Goal: Task Accomplishment & Management: Manage account settings

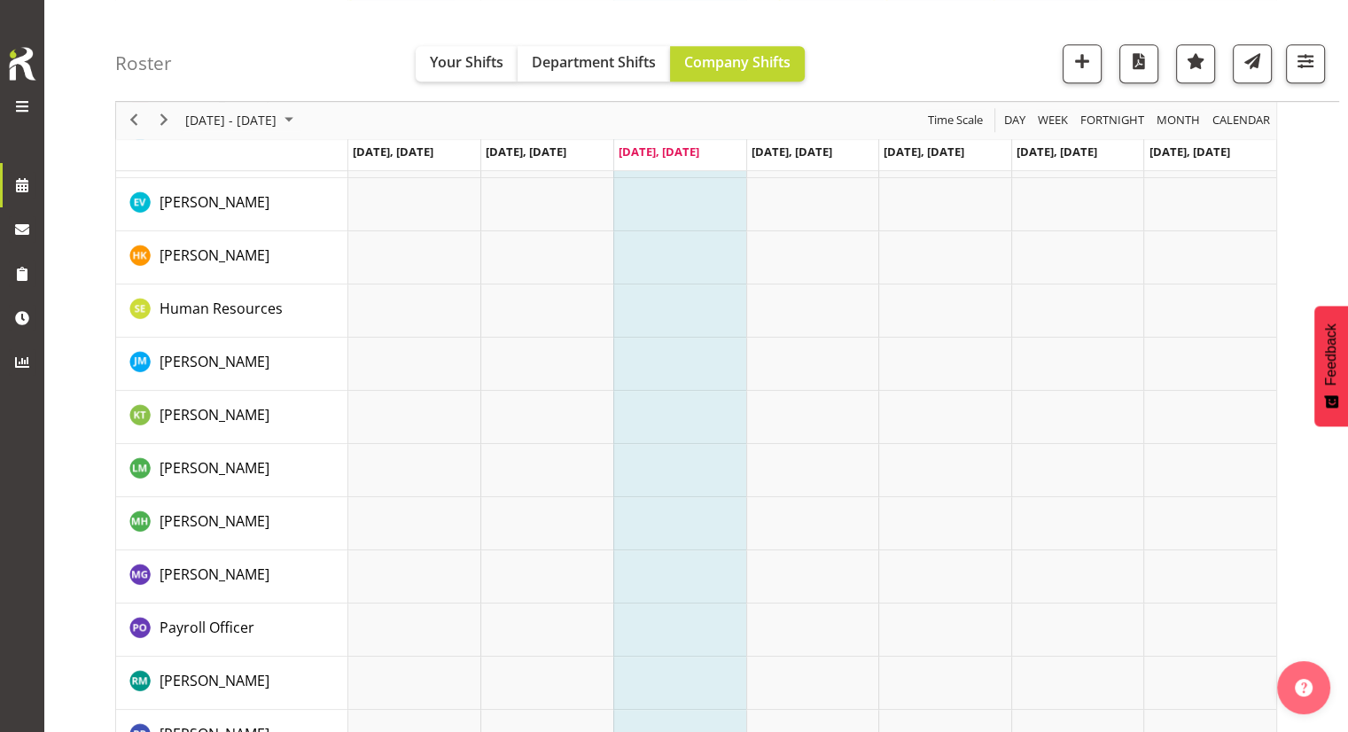
scroll to position [975, 0]
click at [278, 114] on span "Sep 29 - Oct 05, 2025" at bounding box center [231, 121] width 95 height 22
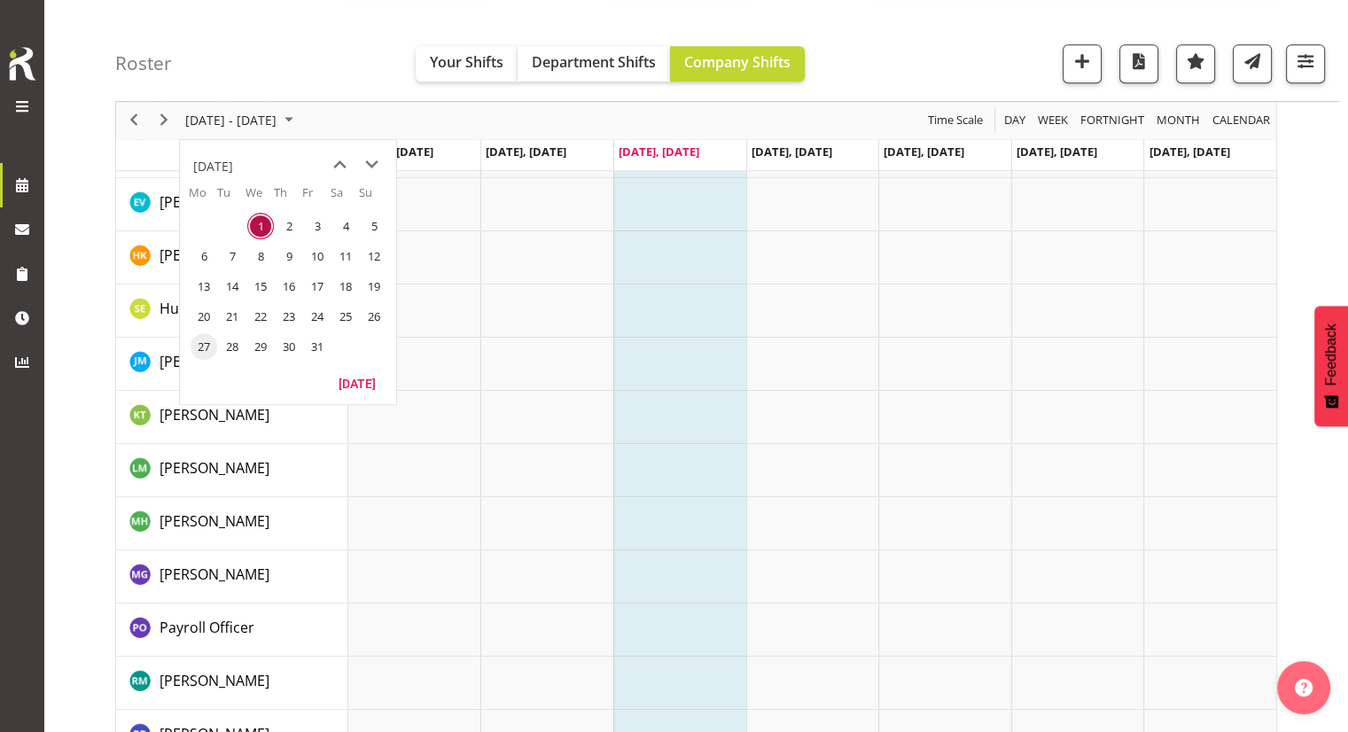
click at [207, 343] on span "27" at bounding box center [204, 346] width 27 height 27
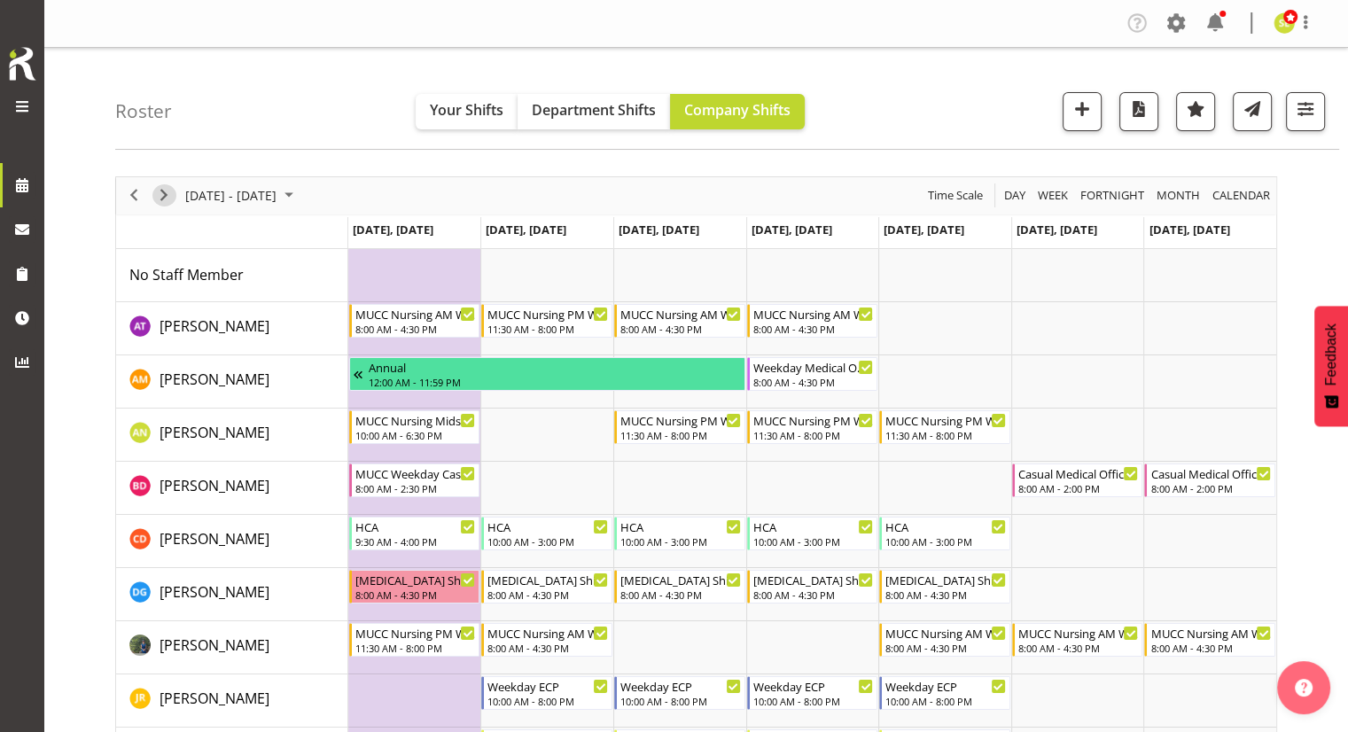
click at [162, 197] on span "Next" at bounding box center [163, 195] width 21 height 22
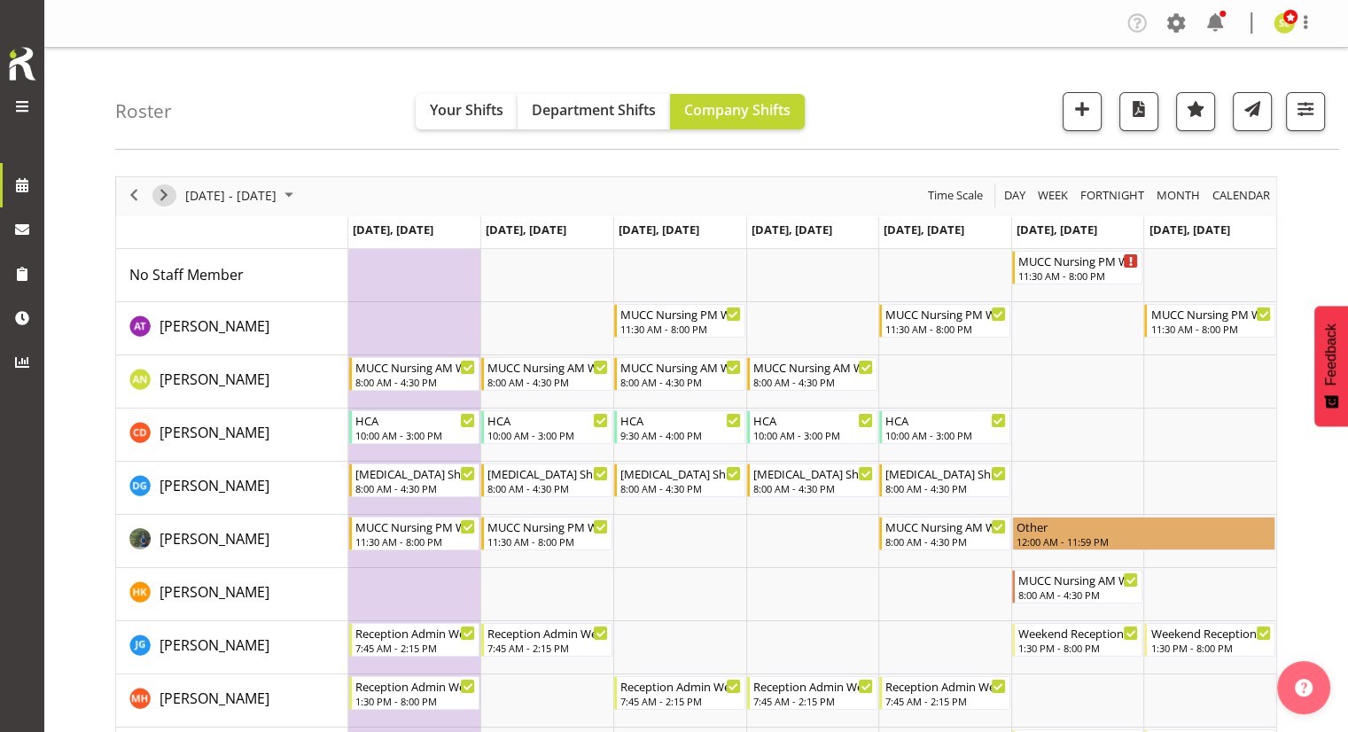
click at [154, 193] on span "Next" at bounding box center [163, 195] width 21 height 22
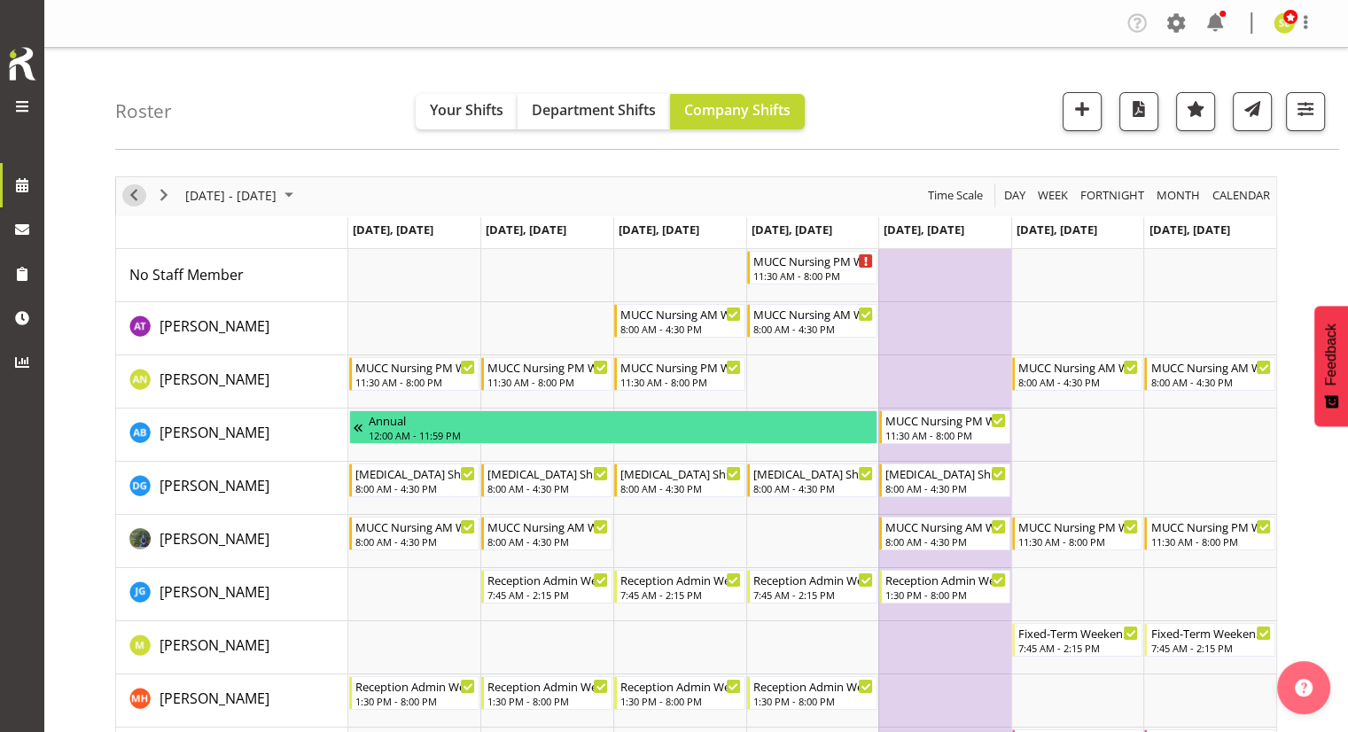
click at [133, 194] on span "Previous" at bounding box center [133, 195] width 21 height 22
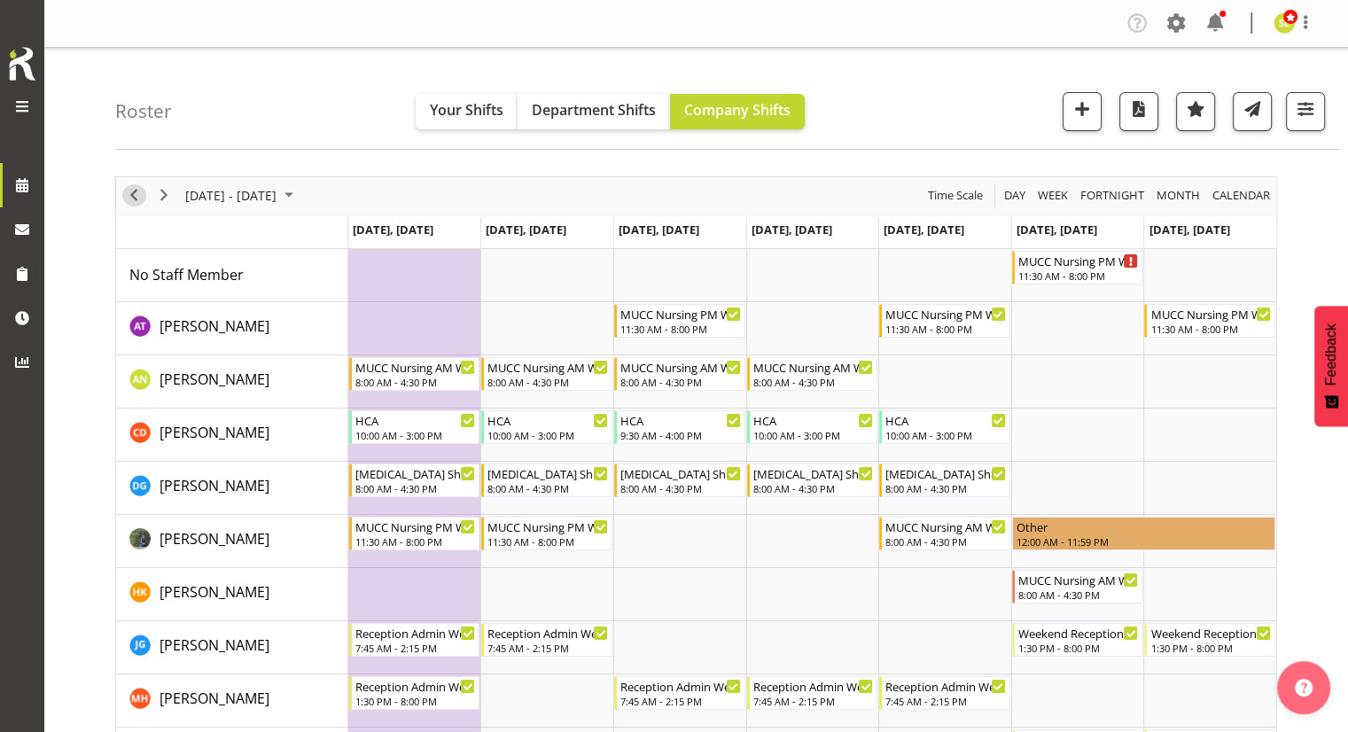
click at [135, 194] on span "Previous" at bounding box center [133, 195] width 21 height 22
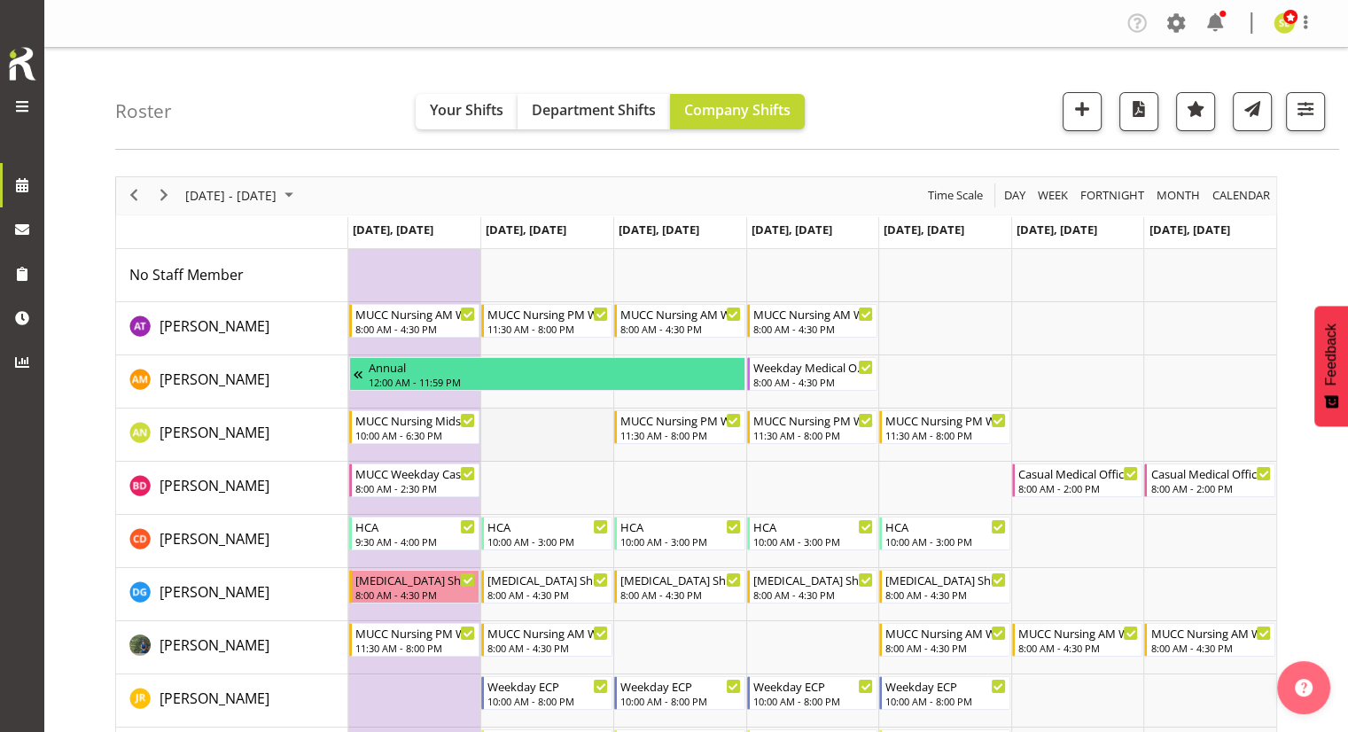
scroll to position [89, 0]
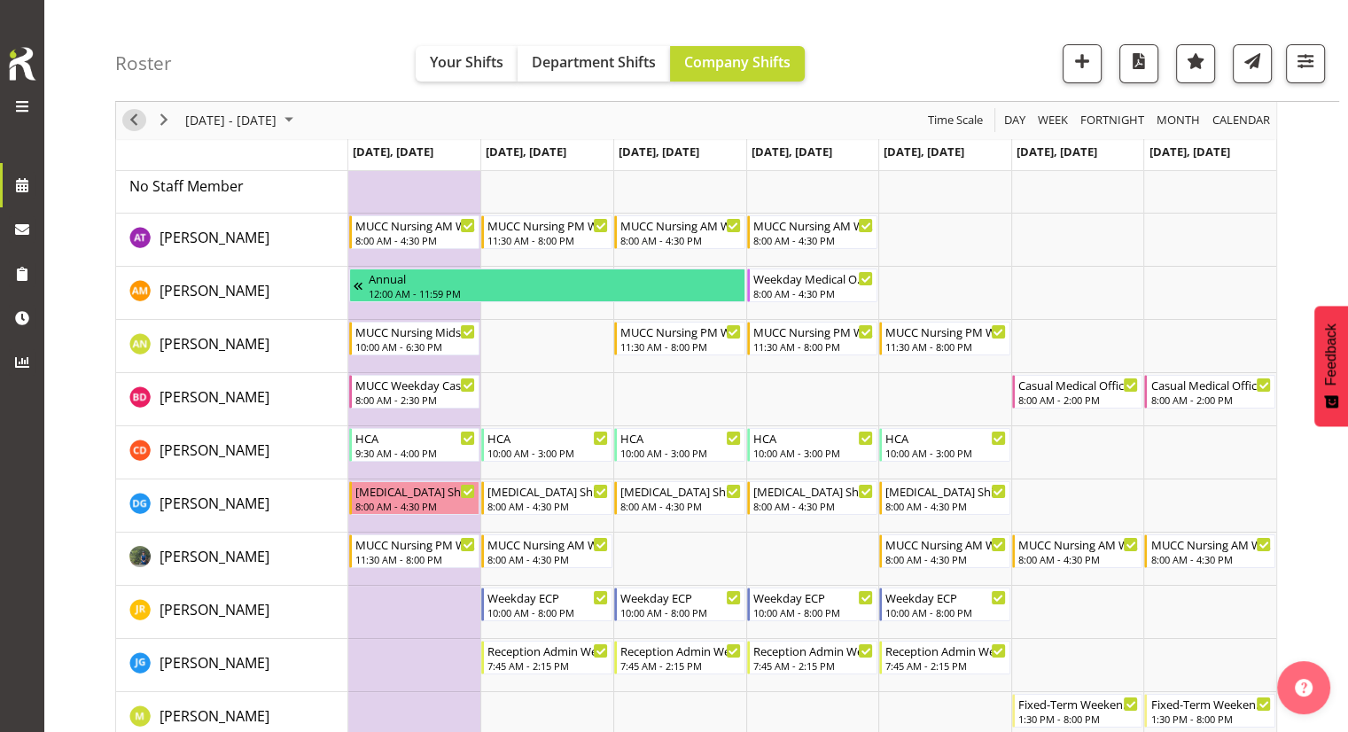
click at [128, 118] on span "Previous" at bounding box center [133, 121] width 21 height 22
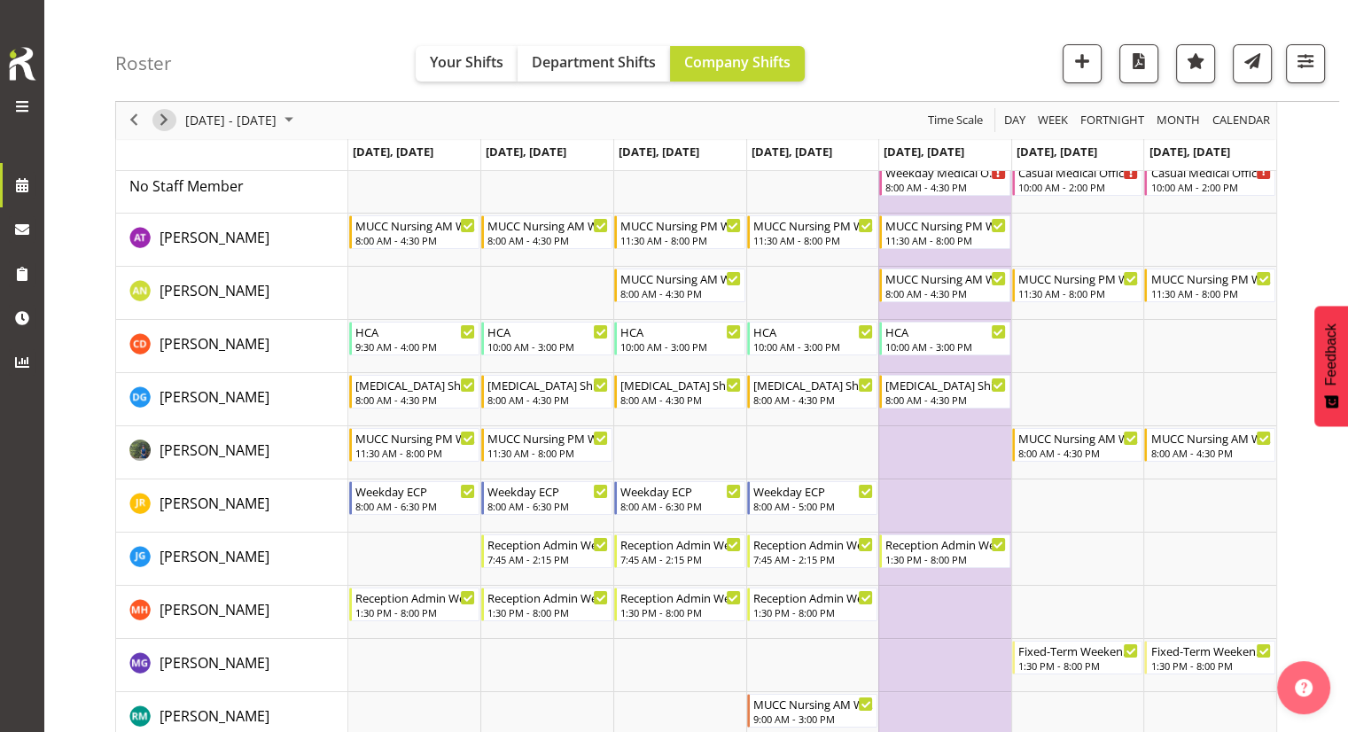
click at [163, 118] on span "Next" at bounding box center [163, 121] width 21 height 22
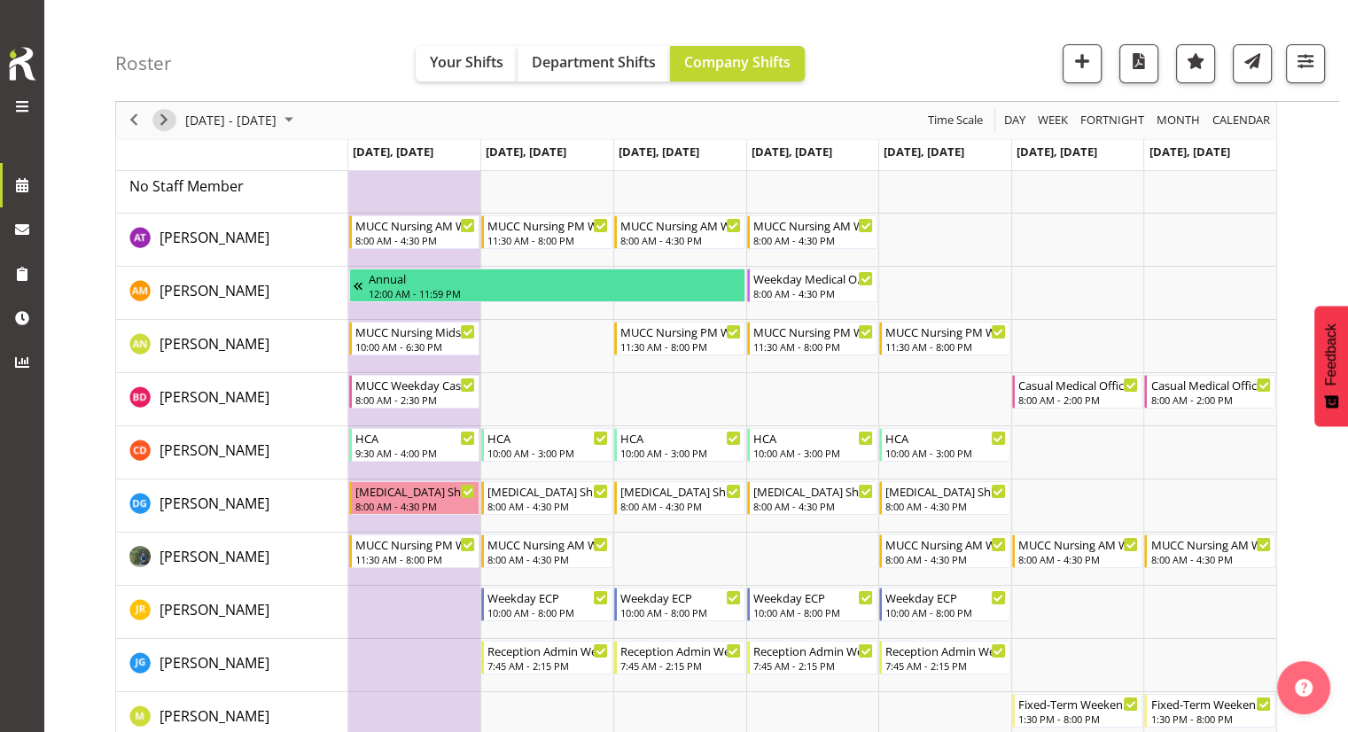
click at [160, 118] on span "Next" at bounding box center [163, 121] width 21 height 22
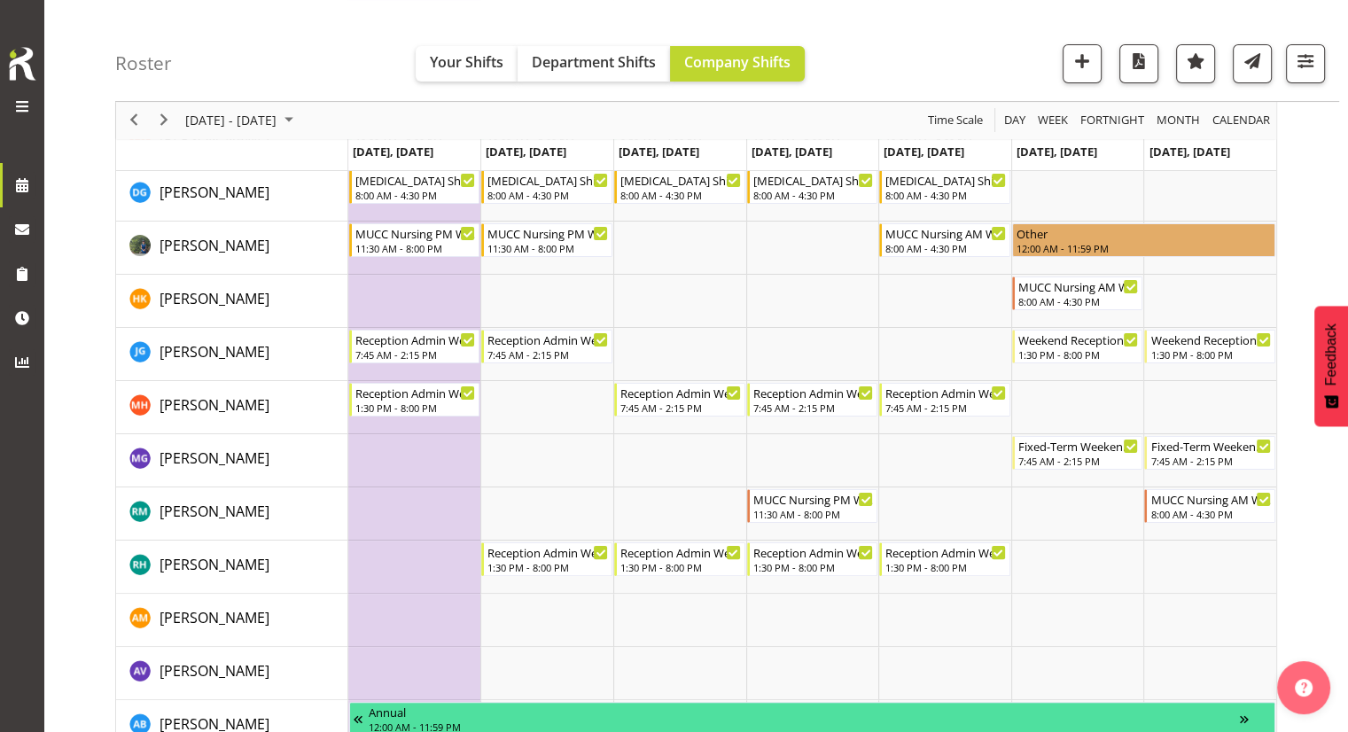
scroll to position [266, 0]
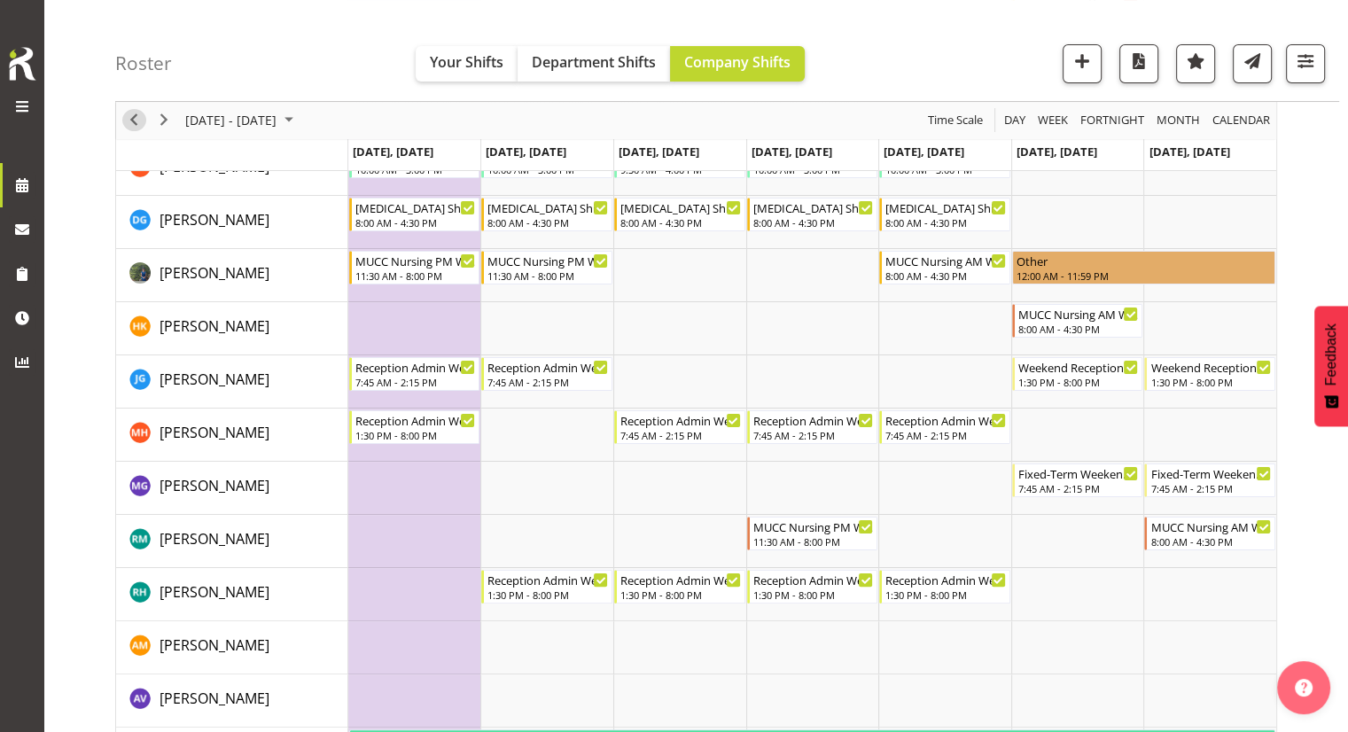
click at [131, 119] on span "Previous" at bounding box center [133, 121] width 21 height 22
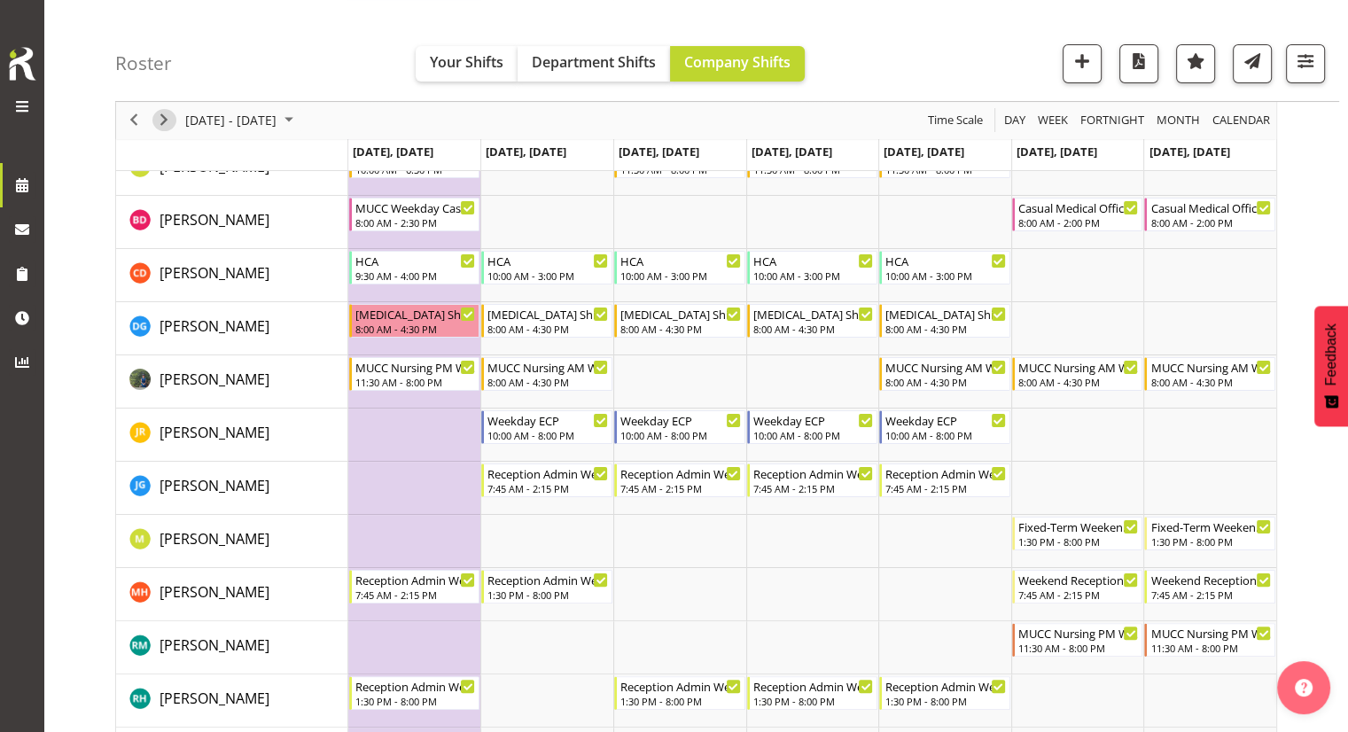
click at [168, 121] on span "Next" at bounding box center [163, 121] width 21 height 22
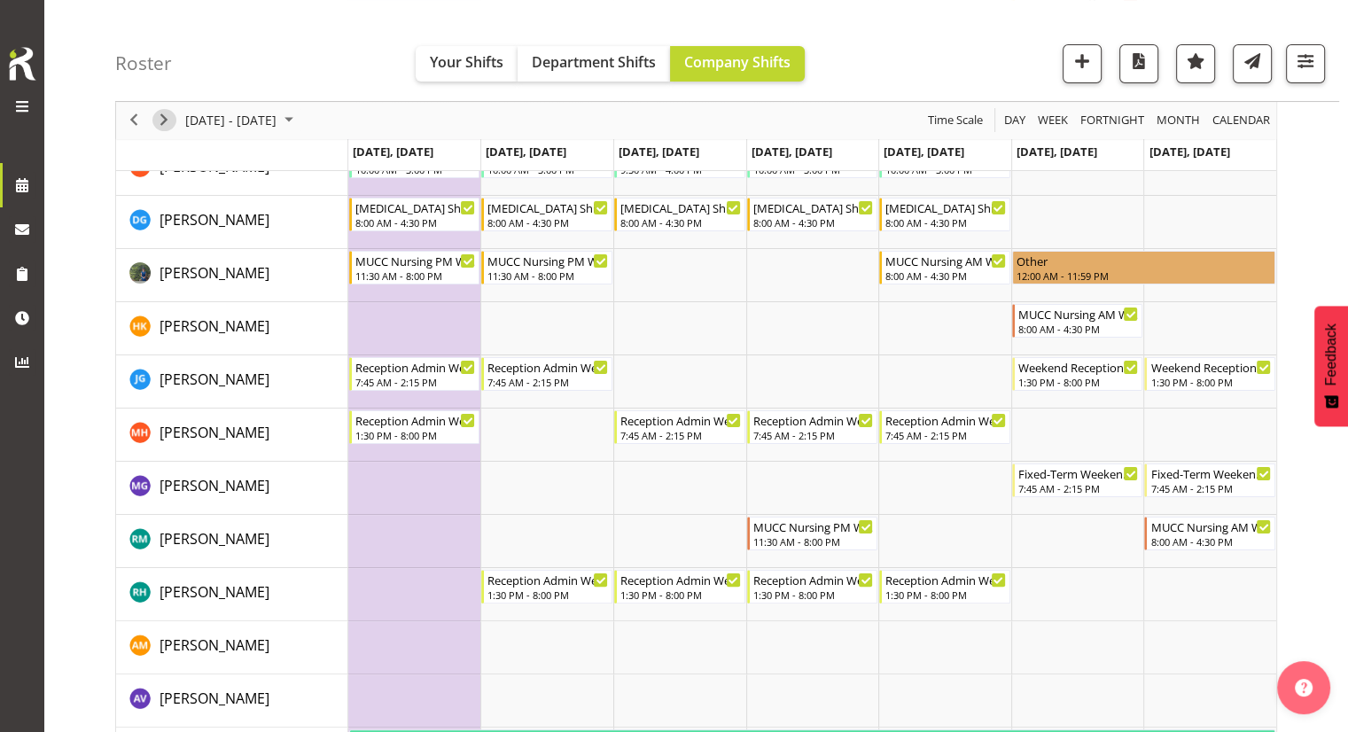
click at [160, 121] on span "Next" at bounding box center [163, 121] width 21 height 22
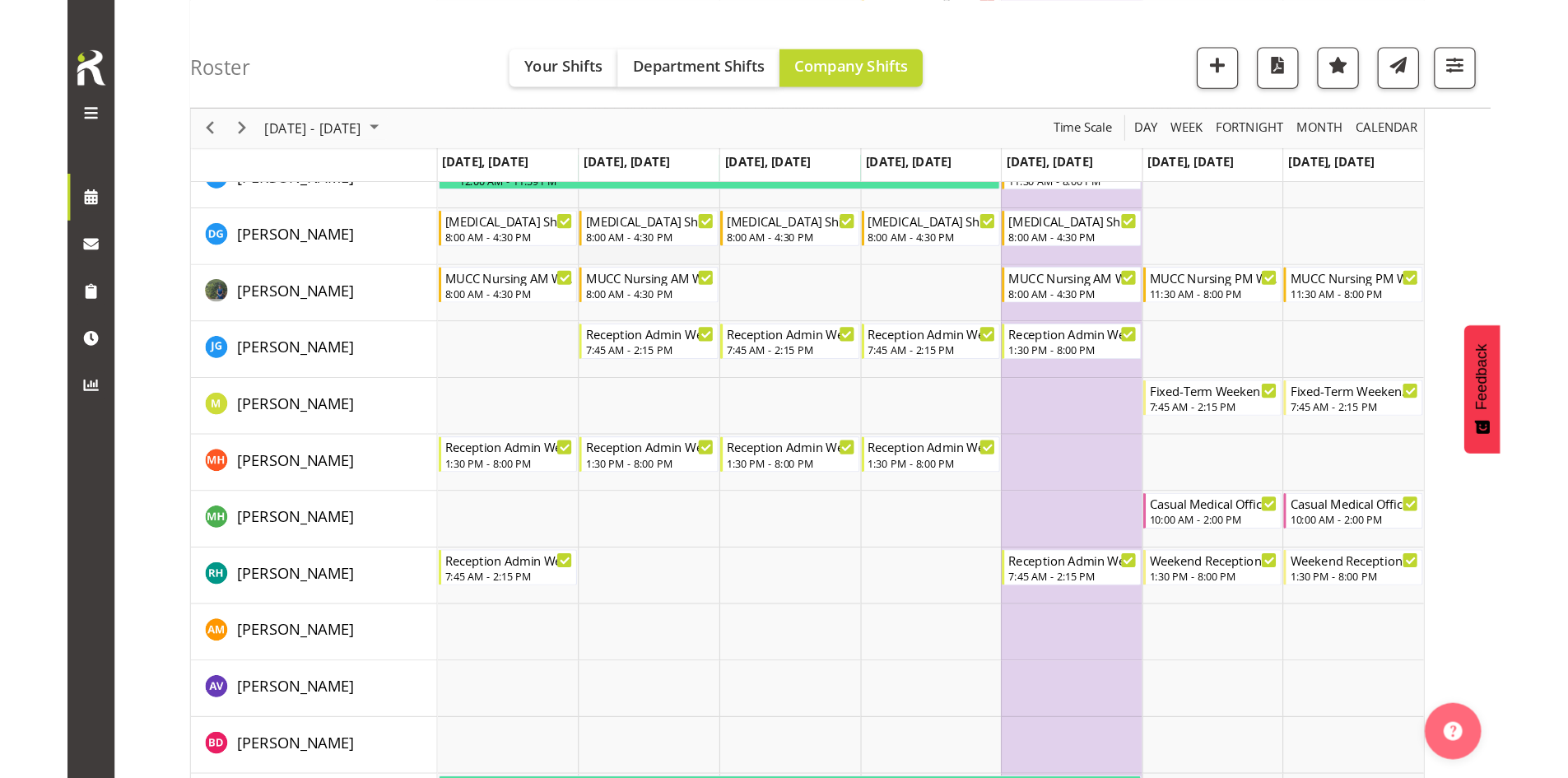
scroll to position [164, 0]
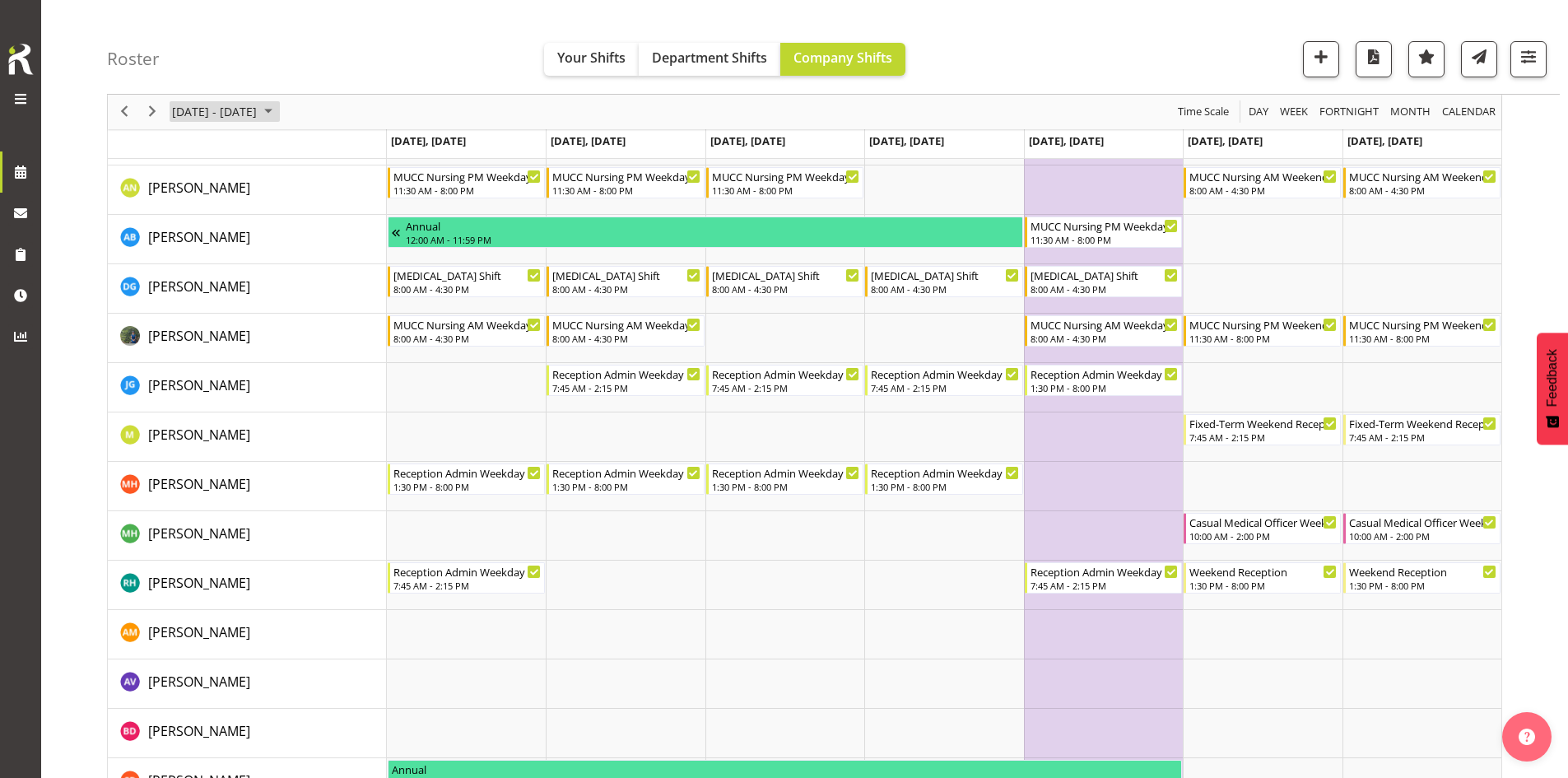
click at [217, 111] on span "November 10 - 16, 2025" at bounding box center [214, 112] width 88 height 20
click at [324, 355] on button "Today" at bounding box center [331, 356] width 56 height 23
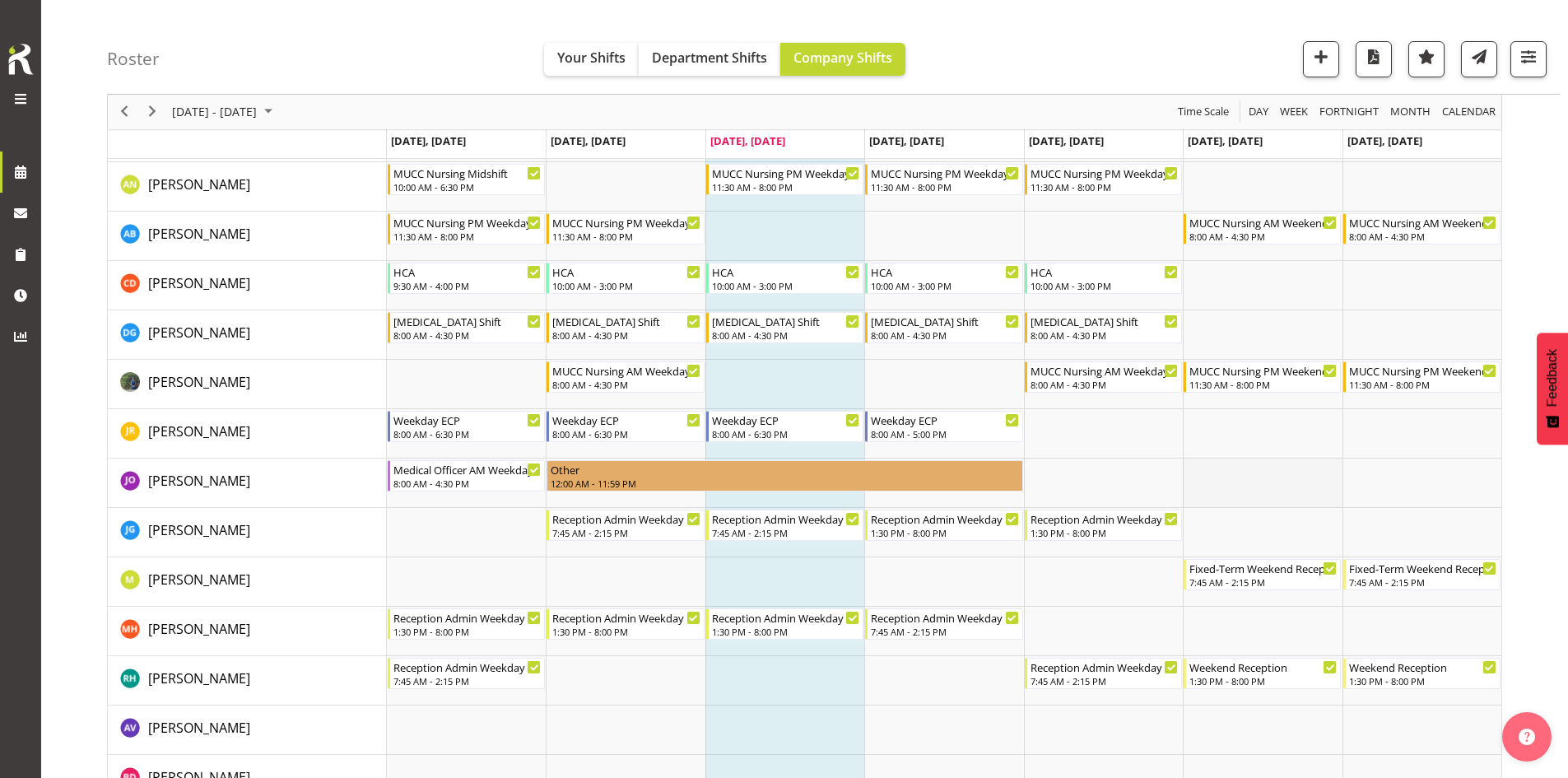
scroll to position [247, 0]
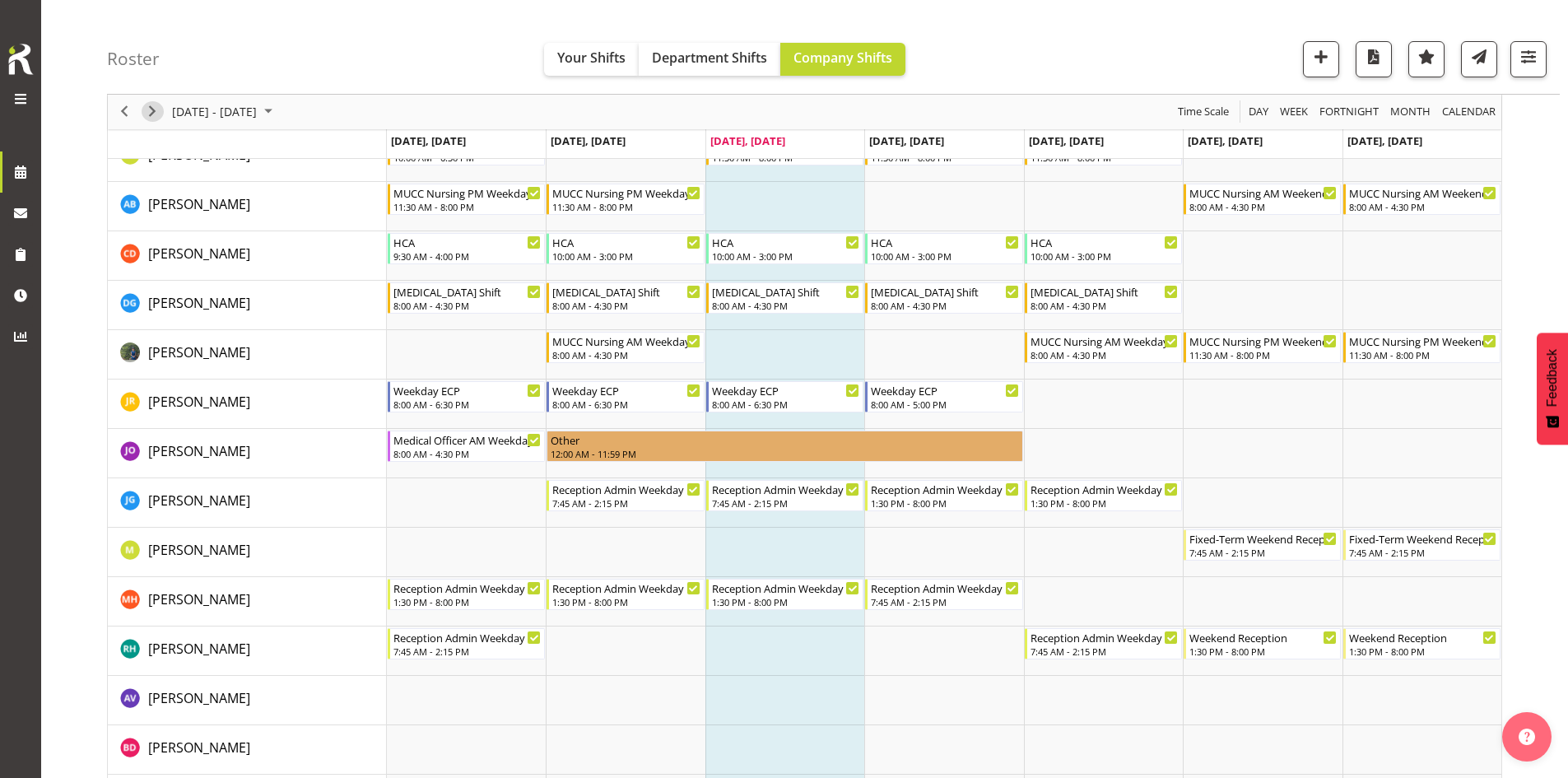
click at [157, 111] on span "Next" at bounding box center [151, 112] width 19 height 20
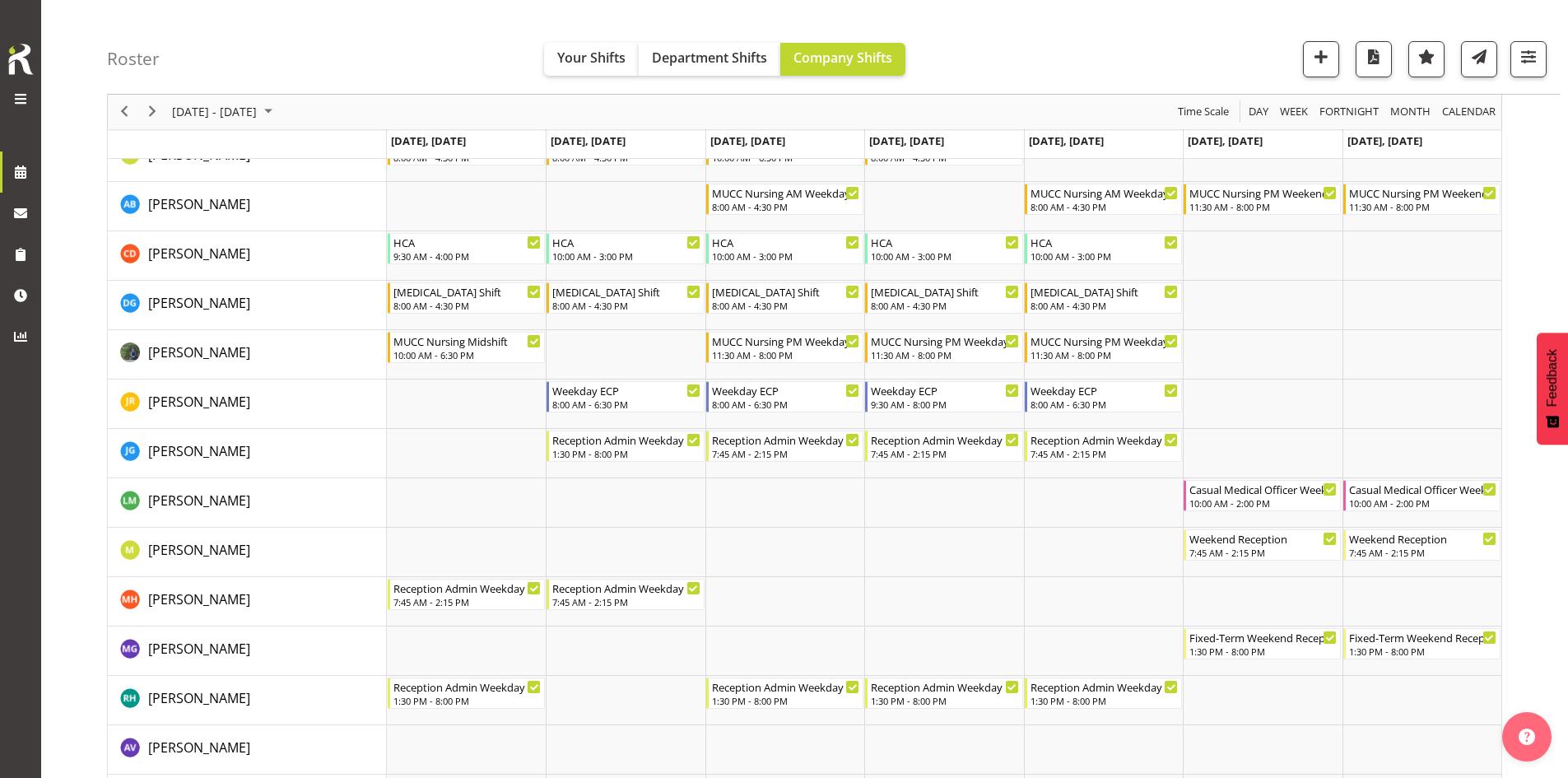
scroll to position [330, 0]
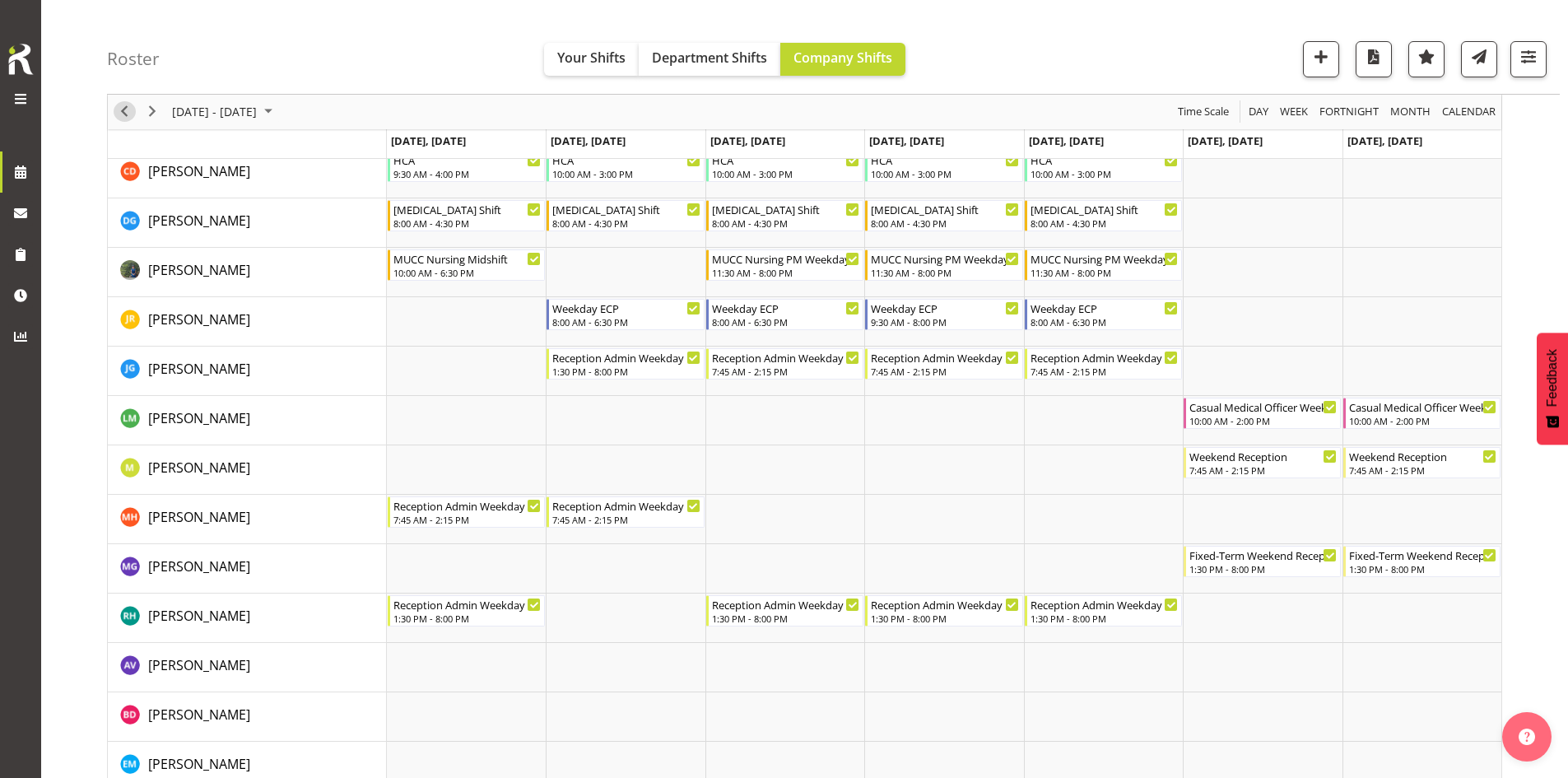
click at [125, 110] on span "Previous" at bounding box center [123, 112] width 19 height 20
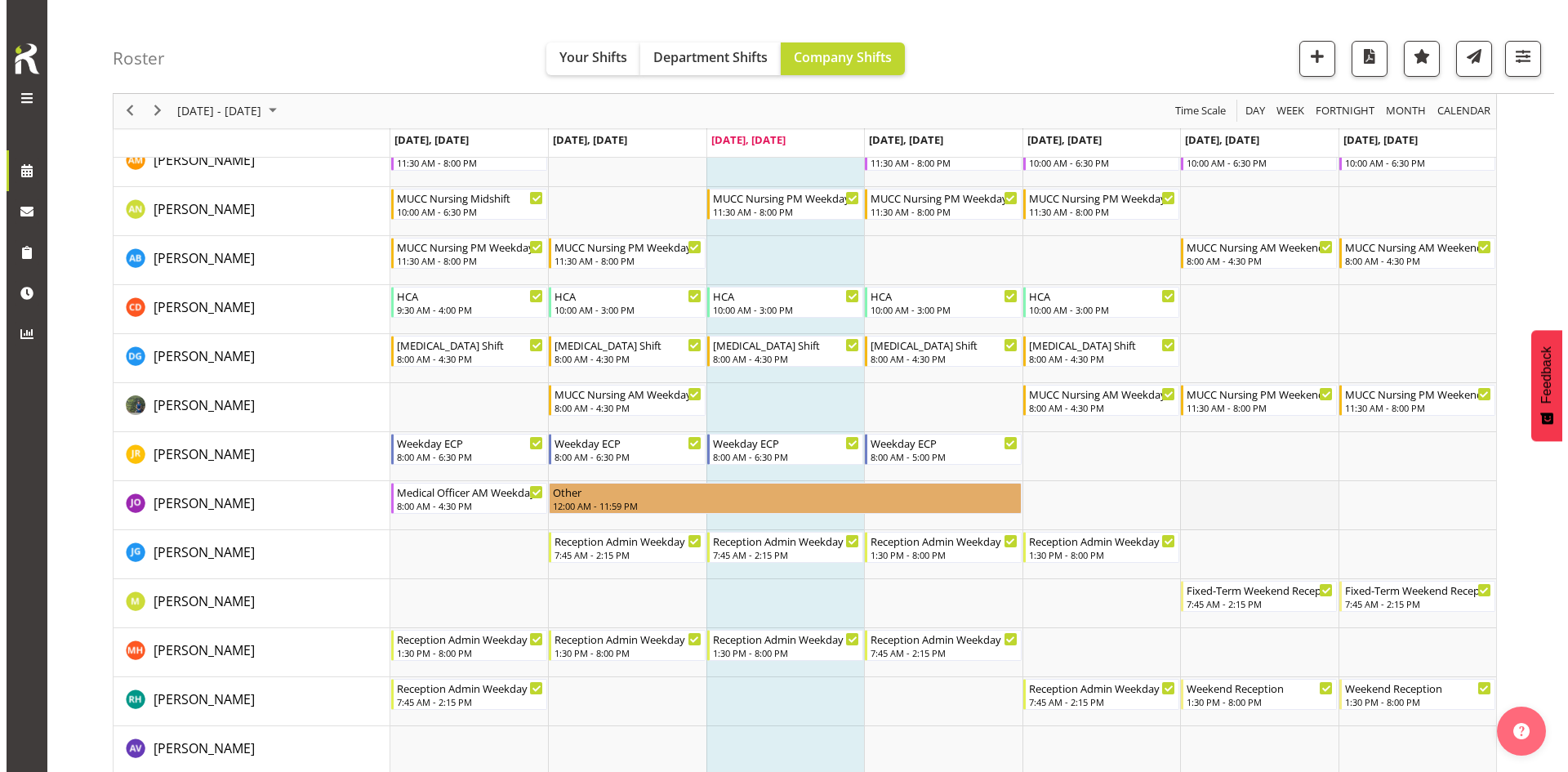
scroll to position [163, 0]
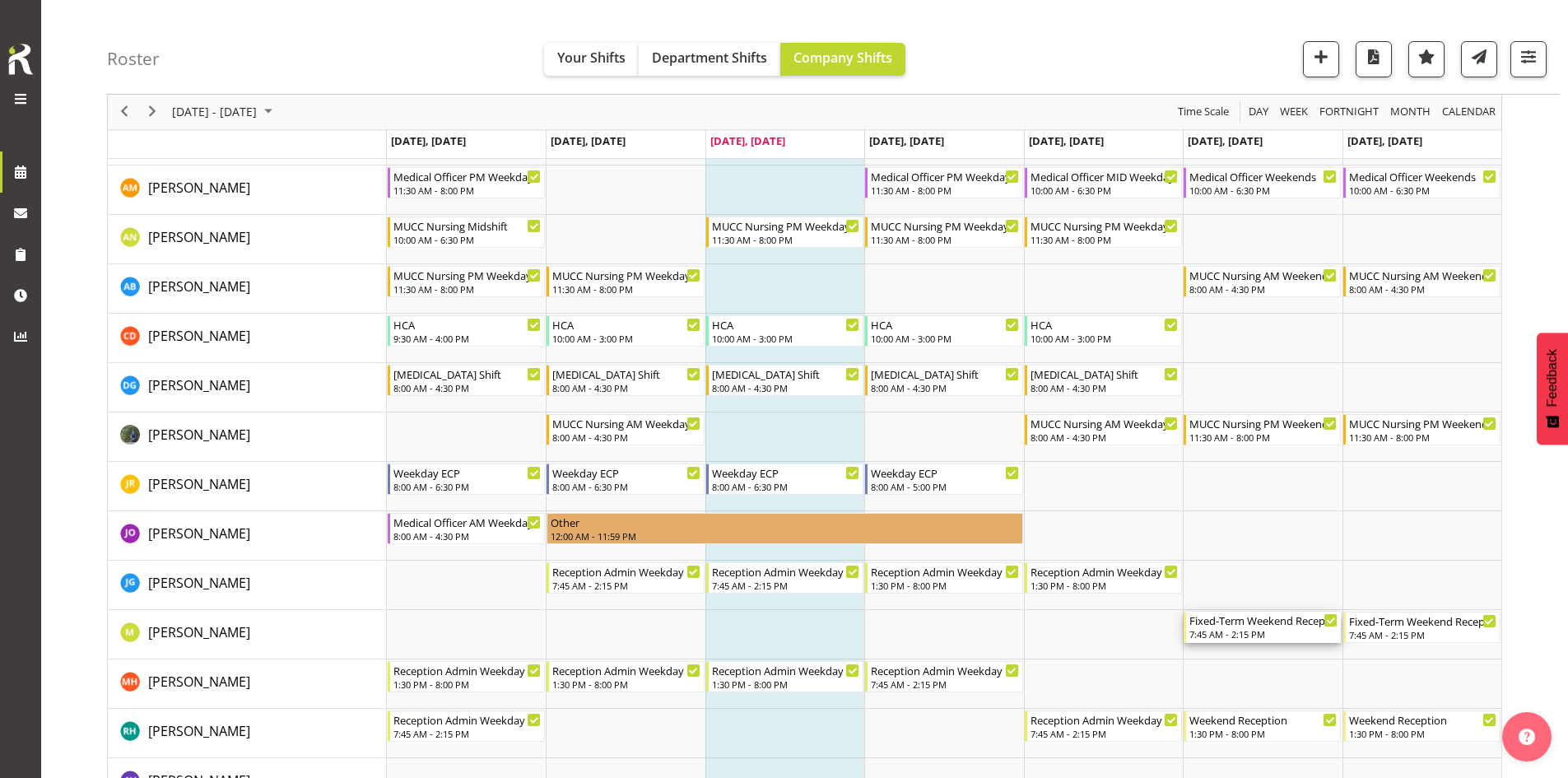
click at [1221, 634] on div "7:45 AM - 2:15 PM" at bounding box center [1263, 634] width 149 height 13
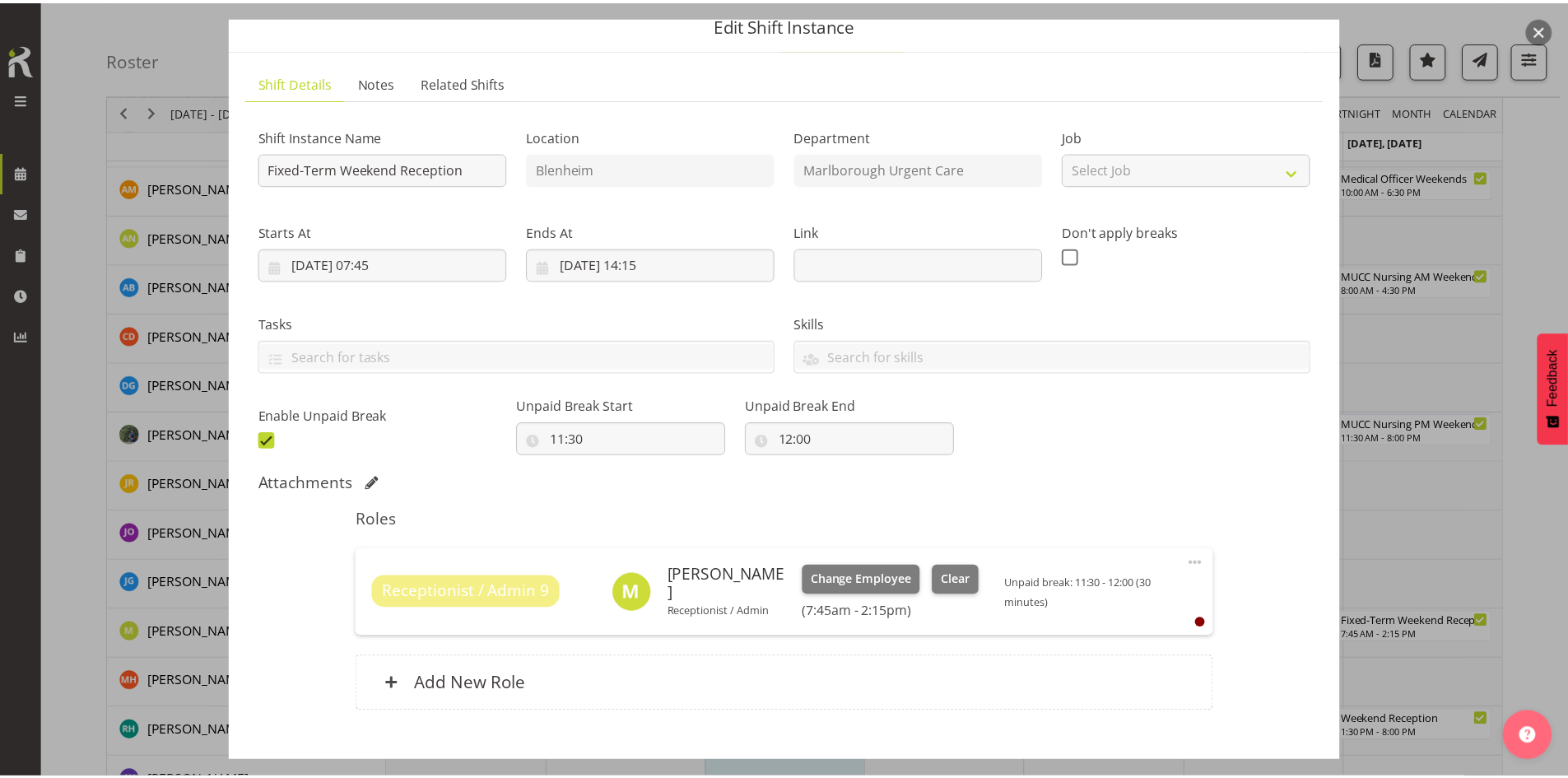
scroll to position [83, 0]
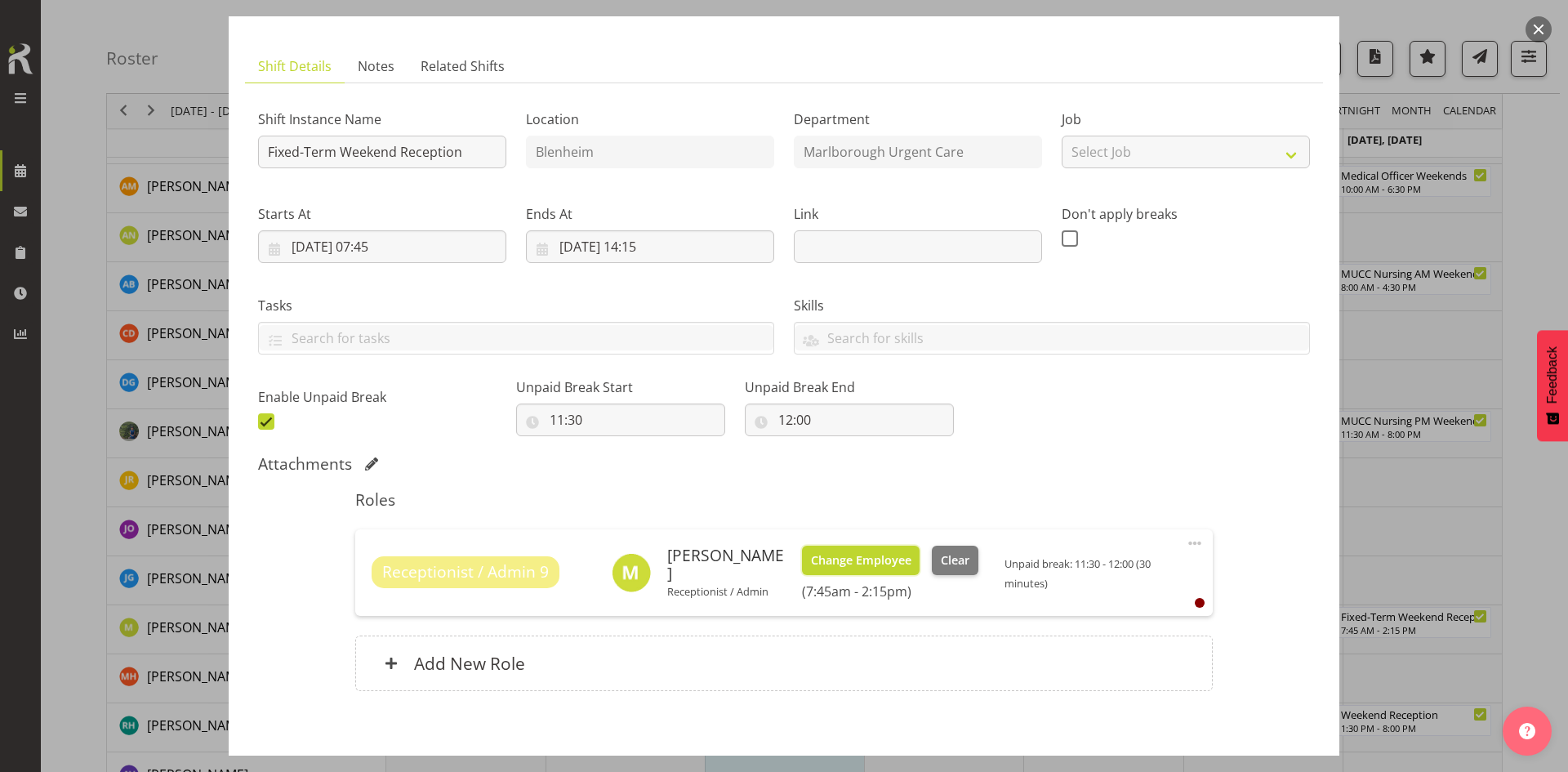
click at [860, 562] on span "Change Employee" at bounding box center [860, 560] width 100 height 18
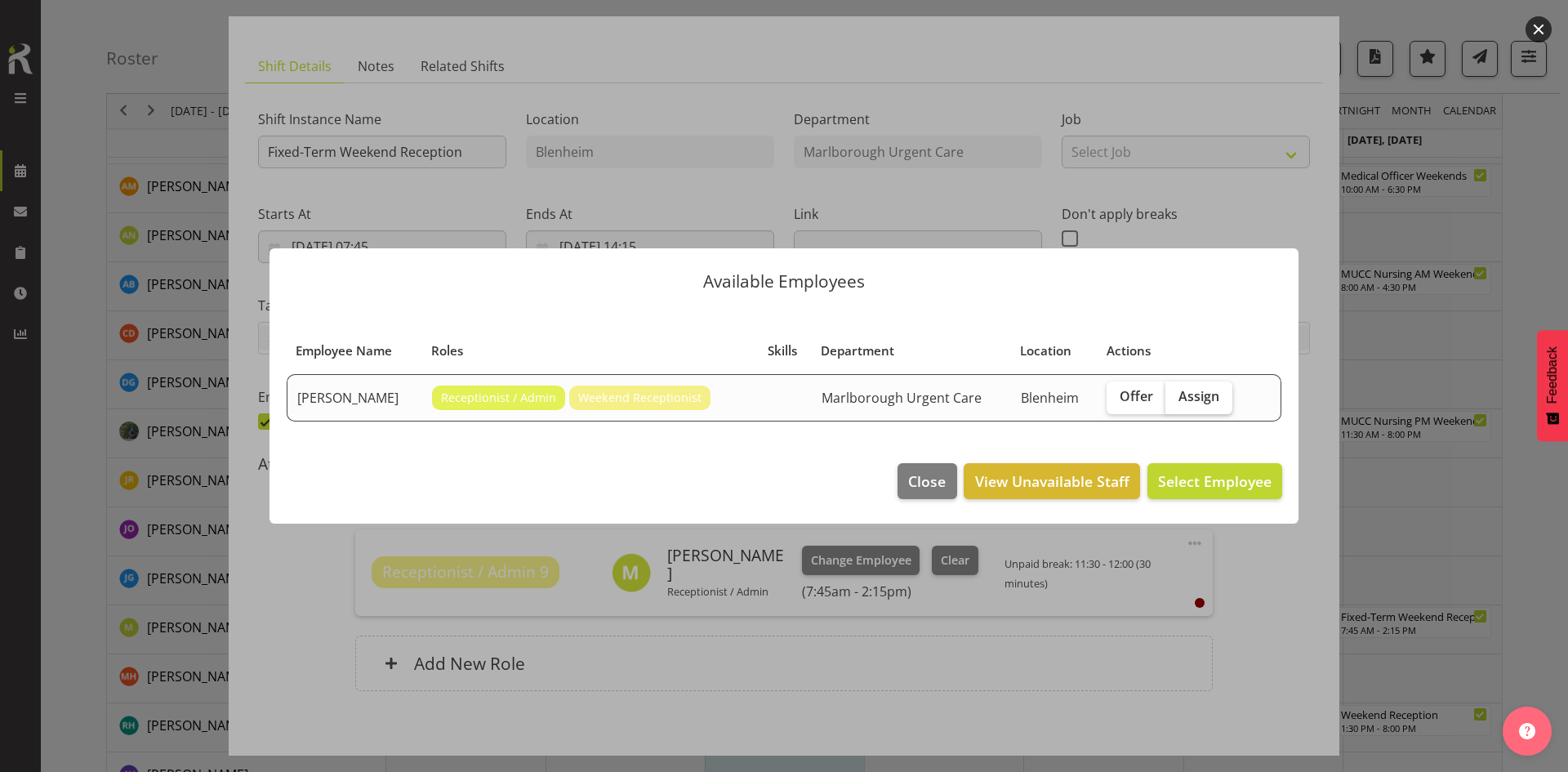
click at [1208, 404] on span "Assign" at bounding box center [1199, 396] width 41 height 17
click at [1176, 402] on input "Assign" at bounding box center [1171, 397] width 11 height 11
checkbox input "true"
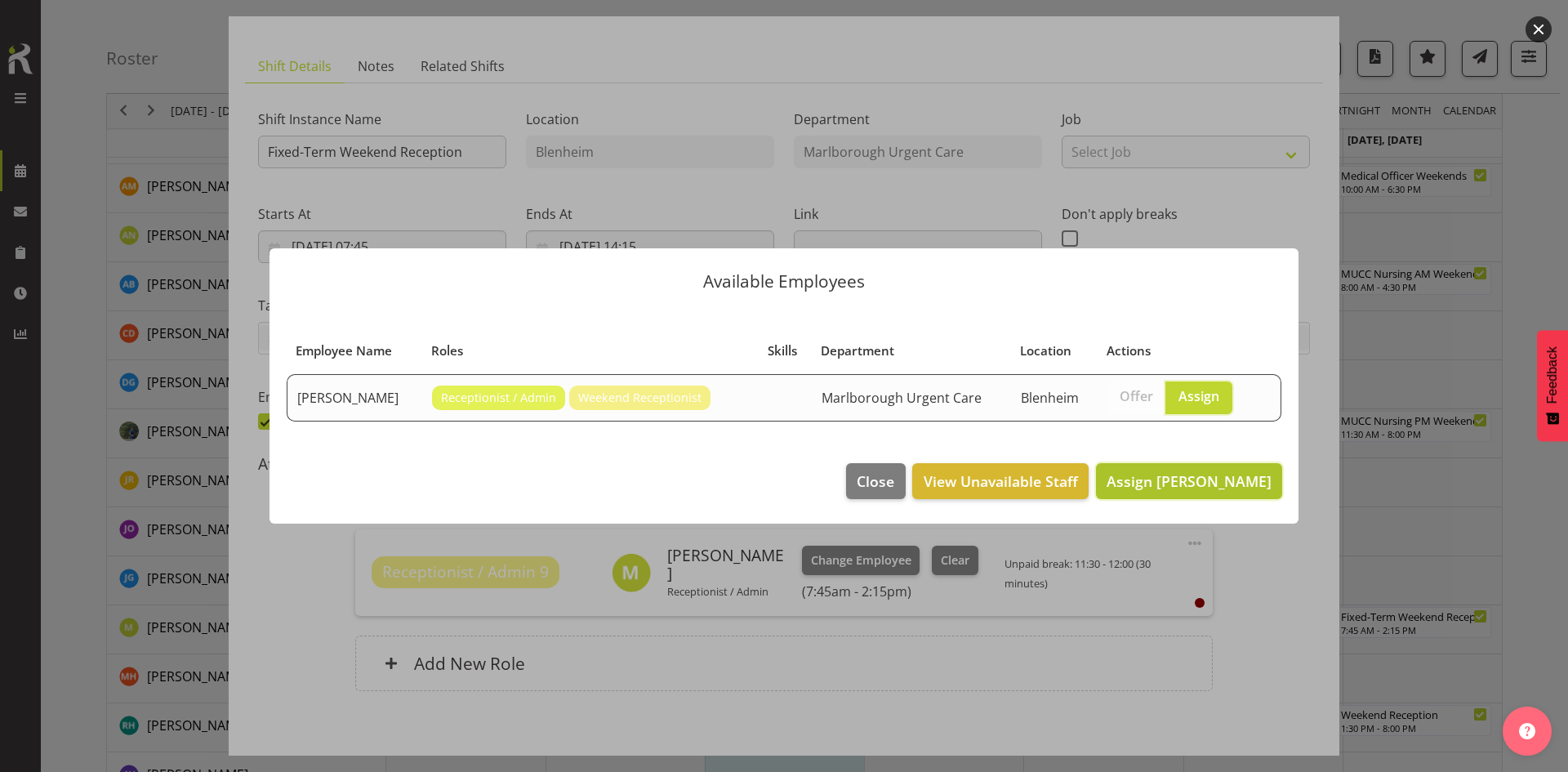
click at [1190, 486] on span "Assign Megan Gander" at bounding box center [1188, 481] width 165 height 19
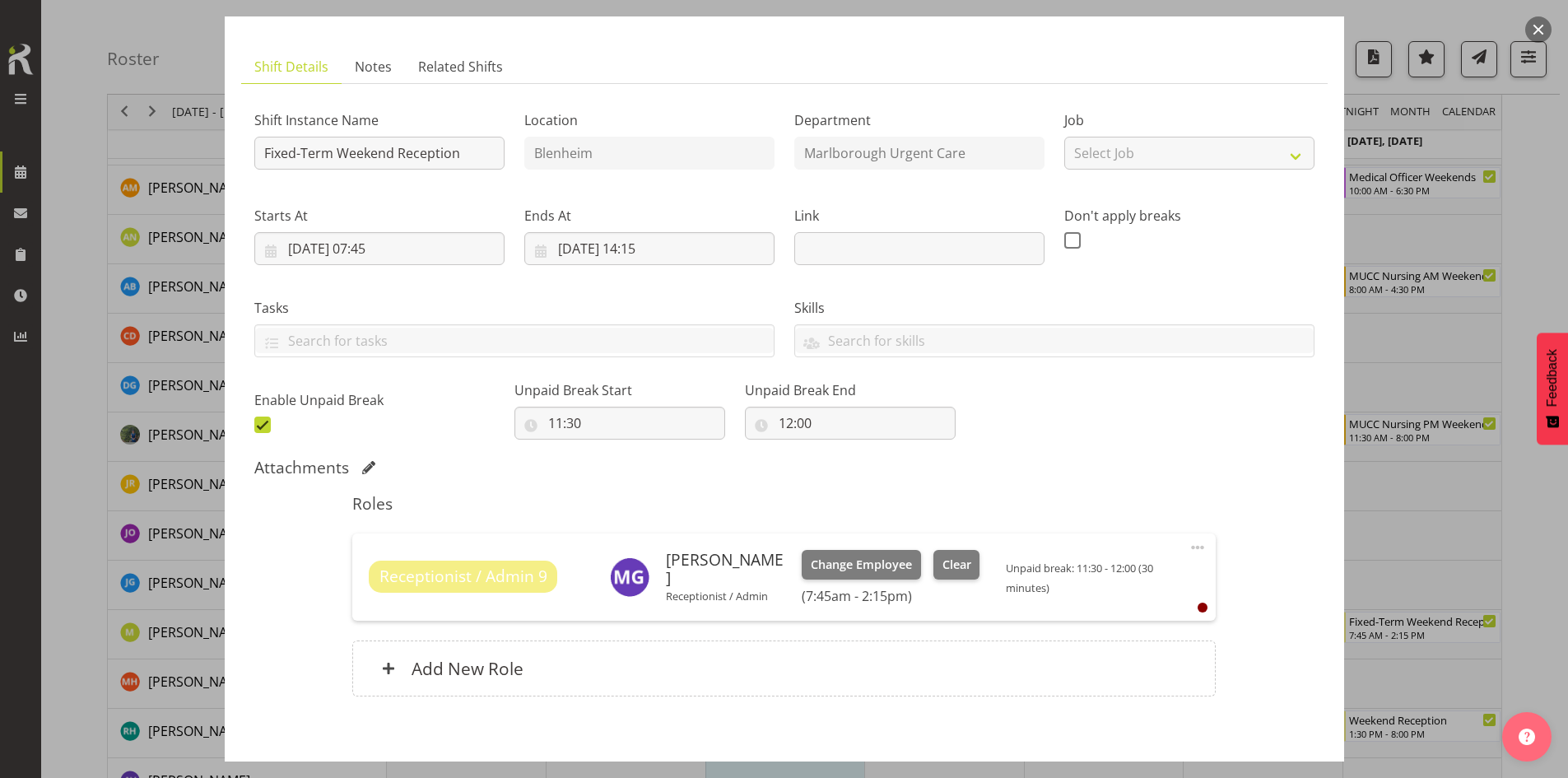
scroll to position [163, 0]
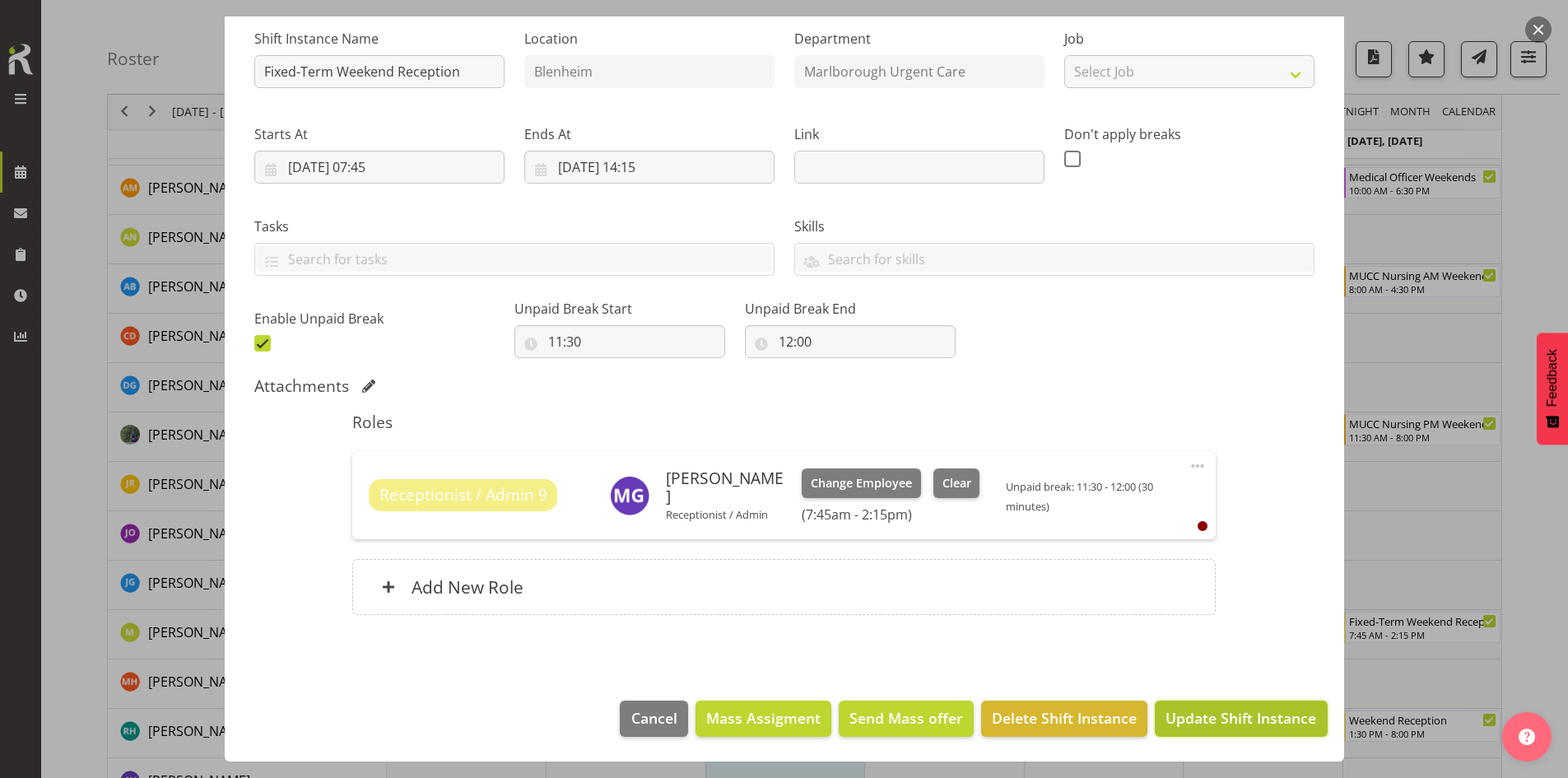
click at [1229, 679] on span "Update Shift Instance" at bounding box center [1240, 717] width 150 height 21
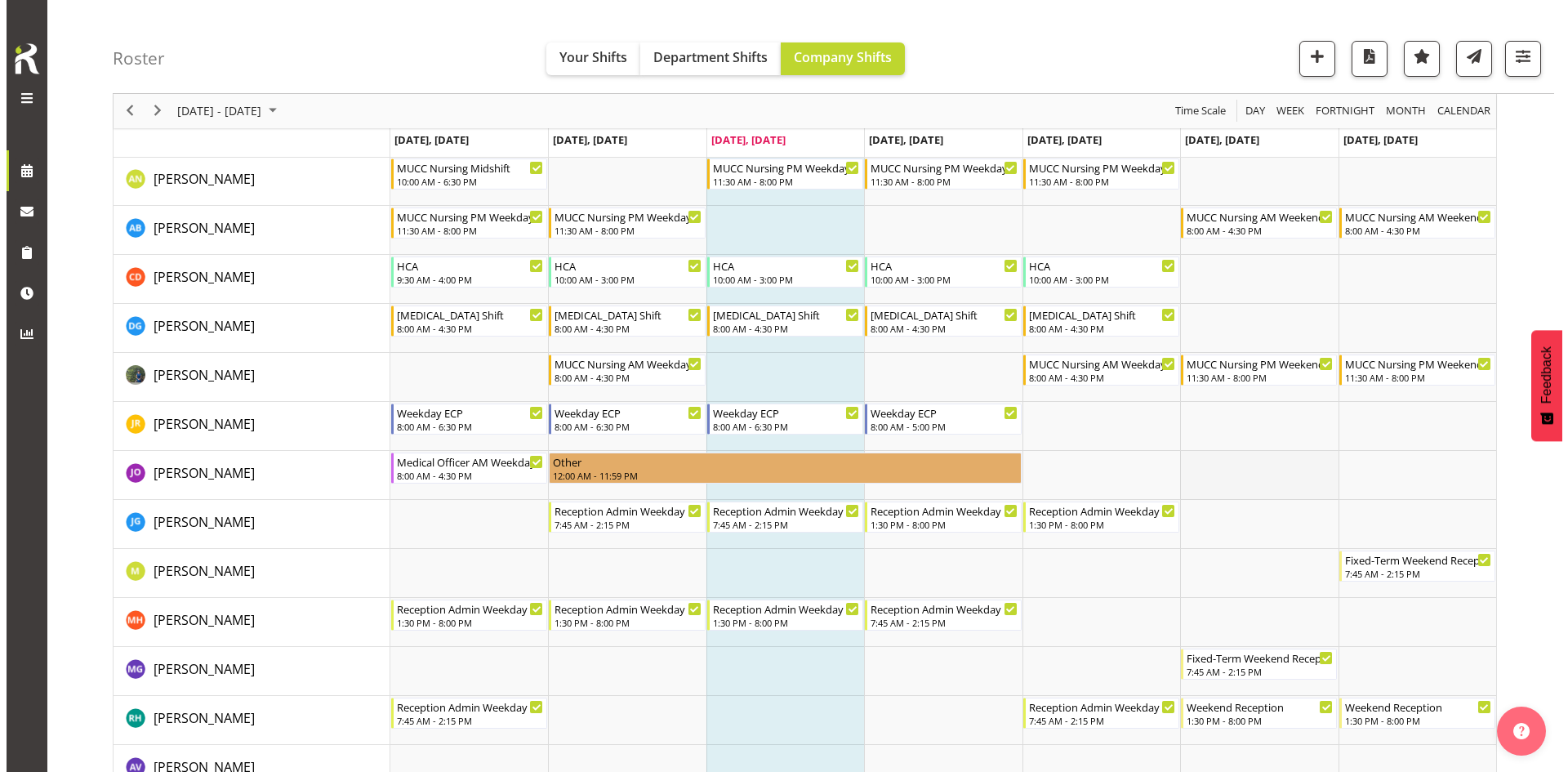
scroll to position [245, 0]
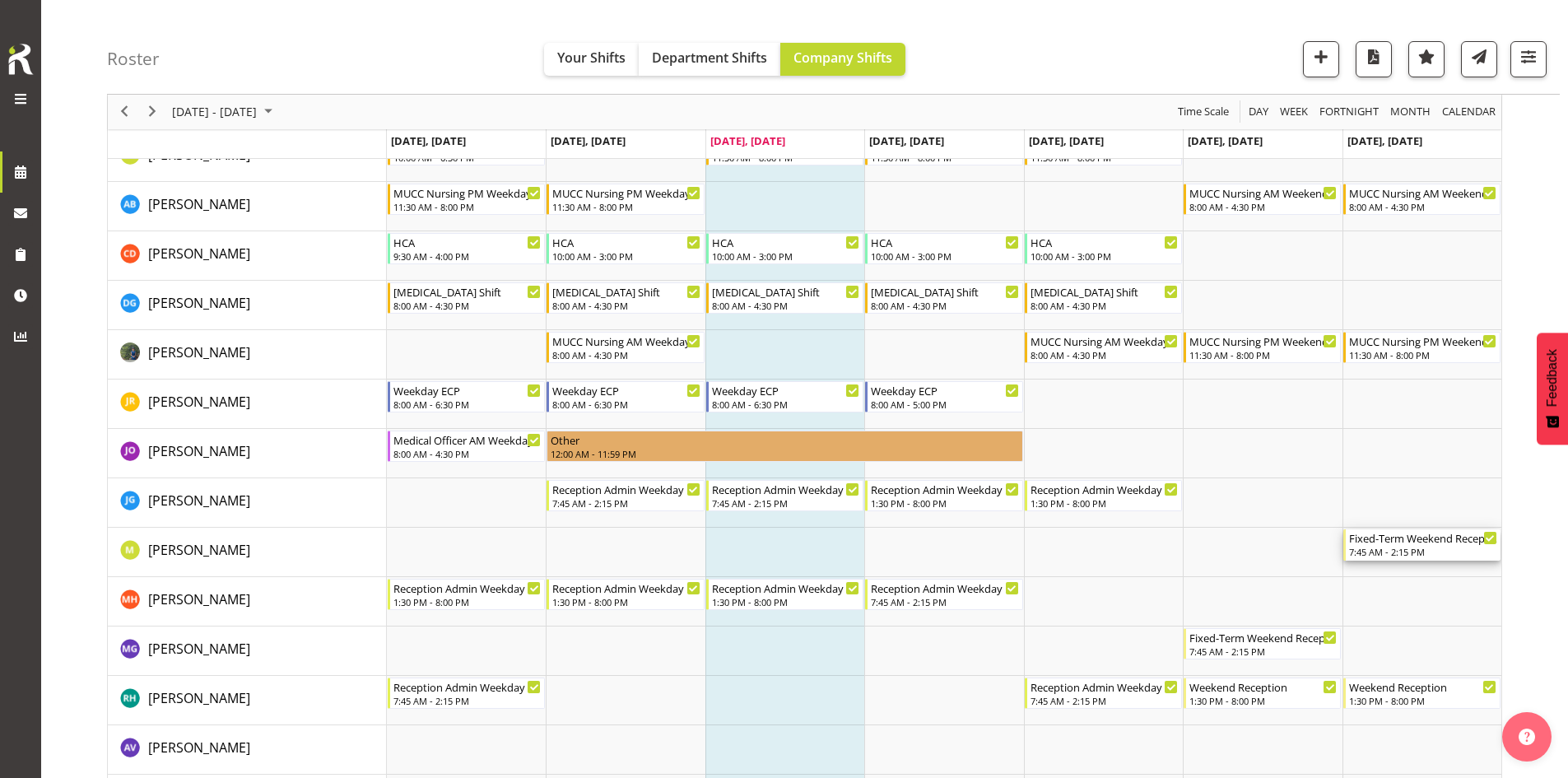
click at [1251, 551] on div "7:45 AM - 2:15 PM" at bounding box center [1423, 551] width 149 height 13
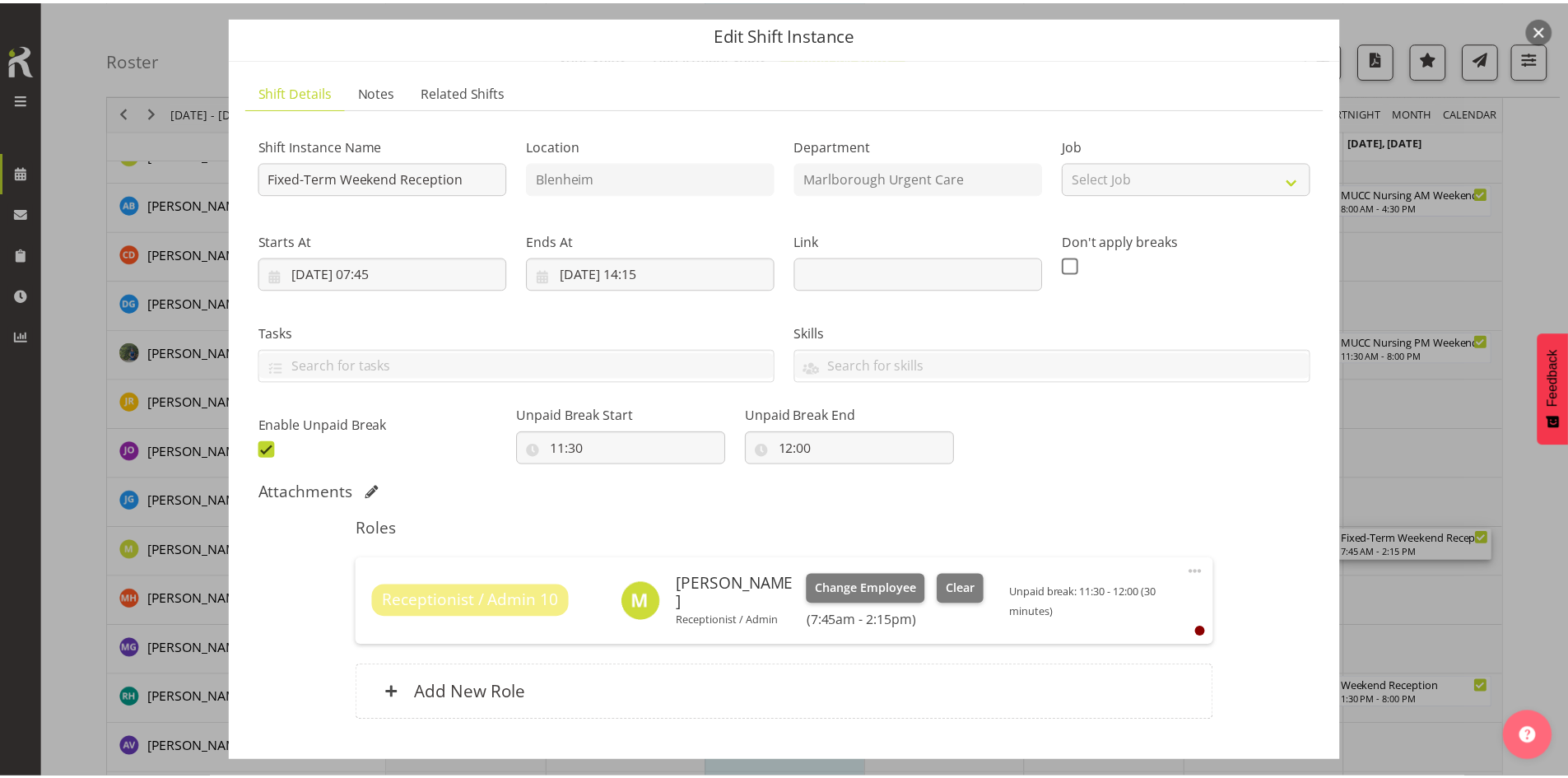
scroll to position [83, 0]
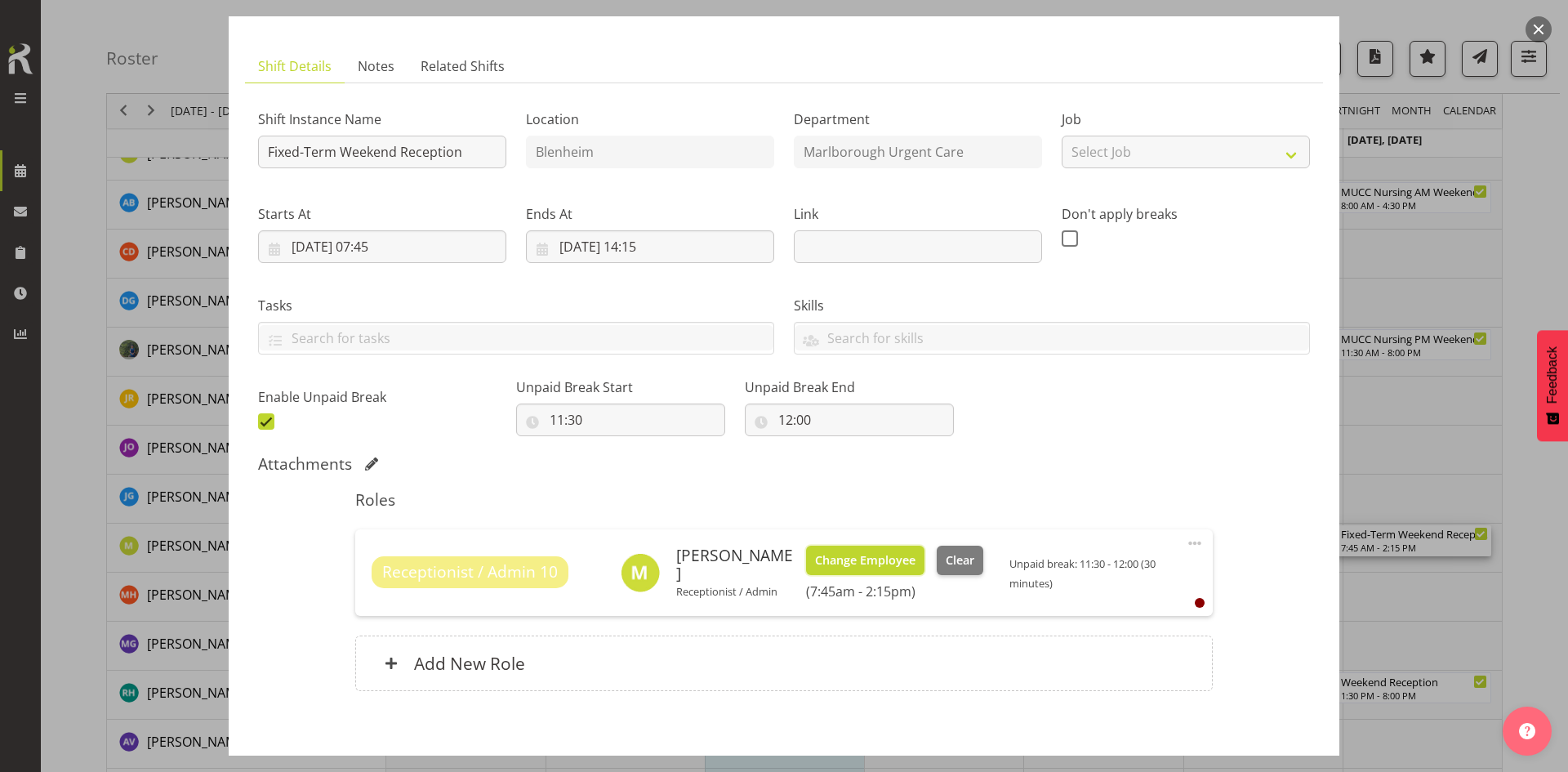
click at [848, 563] on span "Change Employee" at bounding box center [865, 560] width 100 height 18
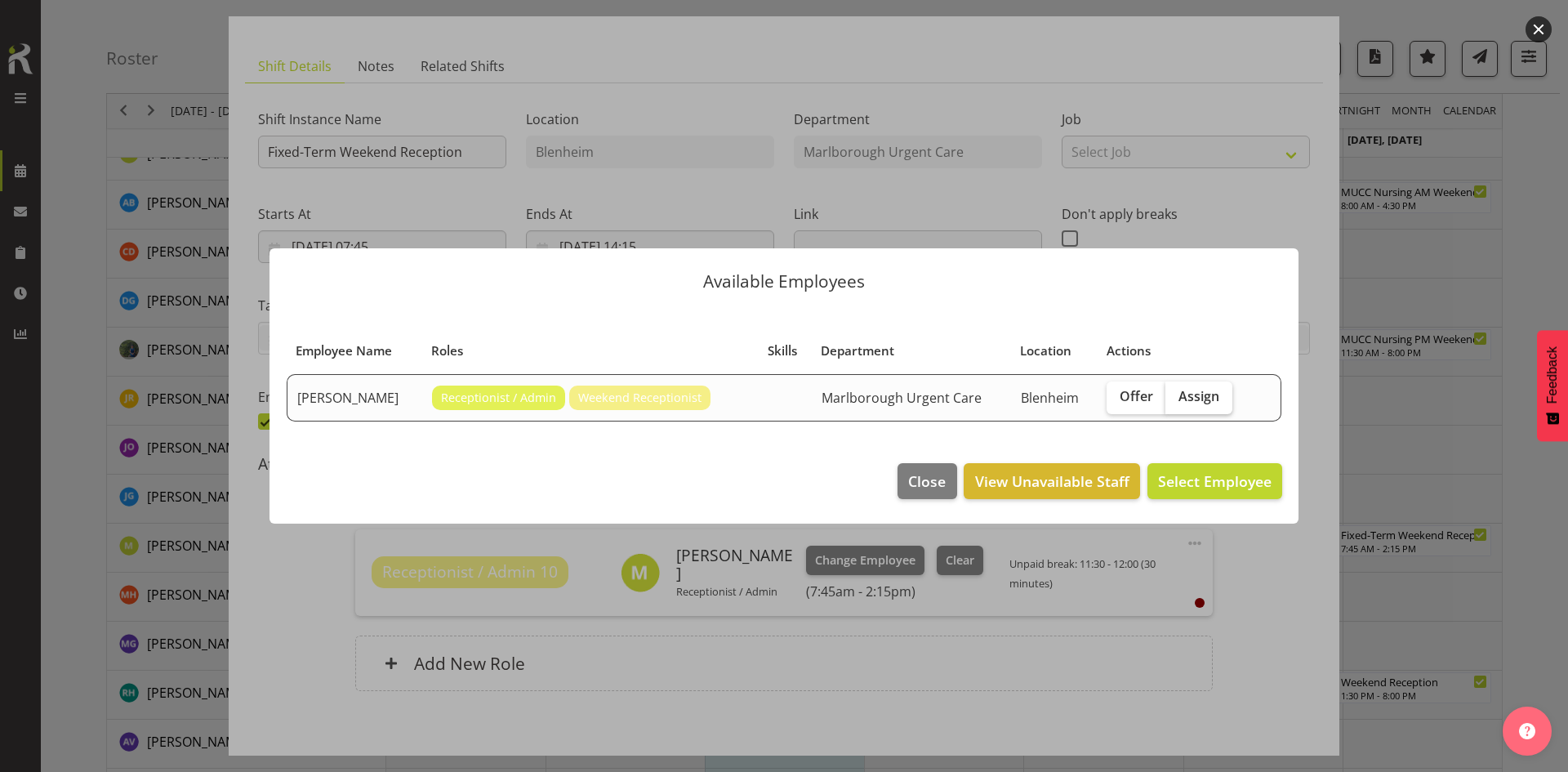
click at [1213, 399] on span "Assign" at bounding box center [1199, 396] width 41 height 17
click at [1176, 399] on input "Assign" at bounding box center [1171, 397] width 11 height 11
checkbox input "true"
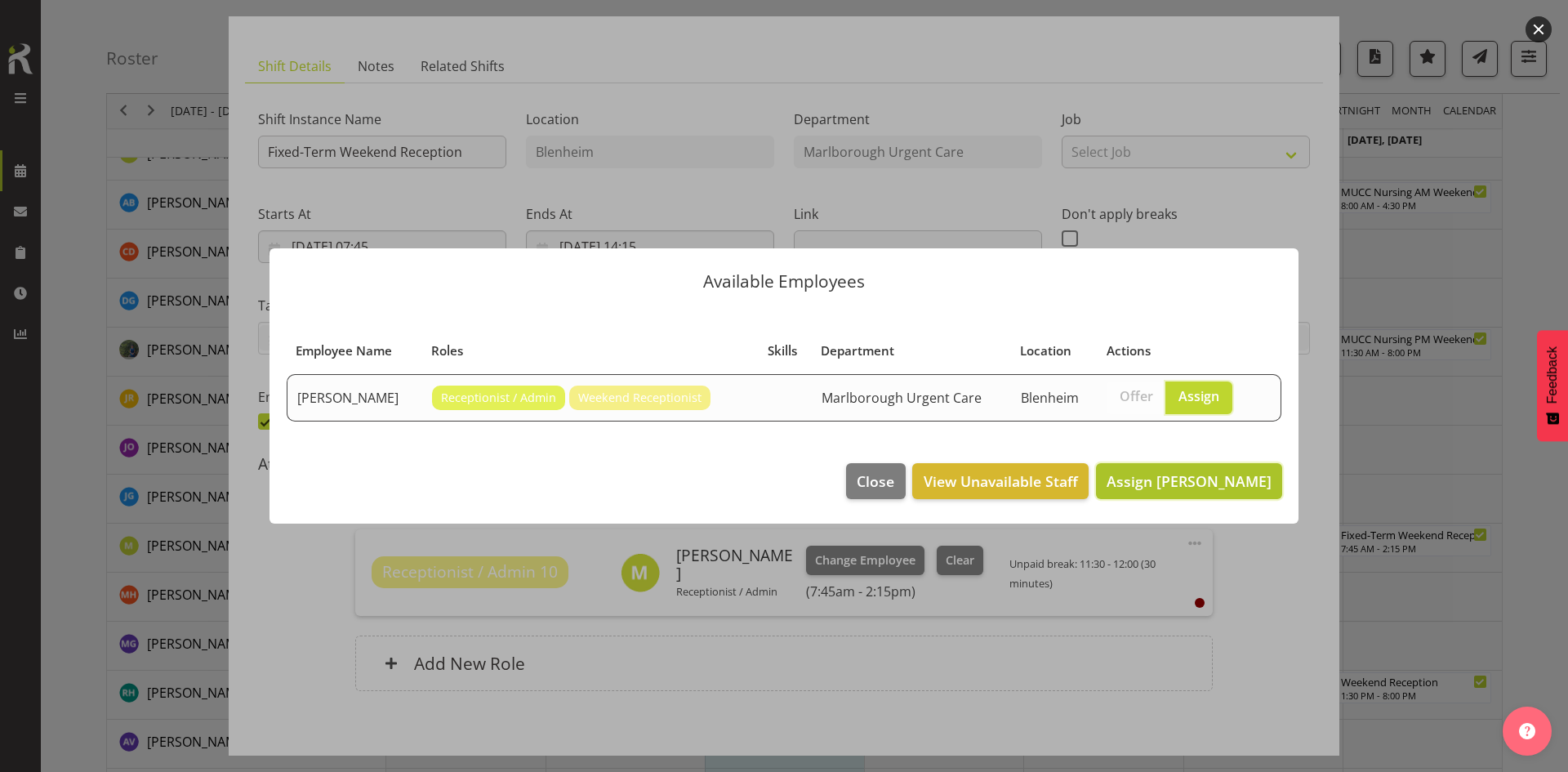
click at [1217, 484] on span "Assign Megan Gander" at bounding box center [1188, 481] width 165 height 19
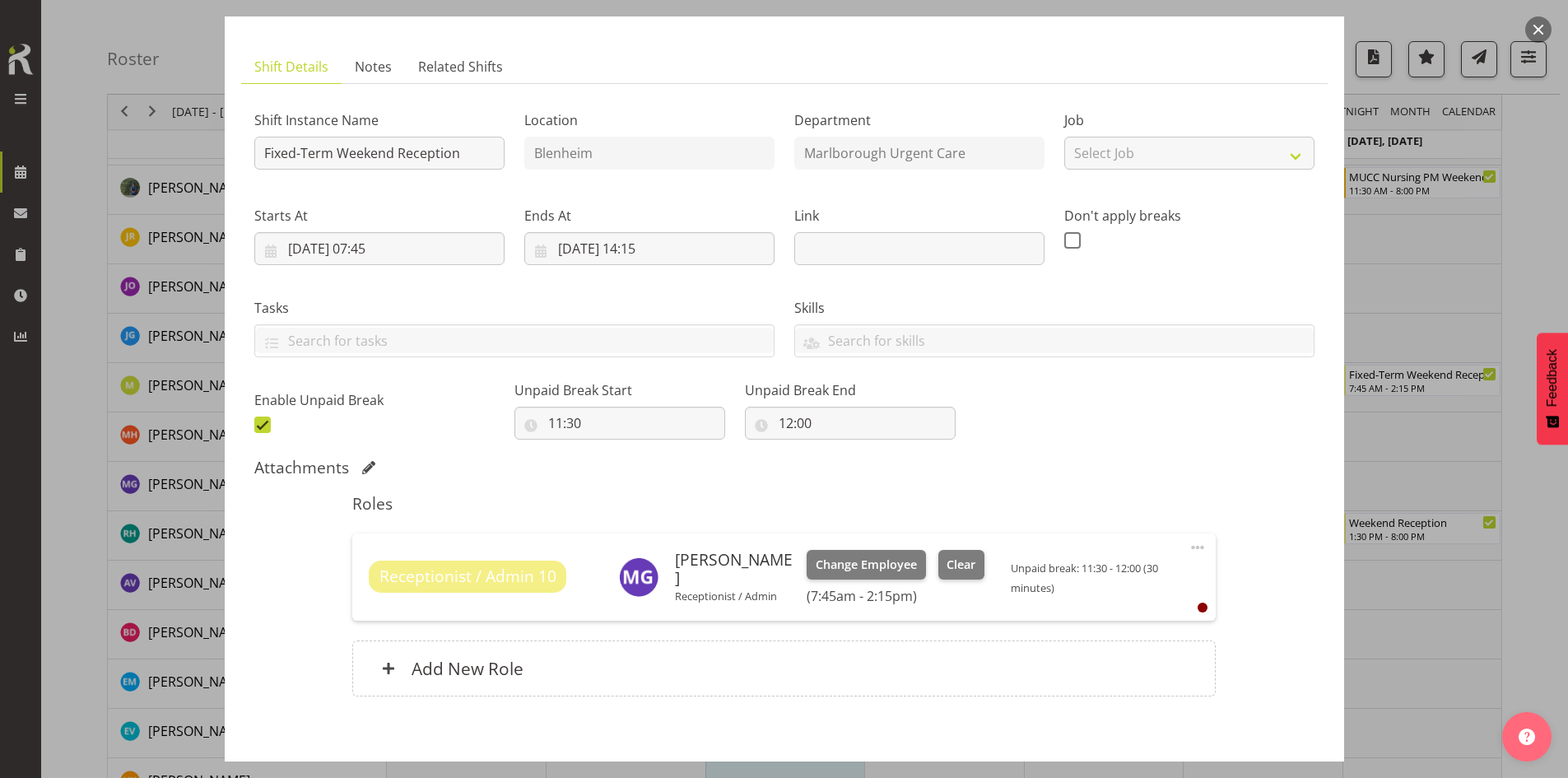
scroll to position [163, 0]
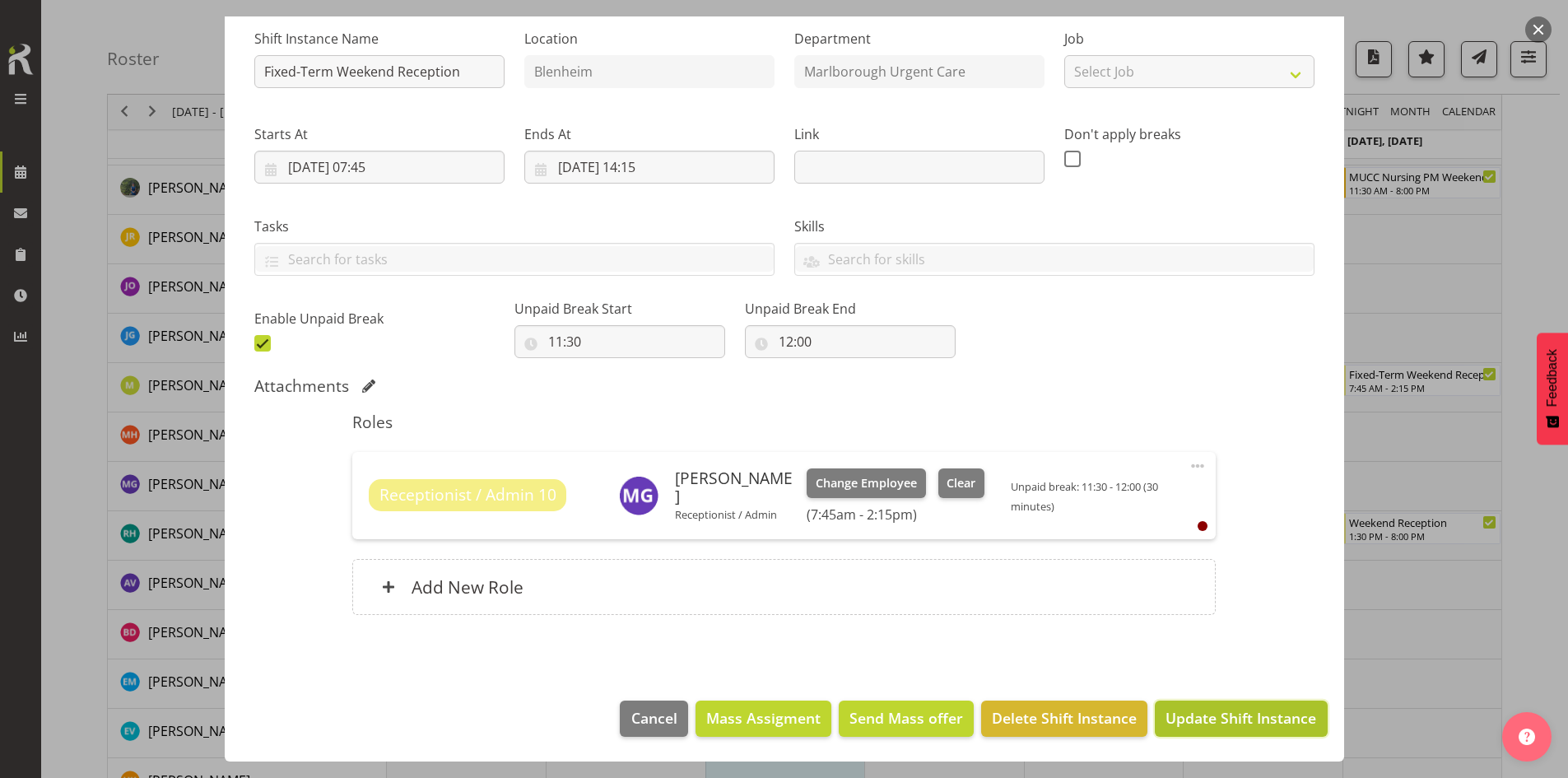
click at [1237, 679] on span "Update Shift Instance" at bounding box center [1240, 717] width 150 height 21
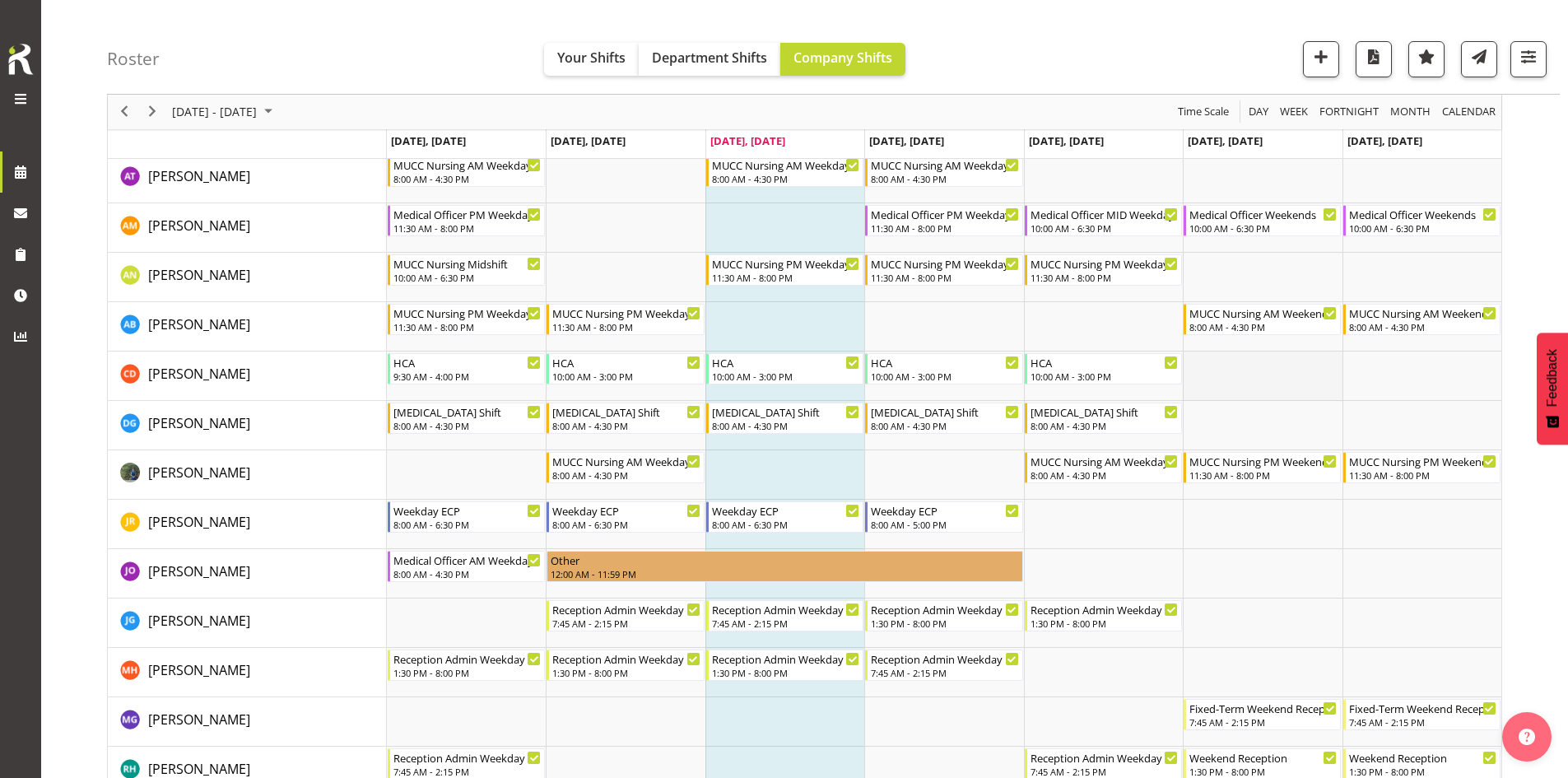
scroll to position [164, 0]
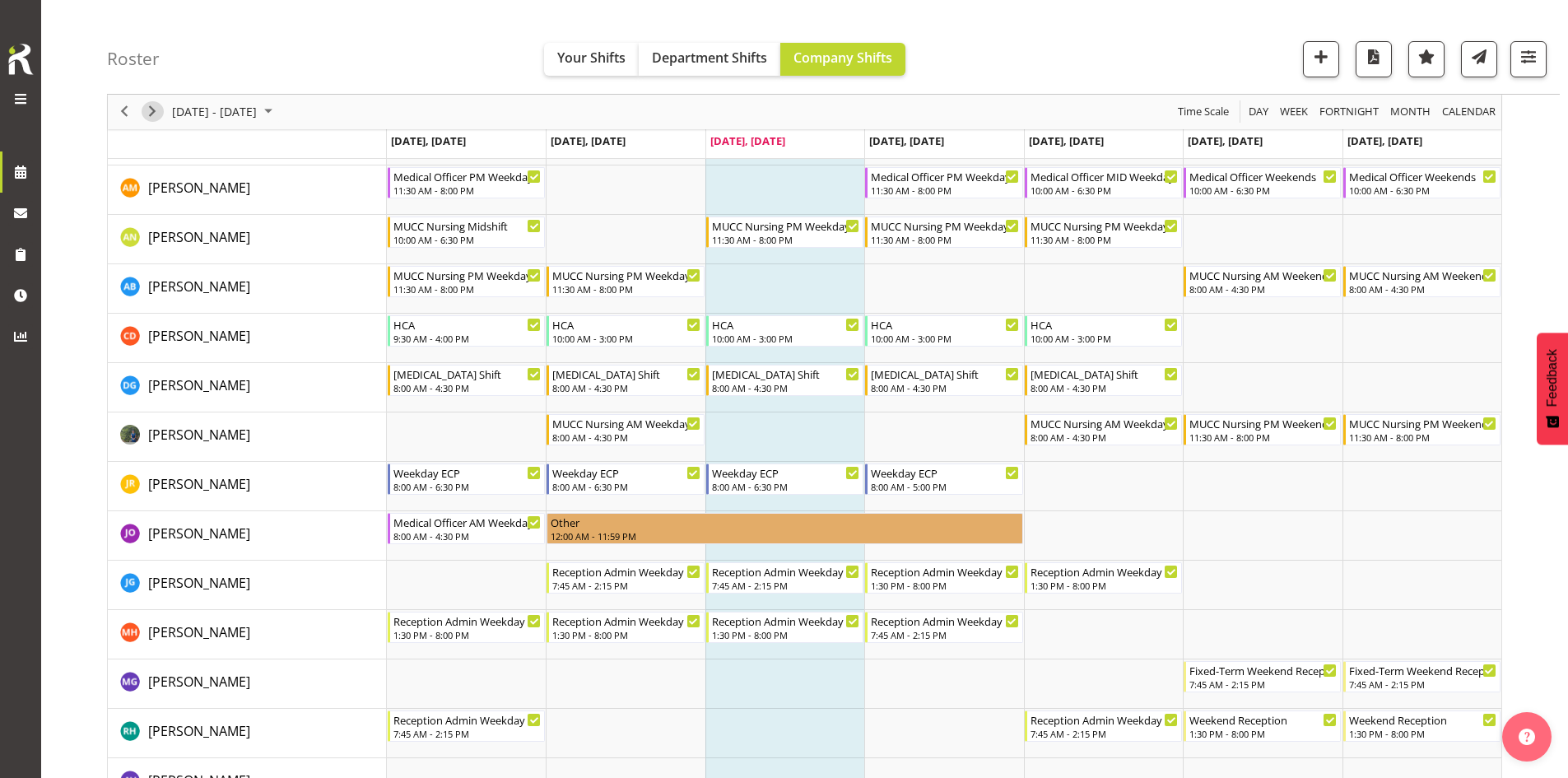
click at [154, 112] on span "Next" at bounding box center [151, 112] width 19 height 20
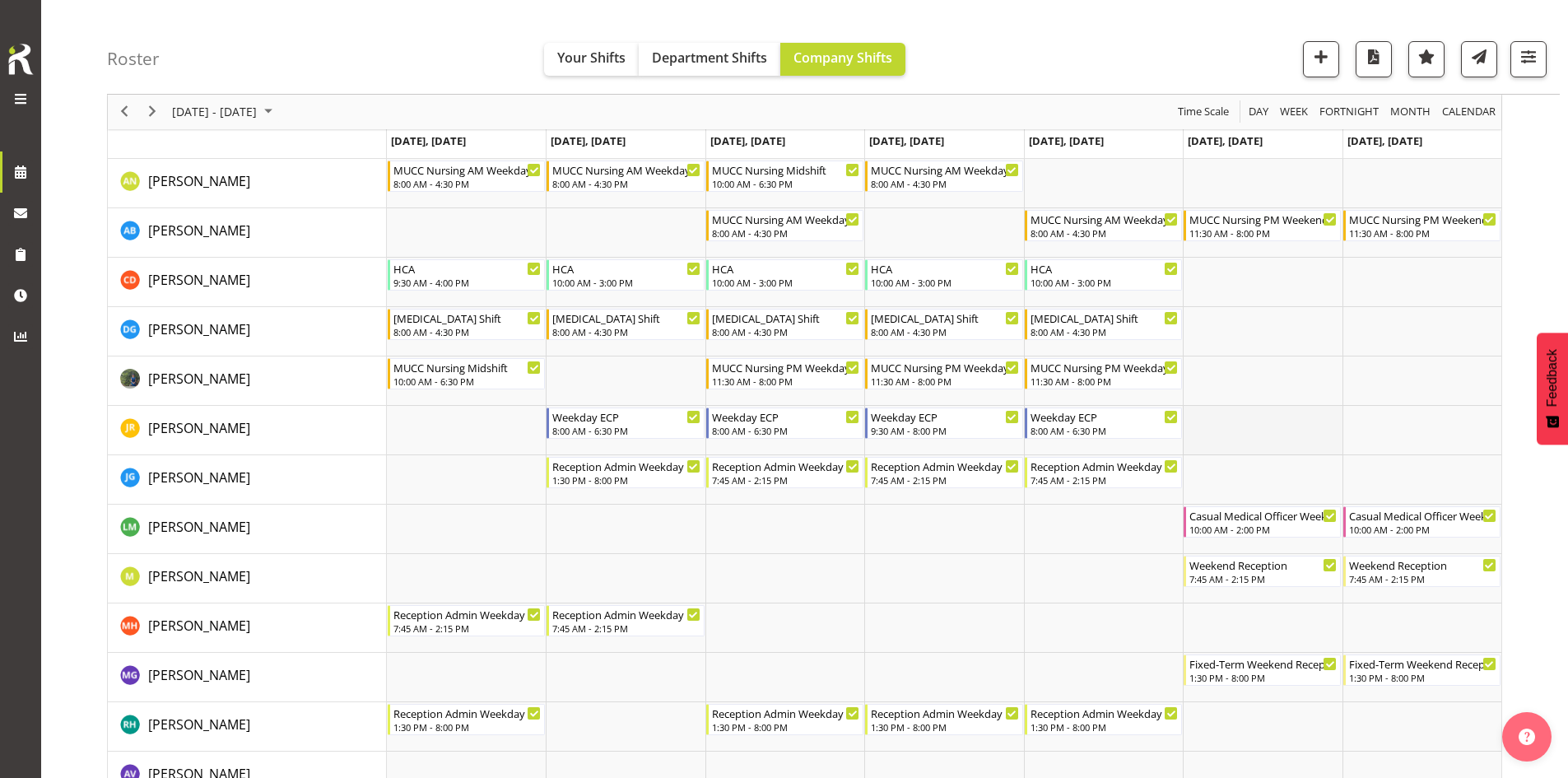
scroll to position [247, 0]
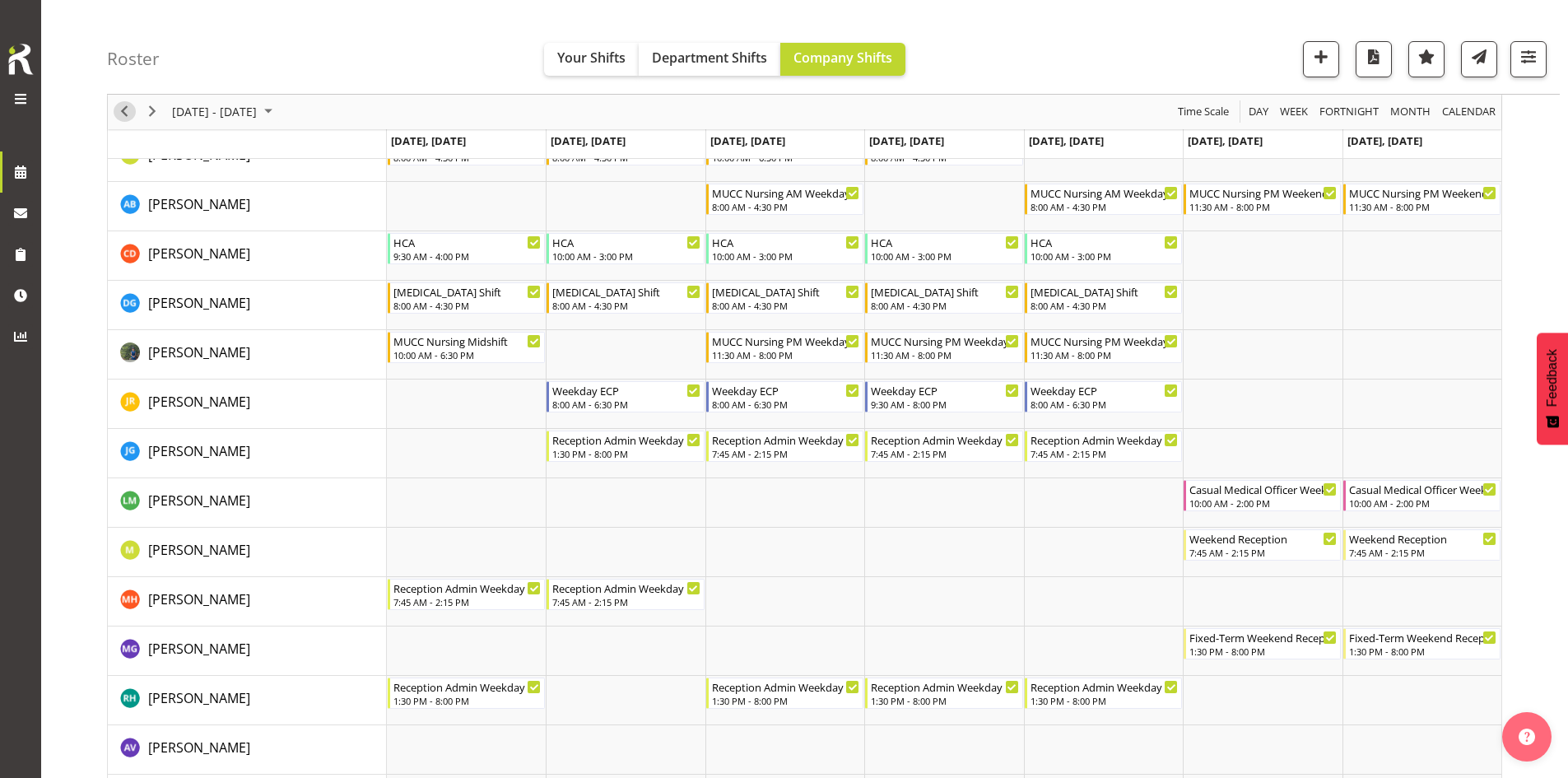
click at [127, 112] on span "Previous" at bounding box center [123, 112] width 19 height 20
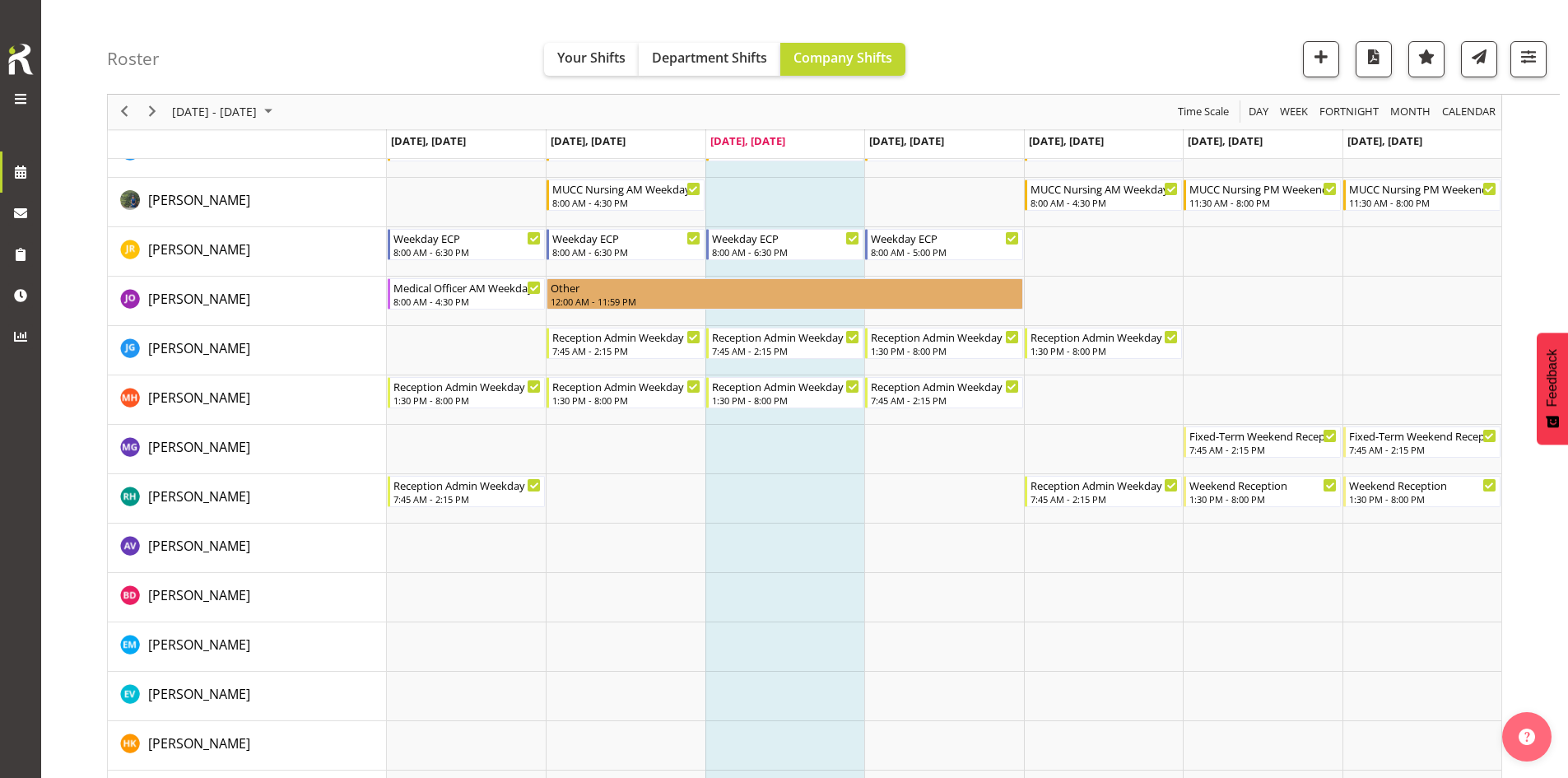
scroll to position [330, 0]
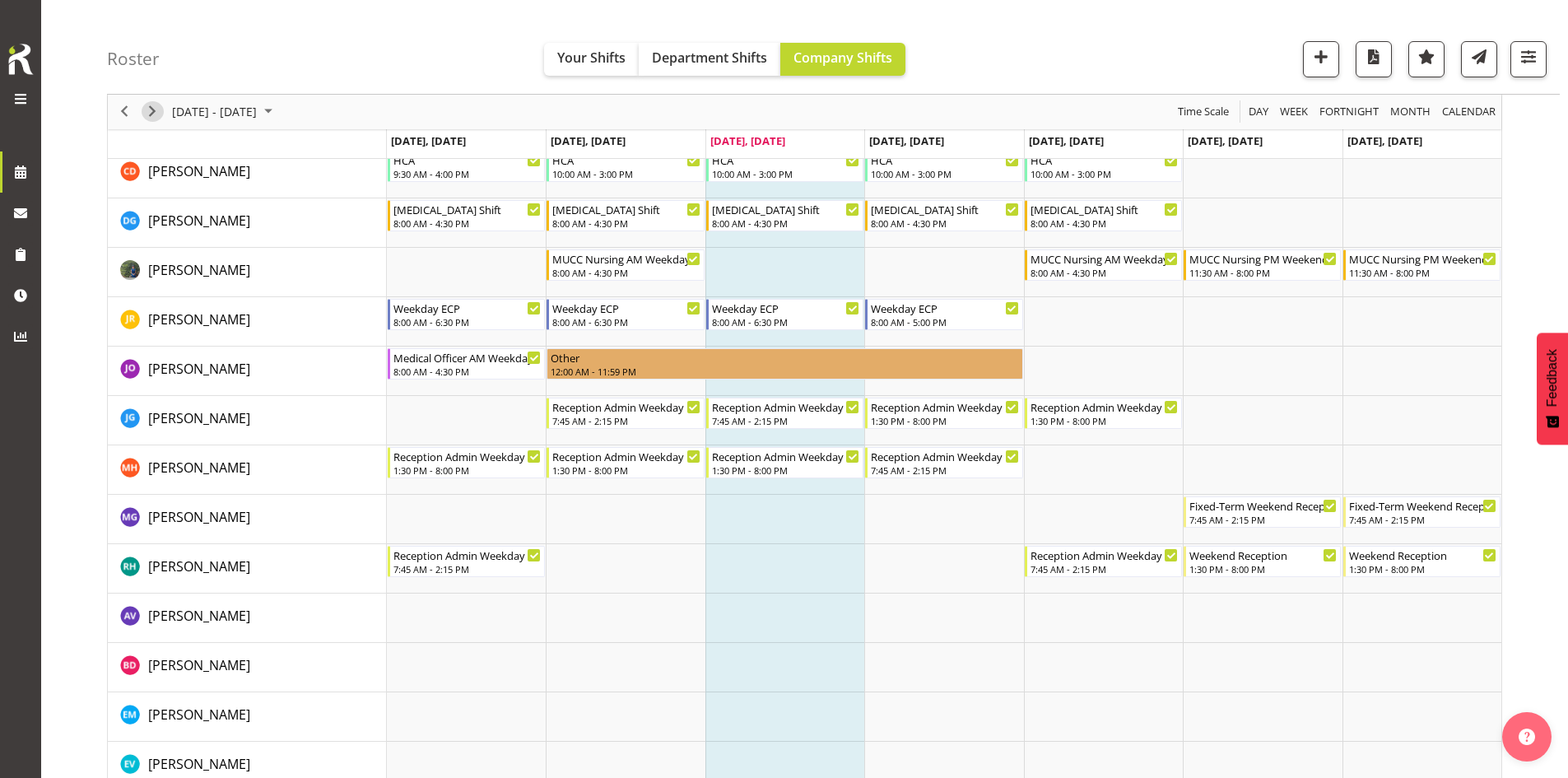
drag, startPoint x: 151, startPoint y: 114, endPoint x: 284, endPoint y: 159, distance: 140.4
click at [151, 114] on span "Next" at bounding box center [151, 112] width 19 height 20
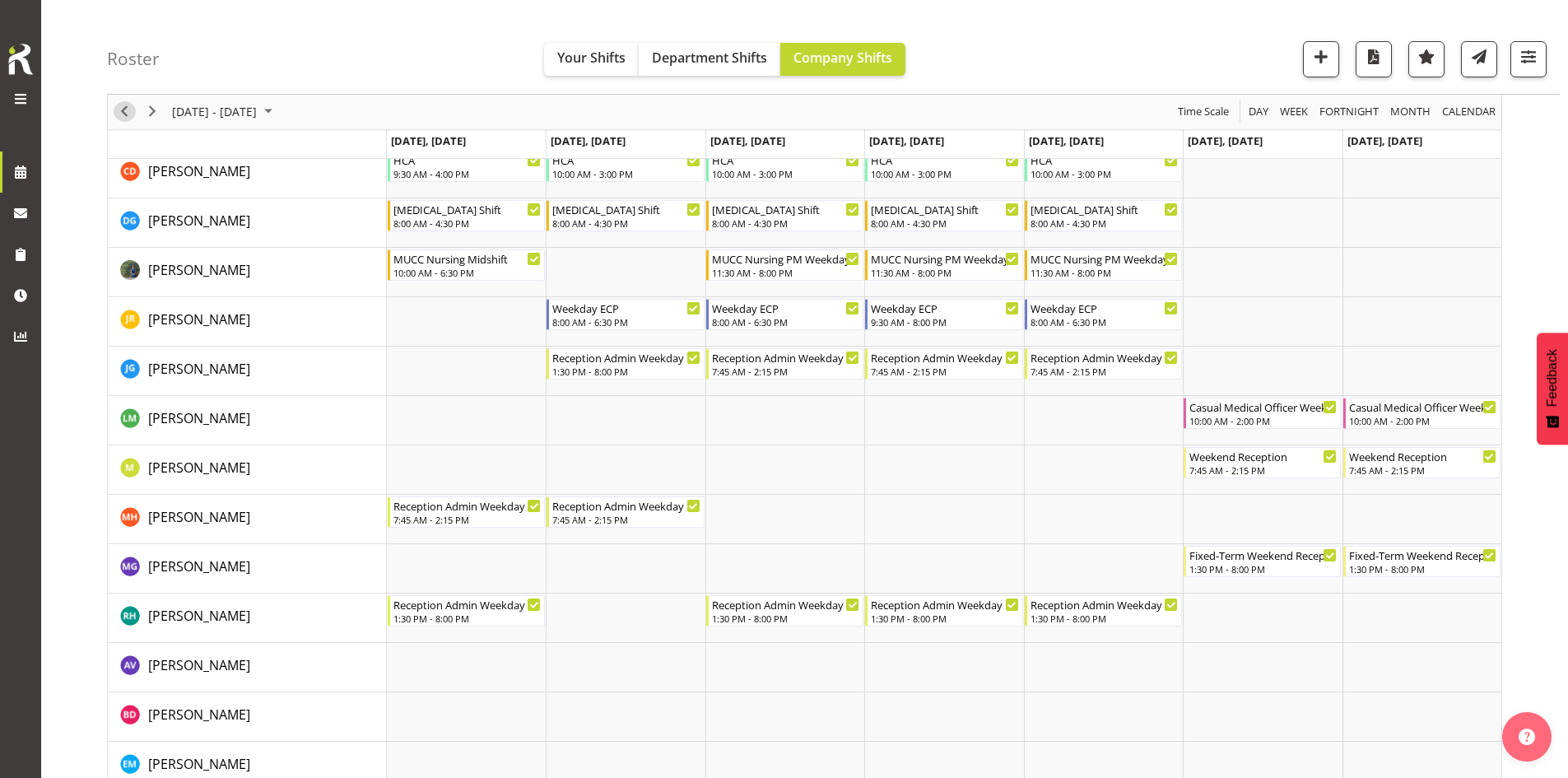
click at [126, 114] on span "Previous" at bounding box center [123, 112] width 19 height 20
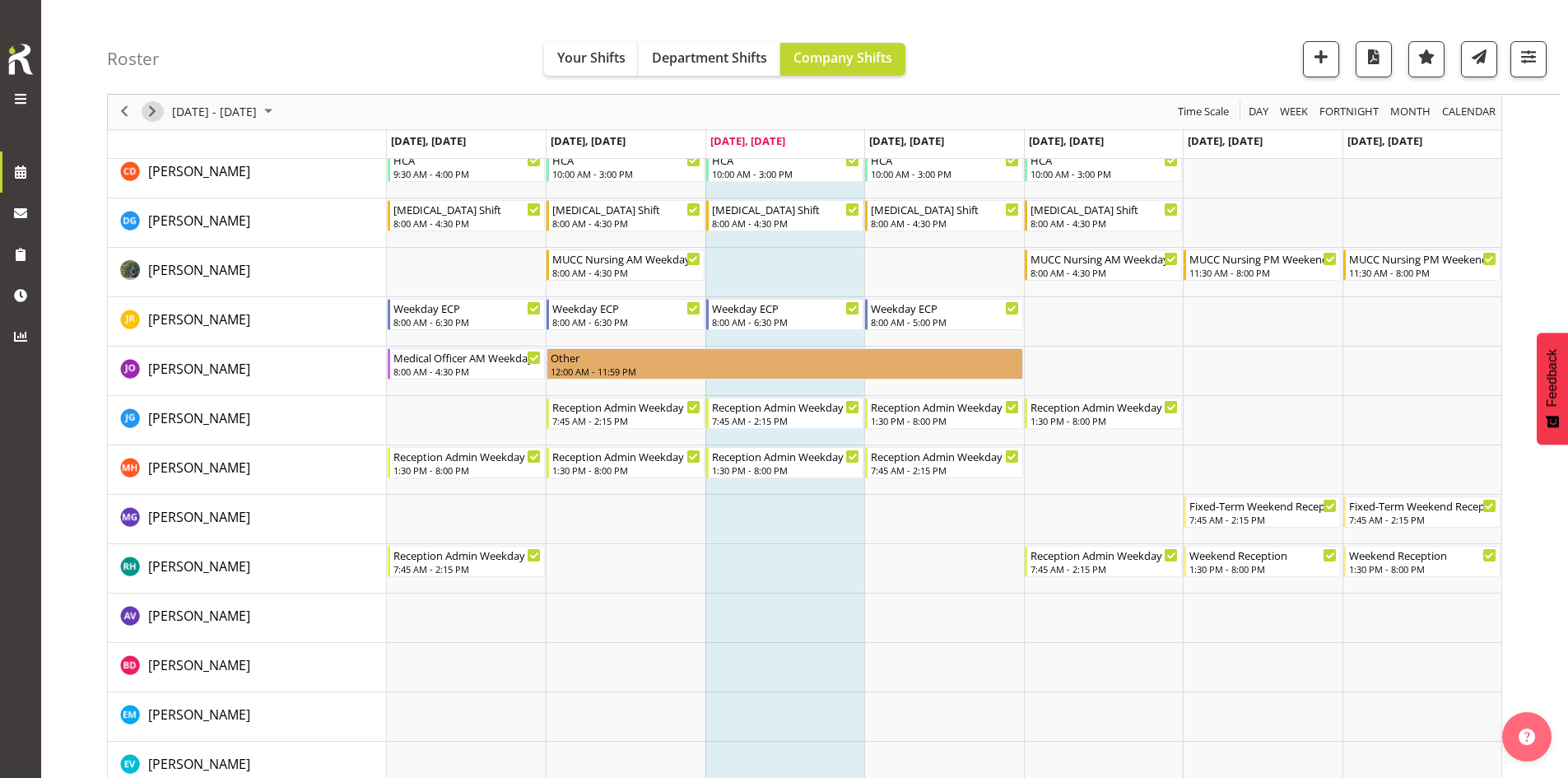
click at [158, 105] on span "Next" at bounding box center [151, 112] width 19 height 20
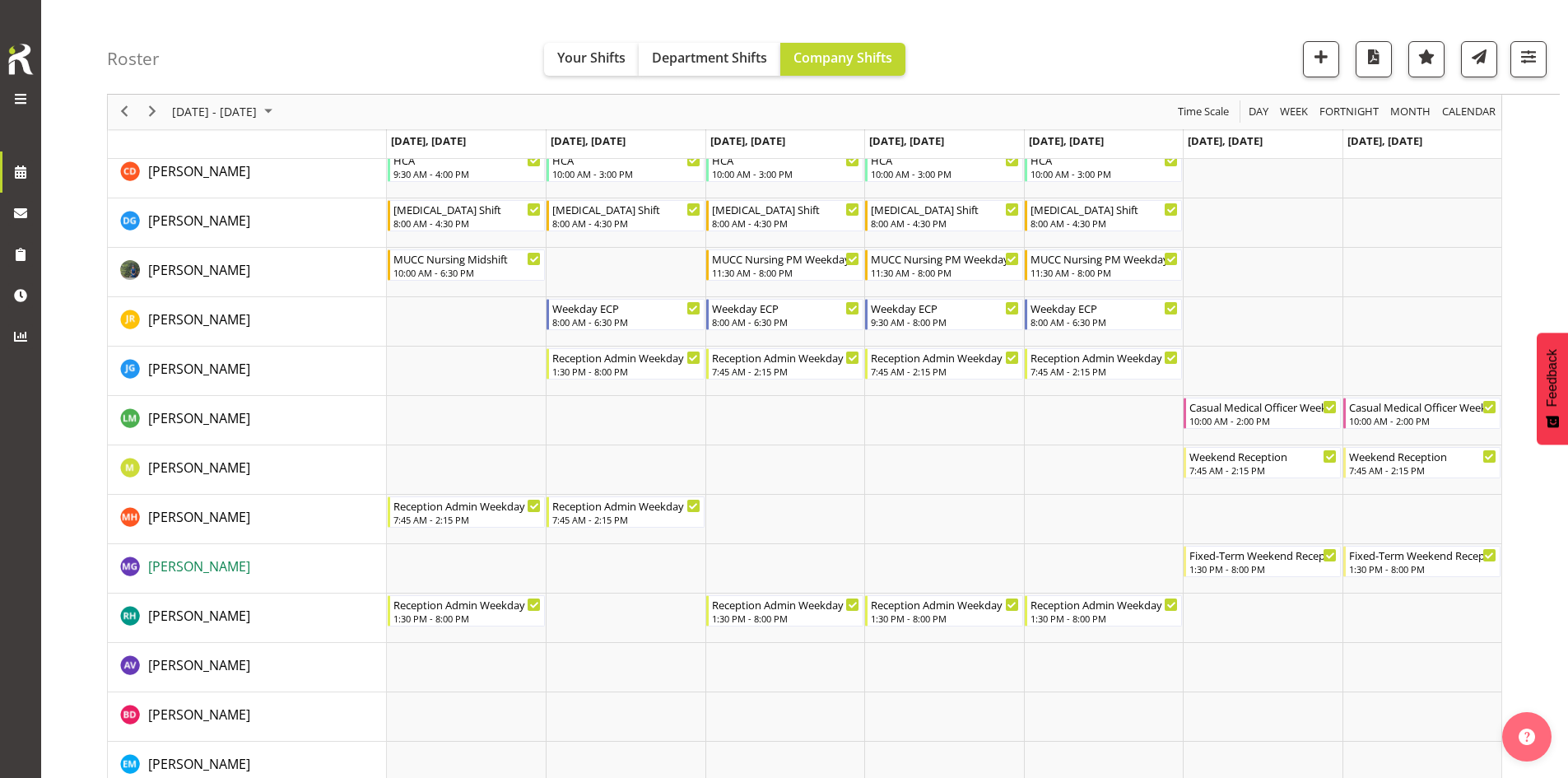
click at [173, 567] on span "[PERSON_NAME]" at bounding box center [200, 566] width 102 height 19
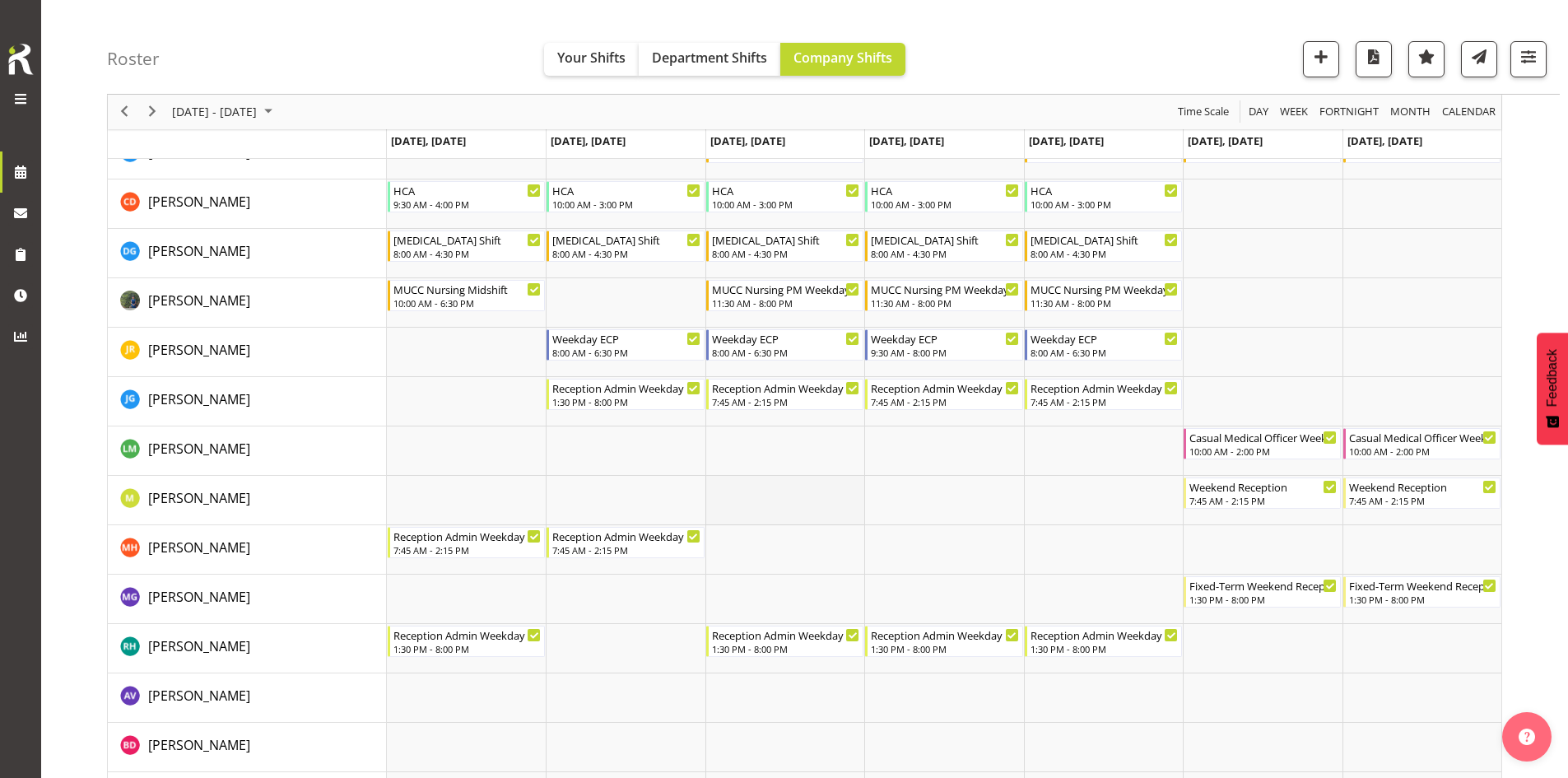
scroll to position [247, 0]
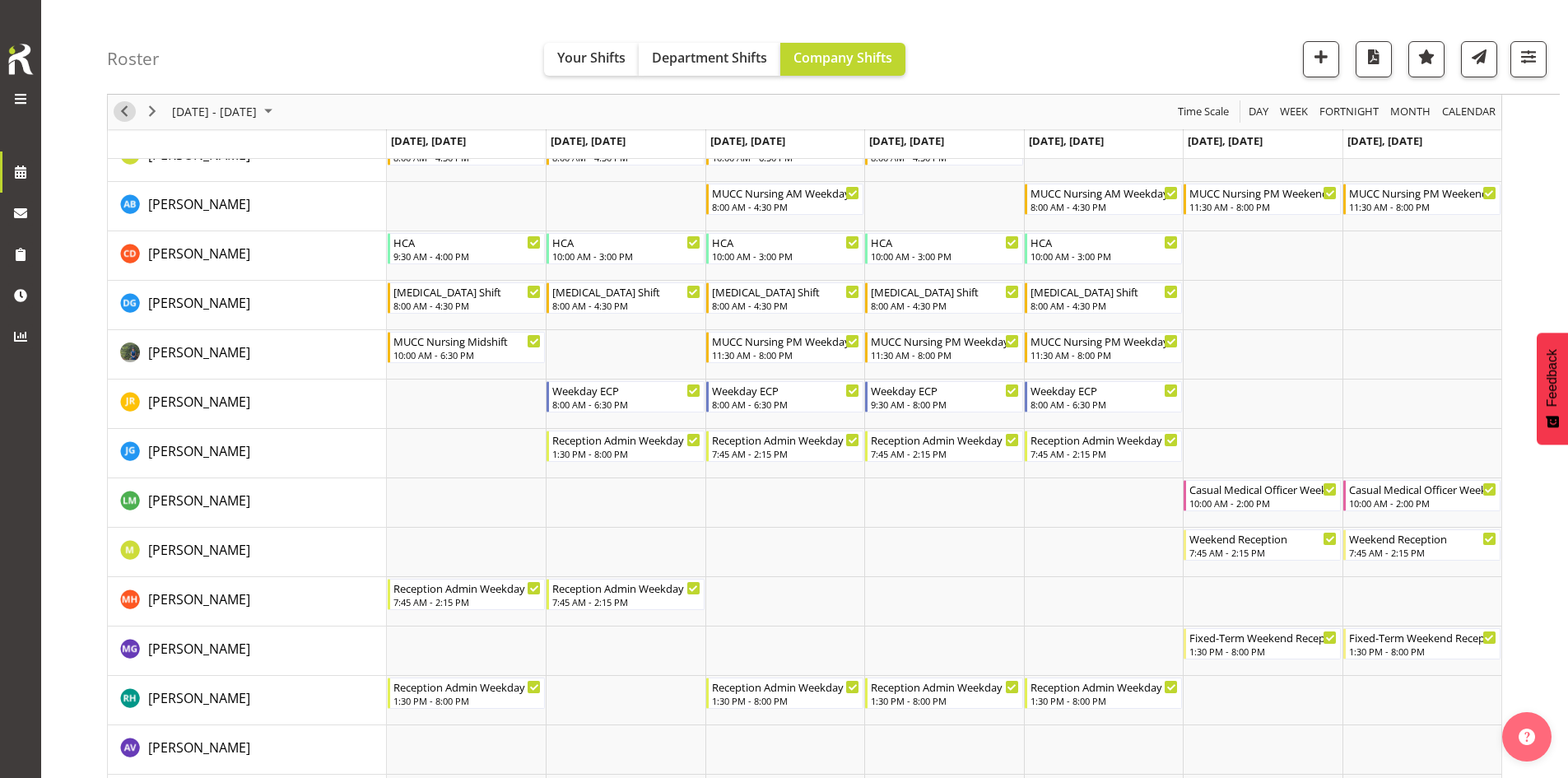
click at [123, 110] on span "Previous" at bounding box center [123, 112] width 19 height 20
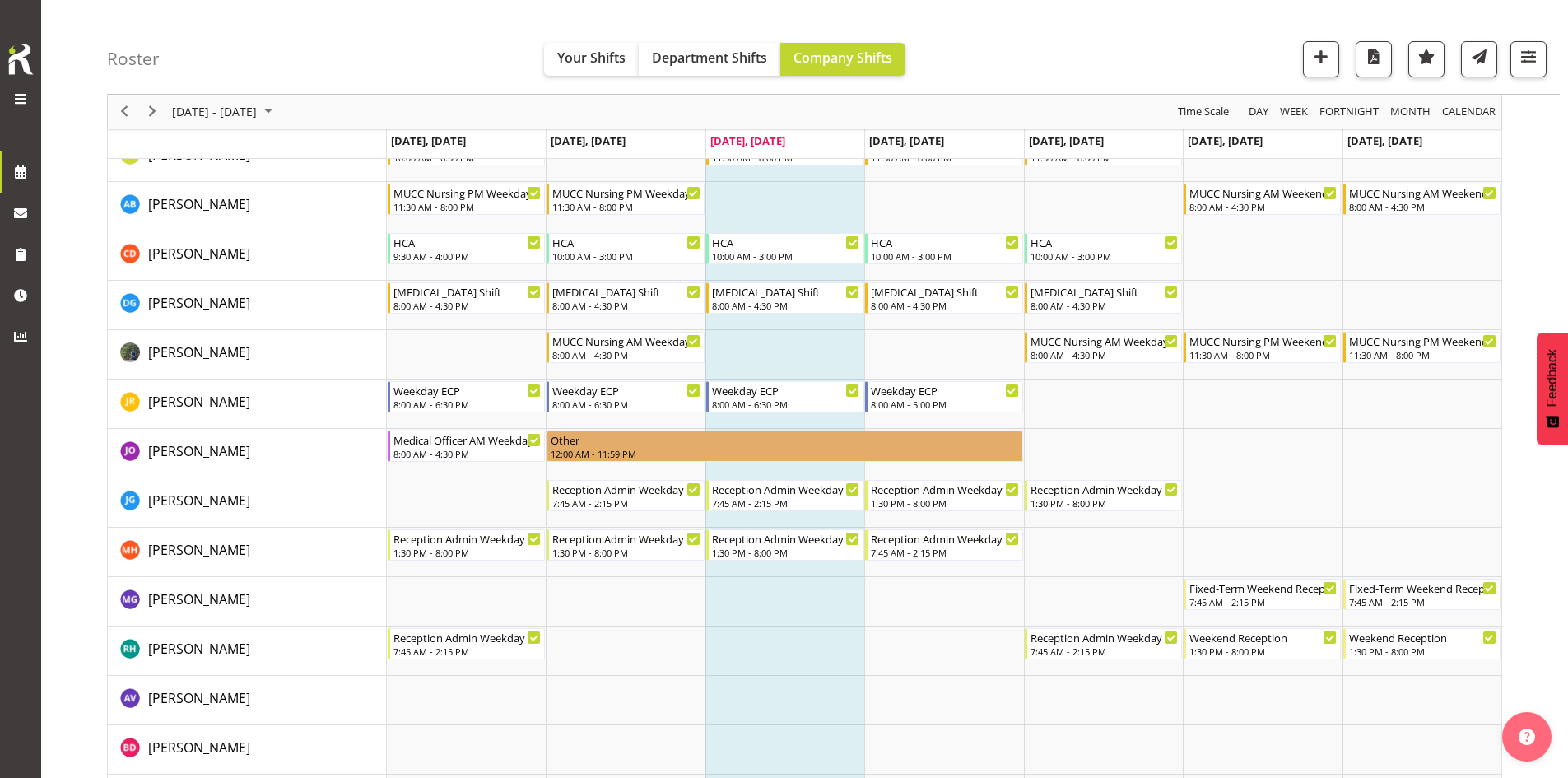
scroll to position [411, 0]
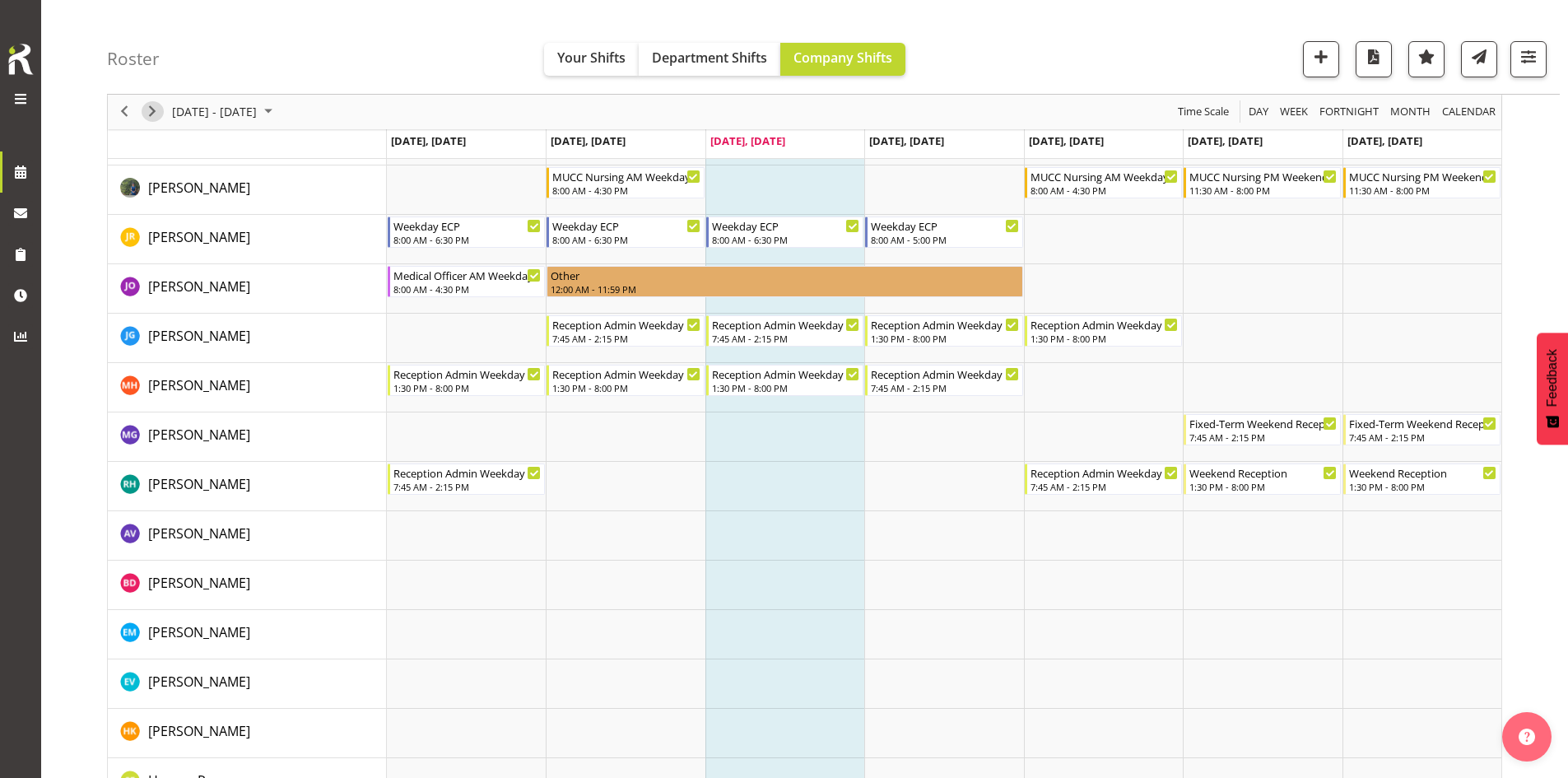
click at [149, 118] on span "Next" at bounding box center [151, 112] width 19 height 20
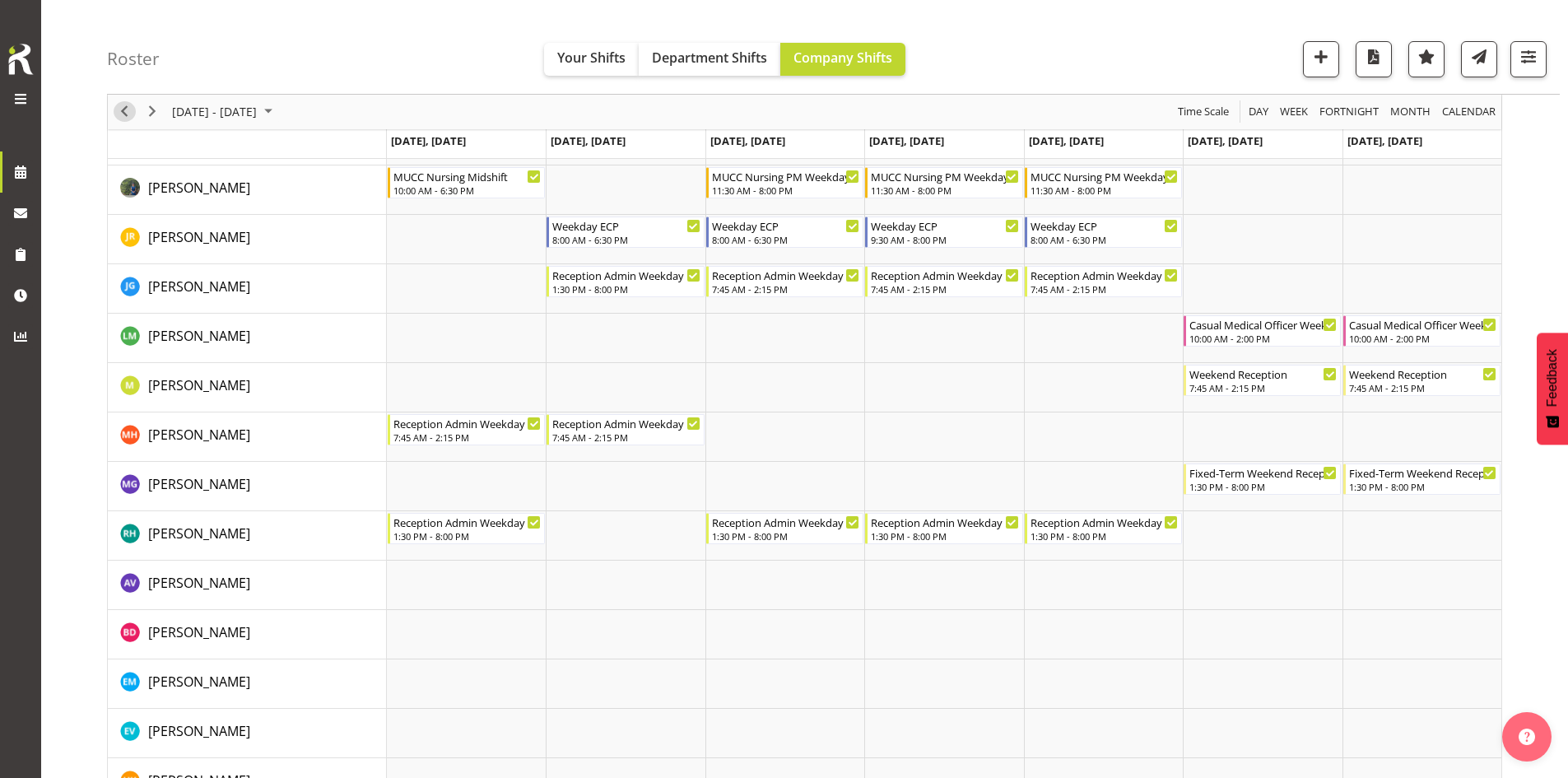
click at [117, 112] on span "Previous" at bounding box center [123, 112] width 19 height 20
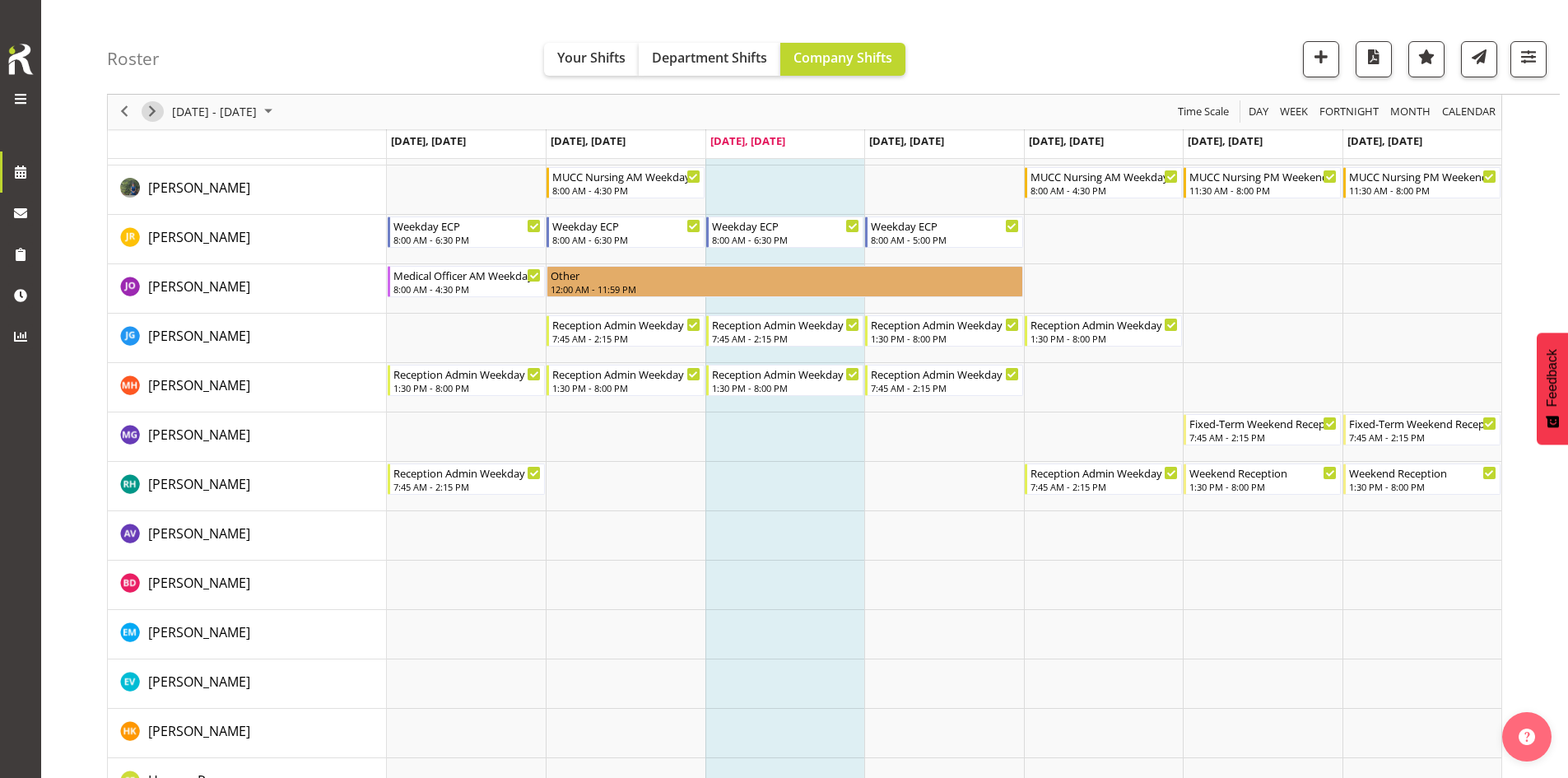
click at [149, 120] on span "Next" at bounding box center [151, 112] width 19 height 20
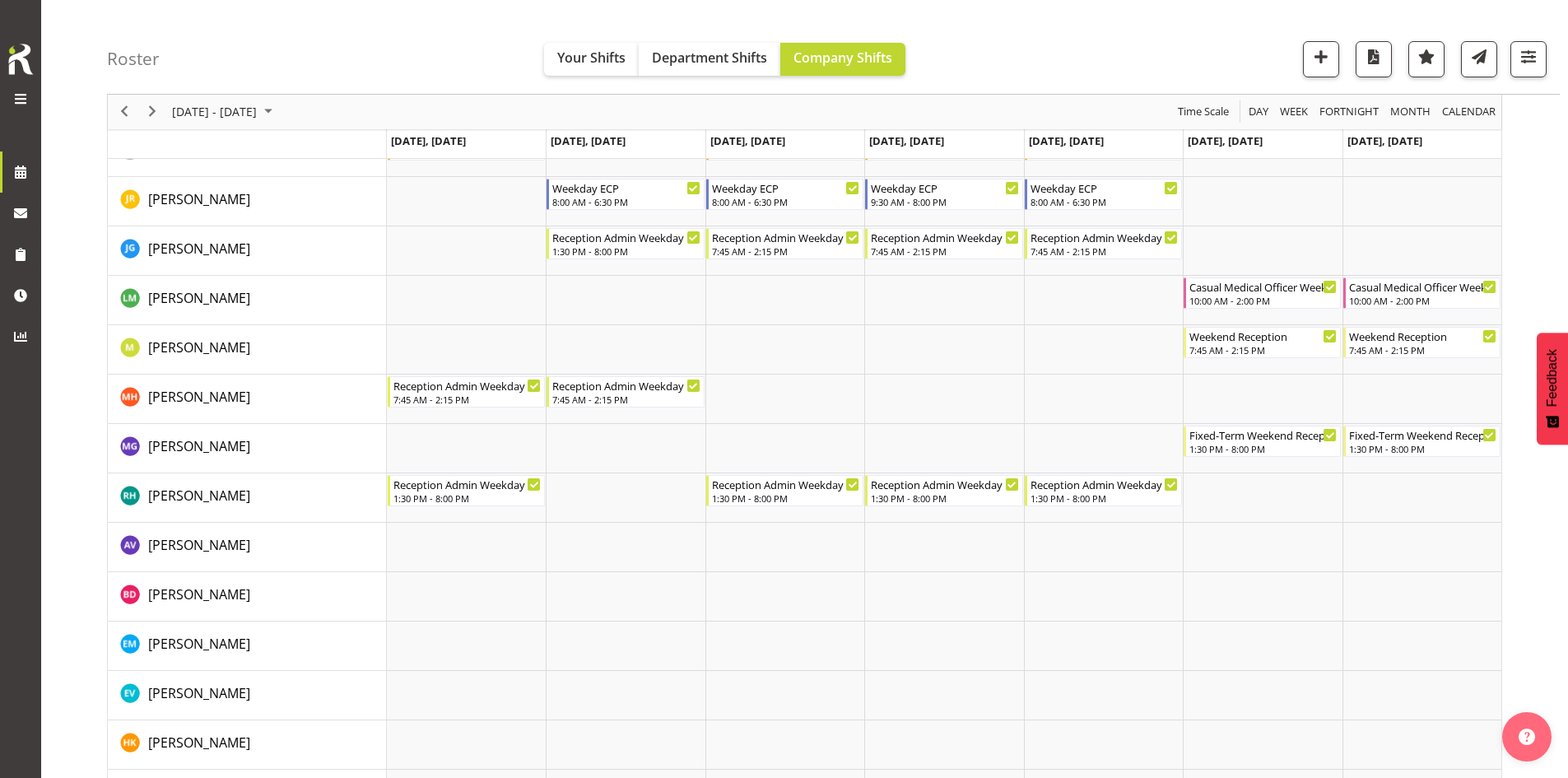
scroll to position [411, 0]
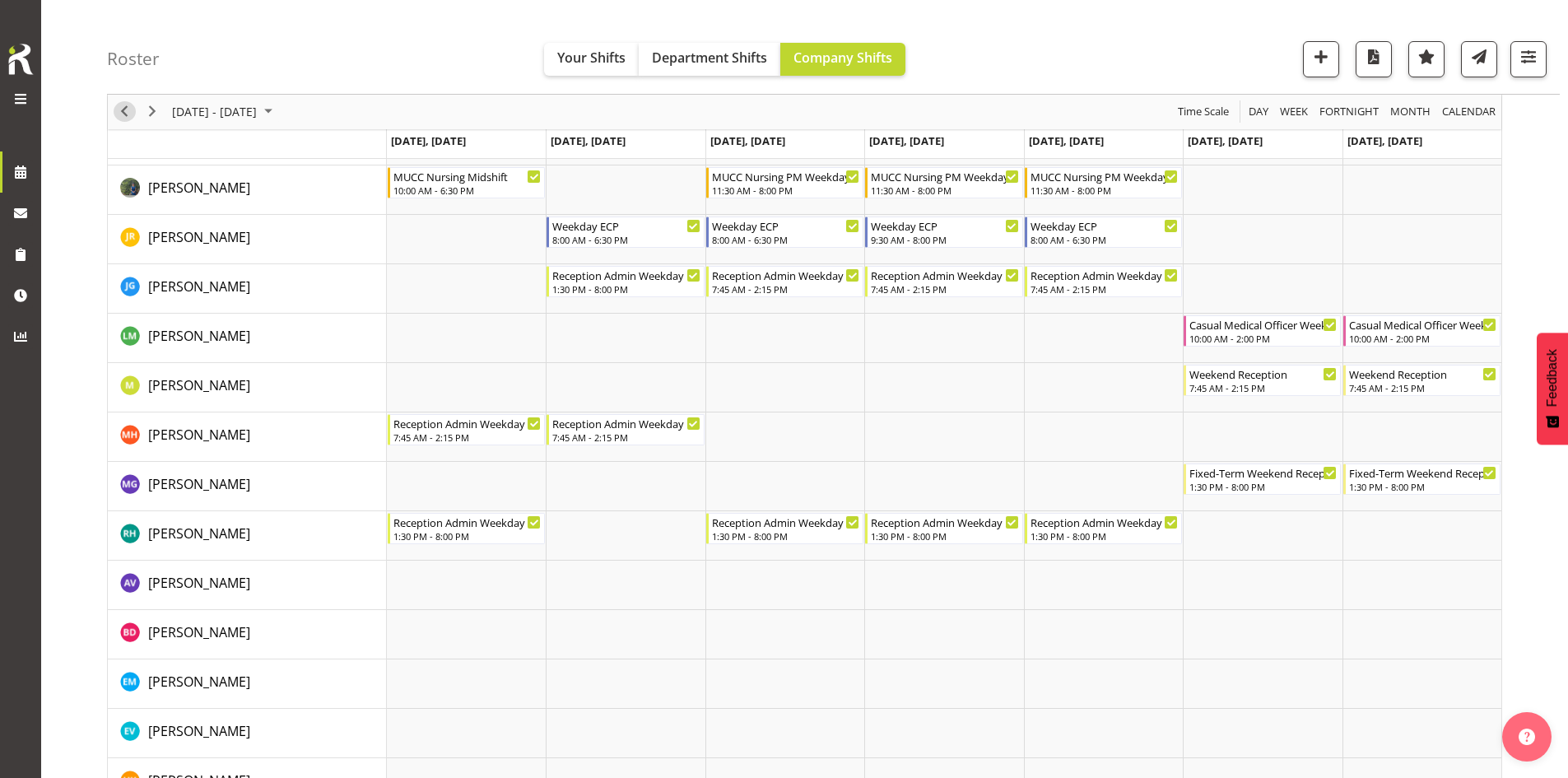
drag, startPoint x: 128, startPoint y: 116, endPoint x: 161, endPoint y: 127, distance: 34.8
click at [128, 116] on span "Previous" at bounding box center [123, 112] width 19 height 20
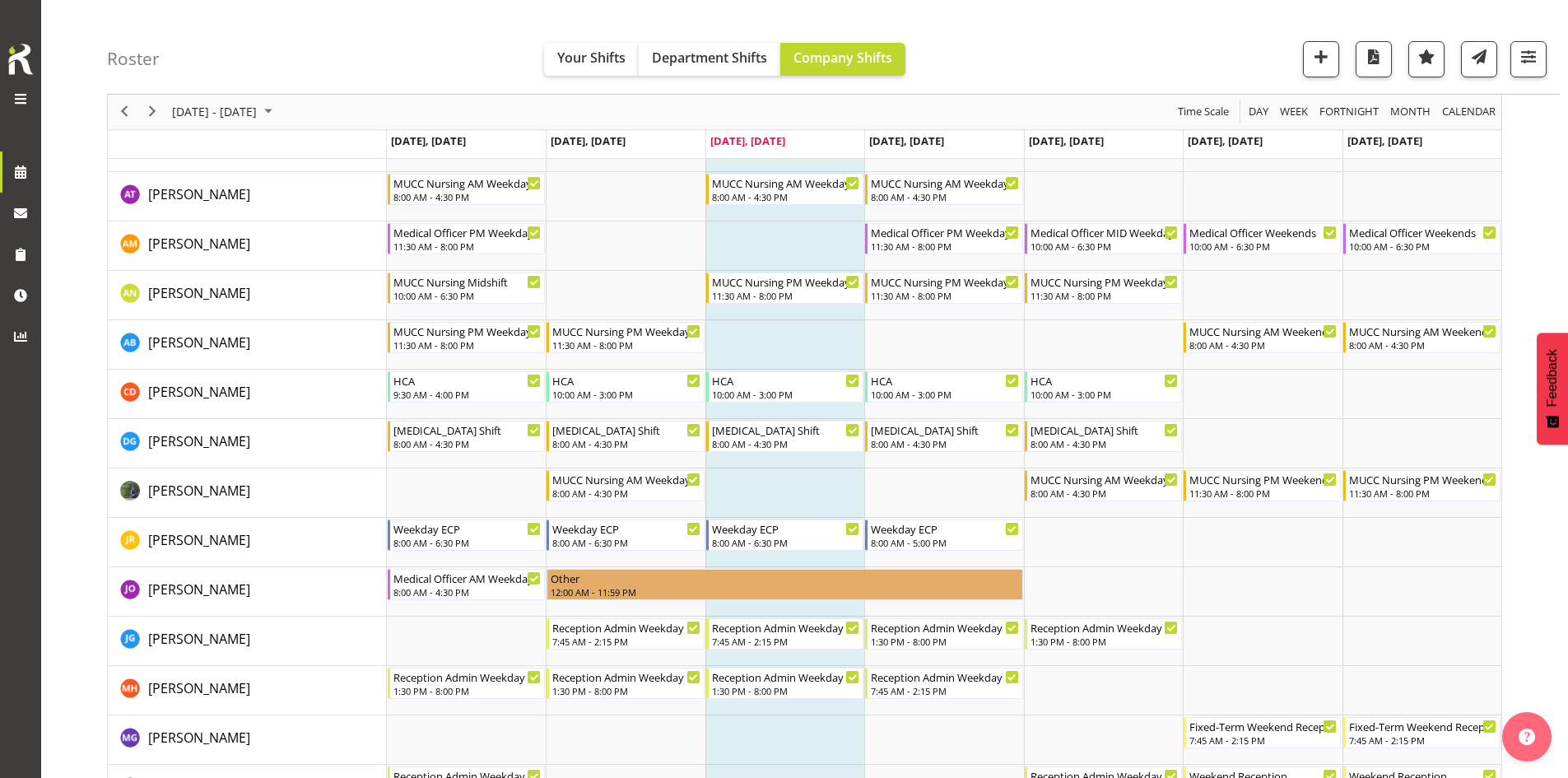
scroll to position [83, 0]
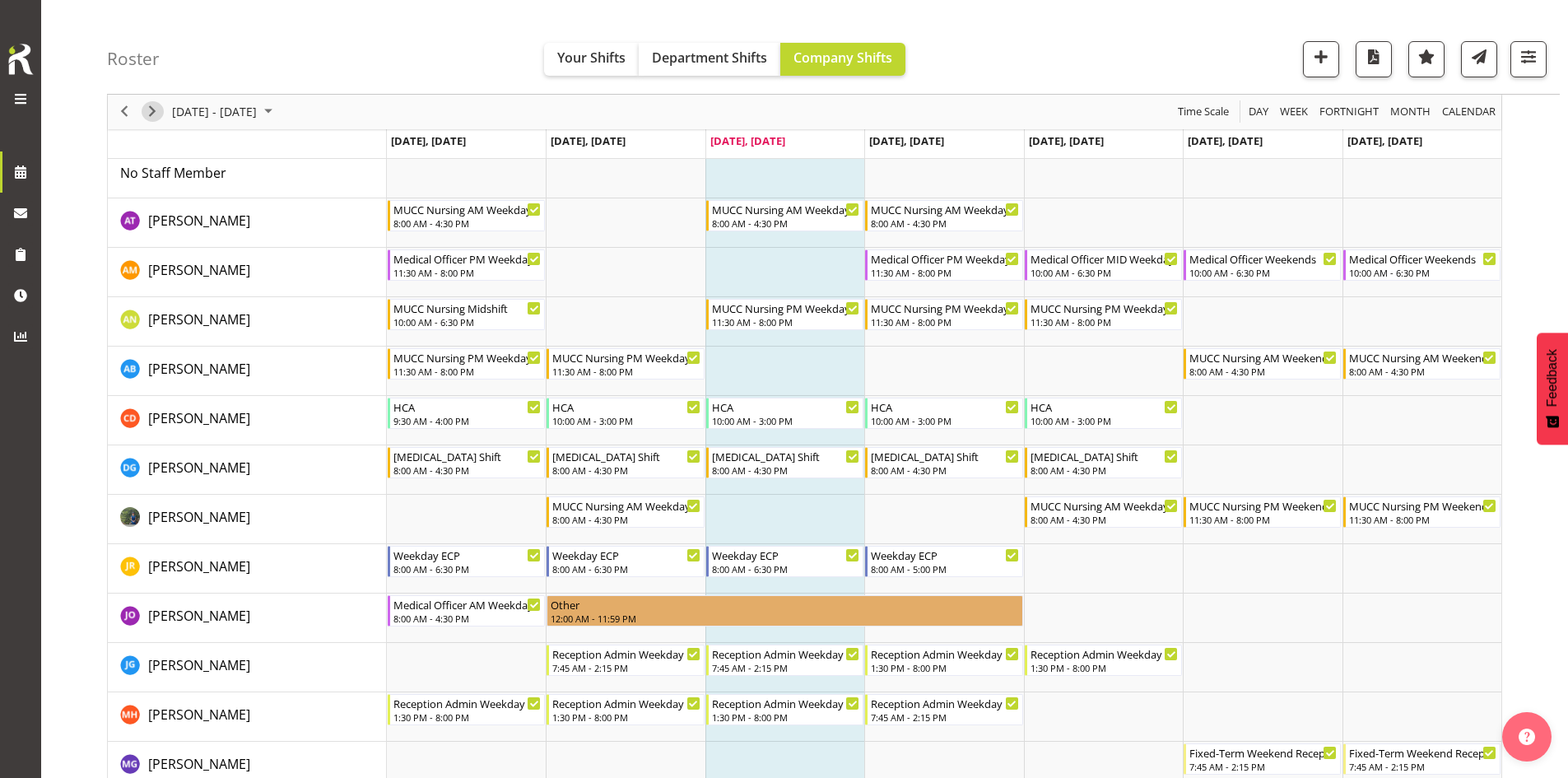
click at [148, 118] on span "Next" at bounding box center [151, 112] width 19 height 20
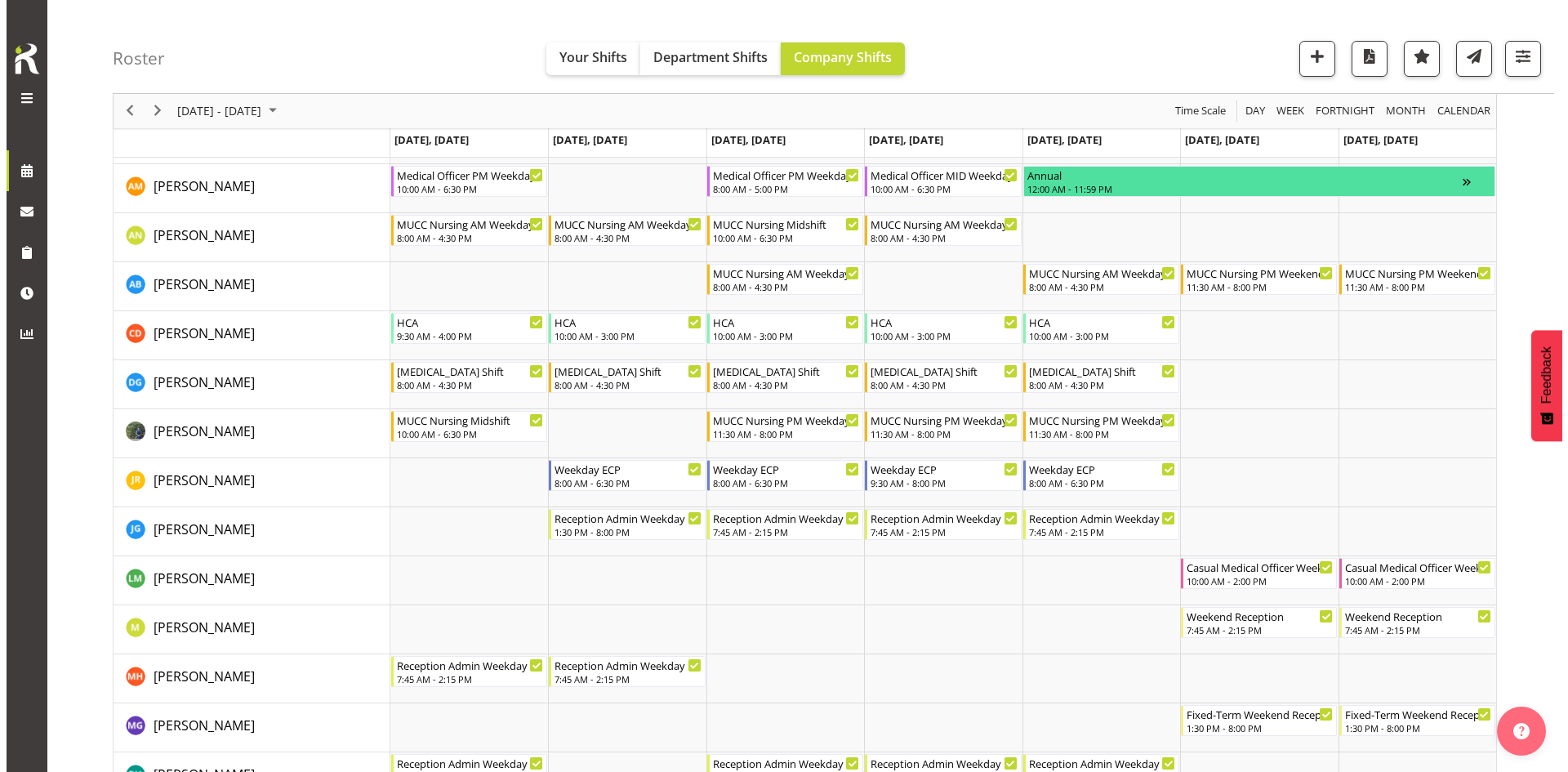
scroll to position [245, 0]
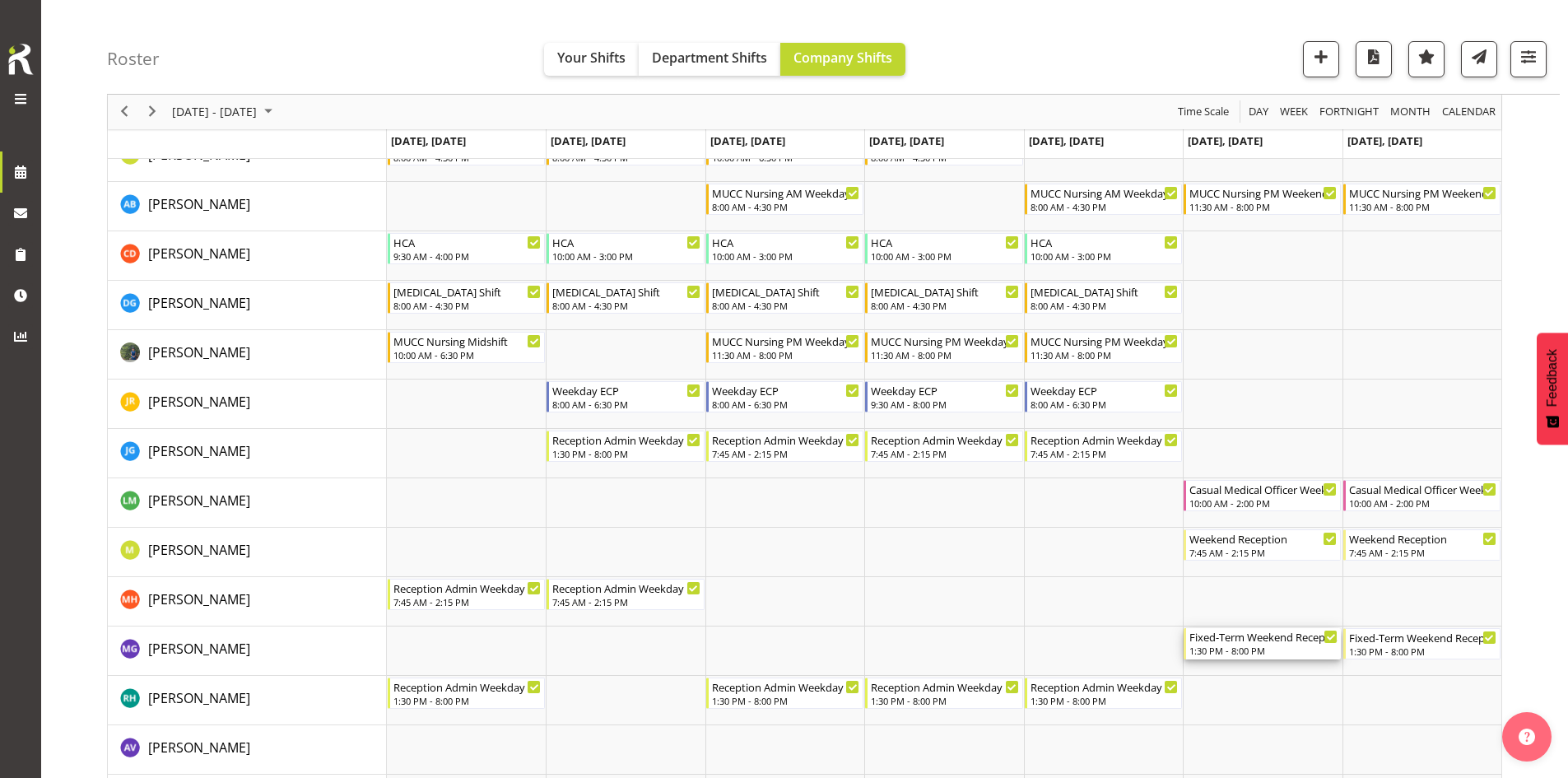
click at [1251, 642] on div "Fixed-Term Weekend Reception" at bounding box center [1263, 636] width 149 height 17
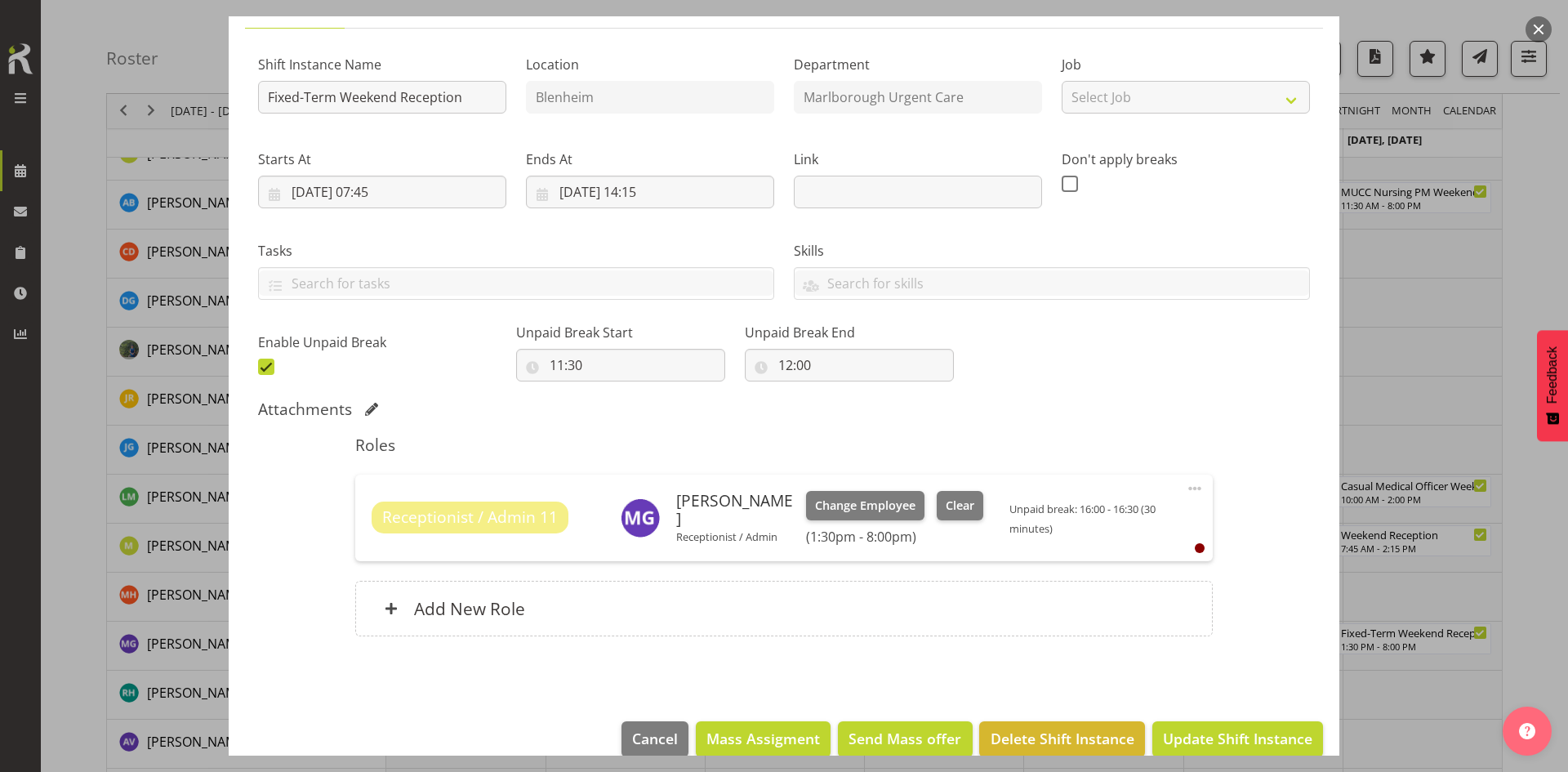
scroll to position [162, 0]
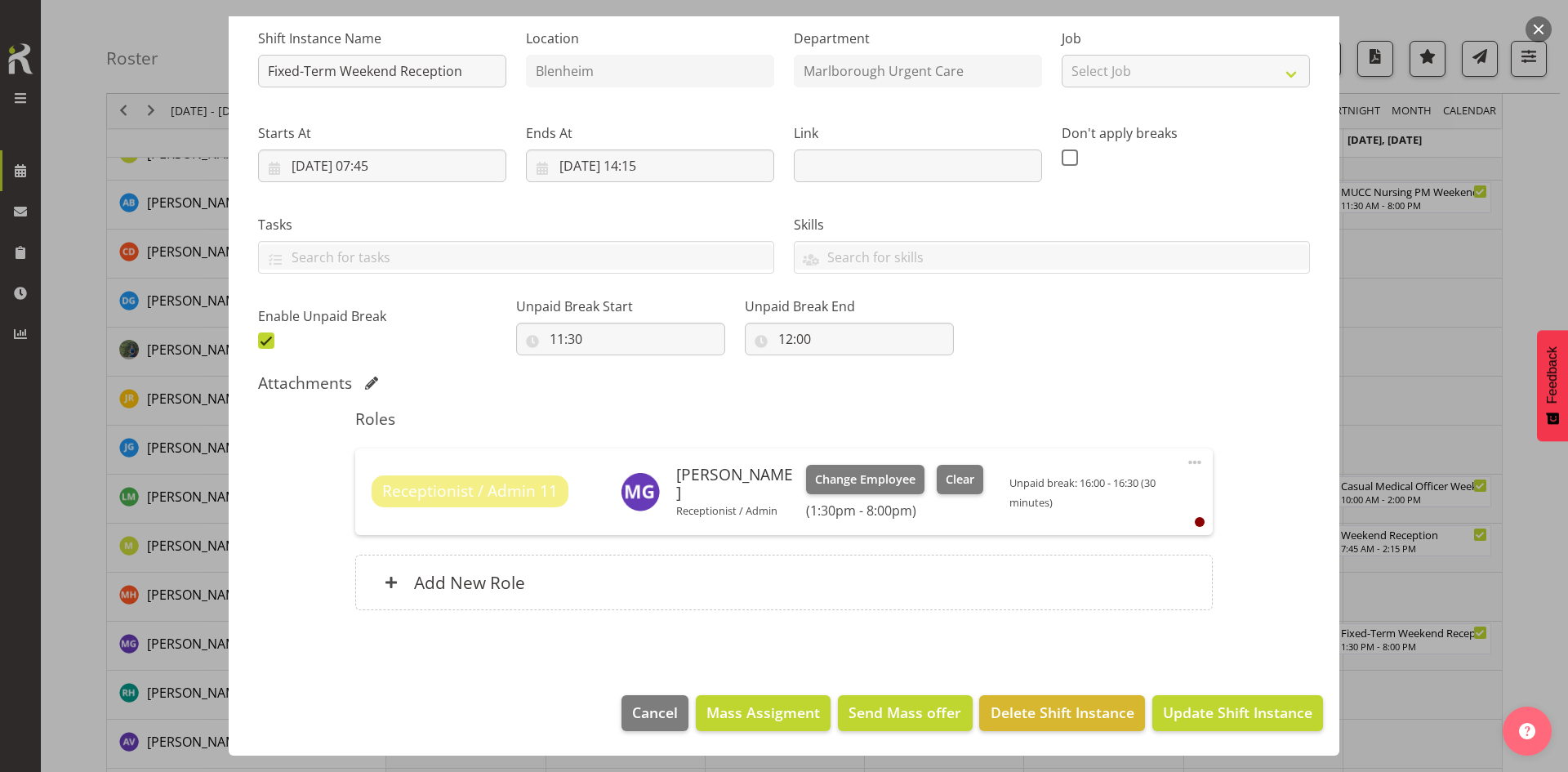
click at [1185, 465] on span at bounding box center [1194, 462] width 19 height 19
click at [1074, 534] on link "Cover Role" at bounding box center [1126, 528] width 157 height 29
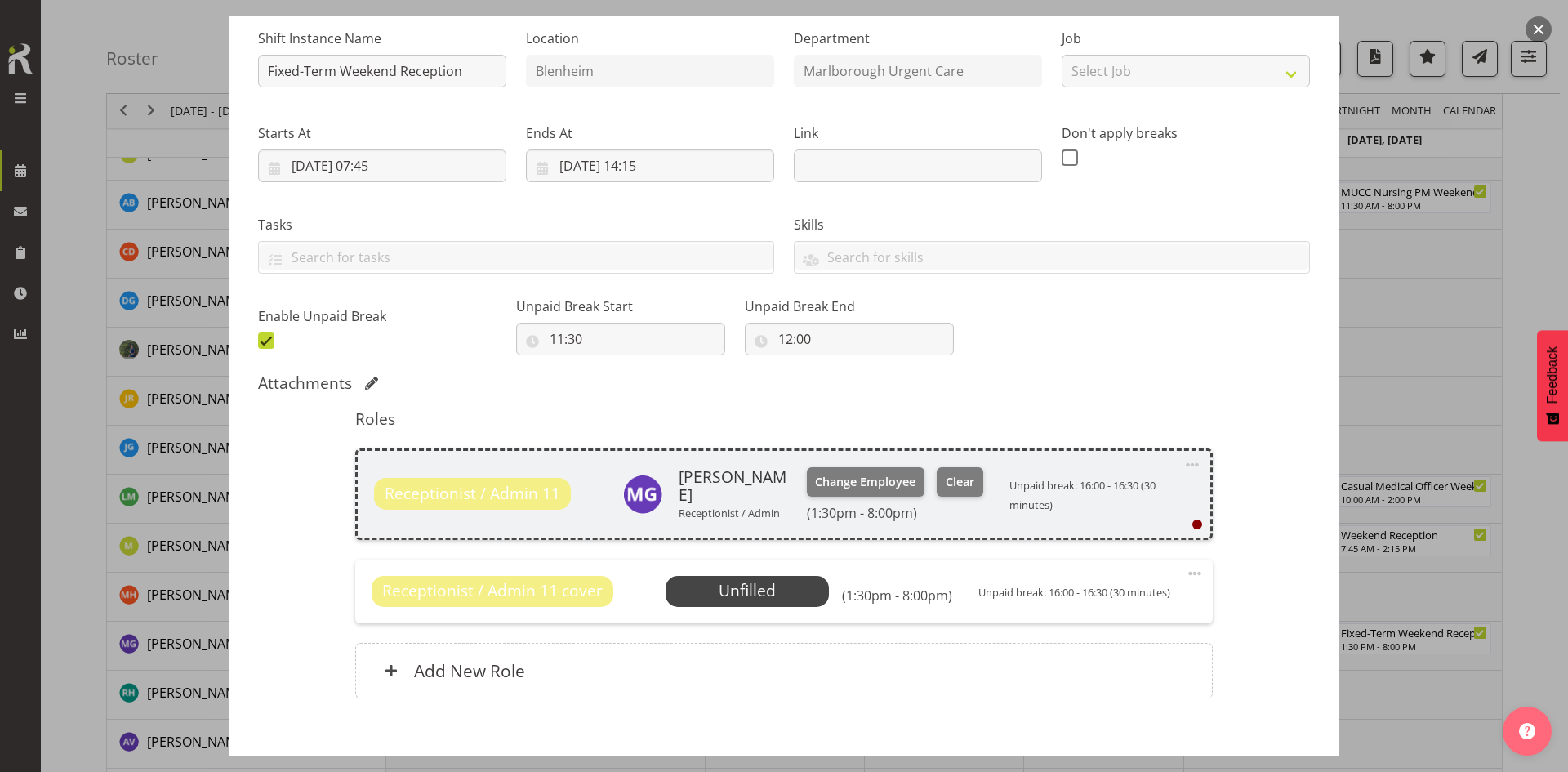
click at [1185, 577] on span at bounding box center [1194, 573] width 19 height 19
click at [1199, 504] on div "Receptionist / Admin 11 Megan Gander Receptionist / Admin Change Employee Clear…" at bounding box center [784, 494] width 857 height 91
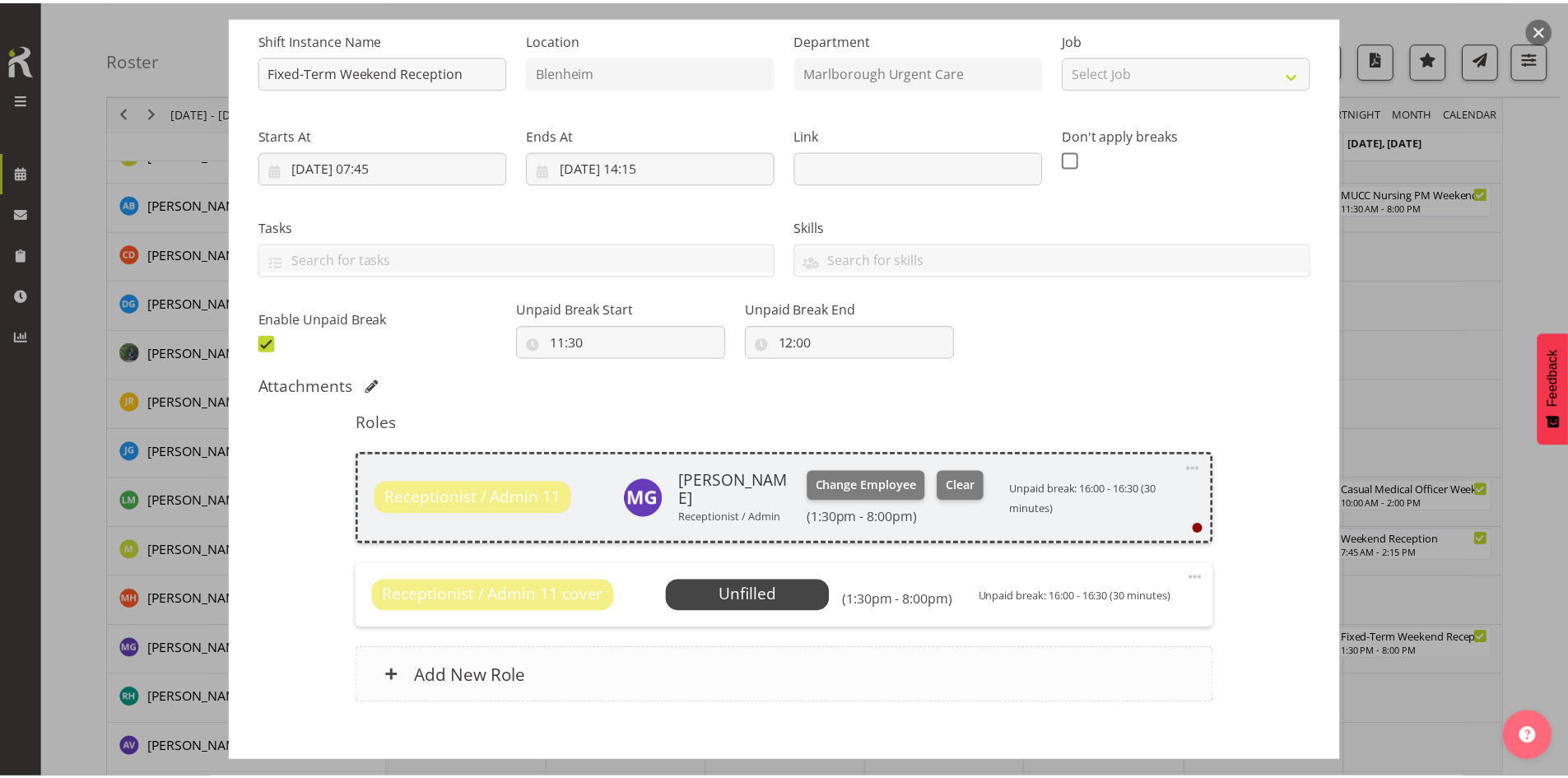
scroll to position [253, 0]
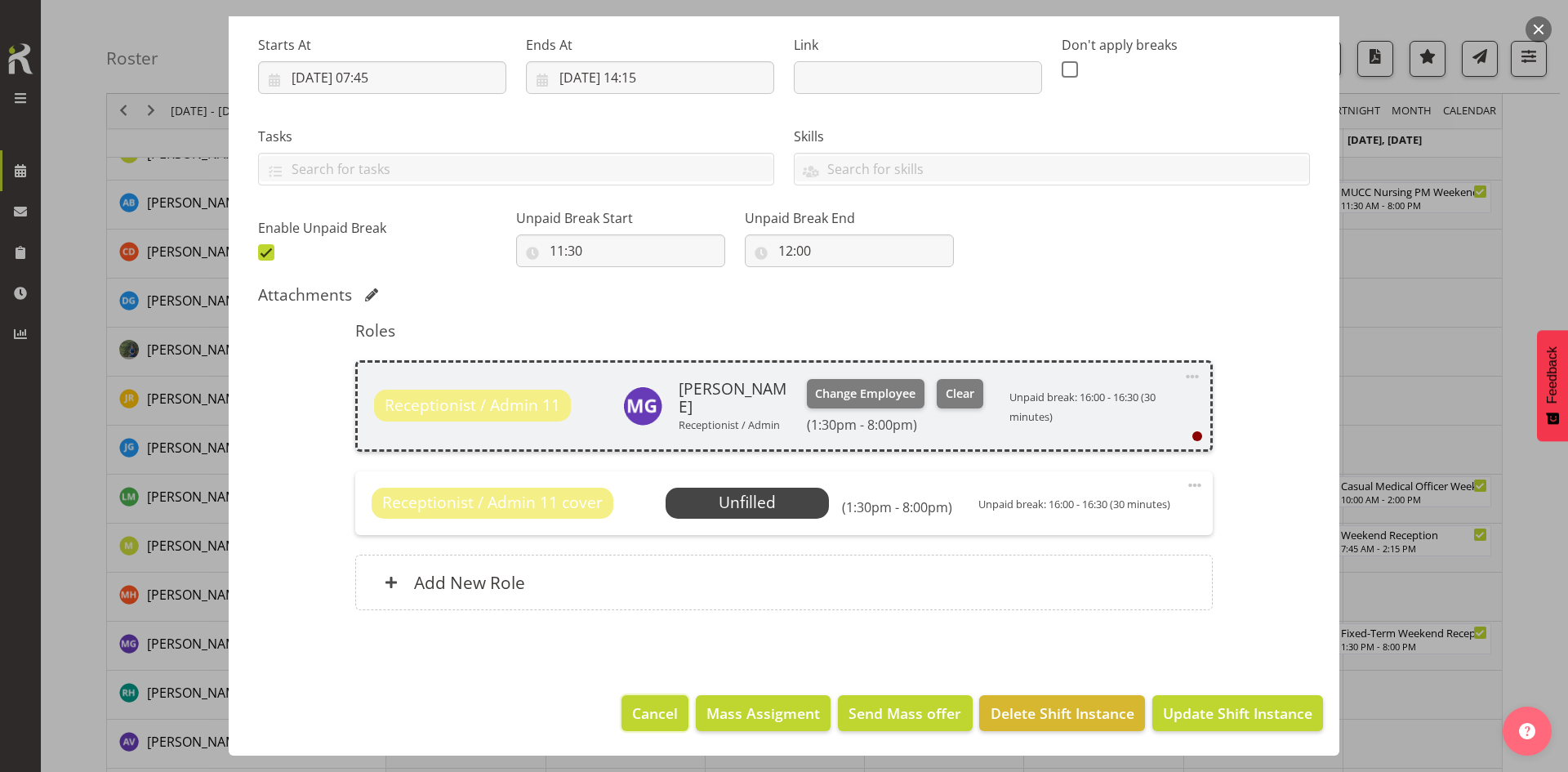
click at [644, 673] on span "Cancel" at bounding box center [655, 712] width 46 height 21
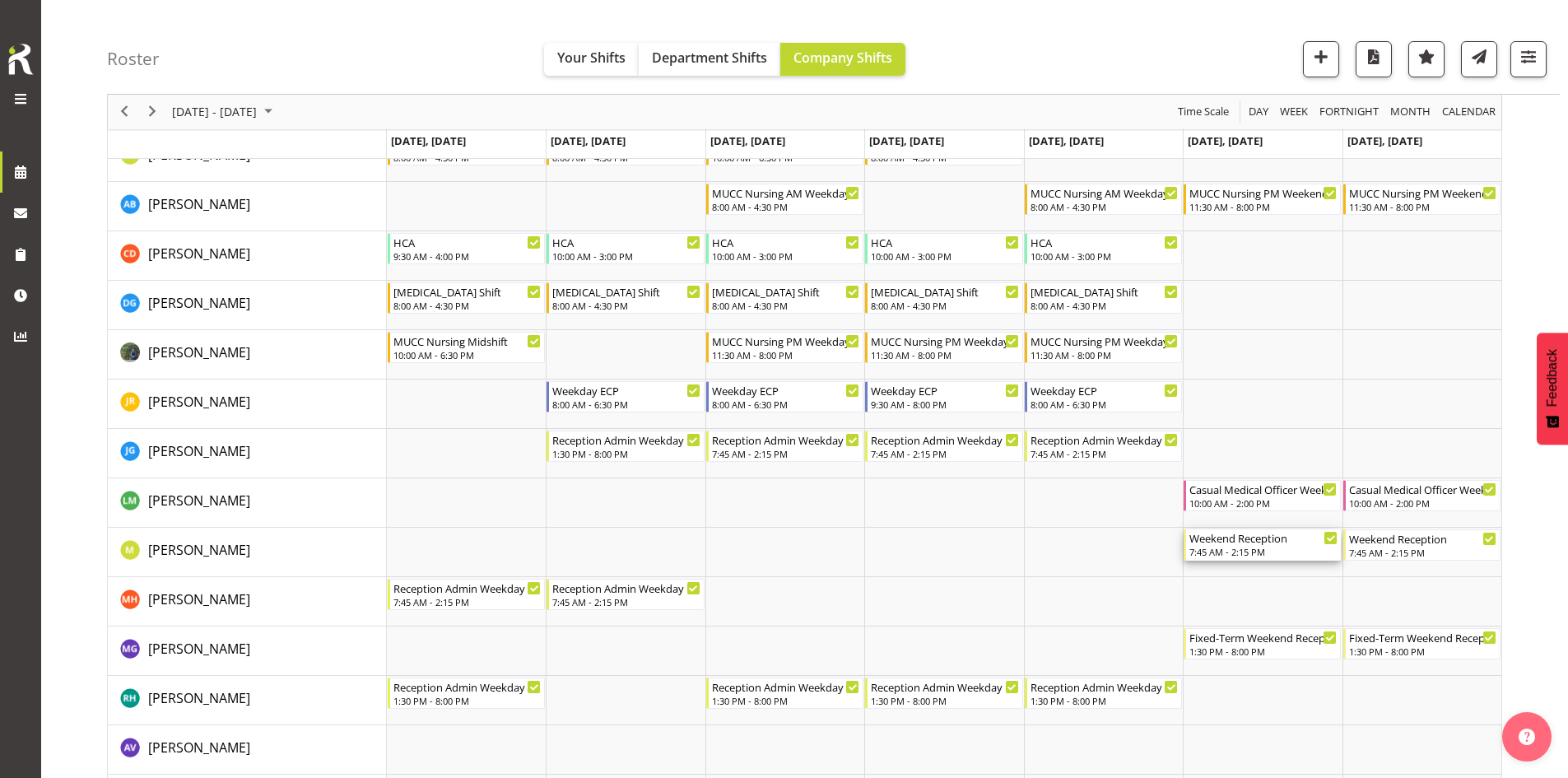
click at [1235, 554] on div "7:45 AM - 2:15 PM" at bounding box center [1263, 551] width 149 height 13
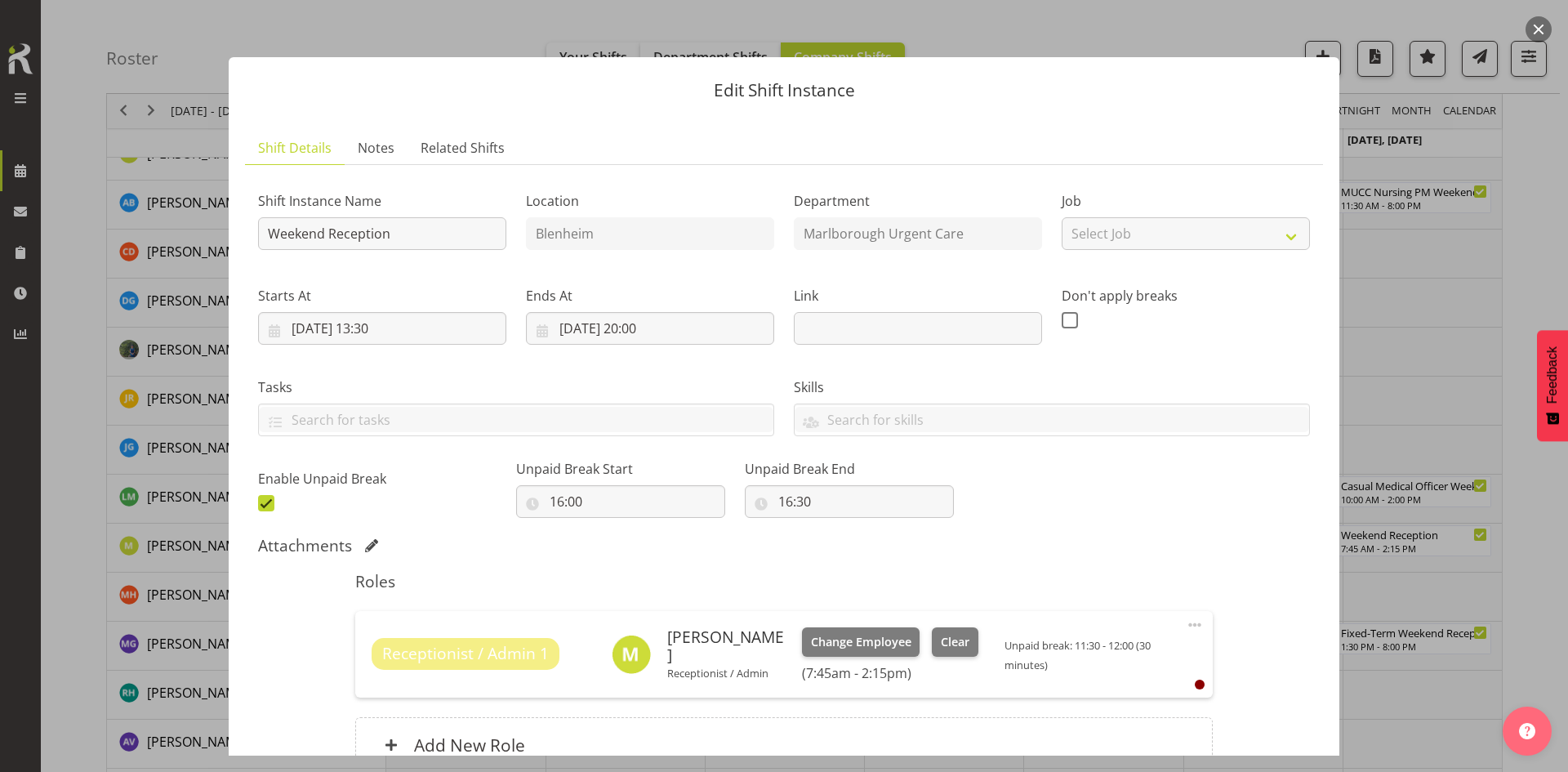
click at [1241, 32] on button "button" at bounding box center [1539, 29] width 26 height 26
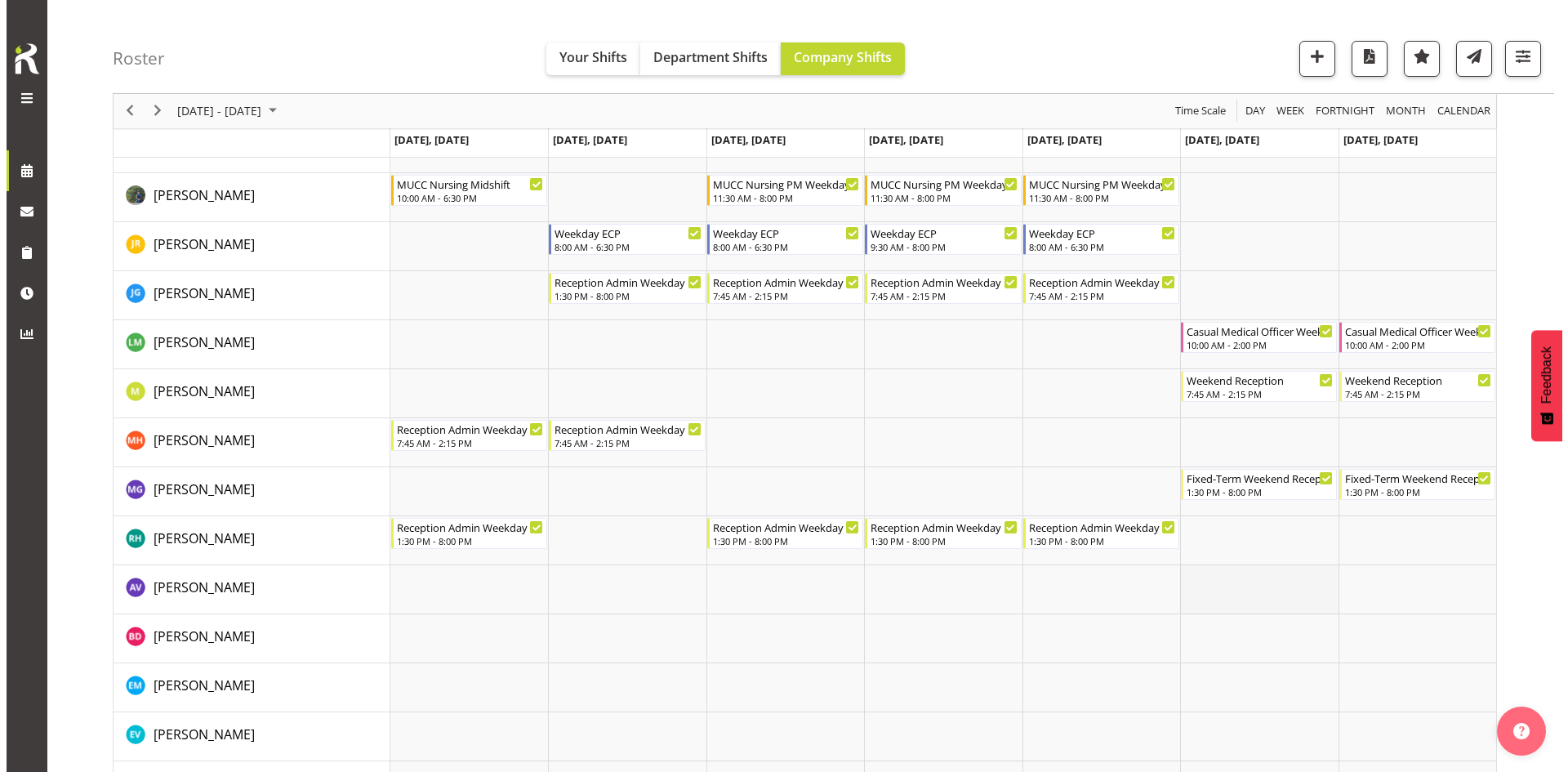
scroll to position [408, 0]
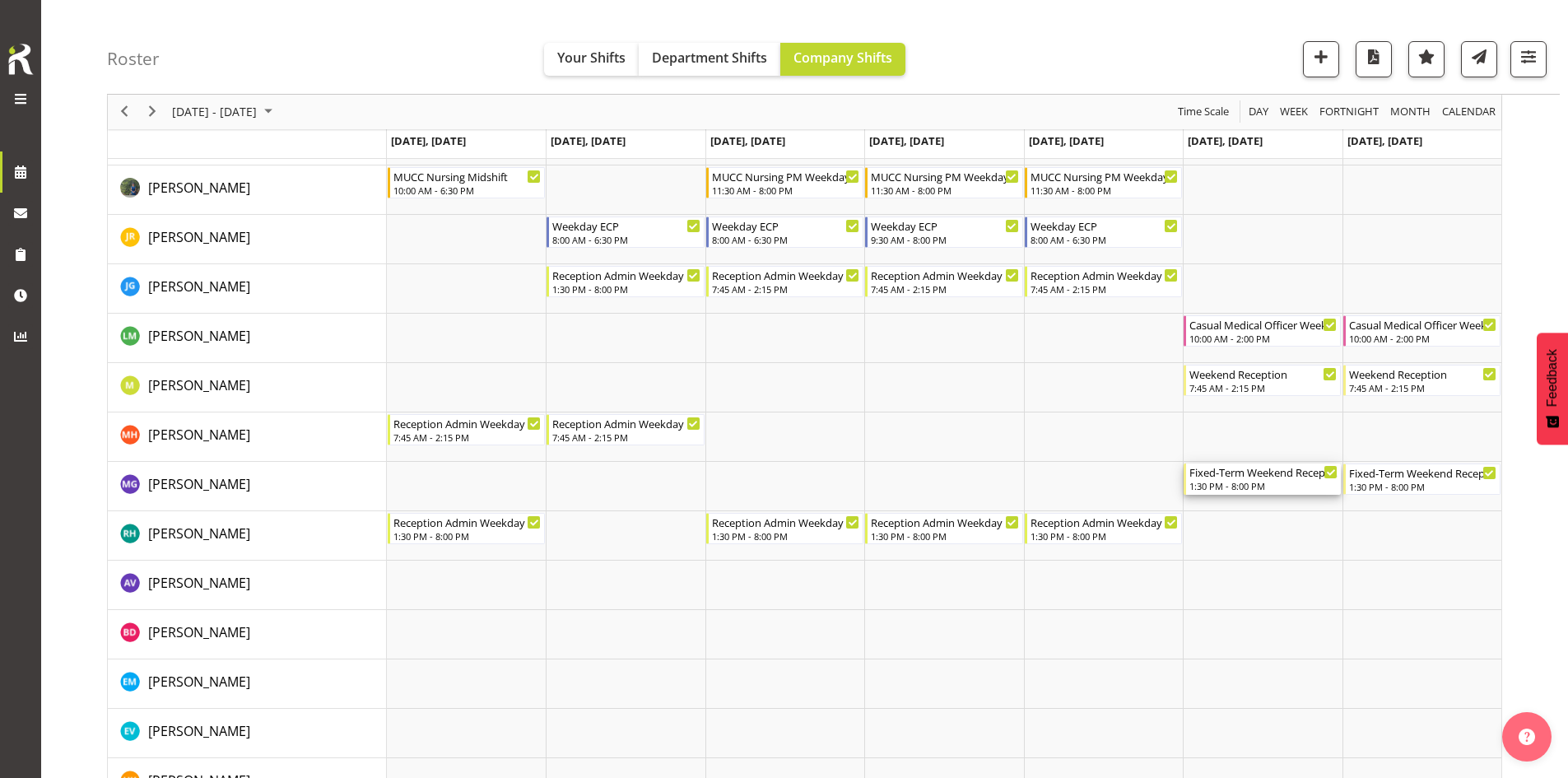
click at [1210, 482] on div "1:30 PM - 8:00 PM" at bounding box center [1263, 486] width 149 height 13
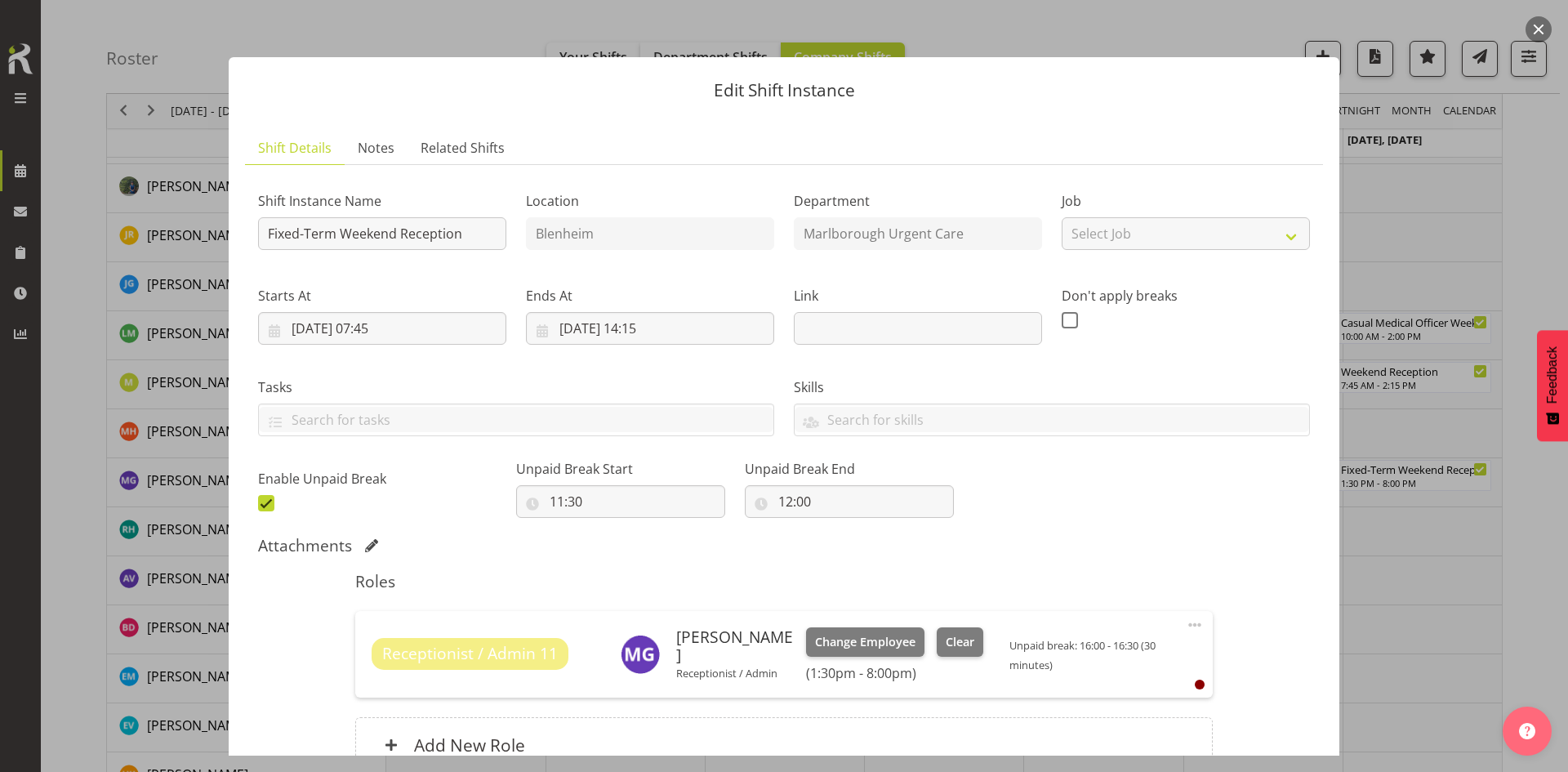
click at [1241, 26] on div at bounding box center [784, 386] width 1568 height 772
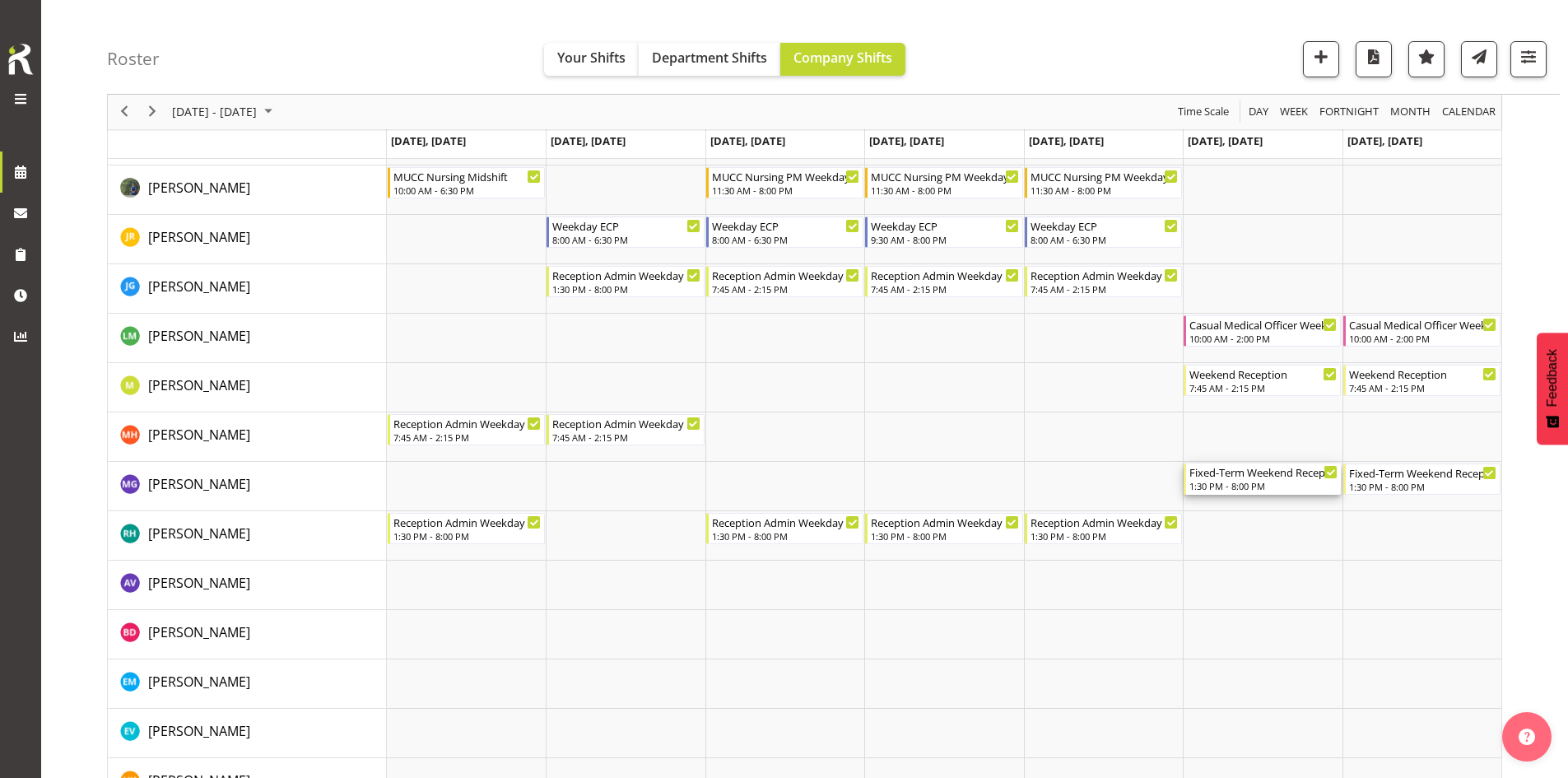
click at [1251, 476] on div "Fixed-Term Weekend Reception" at bounding box center [1263, 472] width 149 height 17
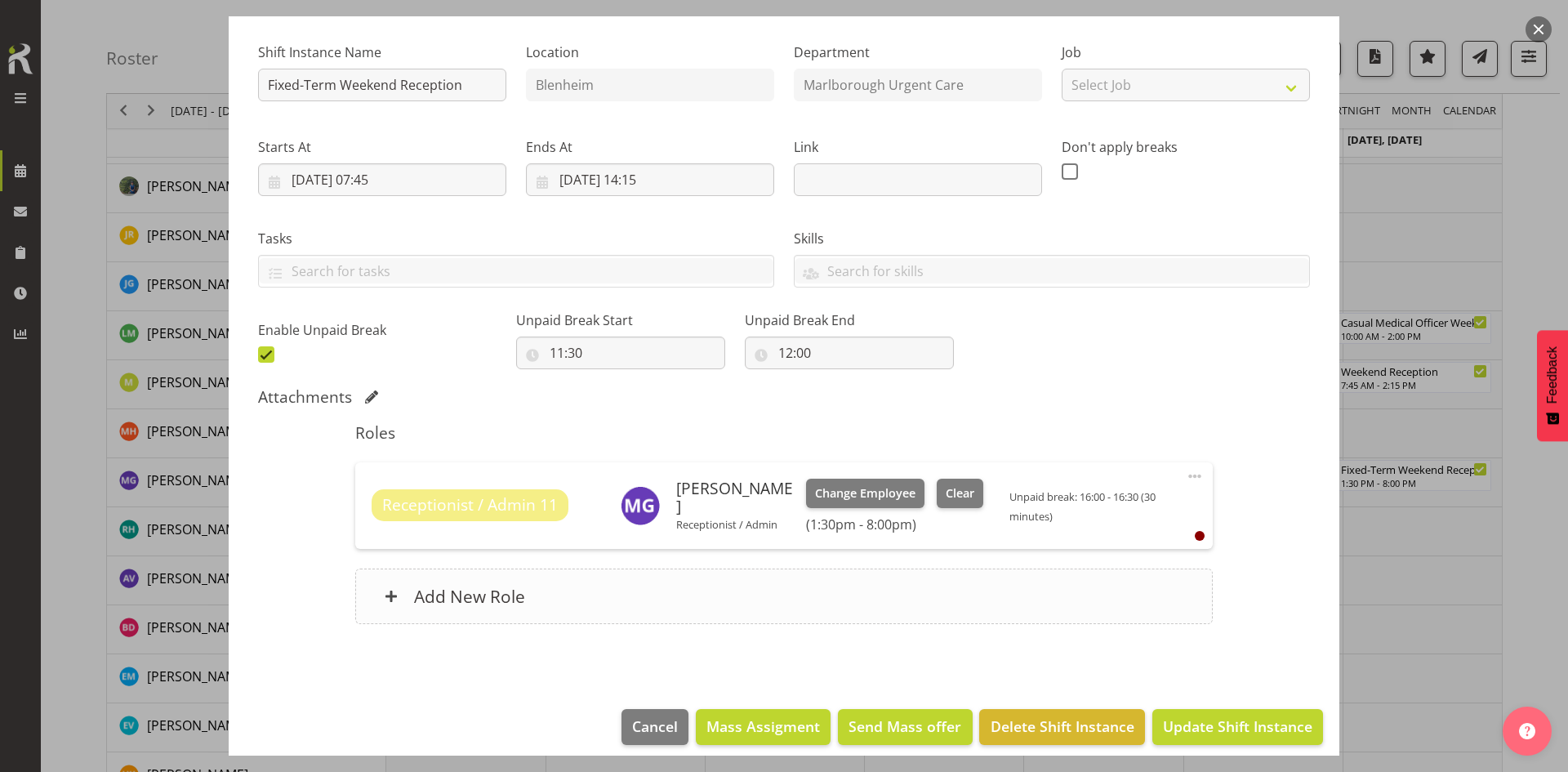
scroll to position [162, 0]
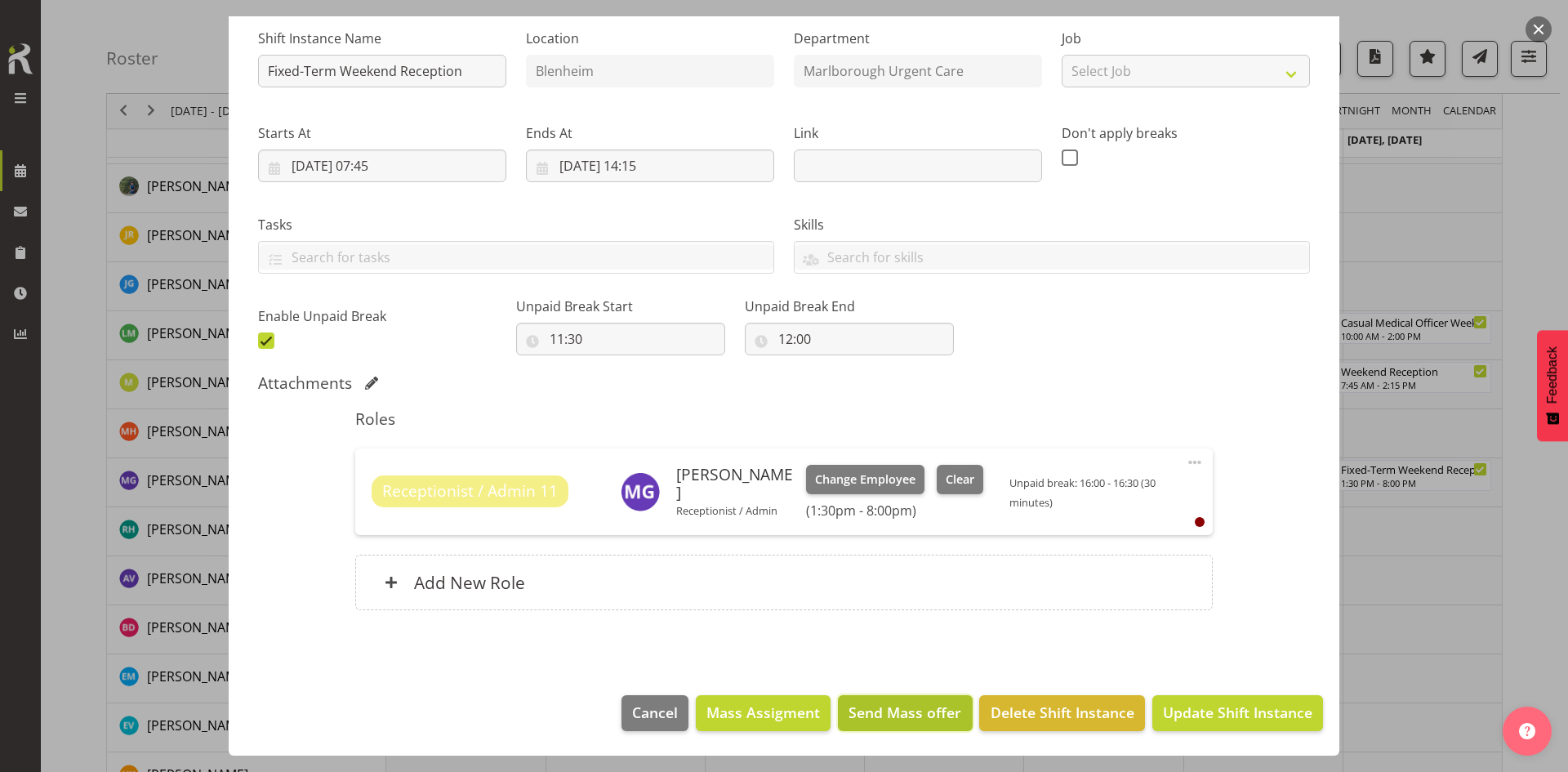
click at [895, 673] on span "Send Mass offer" at bounding box center [905, 711] width 112 height 21
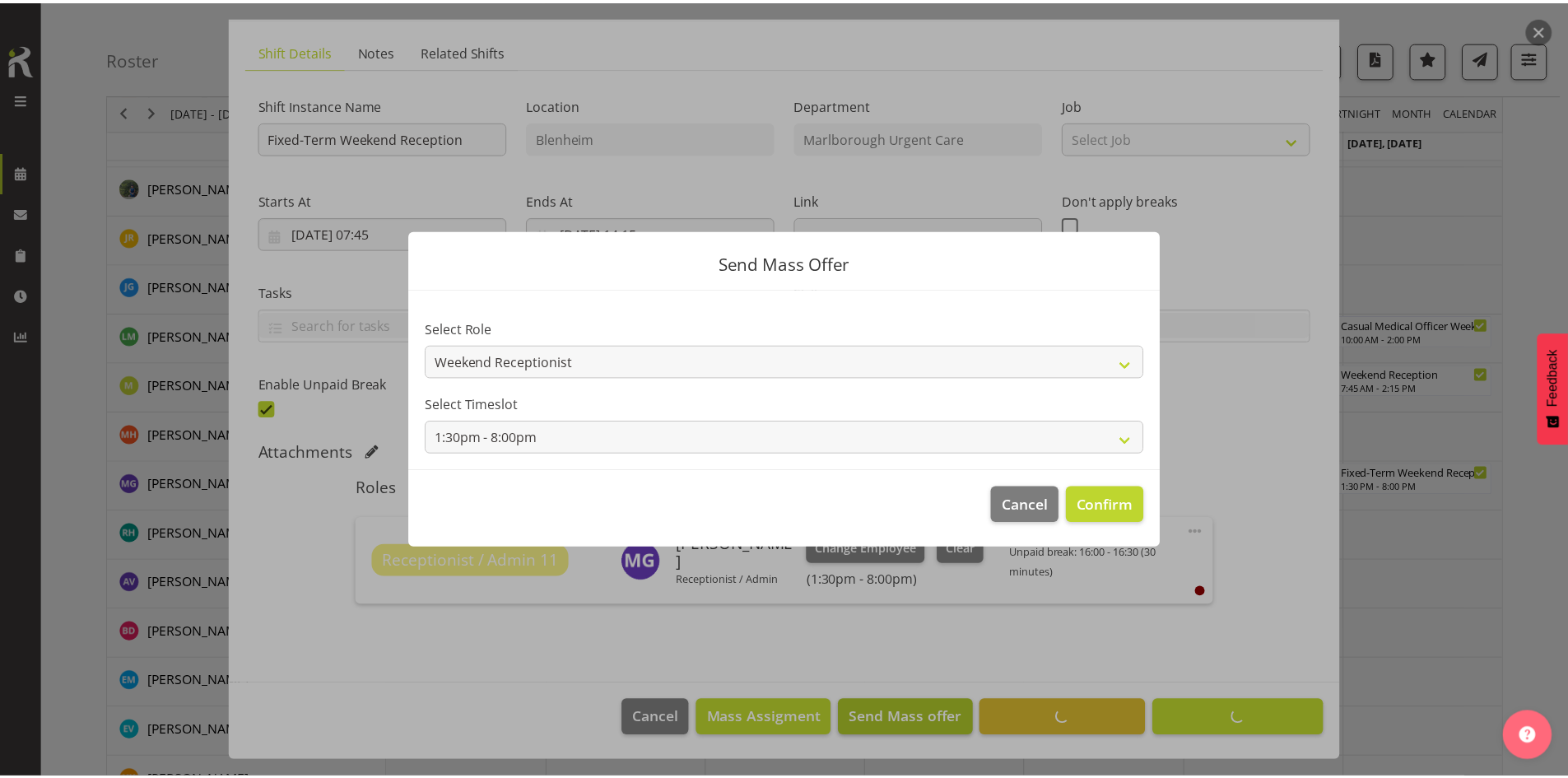
scroll to position [97, 0]
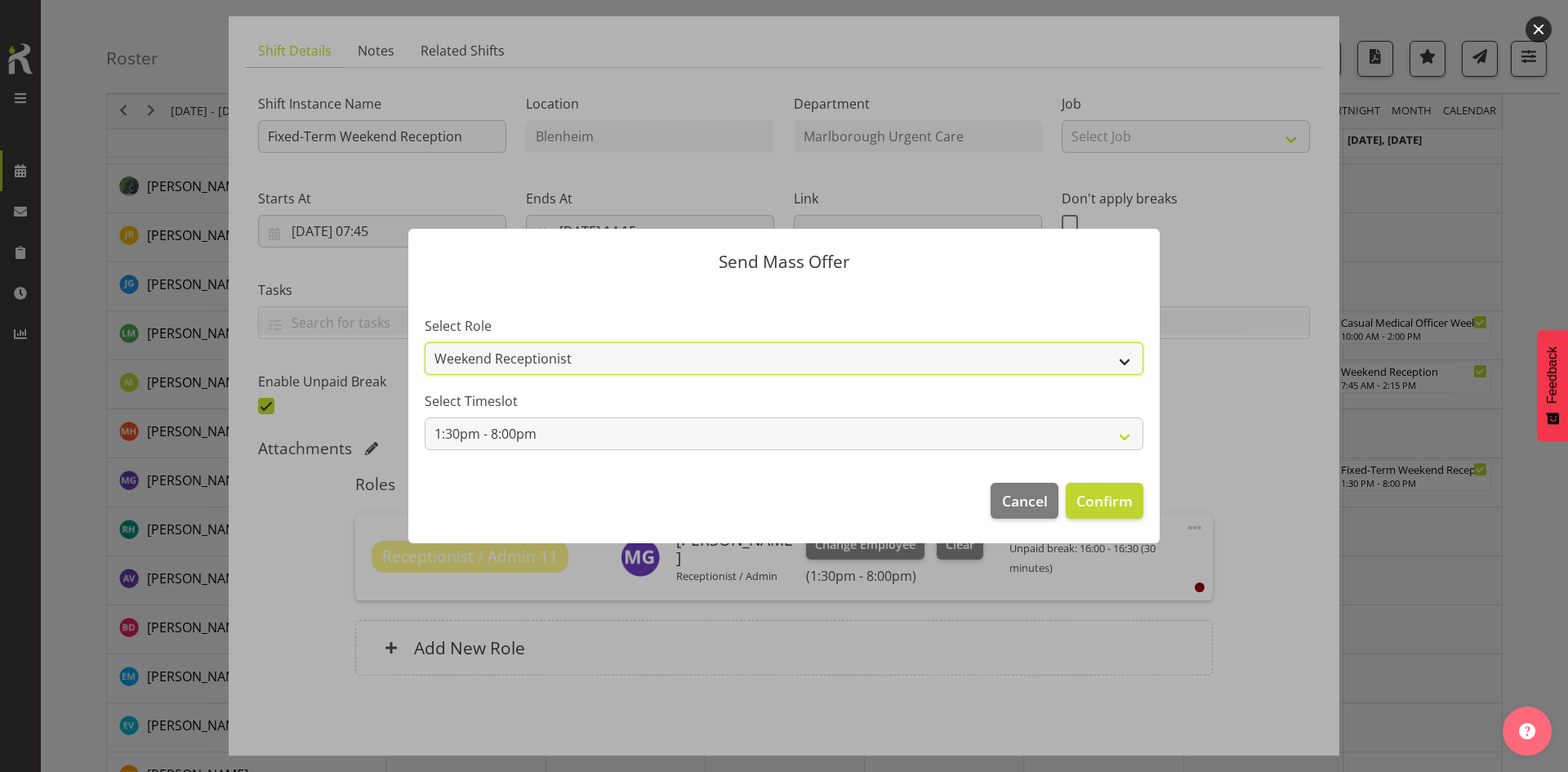
click at [800, 356] on select "Weekend Receptionist" at bounding box center [784, 357] width 719 height 32
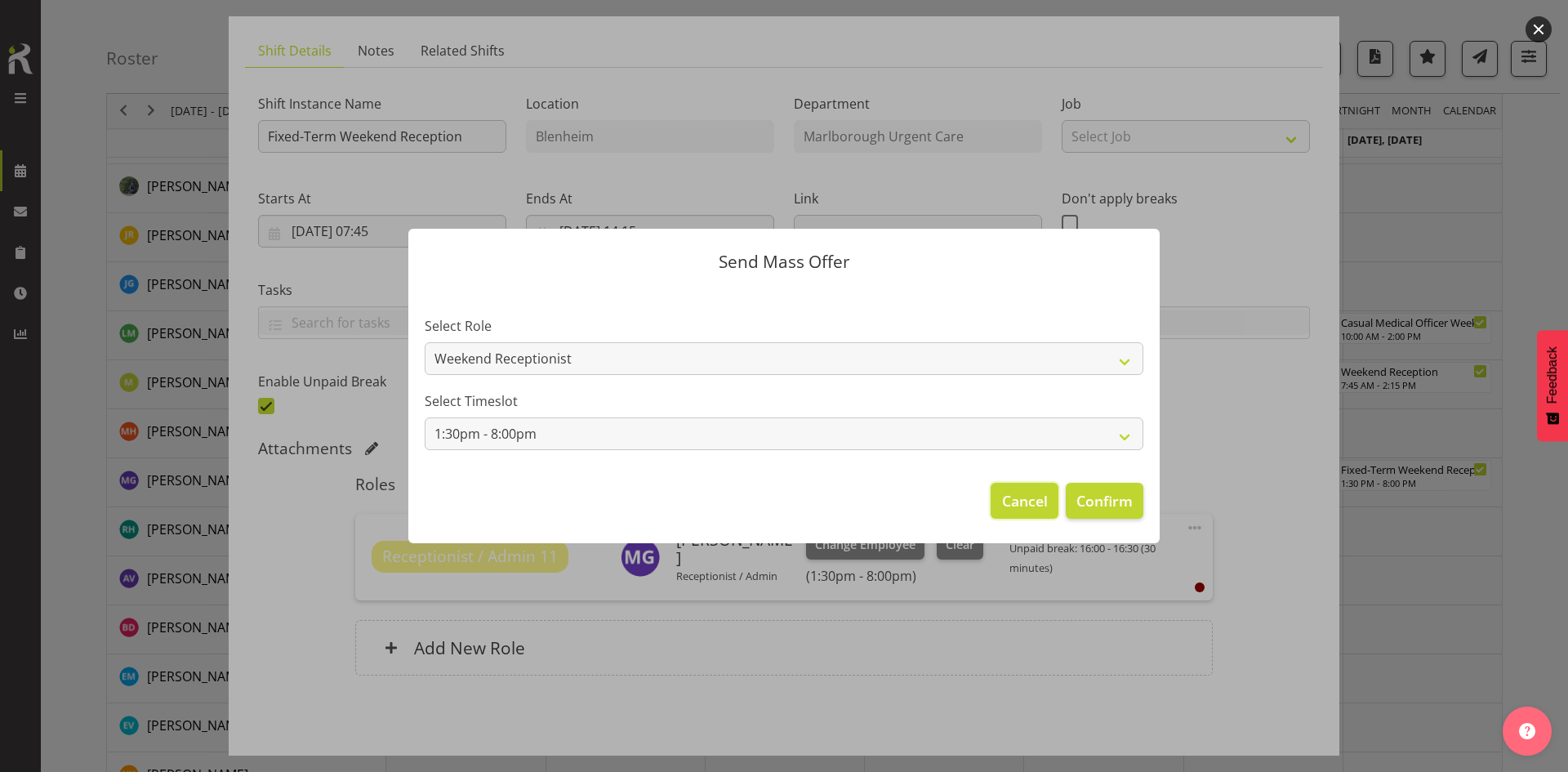
click at [1010, 492] on span "Cancel" at bounding box center [1025, 500] width 46 height 21
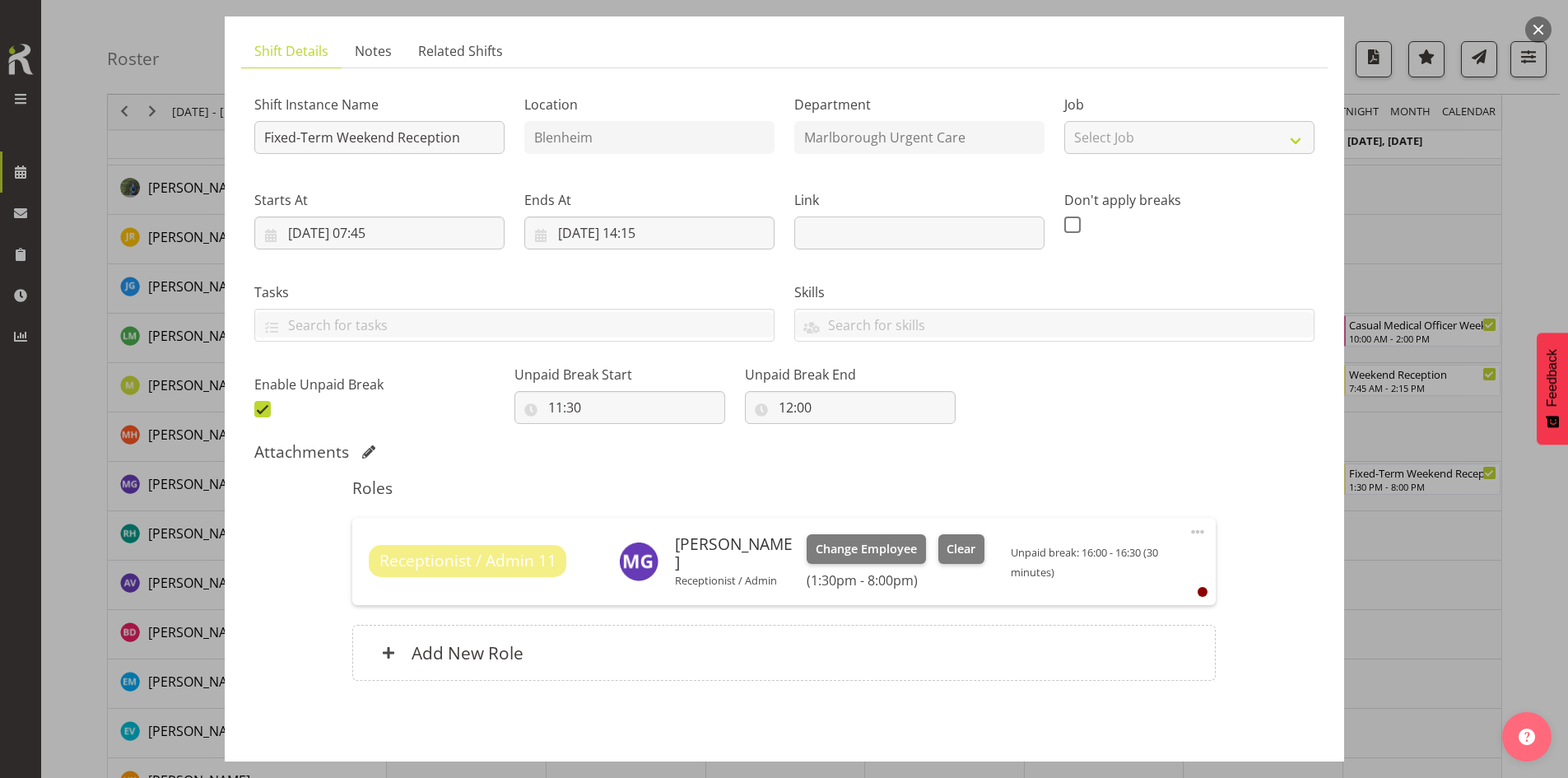
click at [1251, 32] on button "button" at bounding box center [1538, 30] width 26 height 26
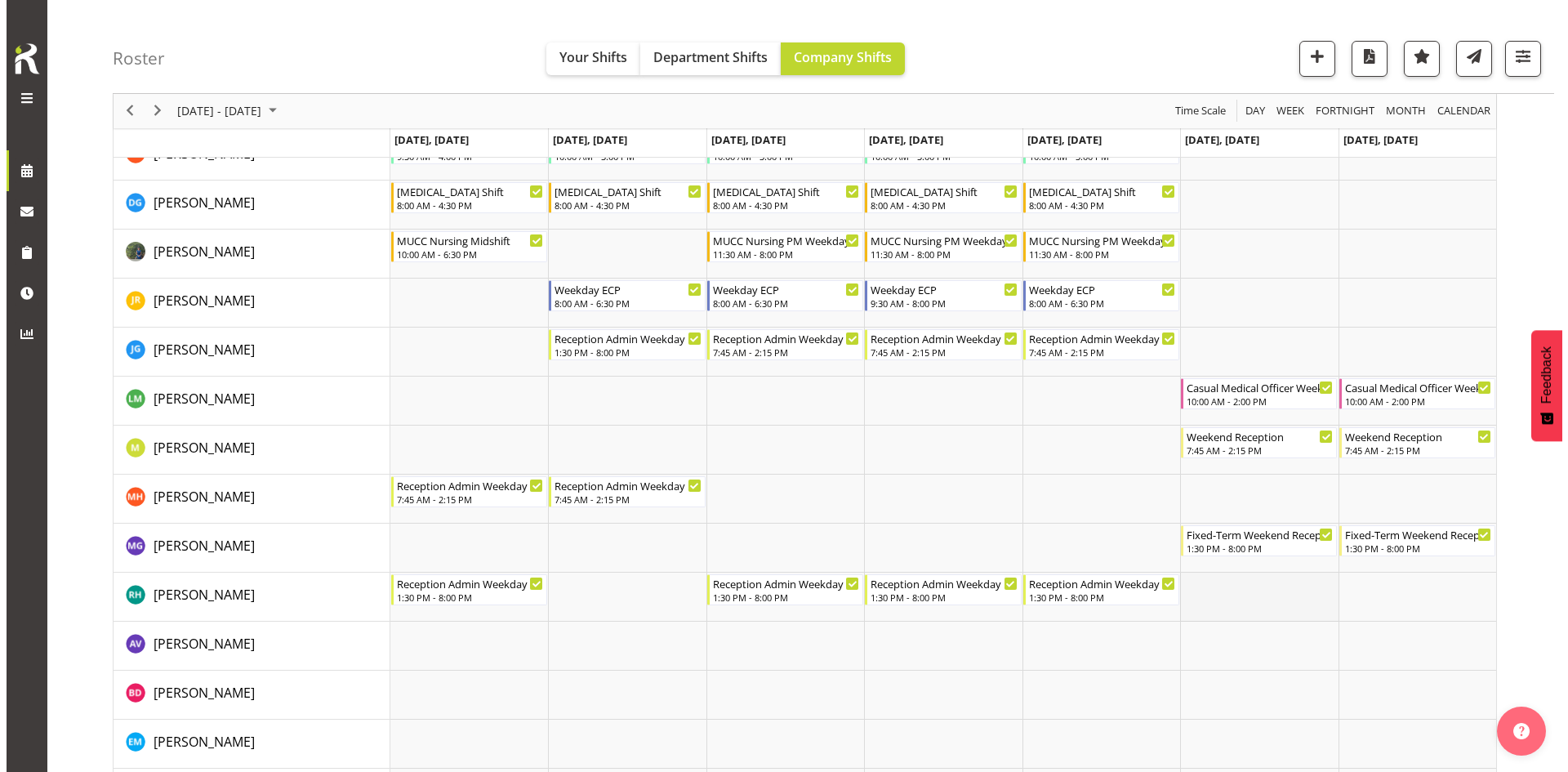
scroll to position [327, 0]
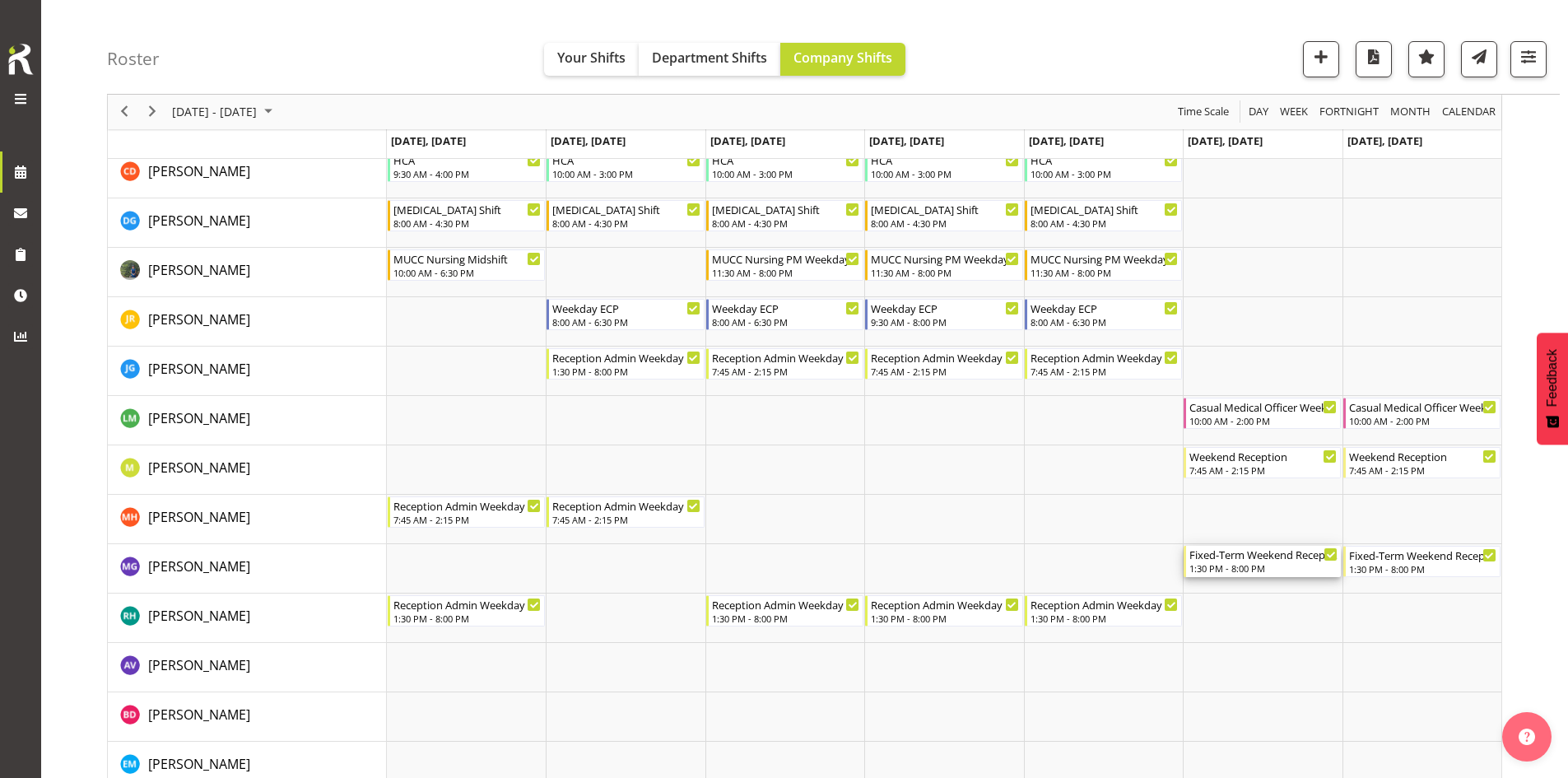
click at [1251, 562] on div "Fixed-Term Weekend Reception" at bounding box center [1263, 554] width 149 height 17
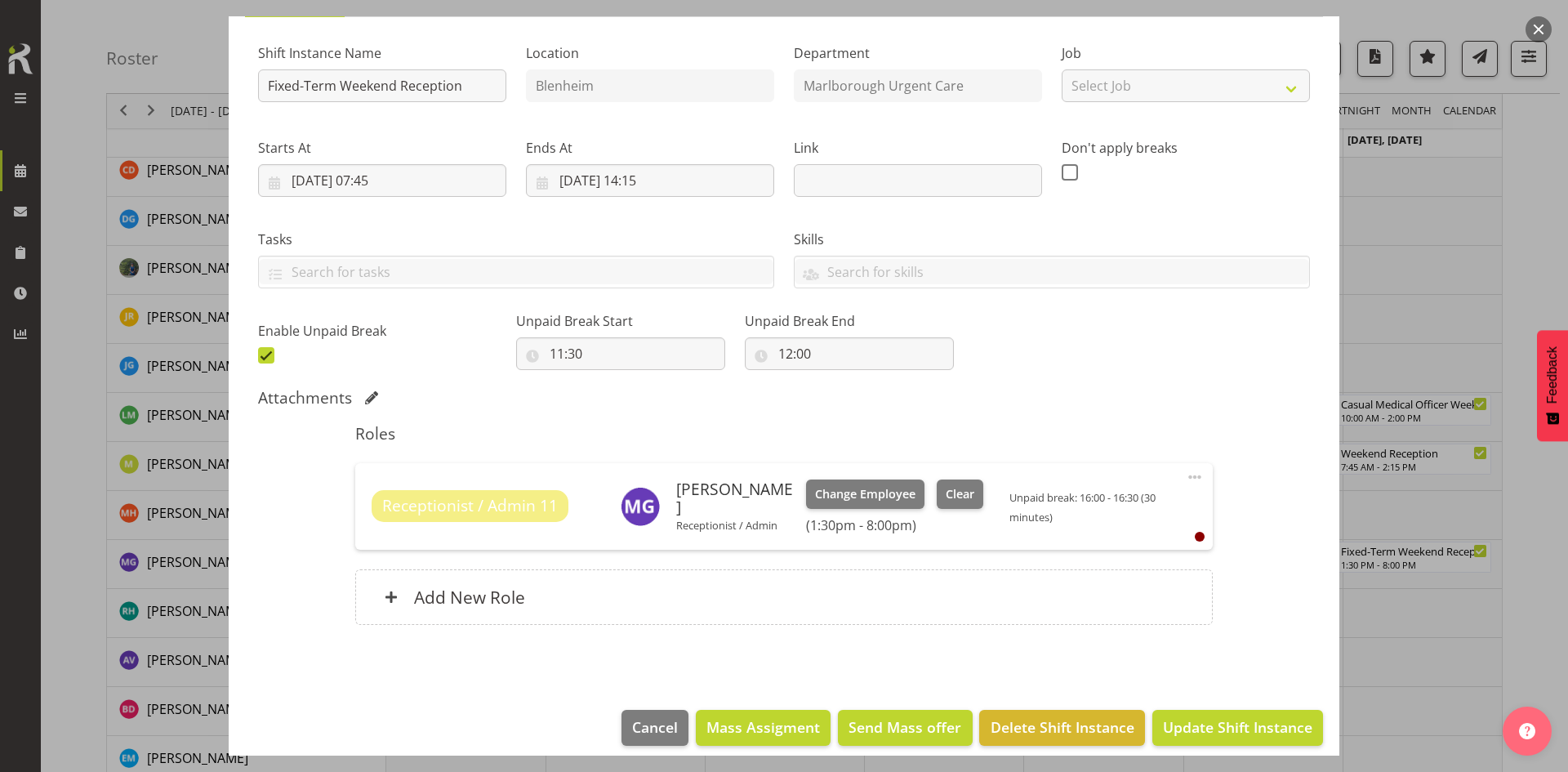
scroll to position [162, 0]
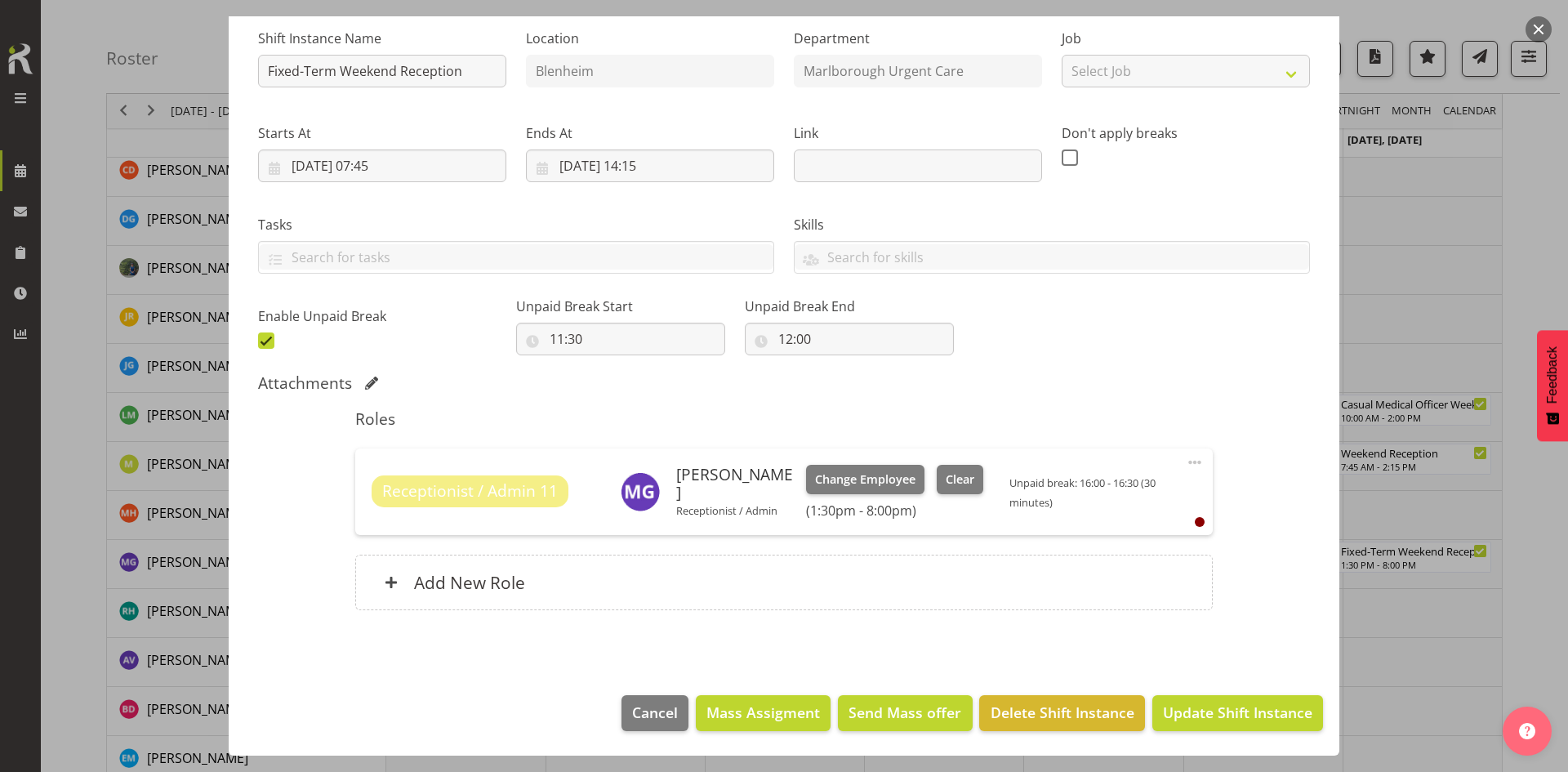
click at [1241, 35] on button "button" at bounding box center [1539, 29] width 26 height 26
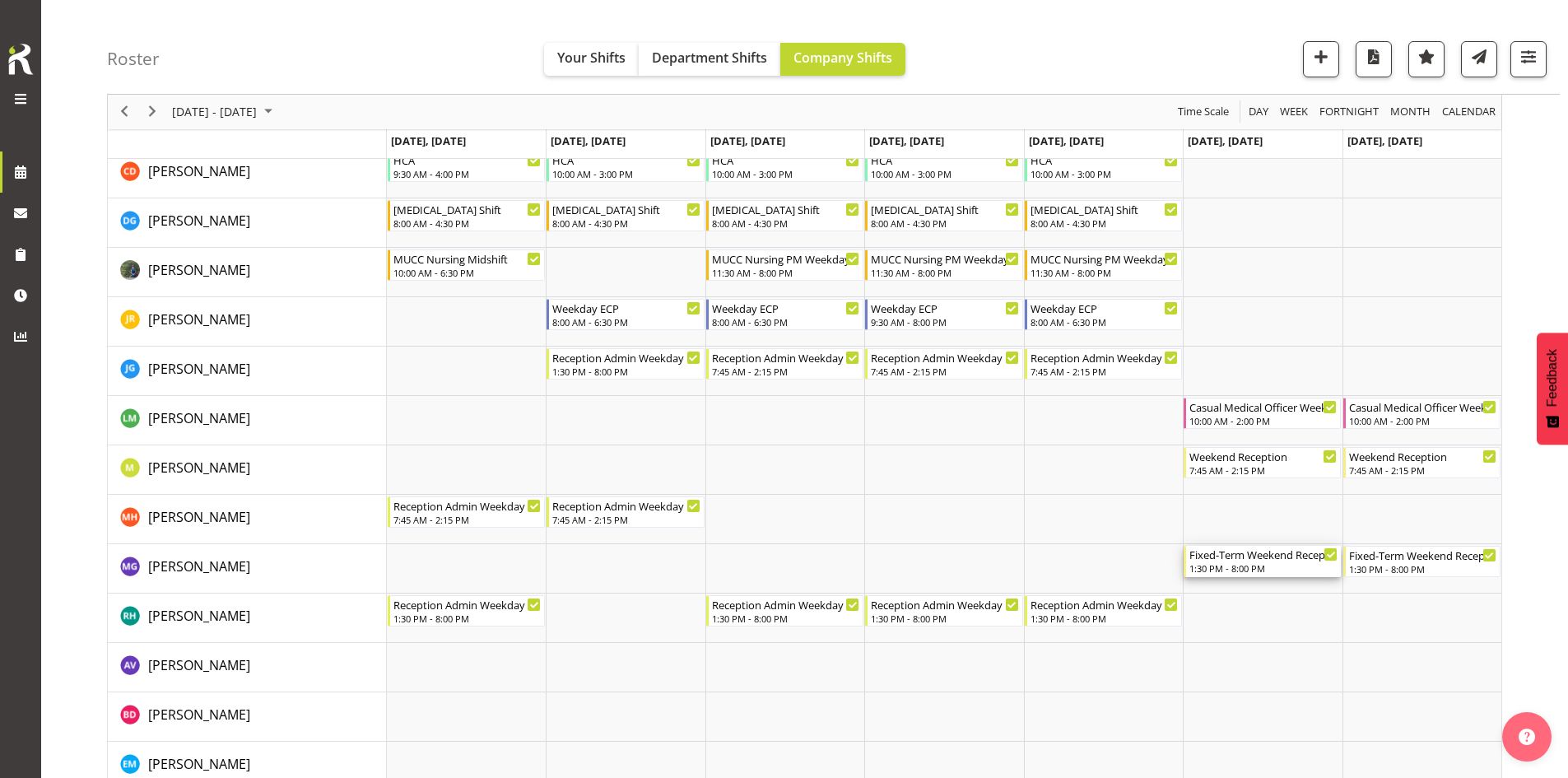
click at [1251, 569] on div "1:30 PM - 8:00 PM" at bounding box center [1263, 568] width 149 height 13
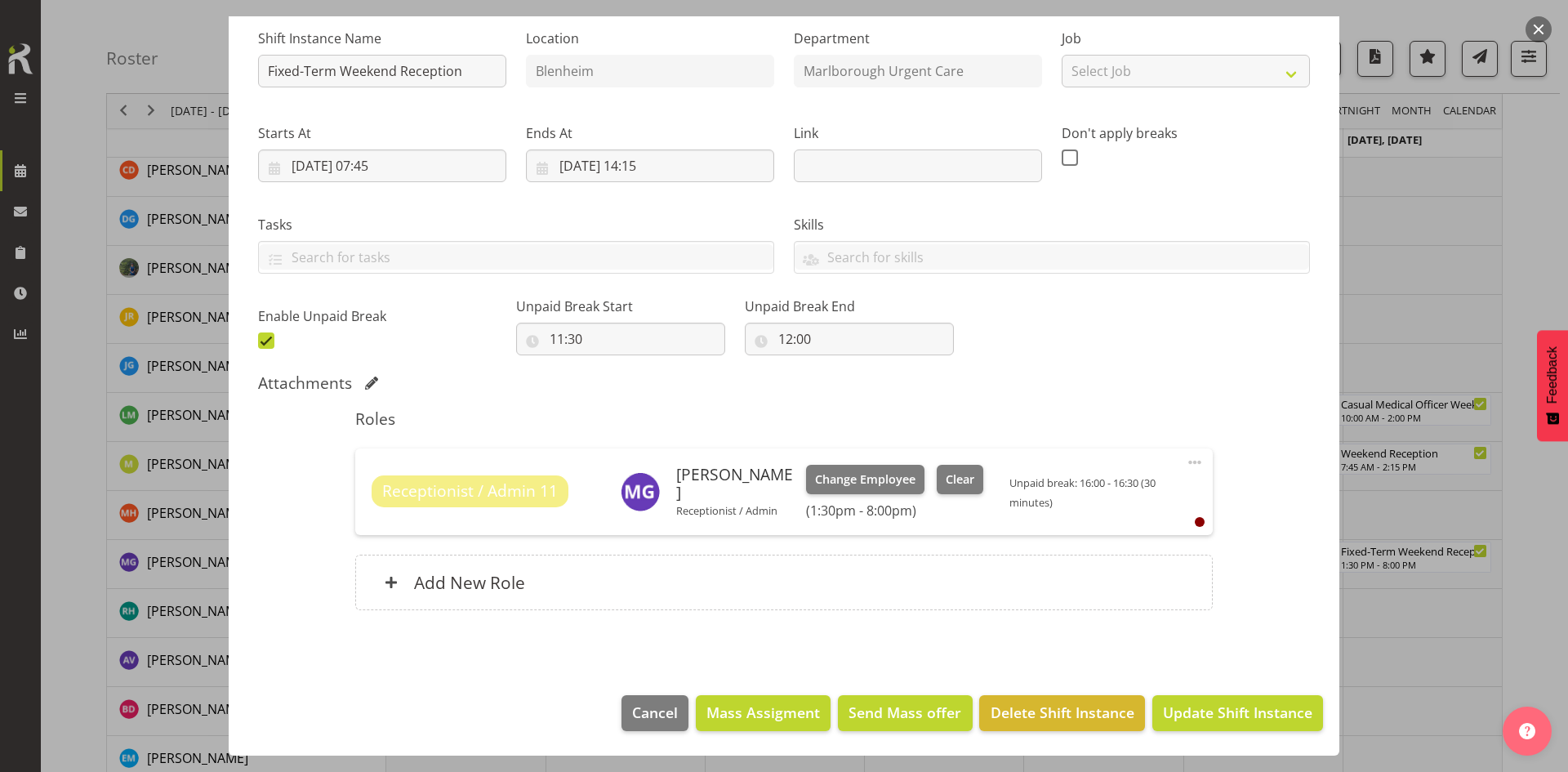
click at [1185, 463] on span at bounding box center [1194, 462] width 19 height 19
click at [1135, 494] on link "Edit" at bounding box center [1126, 498] width 157 height 29
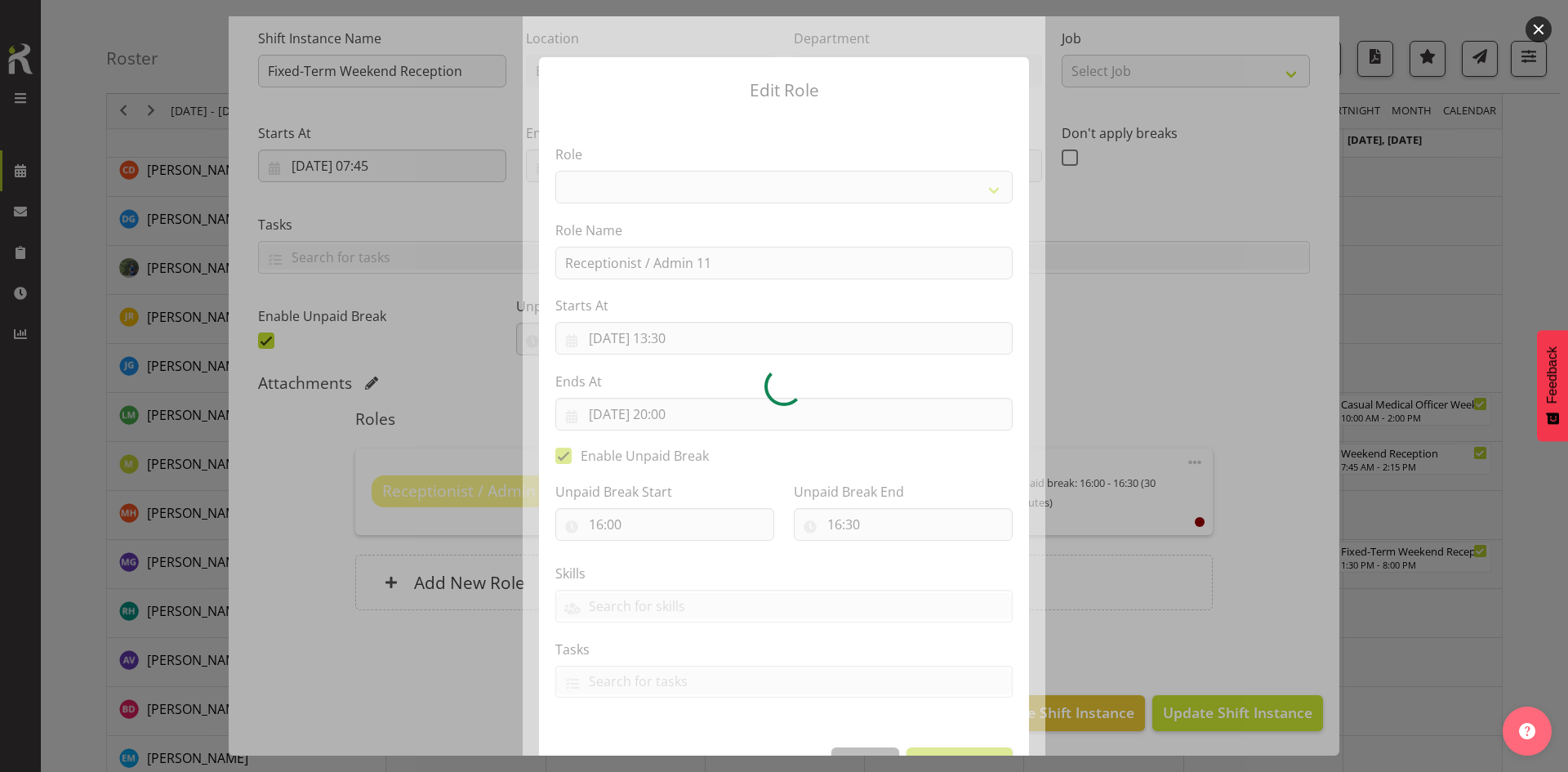
select select "1563"
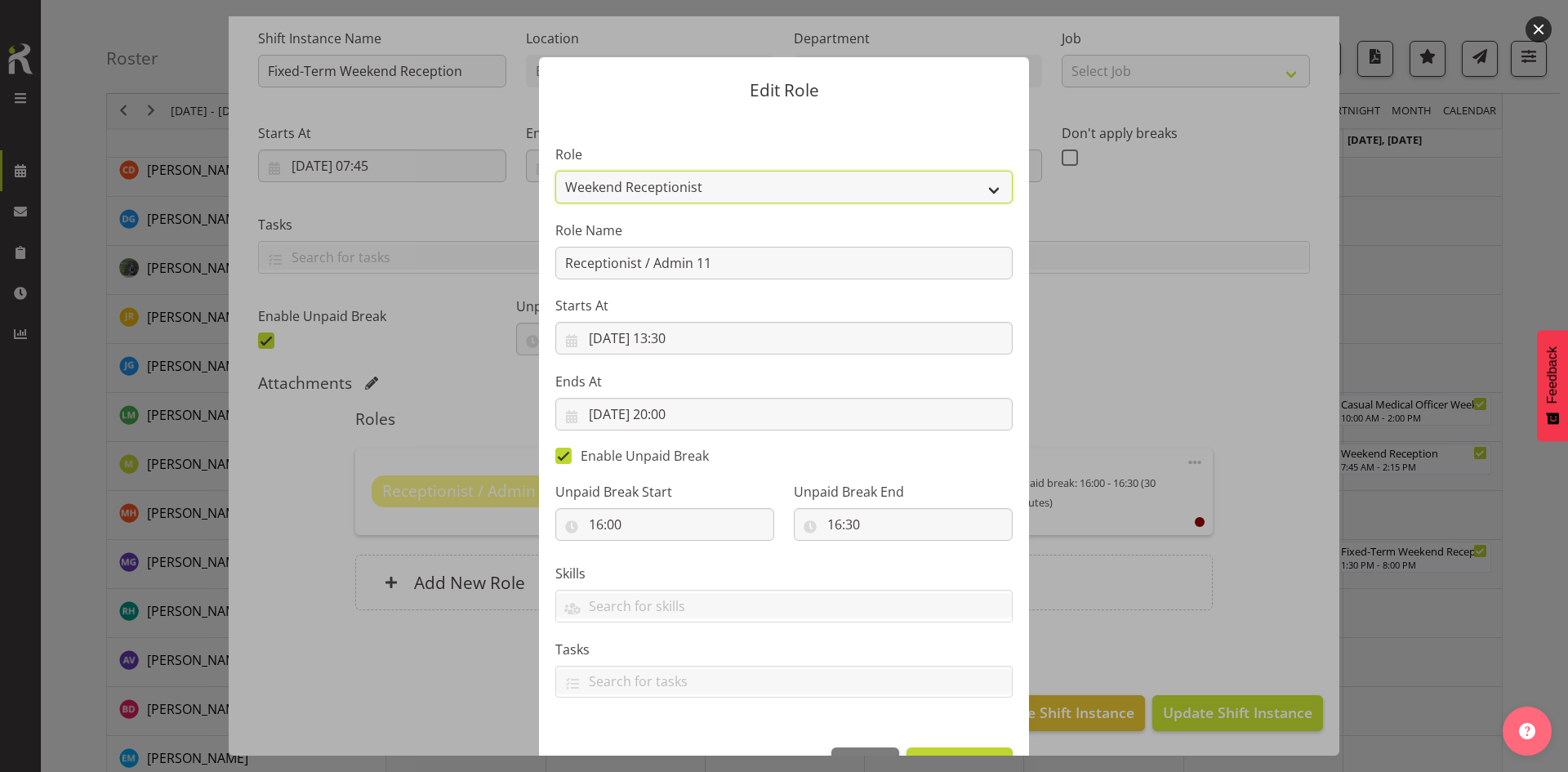
click at [802, 182] on select "Casual Registered Nurse Casual Weekday Medical Officer Casual Weekday Reception…" at bounding box center [784, 186] width 457 height 32
click at [556, 170] on select "Casual Registered Nurse Casual Weekday Medical Officer Casual Weekday Reception…" at bounding box center [784, 186] width 457 height 32
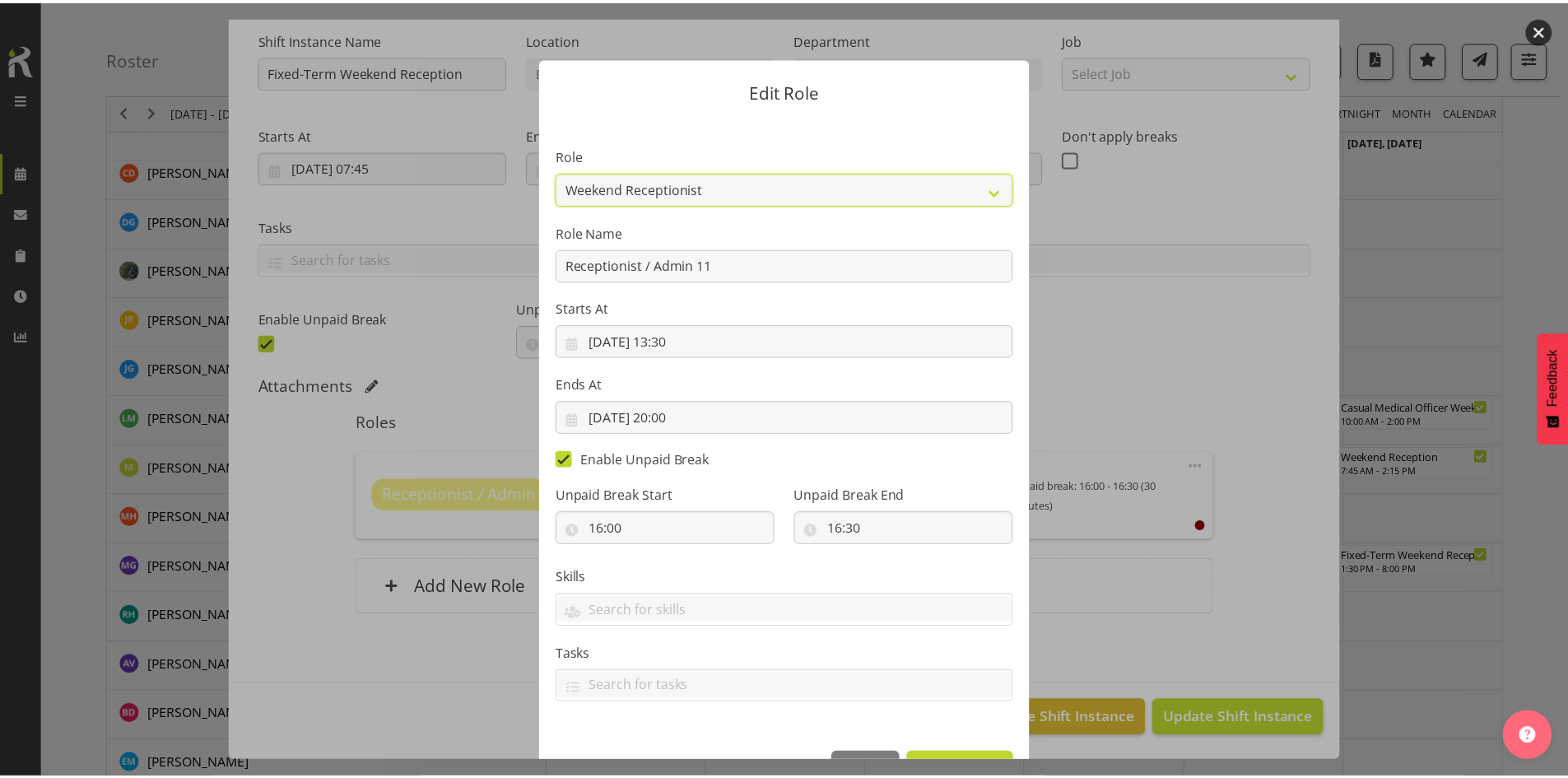
scroll to position [53, 0]
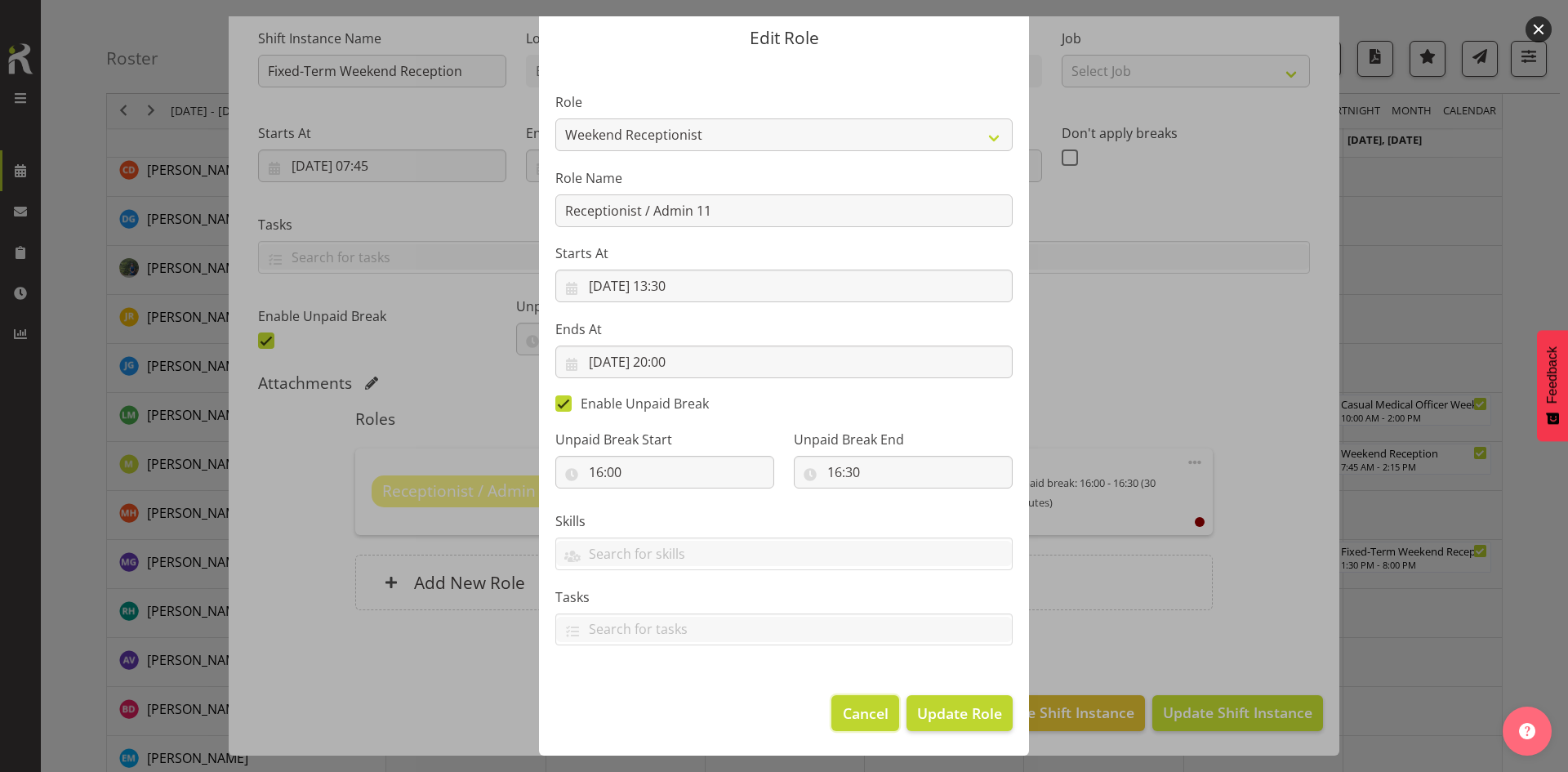
click at [888, 673] on button "Cancel" at bounding box center [864, 712] width 67 height 36
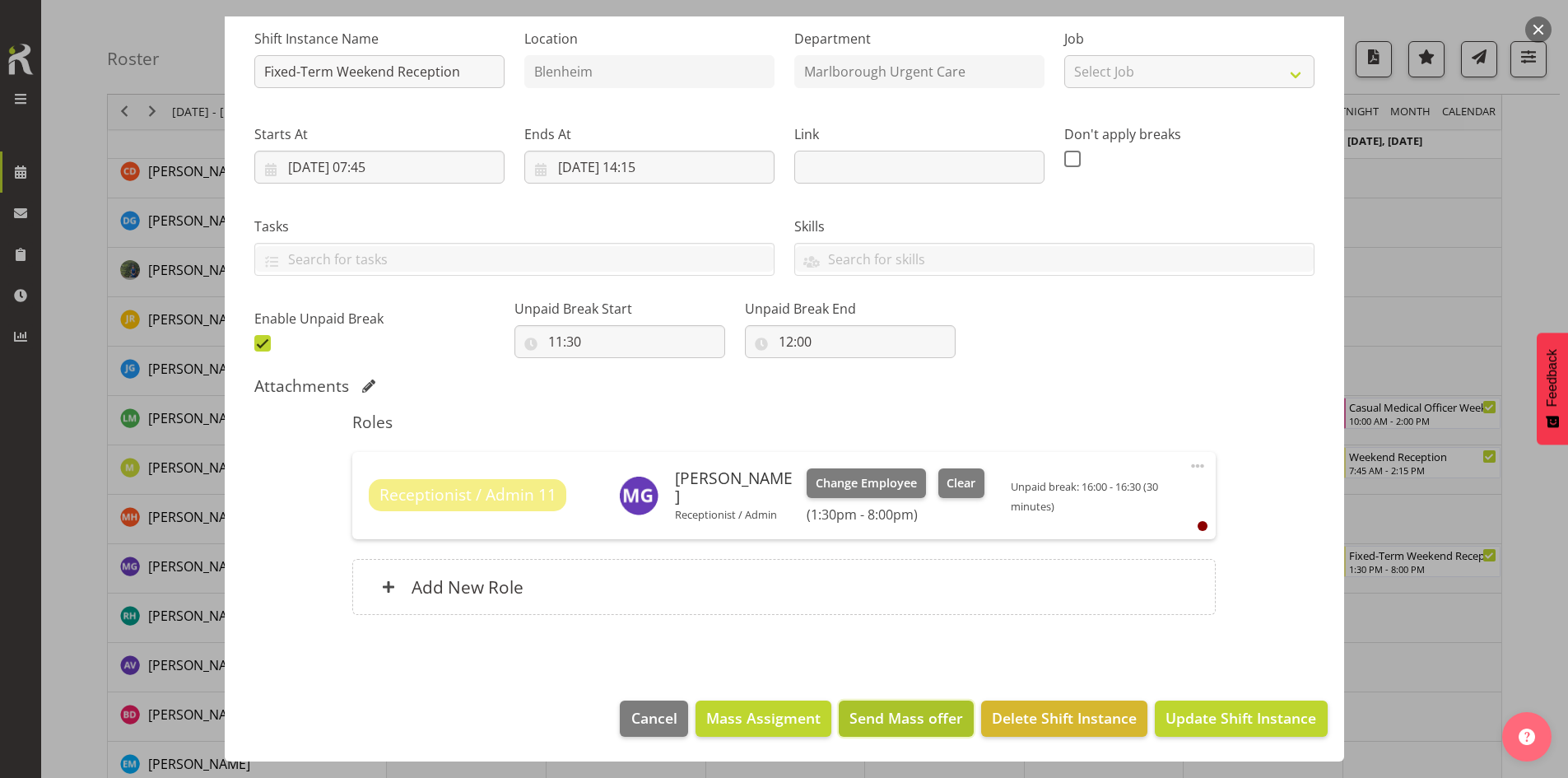
click at [894, 679] on span "Send Mass offer" at bounding box center [906, 717] width 113 height 21
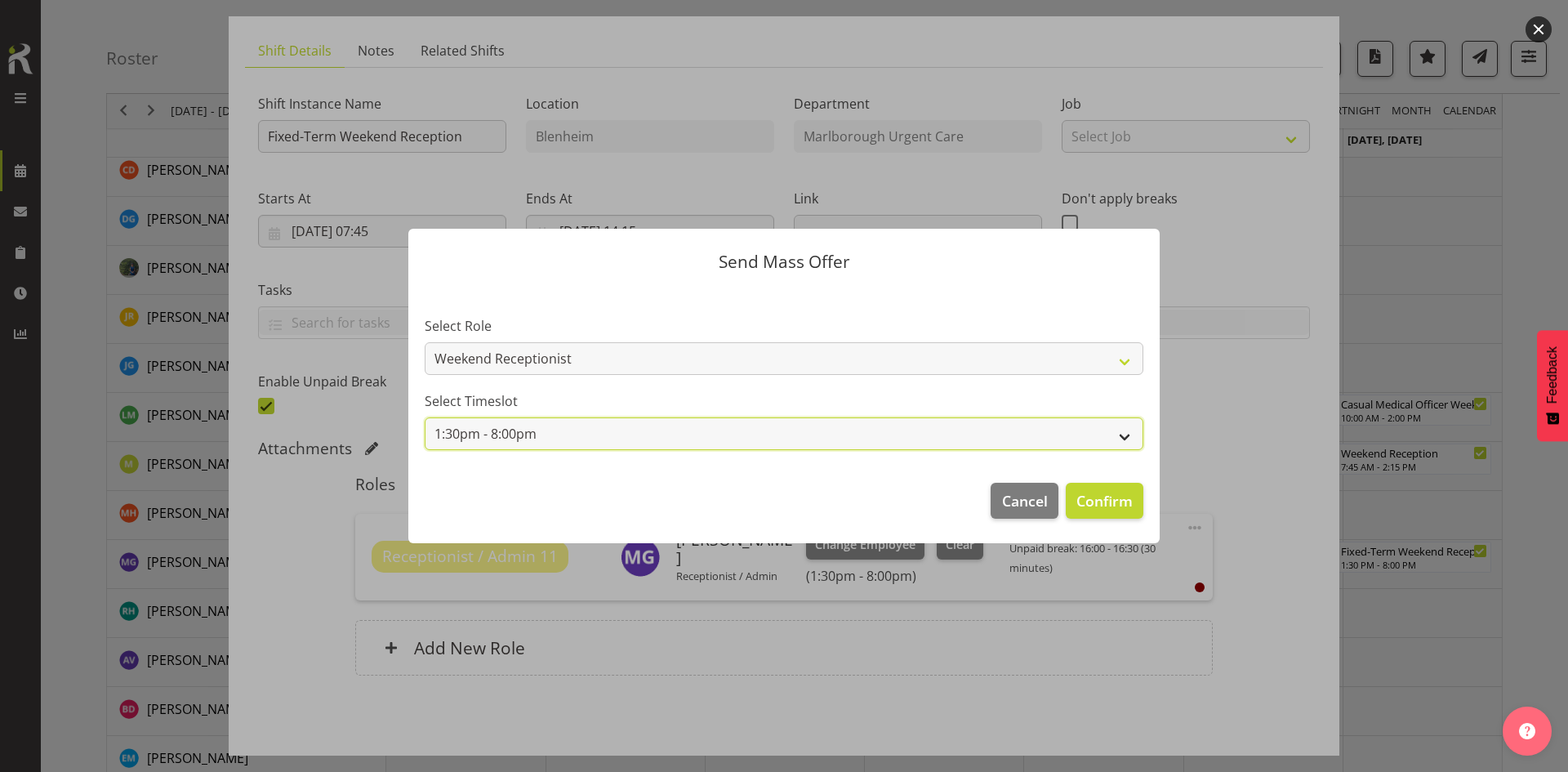
click at [818, 428] on select "1:30pm - 8:00pm" at bounding box center [784, 433] width 719 height 32
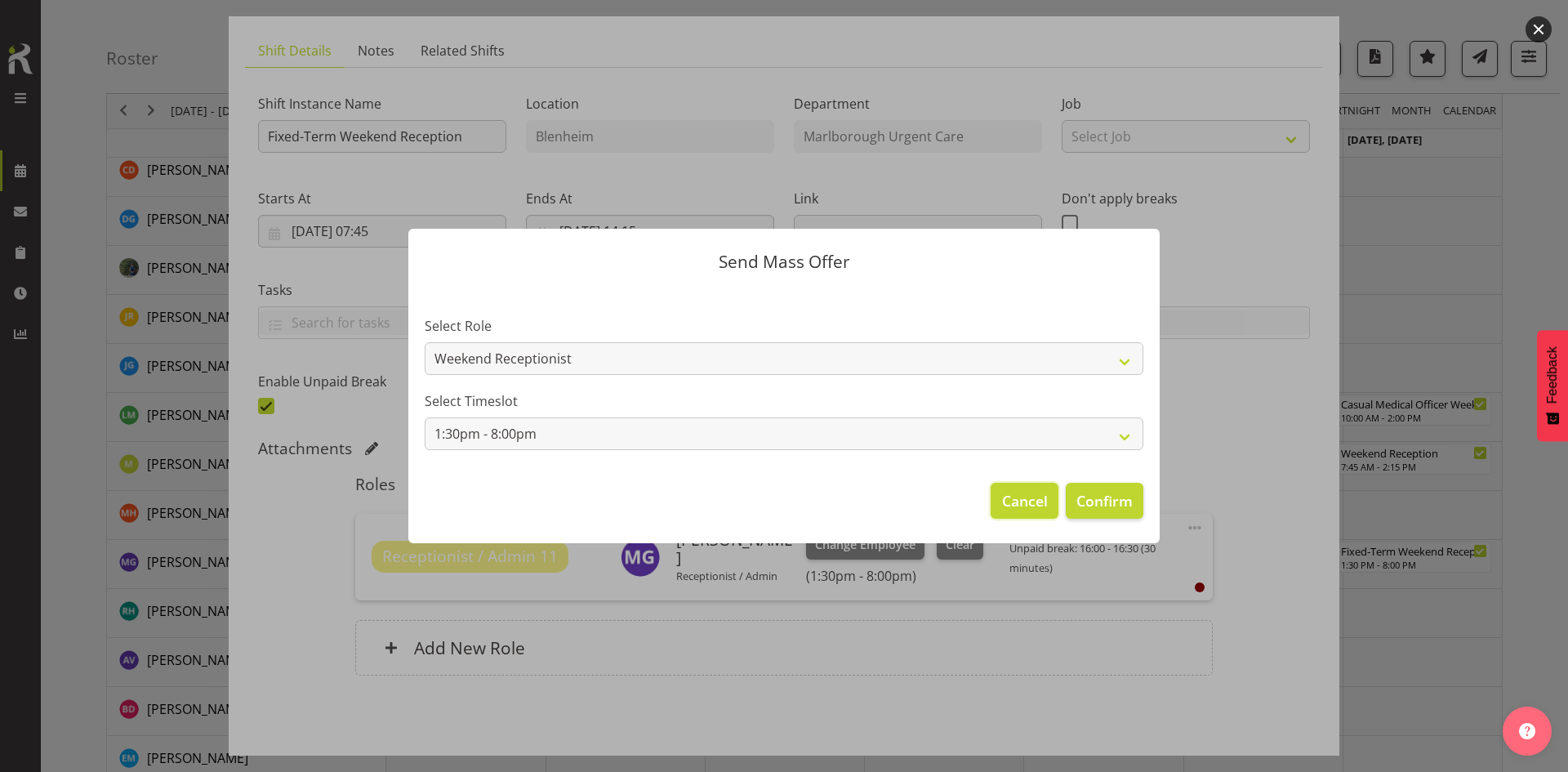
click at [1012, 492] on span "Cancel" at bounding box center [1025, 500] width 46 height 21
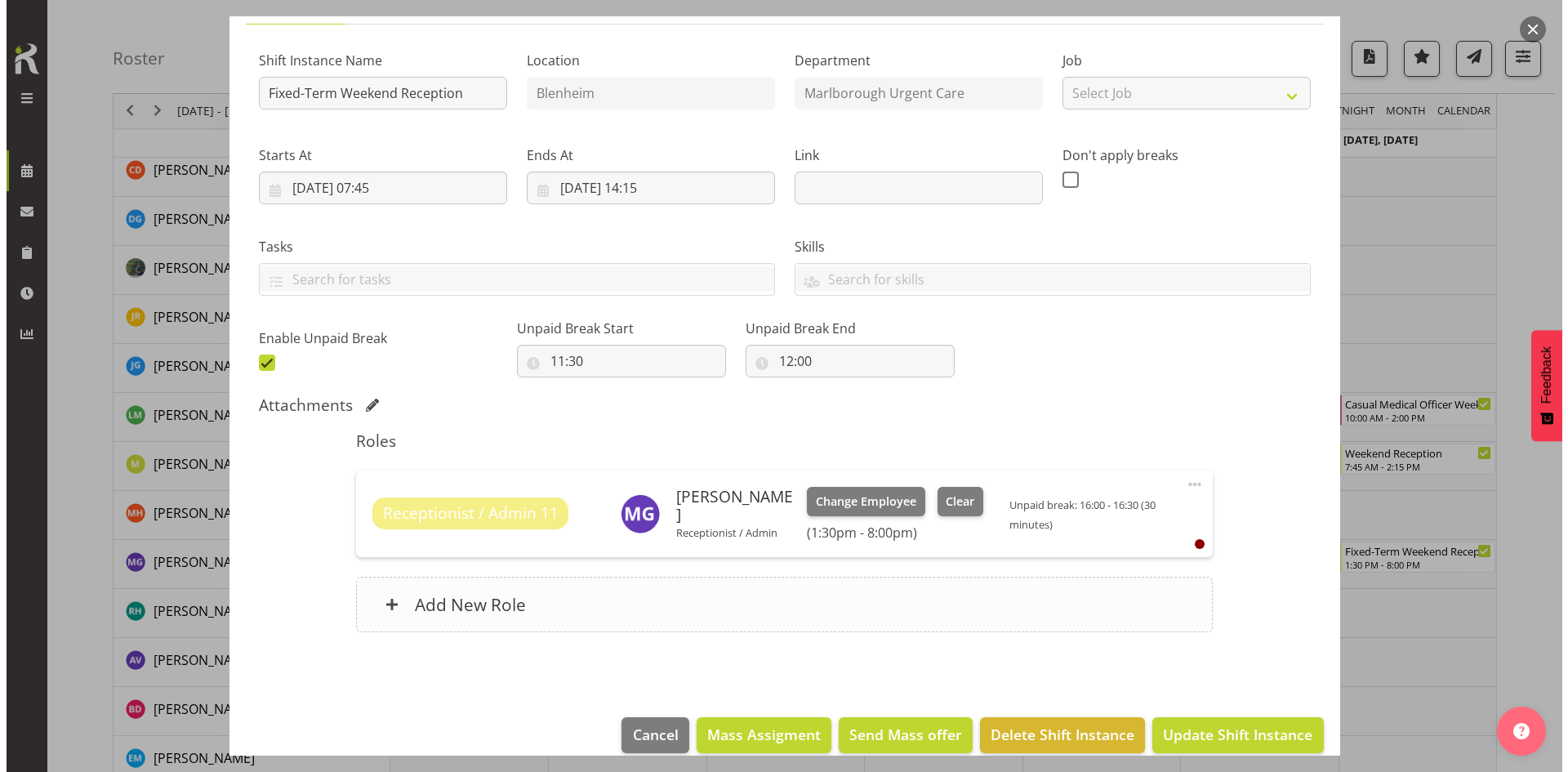
scroll to position [162, 0]
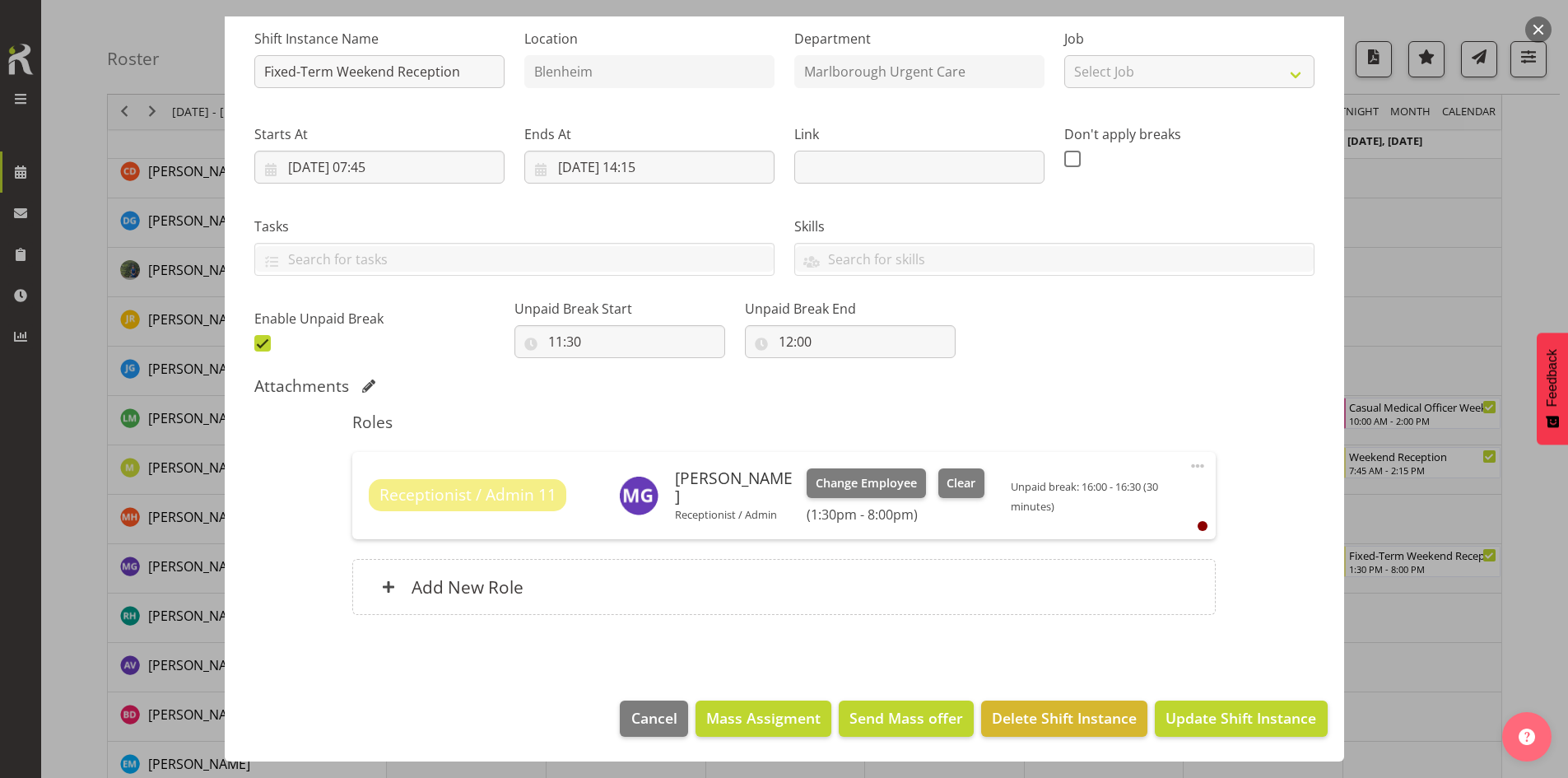
click at [1187, 462] on span at bounding box center [1197, 465] width 19 height 19
click at [992, 403] on div "Roles Receptionist / Admin 11 Megan Gander Receptionist / Admin Change Employee…" at bounding box center [784, 518] width 883 height 232
click at [1251, 35] on button "button" at bounding box center [1538, 30] width 26 height 26
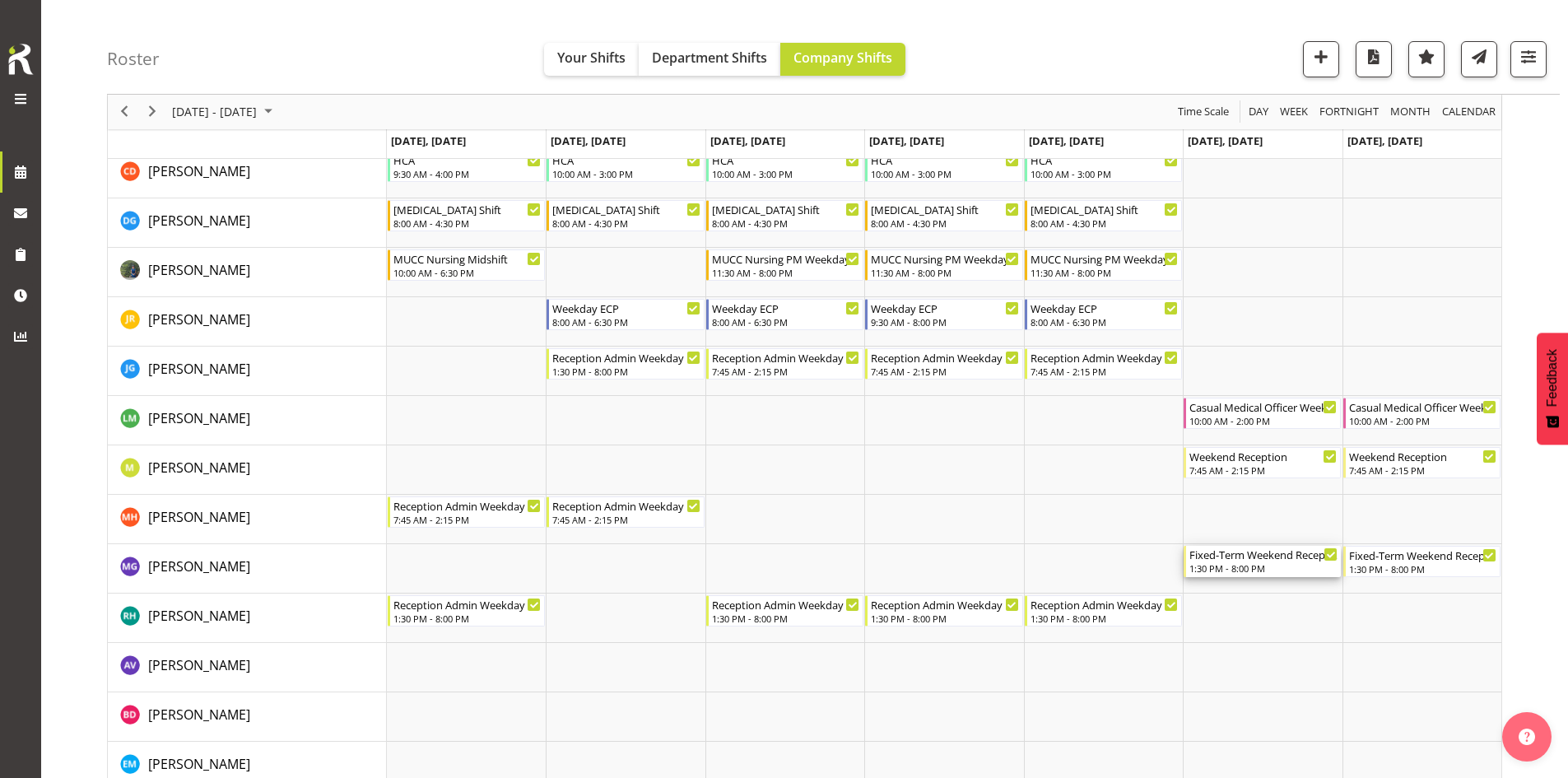
click at [1251, 565] on div "1:30 PM - 8:00 PM" at bounding box center [1263, 568] width 149 height 13
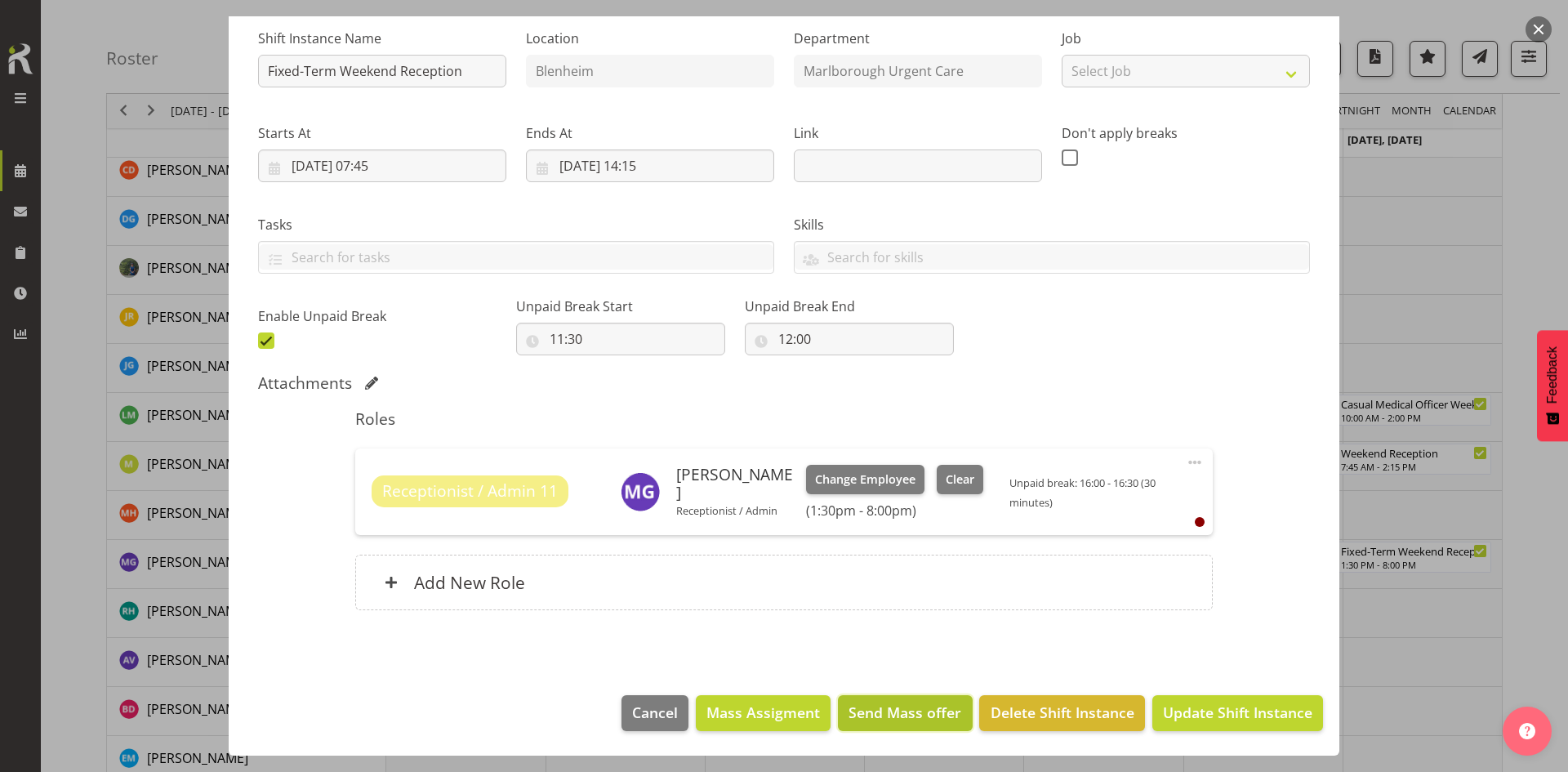
click at [864, 673] on span "Send Mass offer" at bounding box center [905, 711] width 112 height 21
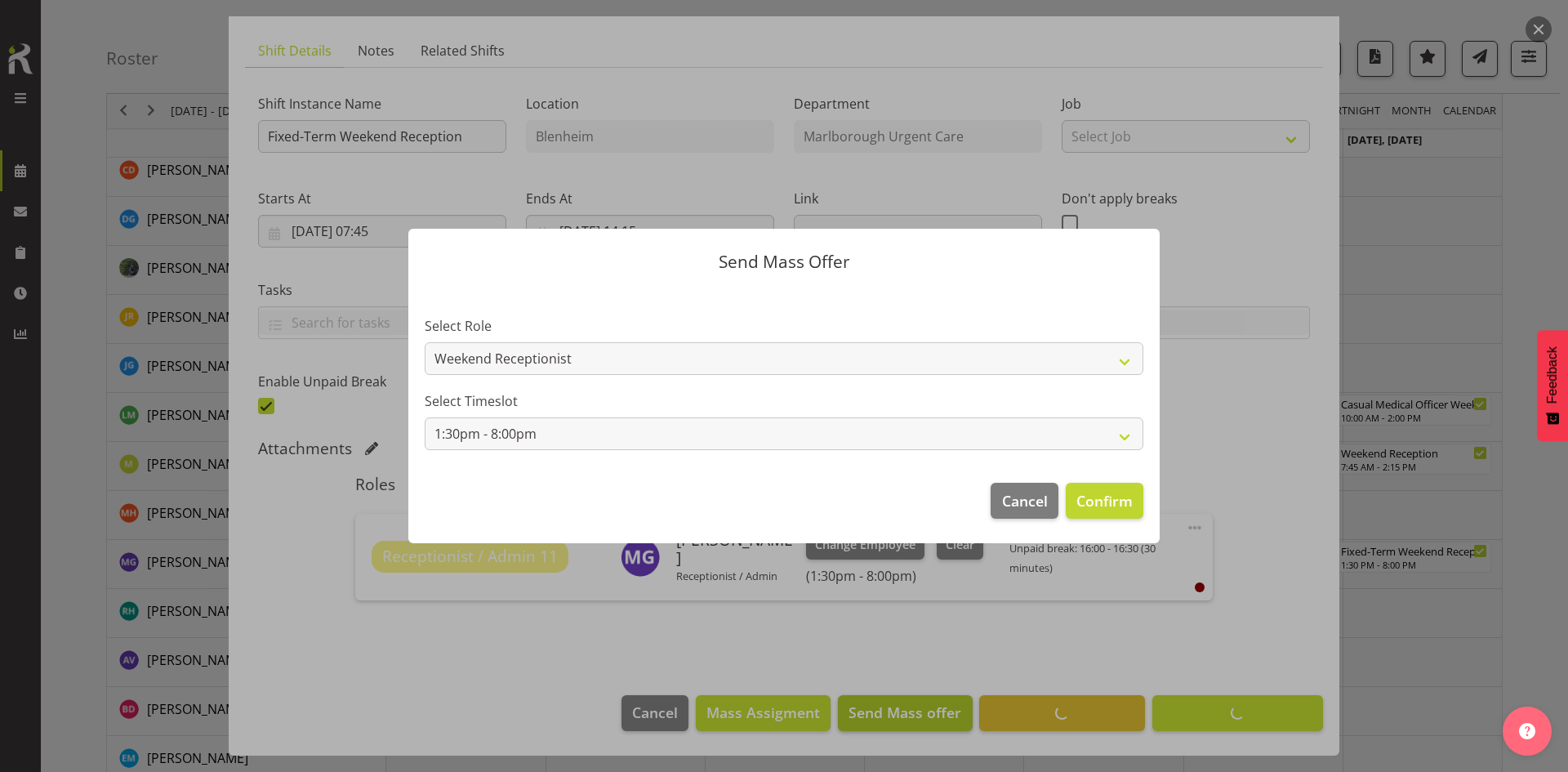
scroll to position [97, 0]
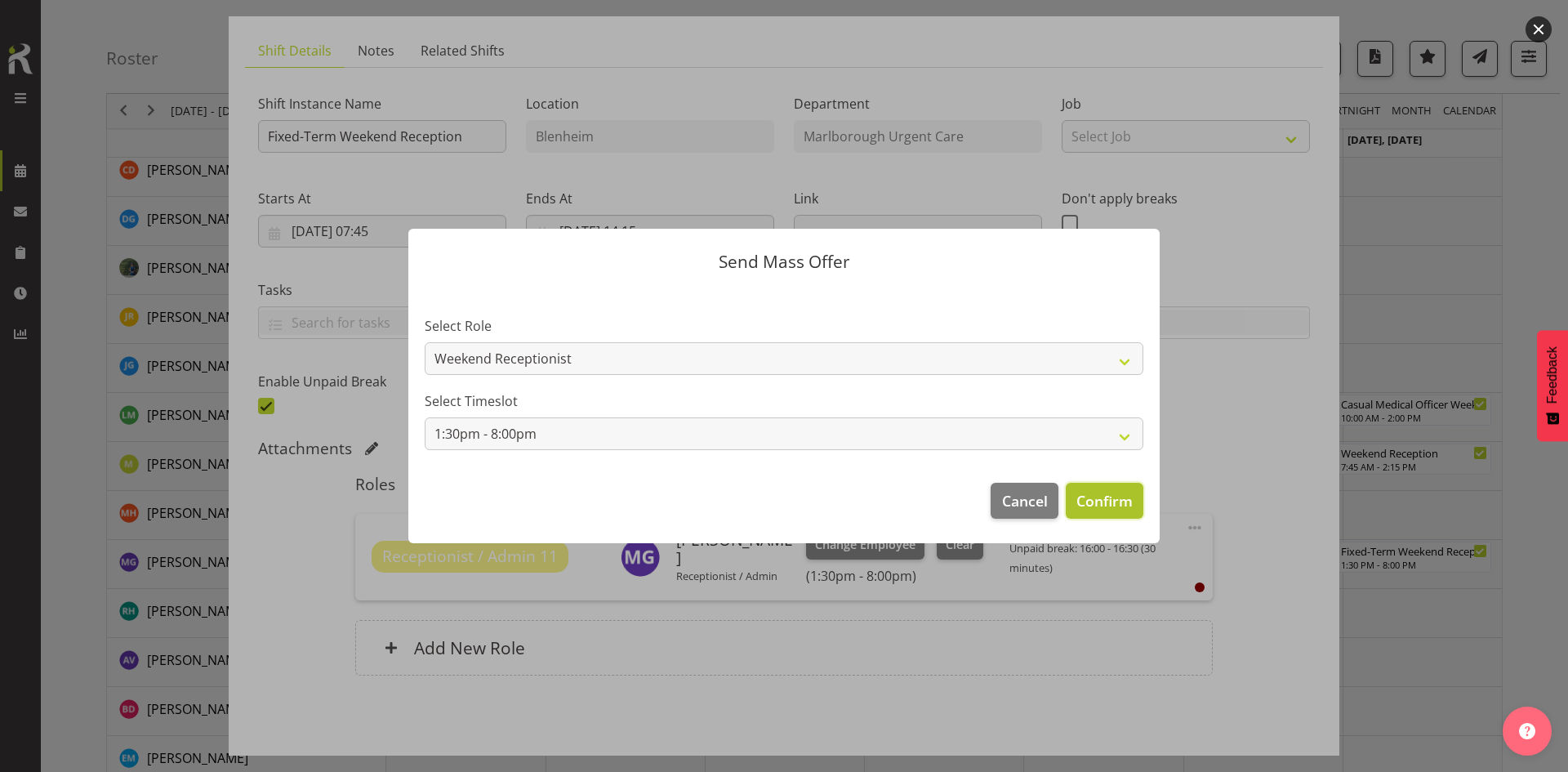
click at [1120, 498] on span "Confirm" at bounding box center [1104, 500] width 56 height 21
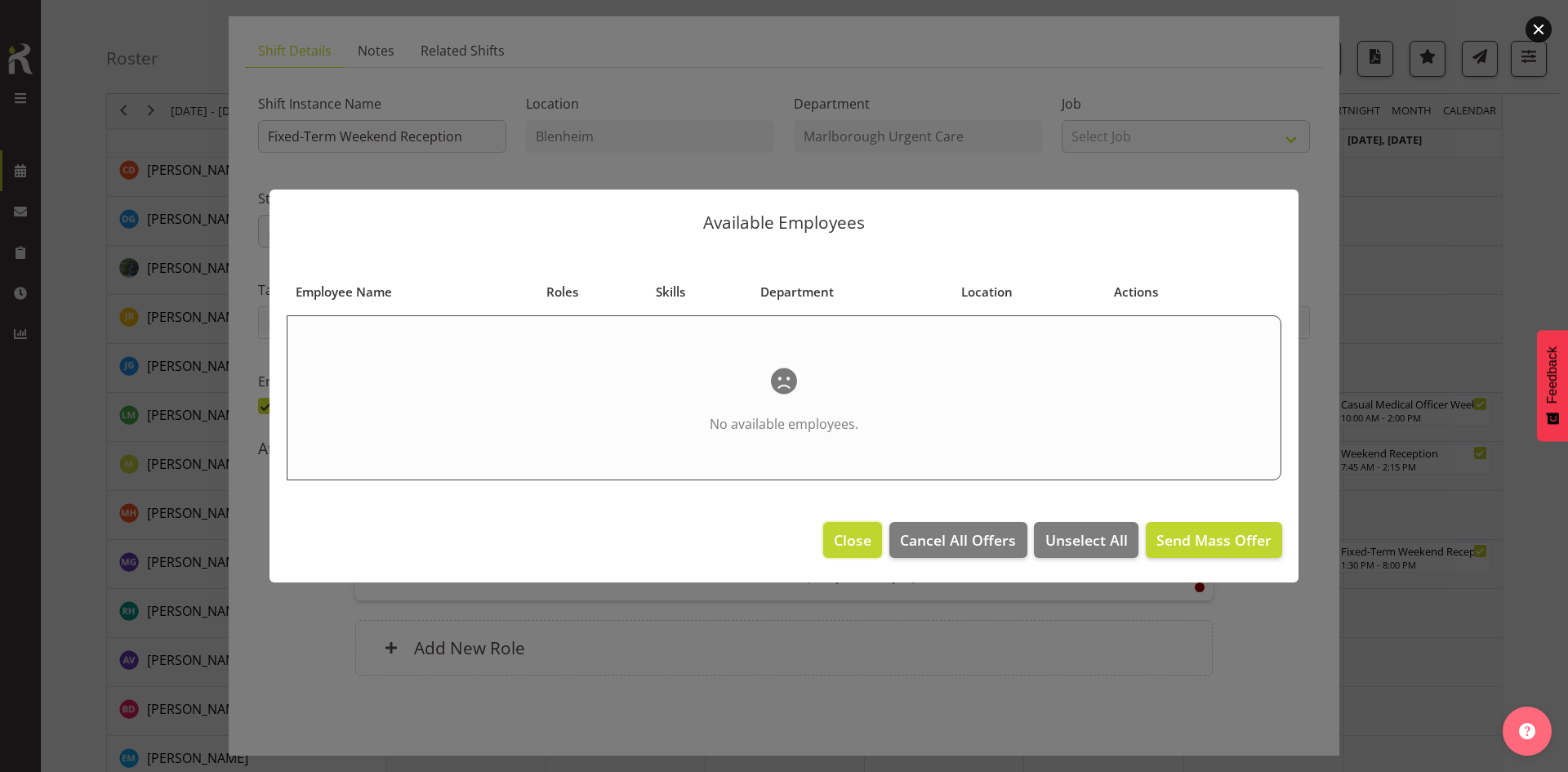
click at [867, 536] on span "Close" at bounding box center [852, 539] width 38 height 21
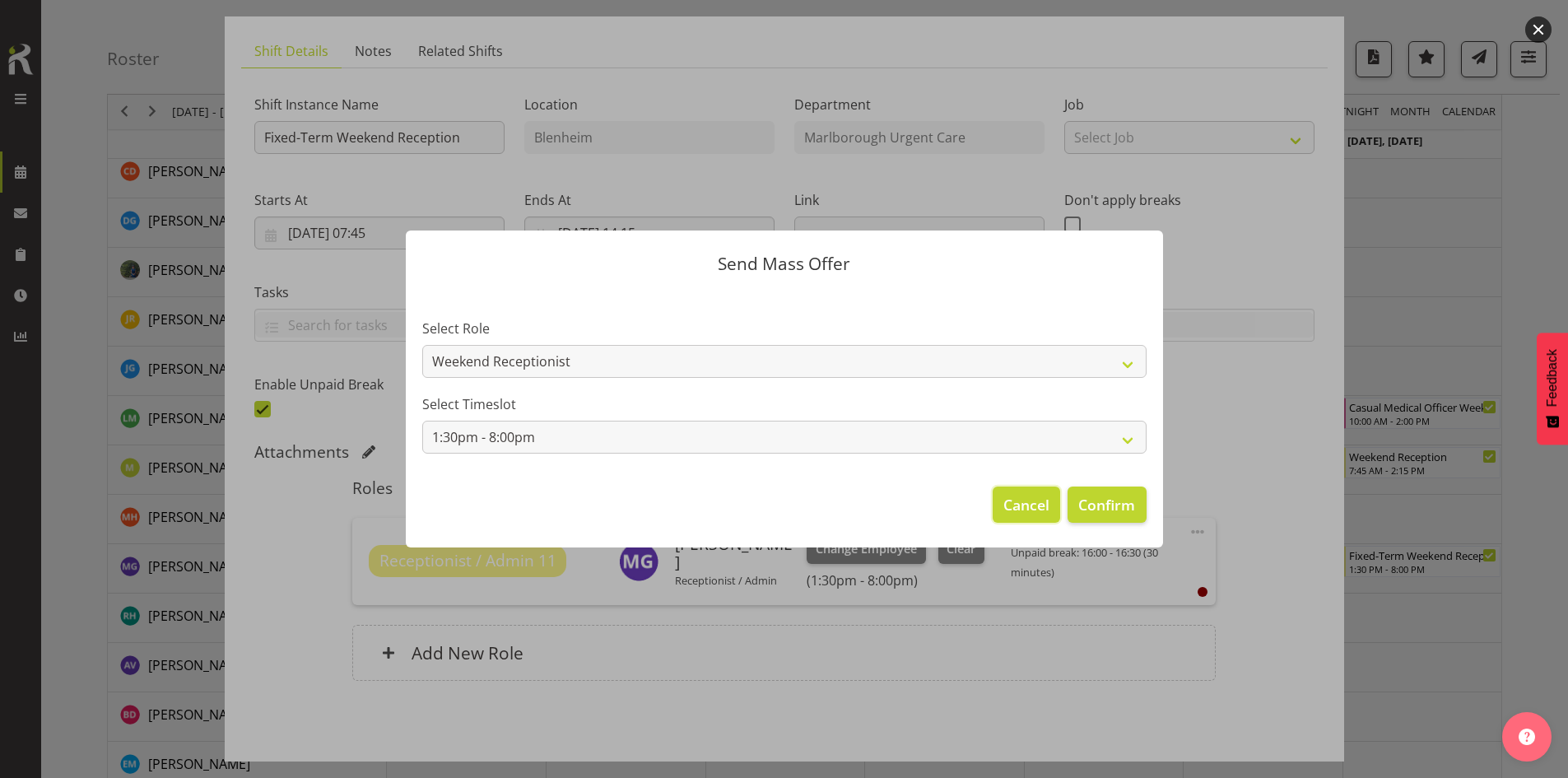
click at [1036, 496] on span "Cancel" at bounding box center [1027, 504] width 46 height 21
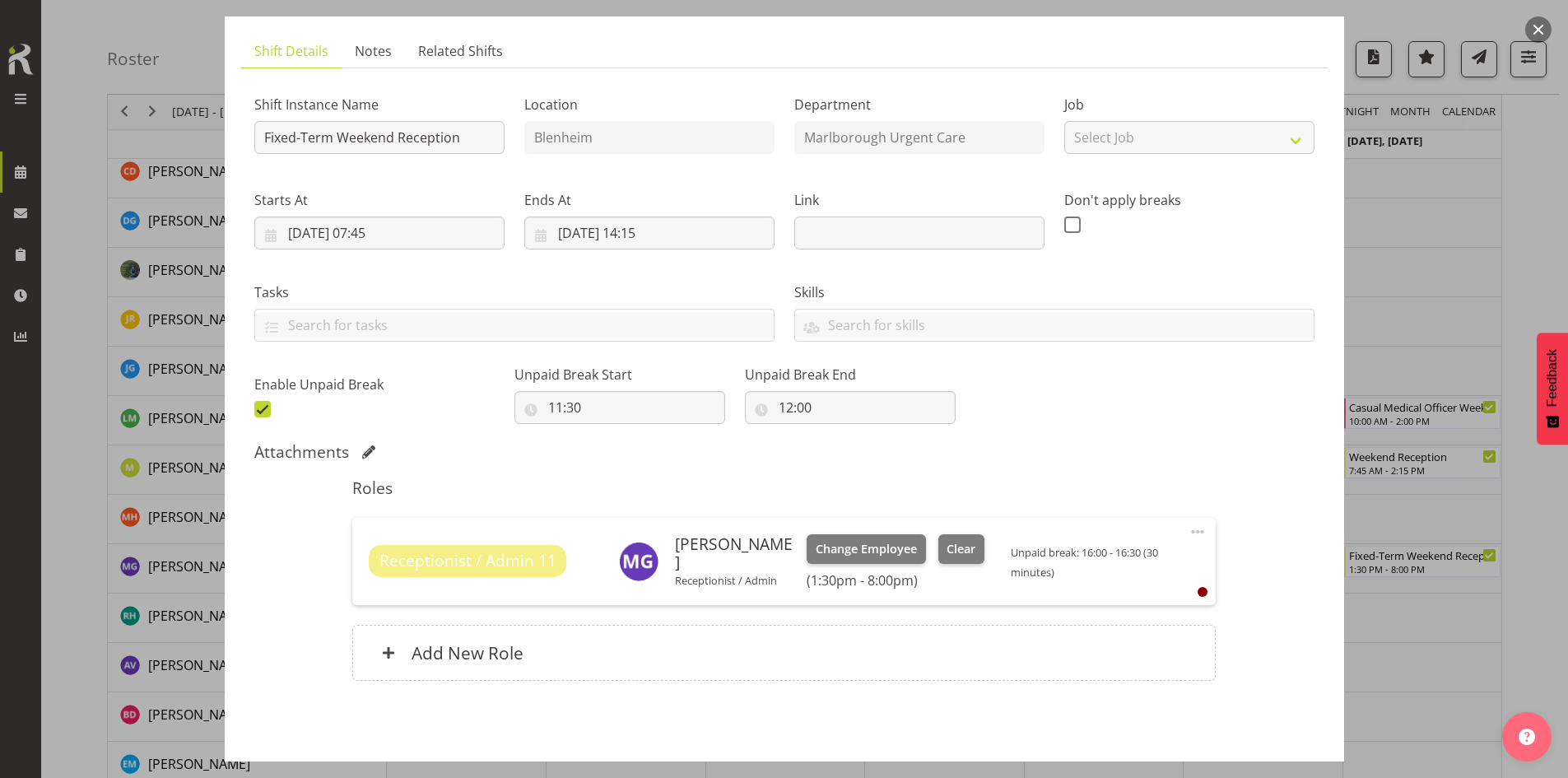
click at [1251, 32] on button "button" at bounding box center [1538, 30] width 26 height 26
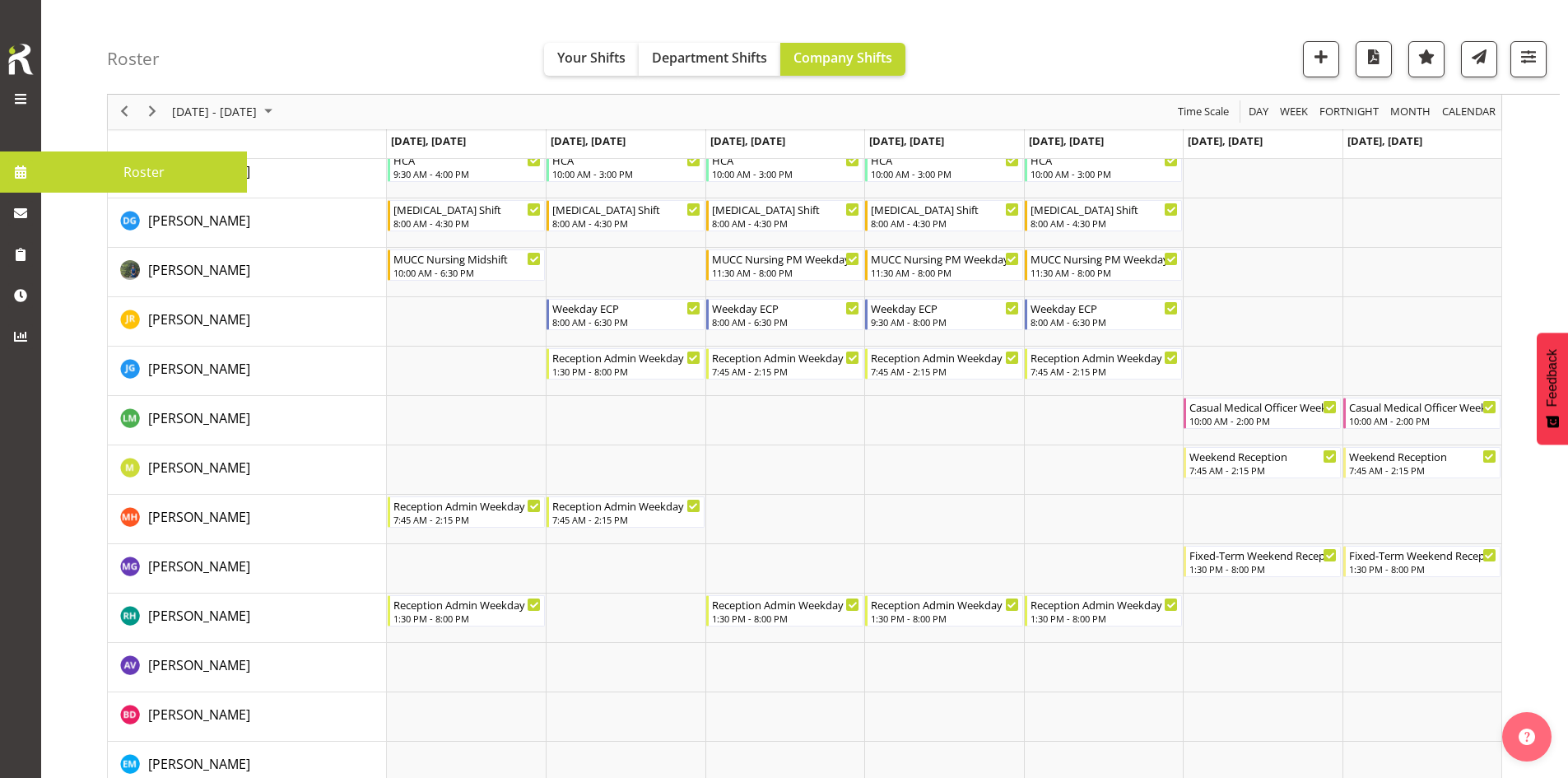
click at [19, 97] on span at bounding box center [20, 98] width 19 height 19
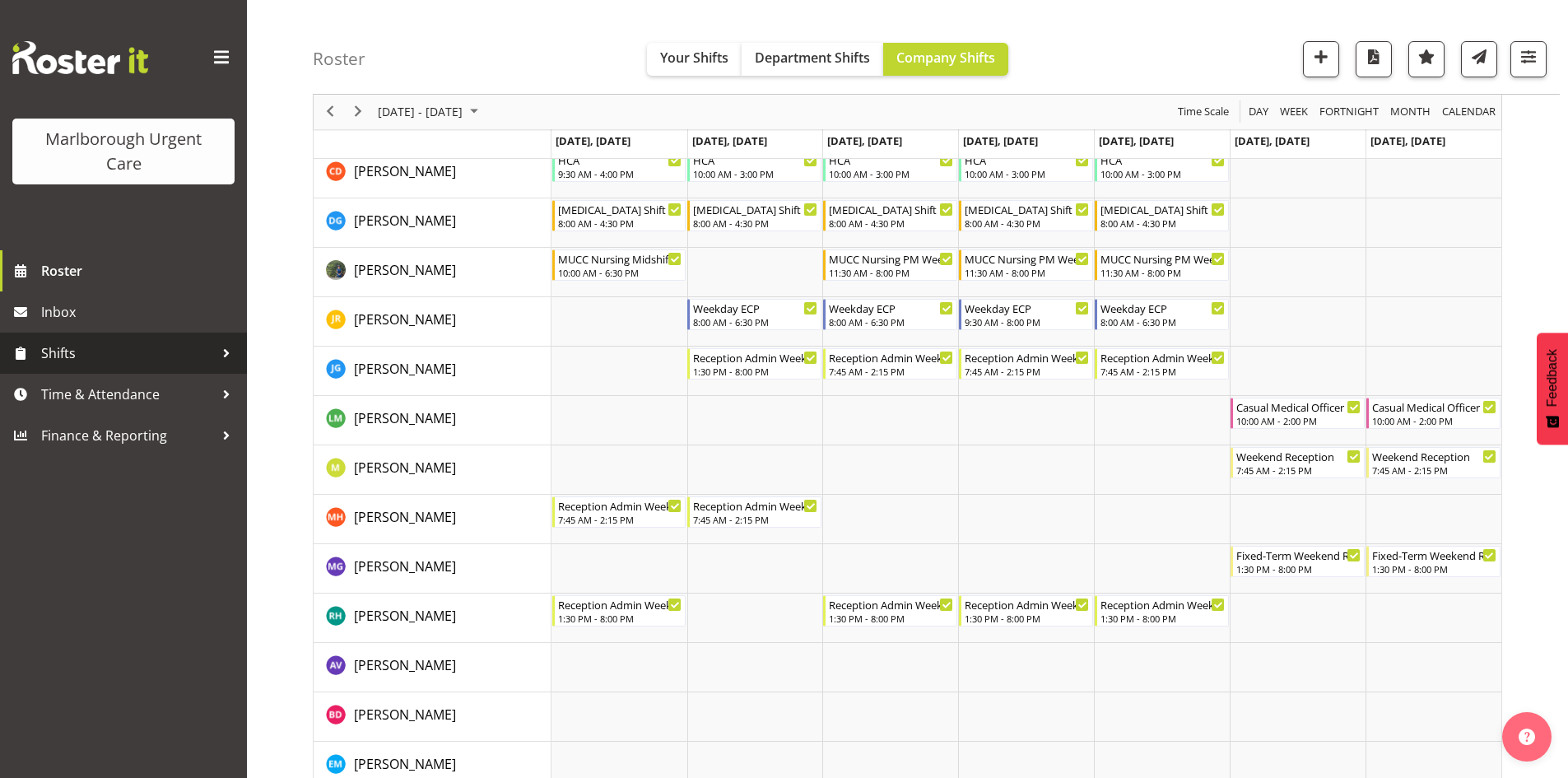
click at [193, 359] on span "Shifts" at bounding box center [127, 353] width 173 height 25
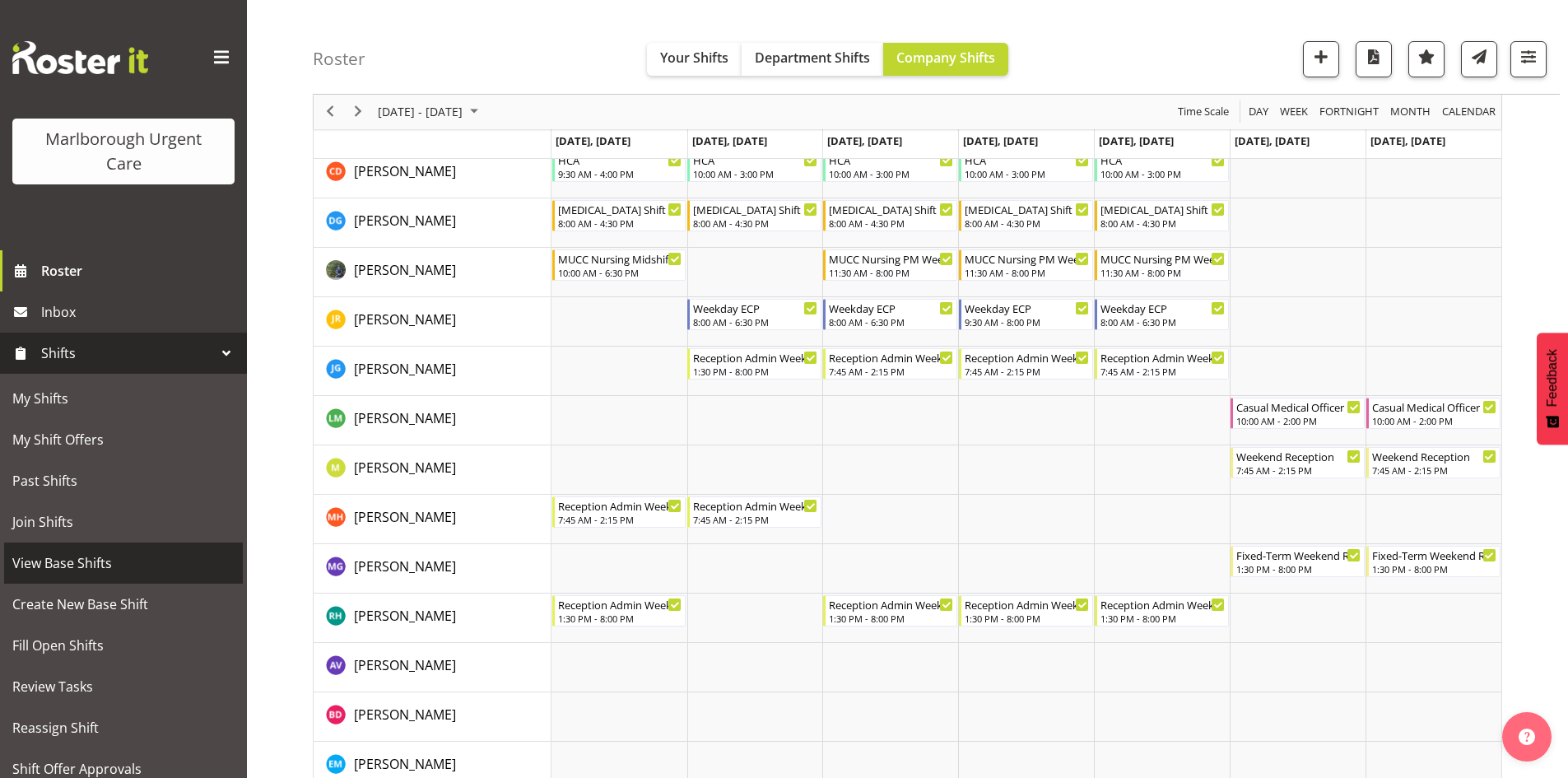
click at [105, 560] on span "View Base Shifts" at bounding box center [123, 563] width 222 height 25
click at [1251, 464] on div "7:45 AM - 2:15 PM" at bounding box center [1299, 469] width 125 height 13
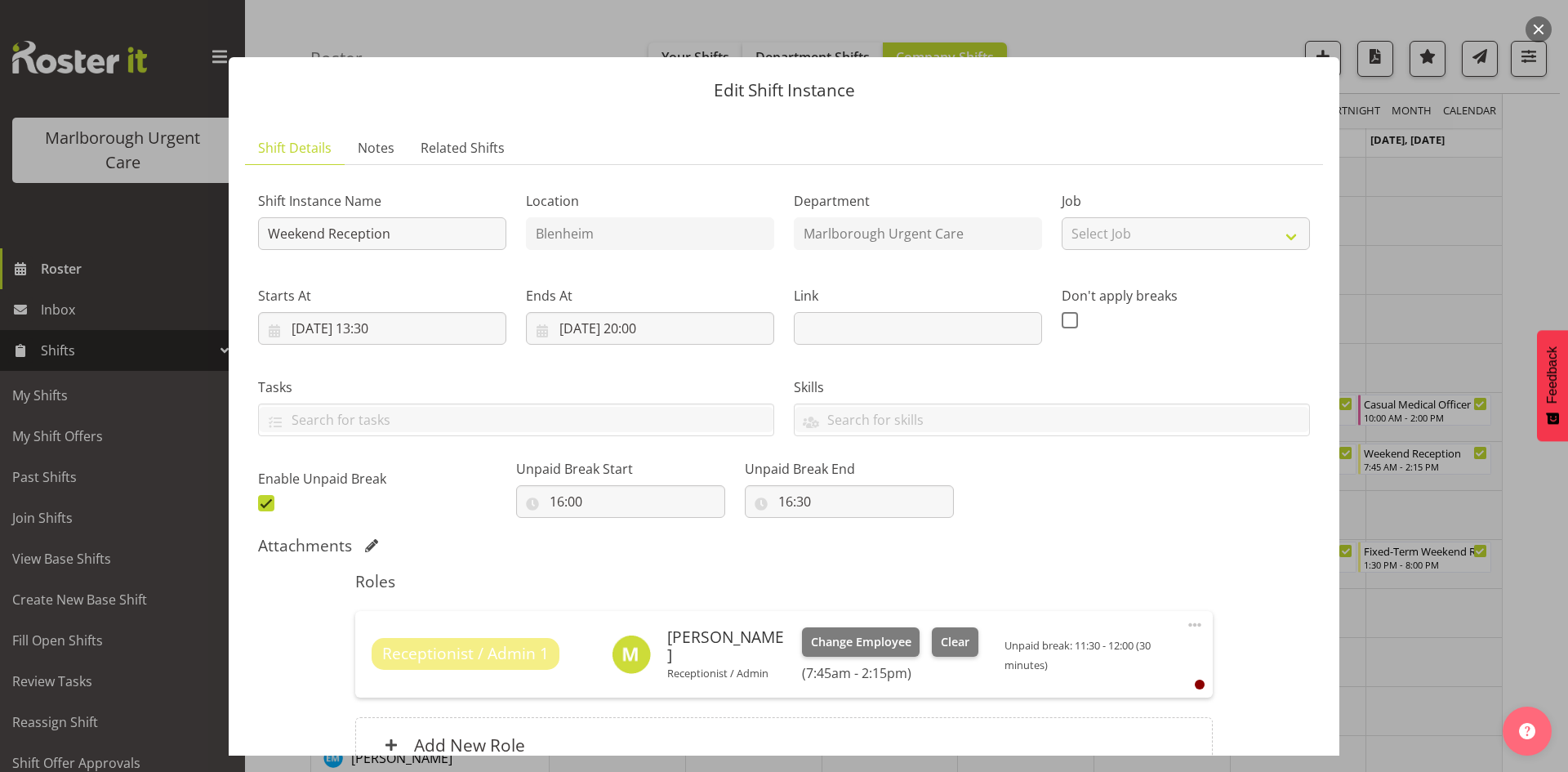
click at [1241, 32] on div at bounding box center [784, 386] width 1568 height 772
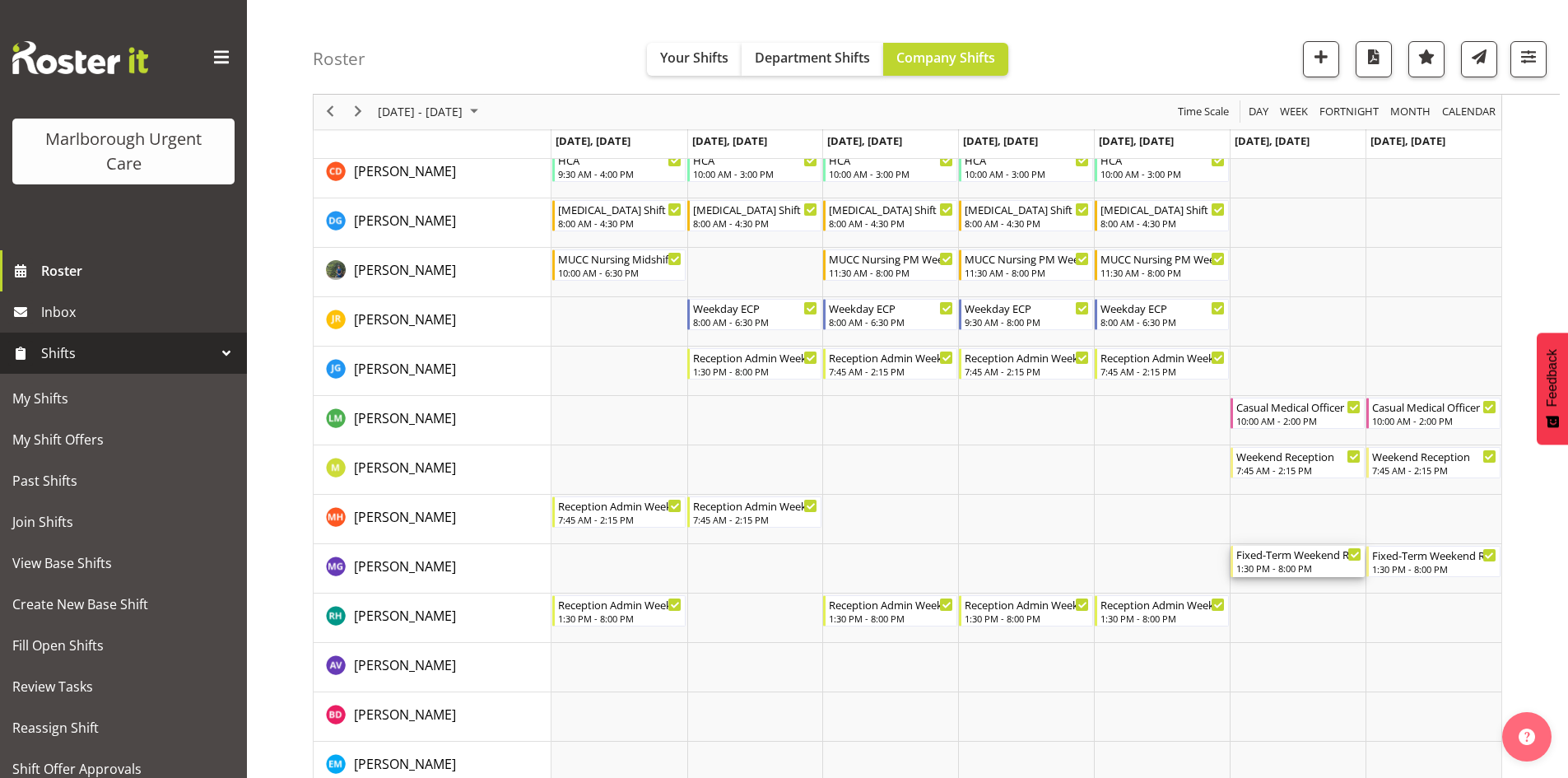
click at [1251, 564] on div "1:30 PM - 8:00 PM" at bounding box center [1299, 568] width 125 height 13
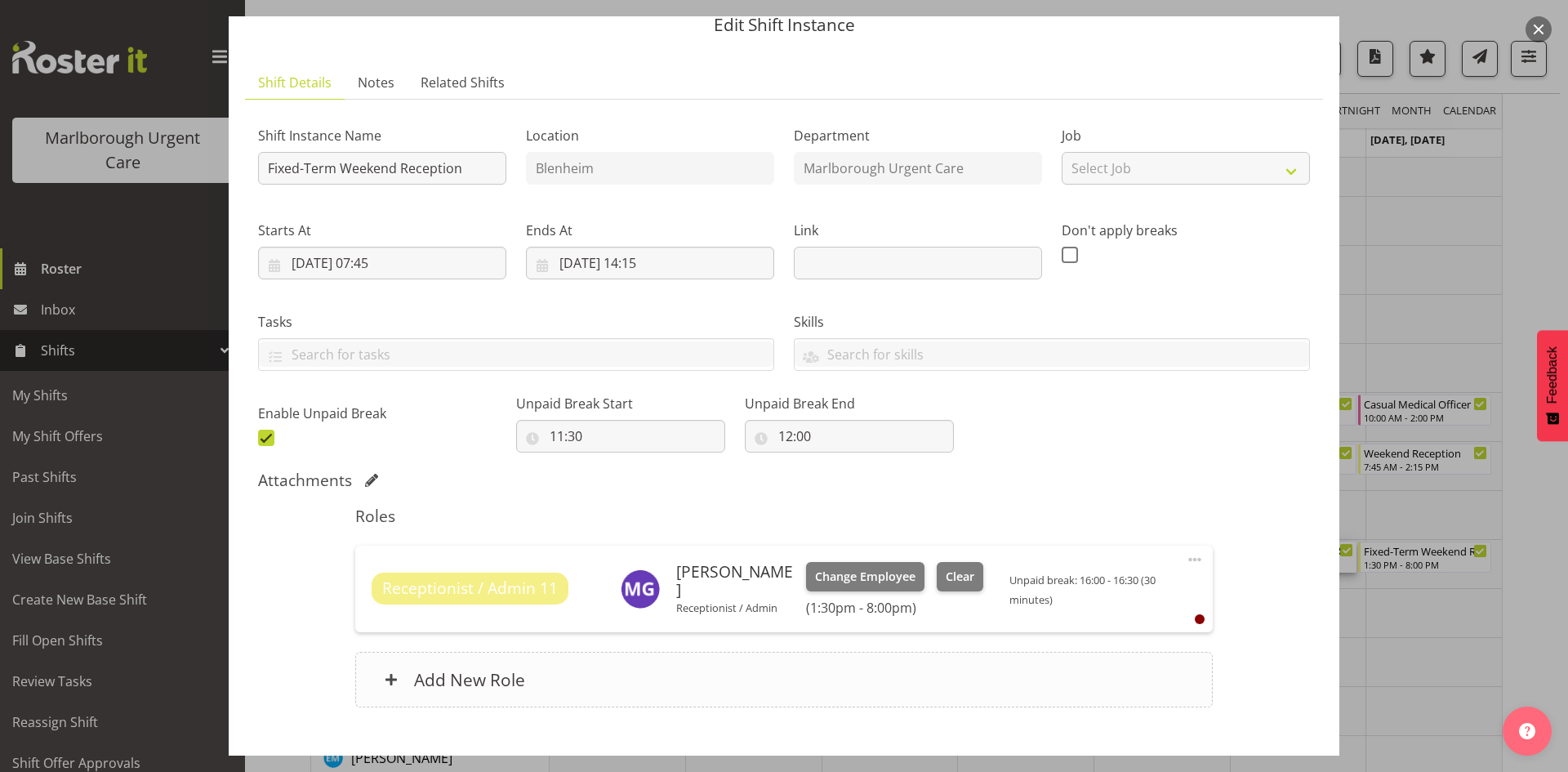
scroll to position [162, 0]
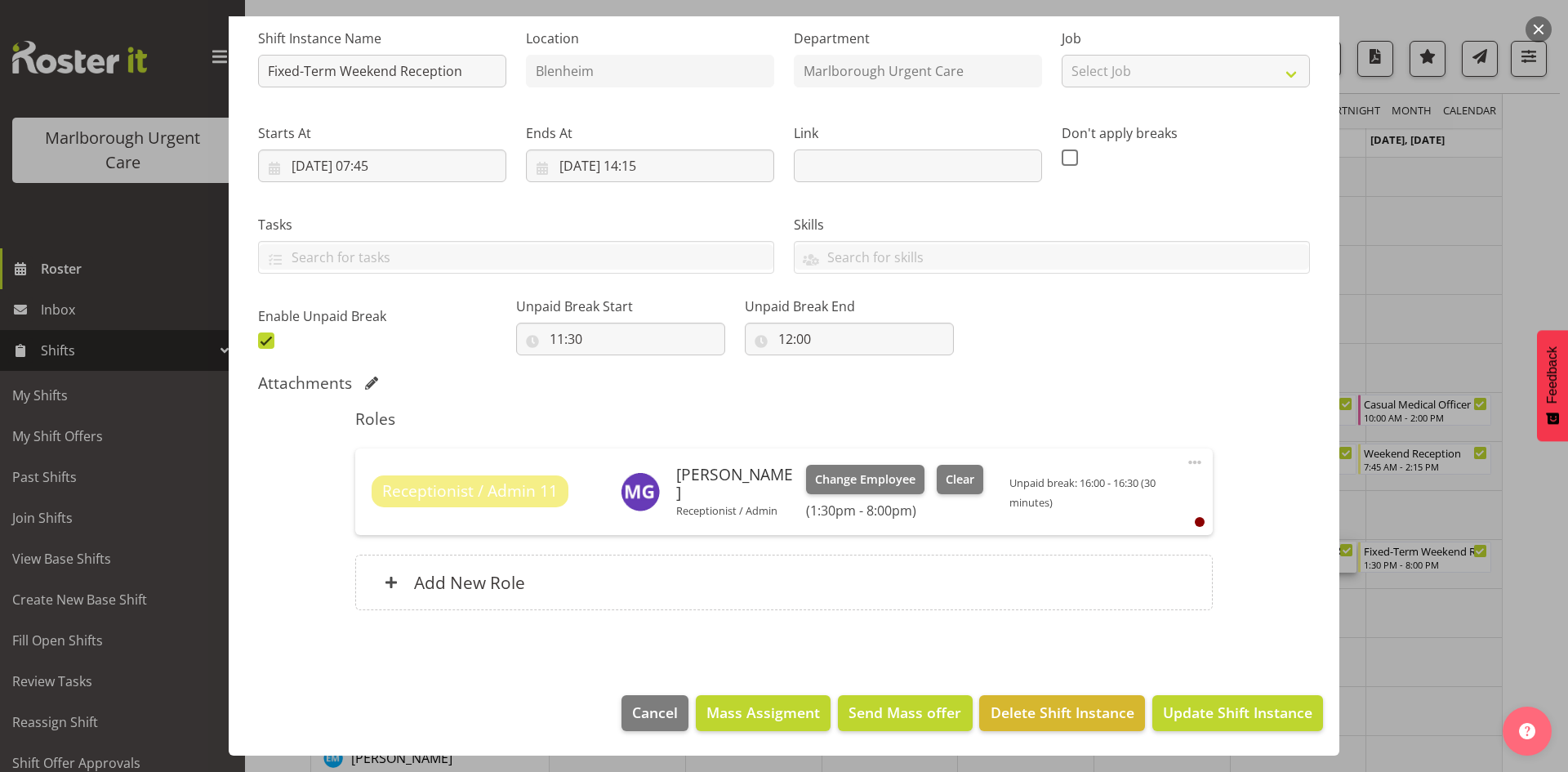
click at [1193, 464] on div "Receptionist / Admin 11 Megan Gander Receptionist / Admin Change Employee Clear…" at bounding box center [784, 492] width 857 height 87
click at [1186, 464] on span at bounding box center [1194, 462] width 19 height 19
click at [1124, 526] on link "Cover Role" at bounding box center [1126, 528] width 157 height 29
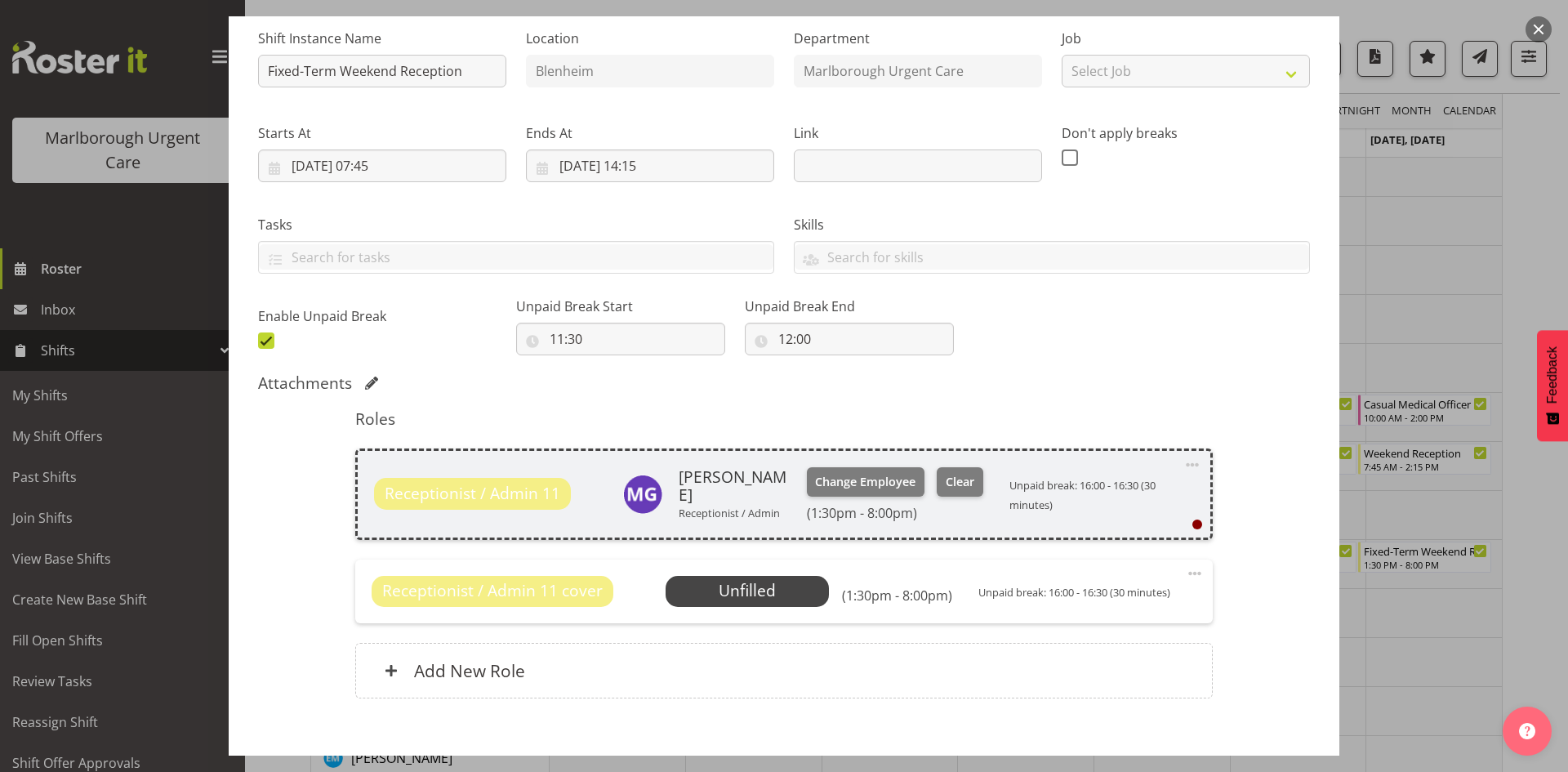
click at [1187, 572] on span at bounding box center [1194, 573] width 19 height 19
click at [1071, 611] on link "Edit" at bounding box center [1126, 609] width 157 height 29
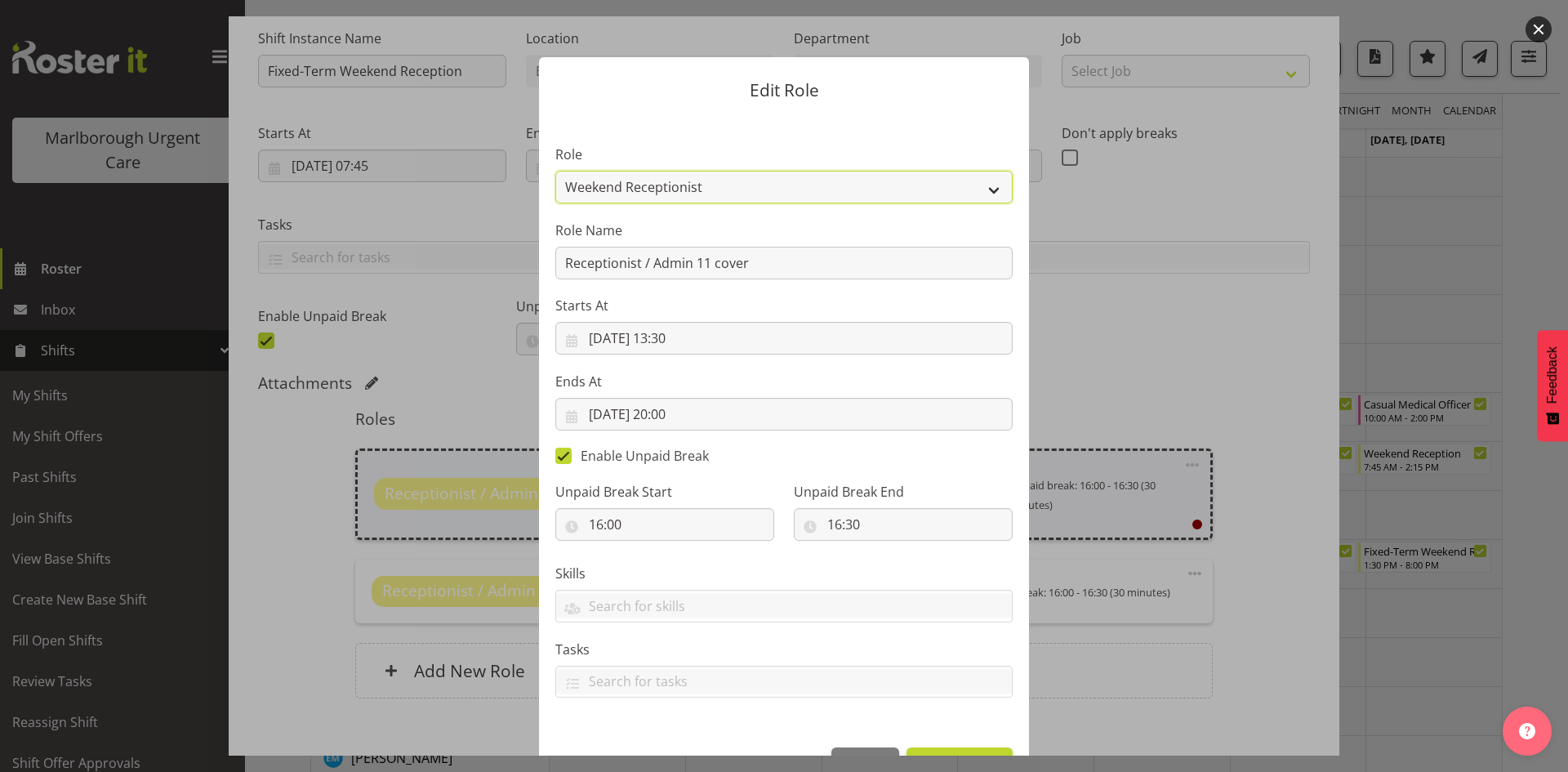
click at [712, 192] on select "Casual Registered Nurse Casual Weekday Medical Officer Casual Weekday Reception…" at bounding box center [784, 186] width 457 height 32
select select "1558"
click at [556, 170] on select "Casual Registered Nurse Casual Weekday Medical Officer Casual Weekday Reception…" at bounding box center [784, 186] width 457 height 32
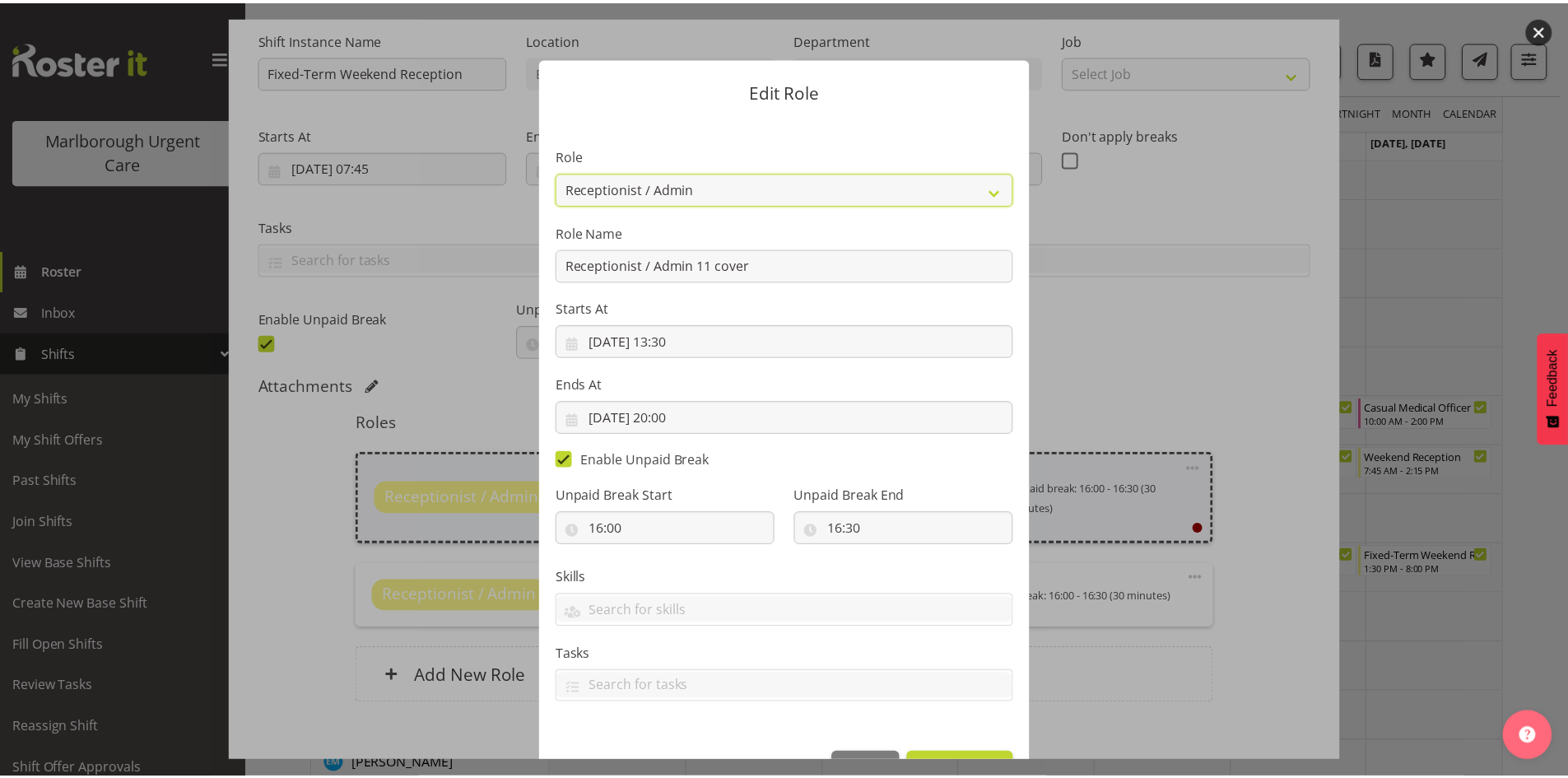
scroll to position [53, 0]
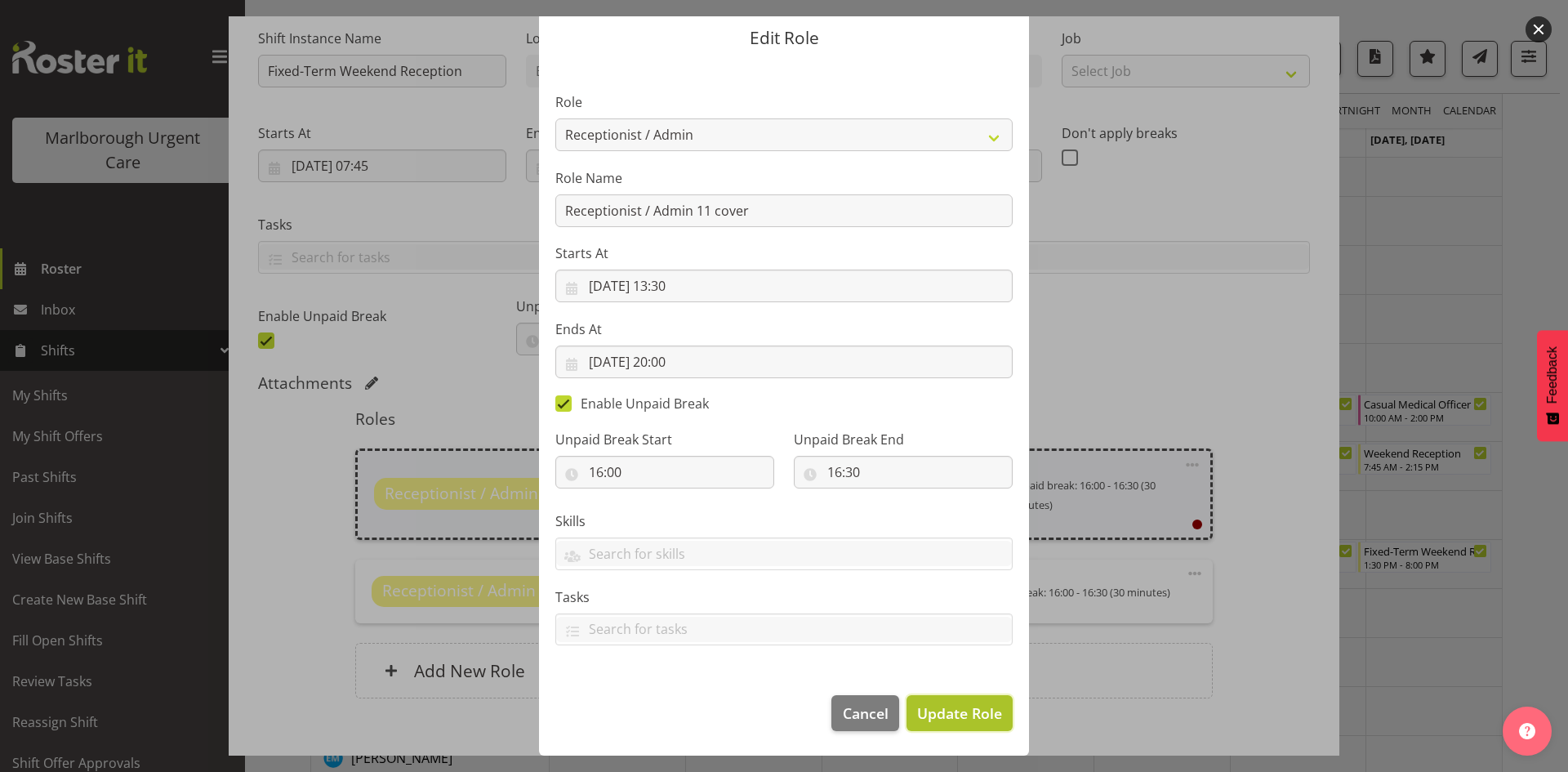
click at [960, 673] on span "Update Role" at bounding box center [960, 712] width 85 height 21
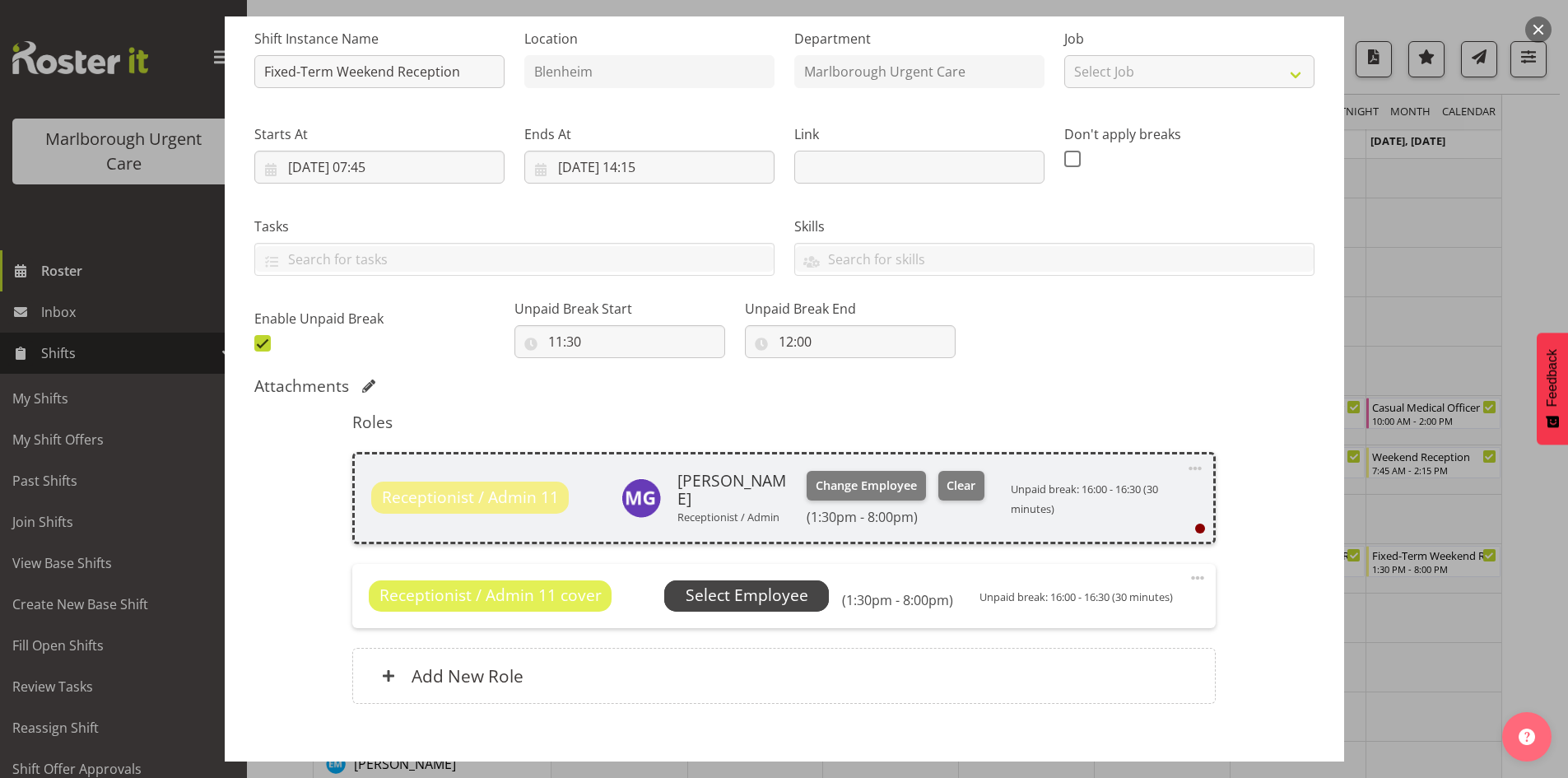
click at [769, 590] on span "Select Employee" at bounding box center [746, 596] width 123 height 24
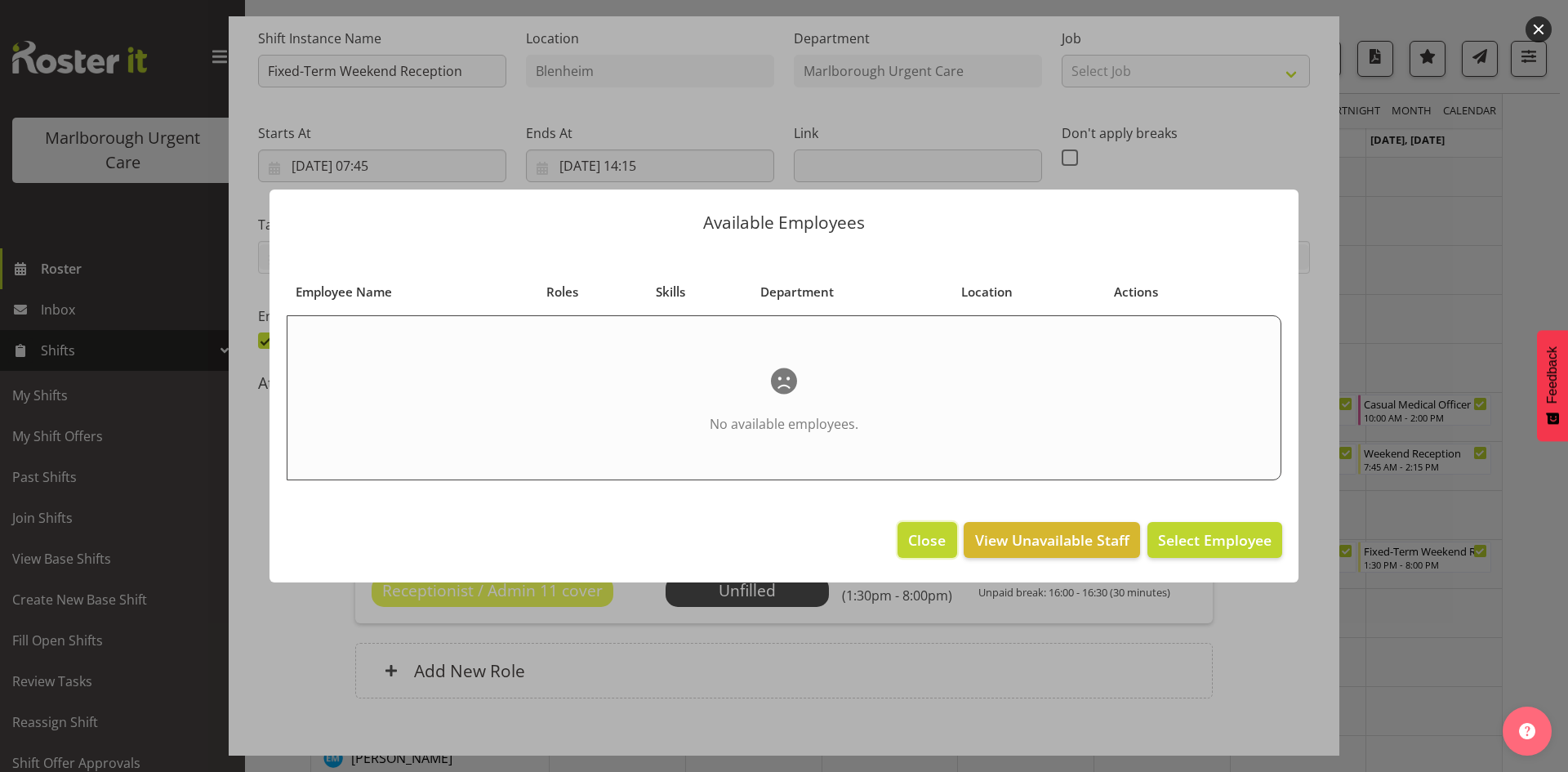
click at [933, 535] on span "Close" at bounding box center [927, 539] width 38 height 21
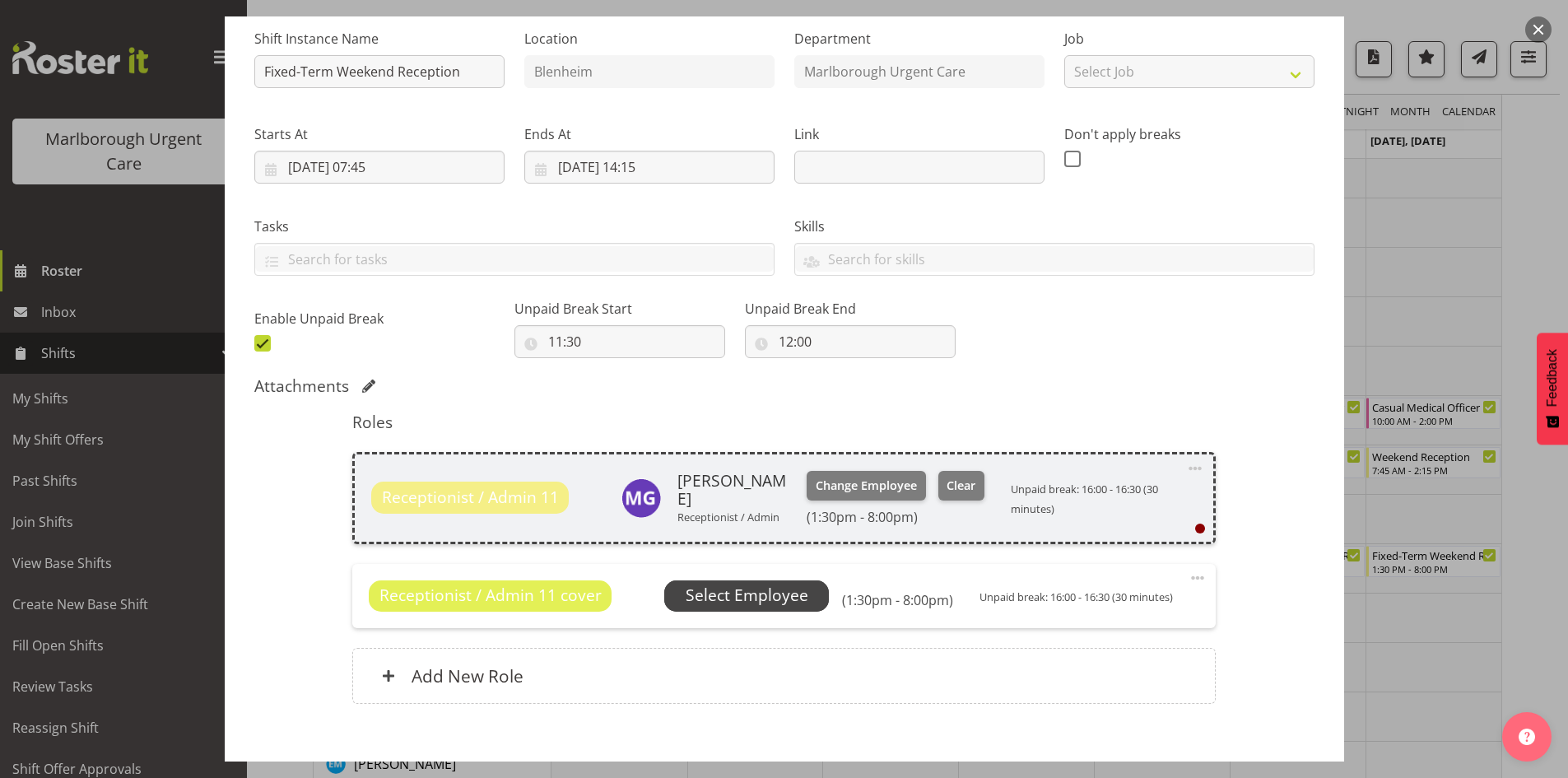
click at [757, 589] on span "Select Employee" at bounding box center [746, 596] width 123 height 24
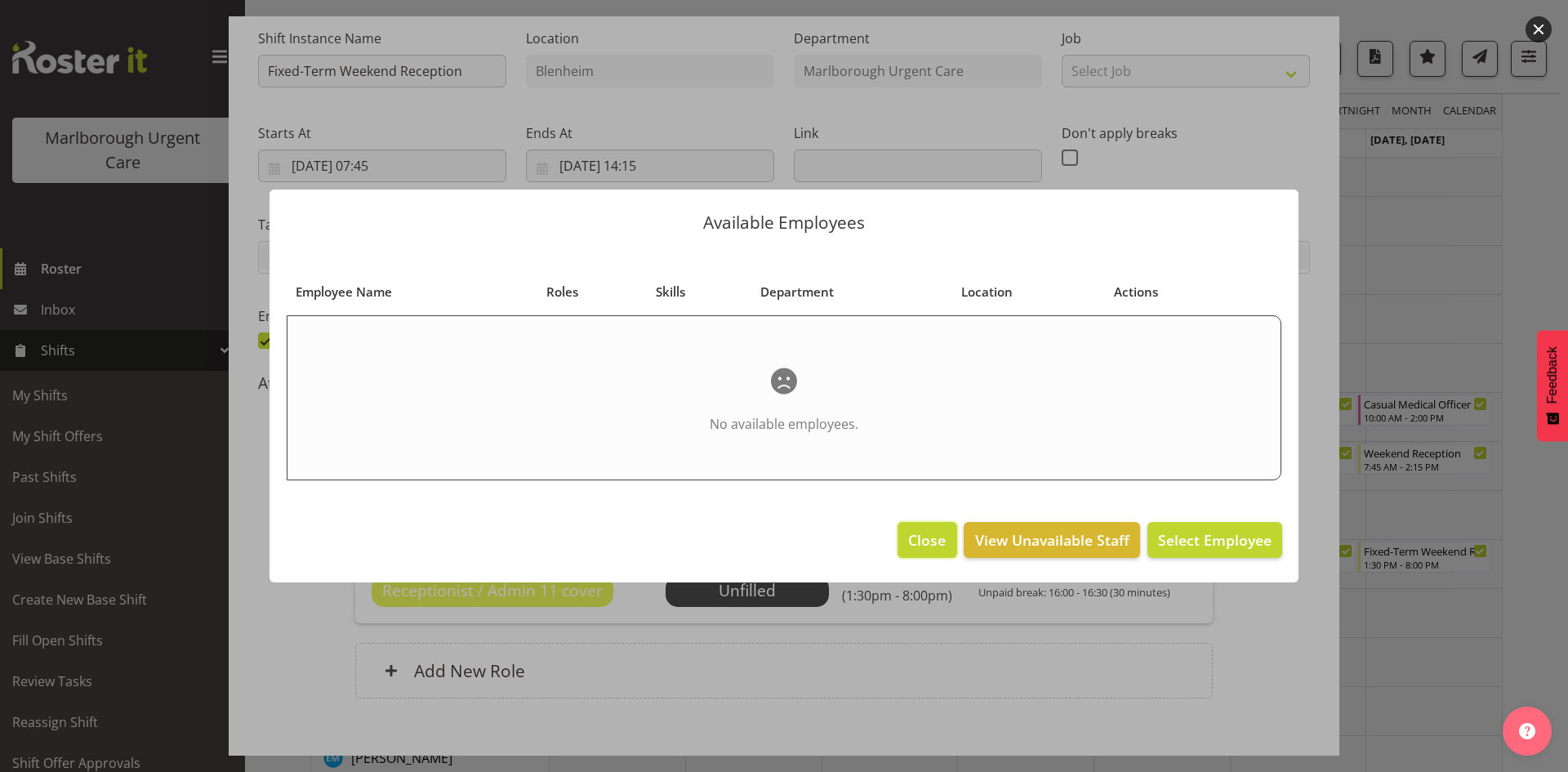
click at [939, 538] on span "Close" at bounding box center [927, 539] width 38 height 21
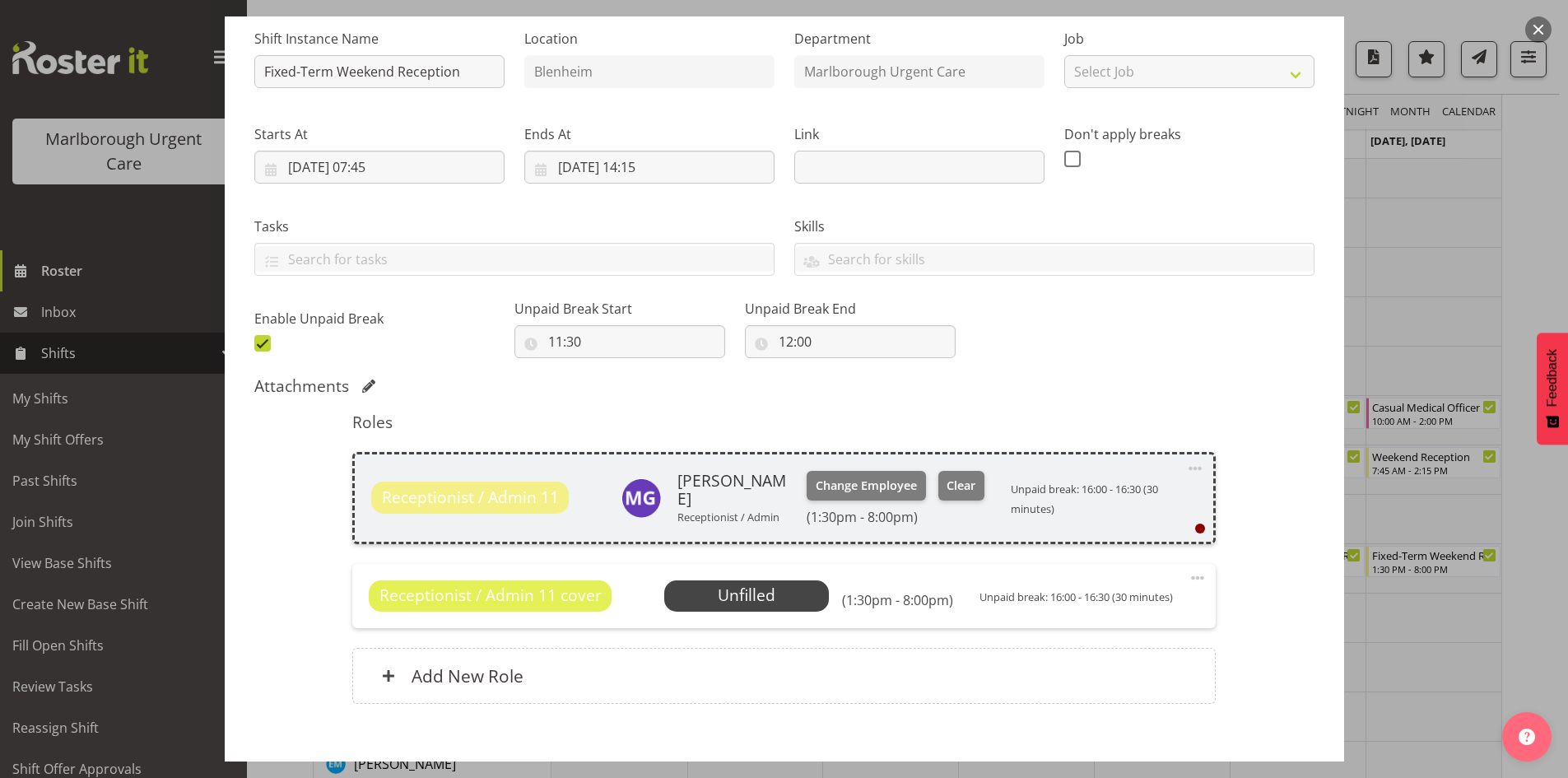
click at [1187, 574] on span at bounding box center [1197, 577] width 19 height 19
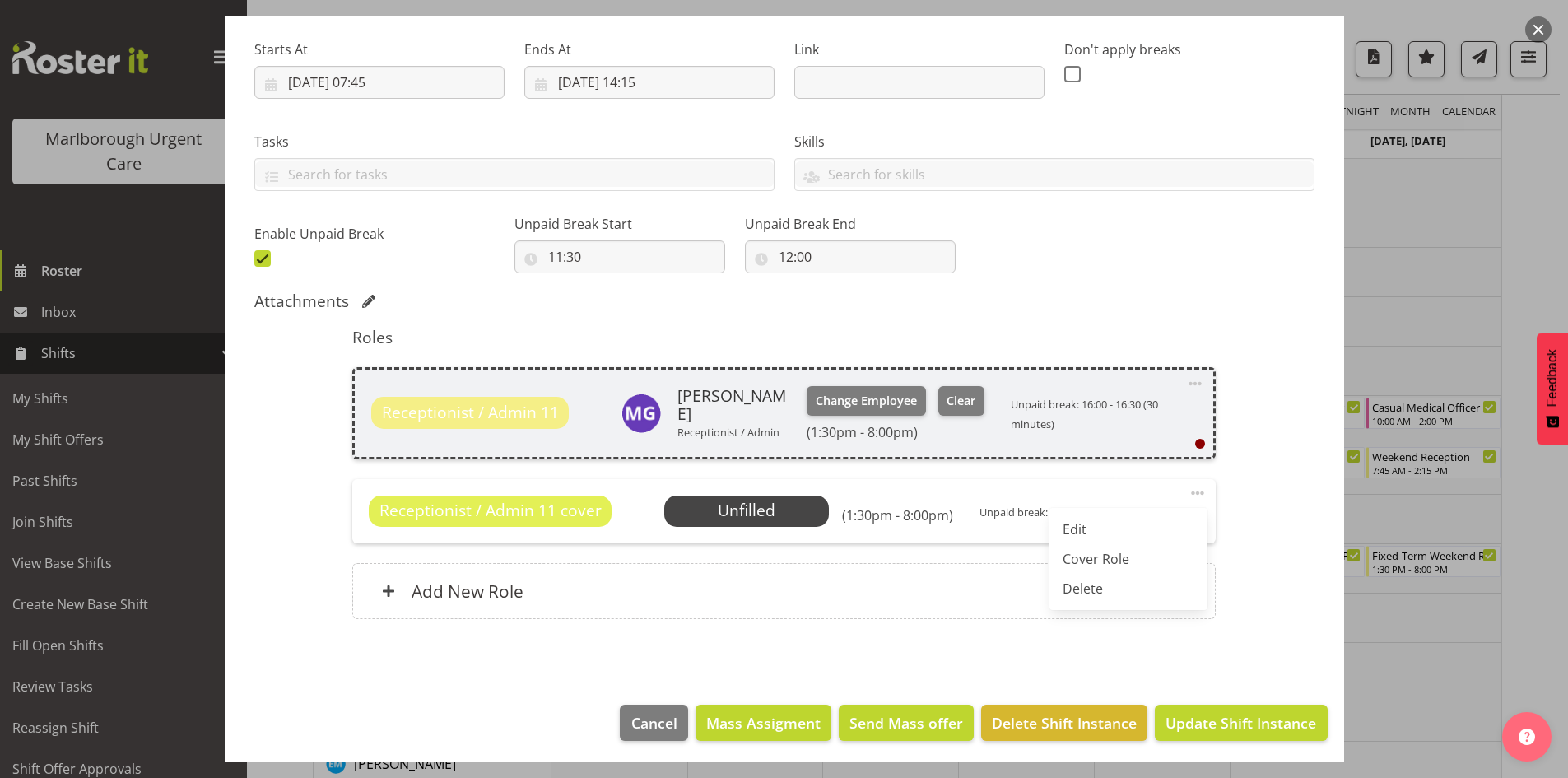
scroll to position [253, 0]
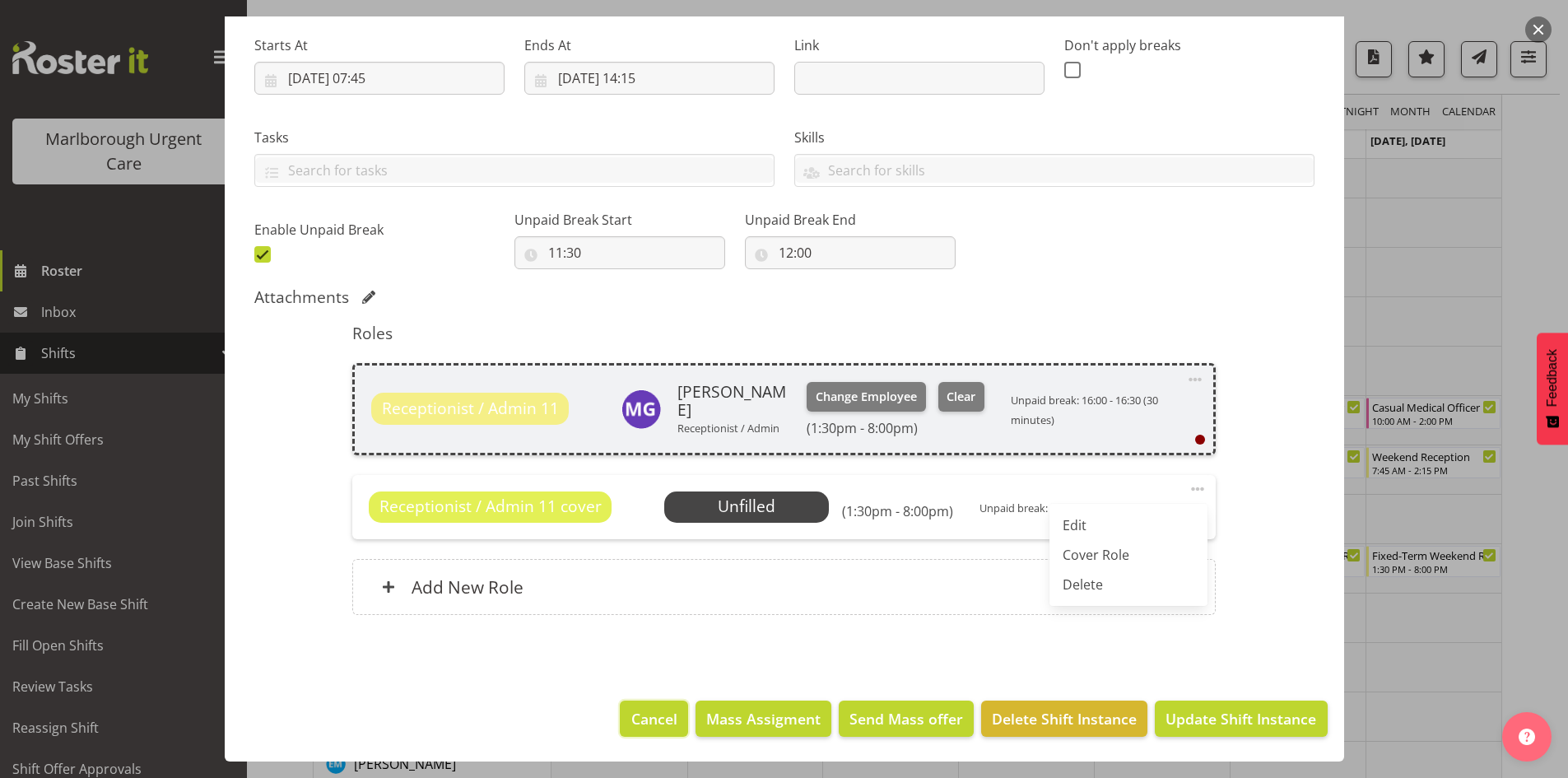
click at [632, 679] on span "Cancel" at bounding box center [654, 718] width 46 height 21
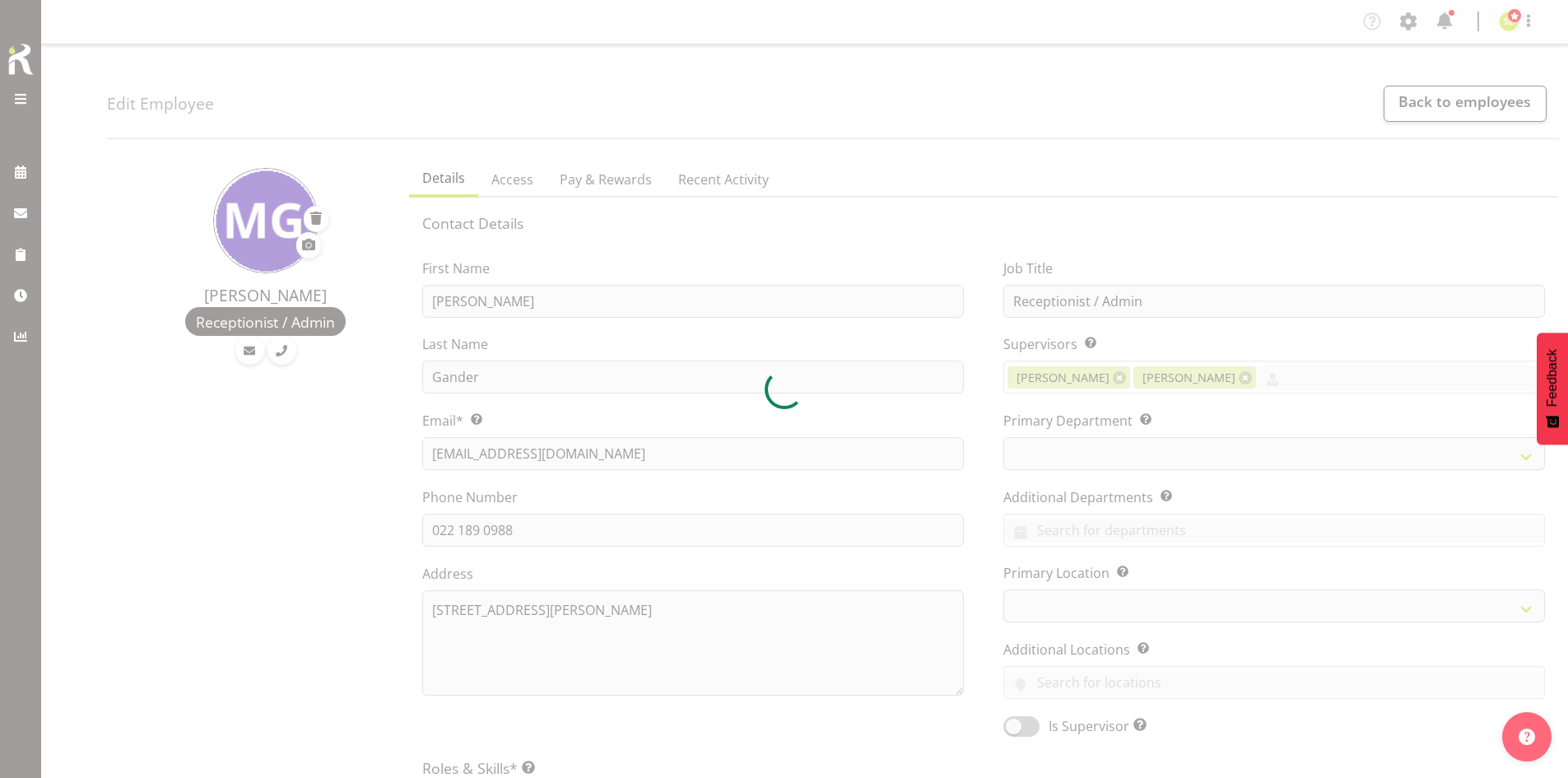
select select "TimelineWeek"
select select "925"
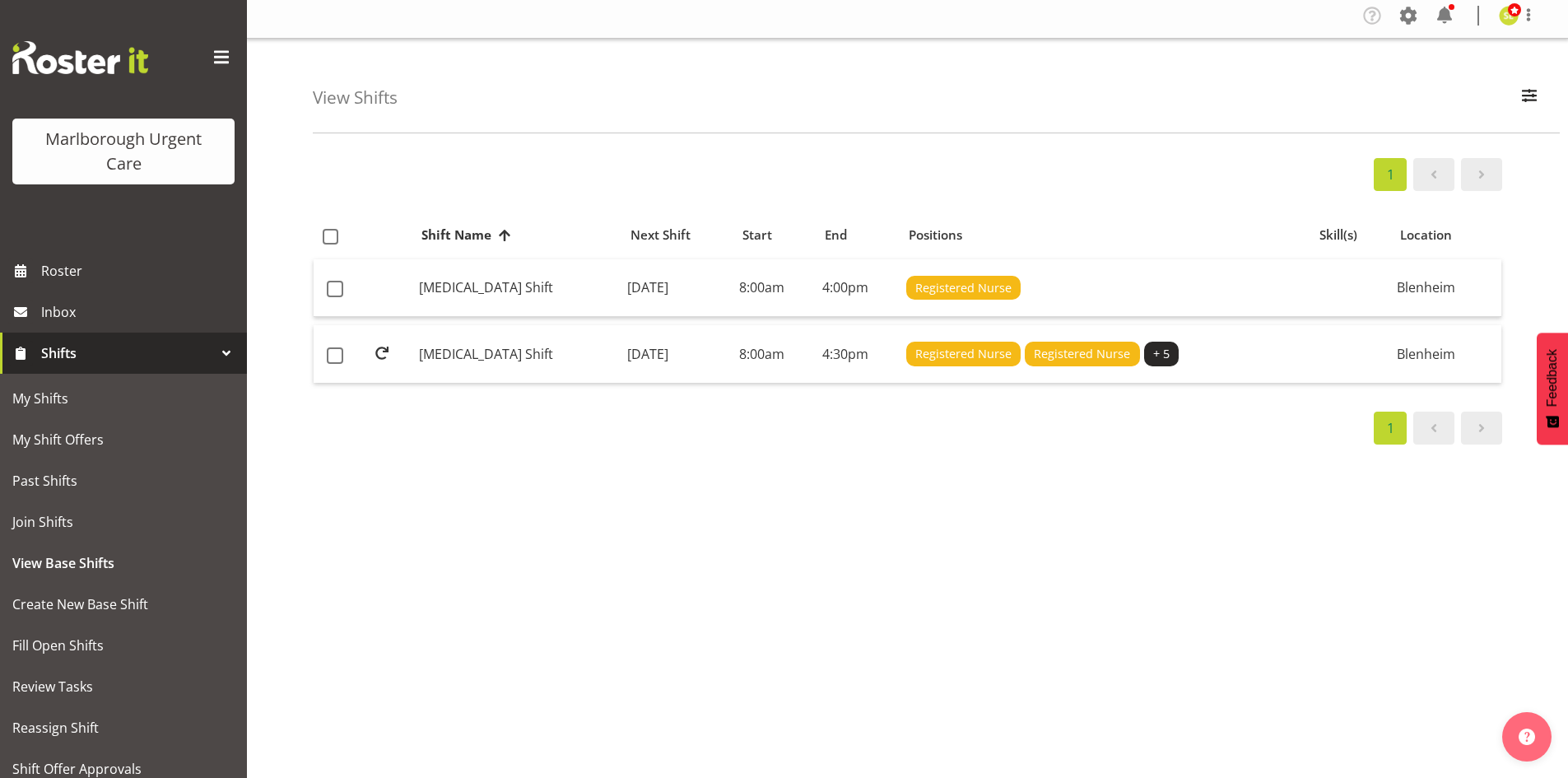
scroll to position [45, 0]
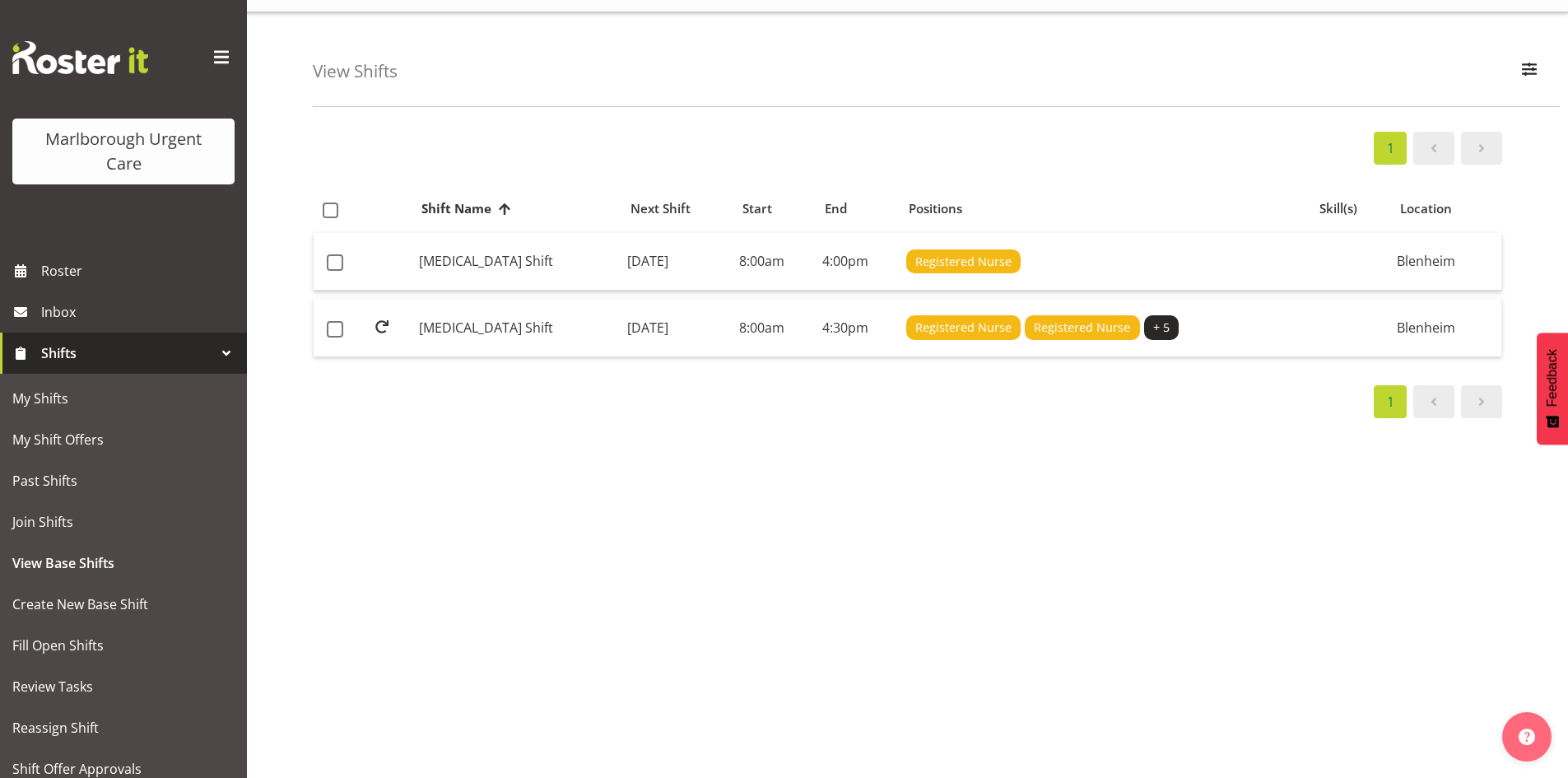
click at [1373, 394] on li "1" at bounding box center [1390, 401] width 40 height 32
click at [1382, 393] on li "1" at bounding box center [1390, 401] width 40 height 32
click at [153, 567] on span "View Base Shifts" at bounding box center [123, 563] width 222 height 25
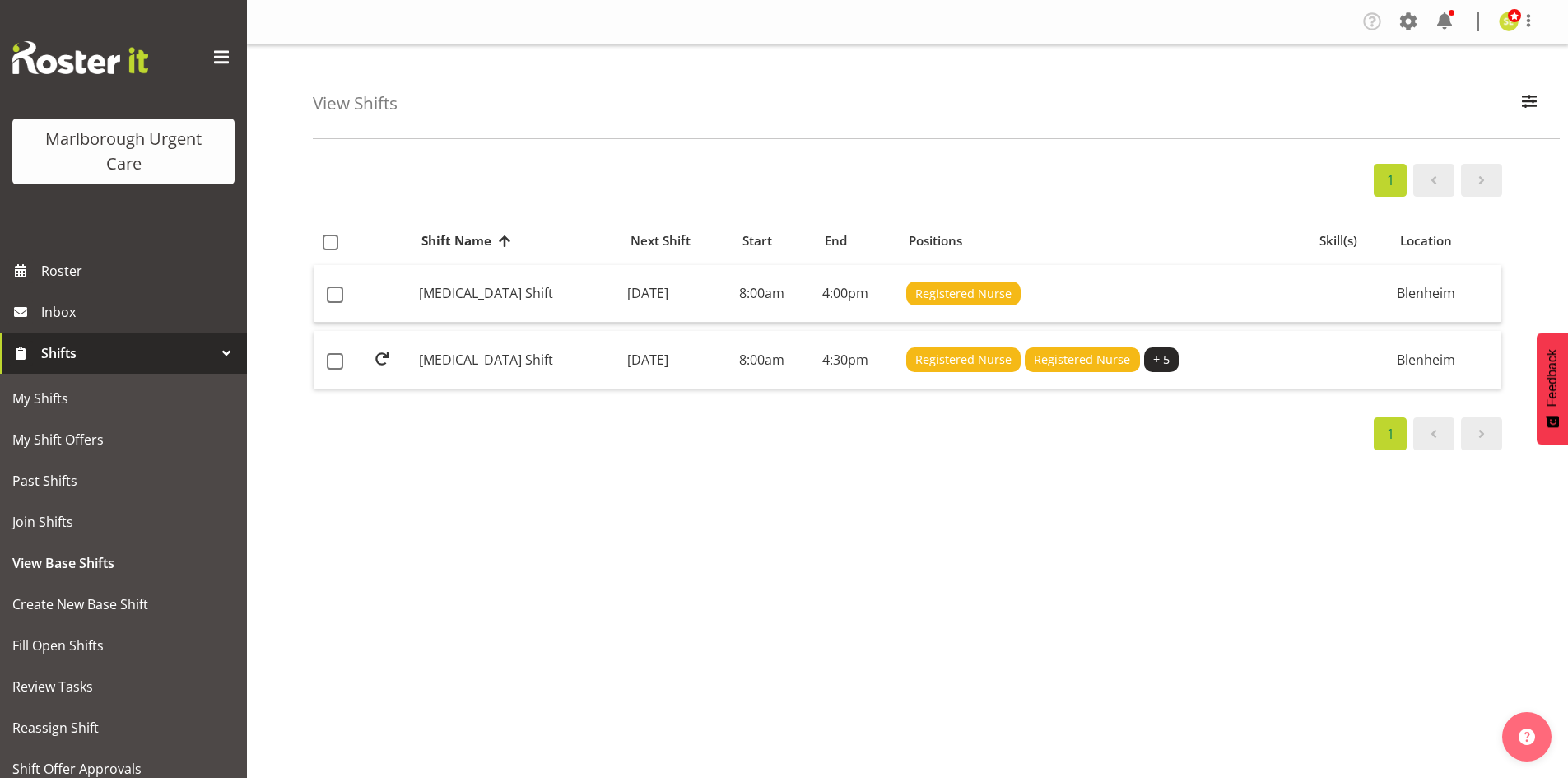
click at [755, 426] on div "1" at bounding box center [907, 433] width 1189 height 32
click at [1445, 179] on link at bounding box center [1433, 179] width 41 height 32
click at [1486, 178] on span at bounding box center [1481, 180] width 19 height 19
click at [732, 373] on td "[DATE]" at bounding box center [676, 359] width 112 height 58
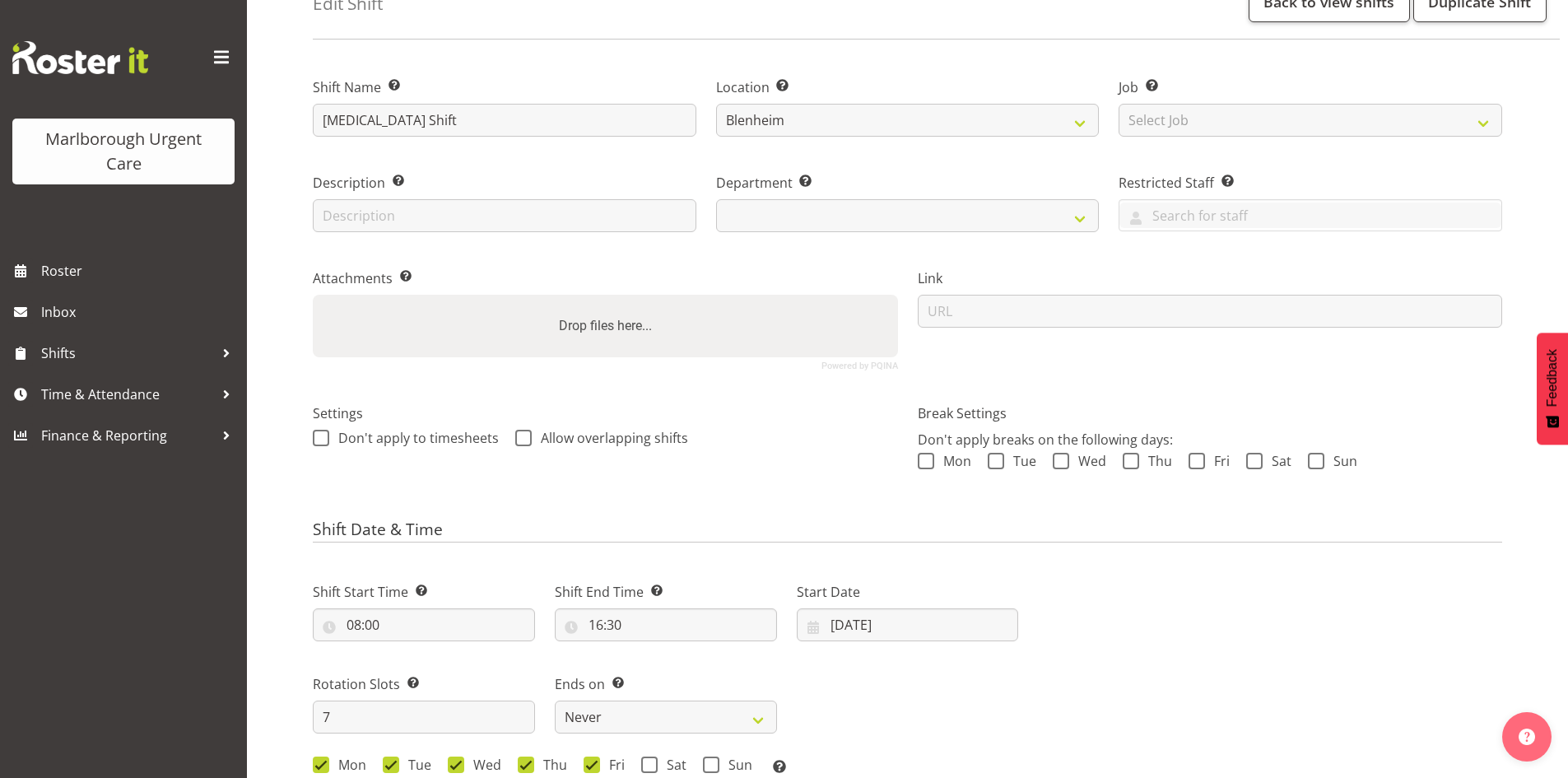
select select
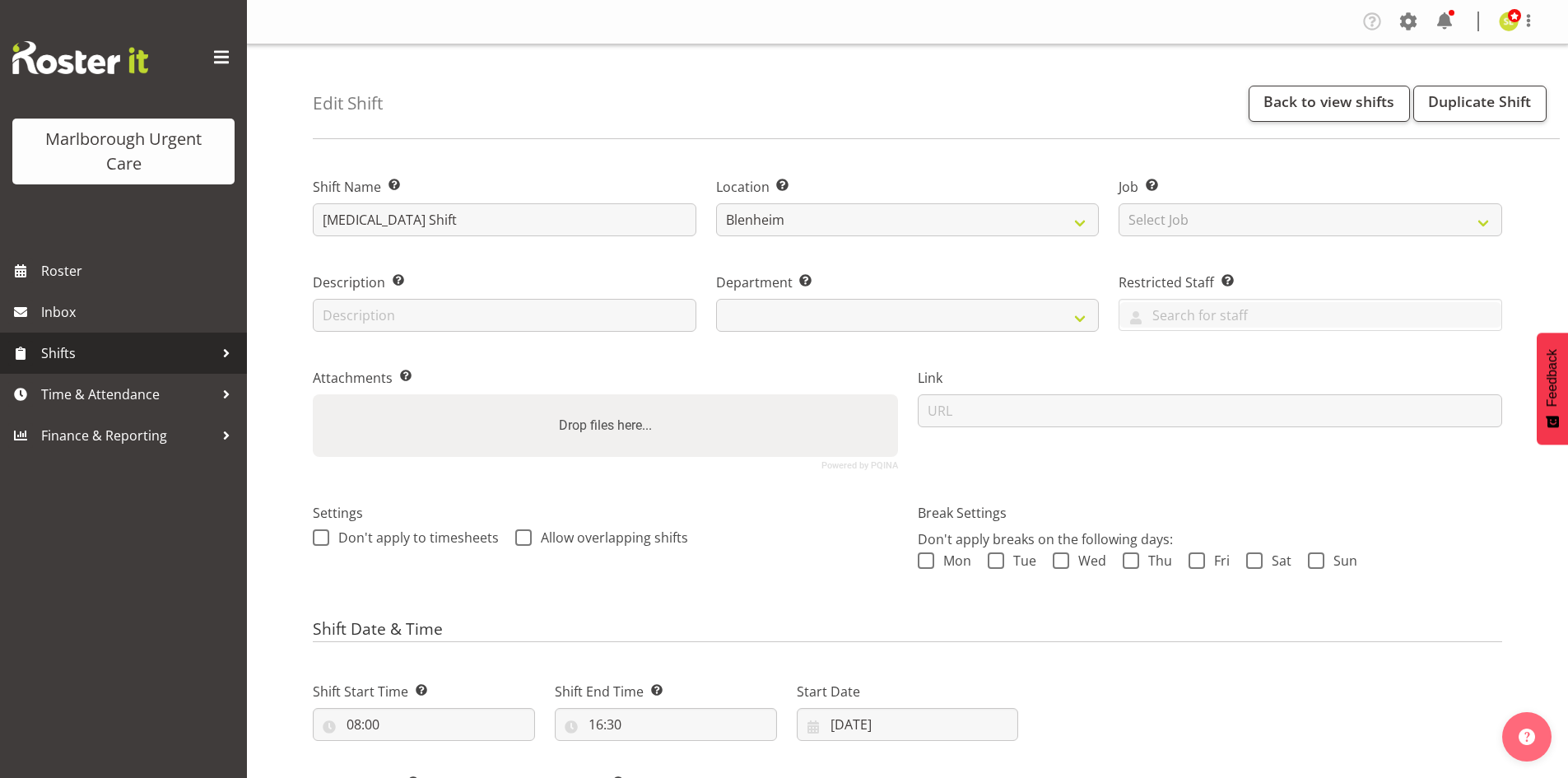
click at [200, 357] on span "Shifts" at bounding box center [127, 353] width 173 height 25
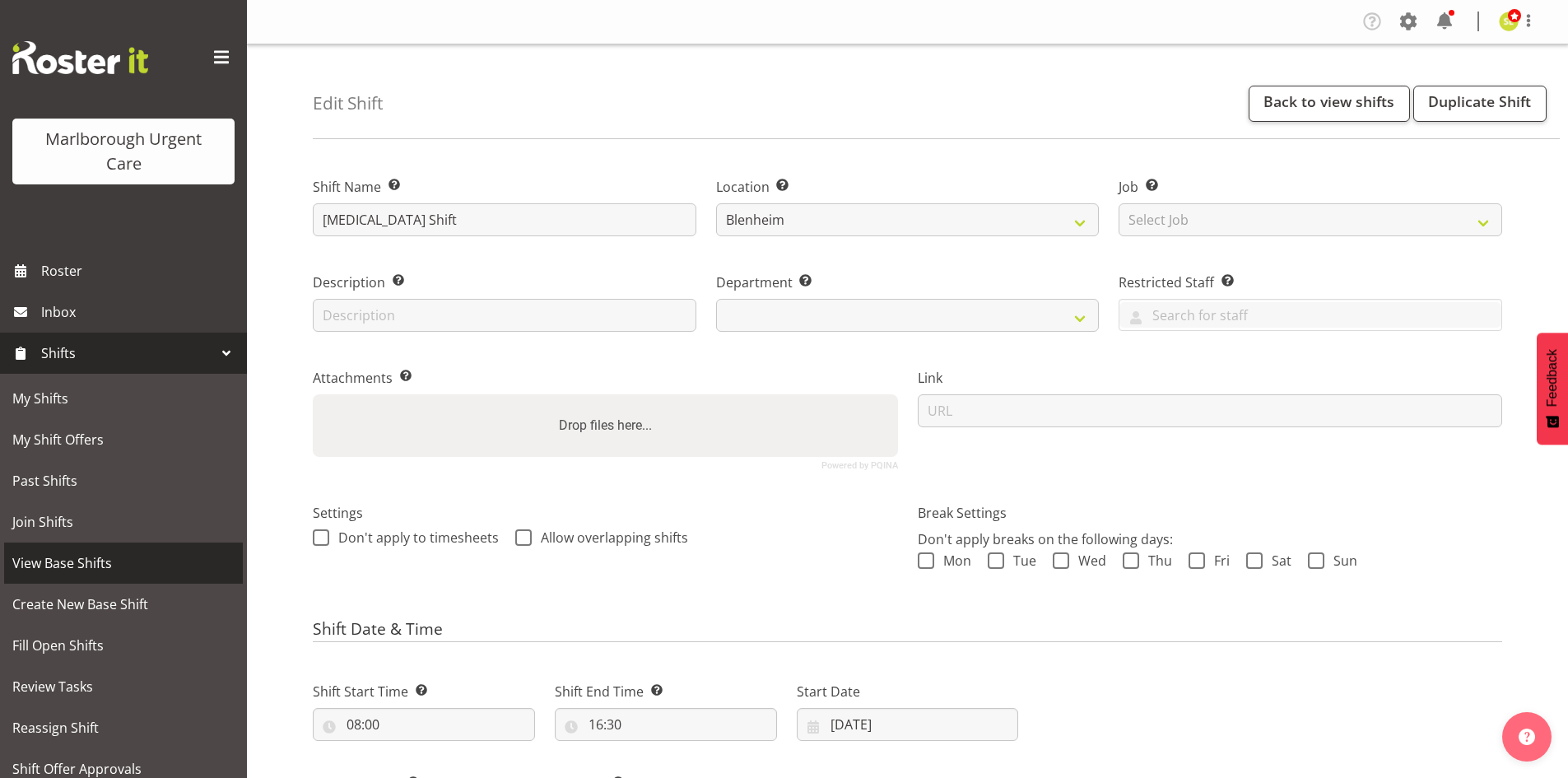
click at [160, 555] on span "View Base Shifts" at bounding box center [123, 563] width 222 height 25
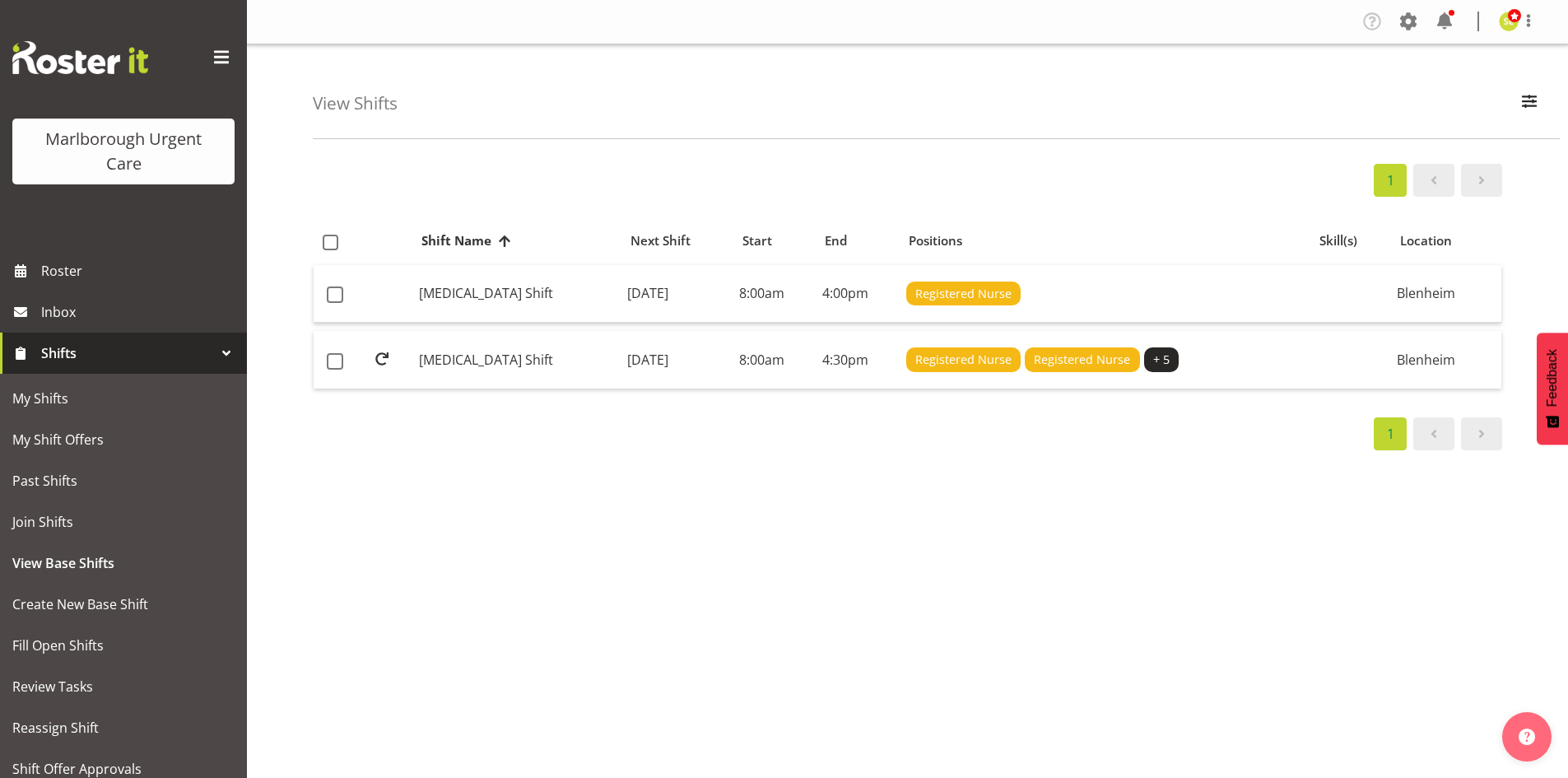
click at [878, 496] on div "1 Shift Name Location Shift Name Next Shift Start End Positions Skill(s) Locati…" at bounding box center [940, 480] width 1255 height 658
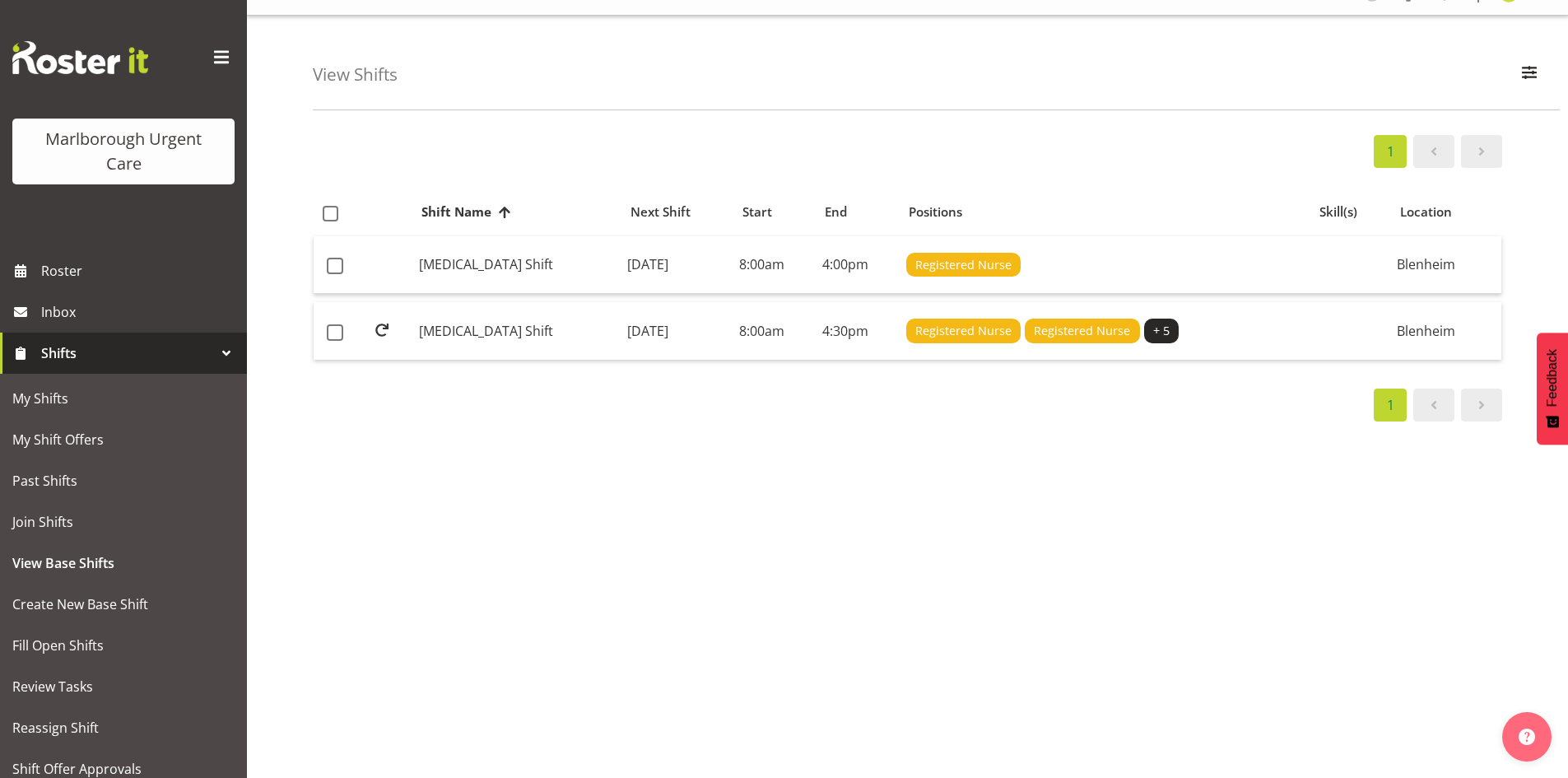
scroll to position [45, 0]
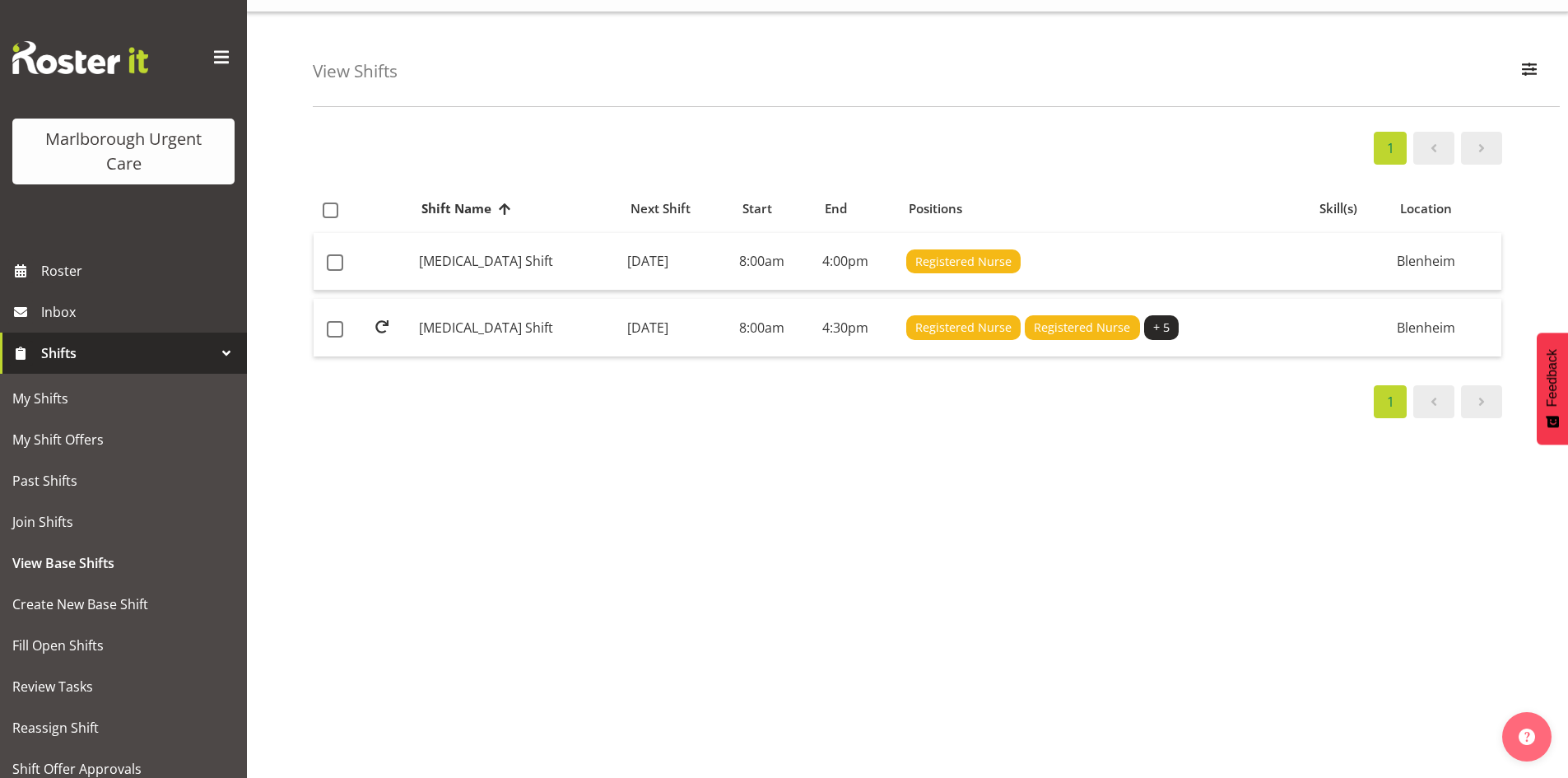
click at [904, 441] on div "1 Shift Name Location Shift Name Next Shift Start End Positions Skill(s) Locati…" at bounding box center [940, 448] width 1255 height 658
click at [866, 461] on div "1 Shift Name Location Shift Name Next Shift Start End Positions Skill(s) Locati…" at bounding box center [940, 448] width 1255 height 658
click at [657, 328] on td "Friday, 26th Sep 2025" at bounding box center [676, 328] width 112 height 58
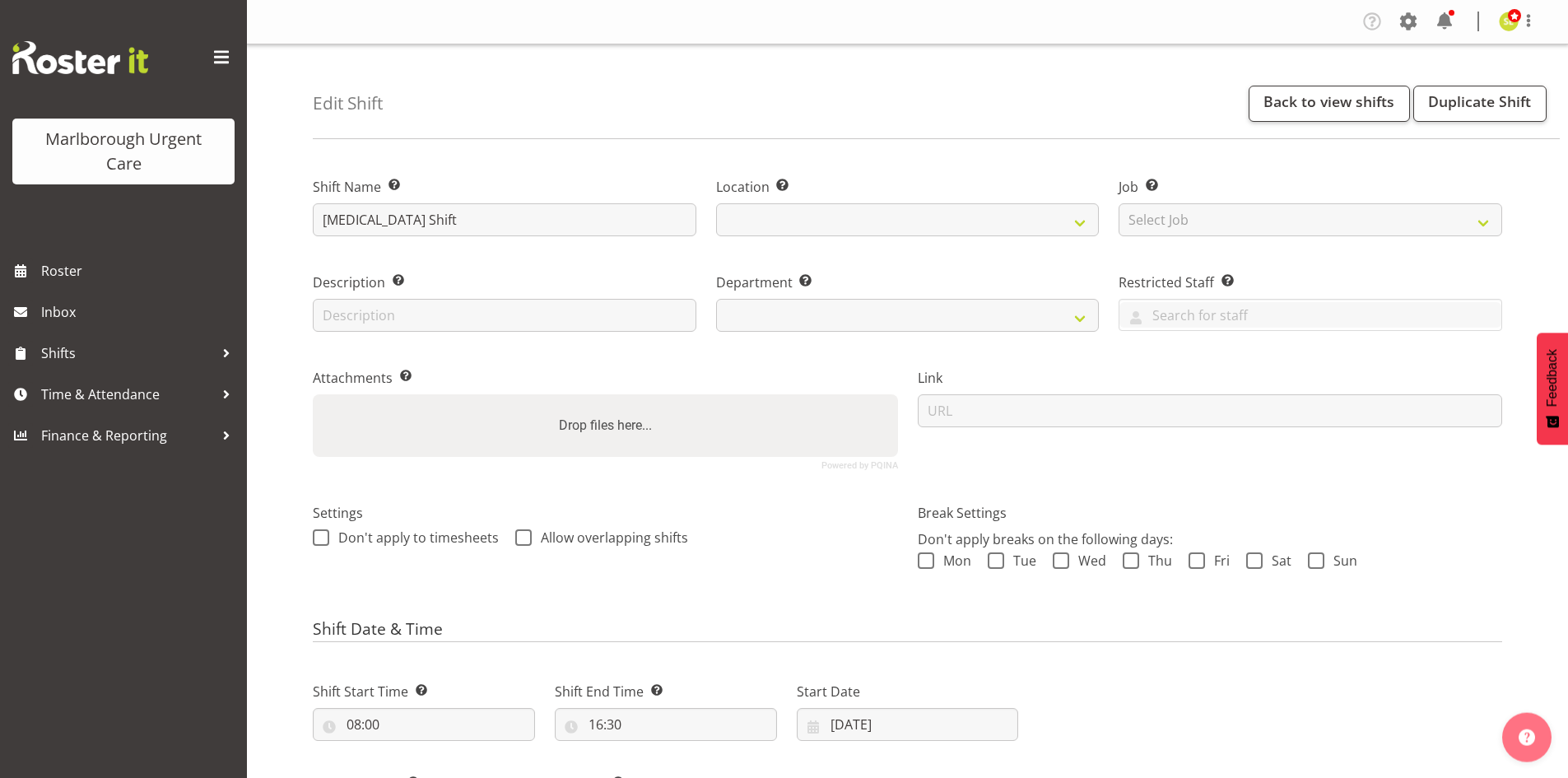
select select
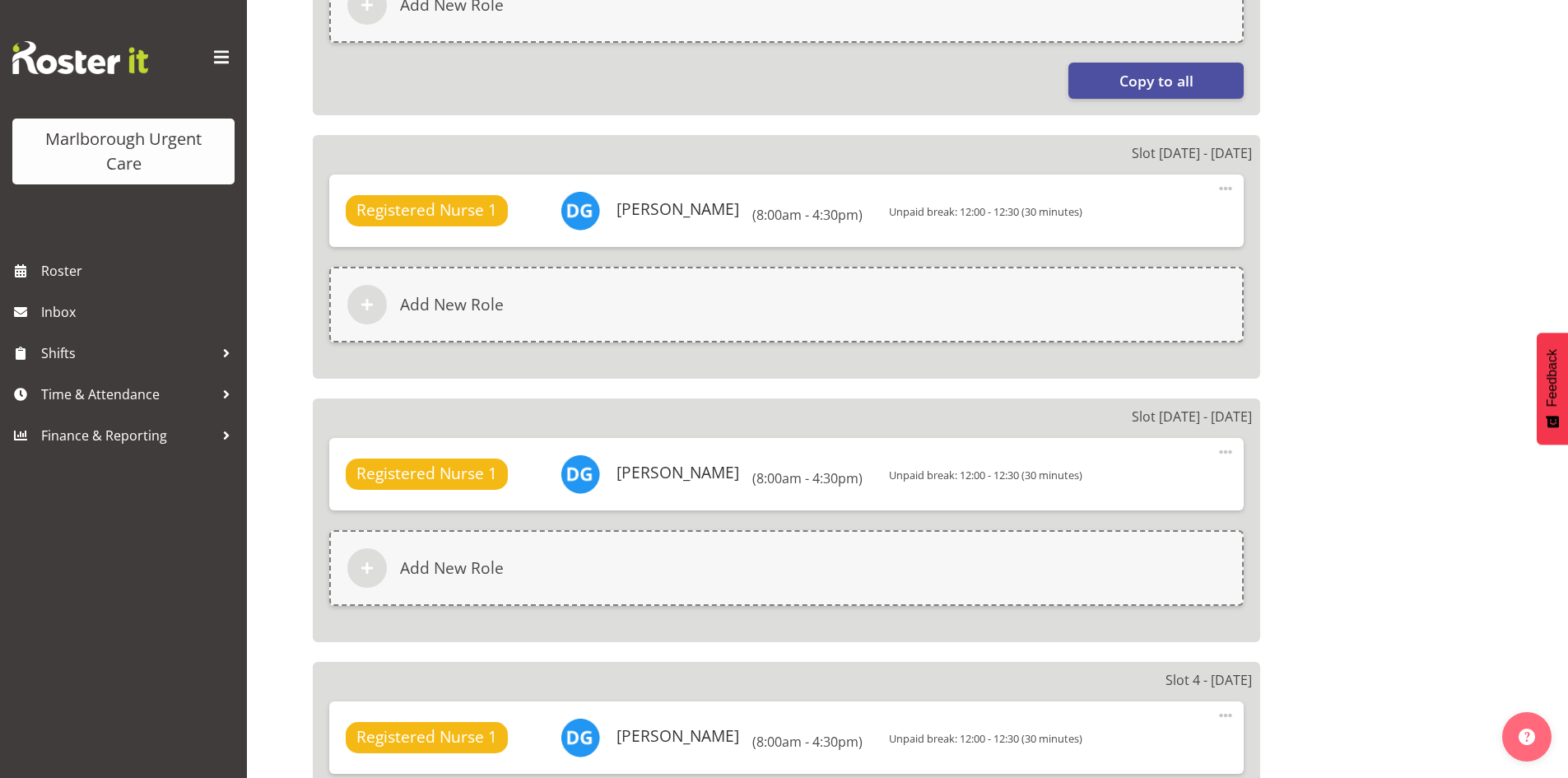
scroll to position [1129, 0]
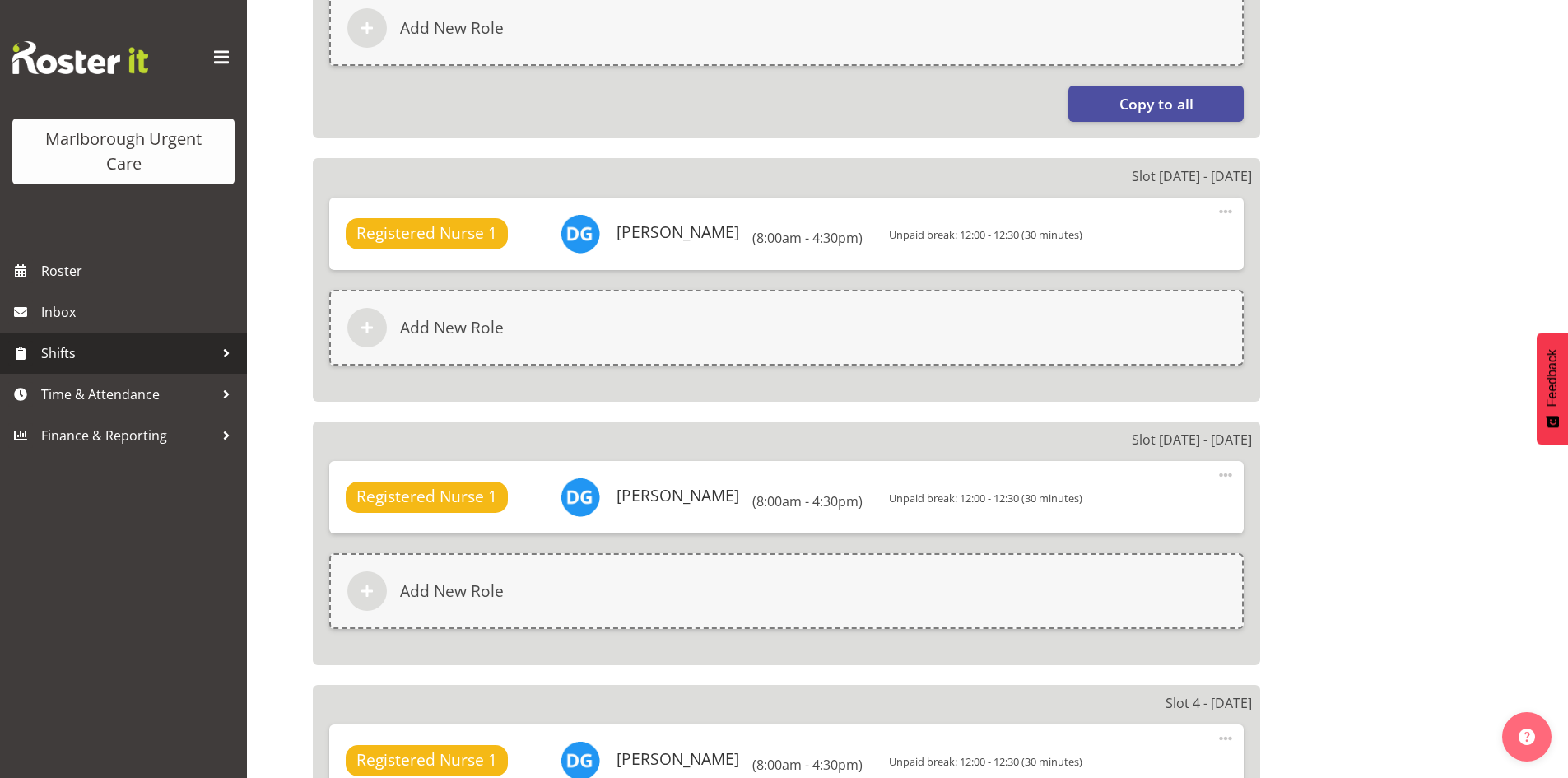
click at [160, 351] on span "Shifts" at bounding box center [127, 353] width 173 height 25
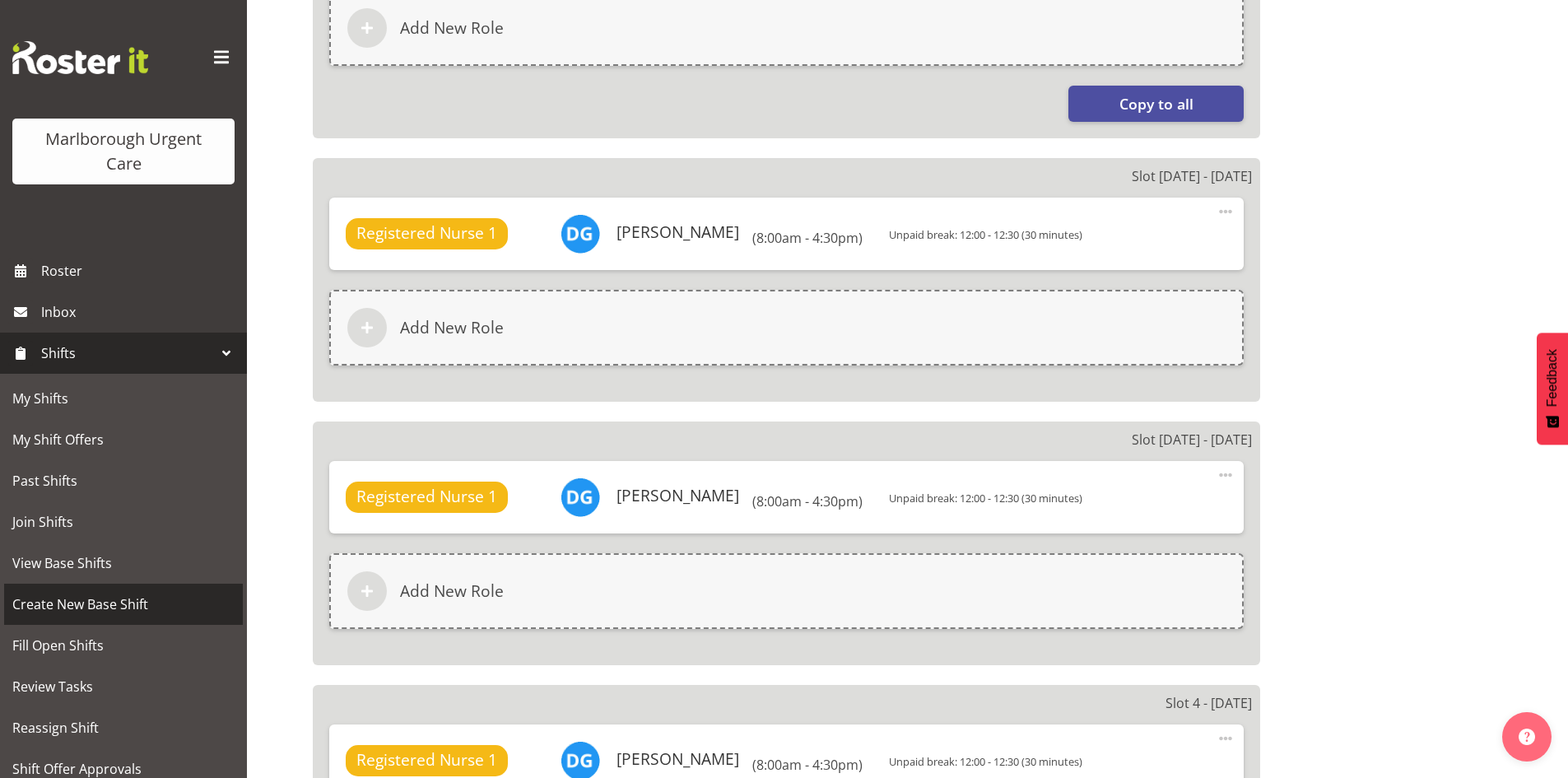
scroll to position [83, 0]
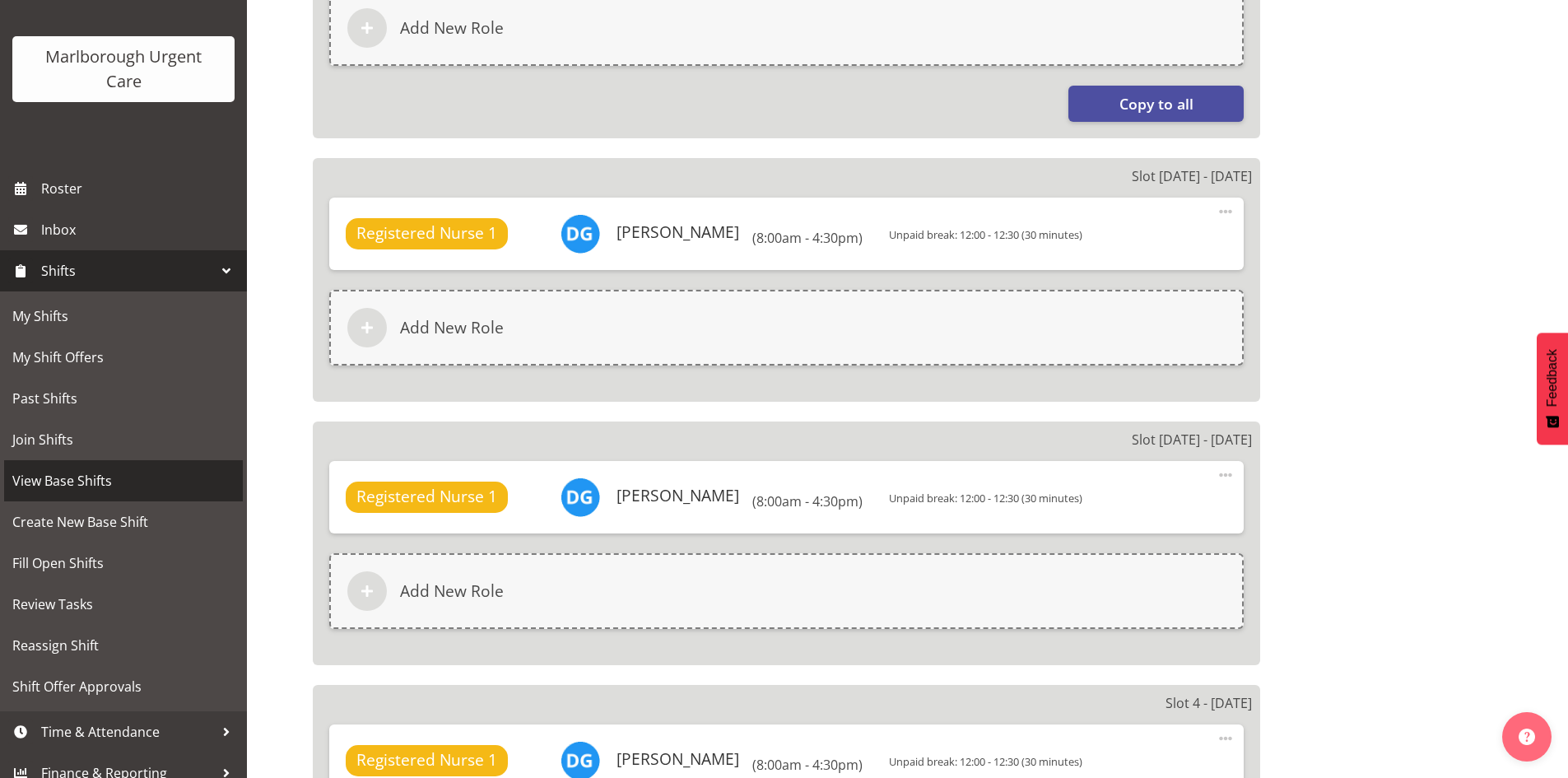
click at [127, 475] on span "View Base Shifts" at bounding box center [123, 480] width 222 height 25
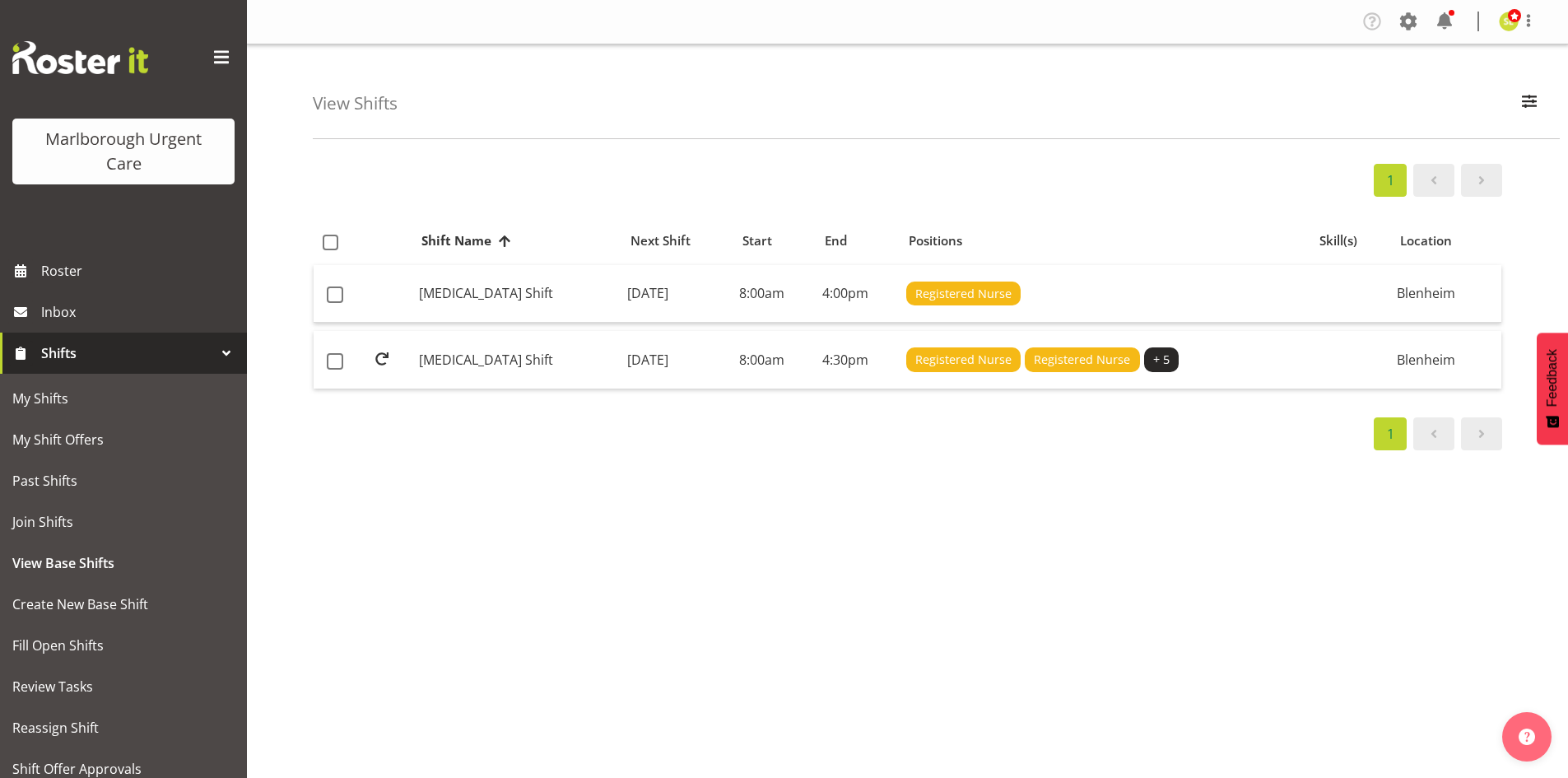
click at [748, 448] on div "1" at bounding box center [907, 433] width 1189 height 32
click at [1426, 438] on span at bounding box center [1433, 434] width 19 height 19
click at [750, 589] on div "1 Shift Name Location Shift Name Next Shift Start End Positions Skill(s) Locati…" at bounding box center [940, 480] width 1255 height 658
click at [1522, 106] on span "button" at bounding box center [1529, 101] width 21 height 21
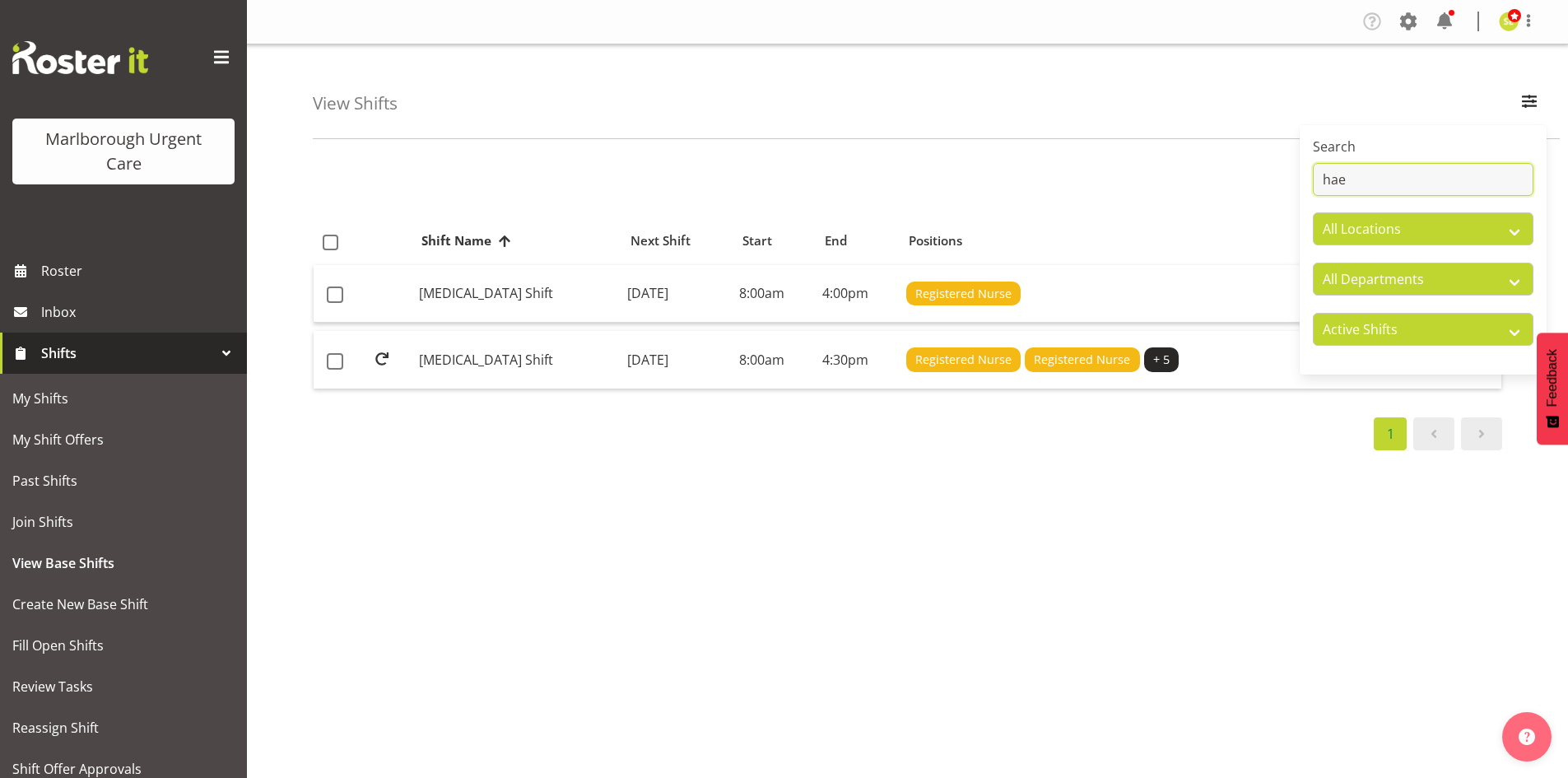
click at [1427, 179] on input "hae" at bounding box center [1423, 179] width 221 height 32
click at [1426, 231] on select "All Locations Blenheim" at bounding box center [1423, 228] width 221 height 32
click at [1313, 213] on select "All Locations Blenheim" at bounding box center [1423, 228] width 221 height 32
click at [1371, 163] on input "hae" at bounding box center [1423, 179] width 221 height 32
type input "h"
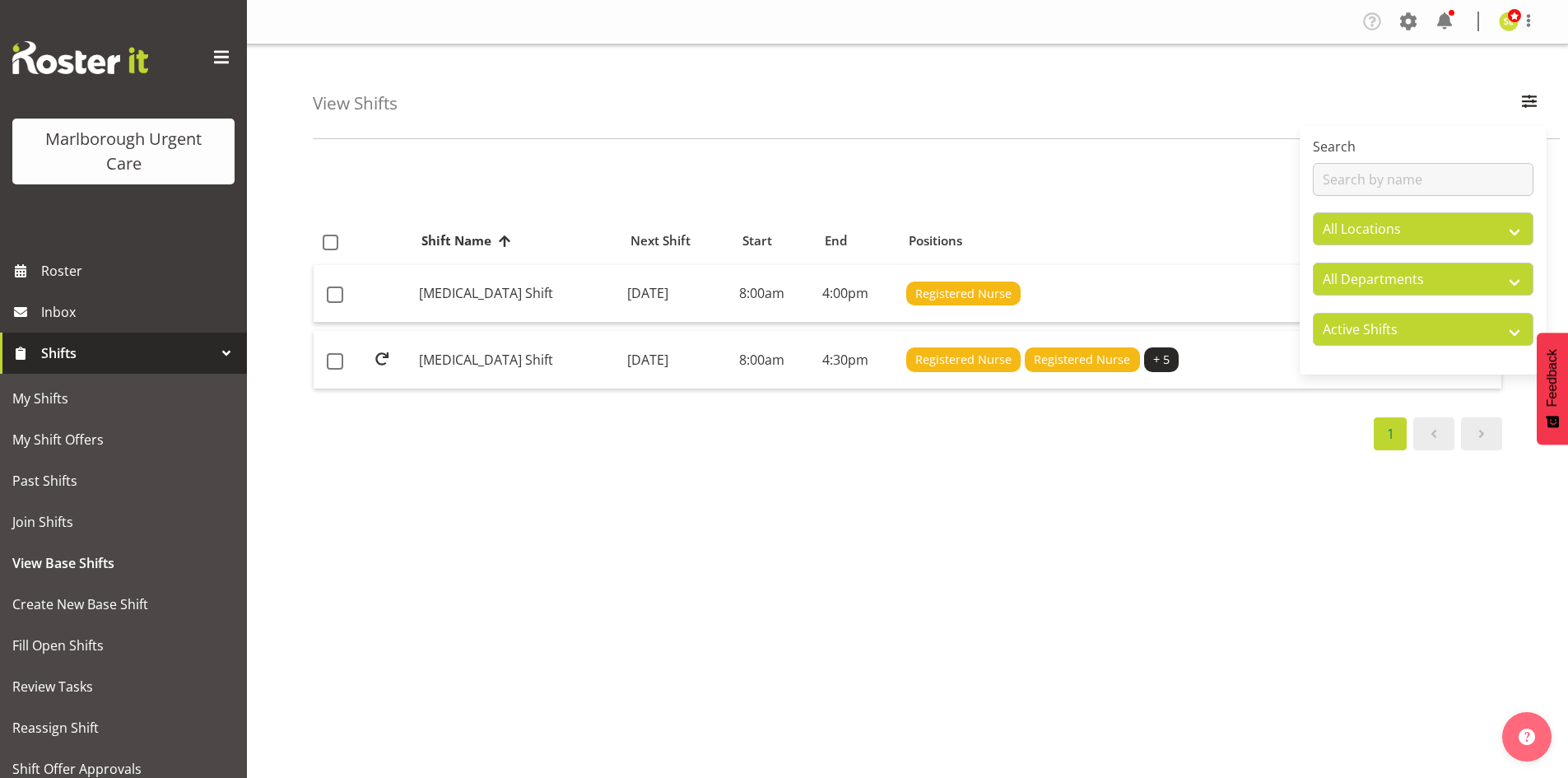
click at [1113, 438] on div "1" at bounding box center [907, 433] width 1189 height 32
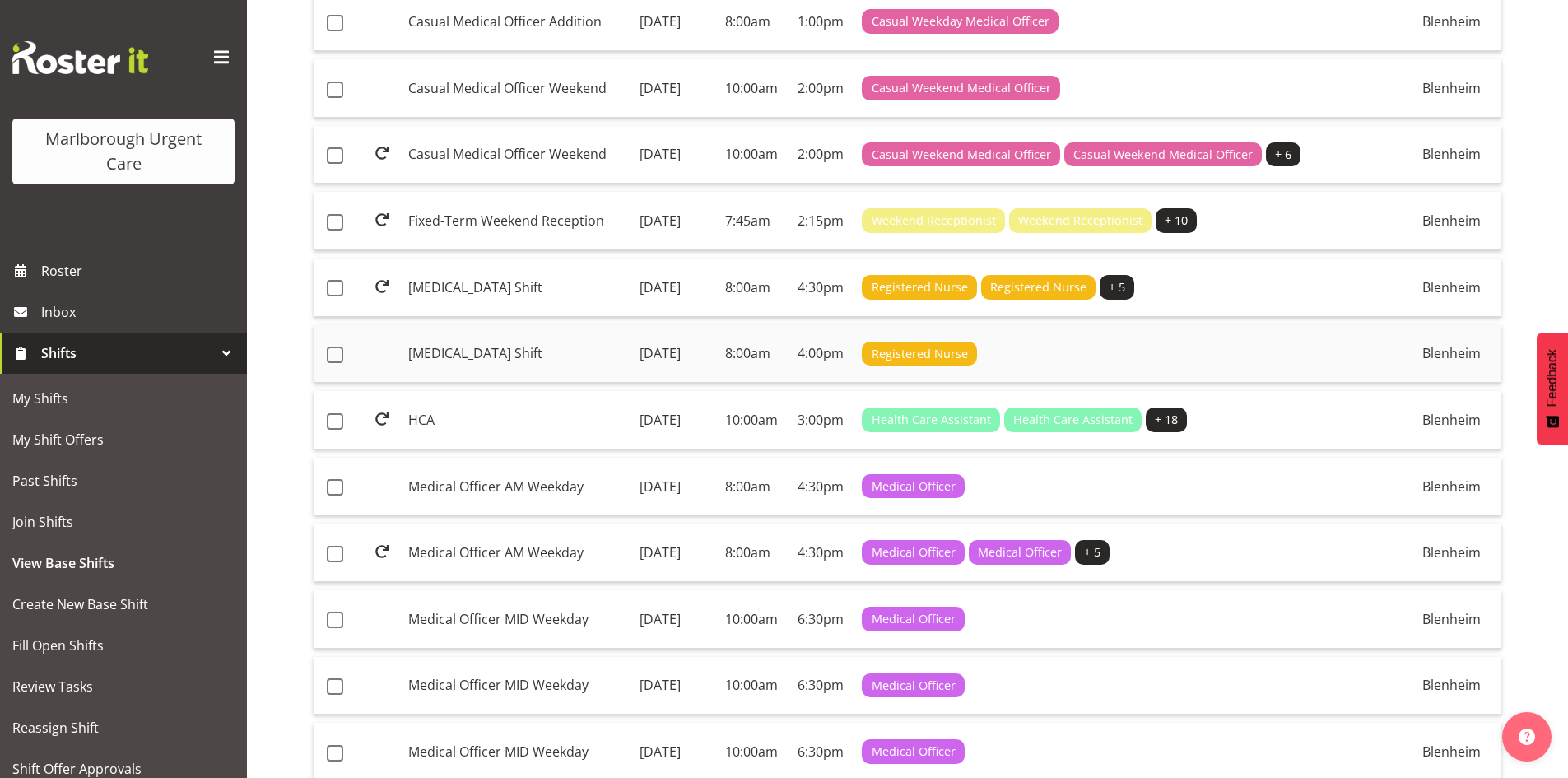
scroll to position [494, 0]
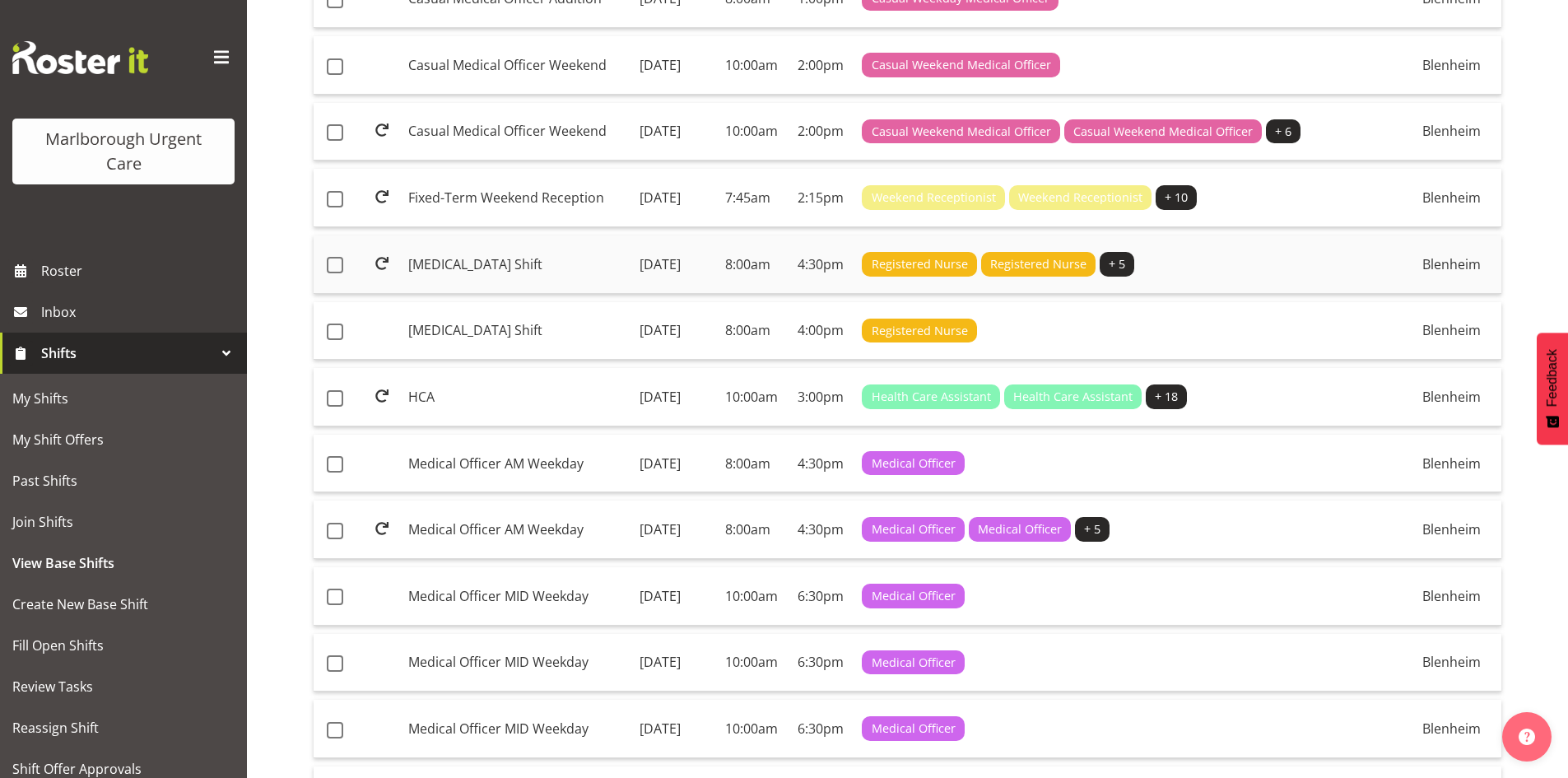
click at [497, 293] on td "[MEDICAL_DATA] Shift" at bounding box center [517, 265] width 231 height 58
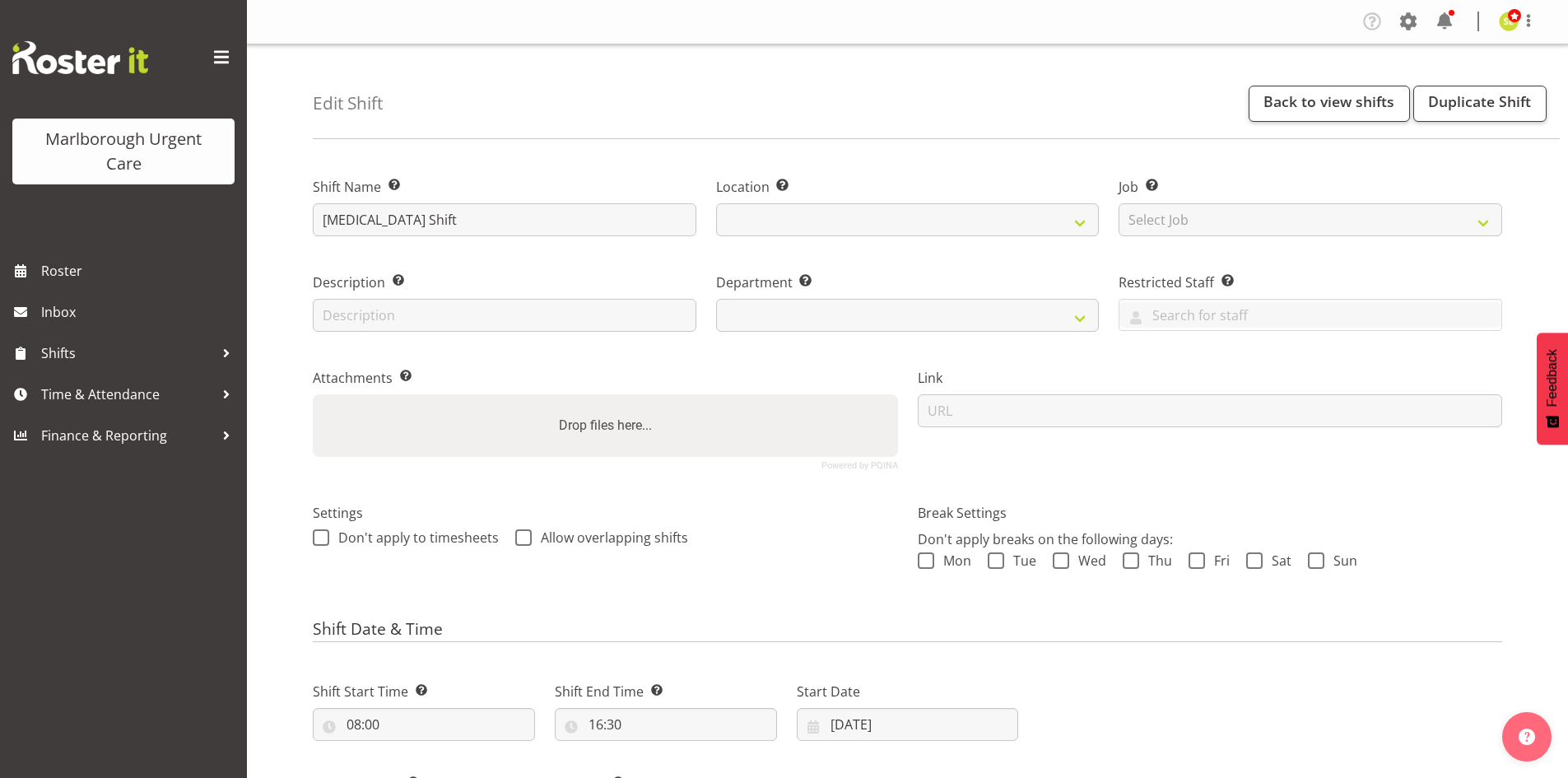
select select
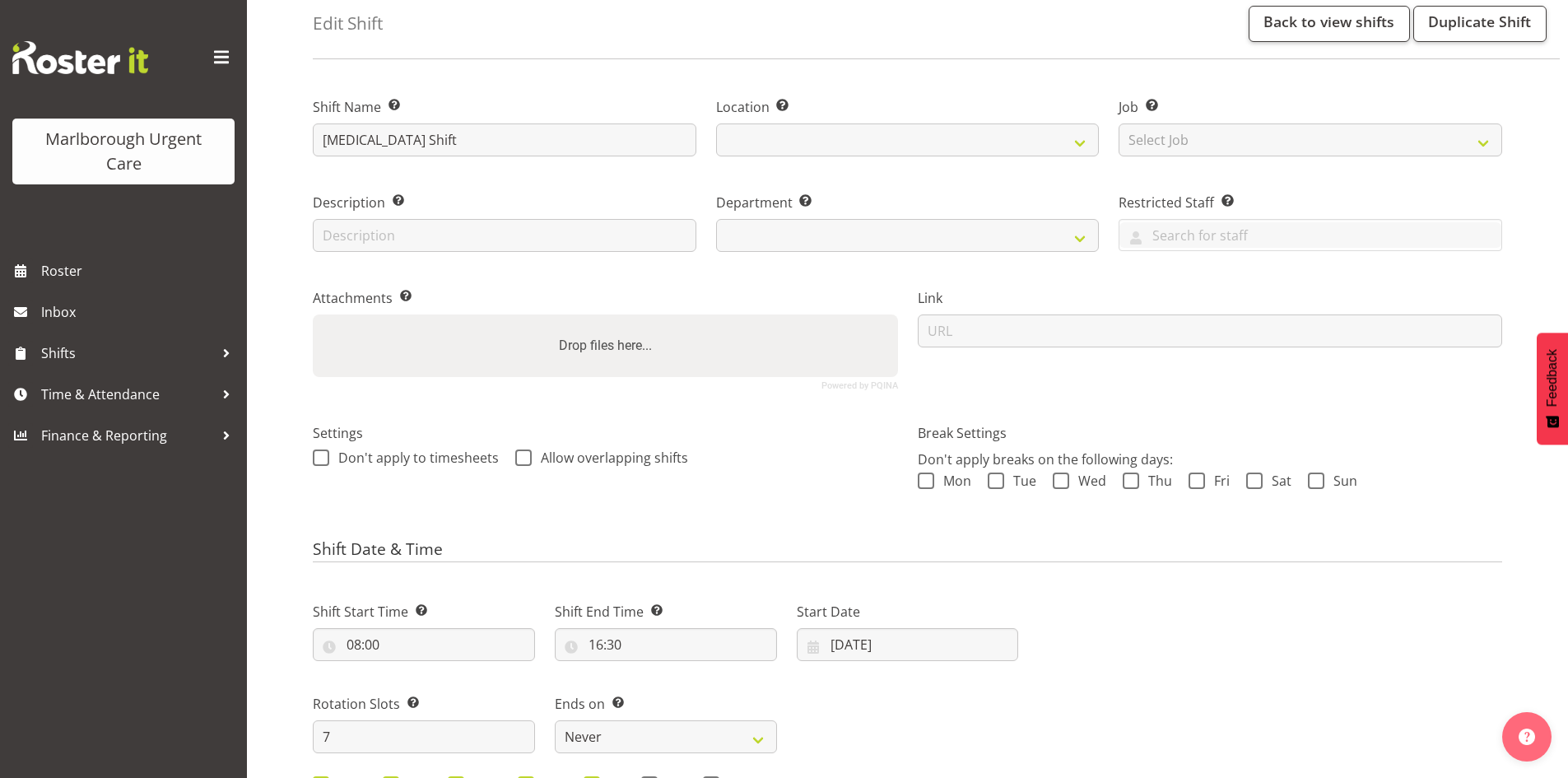
select select
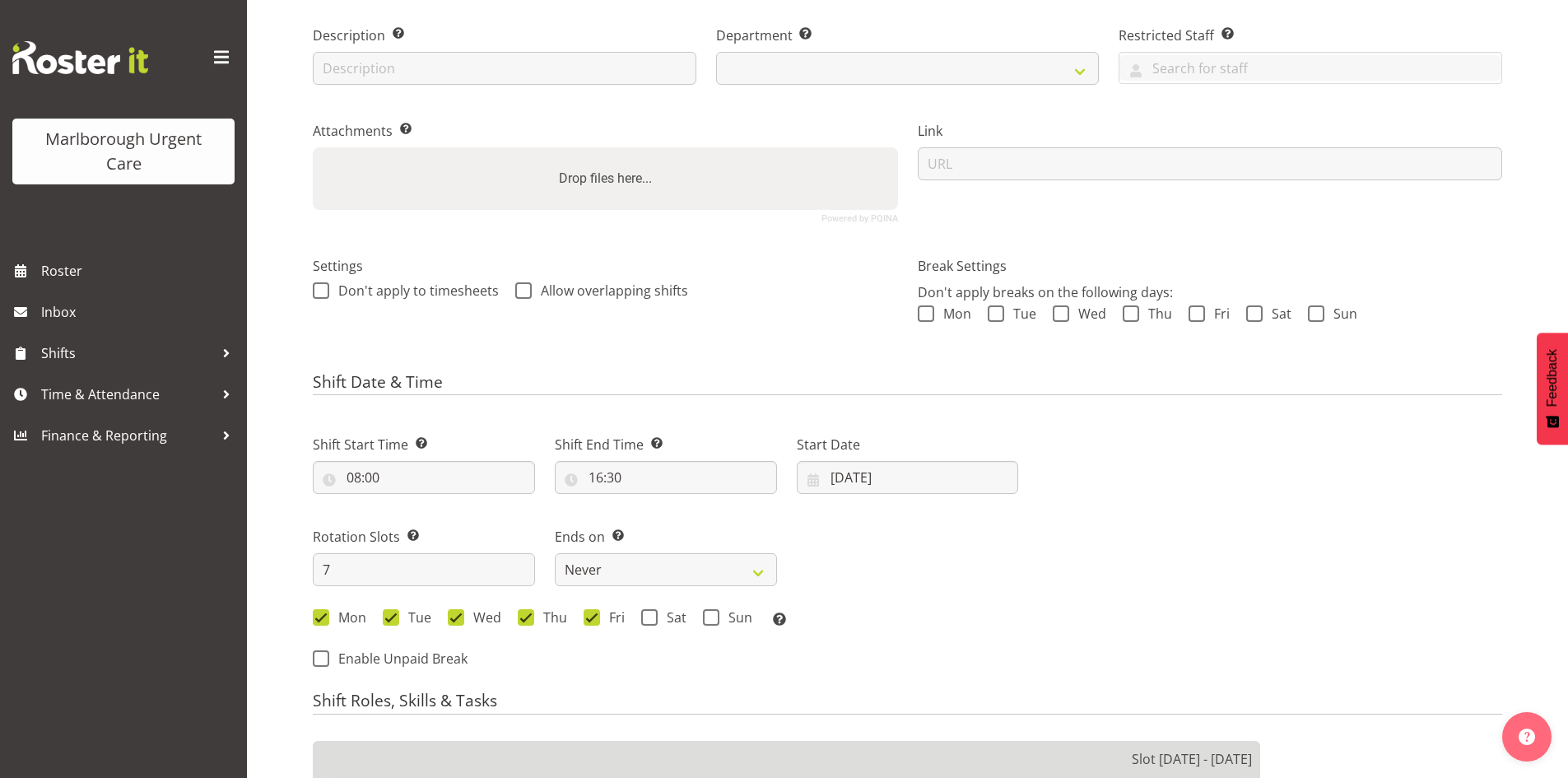
select select
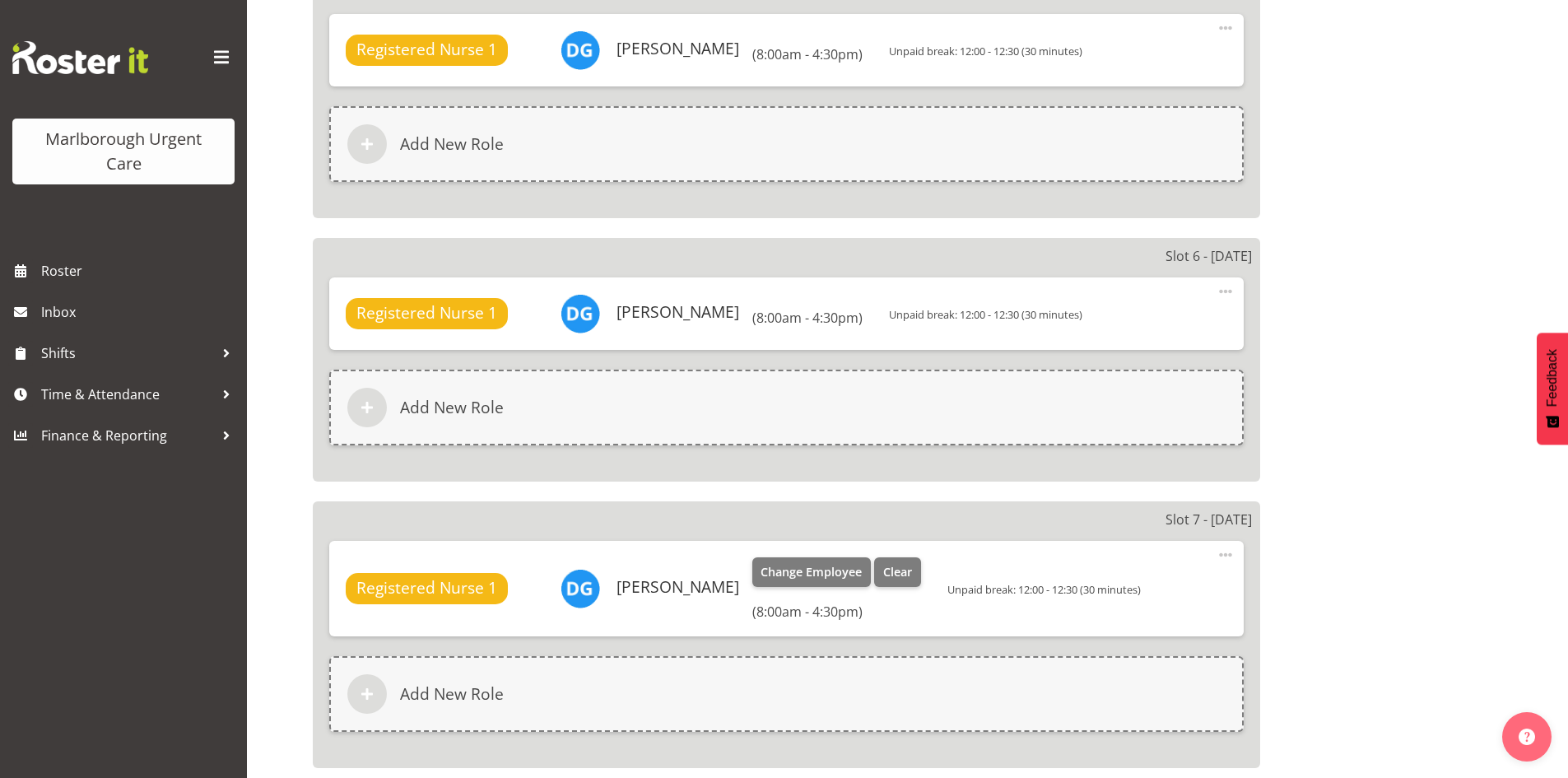
scroll to position [2315, 0]
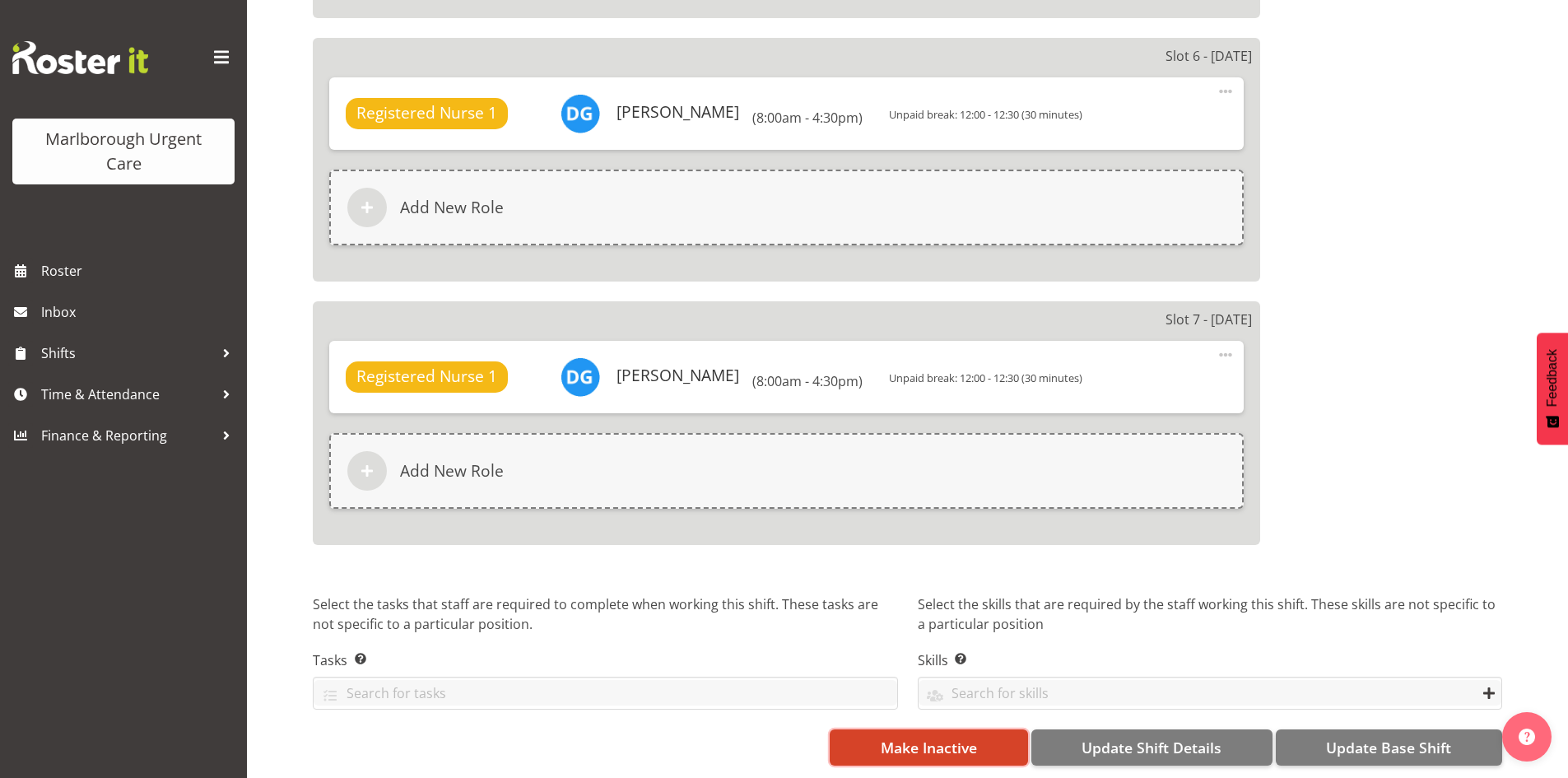
click at [968, 736] on span "Make Inactive" at bounding box center [929, 746] width 97 height 21
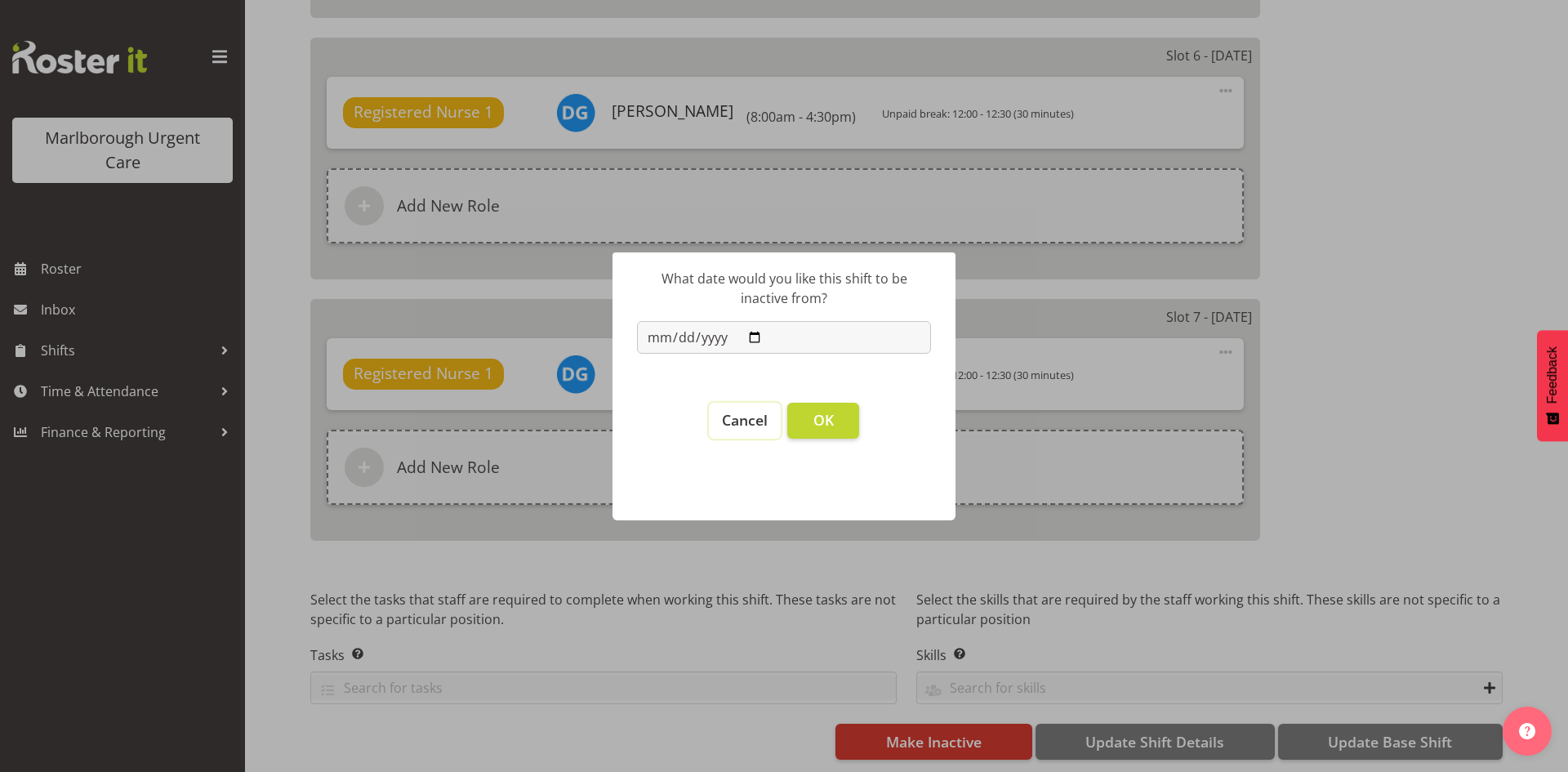
click at [731, 424] on span "Cancel" at bounding box center [745, 419] width 46 height 19
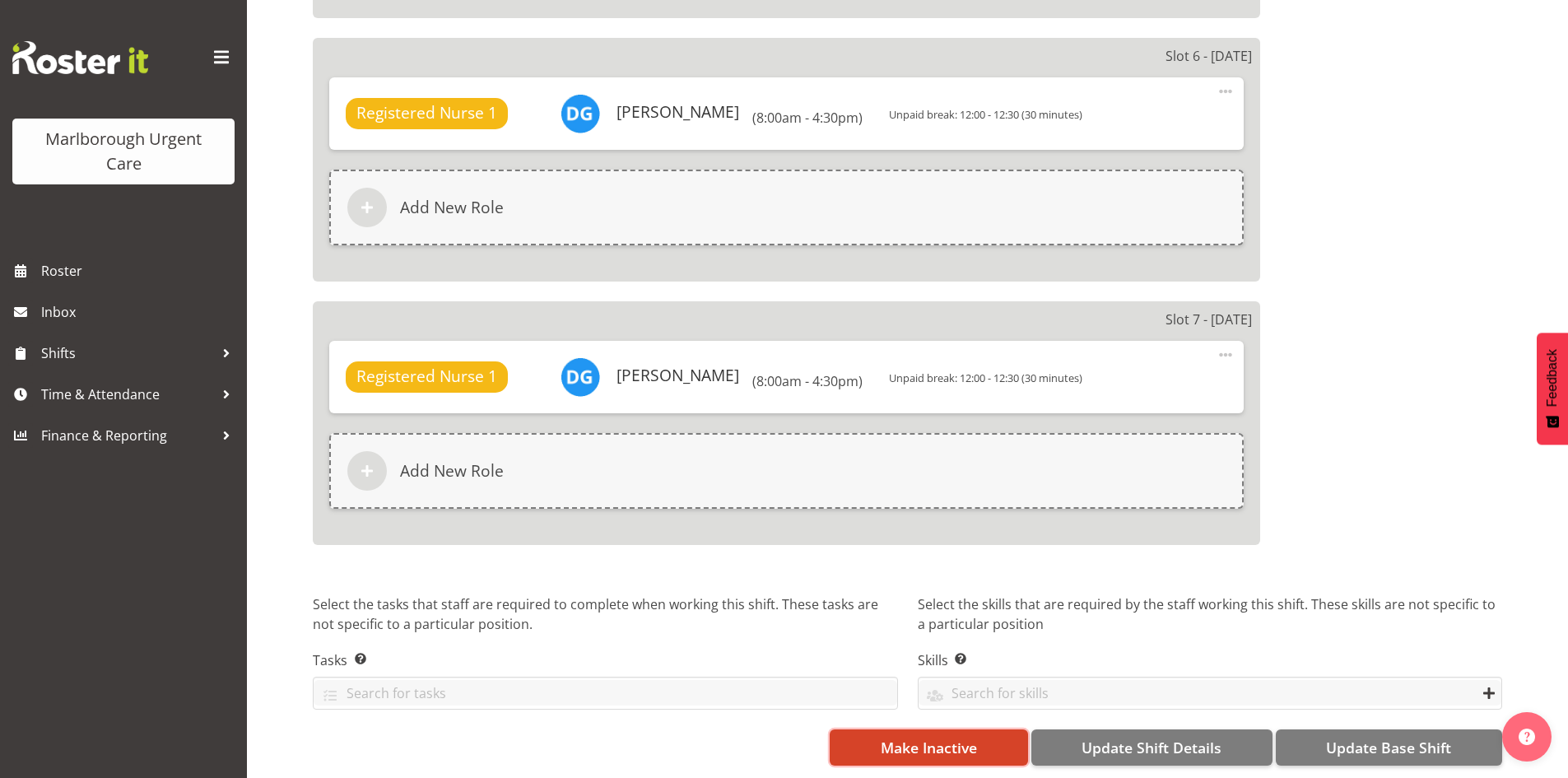
click at [940, 736] on span "Make Inactive" at bounding box center [929, 746] width 97 height 21
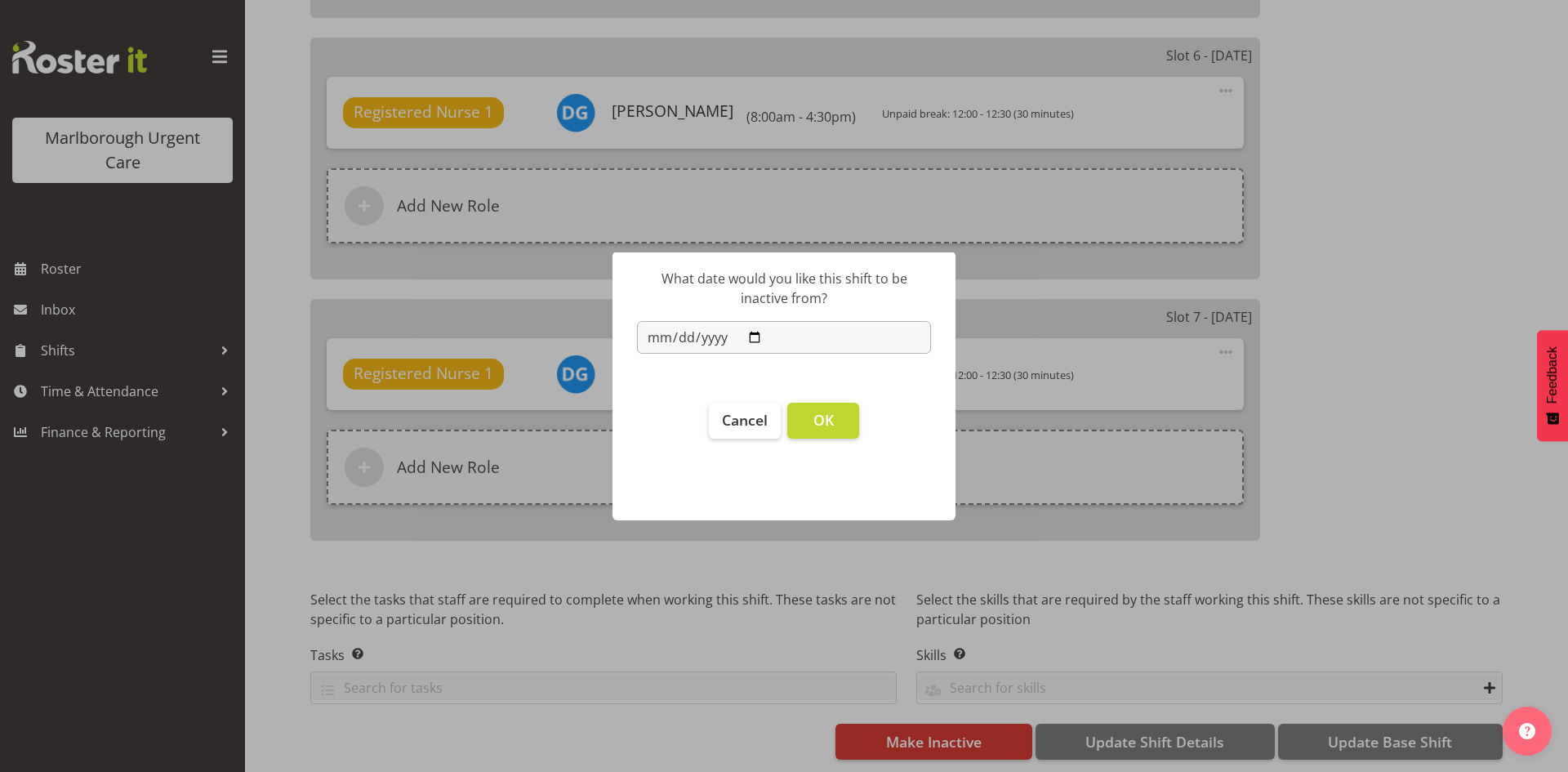
click at [759, 341] on input "2025-10-01" at bounding box center [783, 336] width 294 height 32
type input "2025-11-01"
click at [837, 427] on button "OK" at bounding box center [824, 420] width 72 height 36
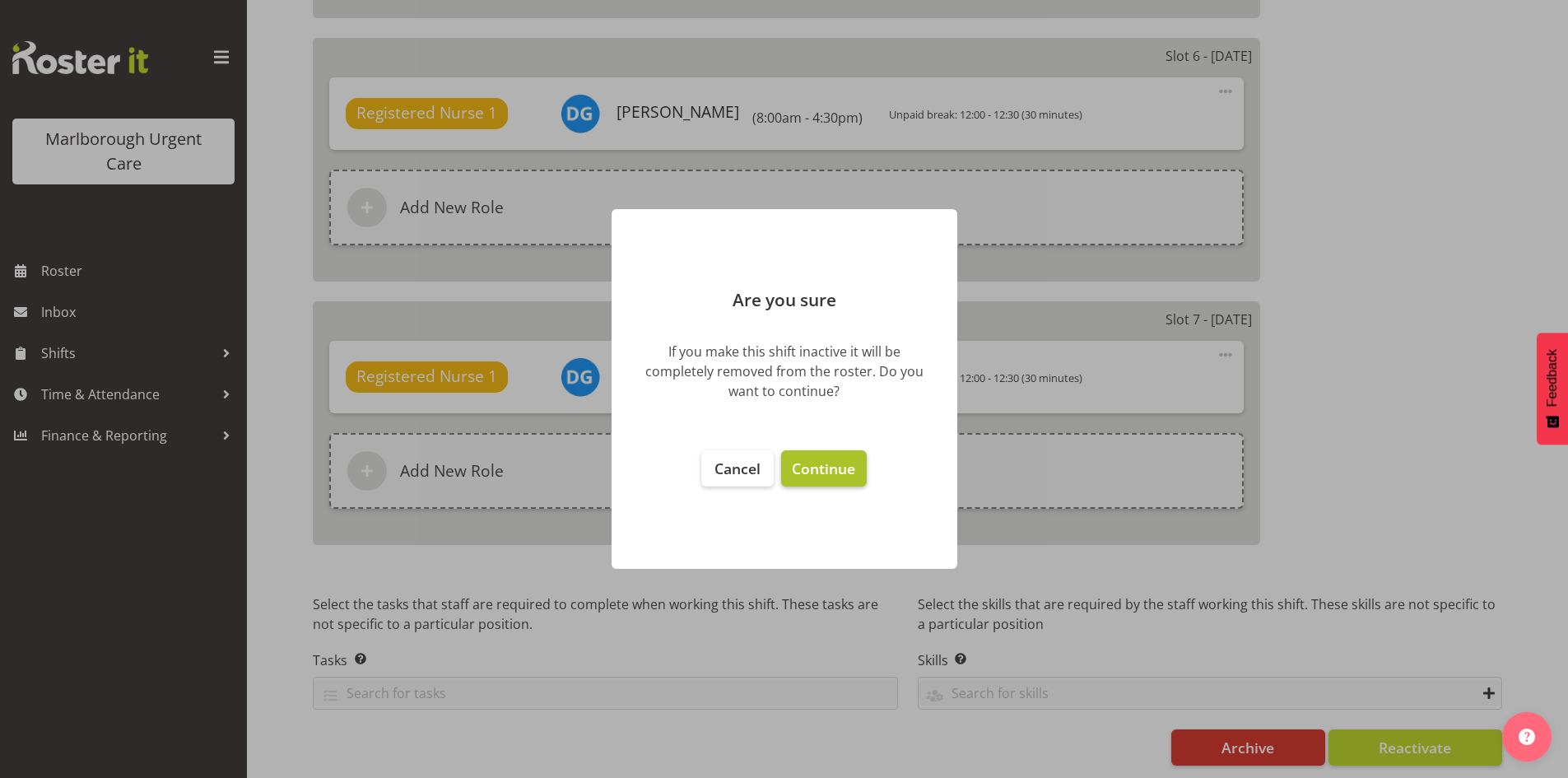
click at [828, 470] on span "Continue" at bounding box center [823, 468] width 63 height 19
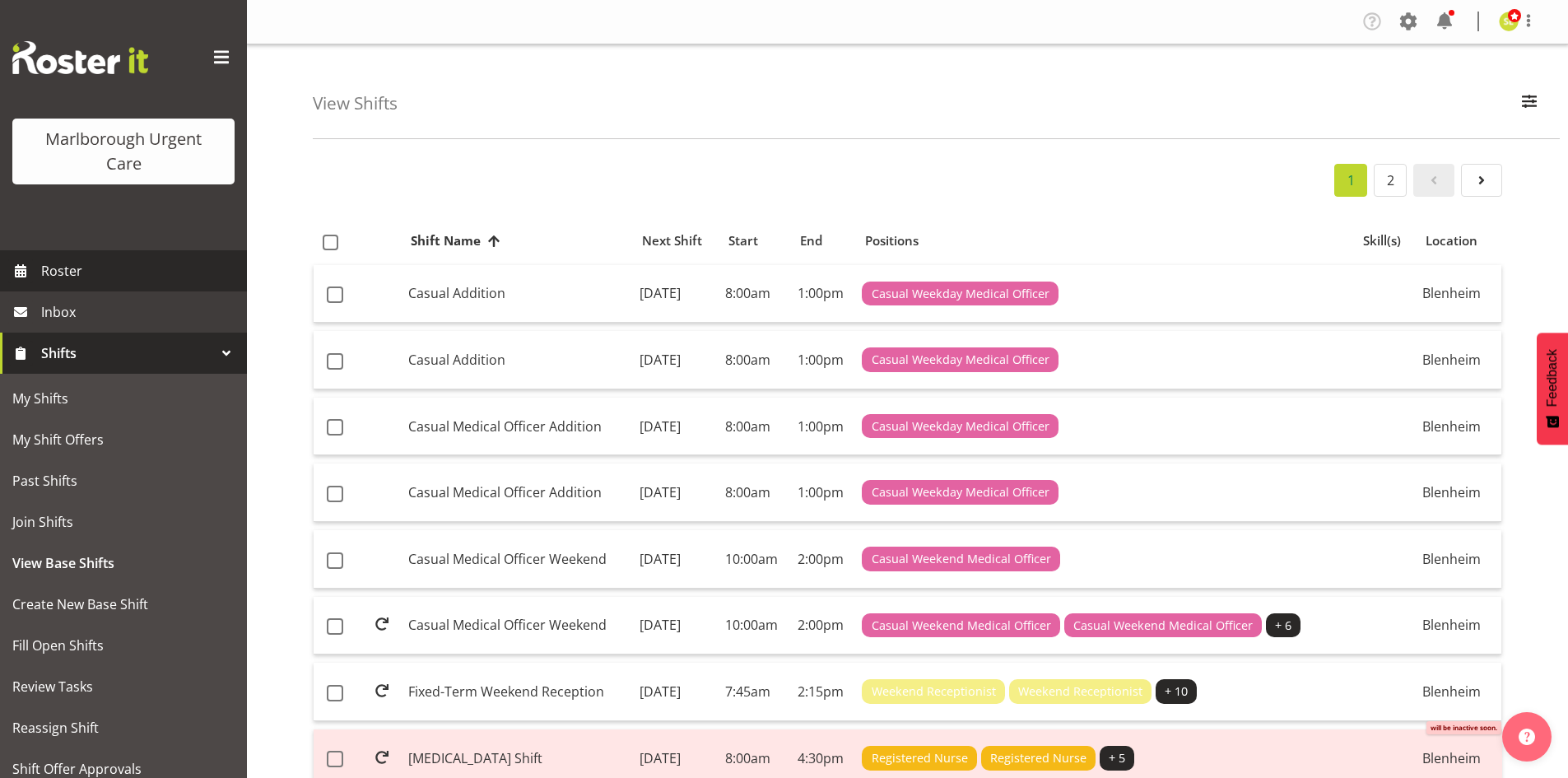
click at [121, 279] on span "Roster" at bounding box center [139, 270] width 198 height 25
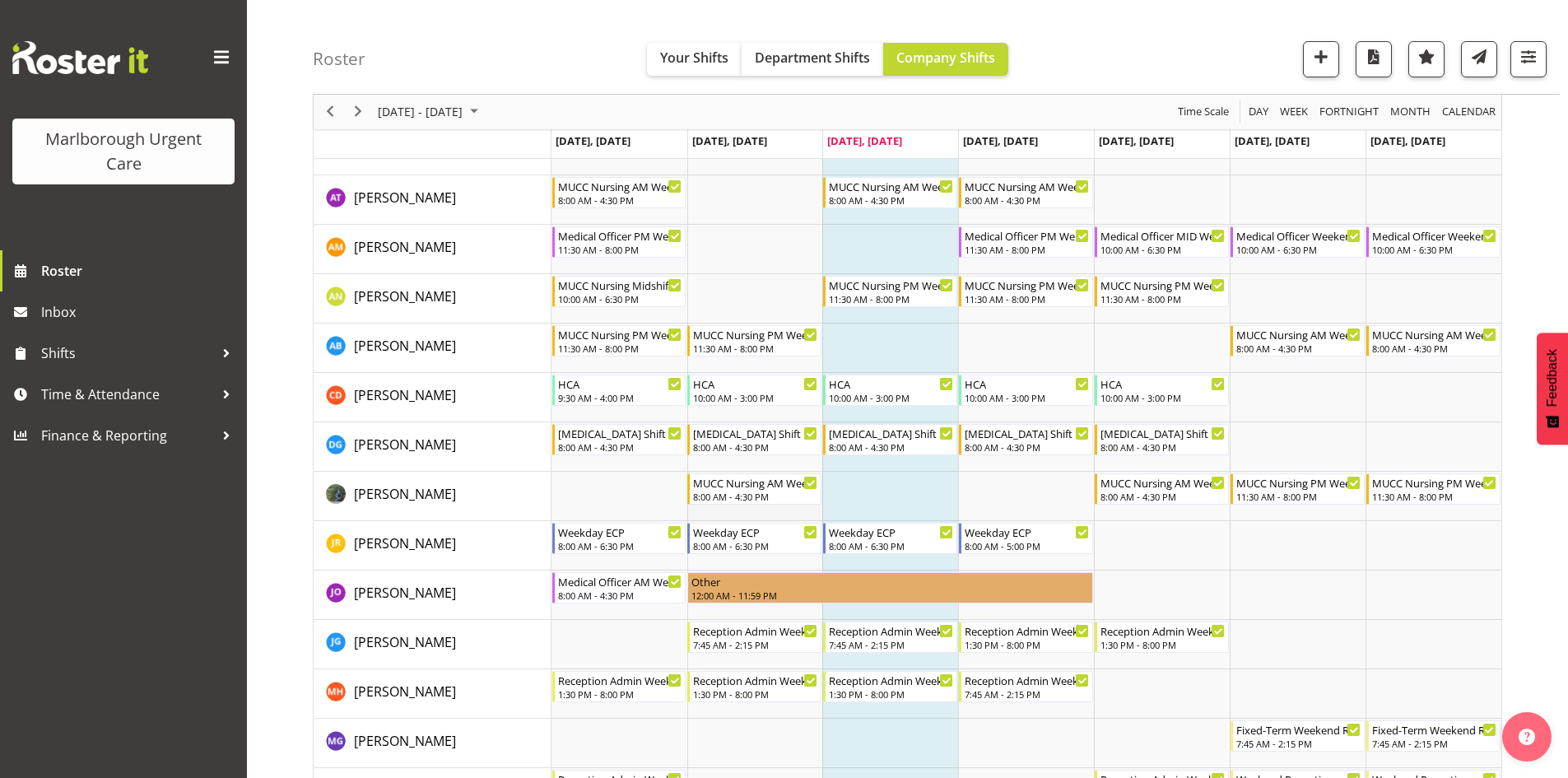
scroll to position [83, 0]
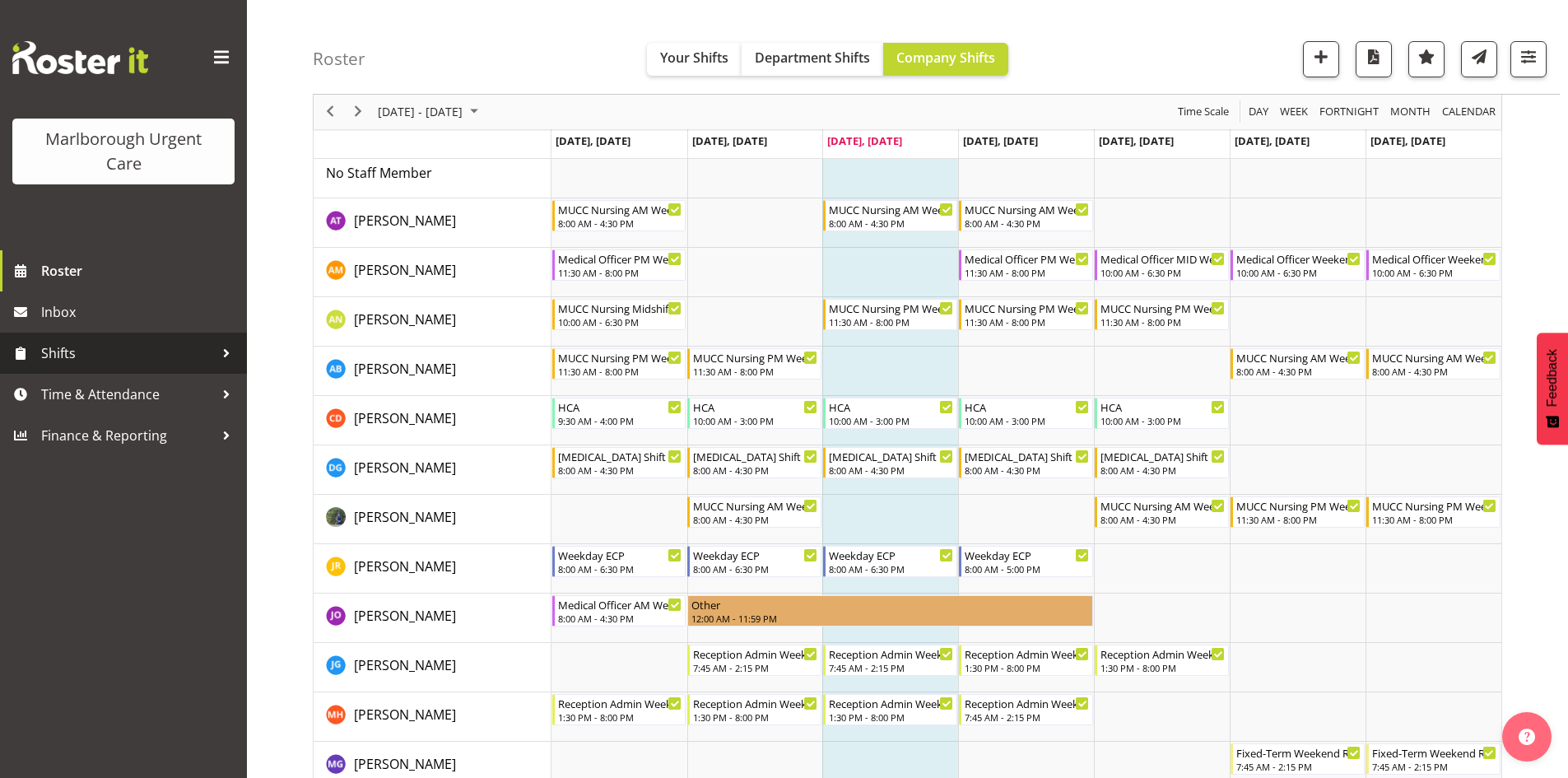
click at [173, 358] on span "Shifts" at bounding box center [127, 353] width 173 height 25
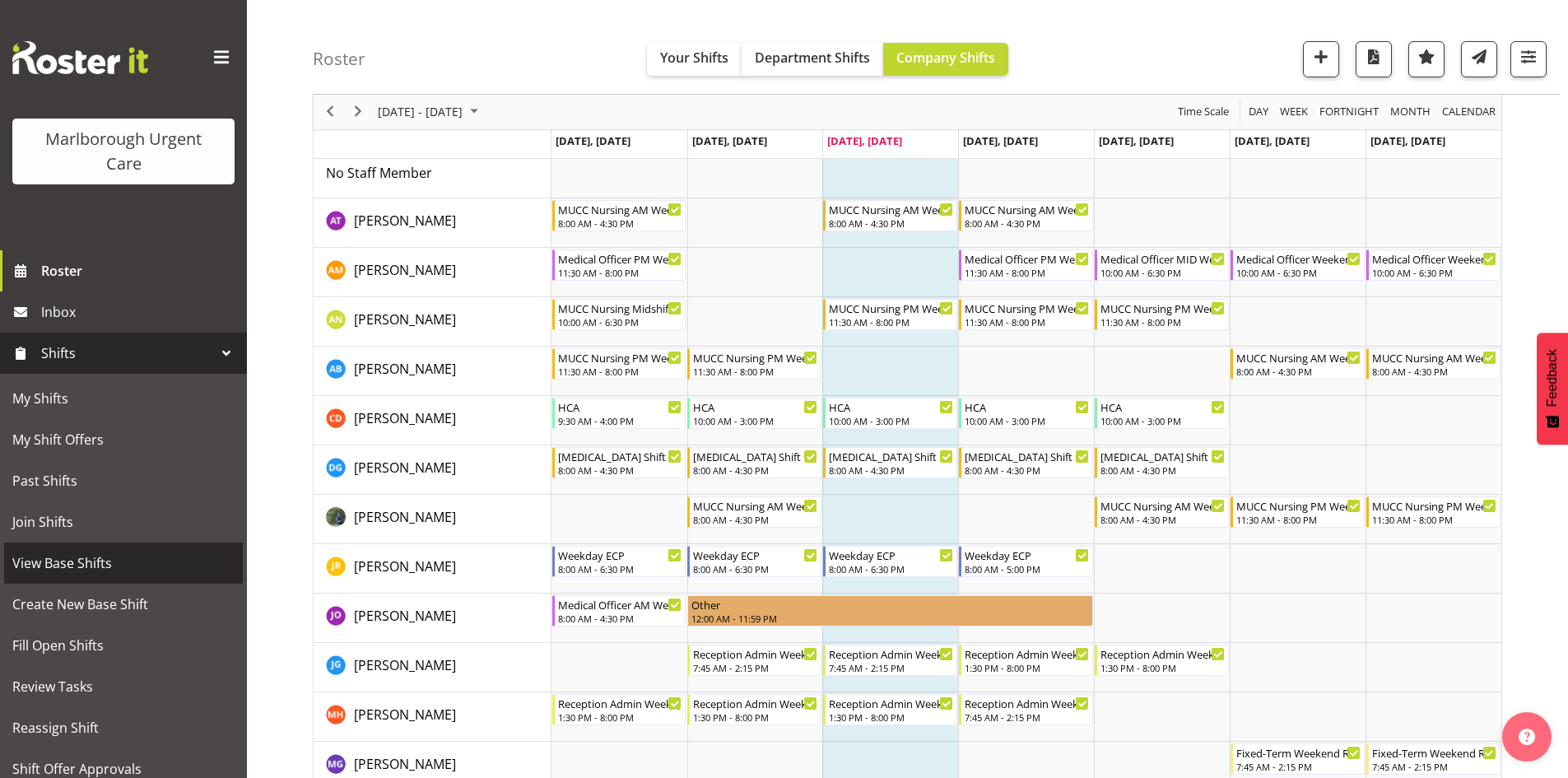
click at [74, 553] on span "View Base Shifts" at bounding box center [123, 563] width 222 height 25
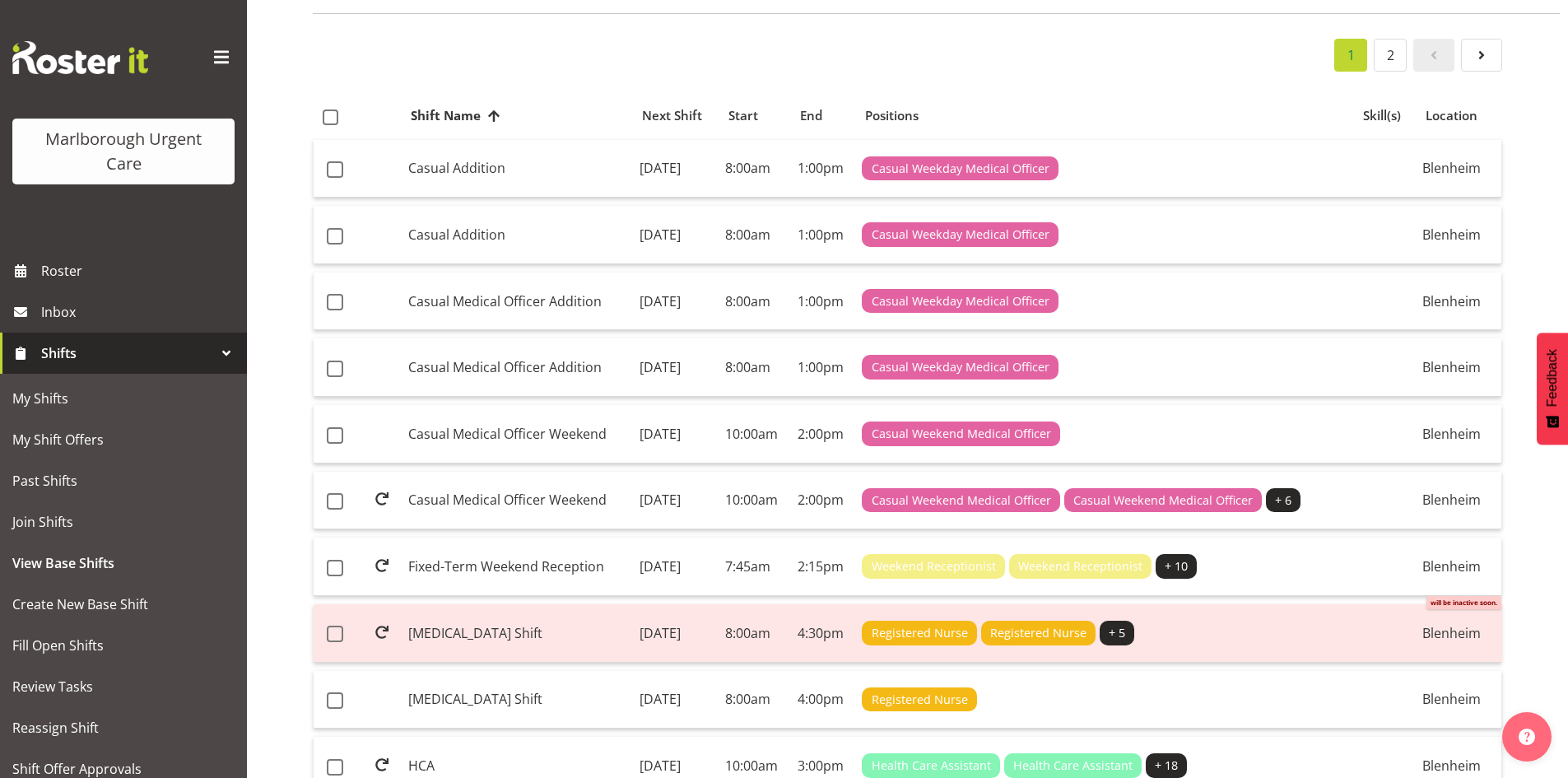
scroll to position [164, 0]
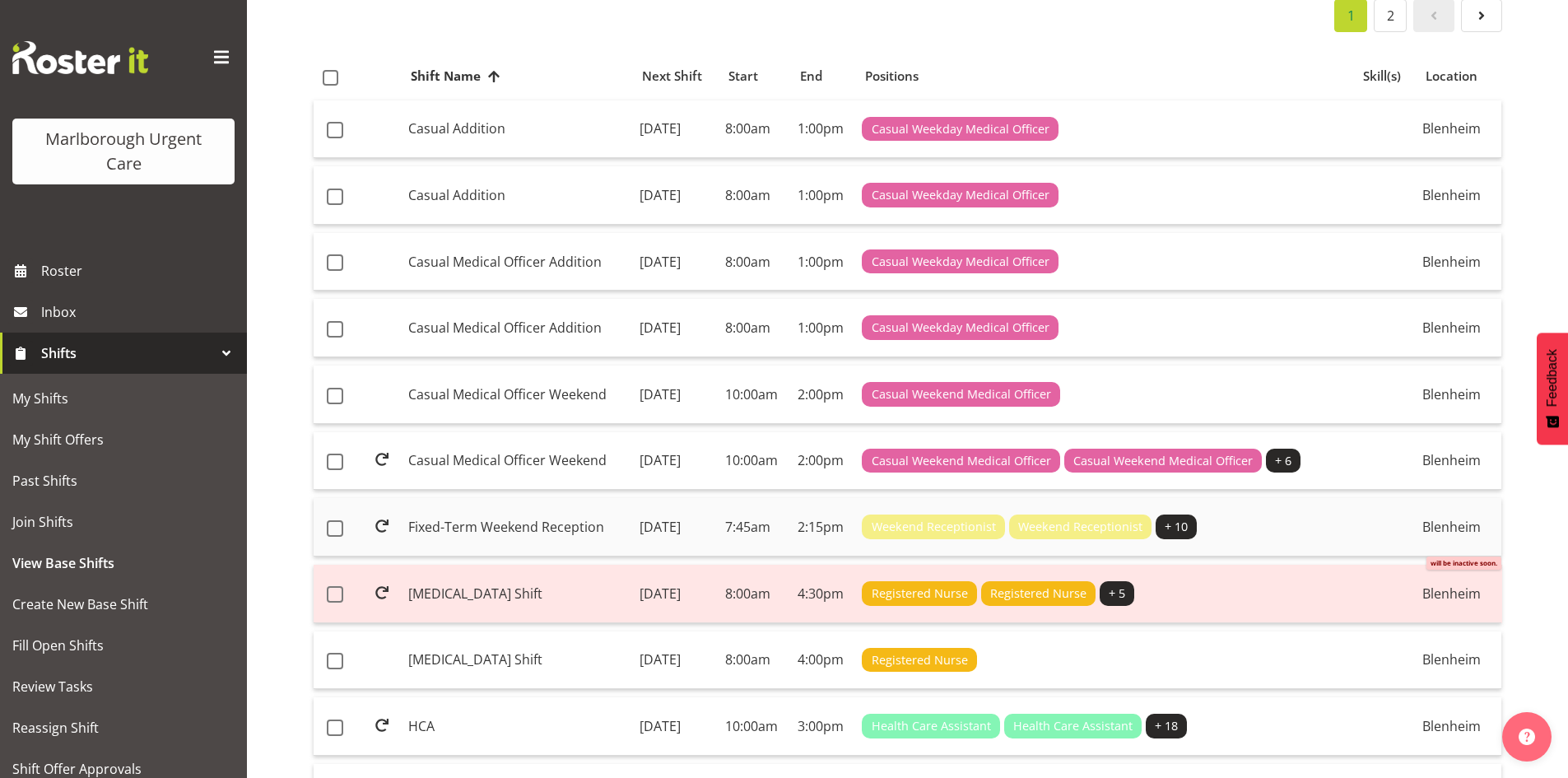
click at [538, 551] on td "Fixed-Term Weekend Reception" at bounding box center [517, 526] width 231 height 58
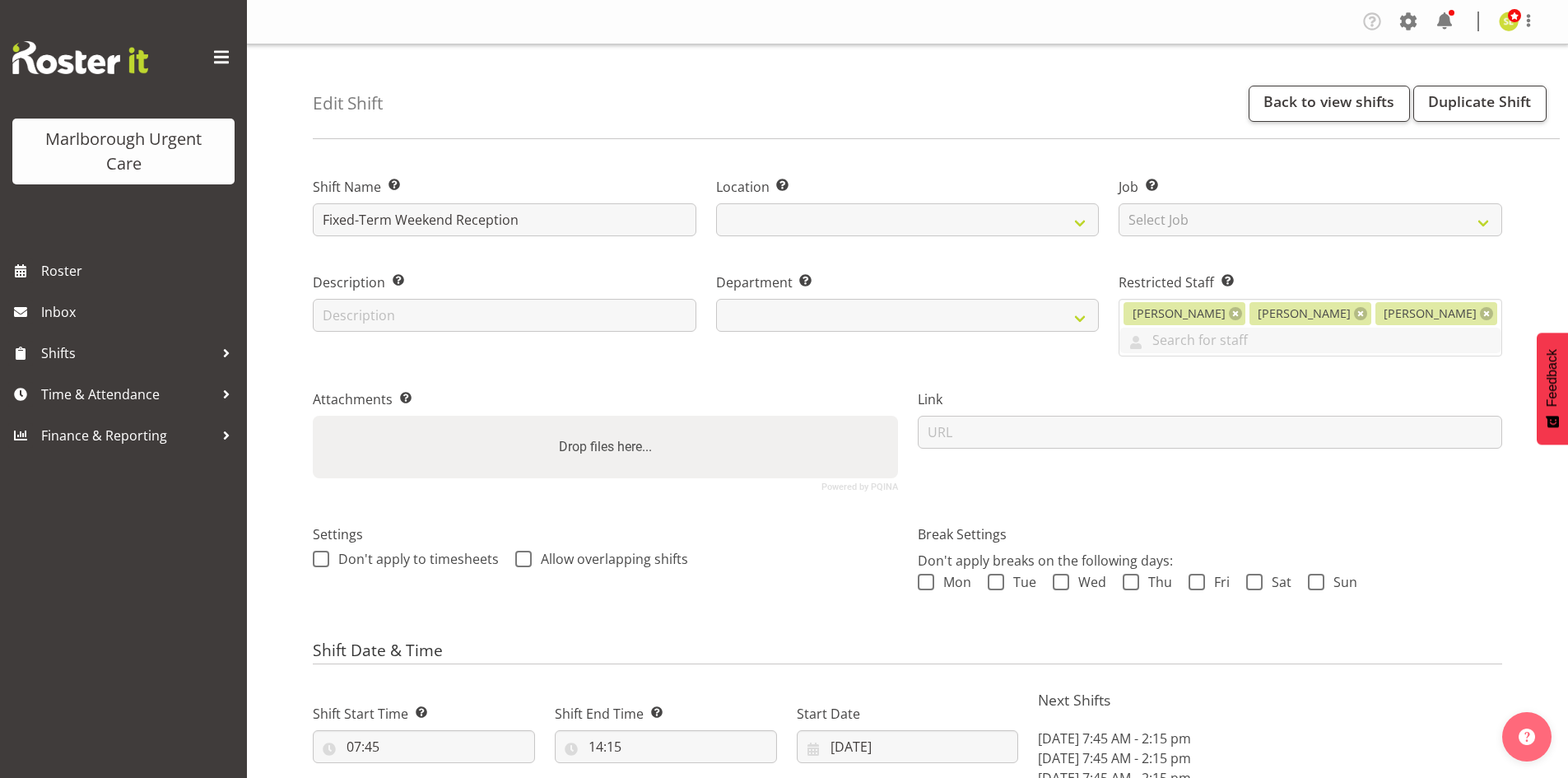
select select "date"
select select
select select "925"
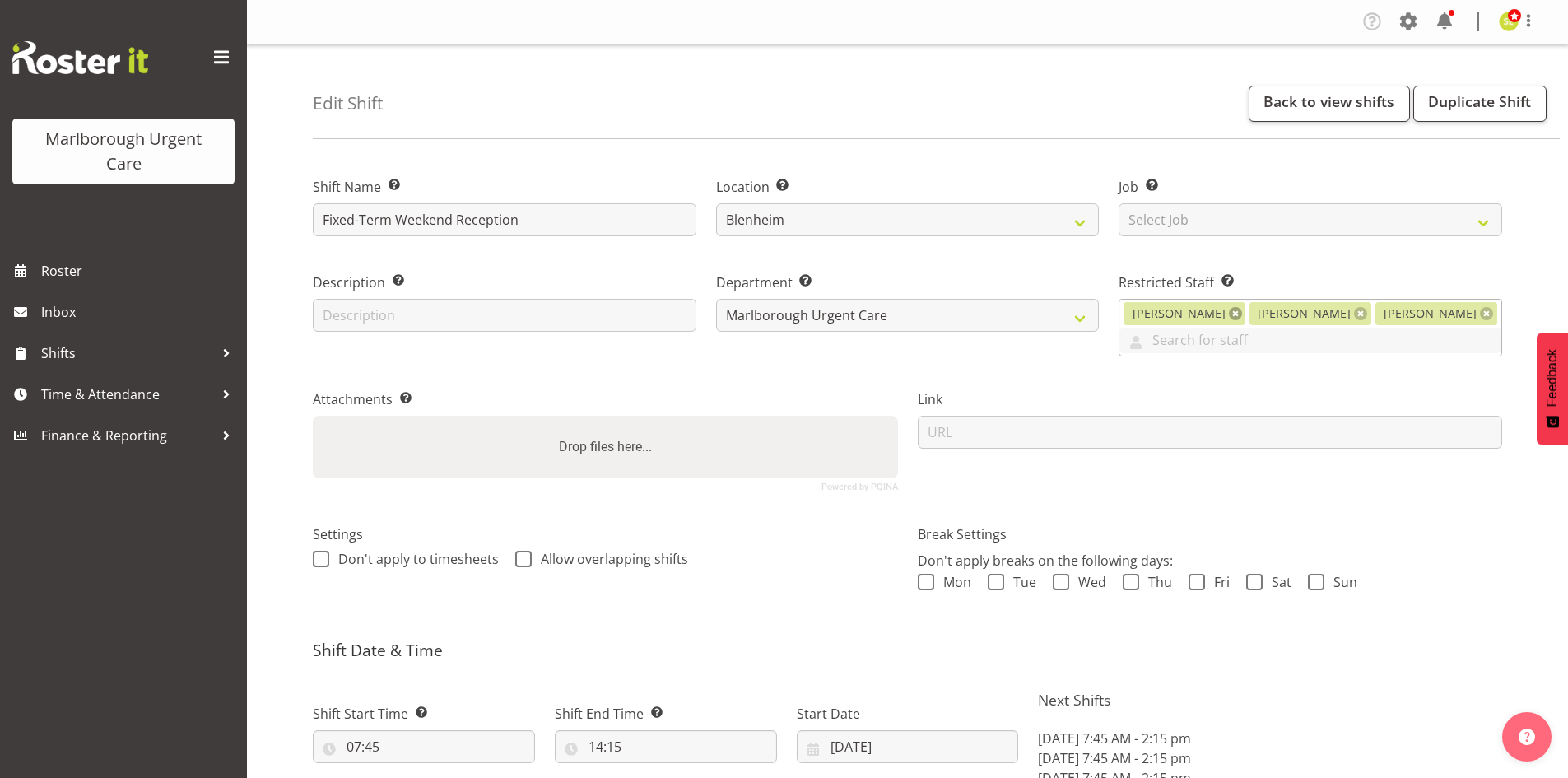
click at [1242, 315] on link at bounding box center [1236, 314] width 13 height 13
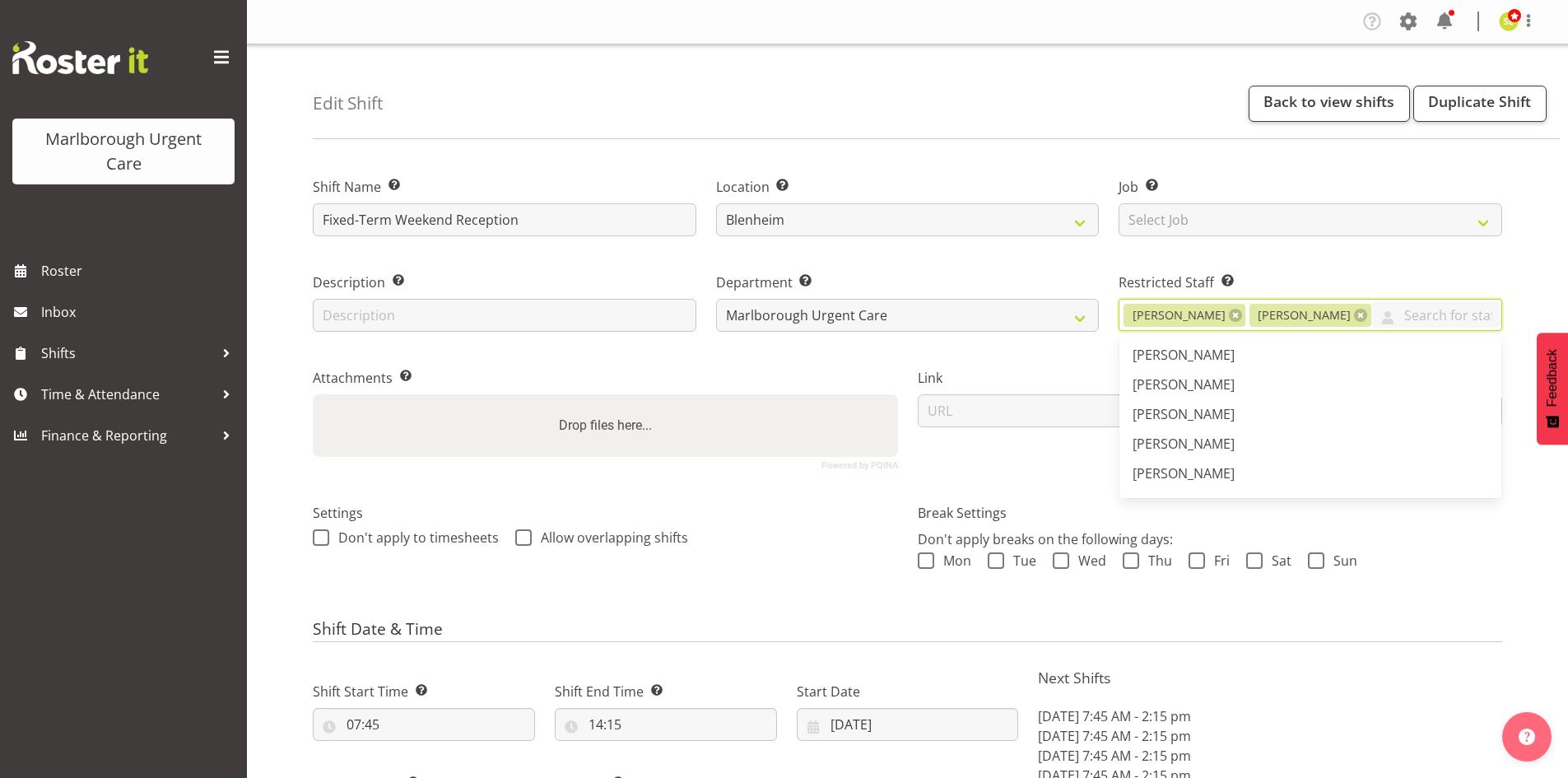
click at [1354, 318] on link at bounding box center [1360, 315] width 13 height 13
click at [1229, 317] on link at bounding box center [1236, 315] width 13 height 13
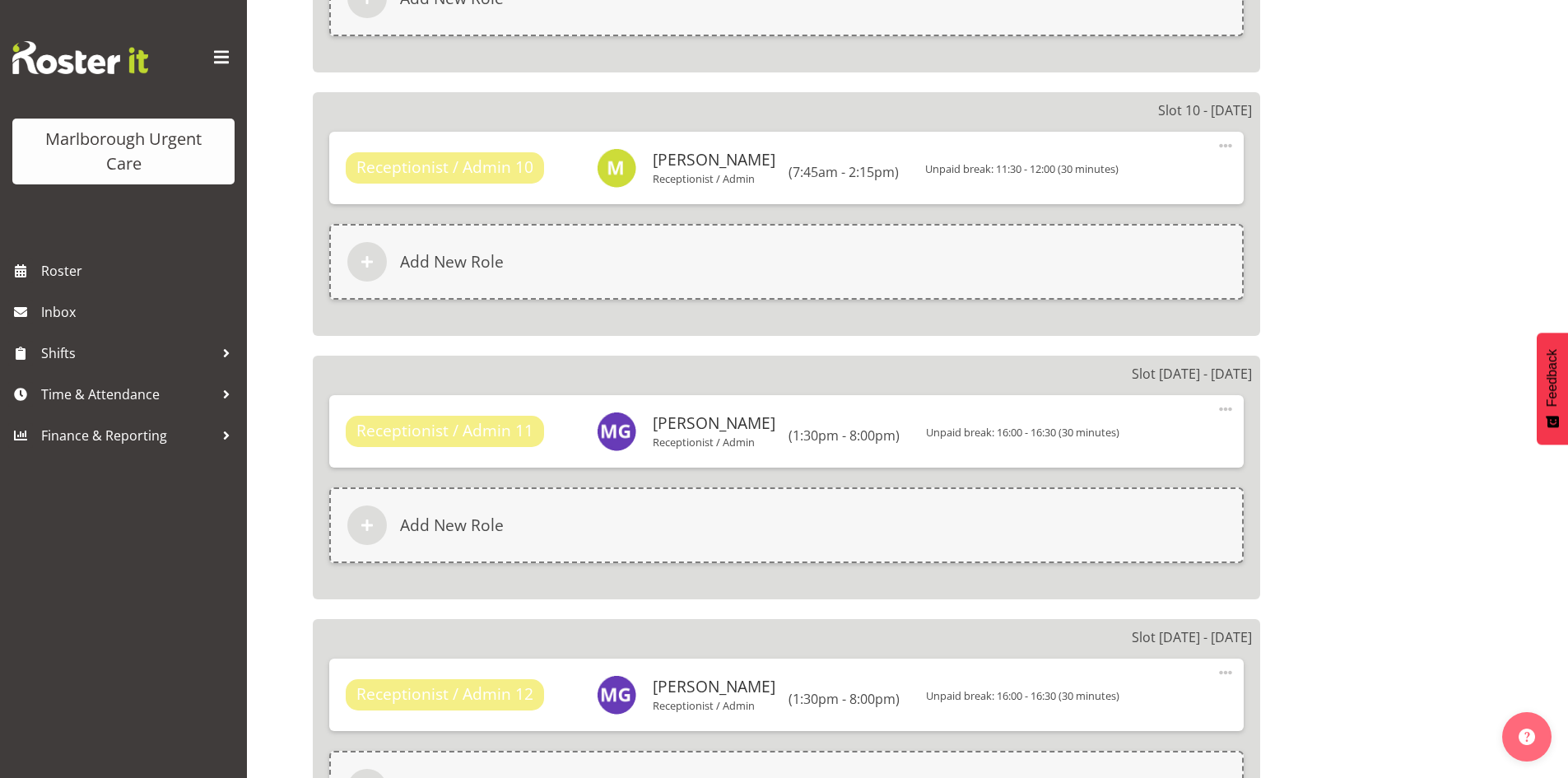
scroll to position [3704, 0]
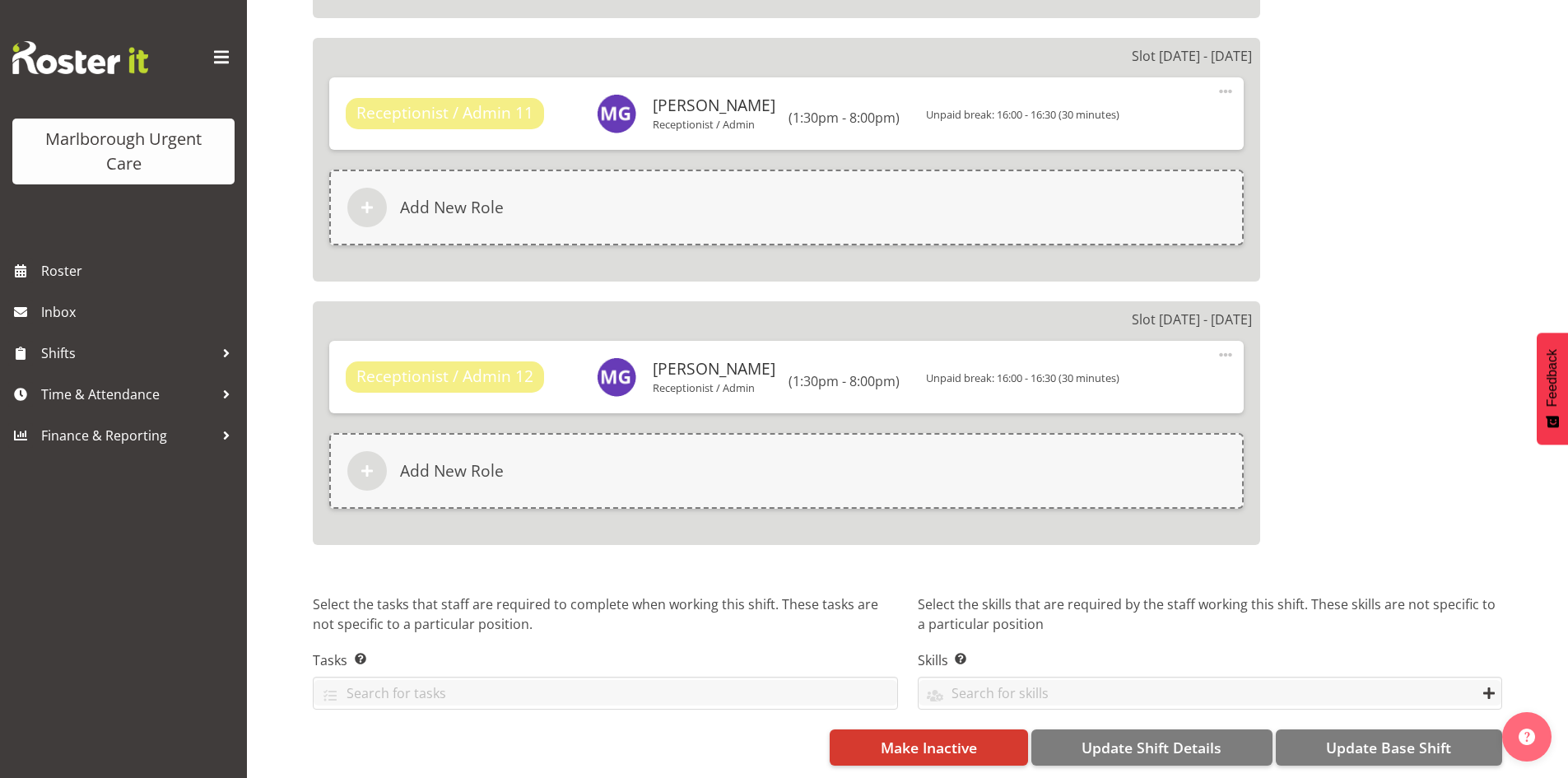
click at [1149, 736] on span "Update Shift Details" at bounding box center [1151, 746] width 140 height 21
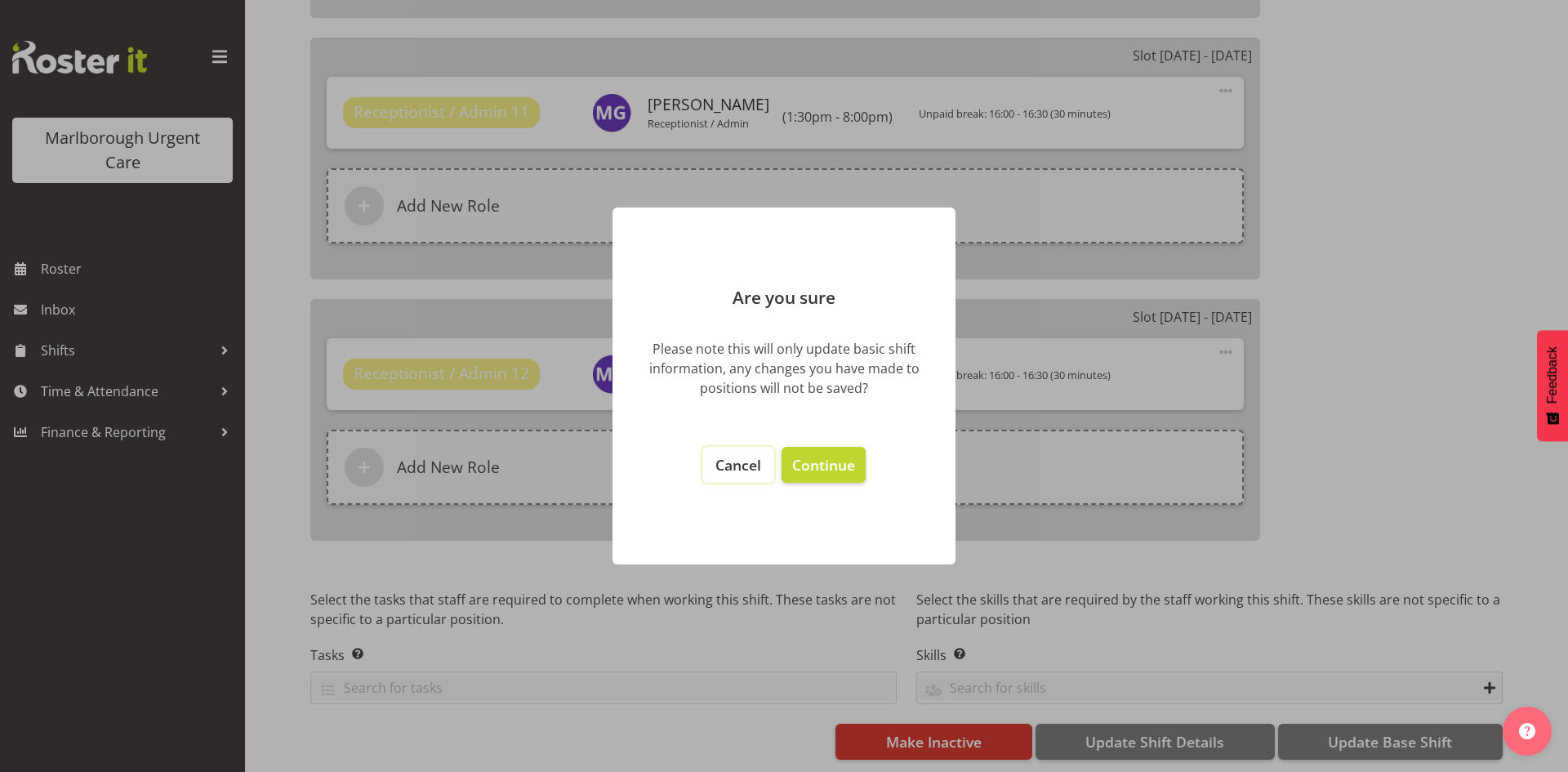
click at [736, 469] on span "Cancel" at bounding box center [739, 464] width 46 height 19
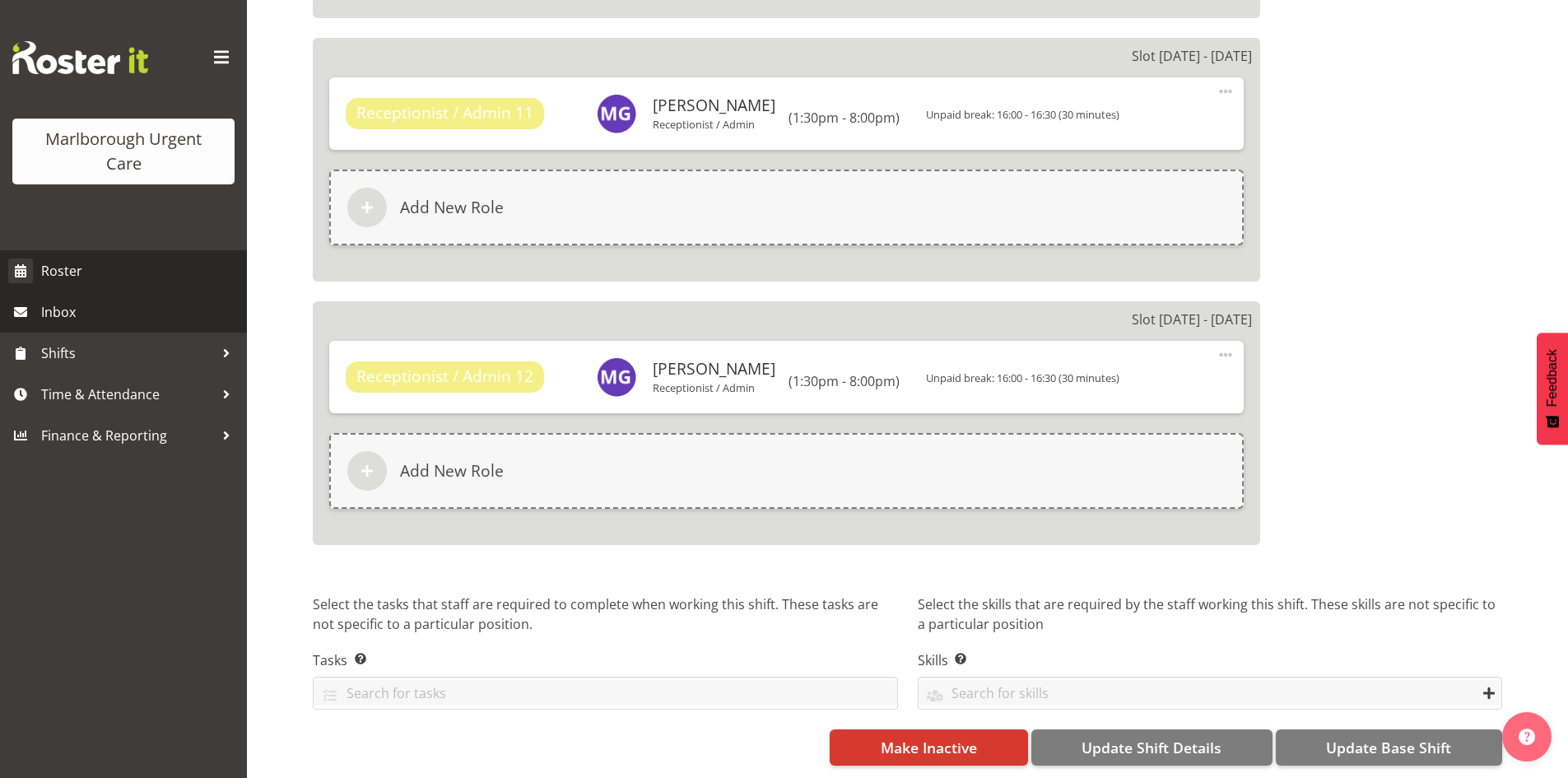
click at [142, 279] on span "Roster" at bounding box center [139, 270] width 198 height 25
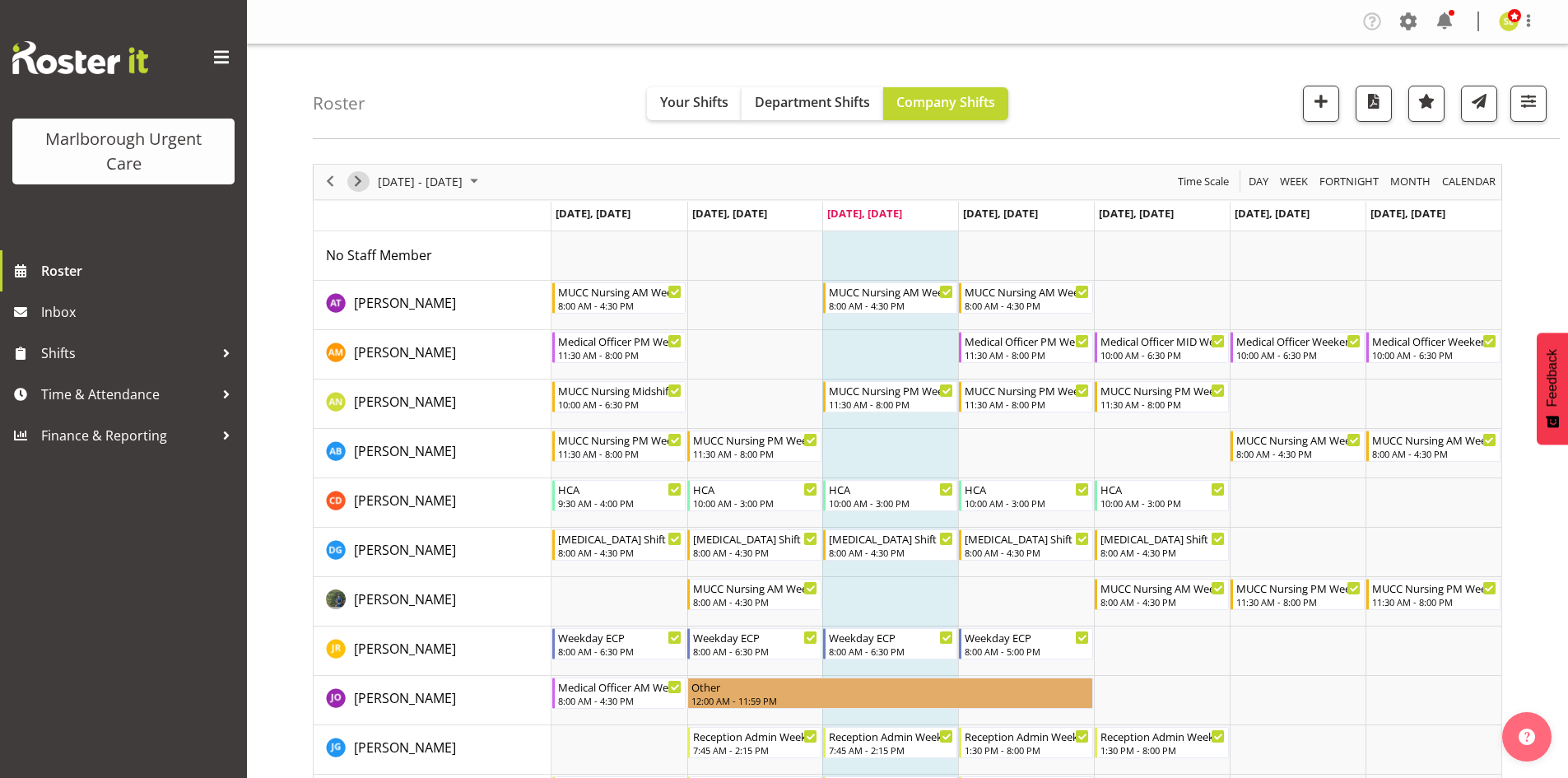
click at [356, 182] on span "Next" at bounding box center [357, 181] width 19 height 20
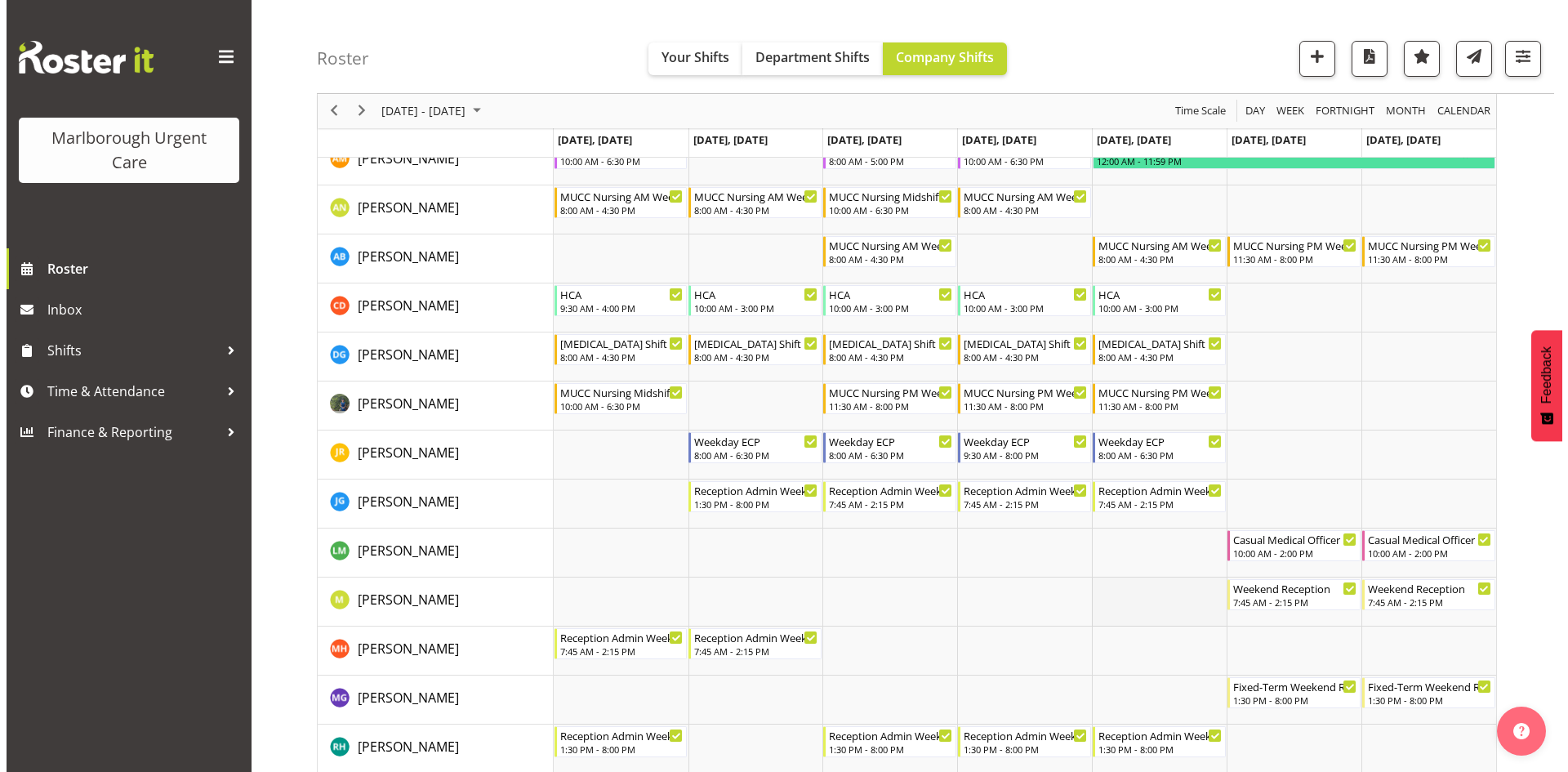
scroll to position [327, 0]
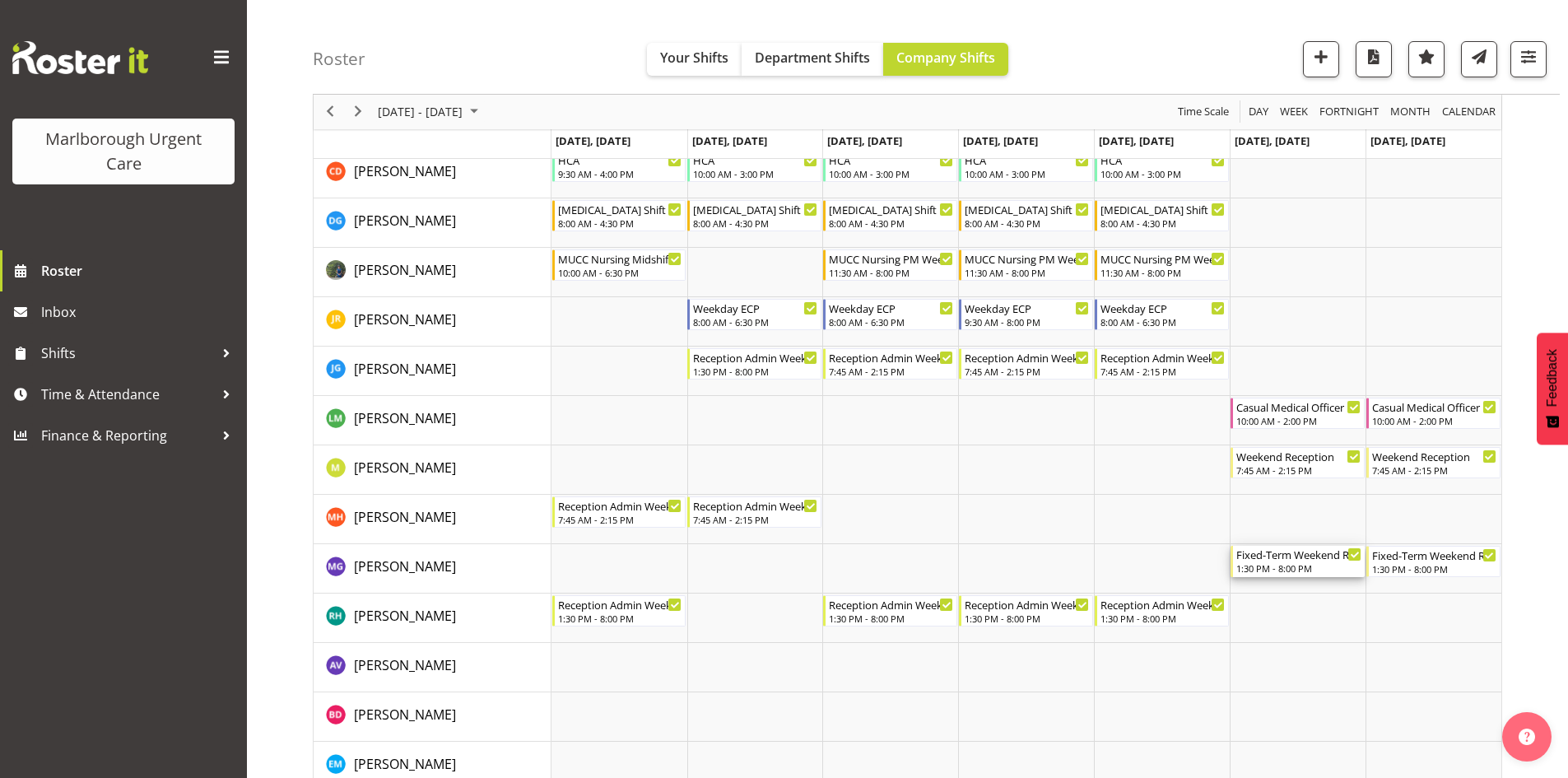
click at [1287, 562] on div "Fixed-Term Weekend Reception 1:30 PM - 8:00 PM" at bounding box center [1299, 562] width 125 height 32
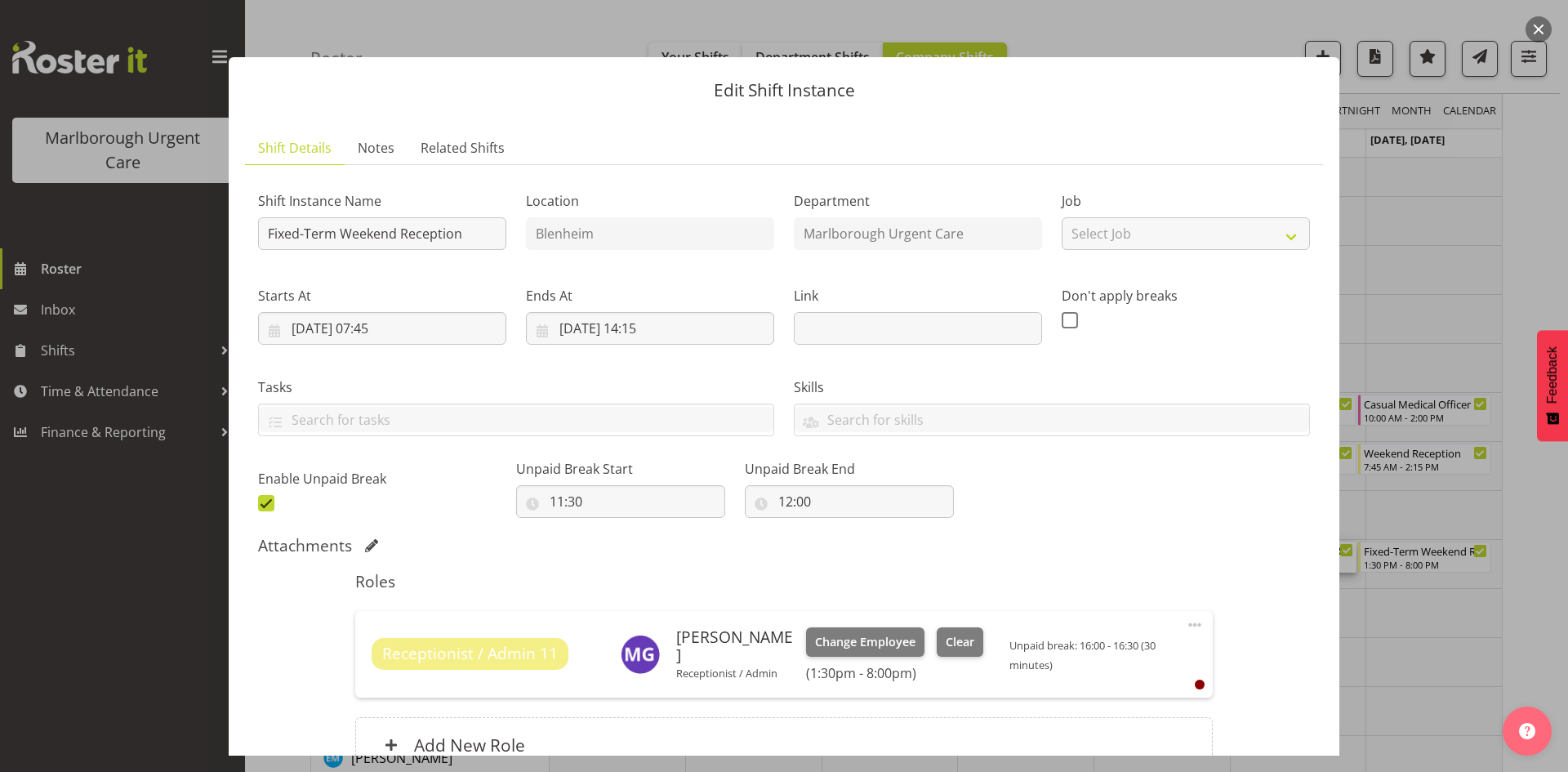
click at [1185, 625] on span at bounding box center [1194, 625] width 19 height 19
click at [1142, 660] on link "Edit" at bounding box center [1126, 661] width 157 height 29
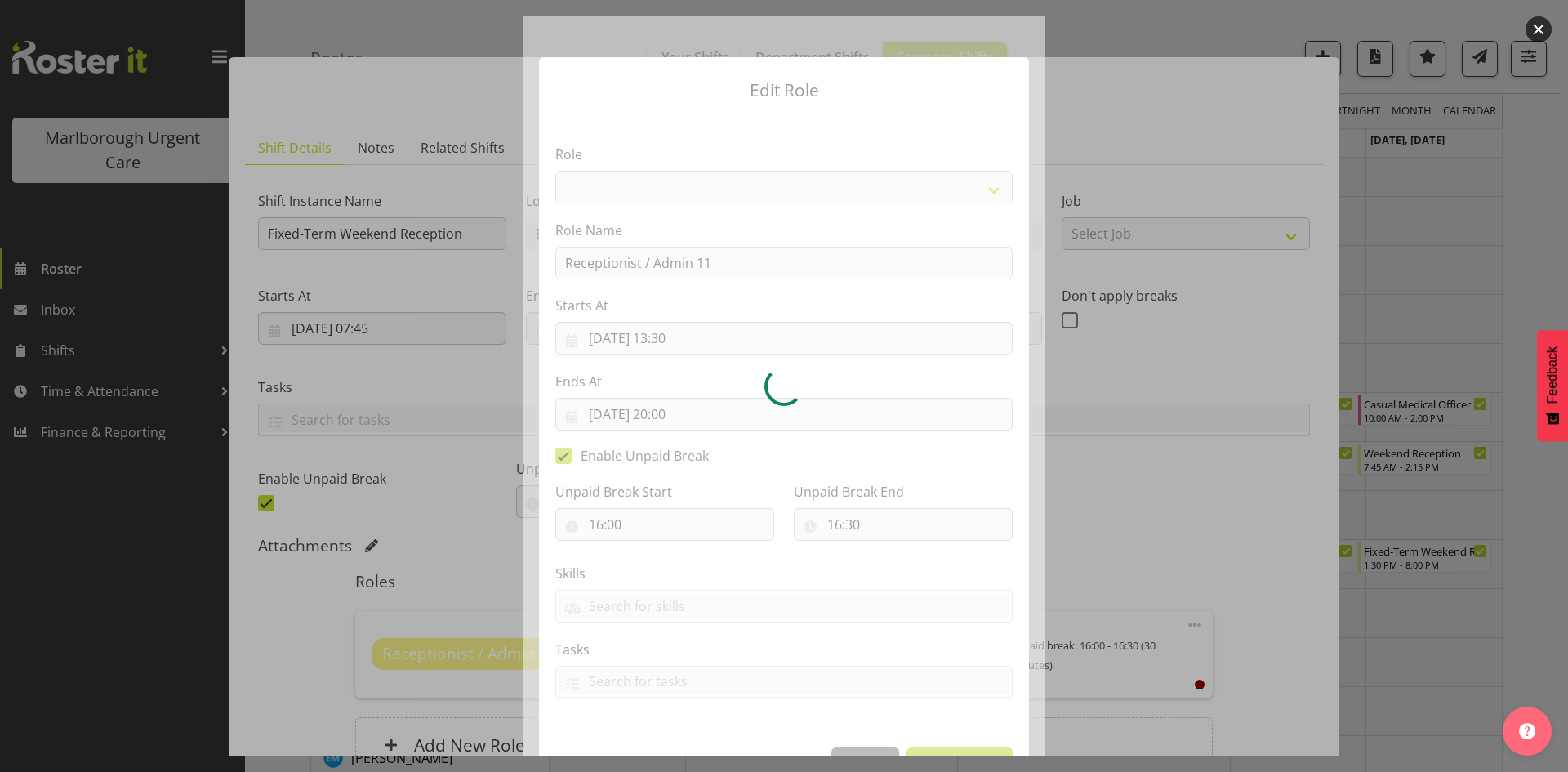
select select "1563"
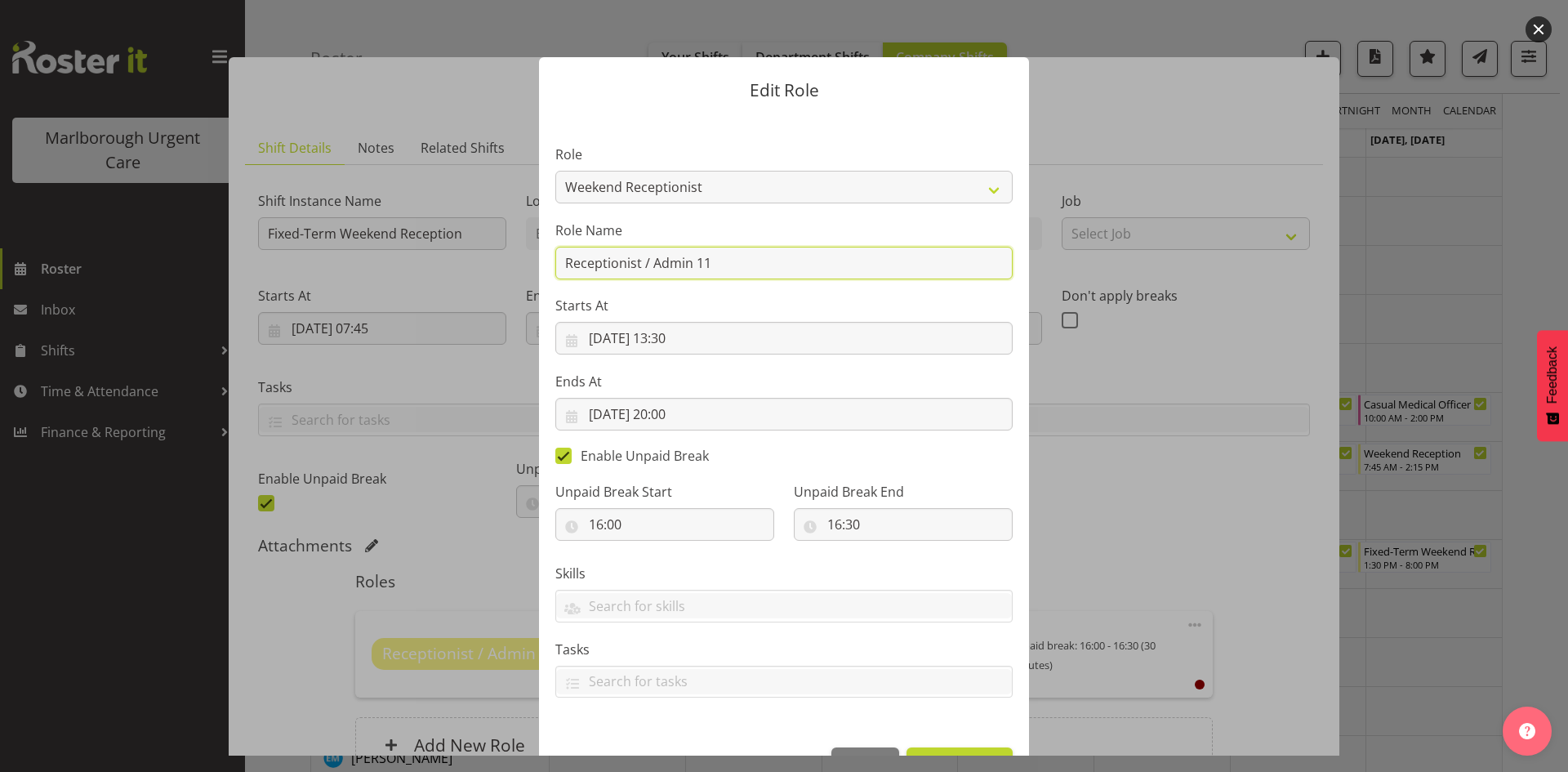
click at [802, 258] on input "Receptionist / Admin 11" at bounding box center [784, 263] width 457 height 32
click at [887, 192] on select "Casual Registered Nurse Casual Weekday Medical Officer Casual Weekday Reception…" at bounding box center [784, 186] width 457 height 32
click at [556, 170] on select "Casual Registered Nurse Casual Weekday Medical Officer Casual Weekday Reception…" at bounding box center [784, 186] width 457 height 32
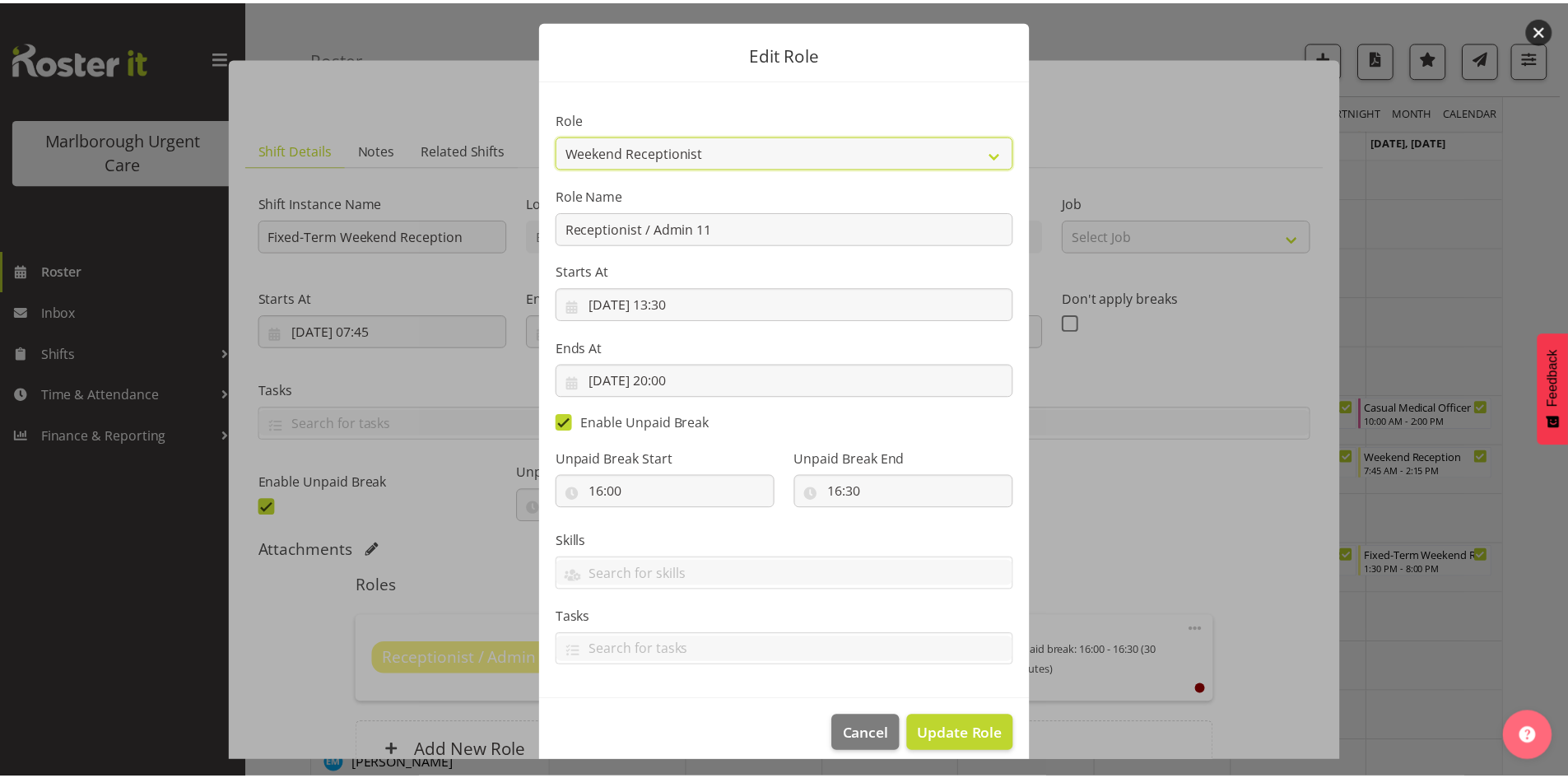
scroll to position [53, 0]
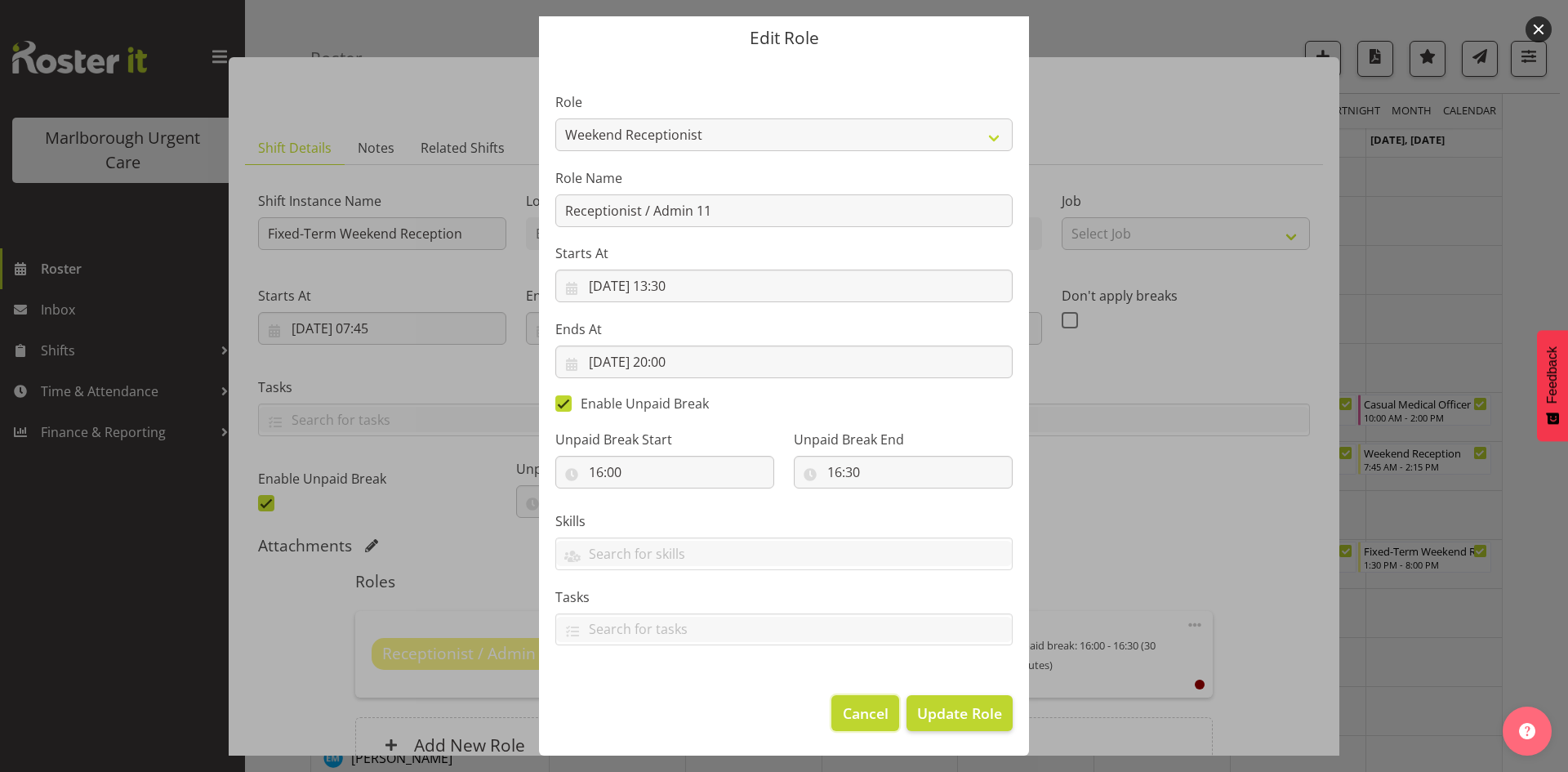
click at [843, 707] on span "Cancel" at bounding box center [866, 712] width 46 height 21
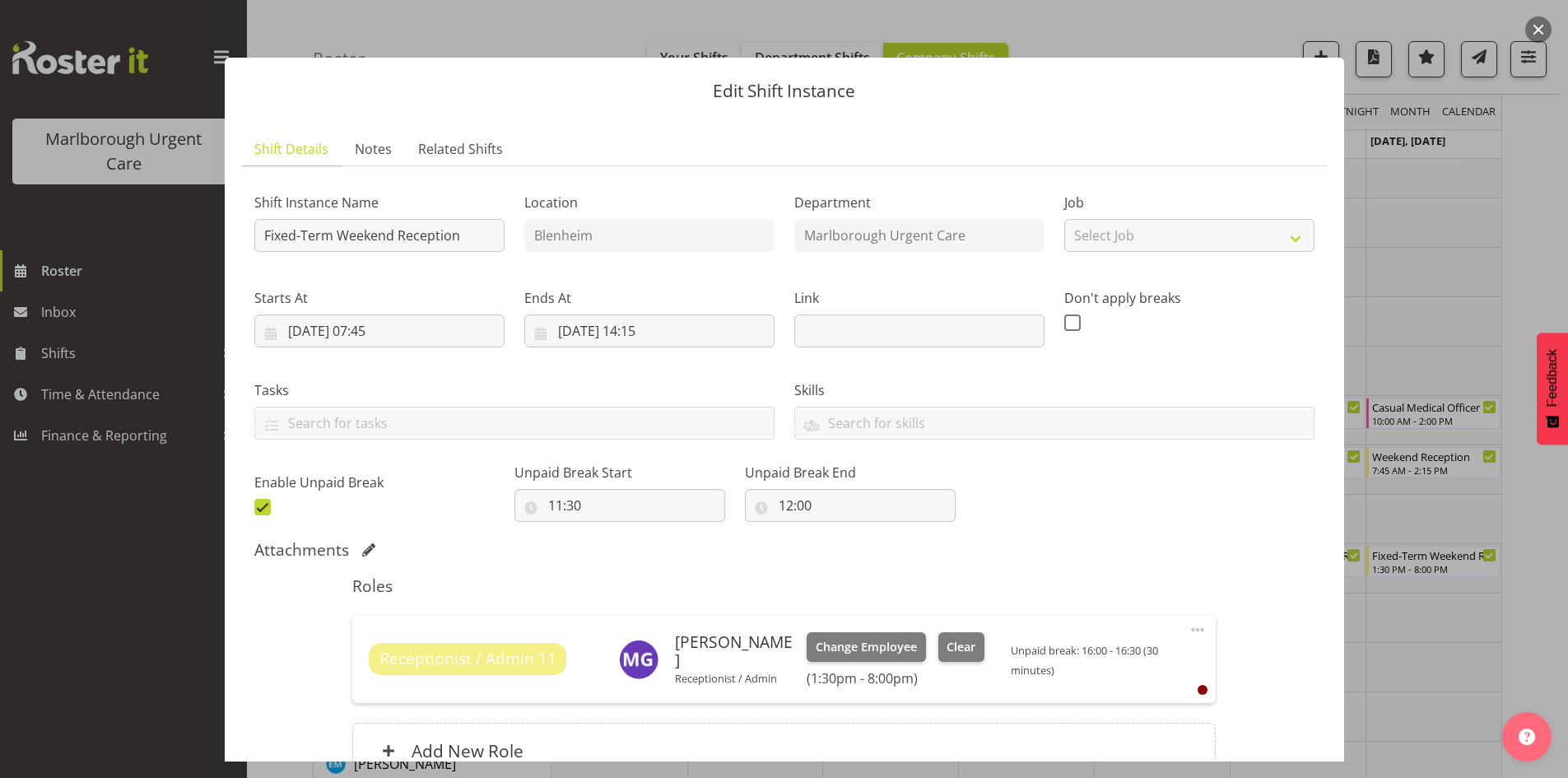
scroll to position [163, 0]
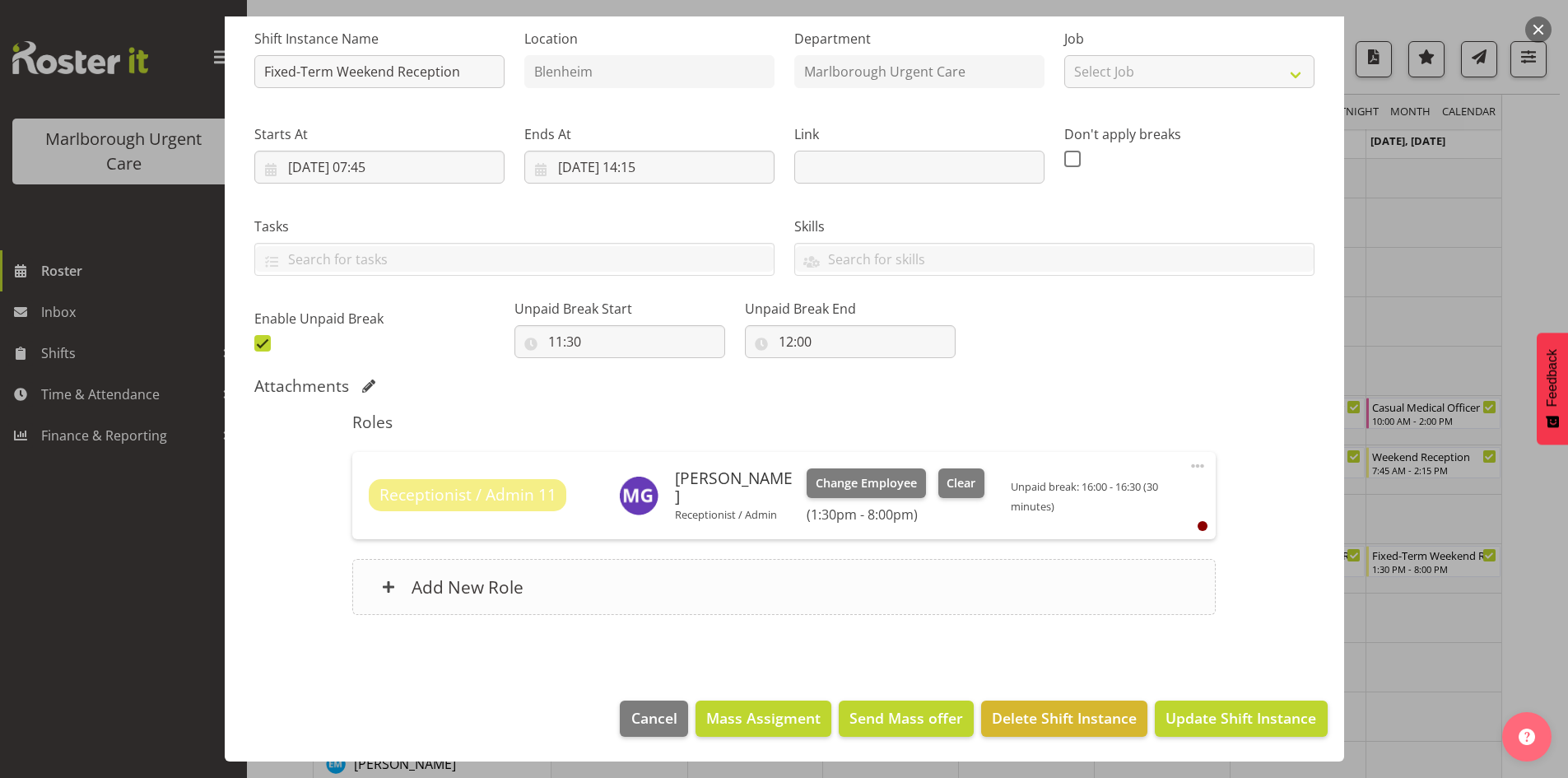
click at [765, 584] on div "Add New Role" at bounding box center [784, 587] width 863 height 56
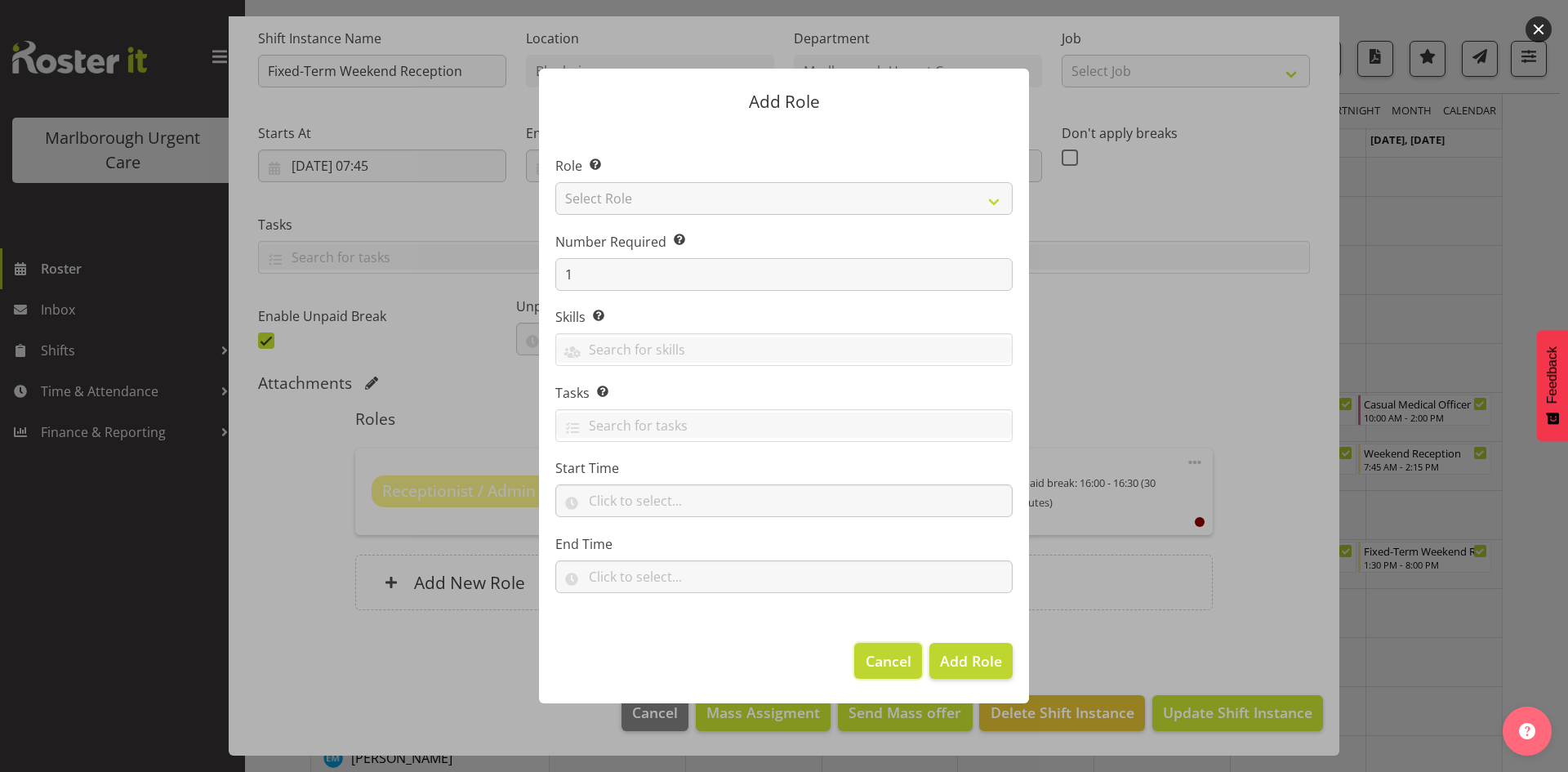
click at [888, 660] on span "Cancel" at bounding box center [889, 661] width 46 height 21
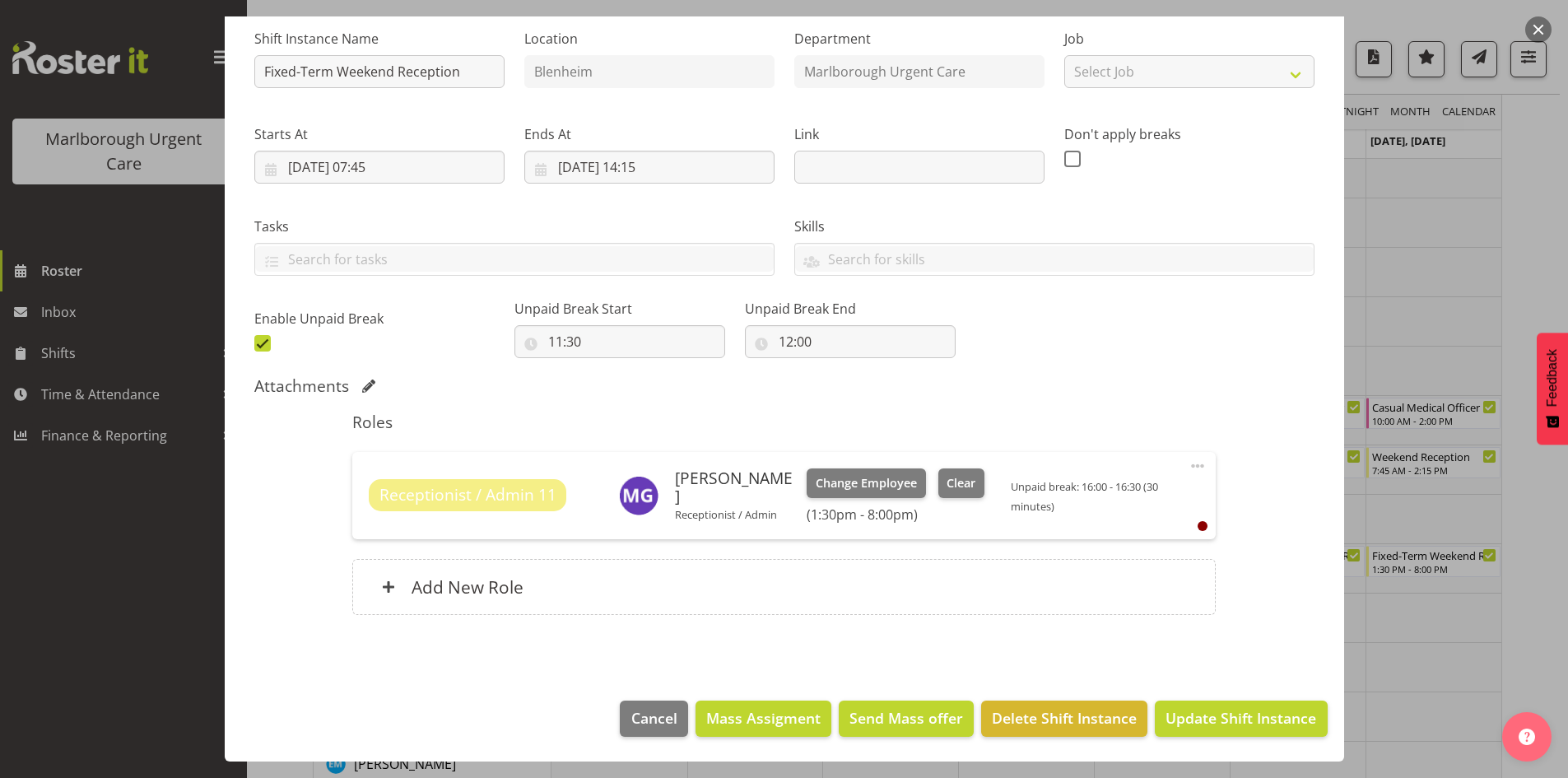
click at [1187, 465] on span at bounding box center [1197, 465] width 19 height 19
click at [1102, 529] on link "Cover Role" at bounding box center [1128, 532] width 158 height 30
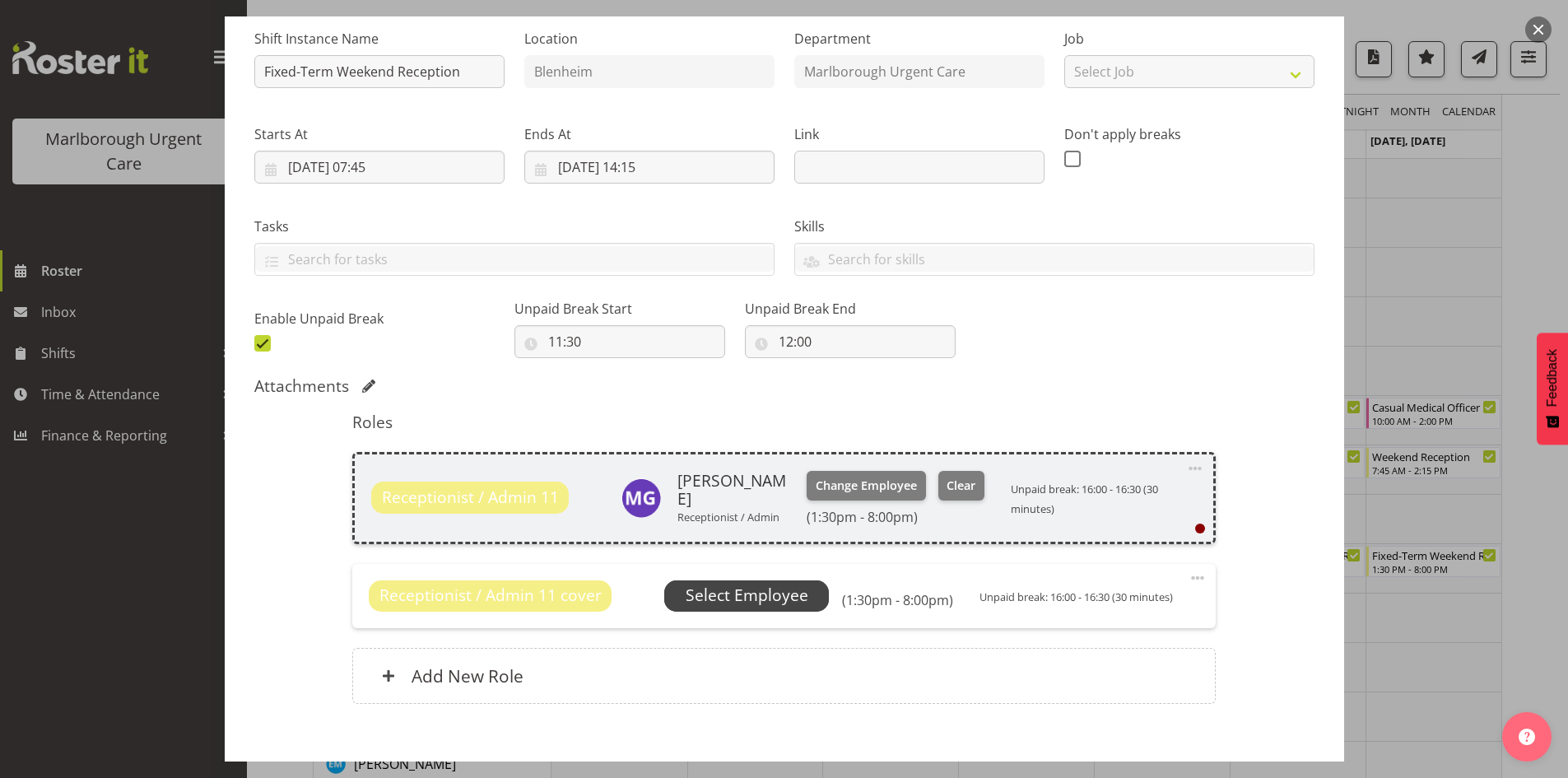
click at [736, 596] on span "Select Employee" at bounding box center [746, 596] width 123 height 24
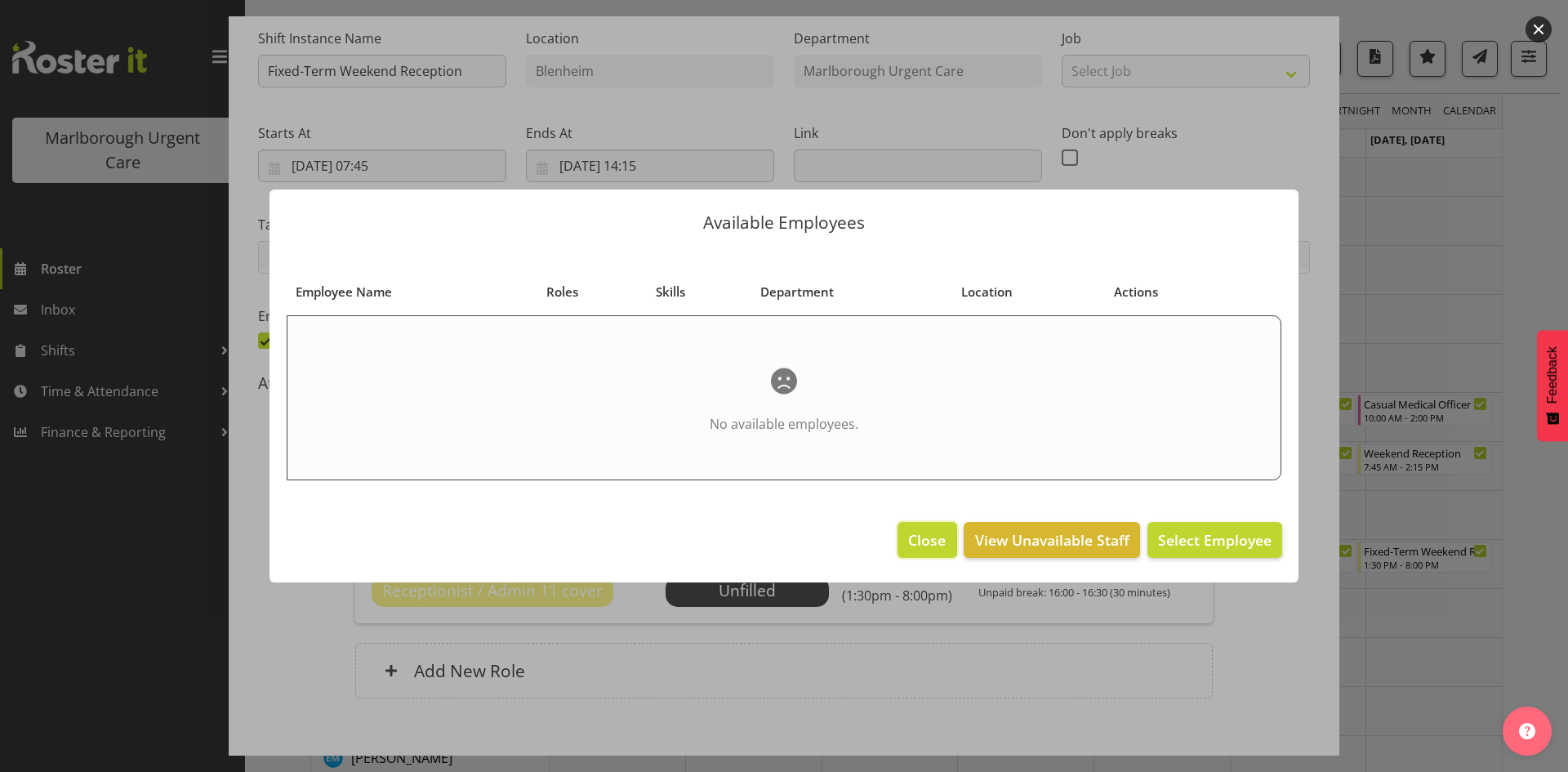
click at [927, 527] on button "Close" at bounding box center [927, 539] width 59 height 36
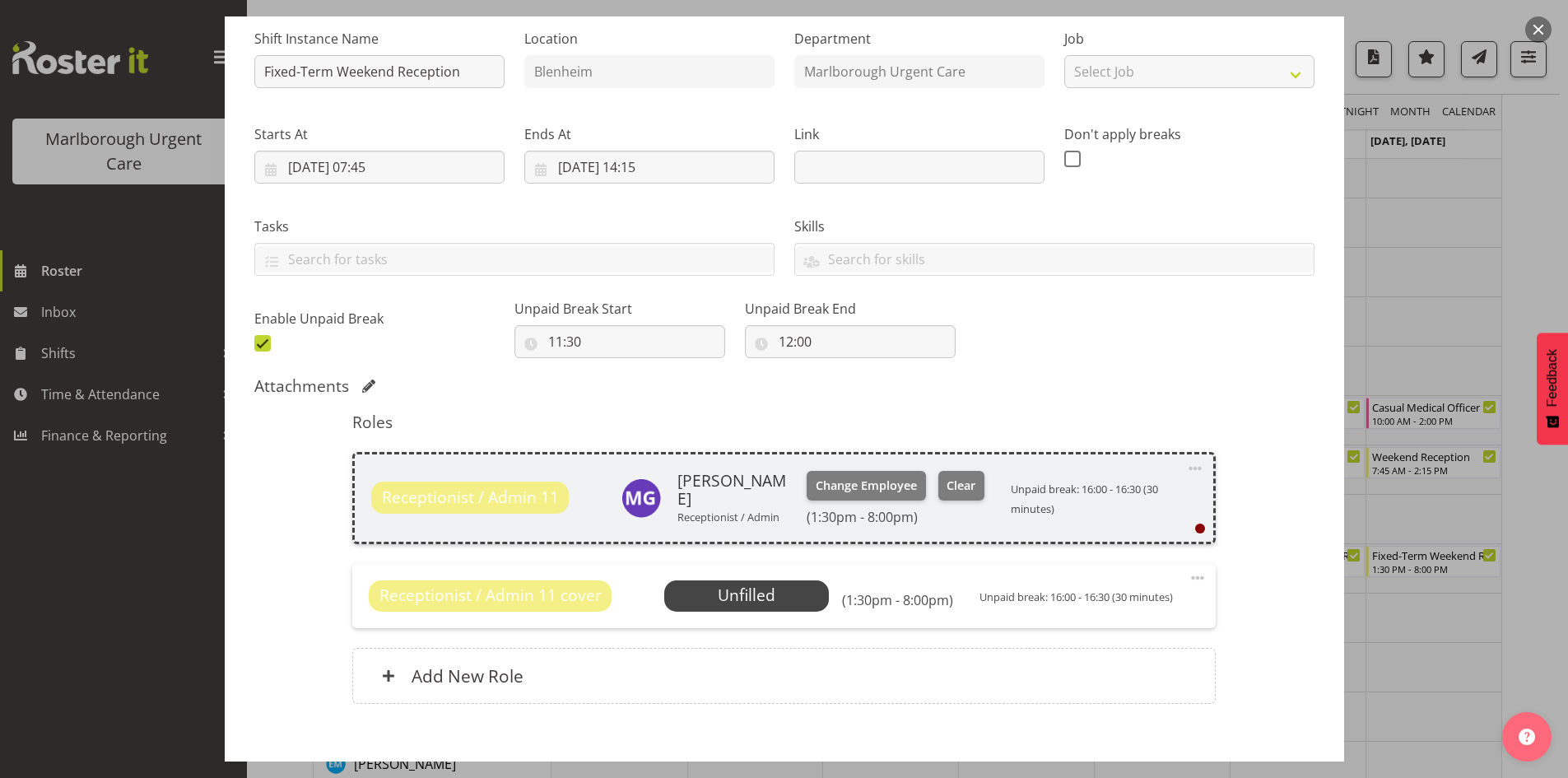
click at [1187, 578] on span at bounding box center [1197, 577] width 19 height 19
click at [866, 686] on div "Add New Role" at bounding box center [784, 676] width 863 height 56
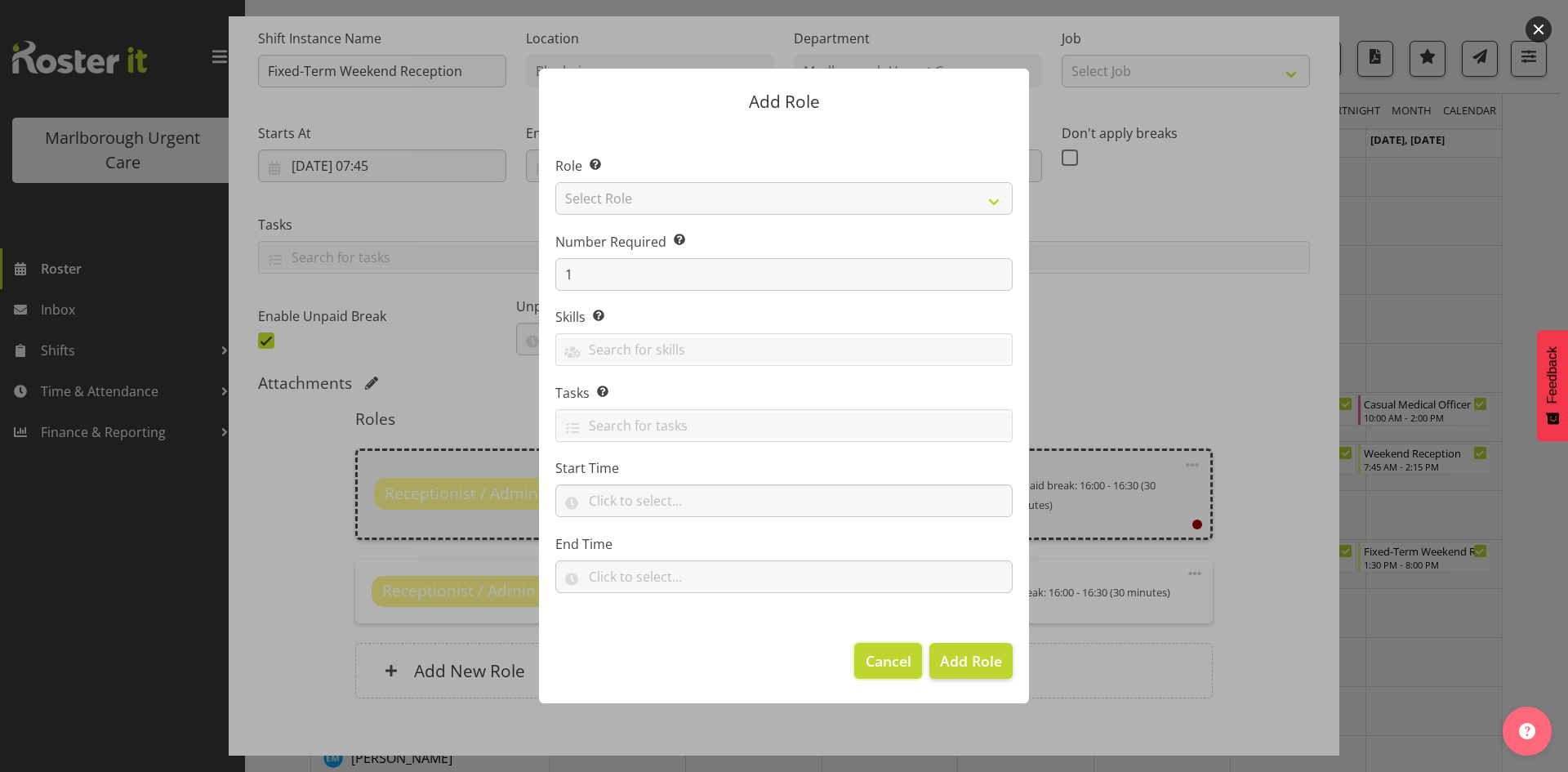
click at [890, 662] on span "Cancel" at bounding box center [889, 661] width 46 height 21
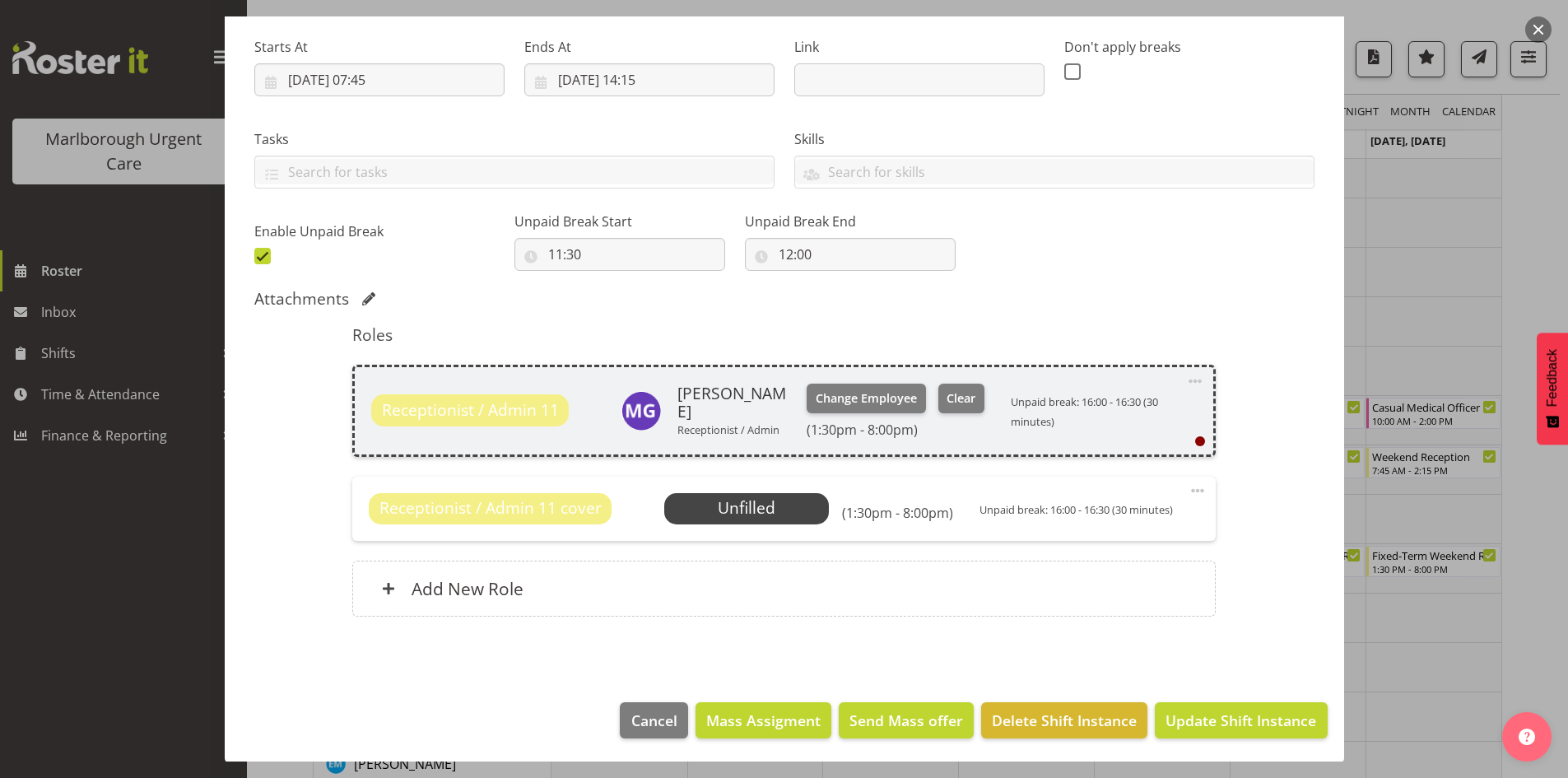
scroll to position [253, 0]
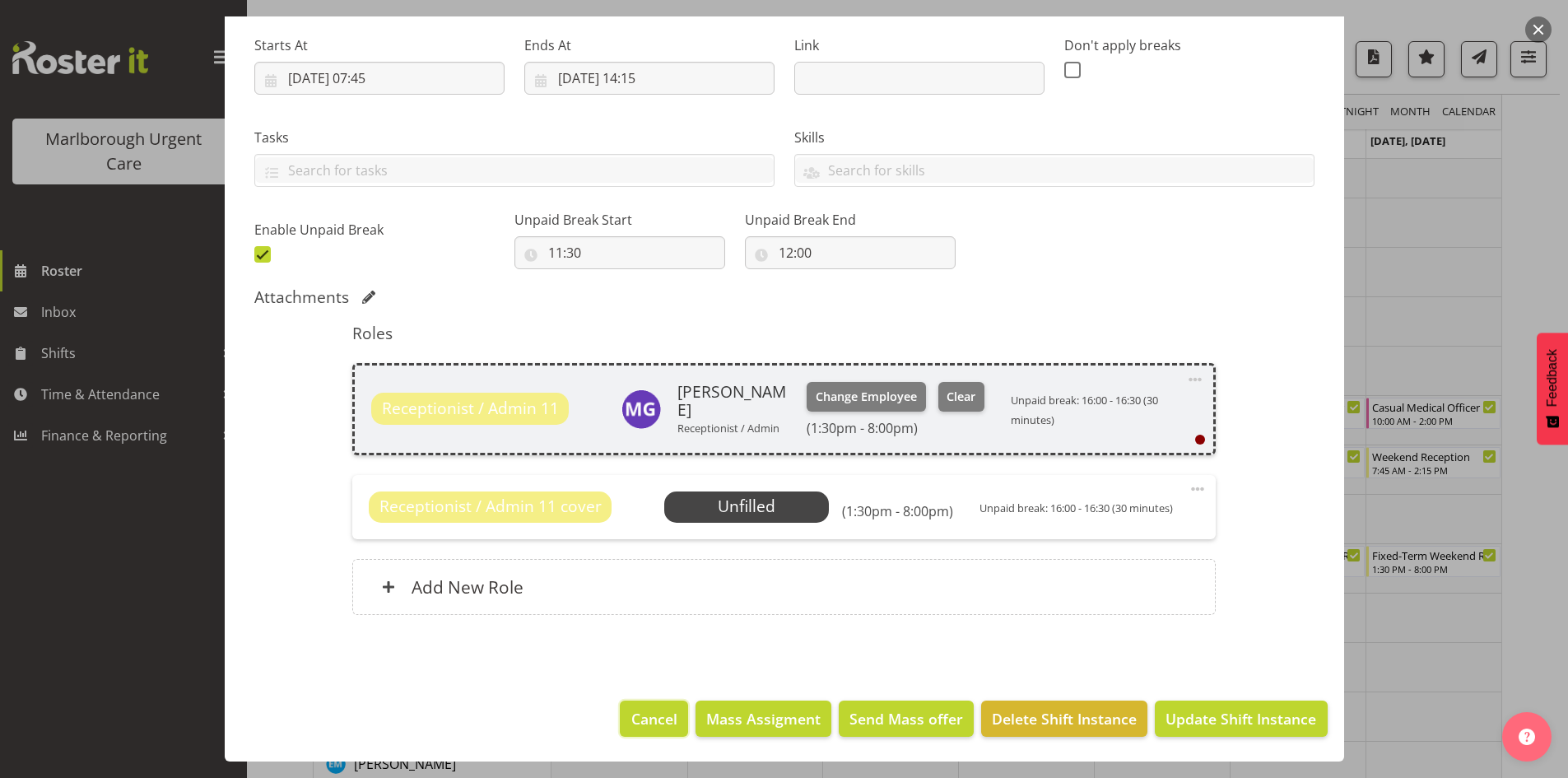
click at [645, 719] on span "Cancel" at bounding box center [654, 718] width 46 height 21
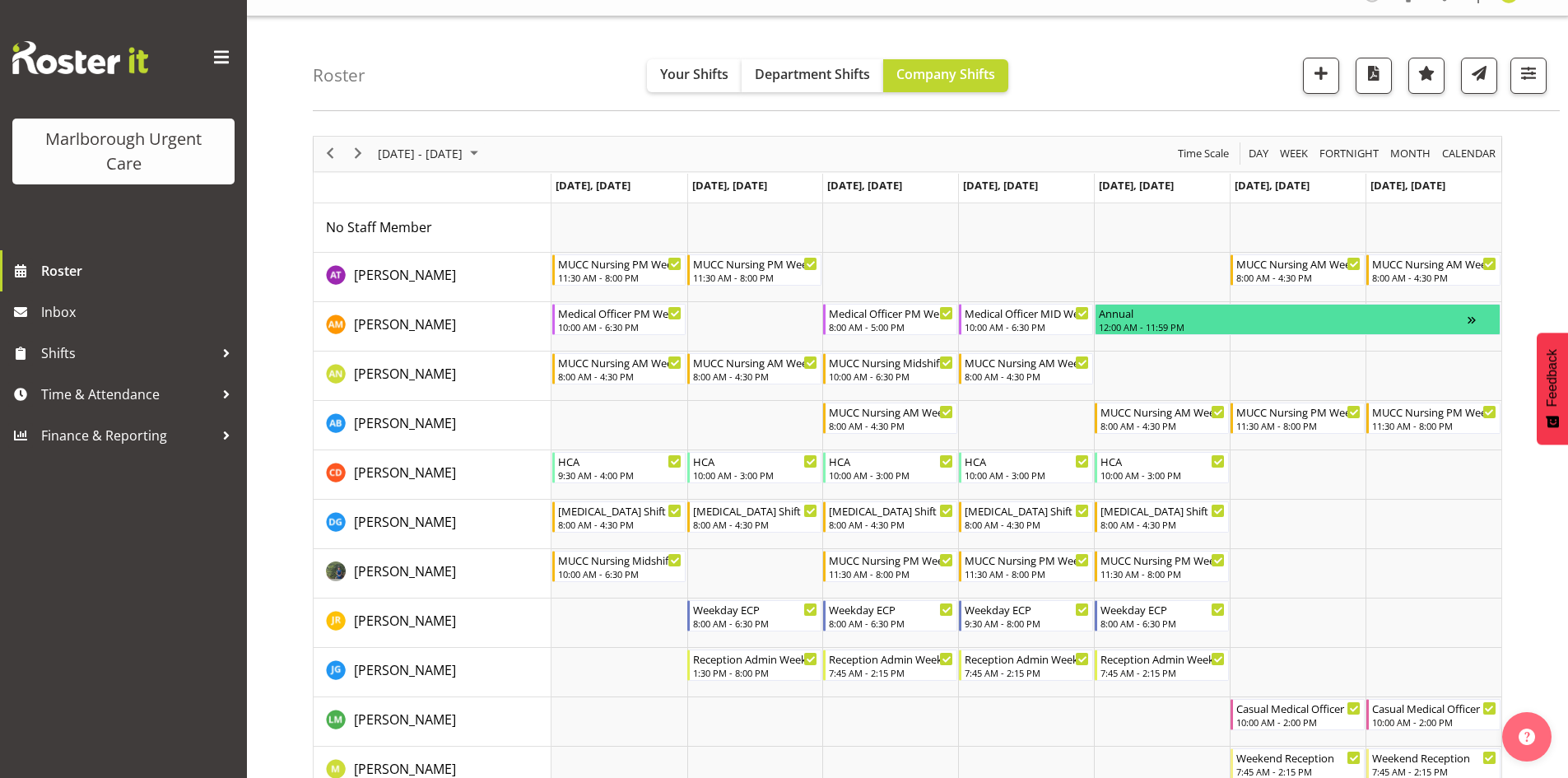
scroll to position [0, 0]
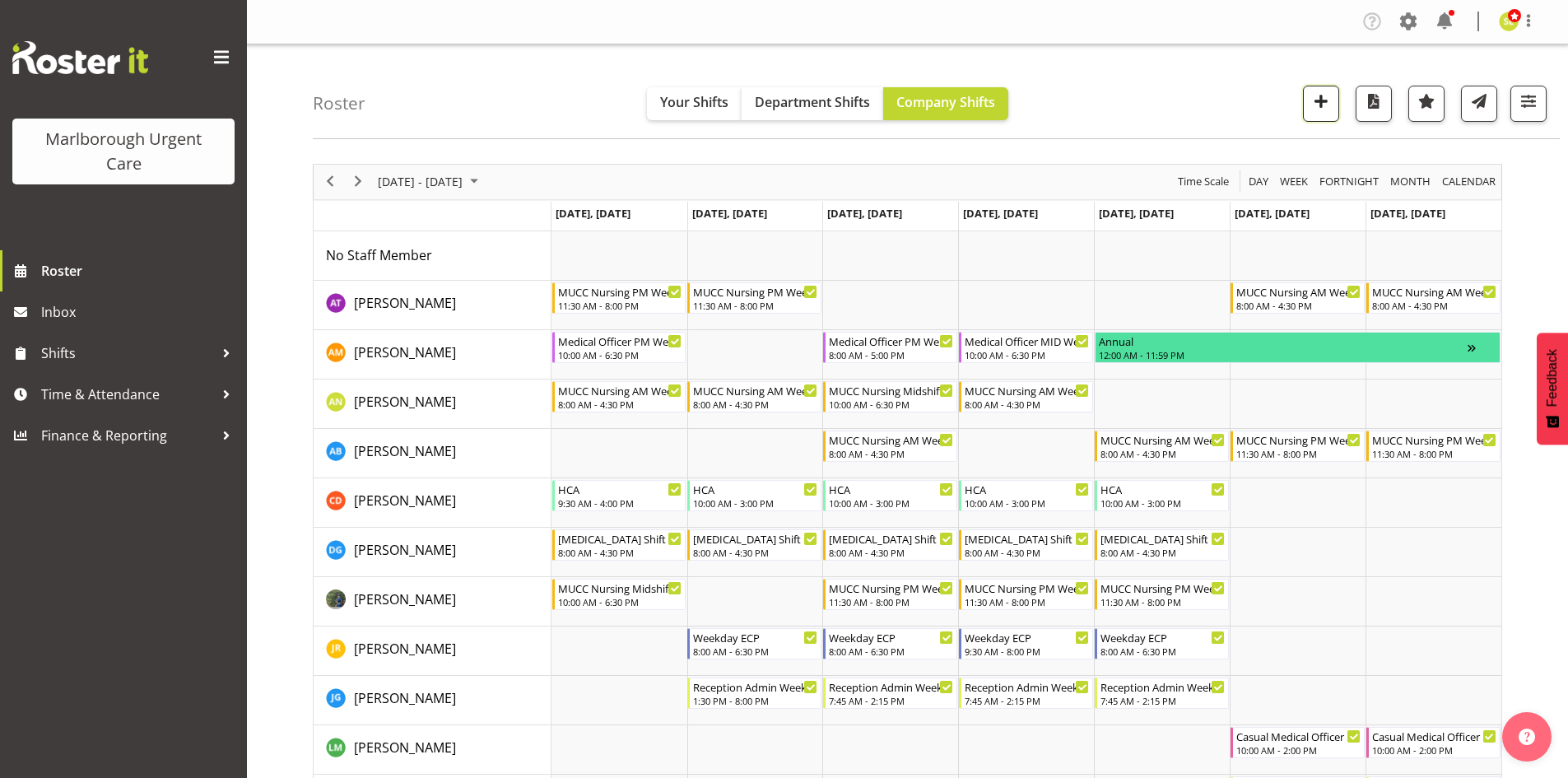
click at [1313, 109] on span "button" at bounding box center [1320, 101] width 21 height 21
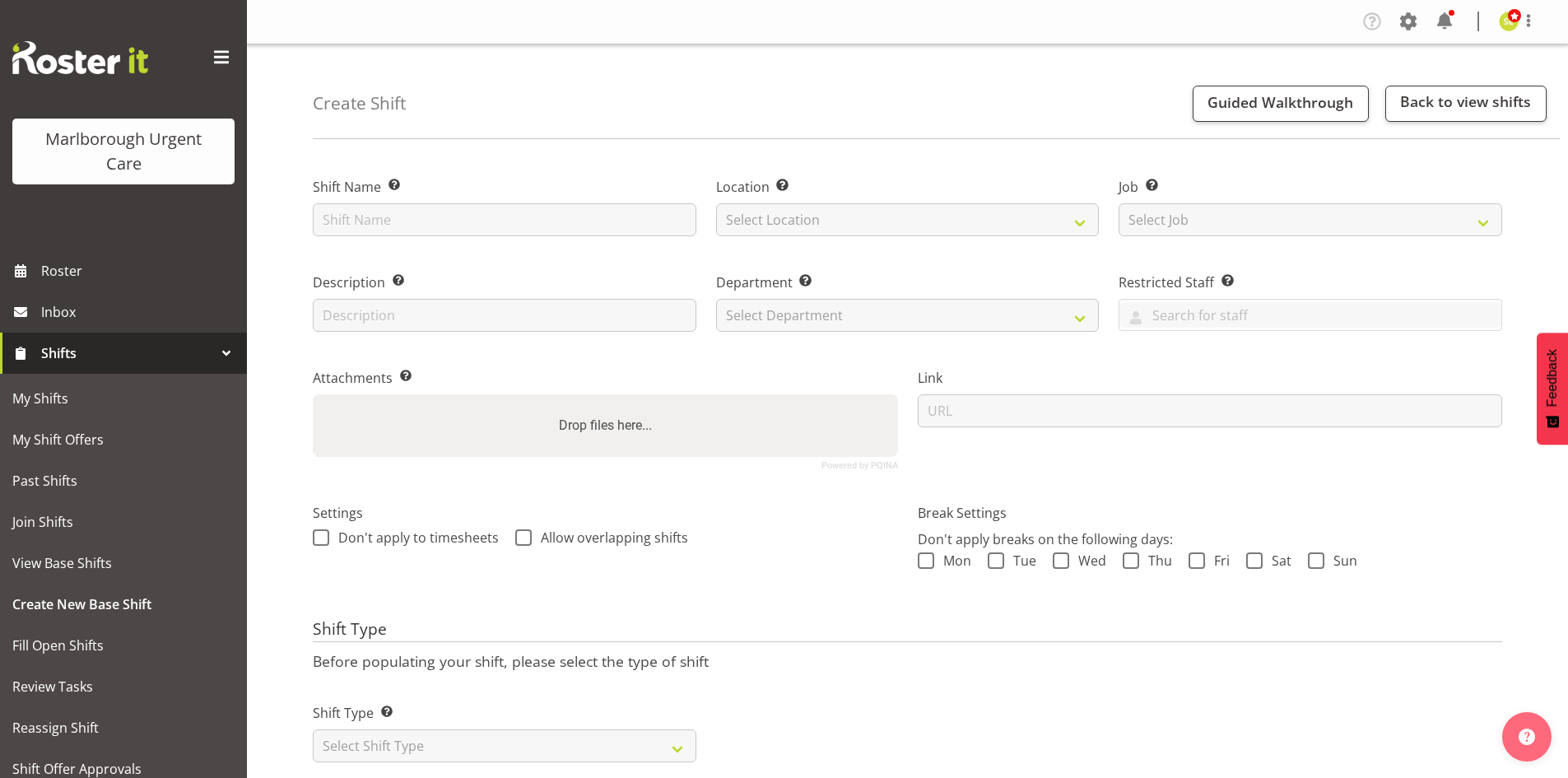
click at [415, 192] on label "Shift Name Enter a name for the shift (e.g. Day Shift)." at bounding box center [504, 187] width 383 height 19
click at [404, 207] on input "text" at bounding box center [504, 219] width 383 height 32
type input "Weekend Reception"
click at [760, 221] on select "Select Location Blenheim" at bounding box center [907, 219] width 383 height 32
select select "1282"
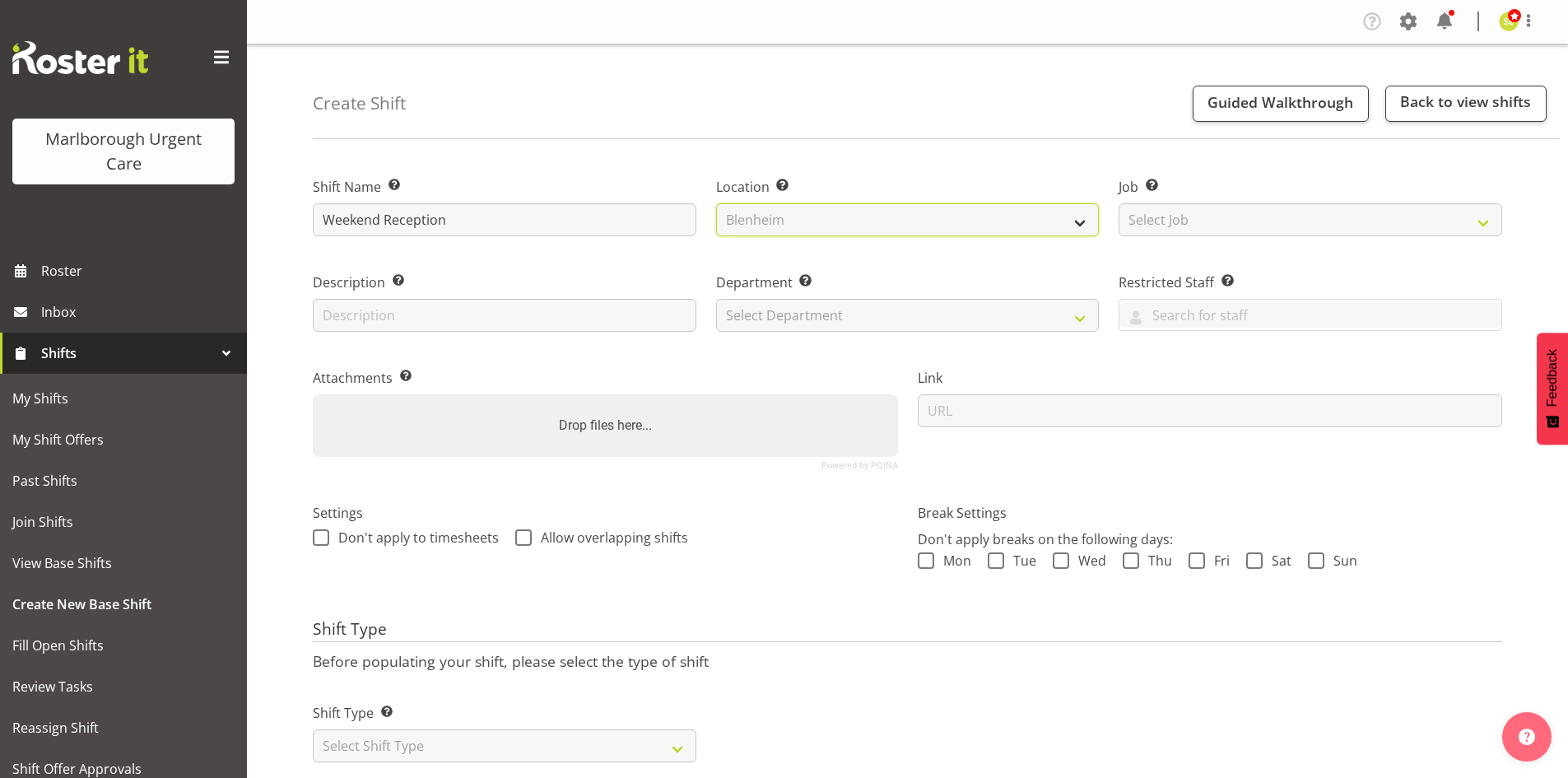
click at [716, 203] on select "Select Location Blenheim" at bounding box center [907, 219] width 383 height 32
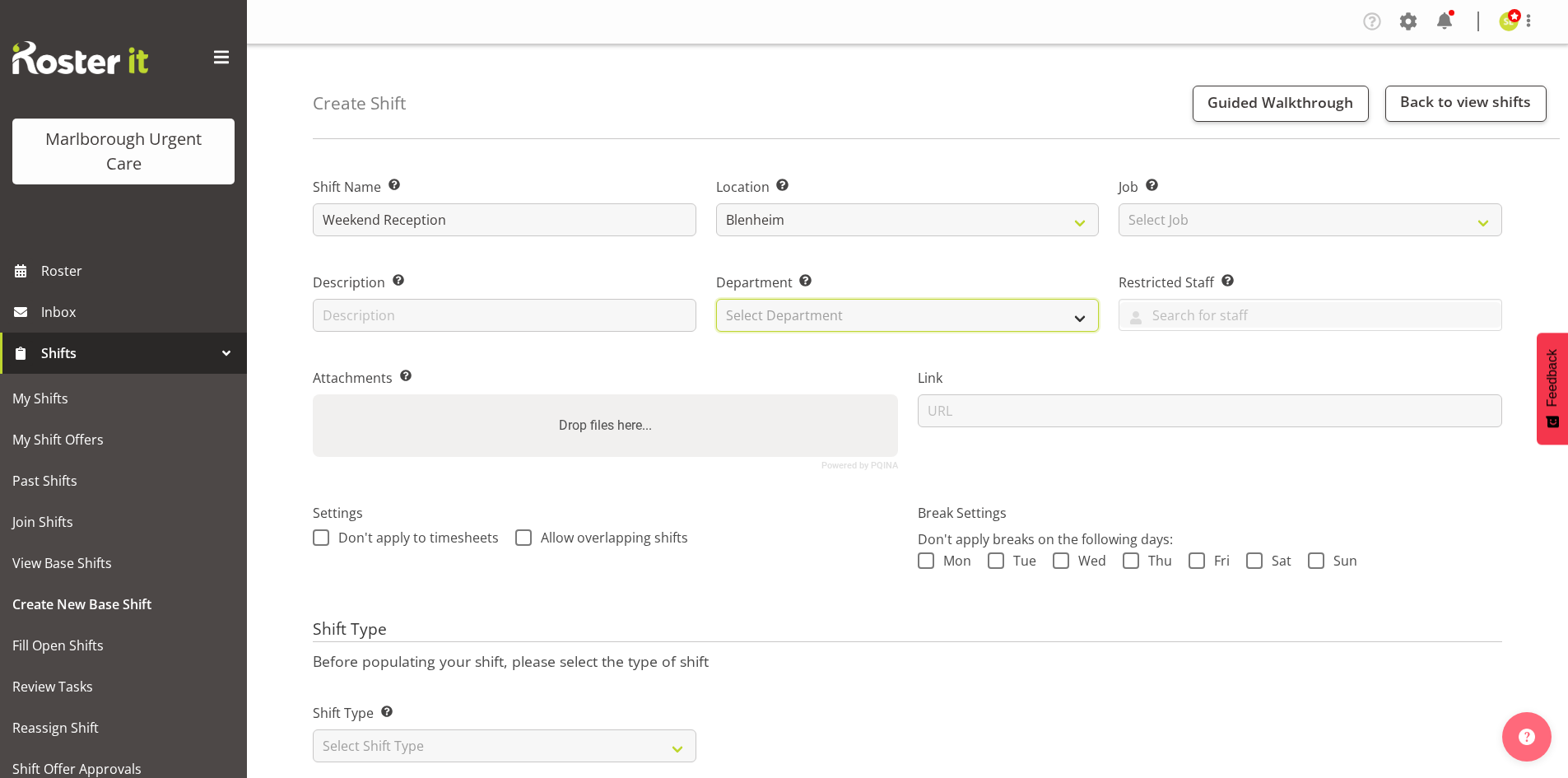
click at [758, 308] on select "Select Department Haemodialysis Dialysis Unit Marlborough Urgent Care" at bounding box center [907, 315] width 383 height 32
select select "925"
click at [716, 299] on select "Select Department Haemodialysis Dialysis Unit Marlborough Urgent Care" at bounding box center [907, 315] width 383 height 32
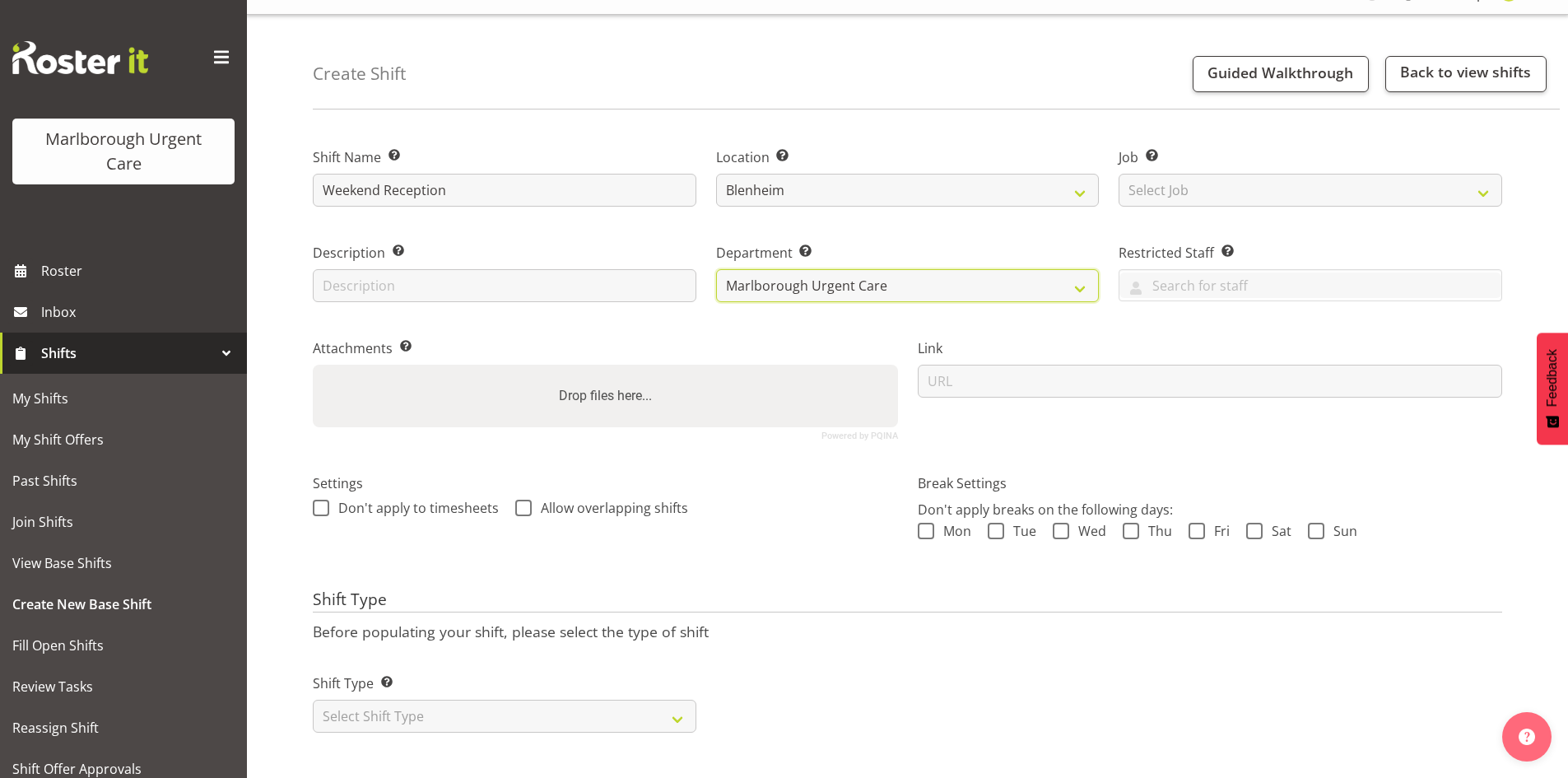
scroll to position [45, 0]
drag, startPoint x: 475, startPoint y: 707, endPoint x: 465, endPoint y: 698, distance: 13.5
click at [475, 707] on select "Select Shift Type One Off Shift Recurring Shift Rotating Shift" at bounding box center [504, 713] width 383 height 32
select select "one_off"
click at [313, 697] on select "Select Shift Type One Off Shift Recurring Shift Rotating Shift" at bounding box center [504, 713] width 383 height 32
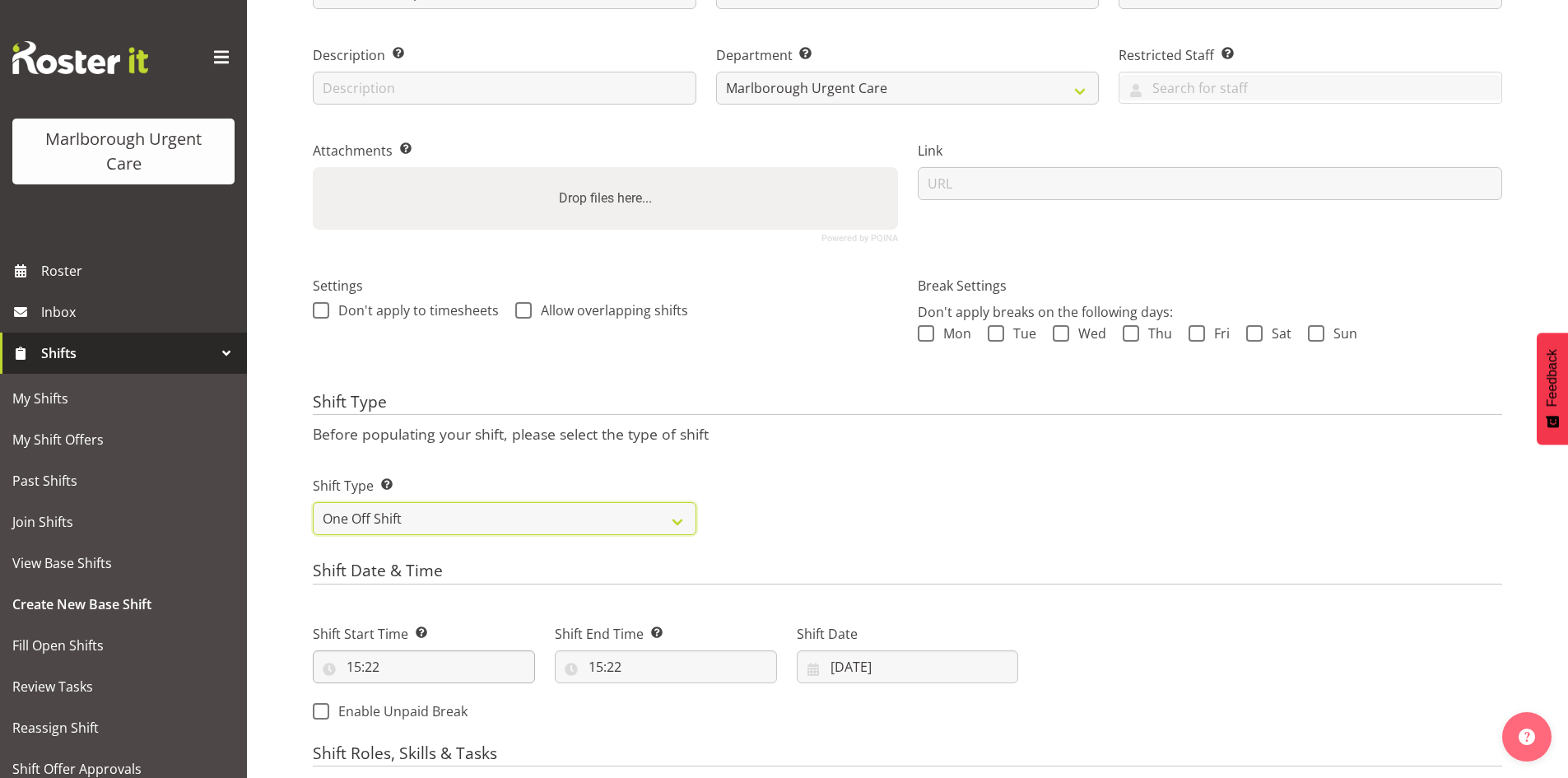
scroll to position [292, 0]
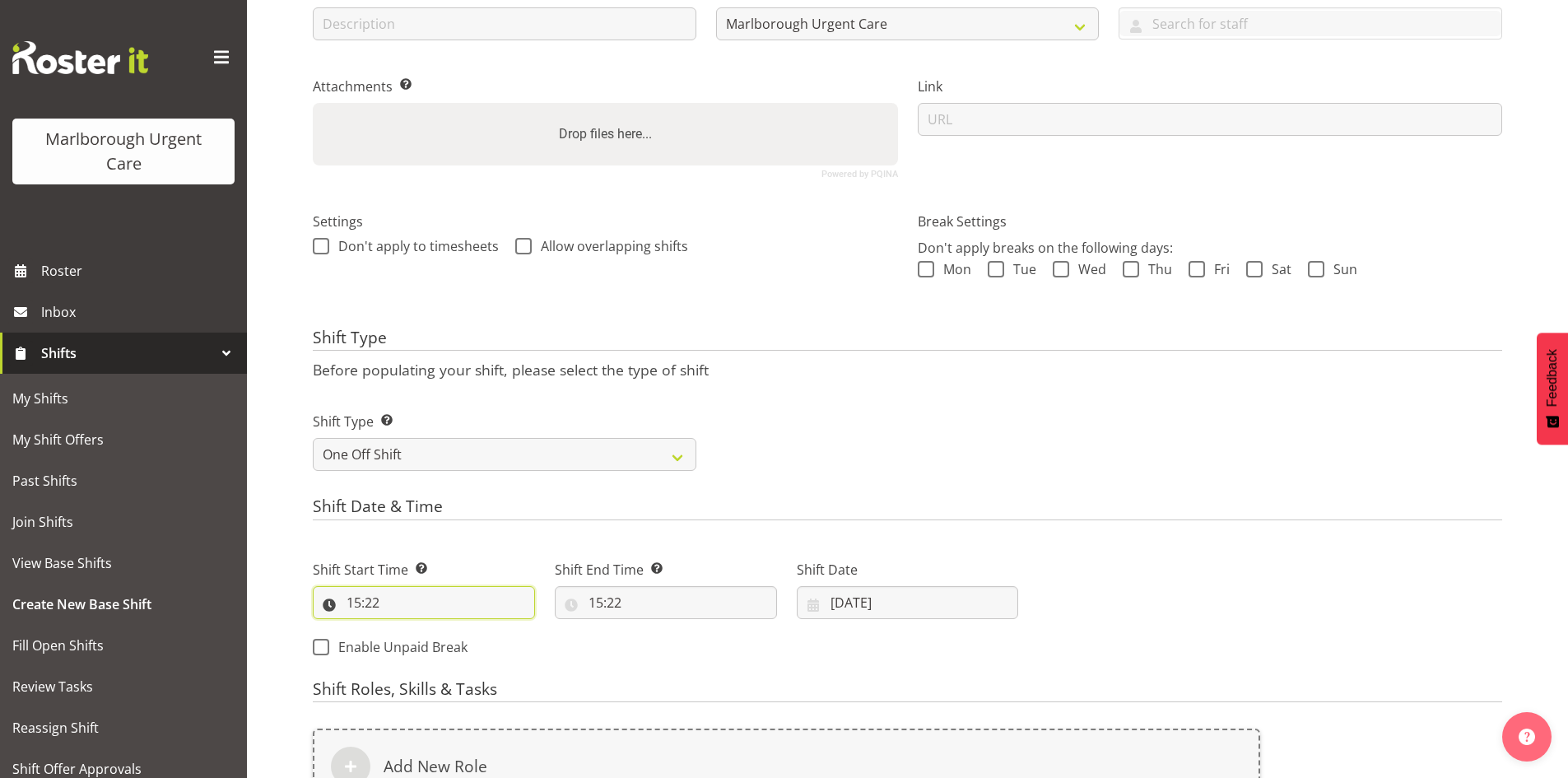
click at [381, 595] on input "15:22" at bounding box center [423, 602] width 222 height 32
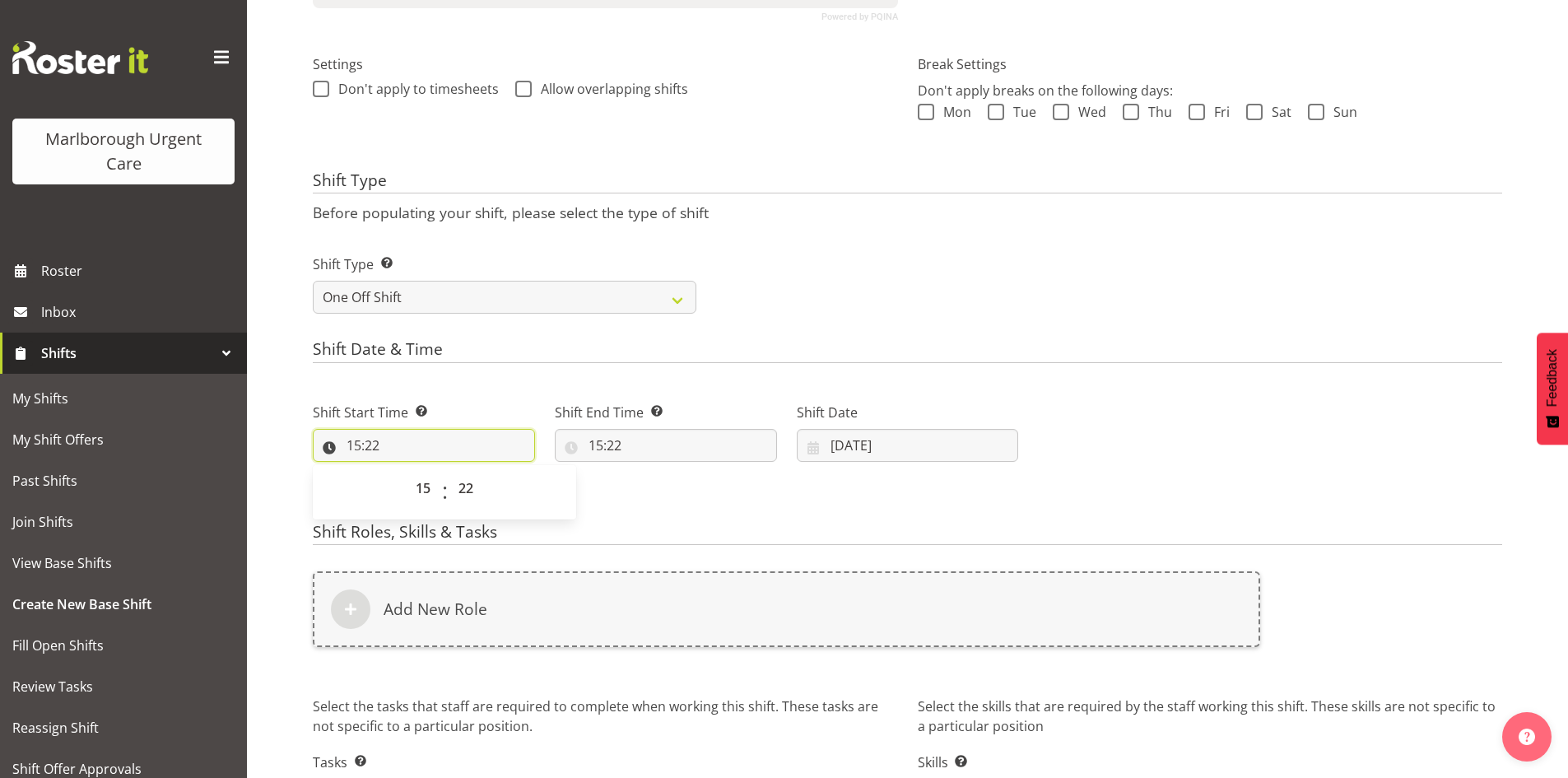
scroll to position [456, 0]
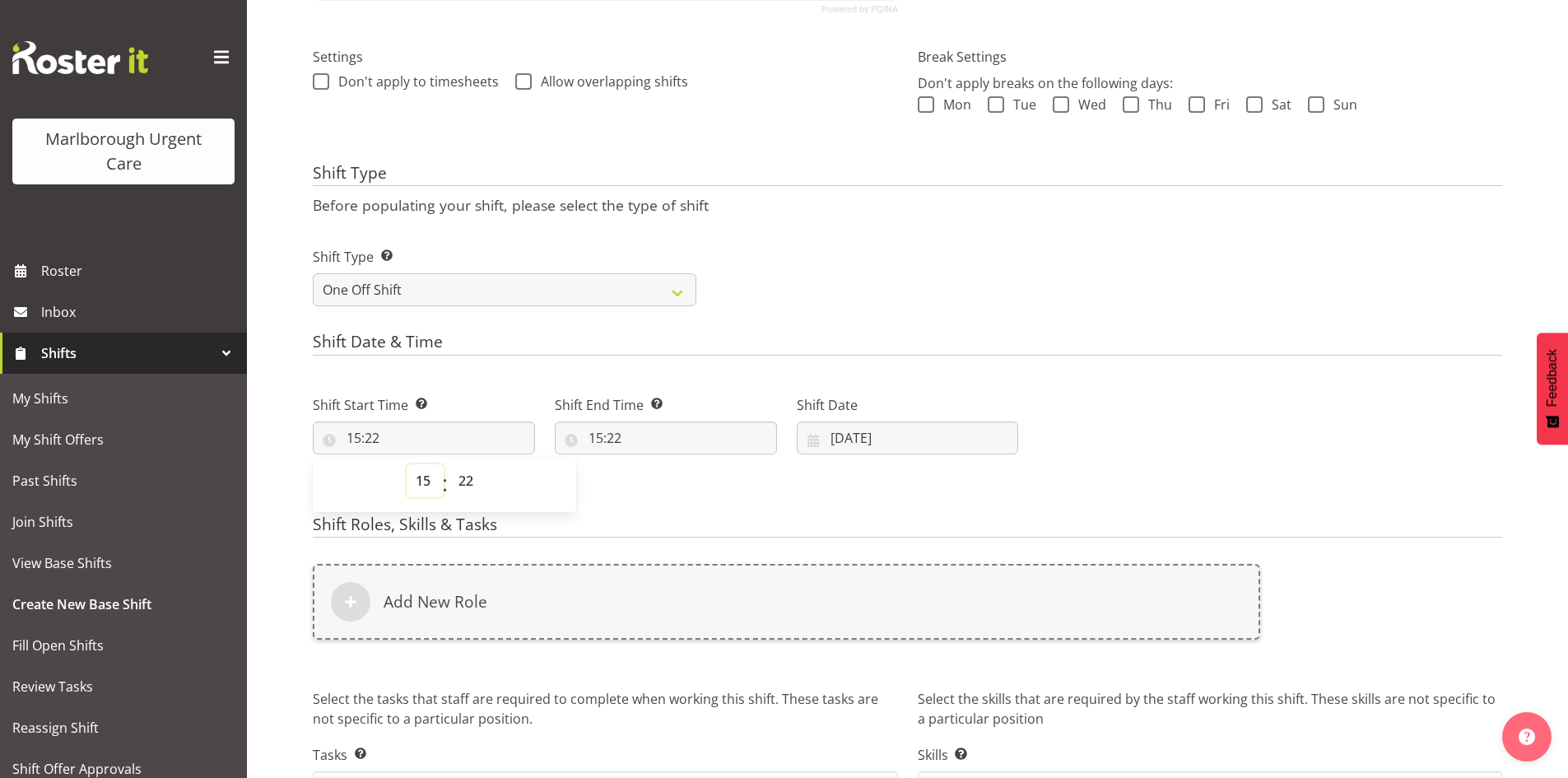
click at [424, 481] on select "00 01 02 03 04 05 06 07 08 09 10 11 12 13 14 15 16 17 18 19 20 21 22 23" at bounding box center [425, 480] width 37 height 32
select select "13"
click at [407, 464] on select "00 01 02 03 04 05 06 07 08 09 10 11 12 13 14 15 16 17 18 19 20 21 22 23" at bounding box center [425, 480] width 37 height 32
type input "13:22"
click at [468, 478] on select "00 01 02 03 04 05 06 07 08 09 10 11 12 13 14 15 16 17 18 19 20 21 22 23 24 25 2…" at bounding box center [468, 480] width 37 height 32
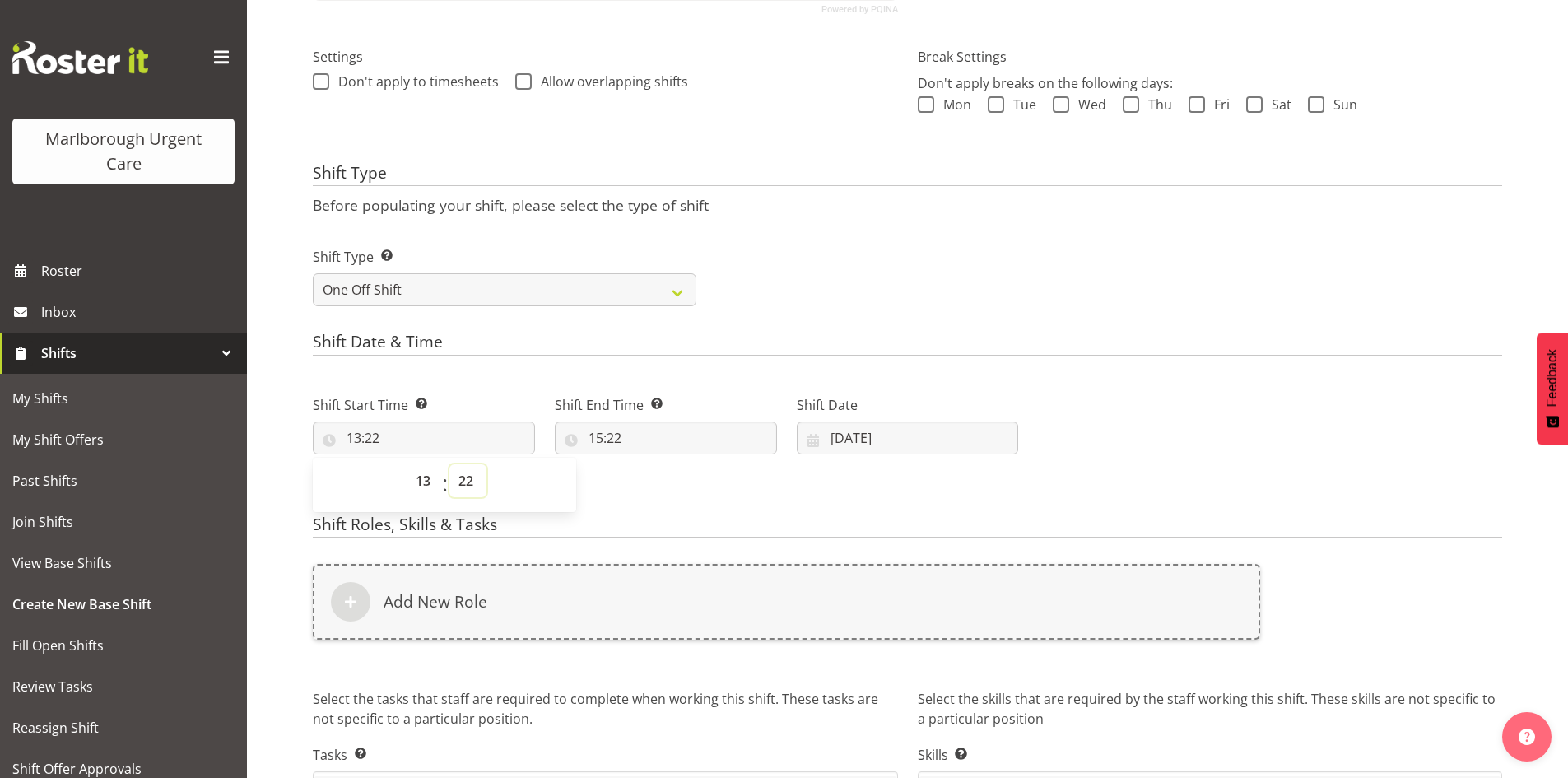
select select "30"
click at [449, 464] on select "00 01 02 03 04 05 06 07 08 09 10 11 12 13 14 15 16 17 18 19 20 21 22 23 24 25 2…" at bounding box center [468, 480] width 37 height 32
type input "13:30"
click at [598, 437] on input "15:22" at bounding box center [665, 437] width 222 height 32
click at [653, 474] on select "00 01 02 03 04 05 06 07 08 09 10 11 12 13 14 15 16 17 18 19 20 21 22 23" at bounding box center [667, 480] width 37 height 32
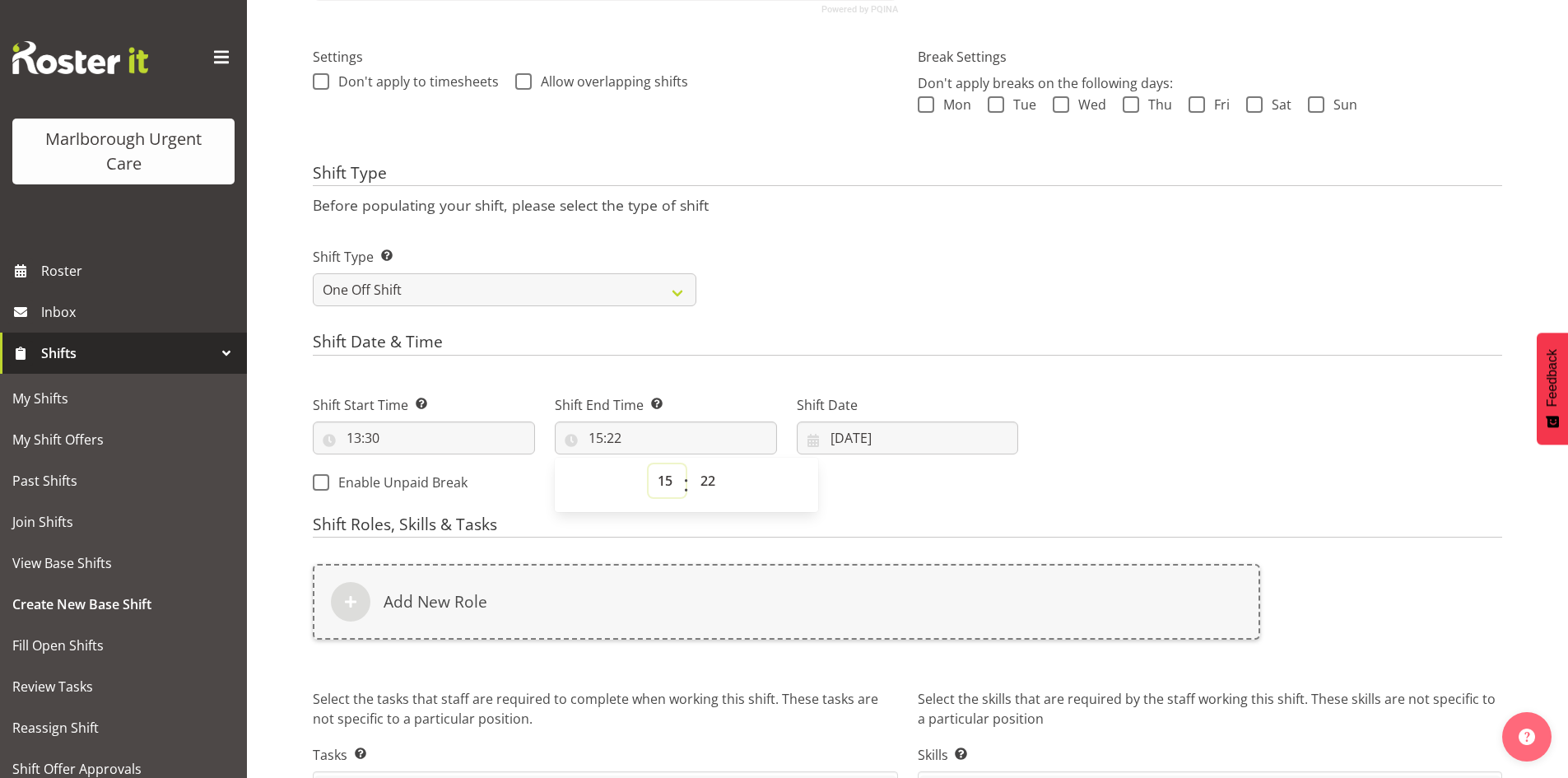
select select "20"
click at [649, 464] on select "00 01 02 03 04 05 06 07 08 09 10 11 12 13 14 15 16 17 18 19 20 21 22 23" at bounding box center [667, 480] width 37 height 32
type input "20:22"
click at [695, 475] on select "00 01 02 03 04 05 06 07 08 09 10 11 12 13 14 15 16 17 18 19 20 21 22 23 24 25 2…" at bounding box center [710, 480] width 37 height 32
select select "0"
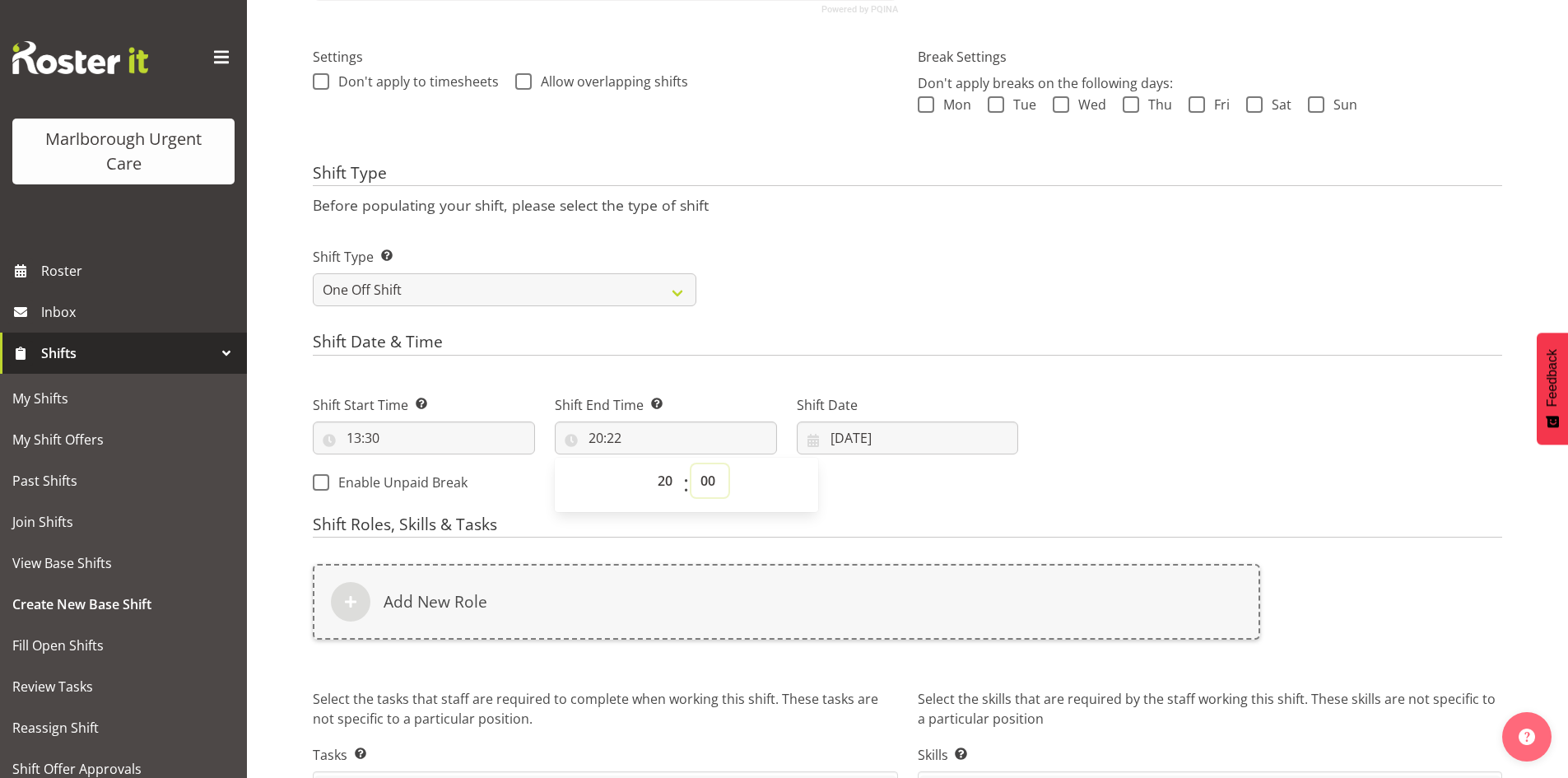
click at [692, 464] on select "00 01 02 03 04 05 06 07 08 09 10 11 12 13 14 15 16 17 18 19 20 21 22 23 24 25 2…" at bounding box center [710, 480] width 37 height 32
type input "20:00"
click at [887, 436] on input "[DATE]" at bounding box center [907, 437] width 222 height 32
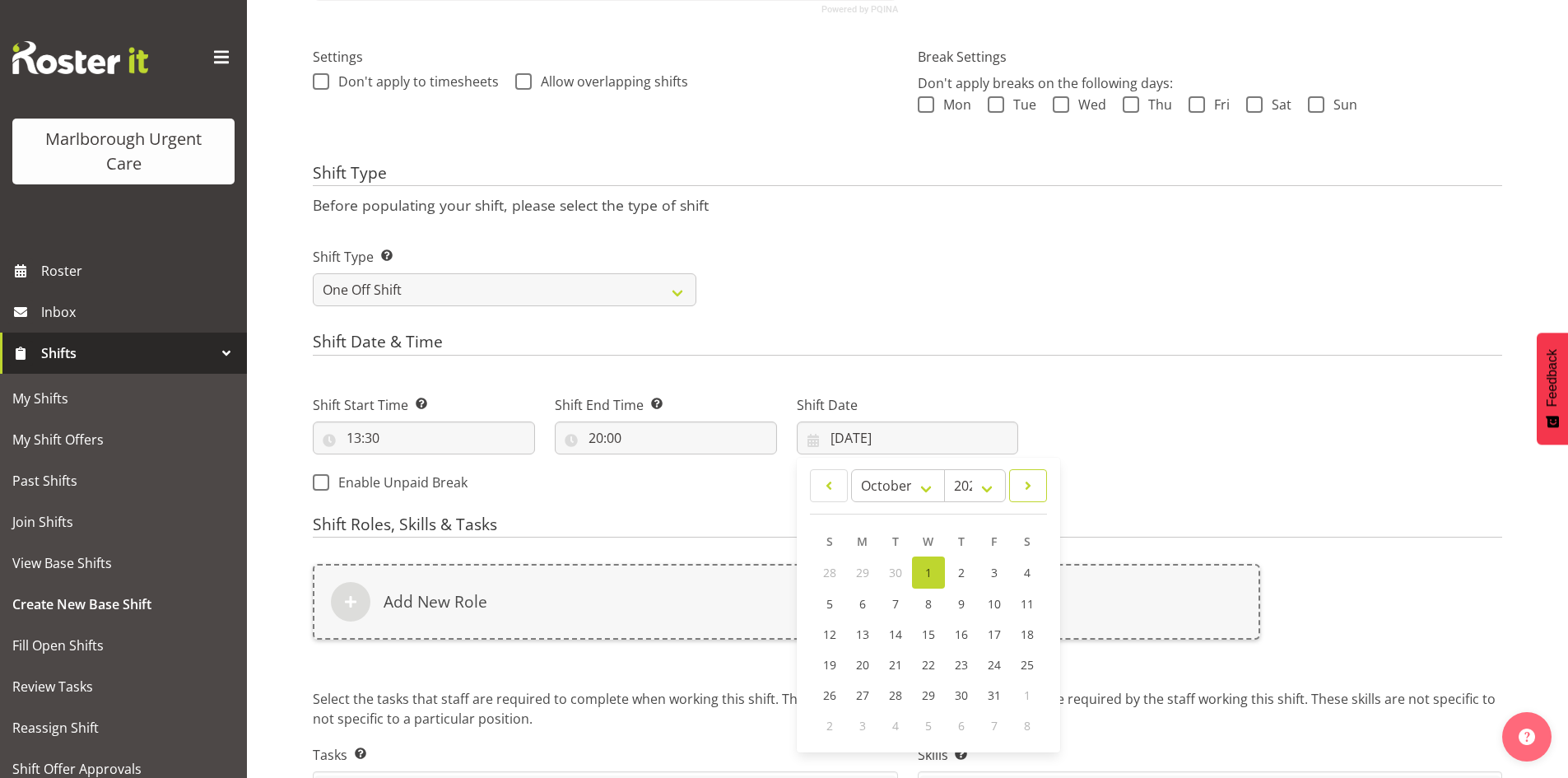
click at [1026, 482] on span at bounding box center [1028, 485] width 17 height 19
click at [835, 486] on span at bounding box center [829, 485] width 17 height 19
click at [834, 486] on span at bounding box center [829, 485] width 17 height 19
select select "9"
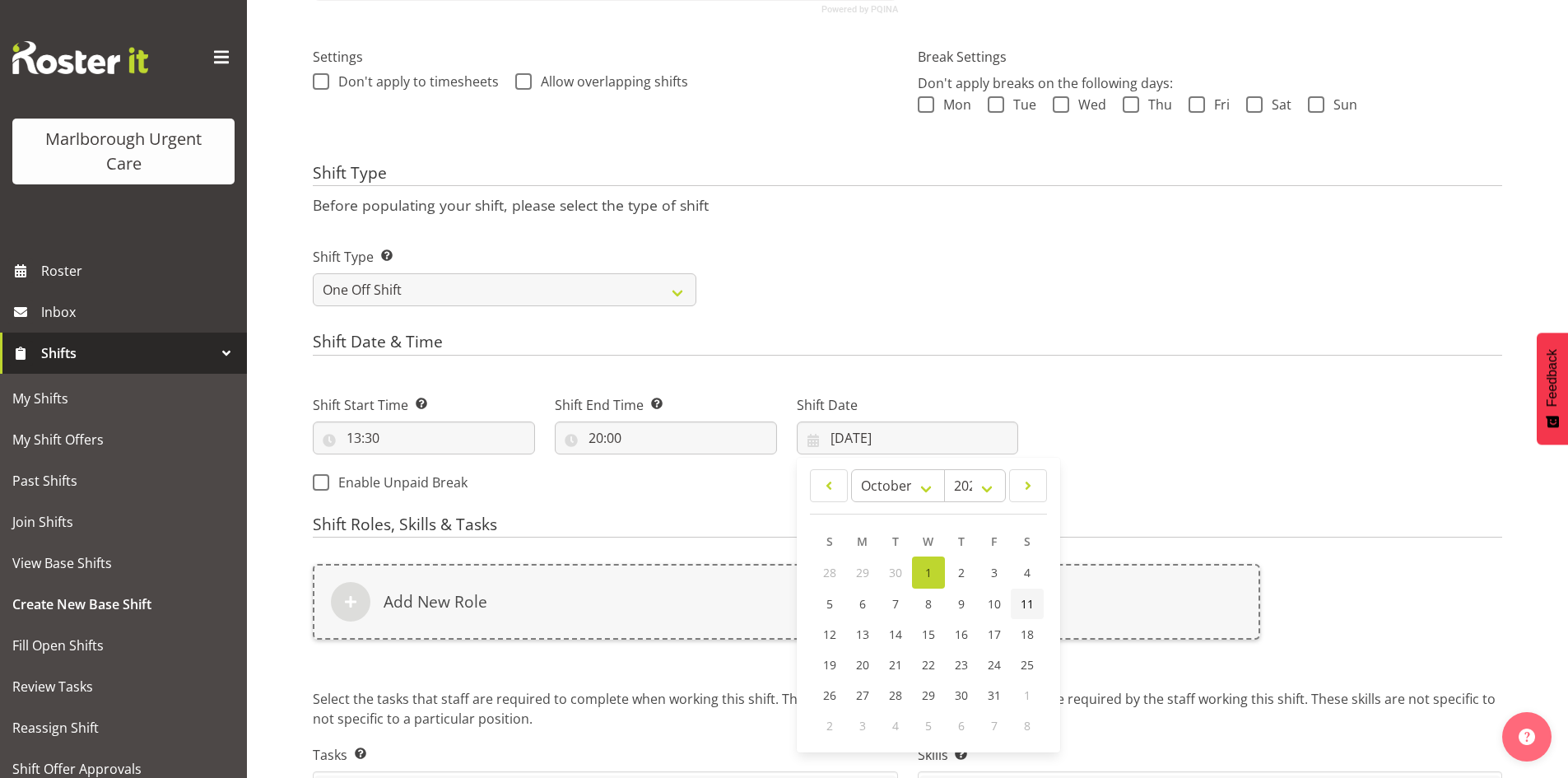
click at [1022, 603] on span "11" at bounding box center [1027, 603] width 13 height 16
type input "11/10/2025"
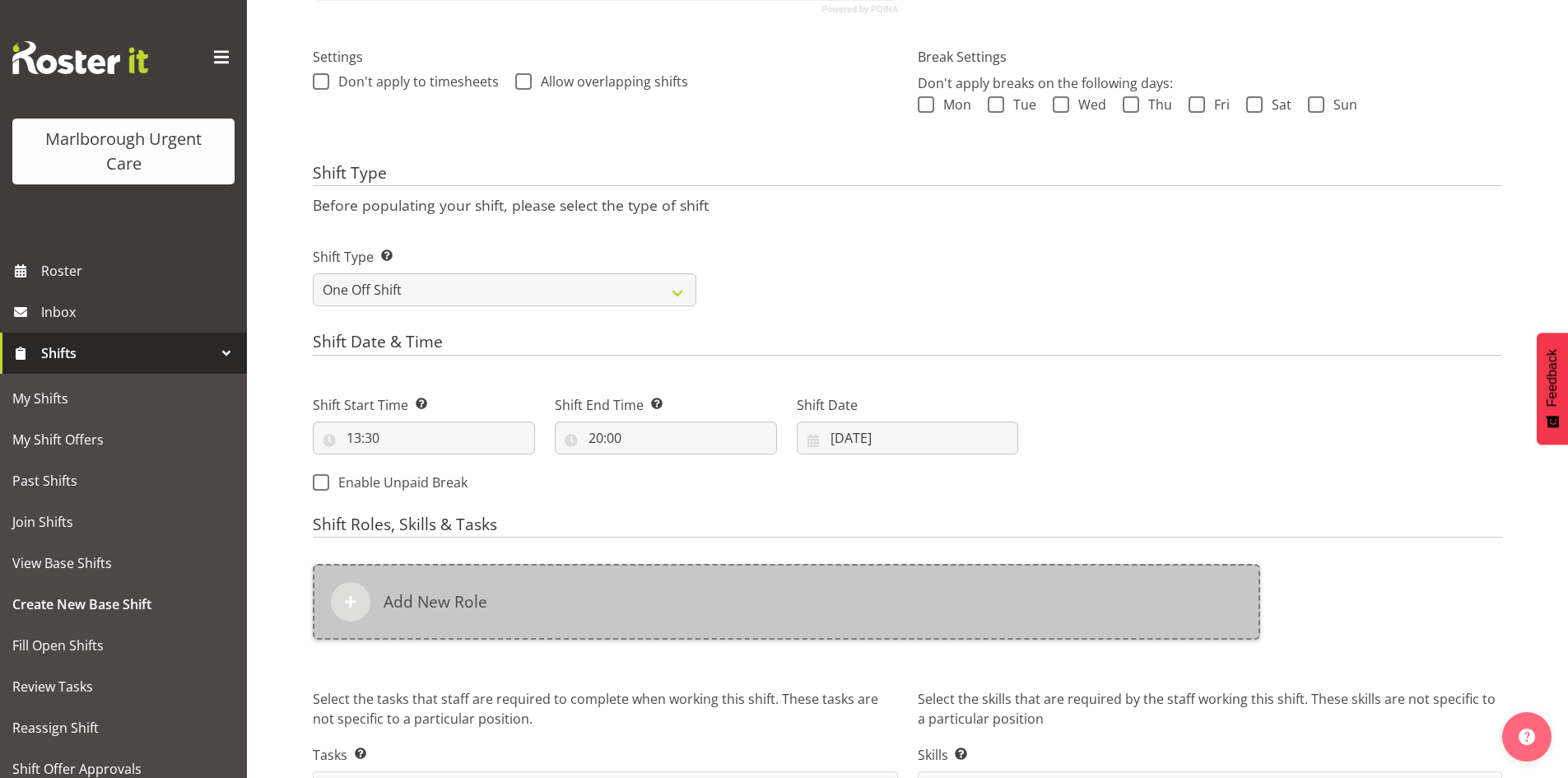
click at [460, 610] on h6 "Add New Role" at bounding box center [435, 601] width 104 height 19
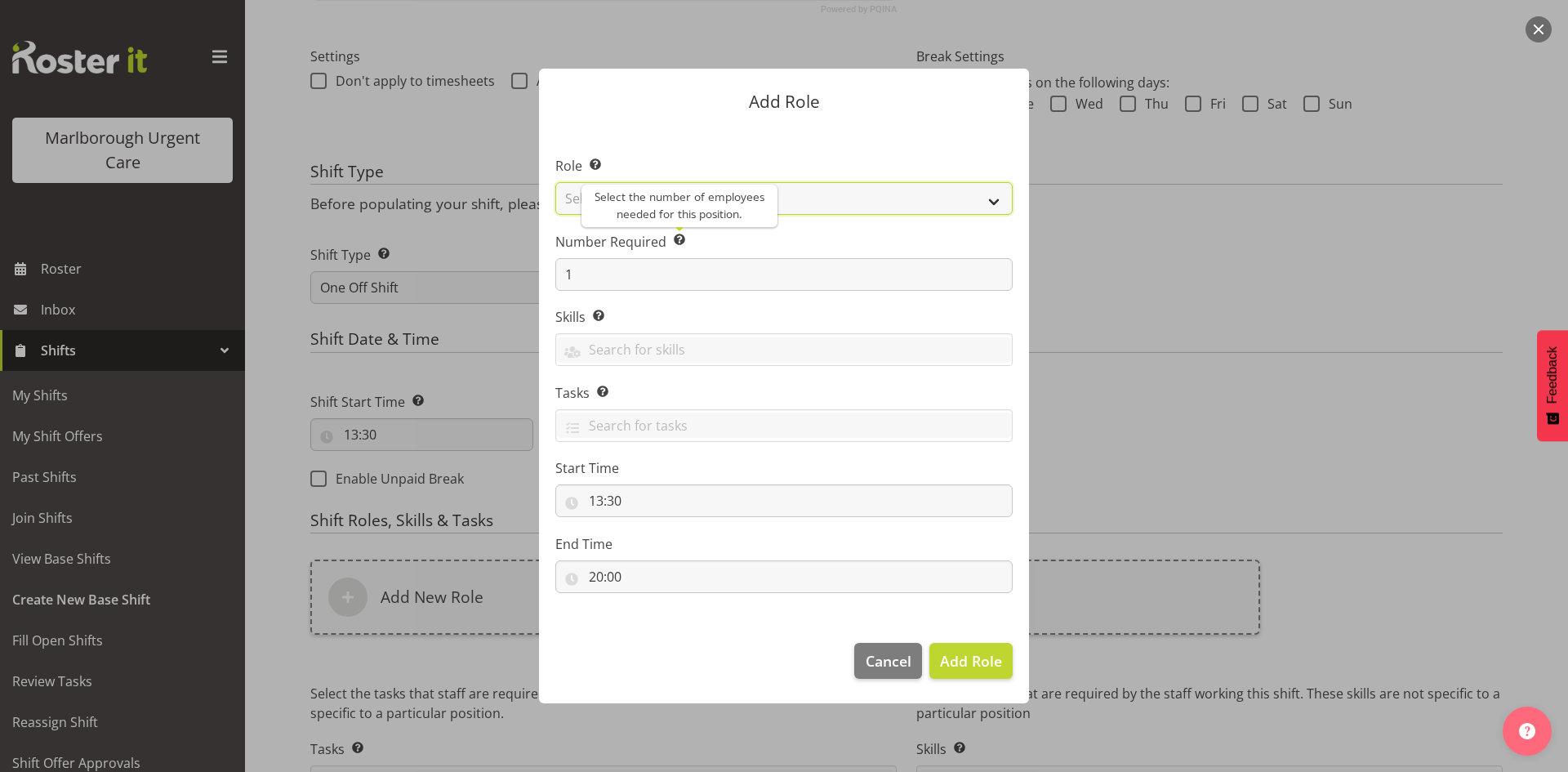
click at [659, 197] on select "Select Role Casual Registered Nurse Casual Weekday Medical Officer Casual Weekd…" at bounding box center [784, 198] width 457 height 32
select select "1558"
click at [556, 182] on select "Select Role Casual Registered Nurse Casual Weekday Medical Officer Casual Weekd…" at bounding box center [784, 198] width 457 height 32
drag, startPoint x: 874, startPoint y: 654, endPoint x: 865, endPoint y: 636, distance: 20.1
click at [874, 655] on span "Cancel" at bounding box center [889, 661] width 46 height 21
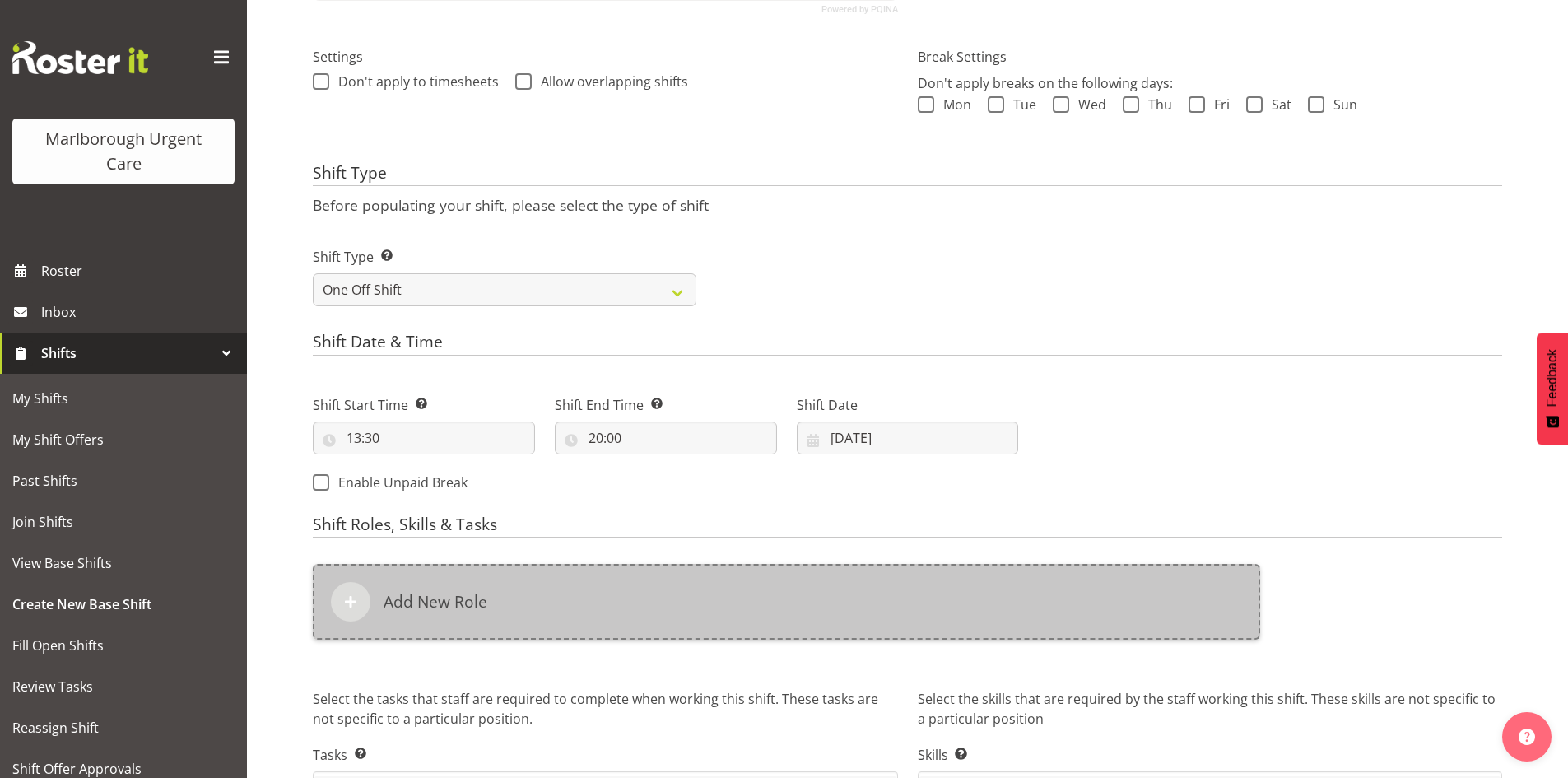
click at [551, 603] on div "Add New Role" at bounding box center [786, 602] width 947 height 76
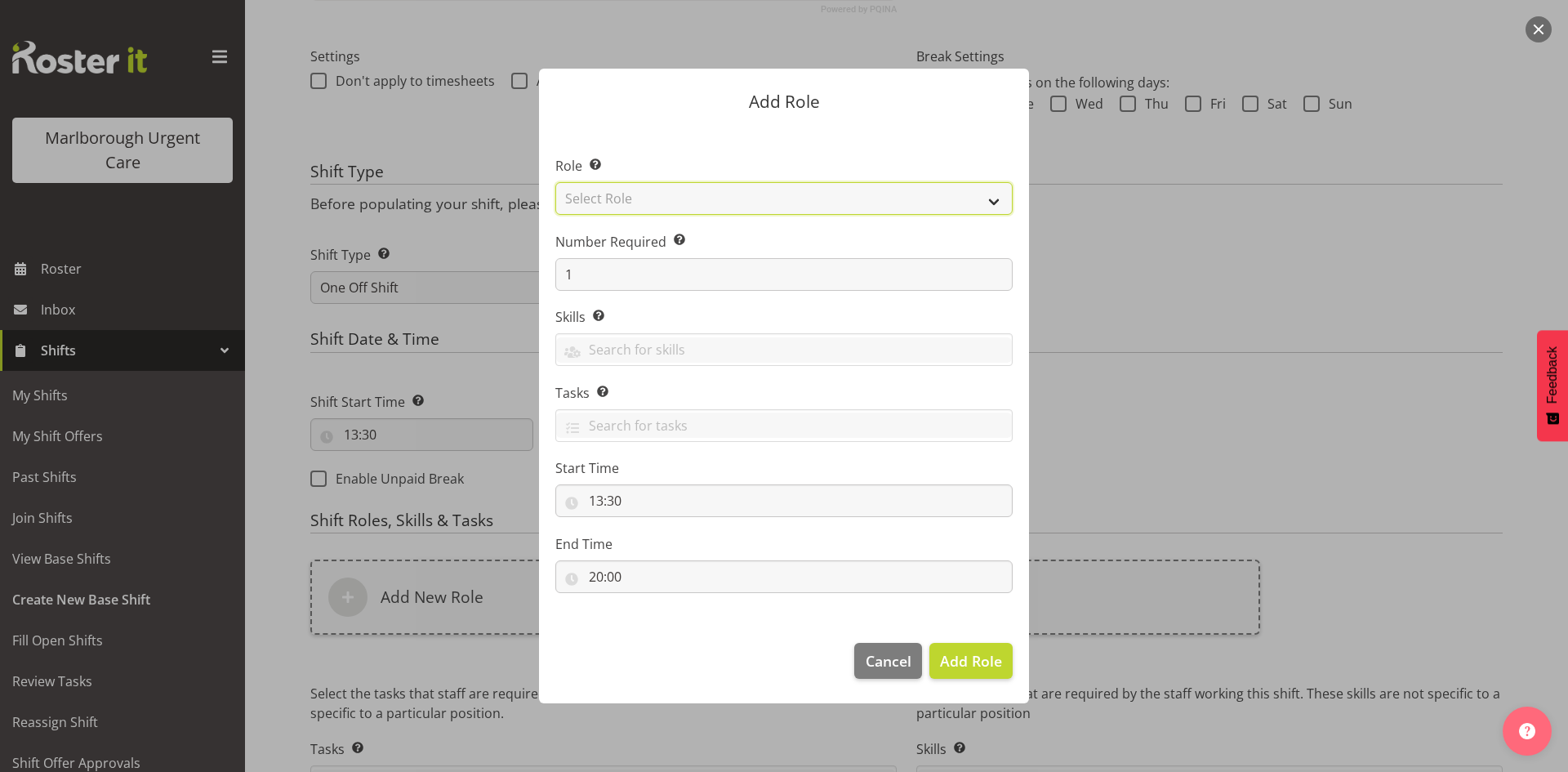
click at [734, 200] on select "Select Role Casual Registered Nurse Casual Weekday Medical Officer Casual Weekd…" at bounding box center [784, 198] width 457 height 32
select select "1563"
click at [556, 182] on select "Select Role Casual Registered Nurse Casual Weekday Medical Officer Casual Weekd…" at bounding box center [784, 198] width 457 height 32
click at [992, 655] on span "Add Role" at bounding box center [970, 661] width 62 height 19
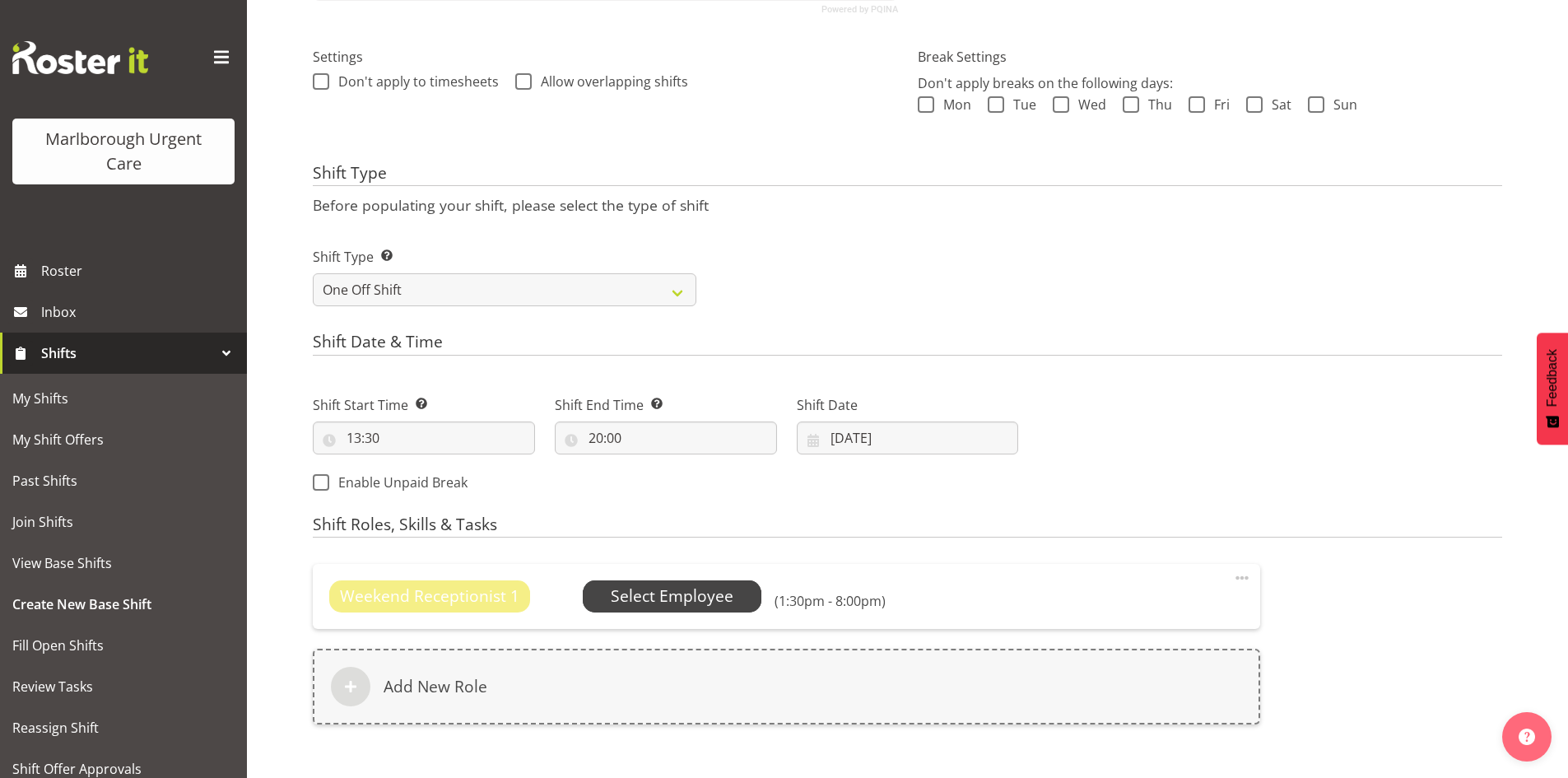
click at [693, 590] on span "Select Employee" at bounding box center [672, 596] width 123 height 24
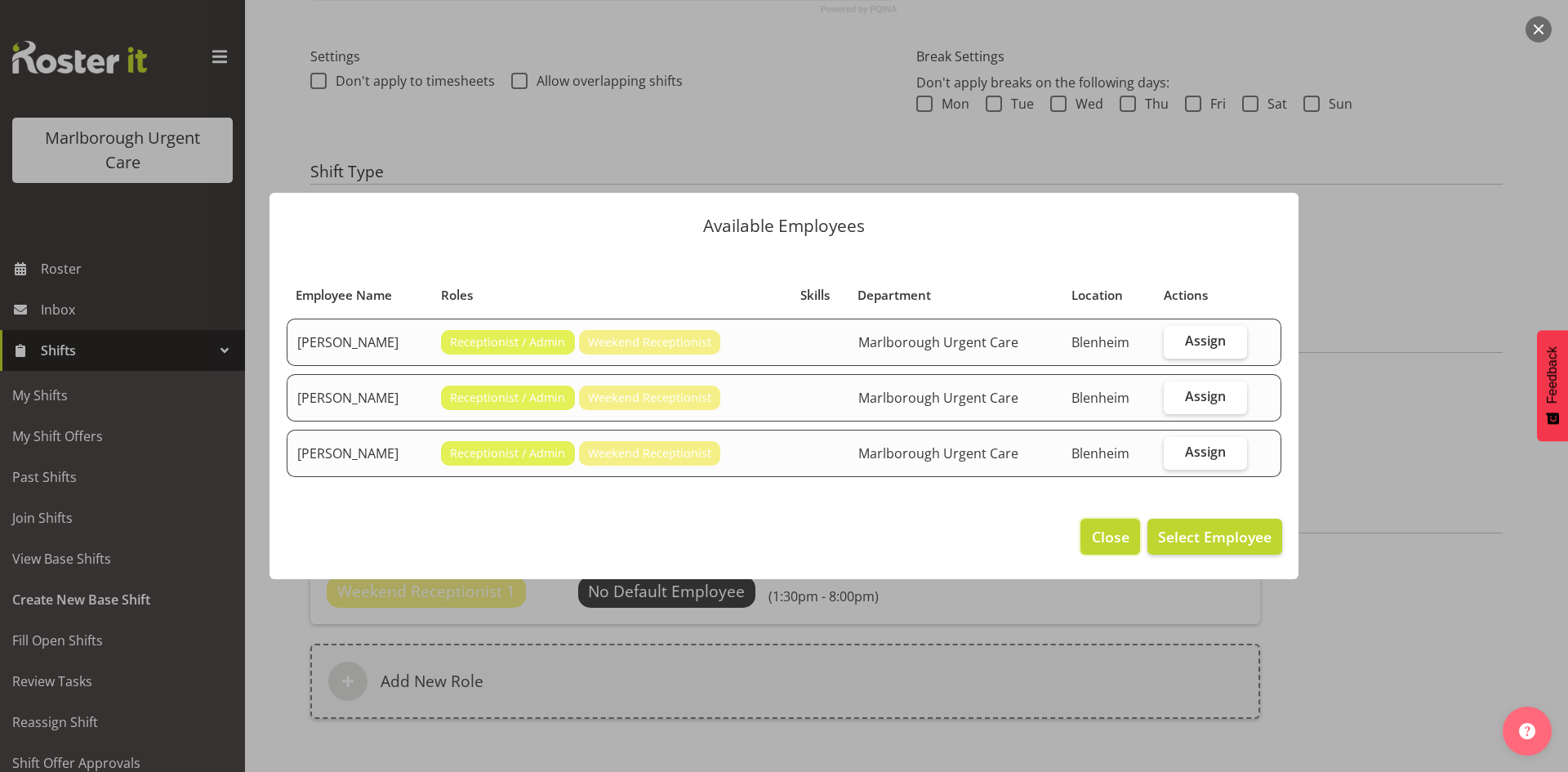
click at [1112, 536] on span "Close" at bounding box center [1110, 536] width 38 height 21
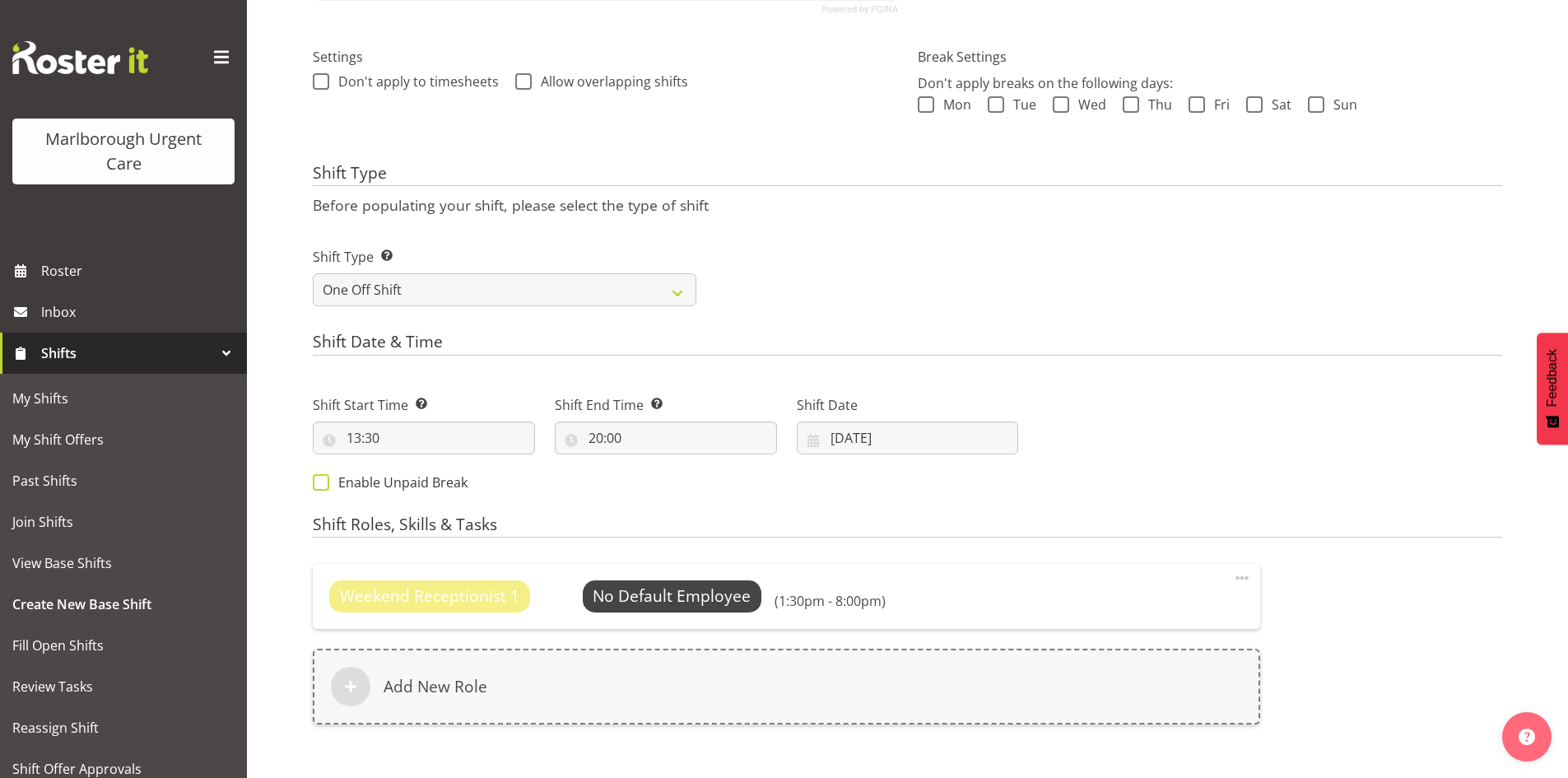
click at [375, 485] on span "Enable Unpaid Break" at bounding box center [398, 483] width 138 height 17
click at [323, 485] on input "Enable Unpaid Break" at bounding box center [318, 482] width 11 height 11
checkbox input "true"
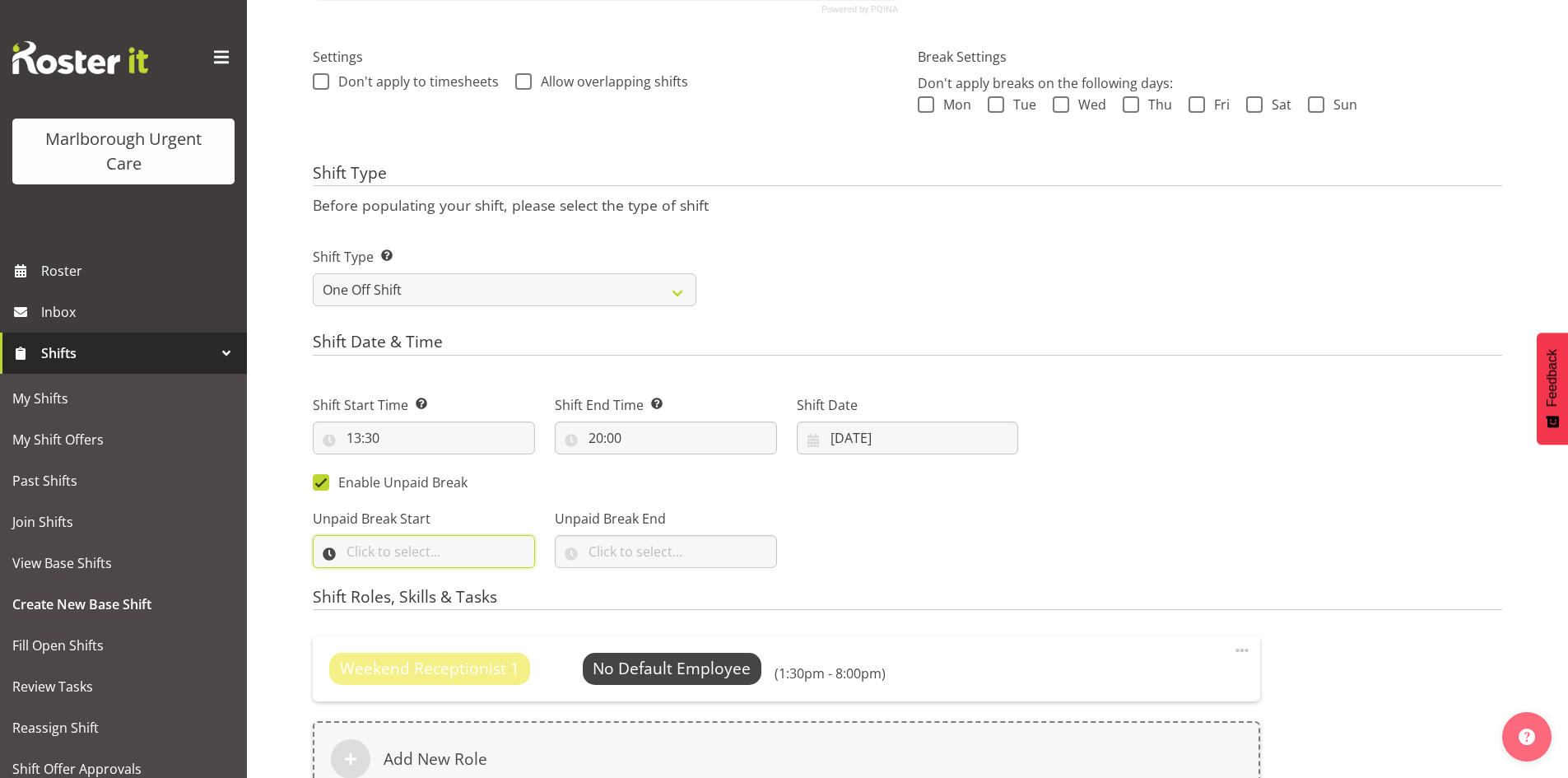
click at [460, 543] on input "text" at bounding box center [423, 551] width 222 height 32
click at [420, 584] on select "00 00 01 02 03 04 05 06 07 08 09 10 11 12 13 14 15 16 17 18 19 20 21 22 23" at bounding box center [425, 593] width 37 height 32
select select "16"
click at [407, 577] on select "00 00 01 02 03 04 05 06 07 08 09 10 11 12 13 14 15 16 17 18 19 20 21 22 23" at bounding box center [425, 593] width 37 height 32
click at [460, 584] on select "00 00 01 02 03 04 05 06 07 08 09 10 11 12 13 14 15 16 17 18 19 20 21 22 23 24 2…" at bounding box center [468, 593] width 37 height 32
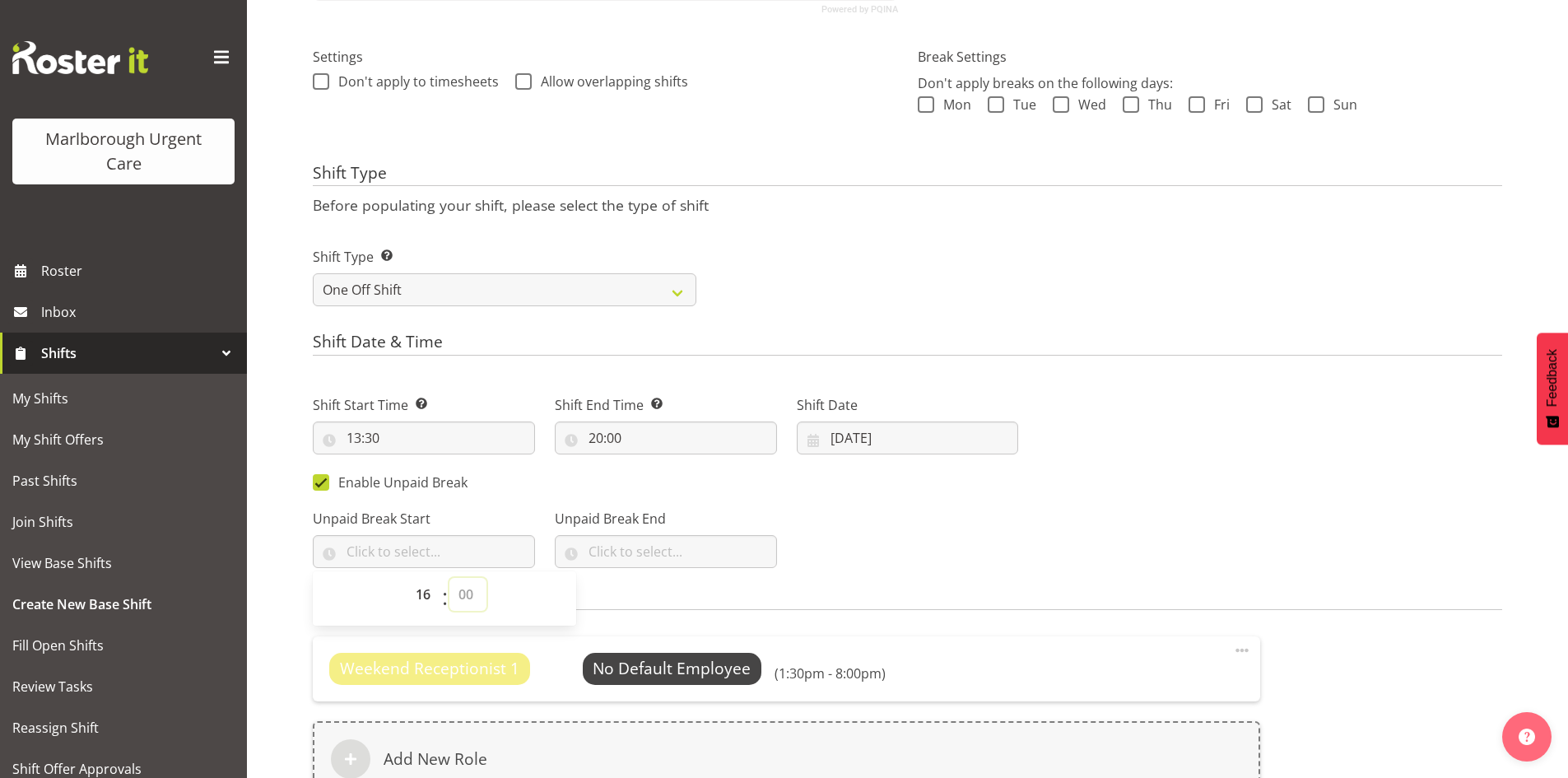
select select "30"
click at [449, 577] on select "00 00 01 02 03 04 05 06 07 08 09 10 11 12 13 14 15 16 17 18 19 20 21 22 23 24 2…" at bounding box center [468, 593] width 37 height 32
type input "16:30"
click at [630, 560] on input "text" at bounding box center [665, 551] width 222 height 32
click at [662, 600] on select "00 00 01 02 03 04 05 06 07 08 09 10 11 12 13 14 15 16 17 18 19 20 21 22 23" at bounding box center [667, 593] width 37 height 32
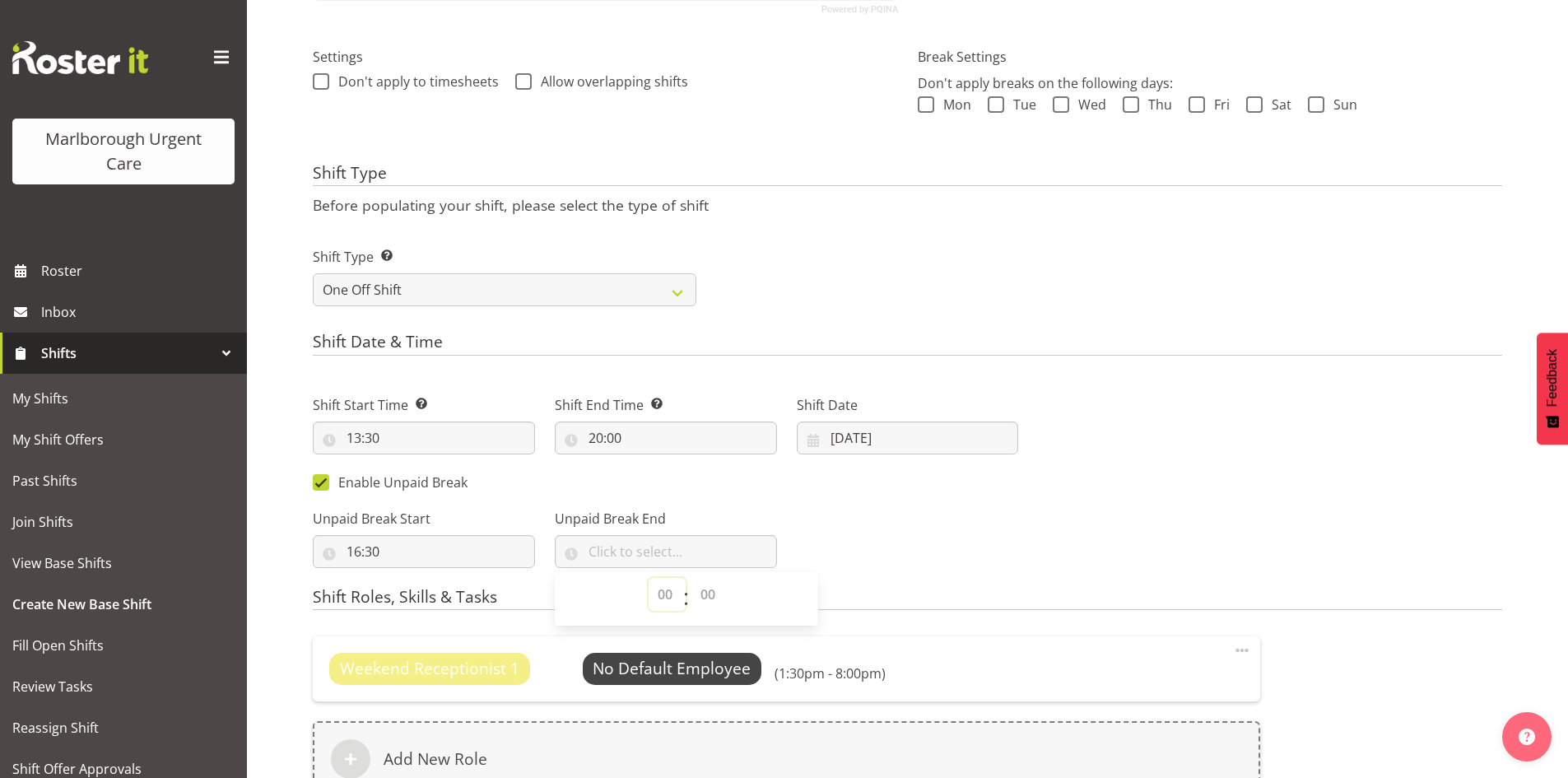
select select "17"
click at [649, 577] on select "00 00 01 02 03 04 05 06 07 08 09 10 11 12 13 14 15 16 17 18 19 20 21 22 23" at bounding box center [667, 593] width 37 height 32
click at [720, 600] on select "00 00 01 02 03 04 05 06 07 08 09 10 11 12 13 14 15 16 17 18 19 20 21 22 23 24 2…" at bounding box center [710, 593] width 37 height 32
select select "0"
click at [692, 577] on select "00 00 01 02 03 04 05 06 07 08 09 10 11 12 13 14 15 16 17 18 19 20 21 22 23 24 2…" at bounding box center [710, 593] width 37 height 32
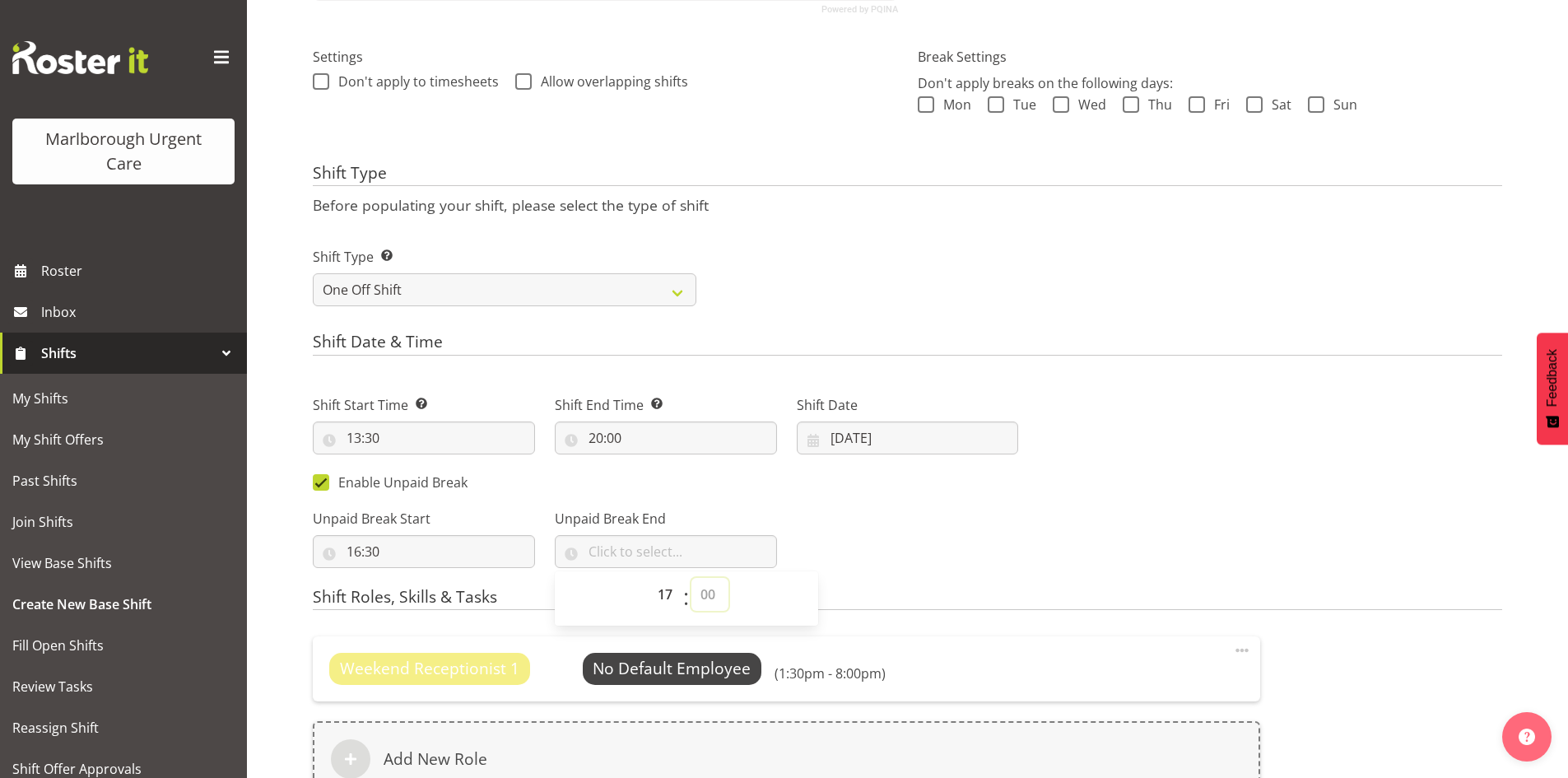
type input "17:00"
click at [1050, 525] on div "Next Shifts" at bounding box center [1269, 475] width 484 height 206
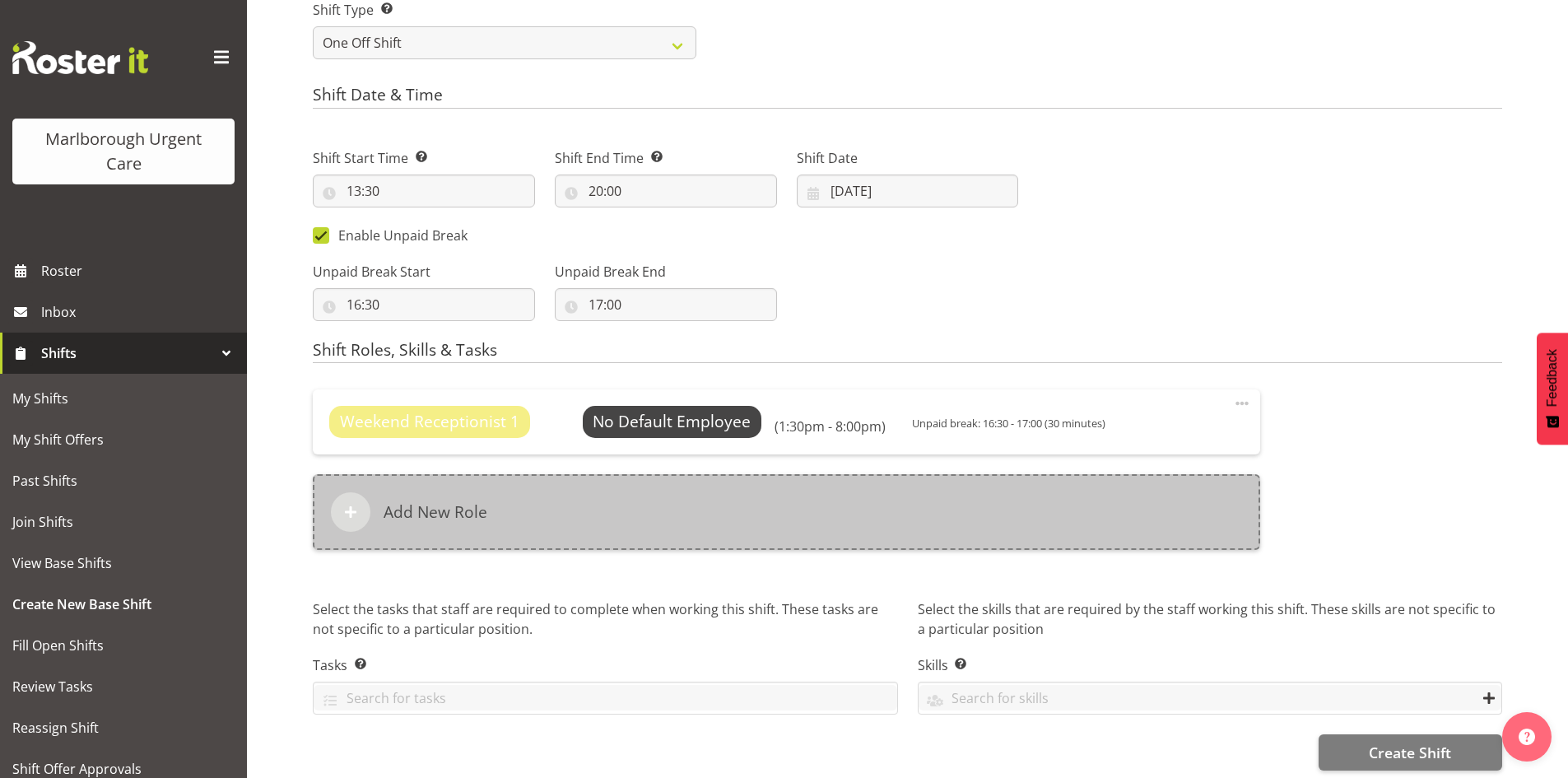
scroll to position [720, 0]
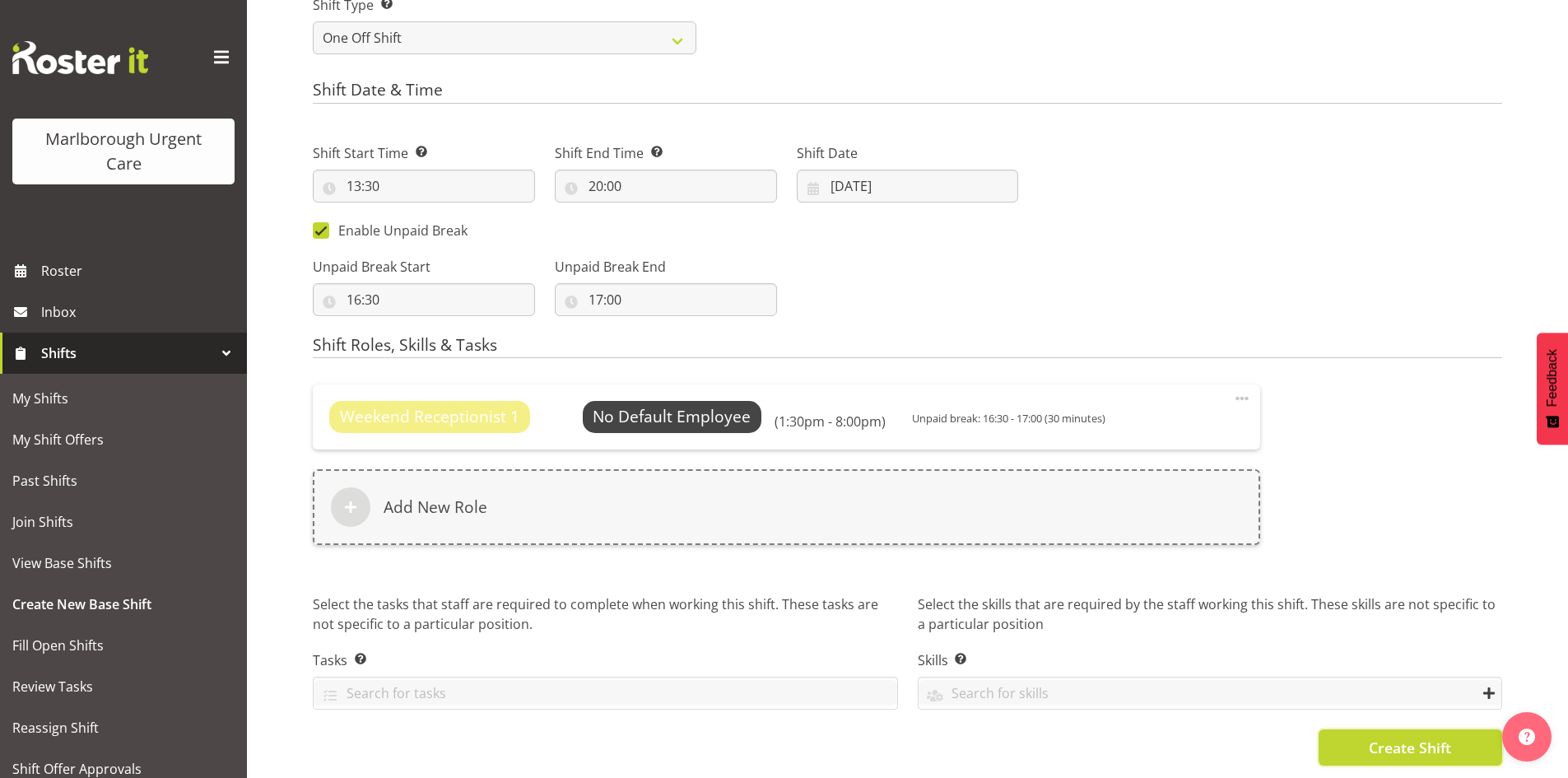
click at [1359, 733] on button "Create Shift" at bounding box center [1410, 746] width 184 height 36
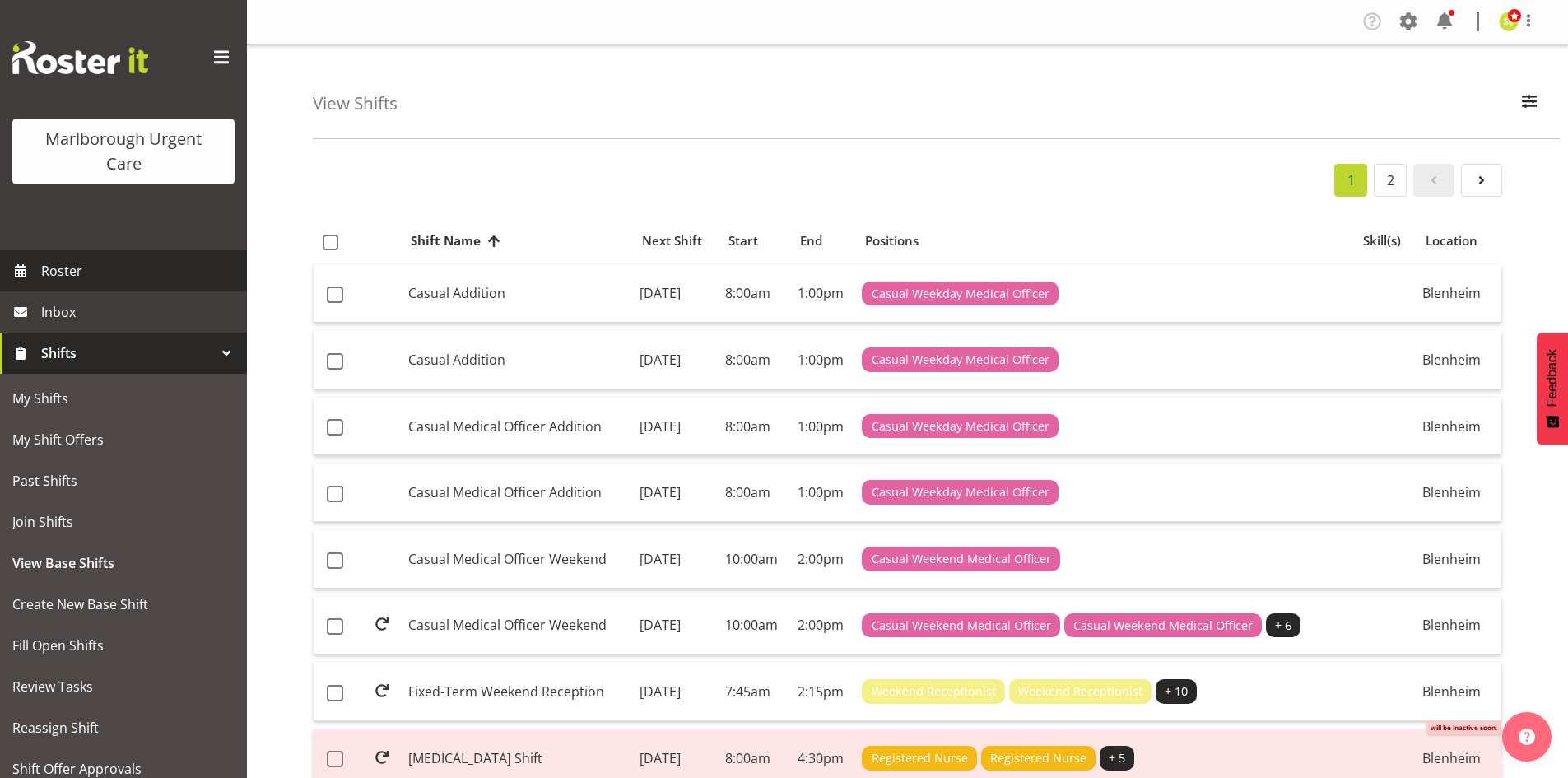
drag, startPoint x: 123, startPoint y: 273, endPoint x: 181, endPoint y: 278, distance: 58.2
click at [123, 273] on span "Roster" at bounding box center [139, 270] width 198 height 25
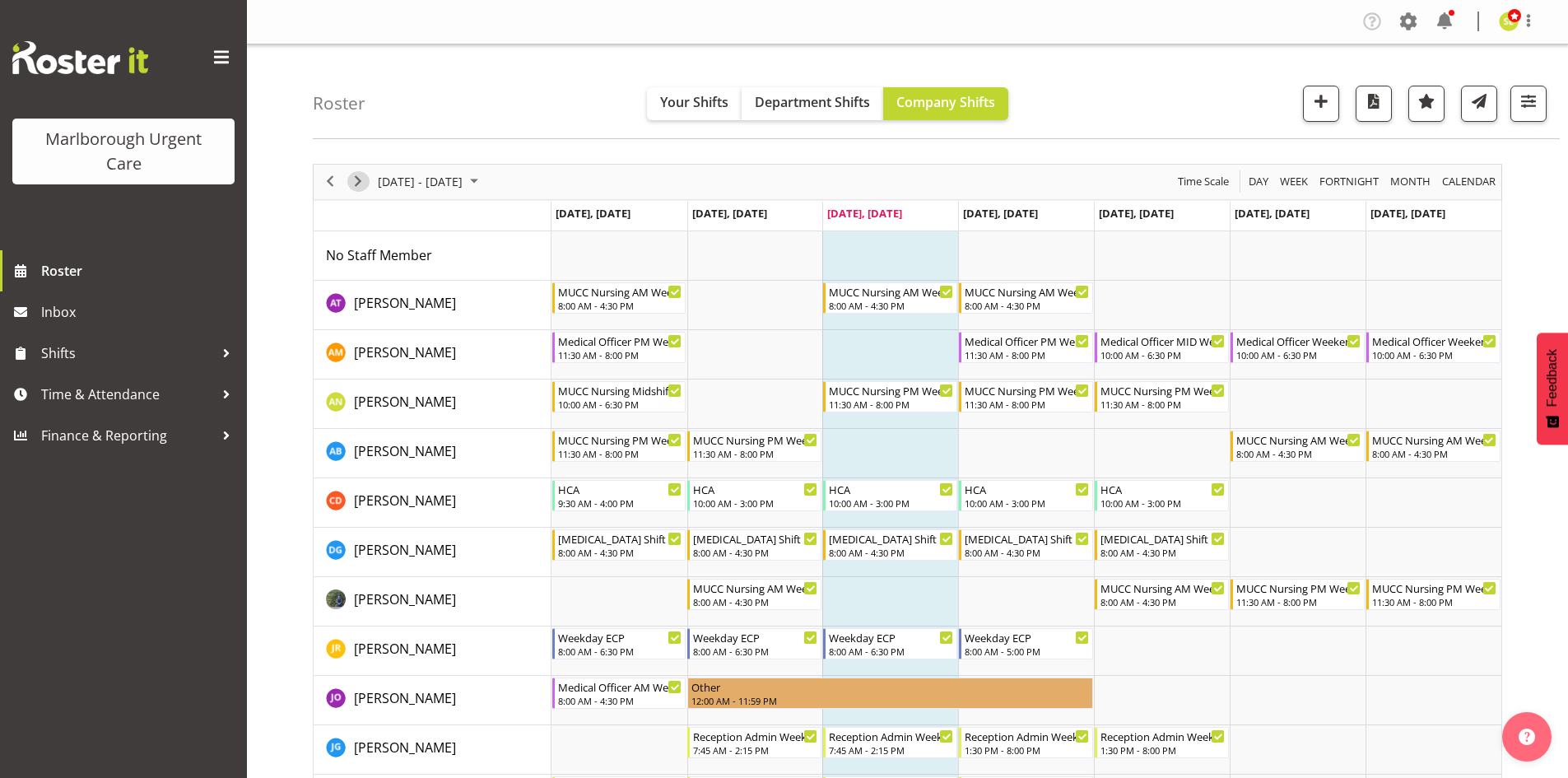
click at [354, 182] on span "Next" at bounding box center [357, 181] width 19 height 20
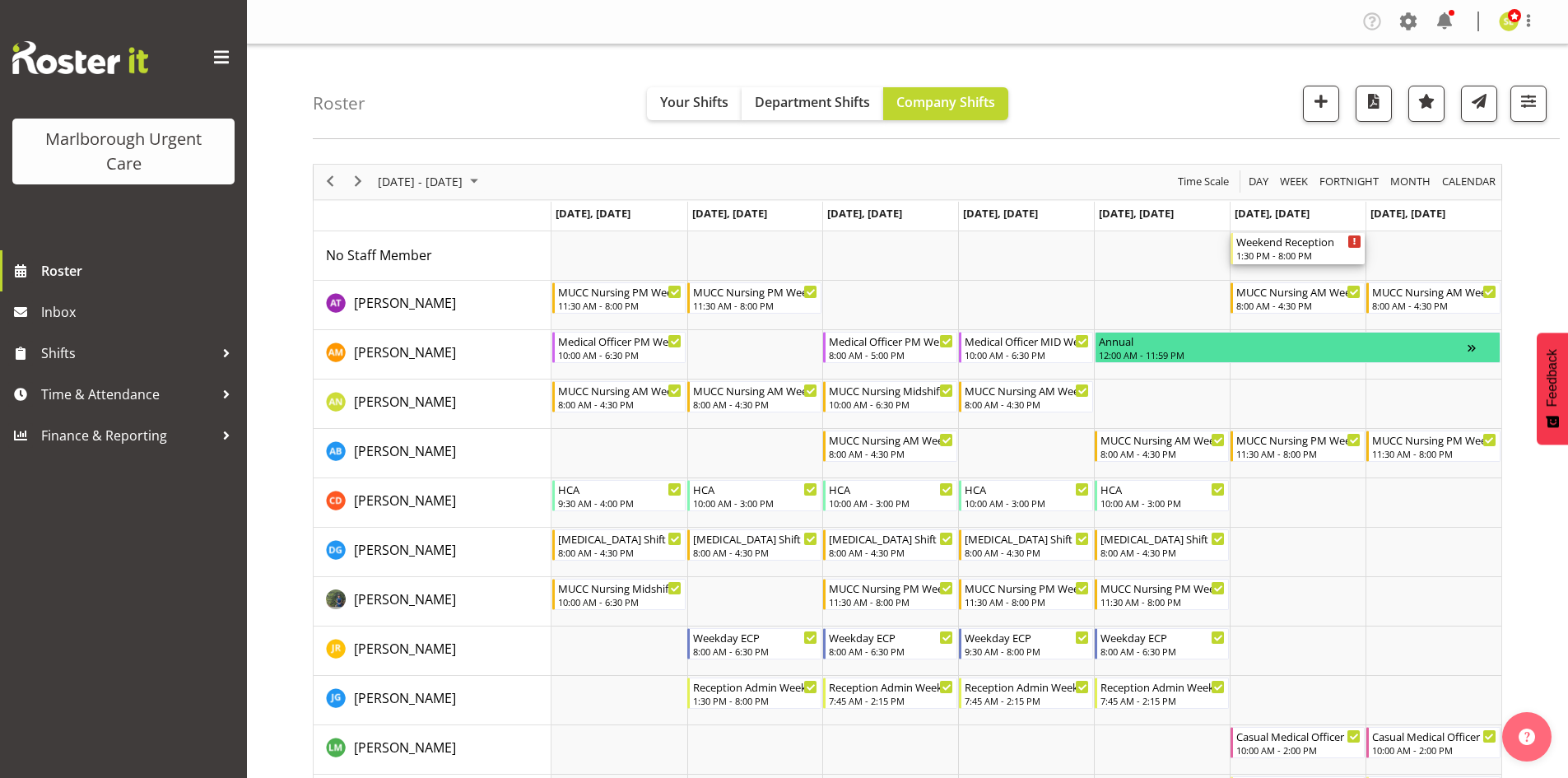
click at [1278, 251] on div "1:30 PM - 8:00 PM" at bounding box center [1299, 255] width 125 height 13
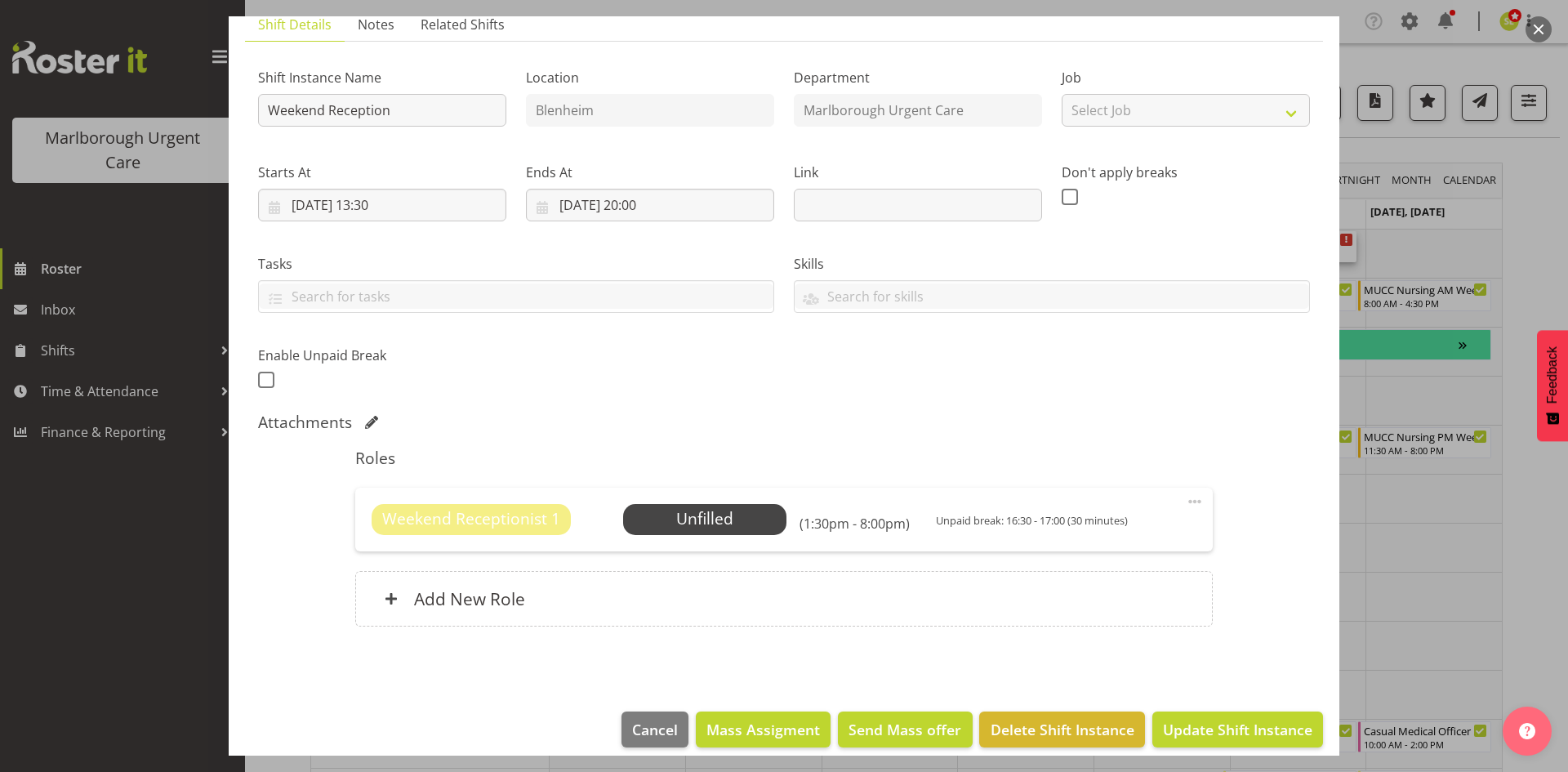
scroll to position [140, 0]
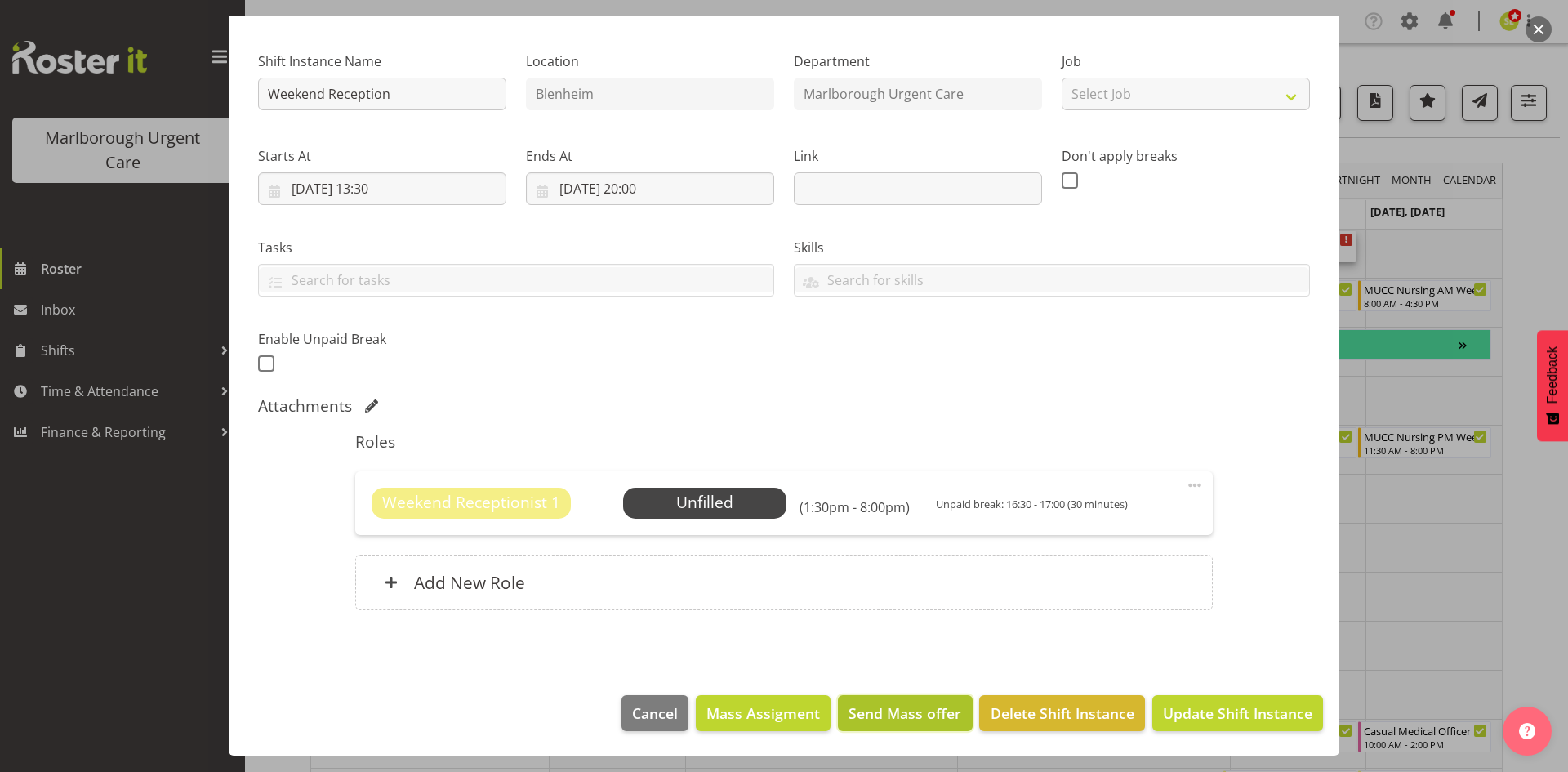
click at [899, 706] on span "Send Mass offer" at bounding box center [905, 712] width 112 height 21
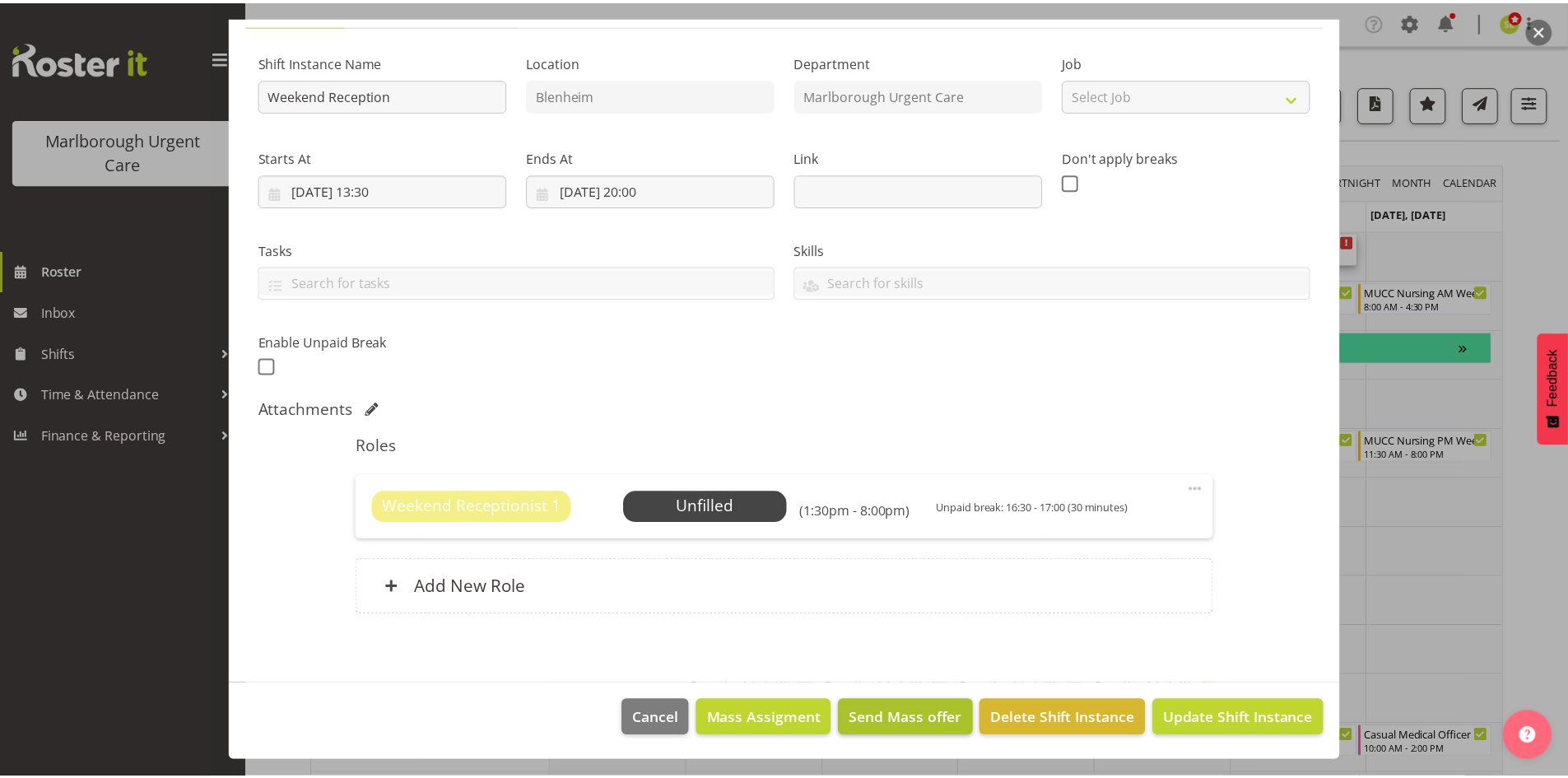
scroll to position [75, 0]
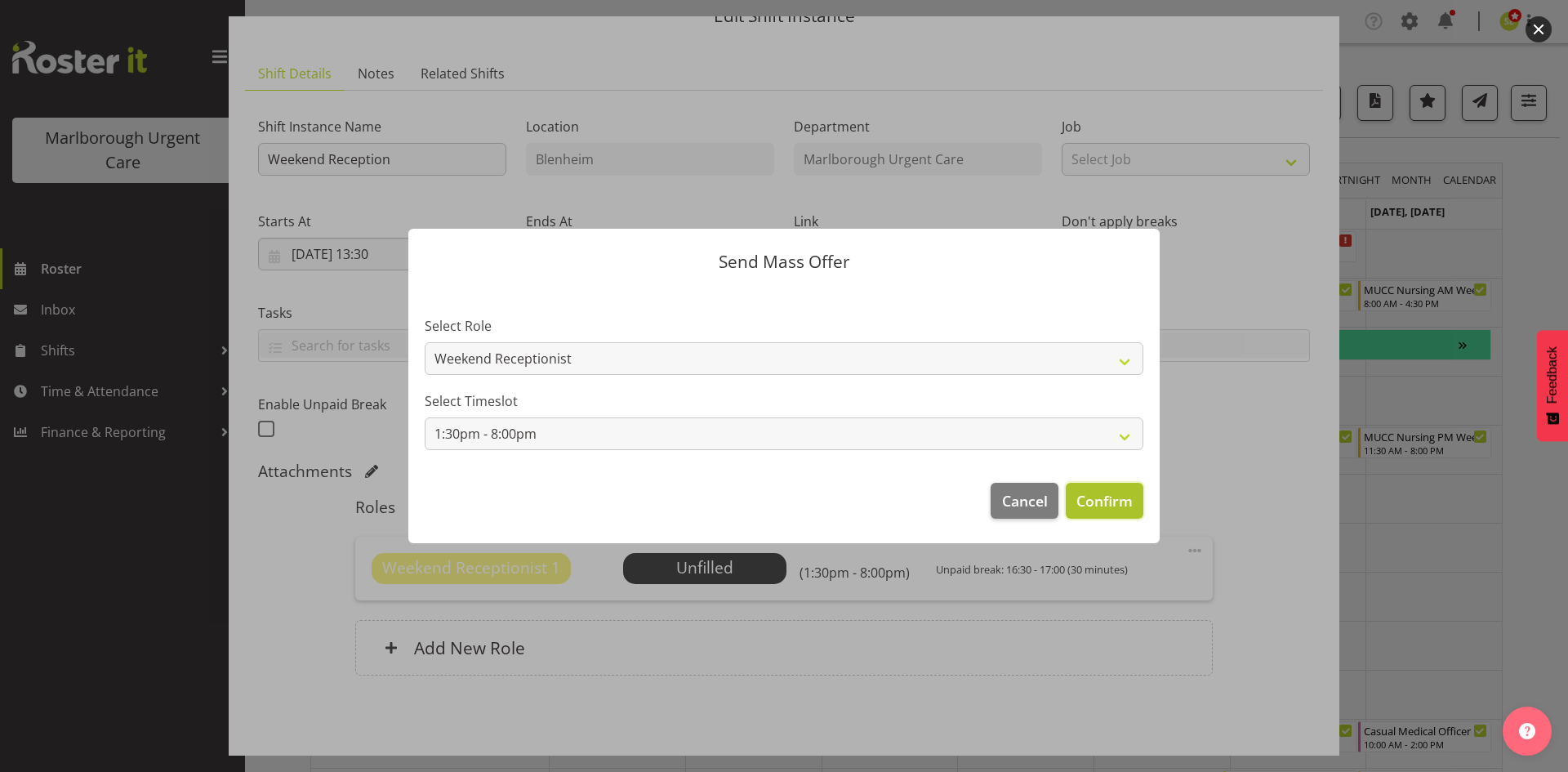
click at [1111, 500] on span "Confirm" at bounding box center [1104, 500] width 56 height 21
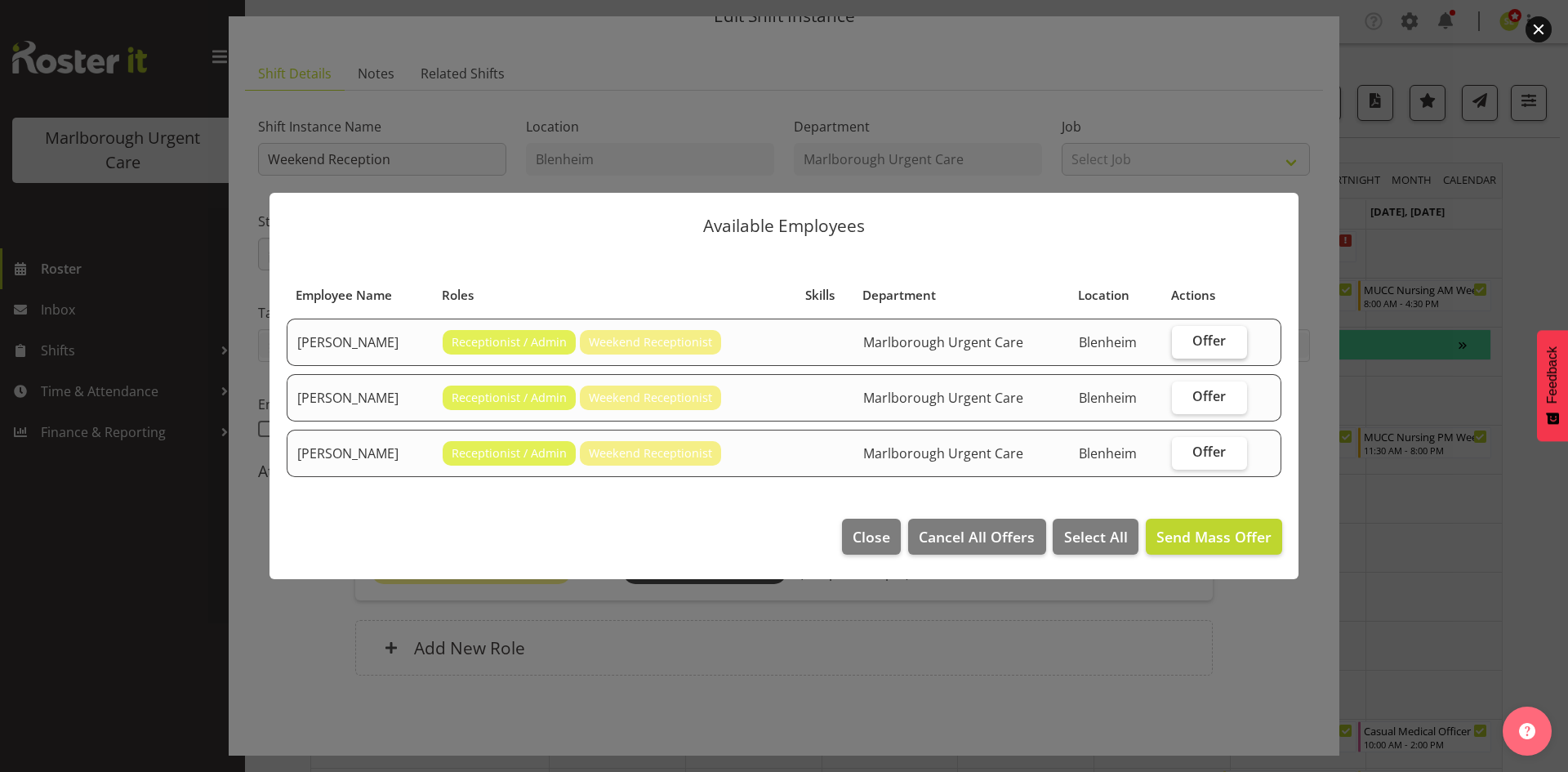
click at [1208, 338] on span "Offer" at bounding box center [1209, 341] width 33 height 17
click at [1183, 338] on input "Offer" at bounding box center [1177, 341] width 11 height 11
checkbox input "true"
click at [1207, 380] on td "Offer" at bounding box center [1209, 397] width 95 height 47
click at [1204, 396] on span "Offer" at bounding box center [1209, 396] width 33 height 17
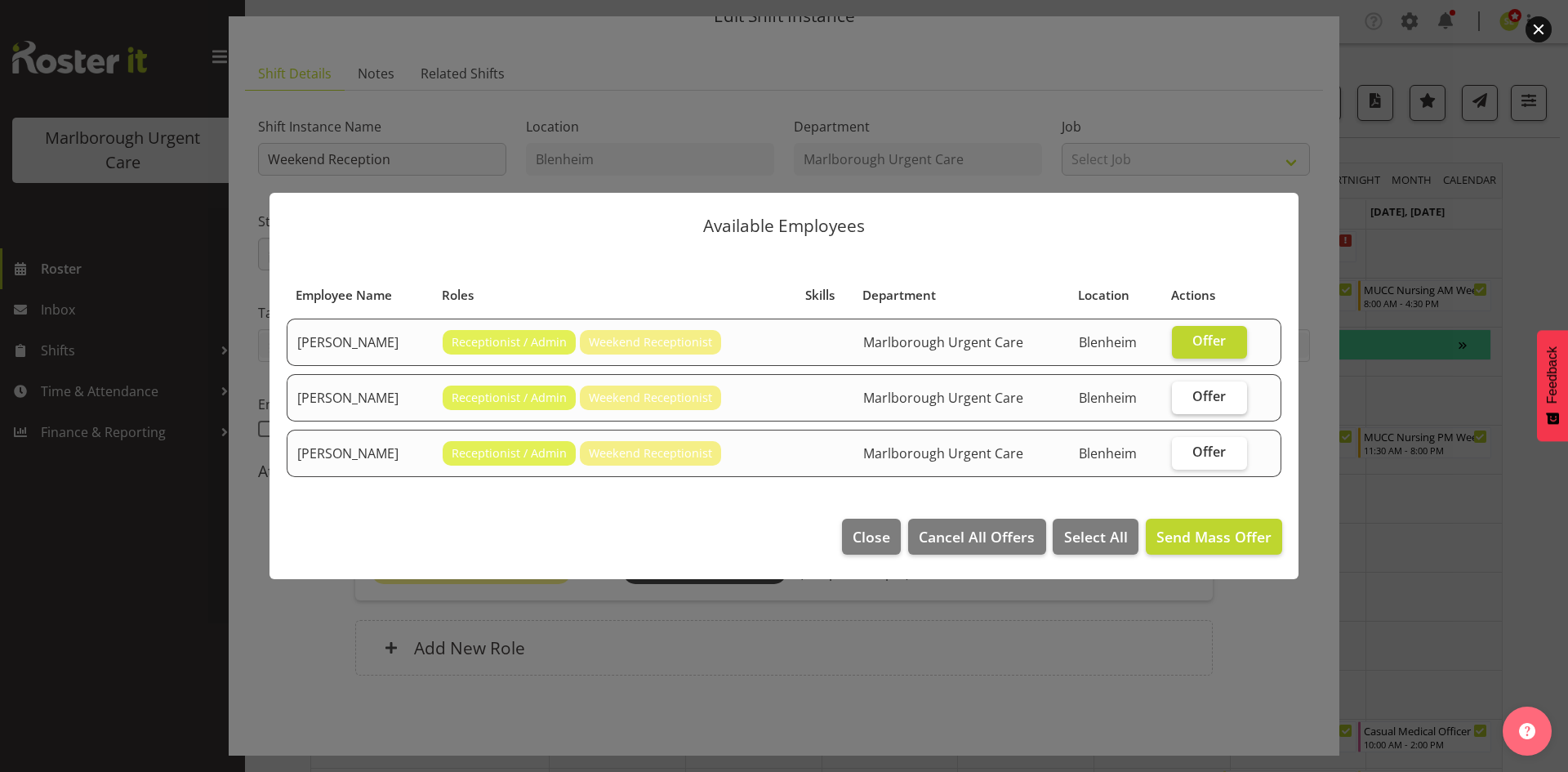
click at [1183, 396] on input "Offer" at bounding box center [1177, 397] width 11 height 11
checkbox input "true"
click at [1204, 440] on label "Offer" at bounding box center [1210, 452] width 76 height 32
click at [1183, 447] on input "Offer" at bounding box center [1177, 452] width 11 height 11
checkbox input "true"
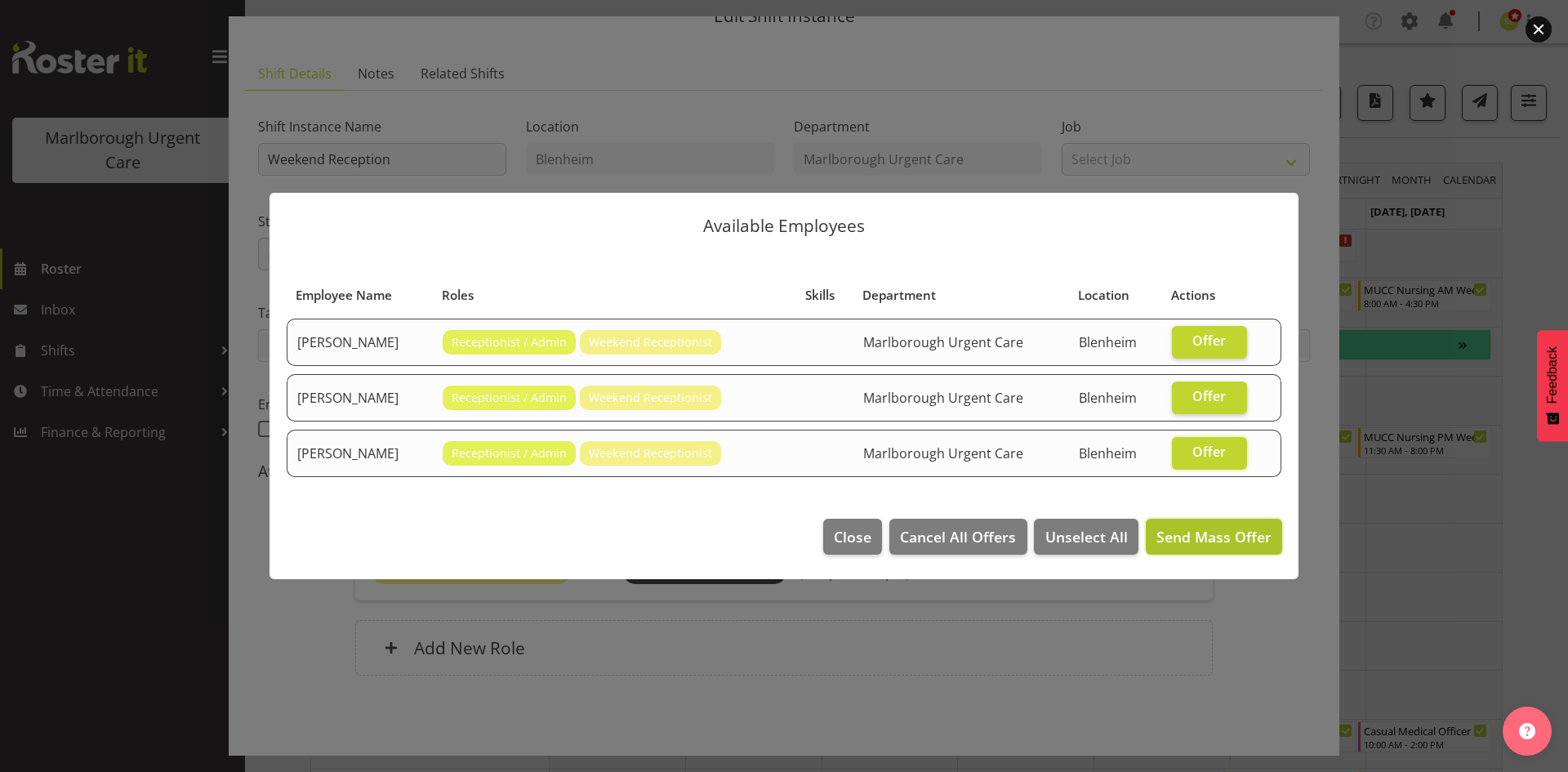
click at [1218, 544] on span "Send Mass Offer" at bounding box center [1213, 536] width 115 height 19
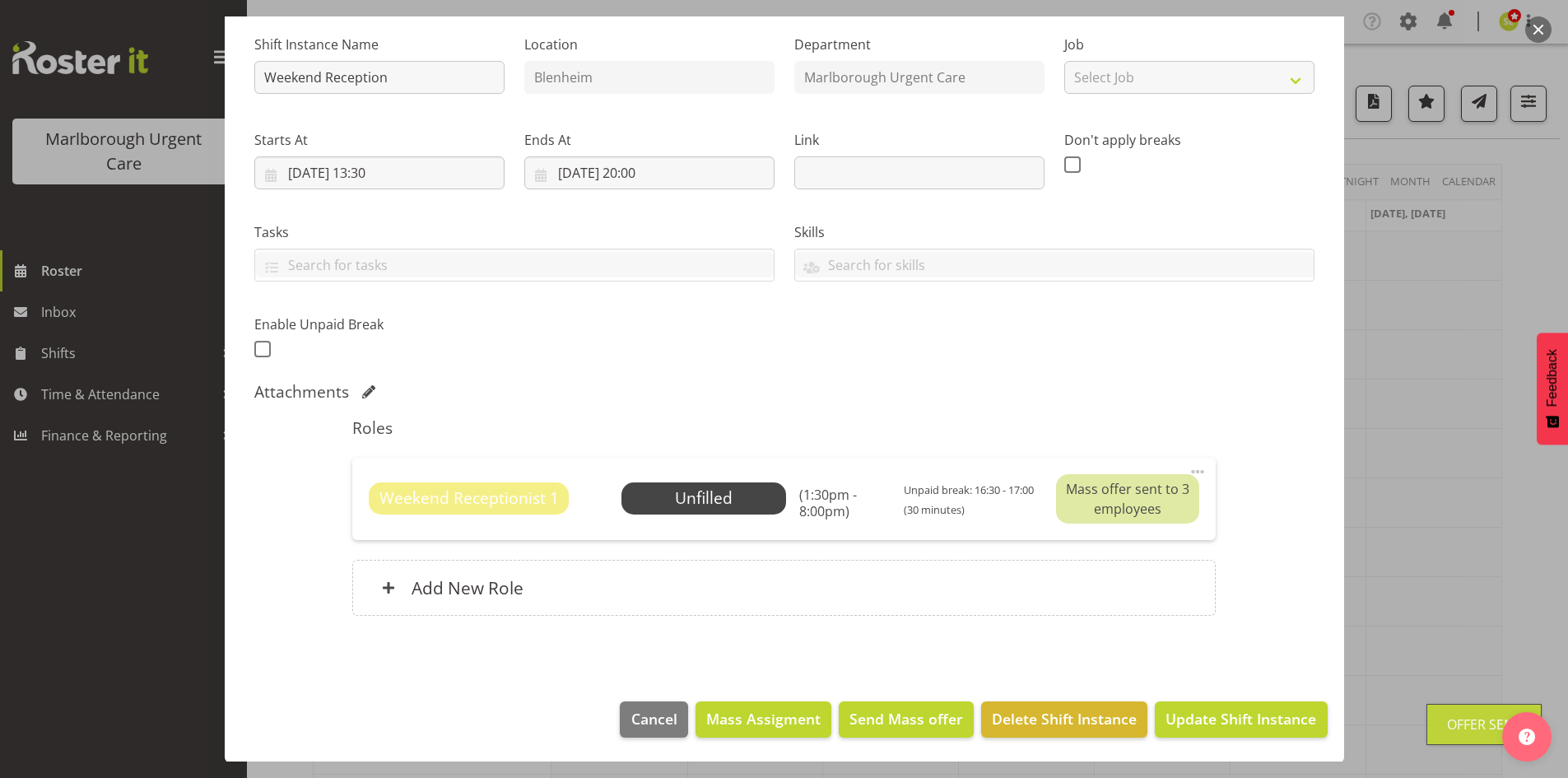
scroll to position [159, 0]
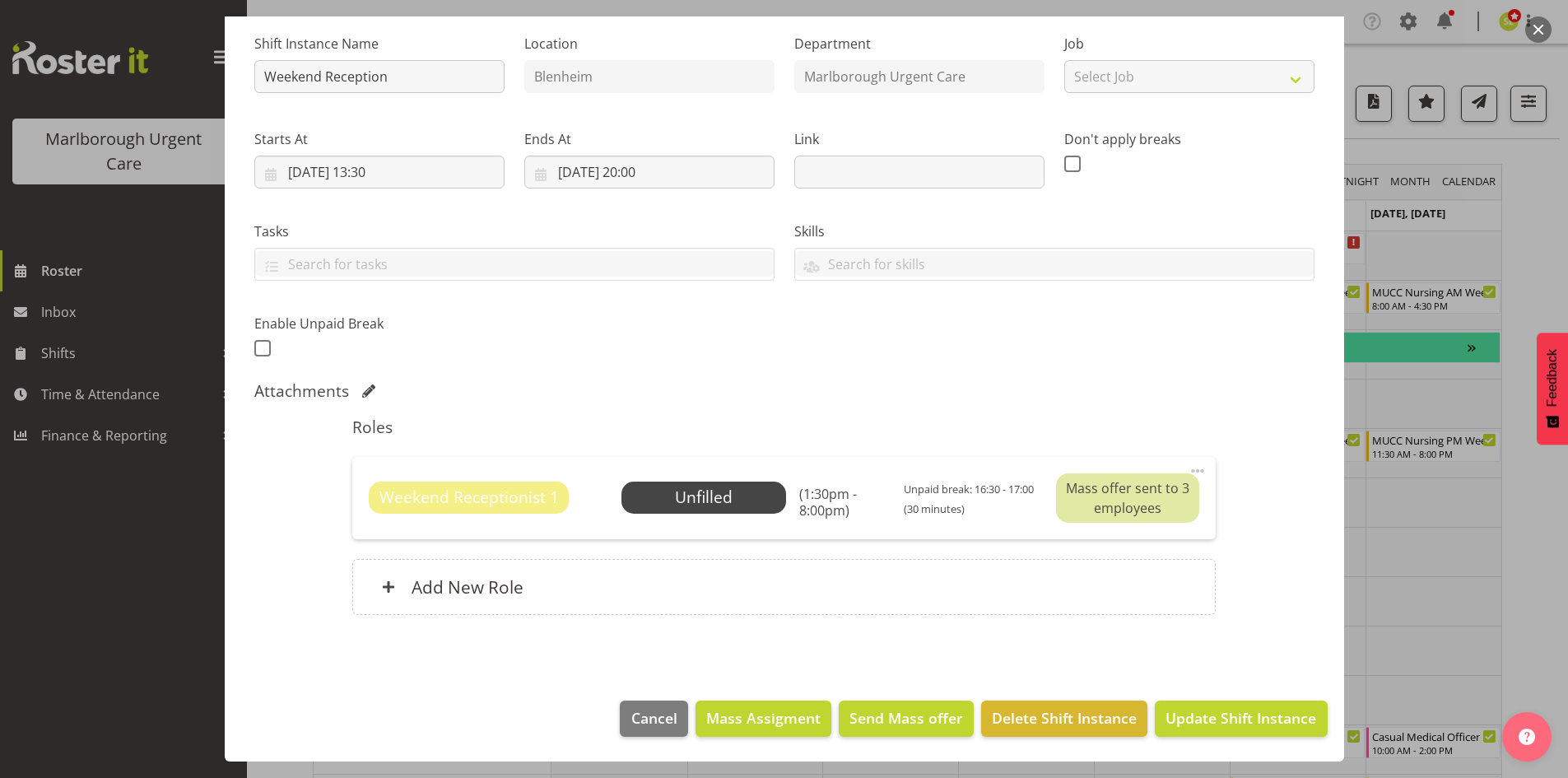
click at [1542, 28] on button "button" at bounding box center [1538, 30] width 26 height 26
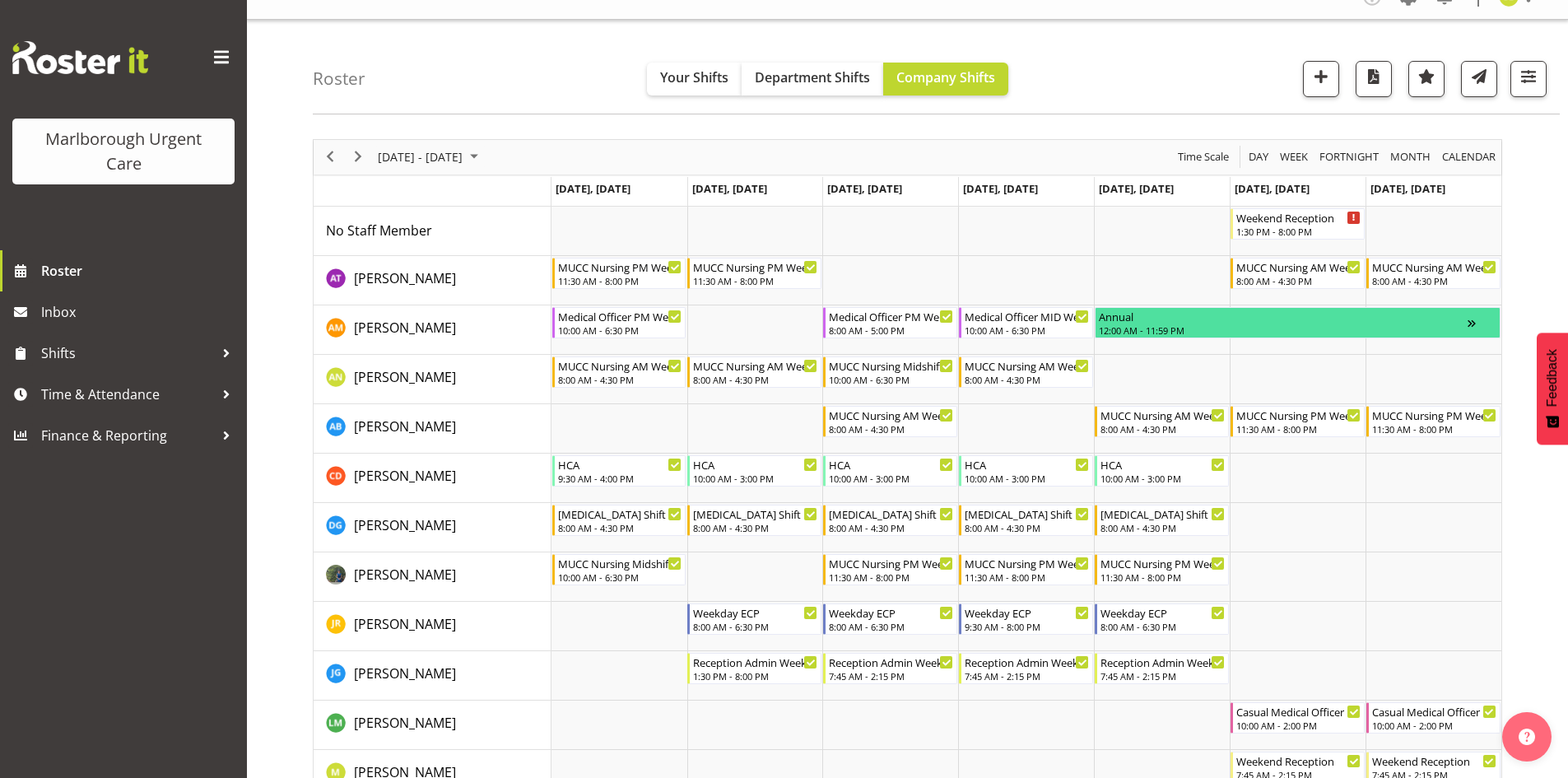
scroll to position [0, 0]
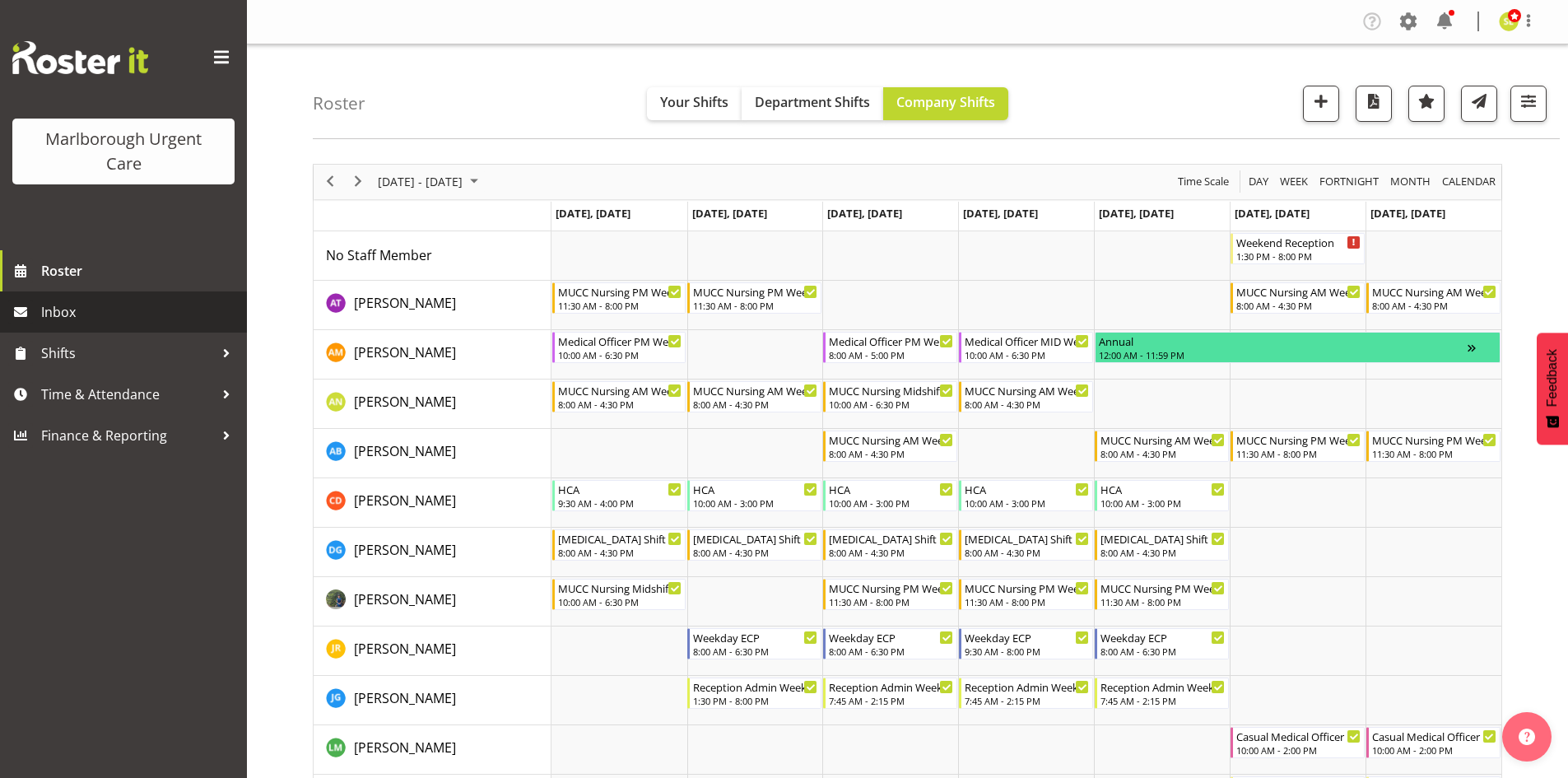
click at [101, 320] on span "Inbox" at bounding box center [139, 312] width 198 height 25
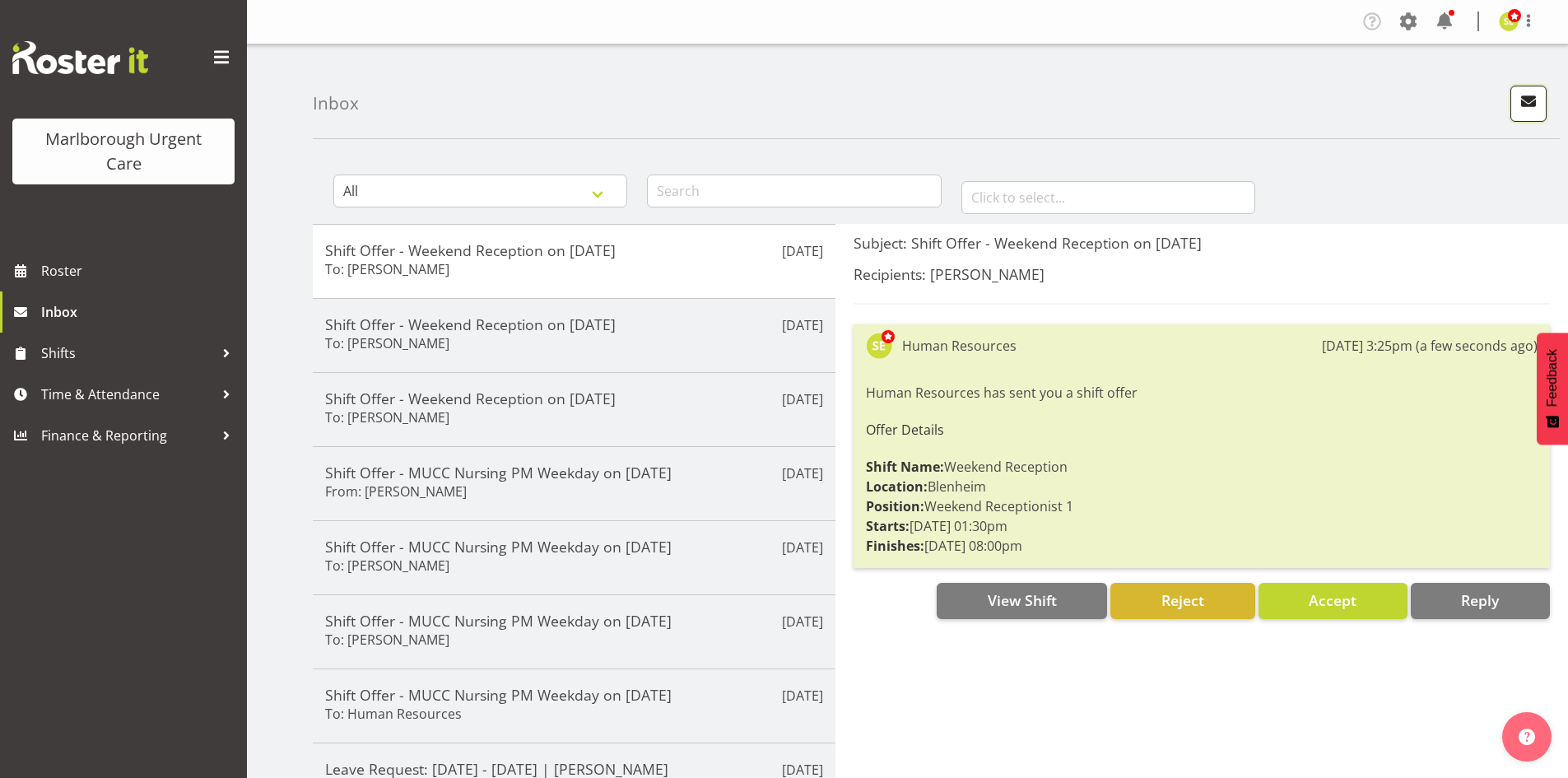
click at [1531, 108] on span "button" at bounding box center [1528, 101] width 21 height 21
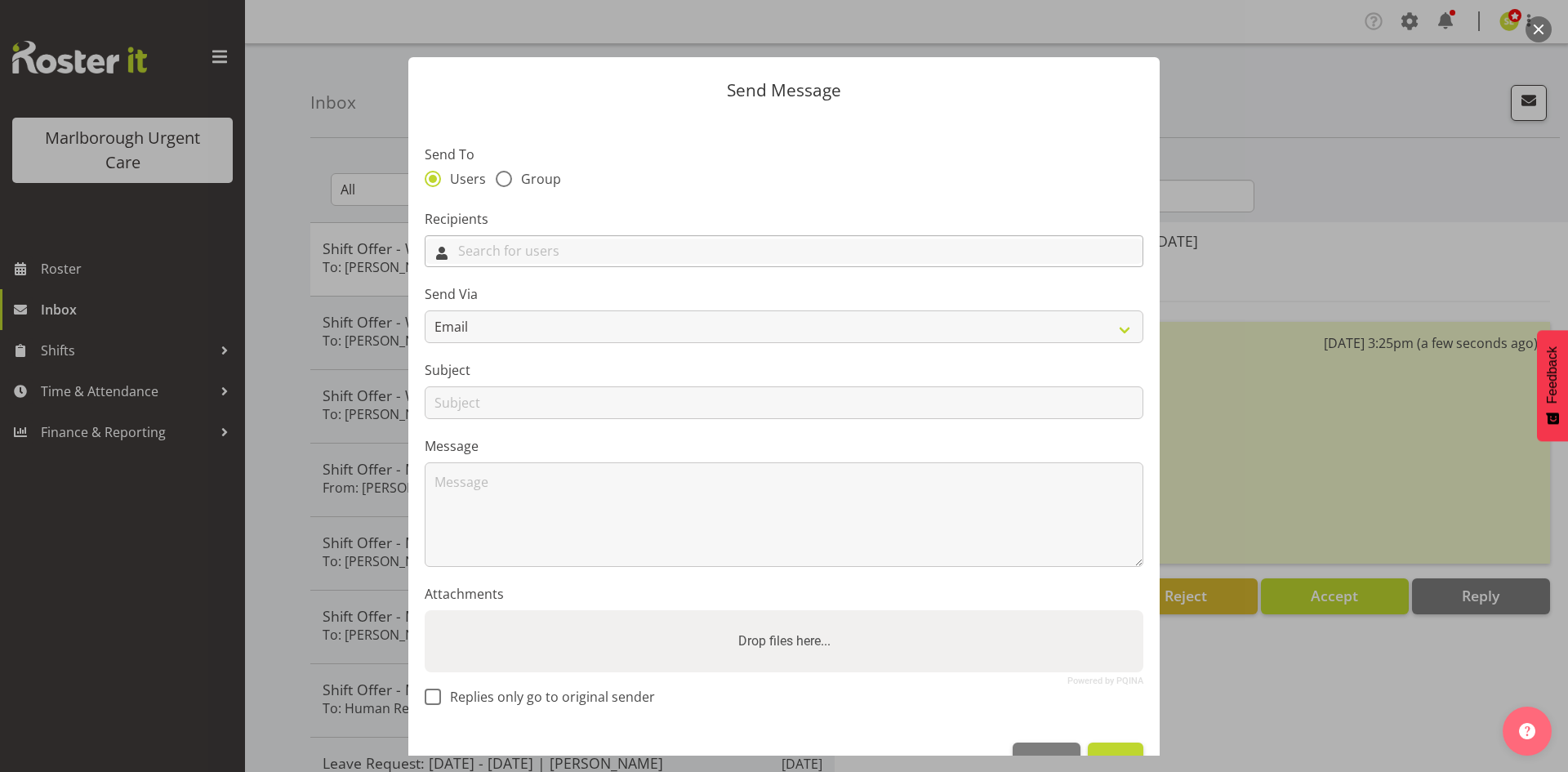
click at [521, 244] on input "text" at bounding box center [784, 251] width 717 height 25
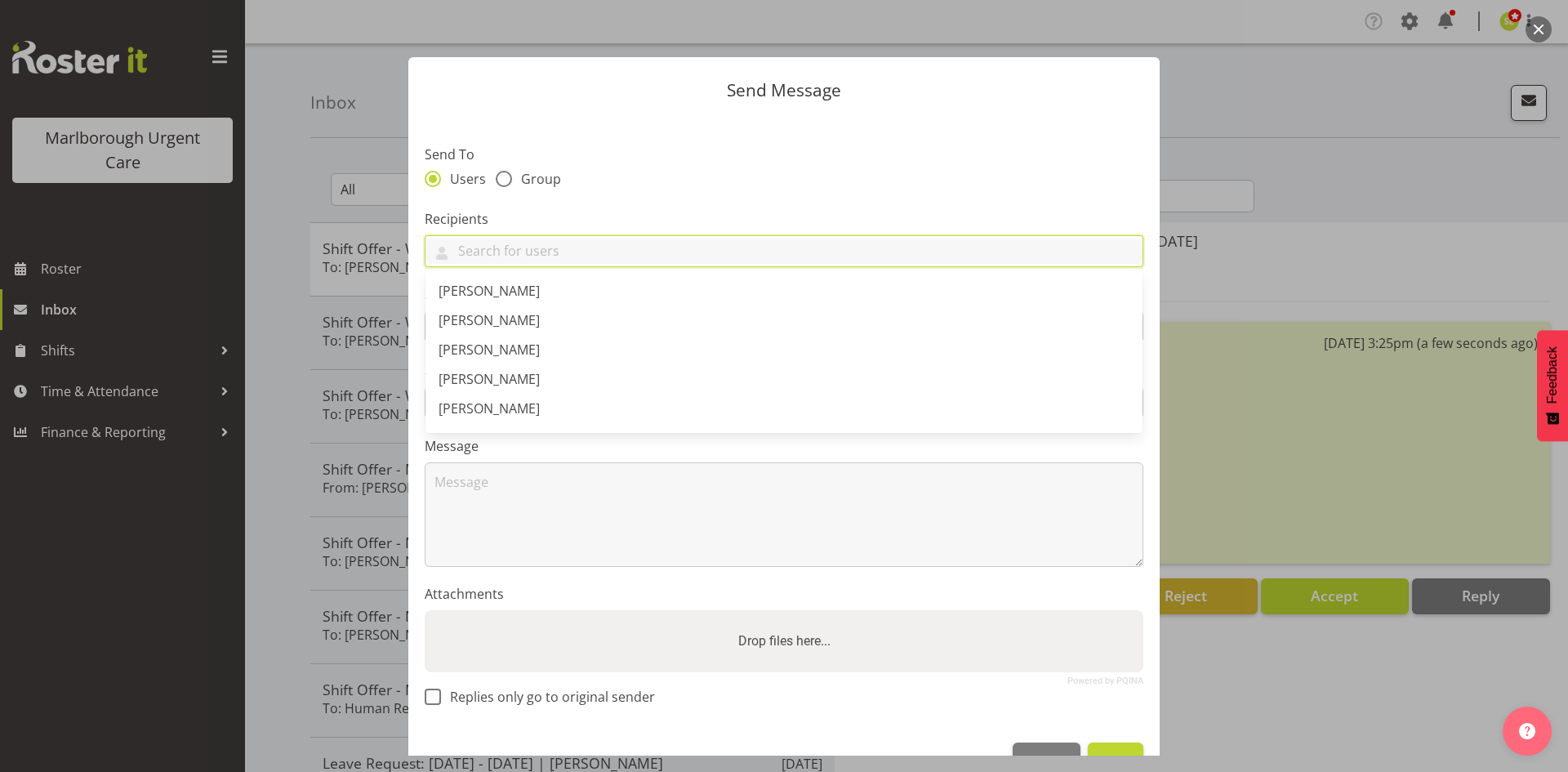
click at [1538, 26] on button "button" at bounding box center [1539, 29] width 26 height 26
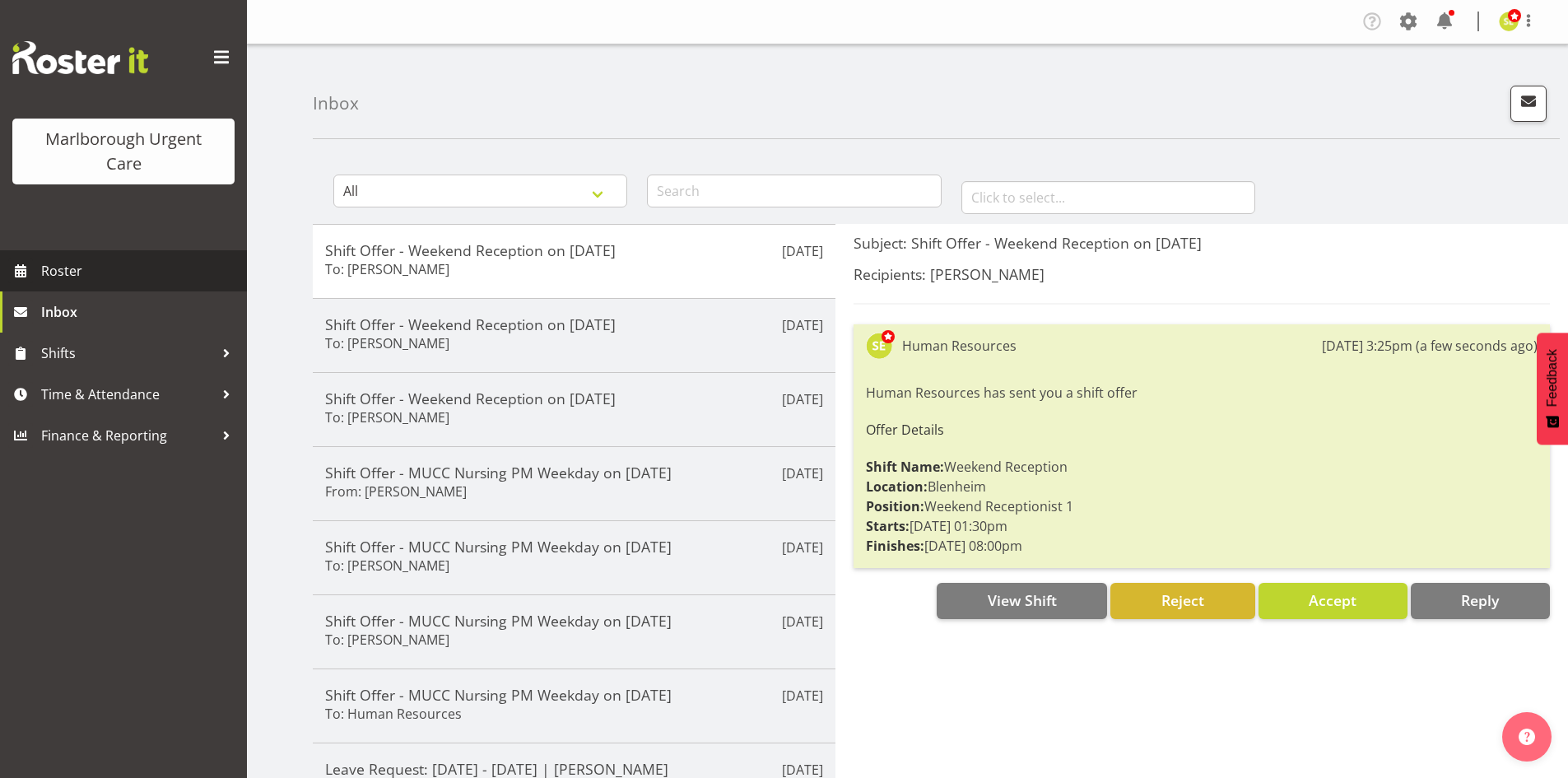
click at [127, 269] on span "Roster" at bounding box center [139, 270] width 198 height 25
click at [1531, 106] on span "button" at bounding box center [1528, 101] width 21 height 21
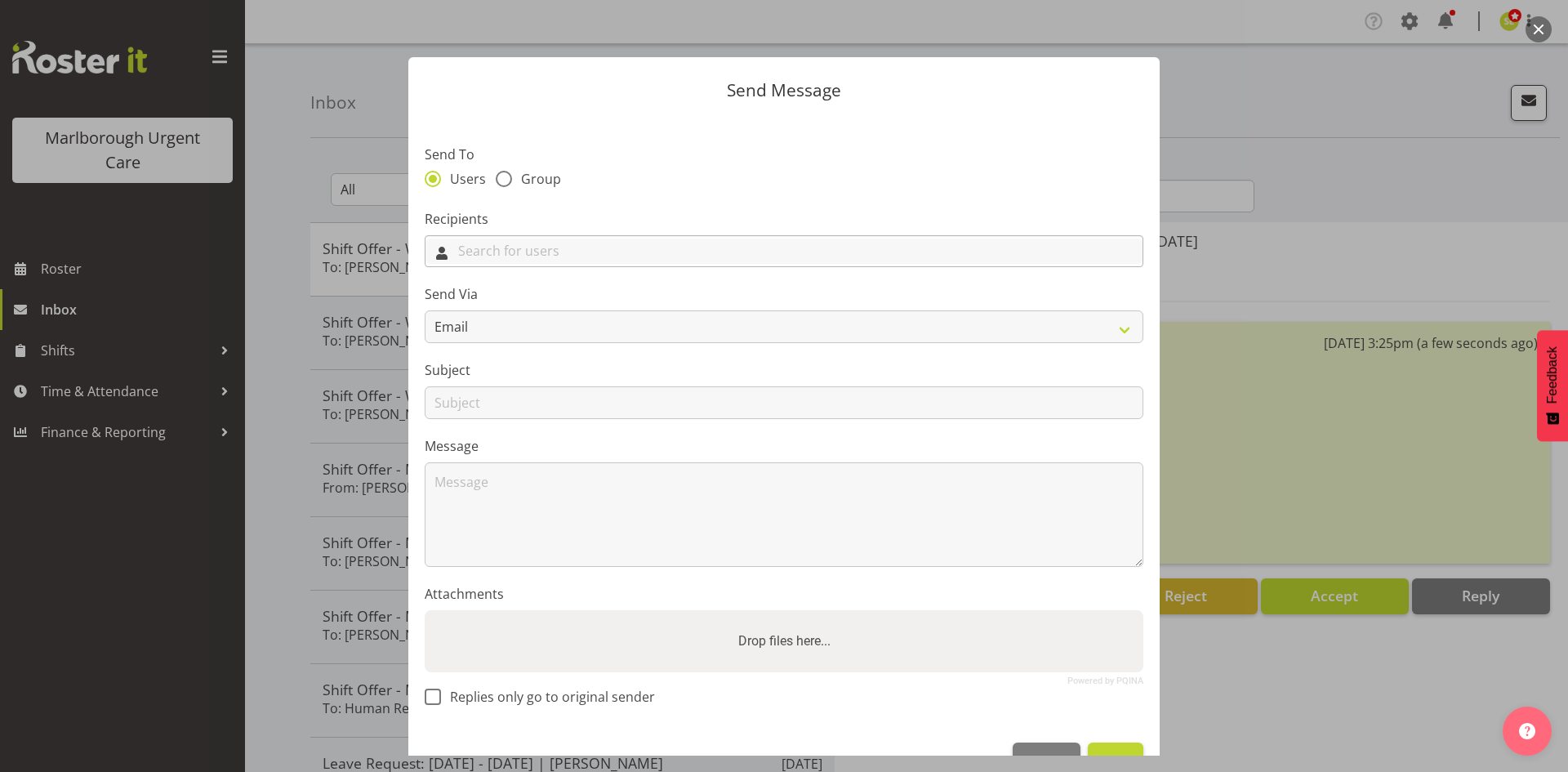
click at [578, 250] on input "text" at bounding box center [784, 251] width 717 height 25
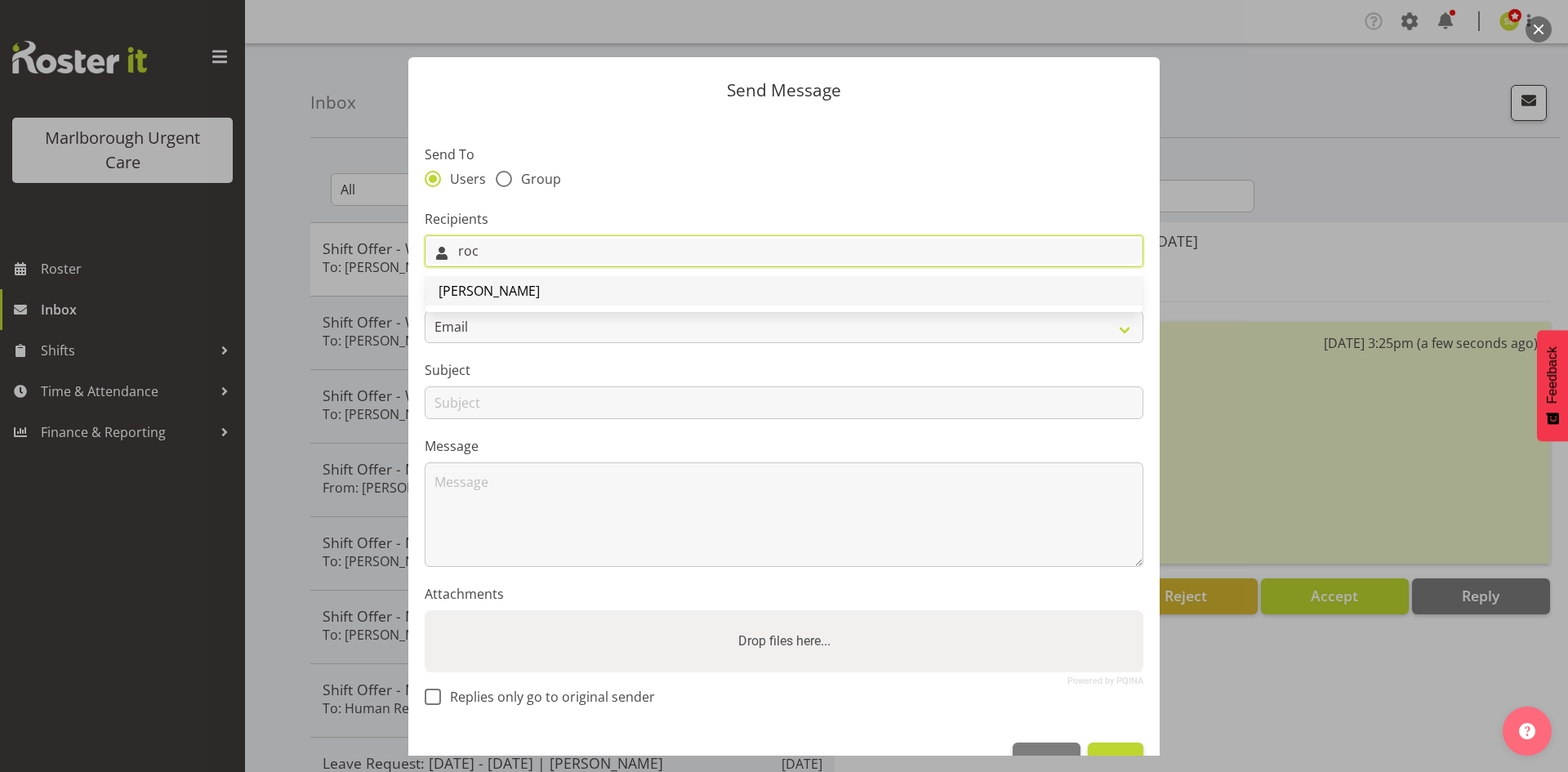
type input "roc"
click at [565, 281] on link "[PERSON_NAME]" at bounding box center [784, 291] width 717 height 29
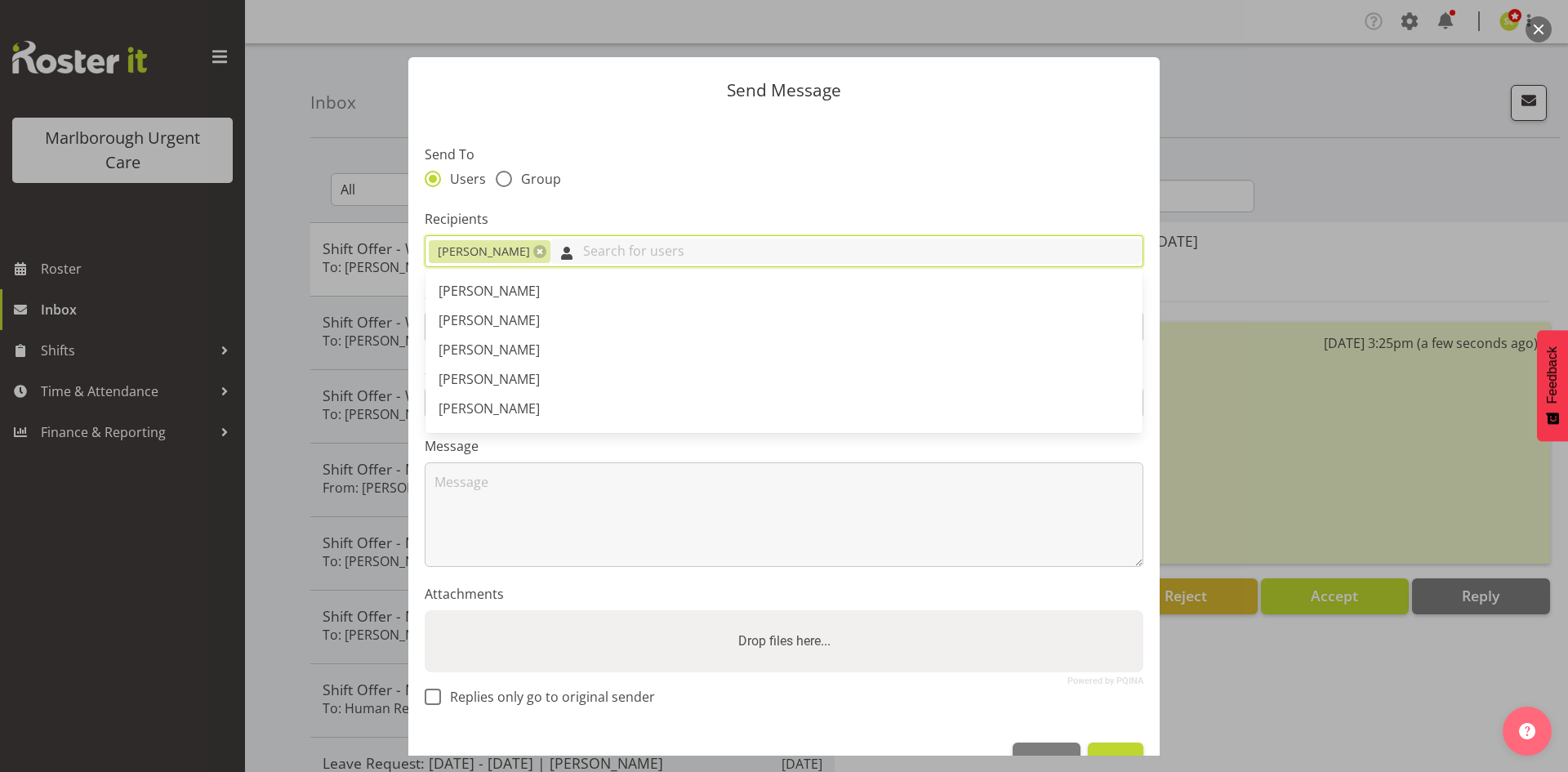
click at [643, 248] on input "text" at bounding box center [846, 251] width 592 height 25
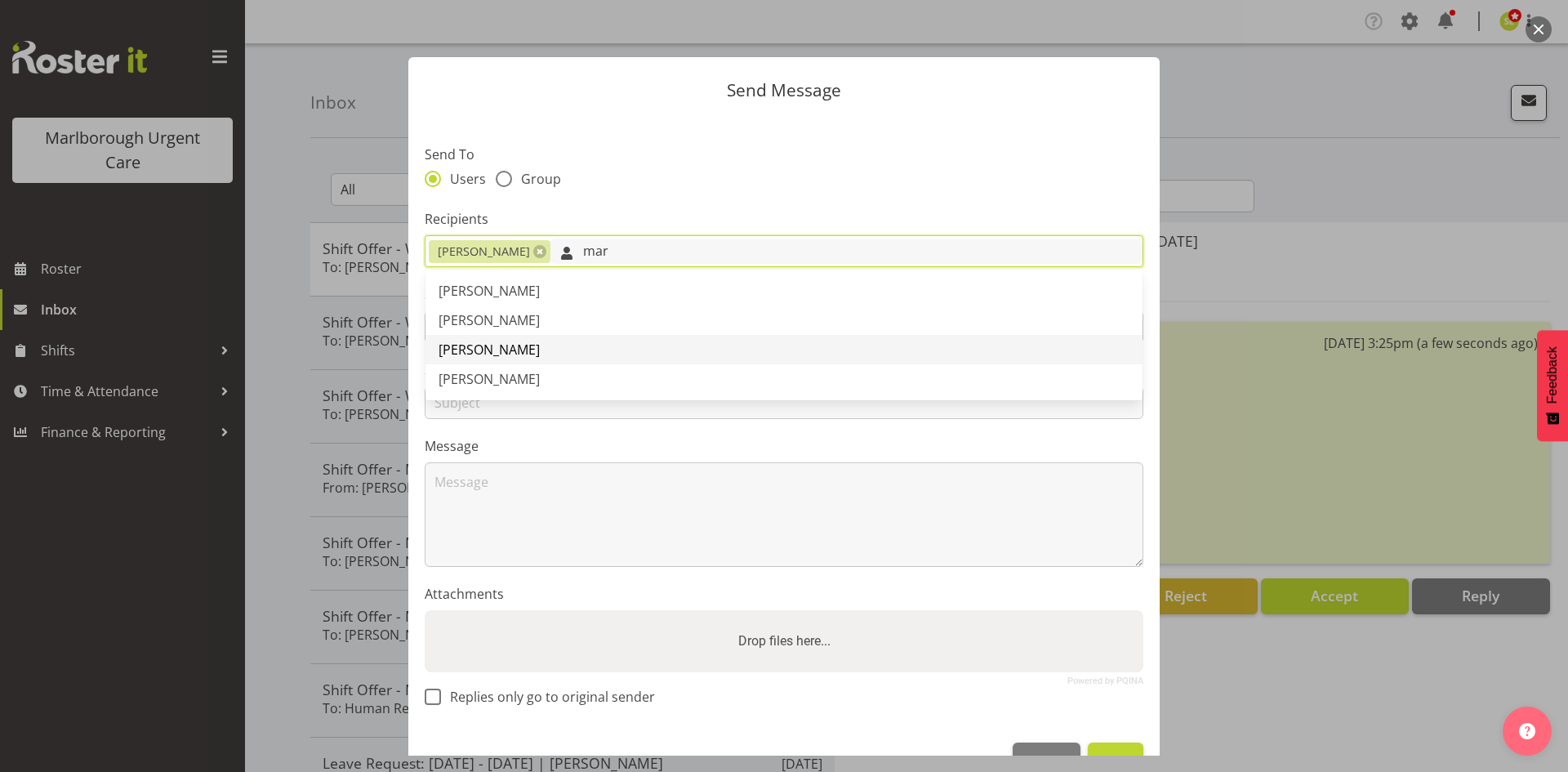
type input "mar"
click at [602, 340] on link "[PERSON_NAME]" at bounding box center [784, 349] width 717 height 29
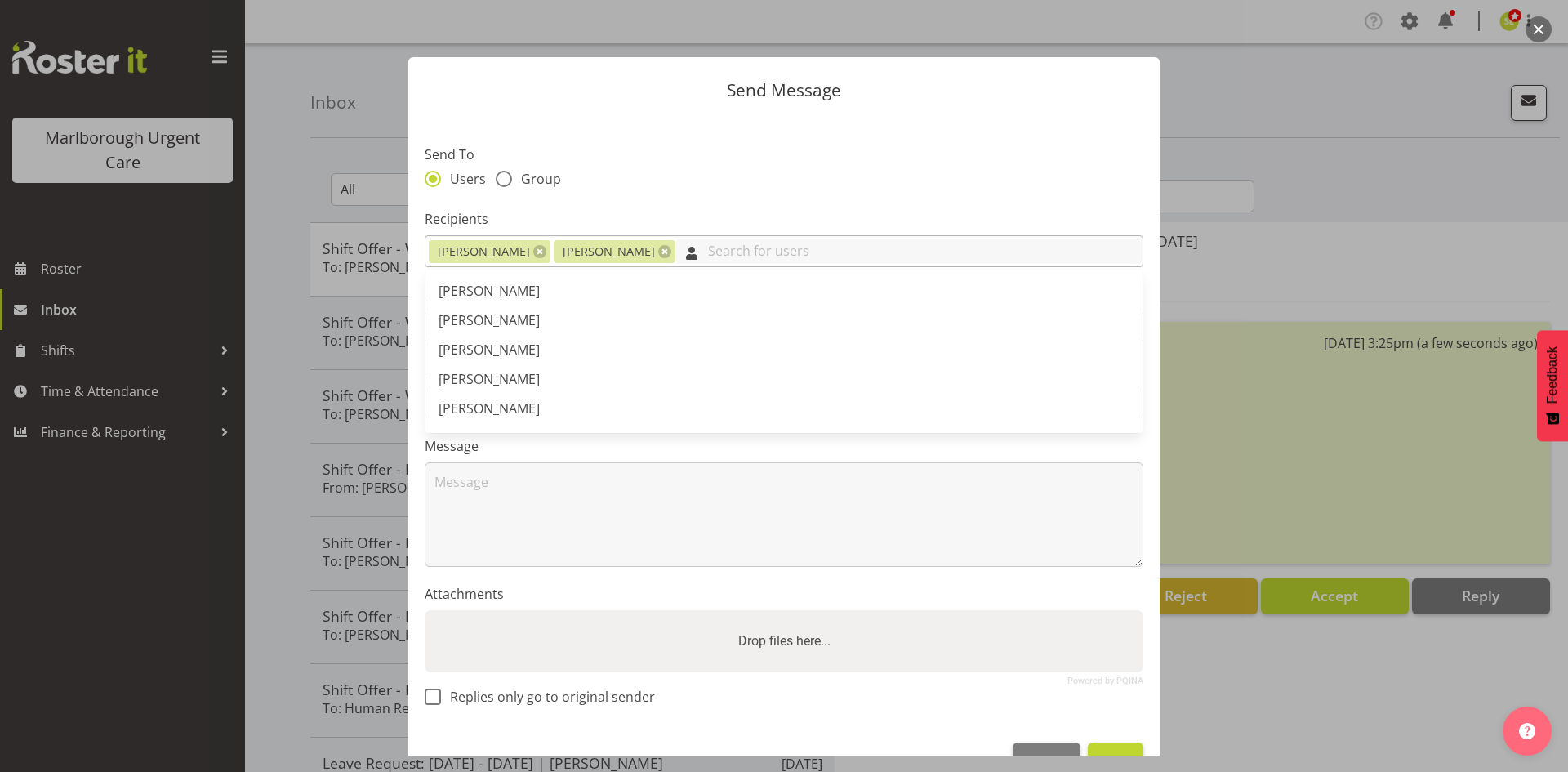
click at [766, 255] on input "text" at bounding box center [908, 251] width 467 height 25
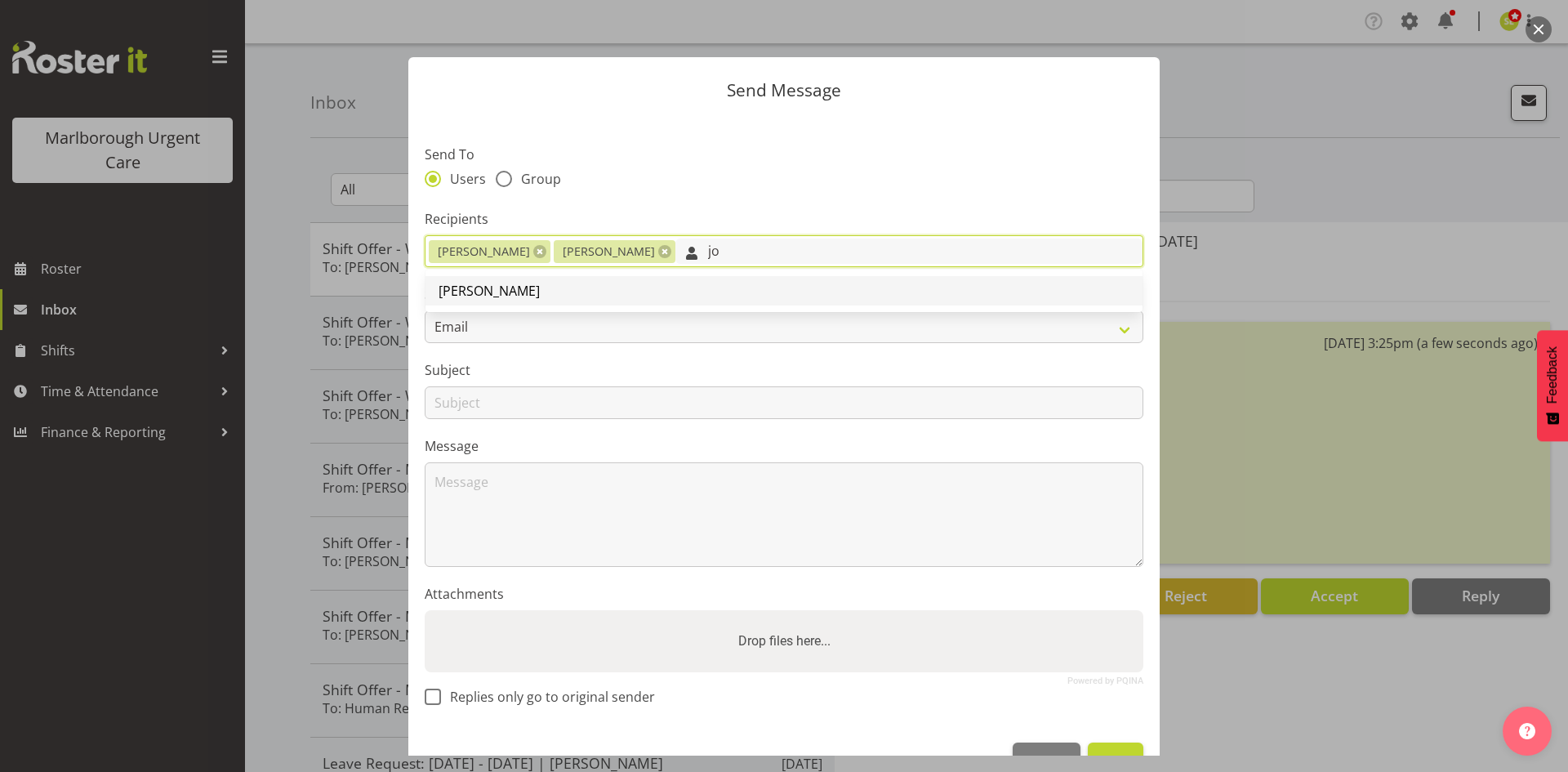
type input "jo"
click at [731, 286] on link "[PERSON_NAME]" at bounding box center [784, 291] width 717 height 29
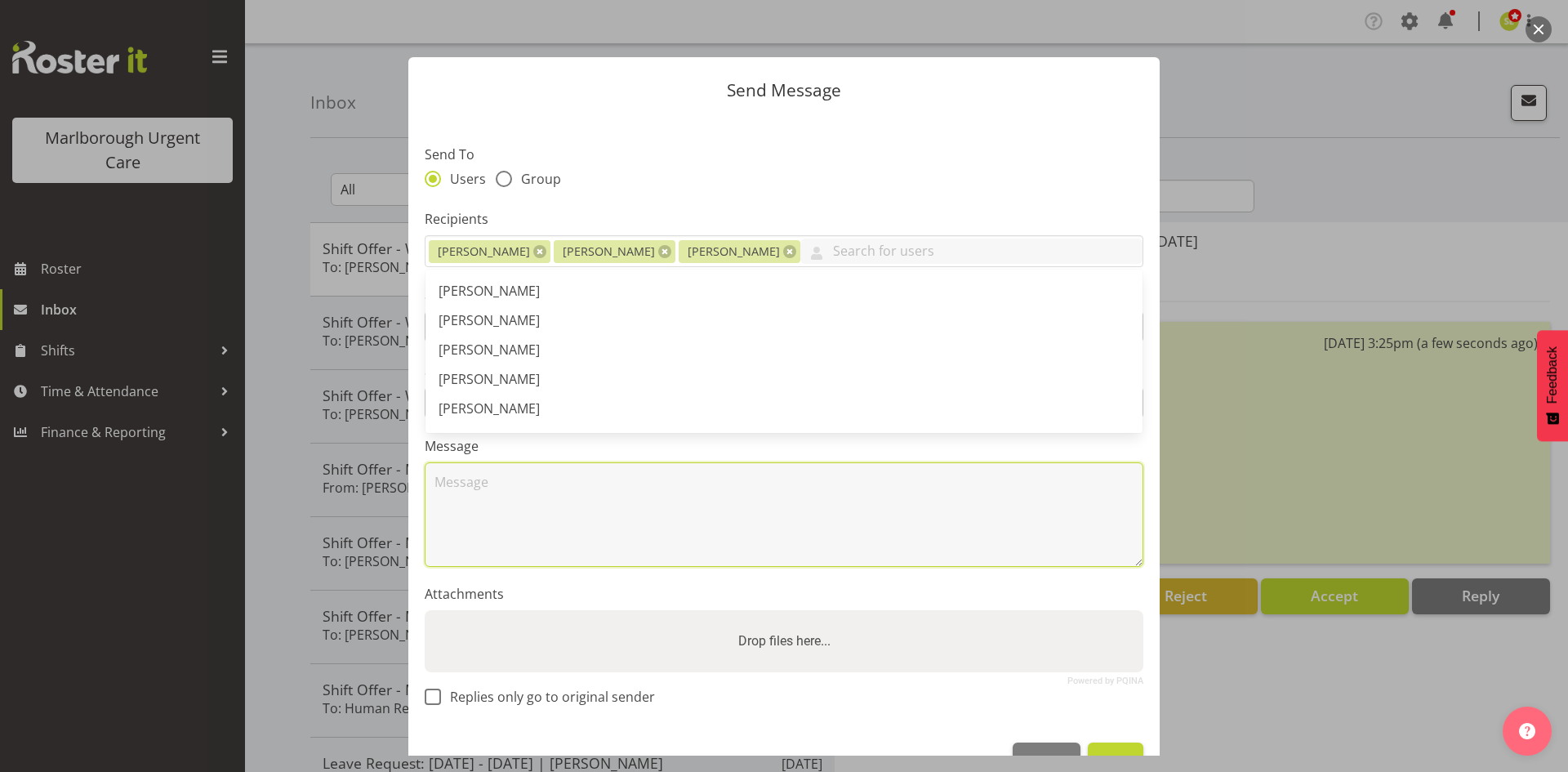
click at [808, 516] on textarea at bounding box center [784, 514] width 719 height 104
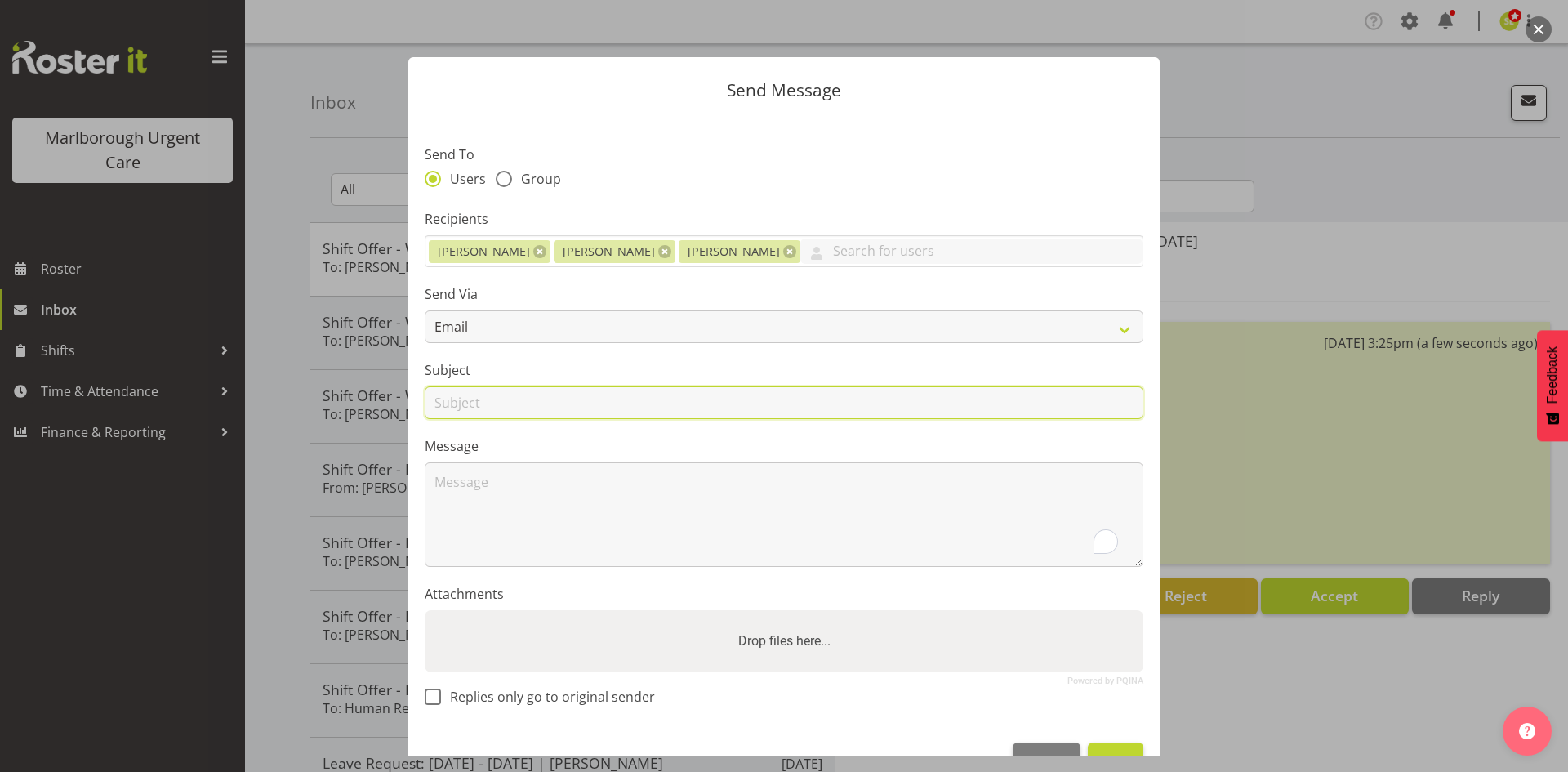
click at [553, 406] on input "text" at bounding box center [784, 402] width 719 height 32
type input "Extra Reception/Admin Shift Available"
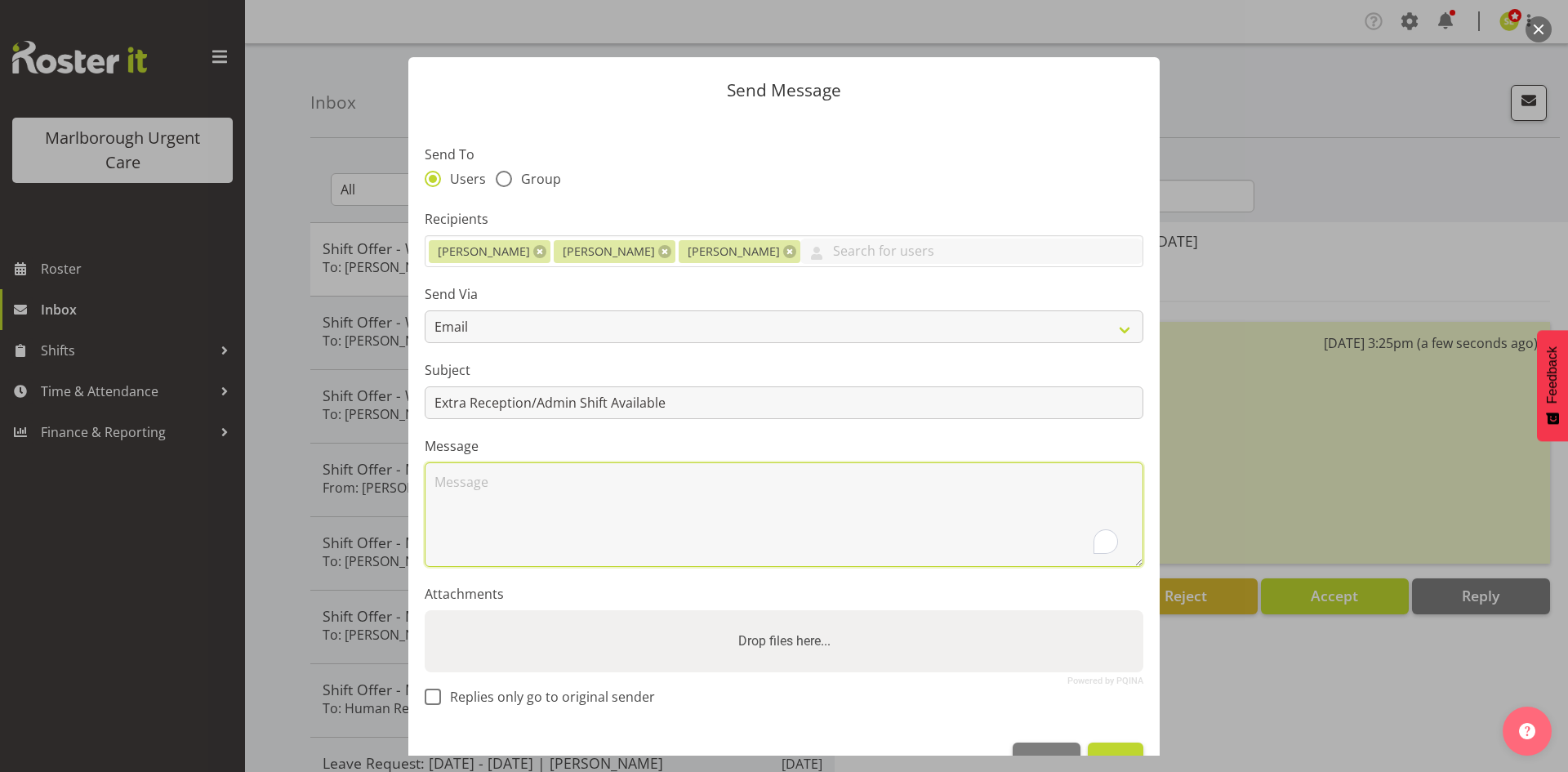
click at [521, 490] on textarea "To enrich screen reader interactions, please activate Accessibility in Grammarl…" at bounding box center [784, 514] width 719 height 104
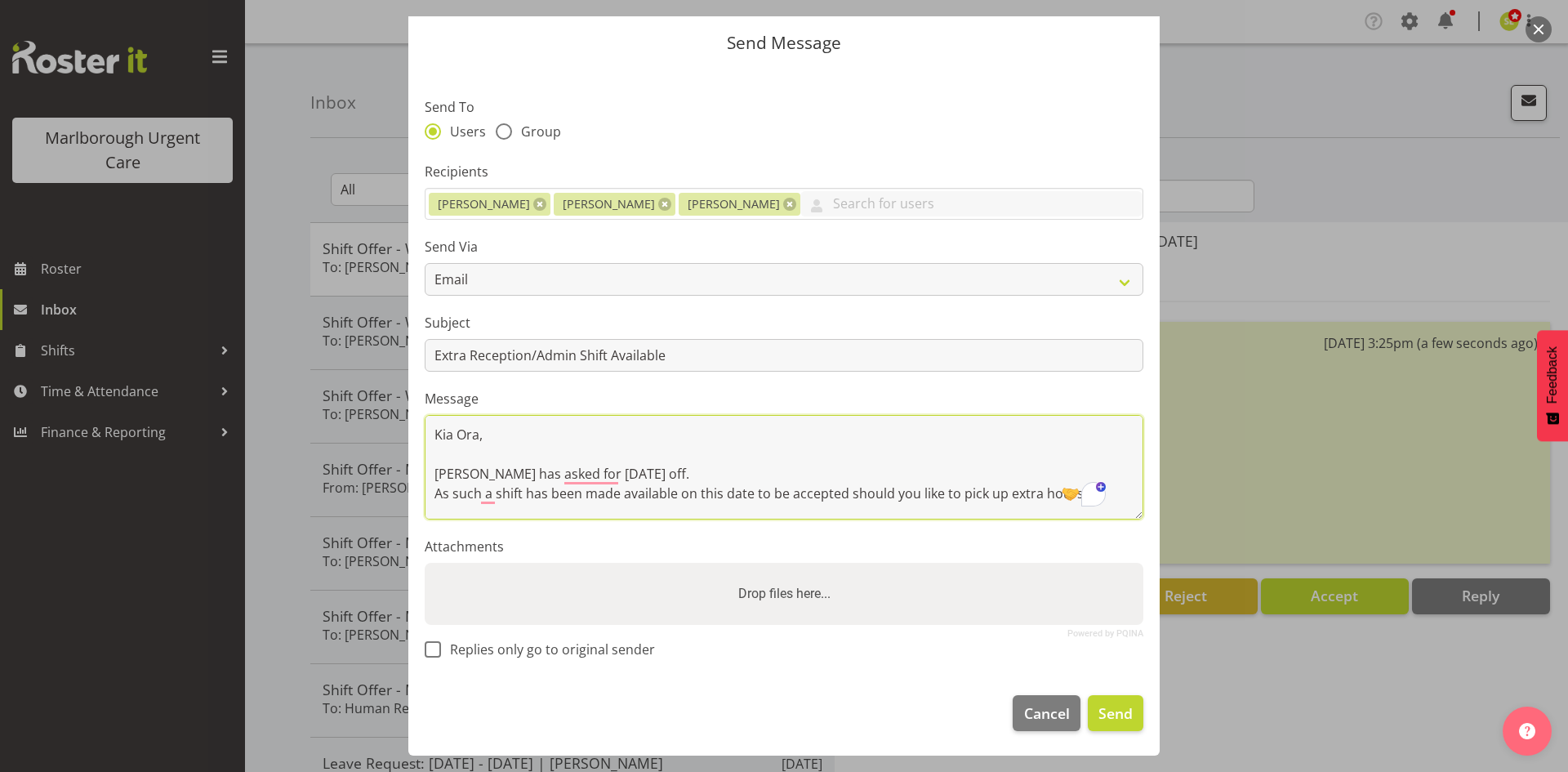
click at [773, 465] on textarea "Kia Ora, [PERSON_NAME] has asked for [DATE] off. As such a shift has been made …" at bounding box center [784, 466] width 719 height 104
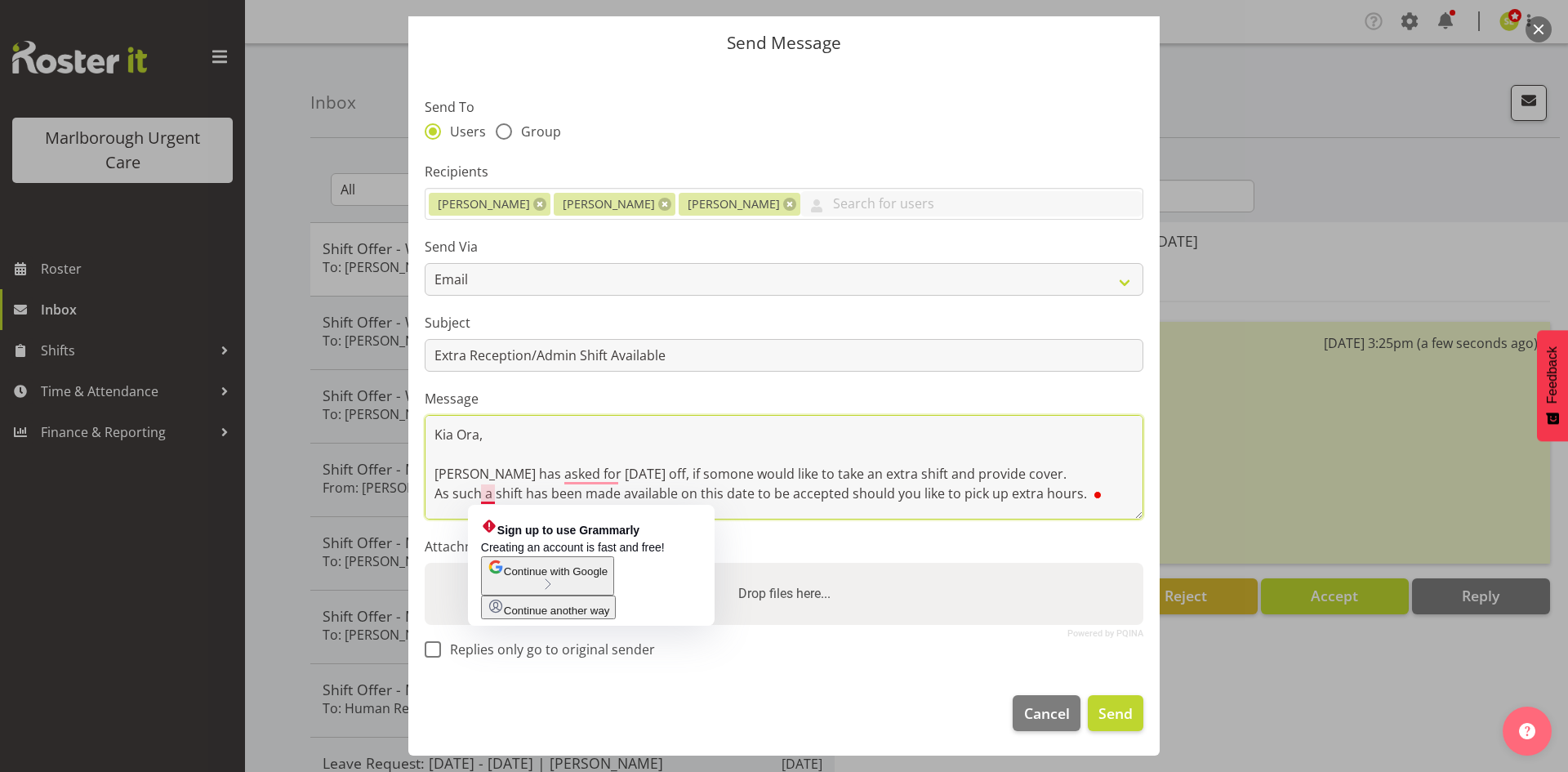
drag, startPoint x: 484, startPoint y: 498, endPoint x: 409, endPoint y: 489, distance: 75.5
click at [409, 489] on section "Send To Users Group Recipients [PERSON_NAME] [PERSON_NAME] [PERSON_NAME] [PERSO…" at bounding box center [784, 374] width 752 height 612
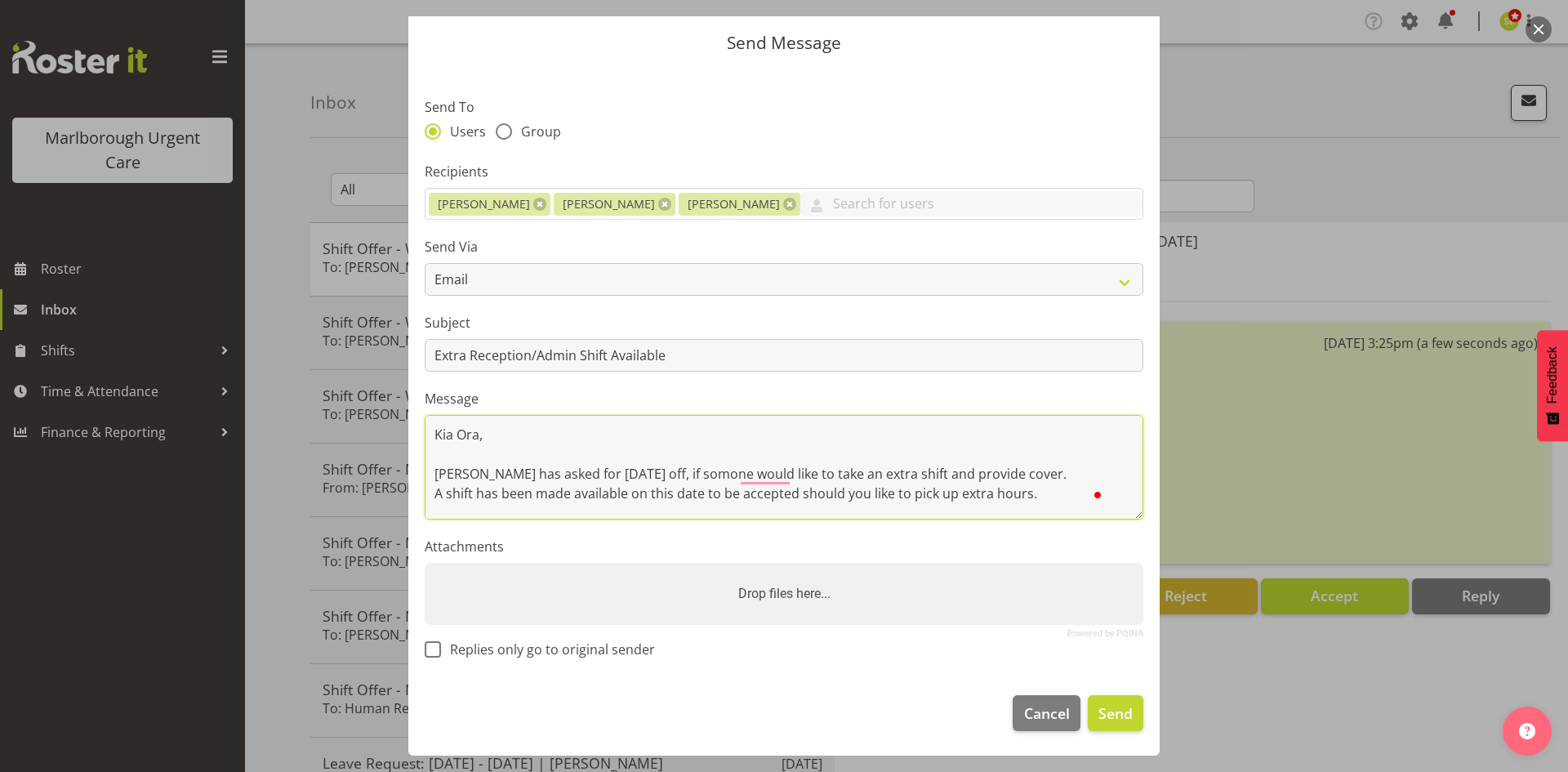
click at [670, 490] on textarea "Kia Ora, [PERSON_NAME] has asked for [DATE] off, if somone would like to take a…" at bounding box center [784, 466] width 719 height 104
drag, startPoint x: 744, startPoint y: 494, endPoint x: 709, endPoint y: 495, distance: 35.0
click at [709, 495] on textarea "Kia Ora, [PERSON_NAME] has asked for [DATE] off, if somone would like to take a…" at bounding box center [784, 466] width 719 height 104
drag, startPoint x: 810, startPoint y: 497, endPoint x: 716, endPoint y: 497, distance: 94.0
click at [716, 497] on textarea "Kia Ora, [PERSON_NAME] has asked for [DATE] off, if somone would like to take a…" at bounding box center [784, 466] width 719 height 104
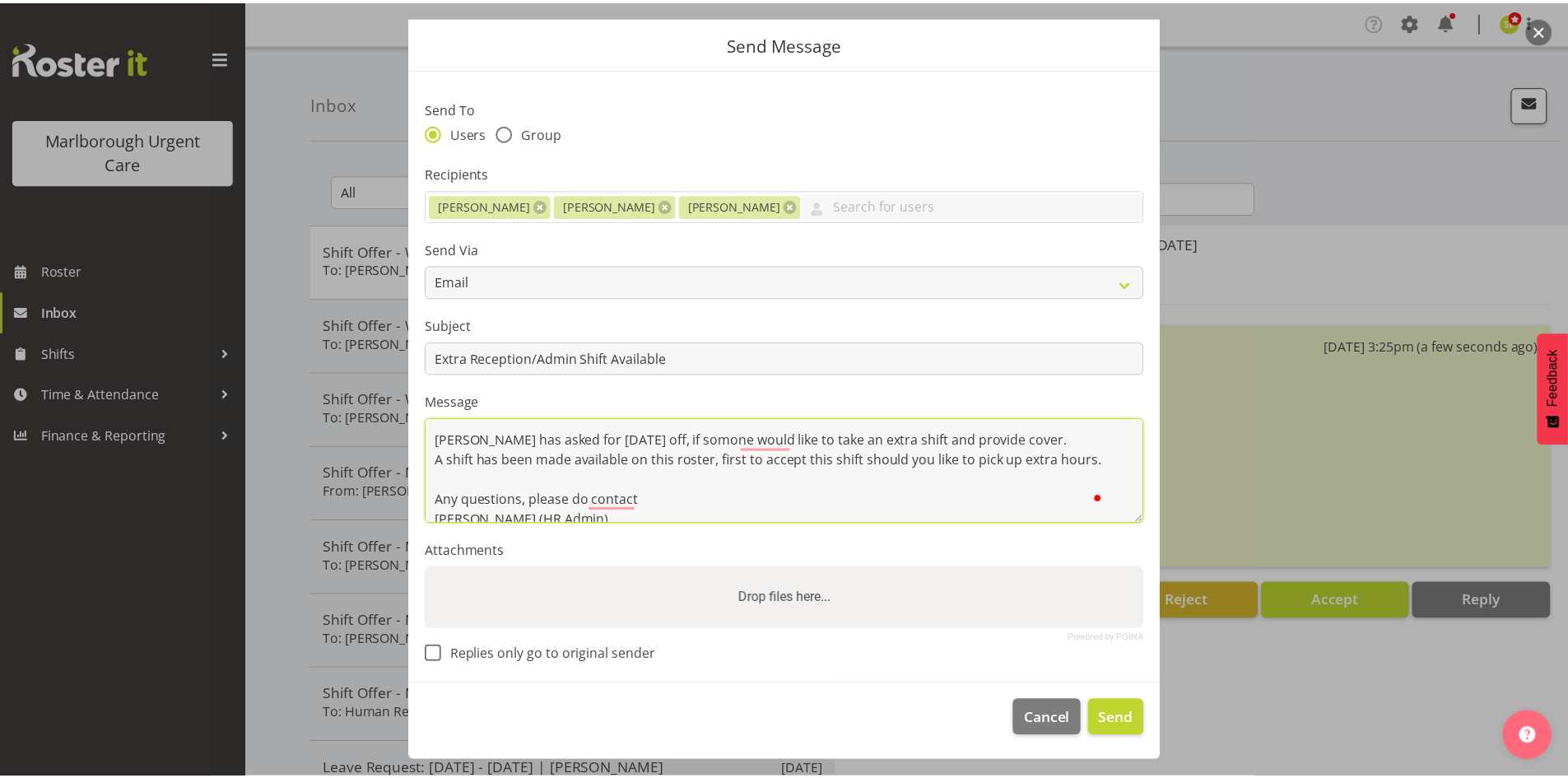
scroll to position [72, 0]
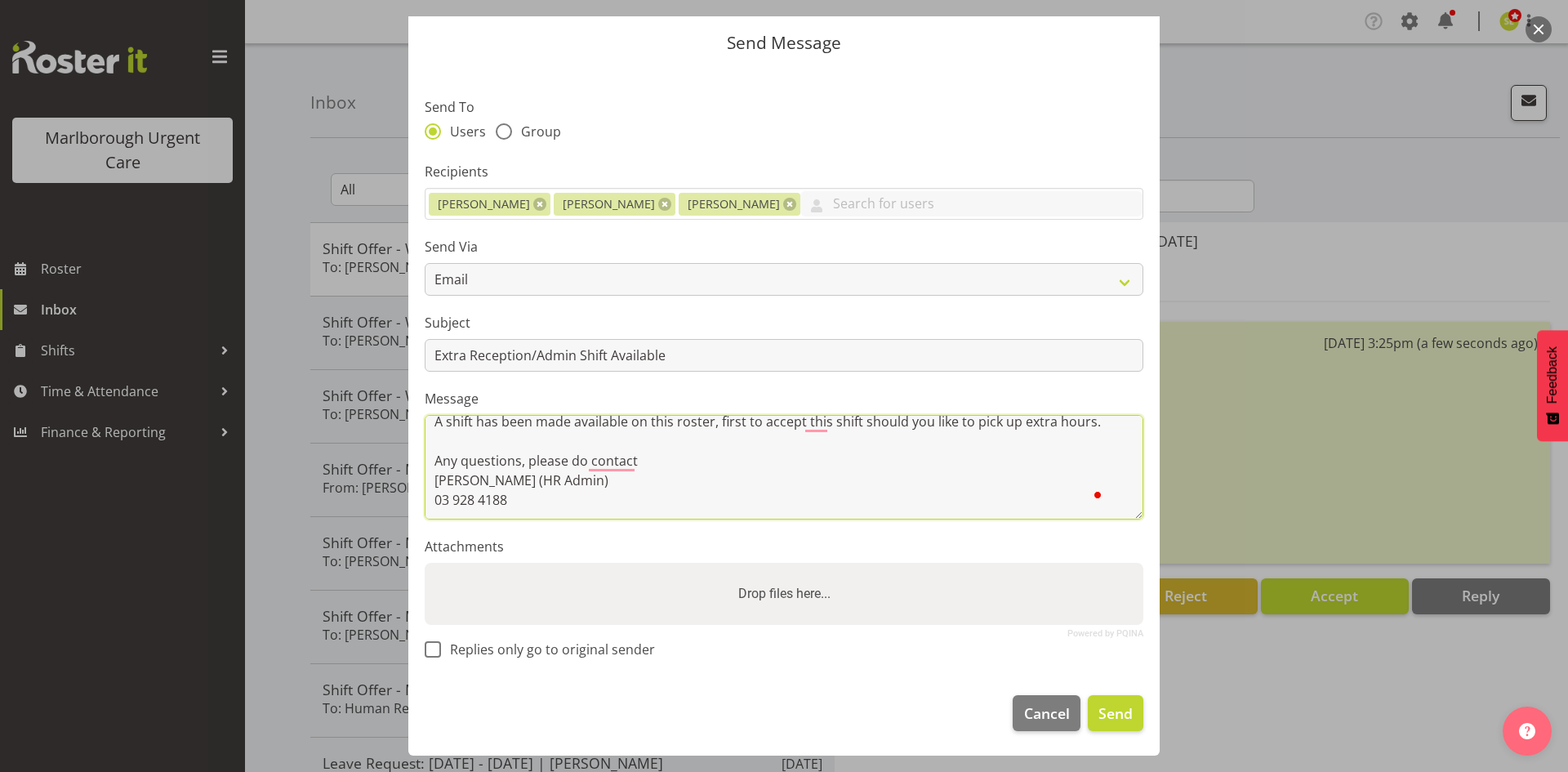
click at [752, 489] on textarea "Kia Ora, Megan has asked for Saturday 11th October off, if somone would like to…" at bounding box center [784, 466] width 719 height 104
type textarea "Kia Ora, Megan has asked for Saturday 11th October off, if somone would like to…"
click at [1104, 710] on span "Send" at bounding box center [1115, 712] width 34 height 21
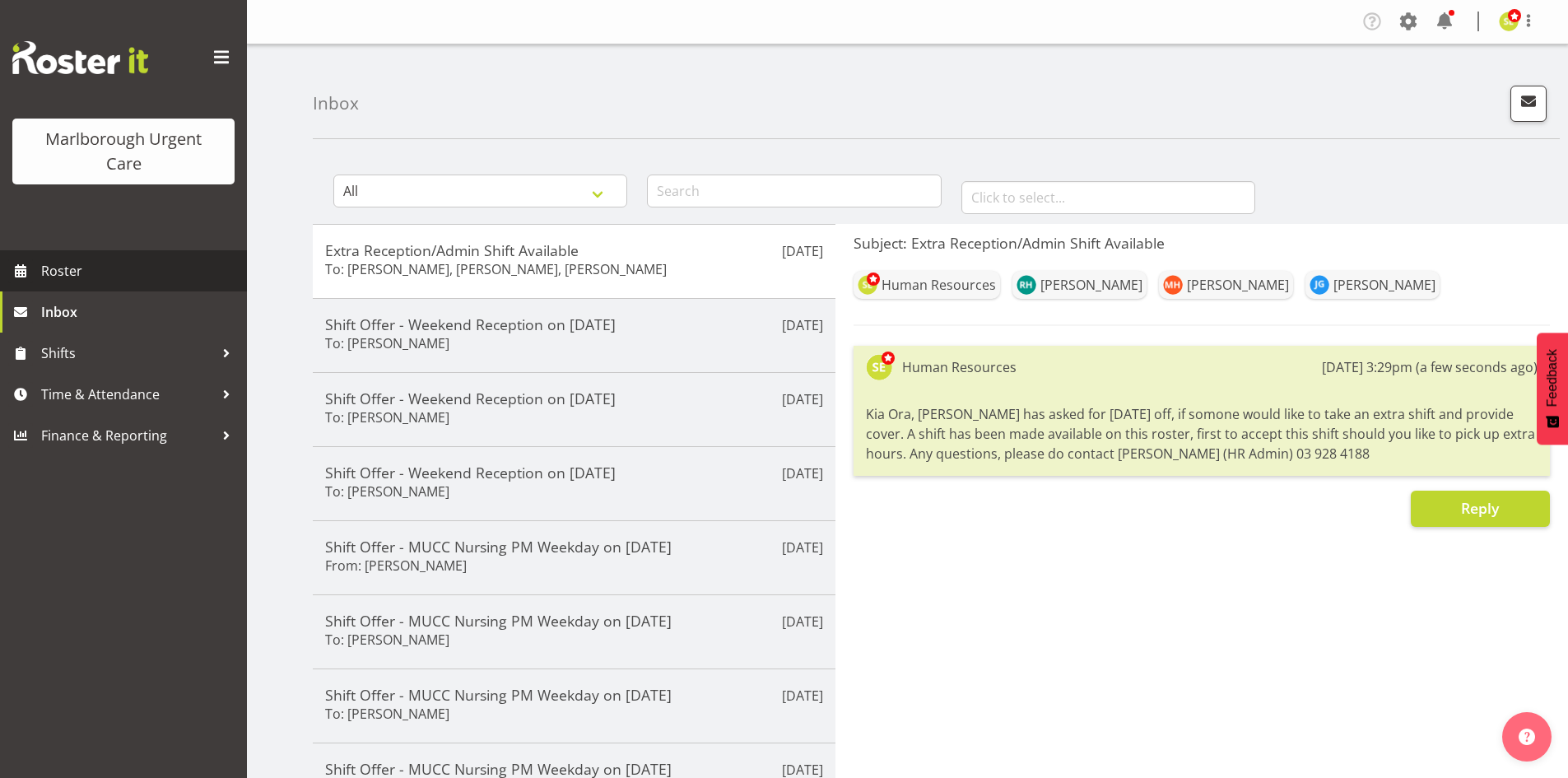
click at [79, 259] on span "Roster" at bounding box center [139, 270] width 198 height 25
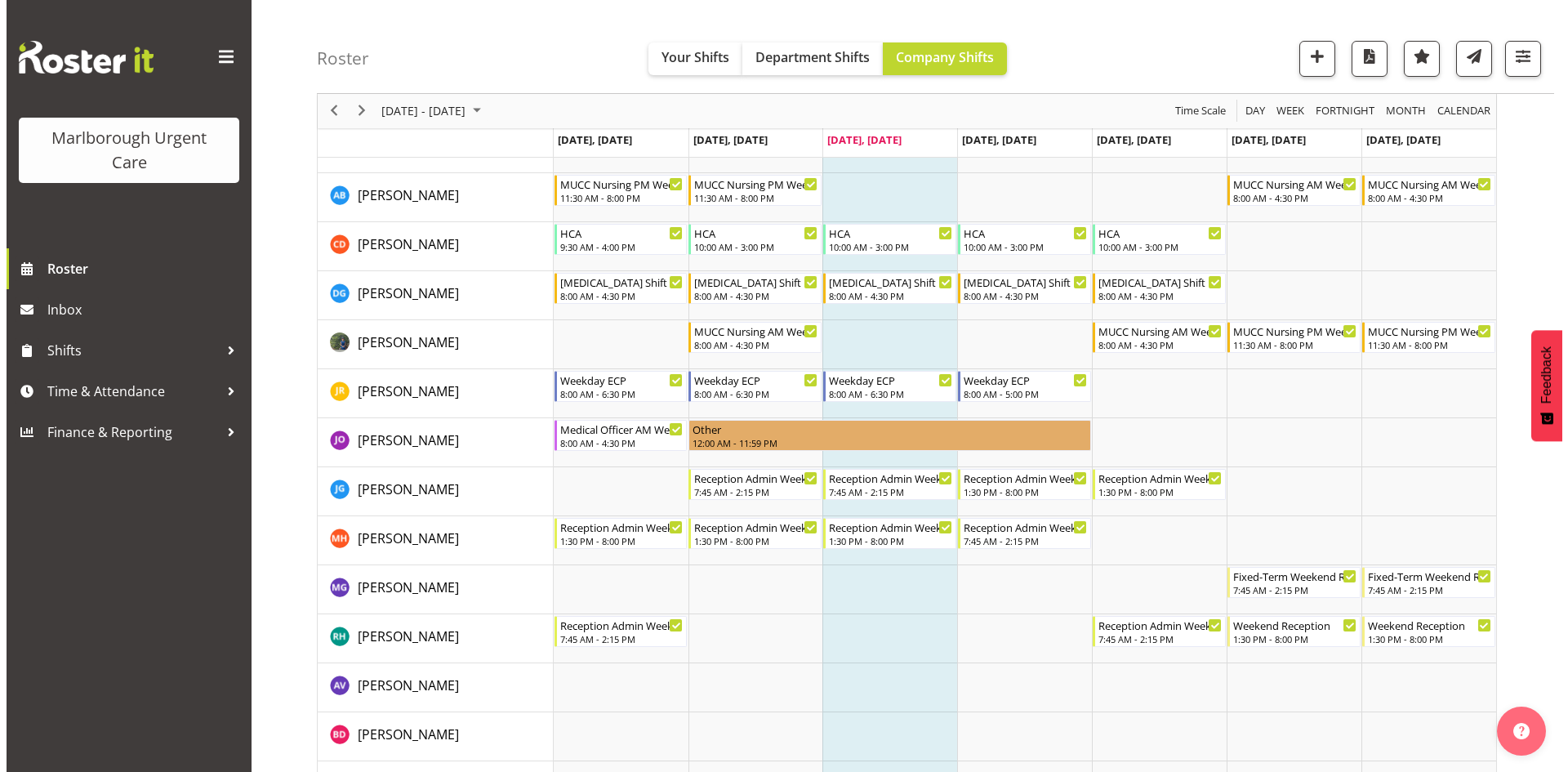
scroll to position [327, 0]
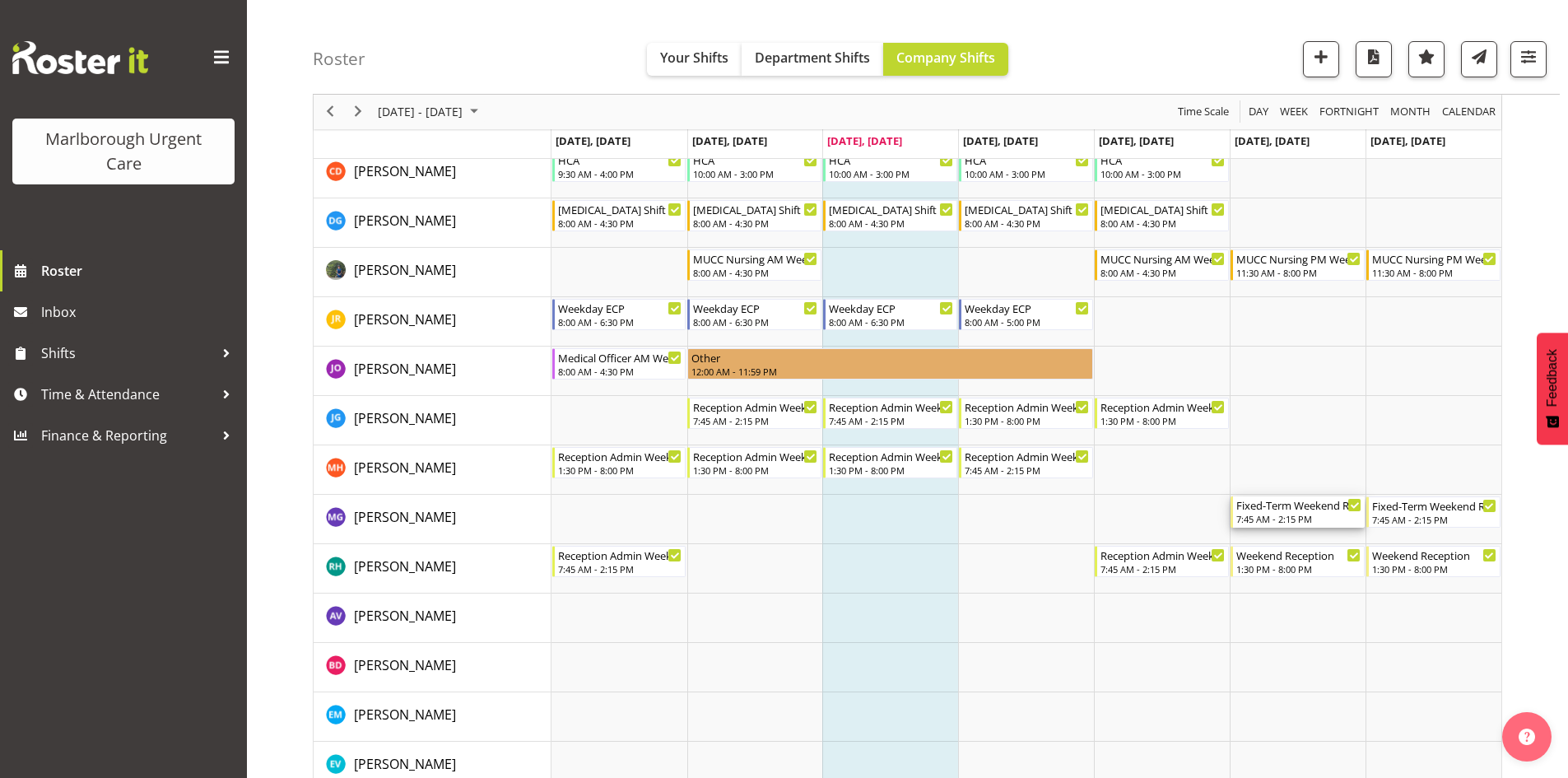
click at [1277, 511] on div "Fixed-Term Weekend Reception" at bounding box center [1299, 505] width 125 height 17
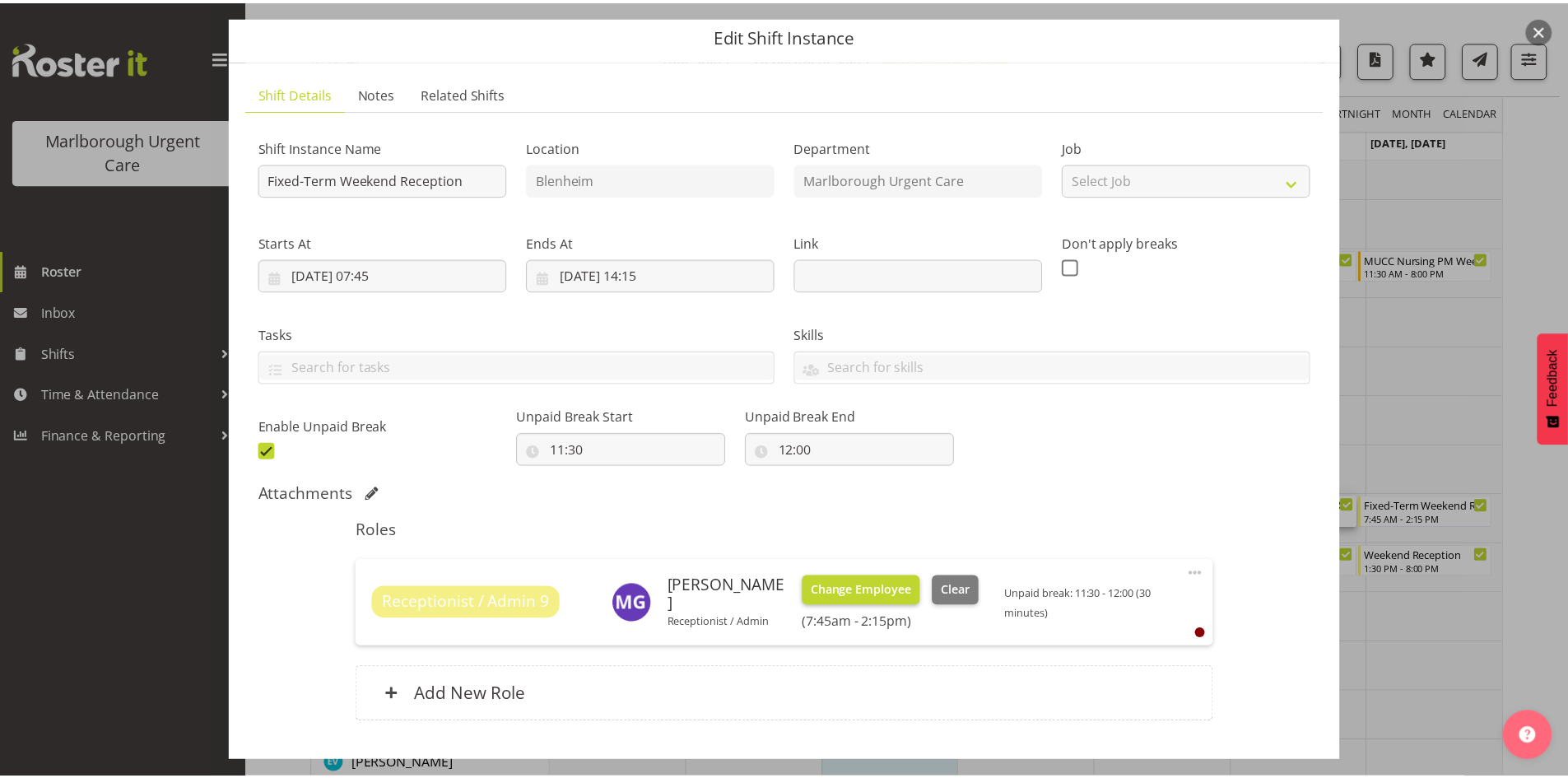
scroll to position [83, 0]
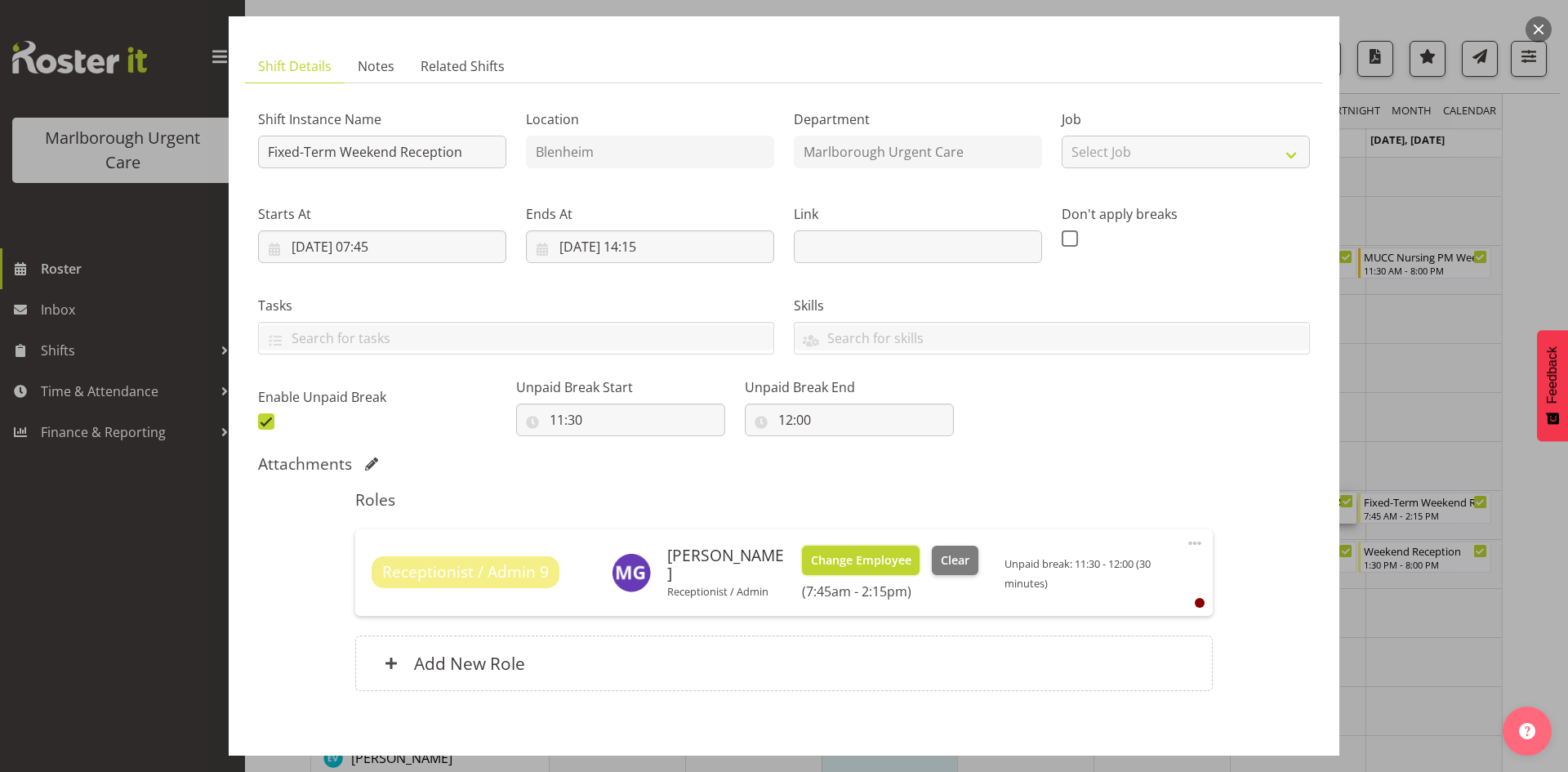
click at [861, 560] on span "Change Employee" at bounding box center [860, 560] width 100 height 18
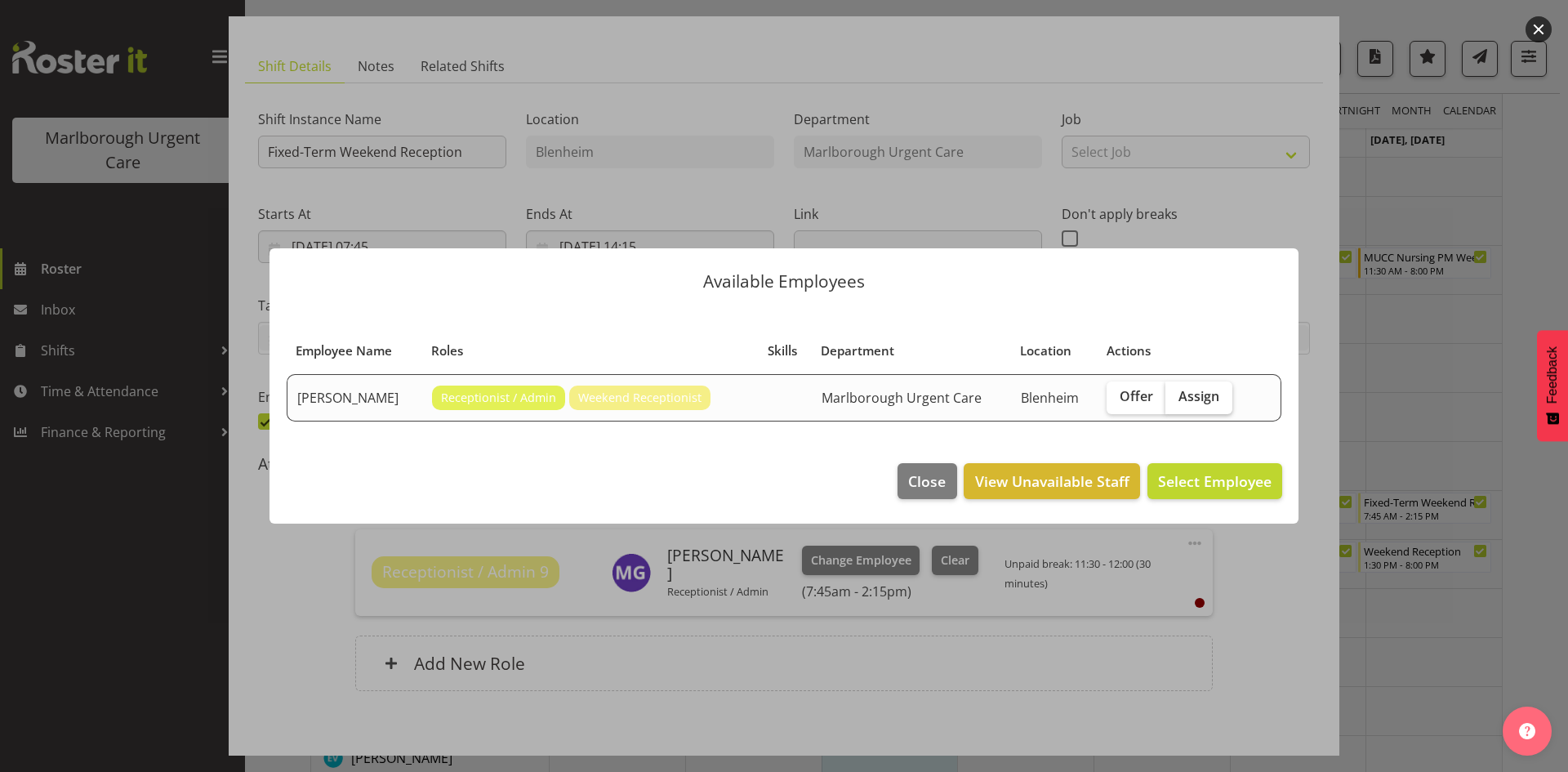
click at [1207, 392] on span "Assign" at bounding box center [1199, 396] width 41 height 17
click at [1176, 392] on input "Assign" at bounding box center [1171, 397] width 11 height 11
checkbox input "true"
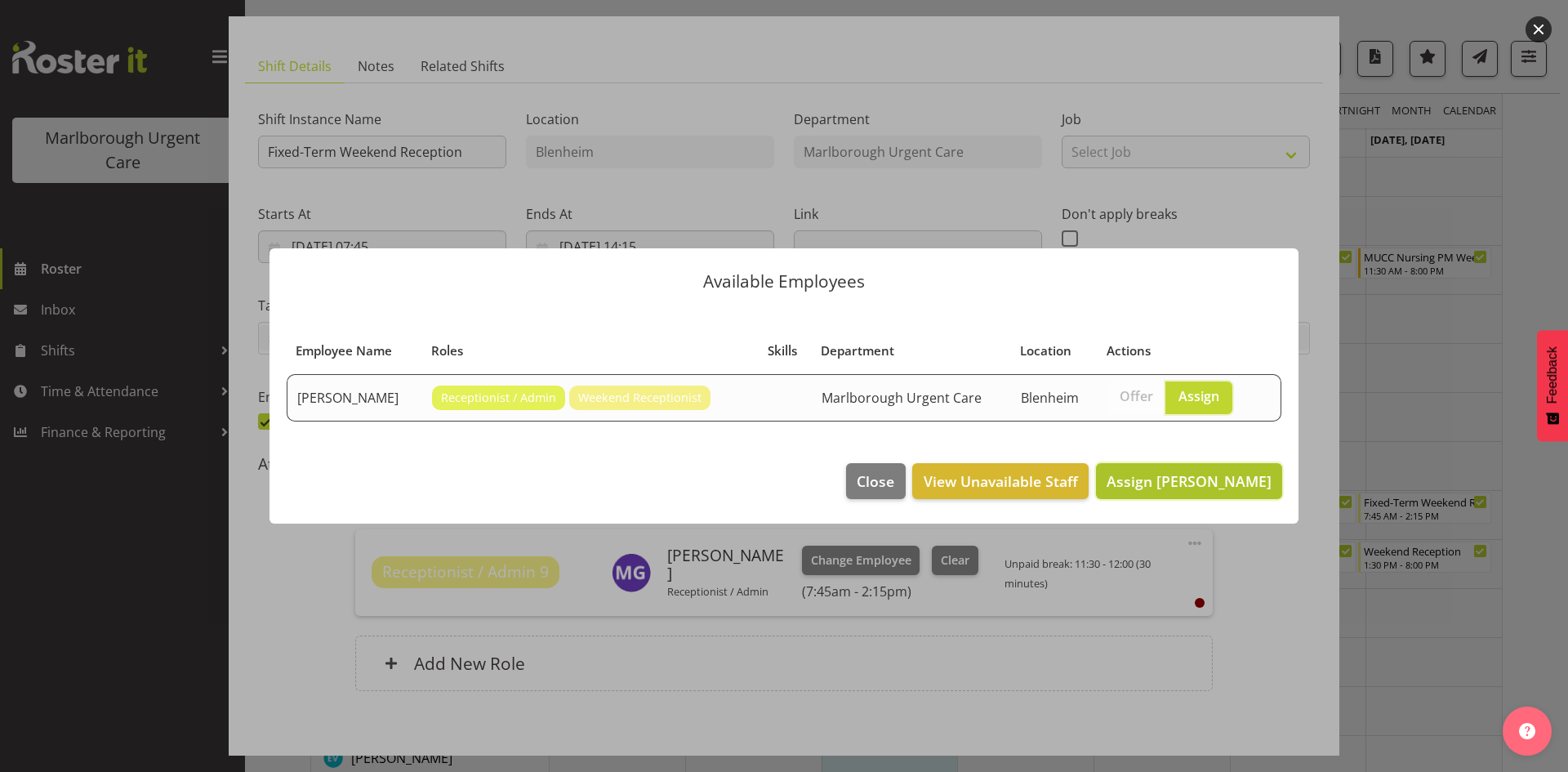
click at [1217, 472] on span "Assign Margie Vuto" at bounding box center [1188, 481] width 165 height 19
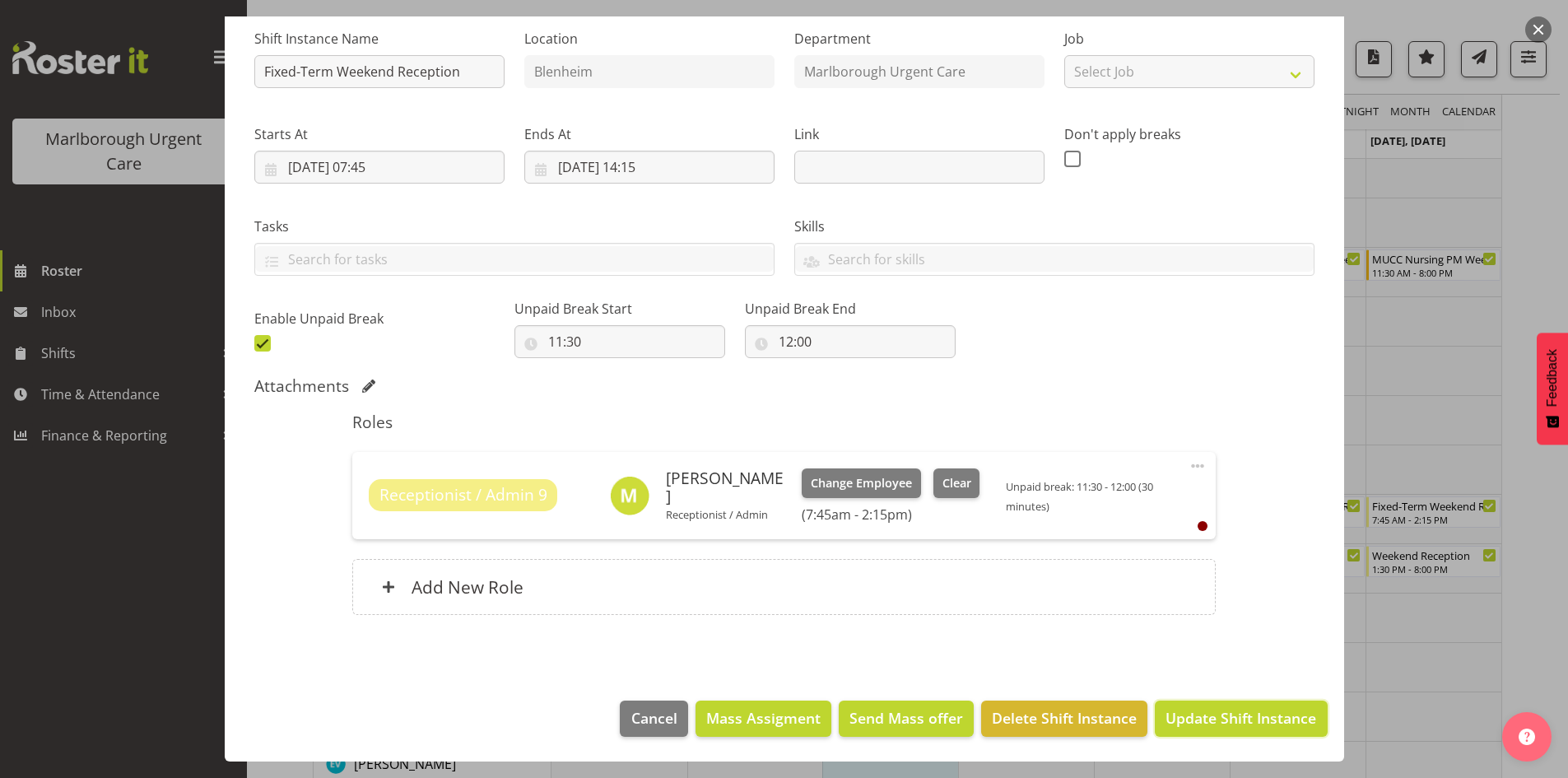
click at [1225, 707] on button "Update Shift Instance" at bounding box center [1240, 718] width 172 height 36
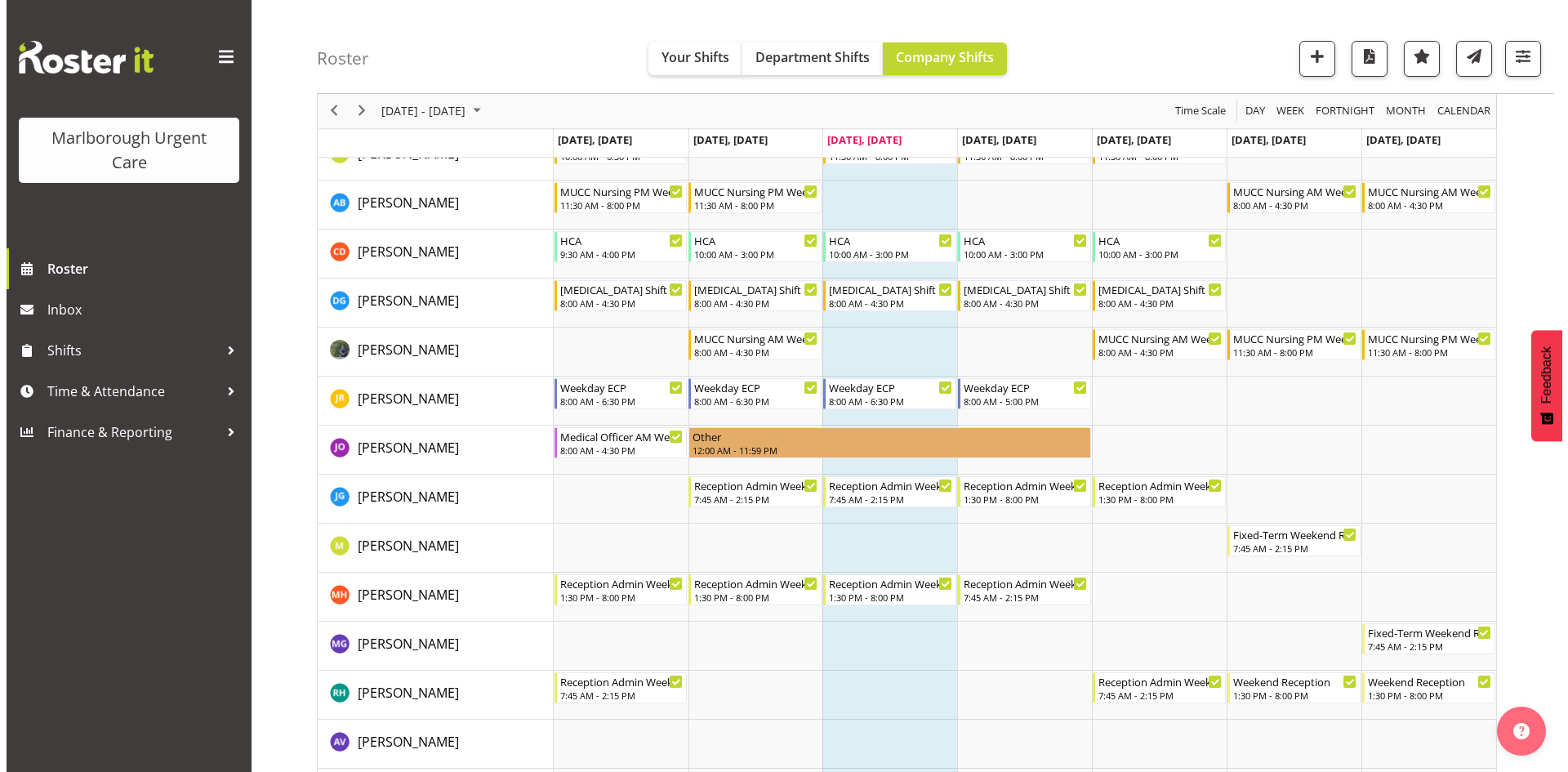
scroll to position [327, 0]
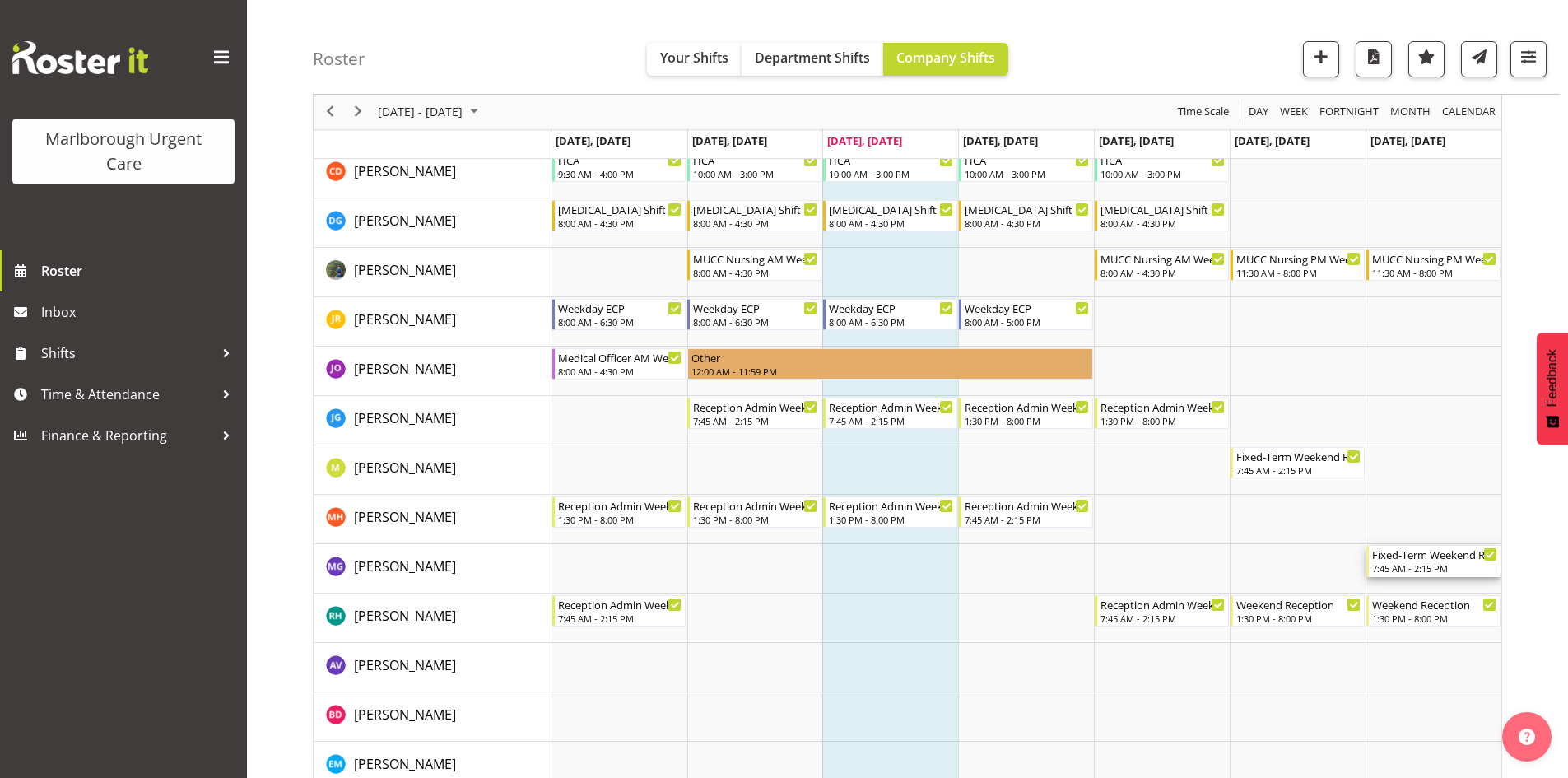
click at [1399, 568] on div "7:45 AM - 2:15 PM" at bounding box center [1434, 568] width 125 height 13
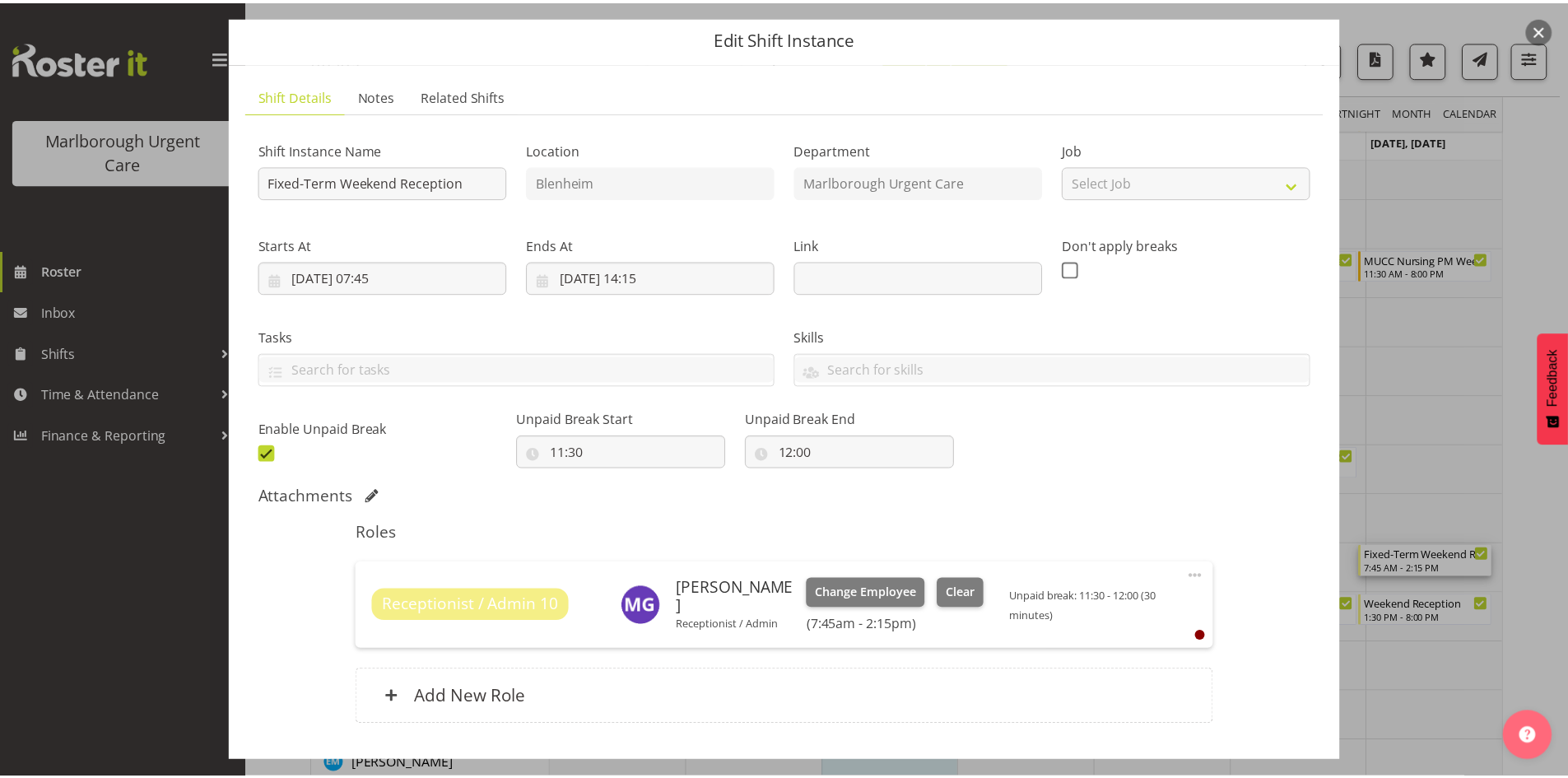
scroll to position [83, 0]
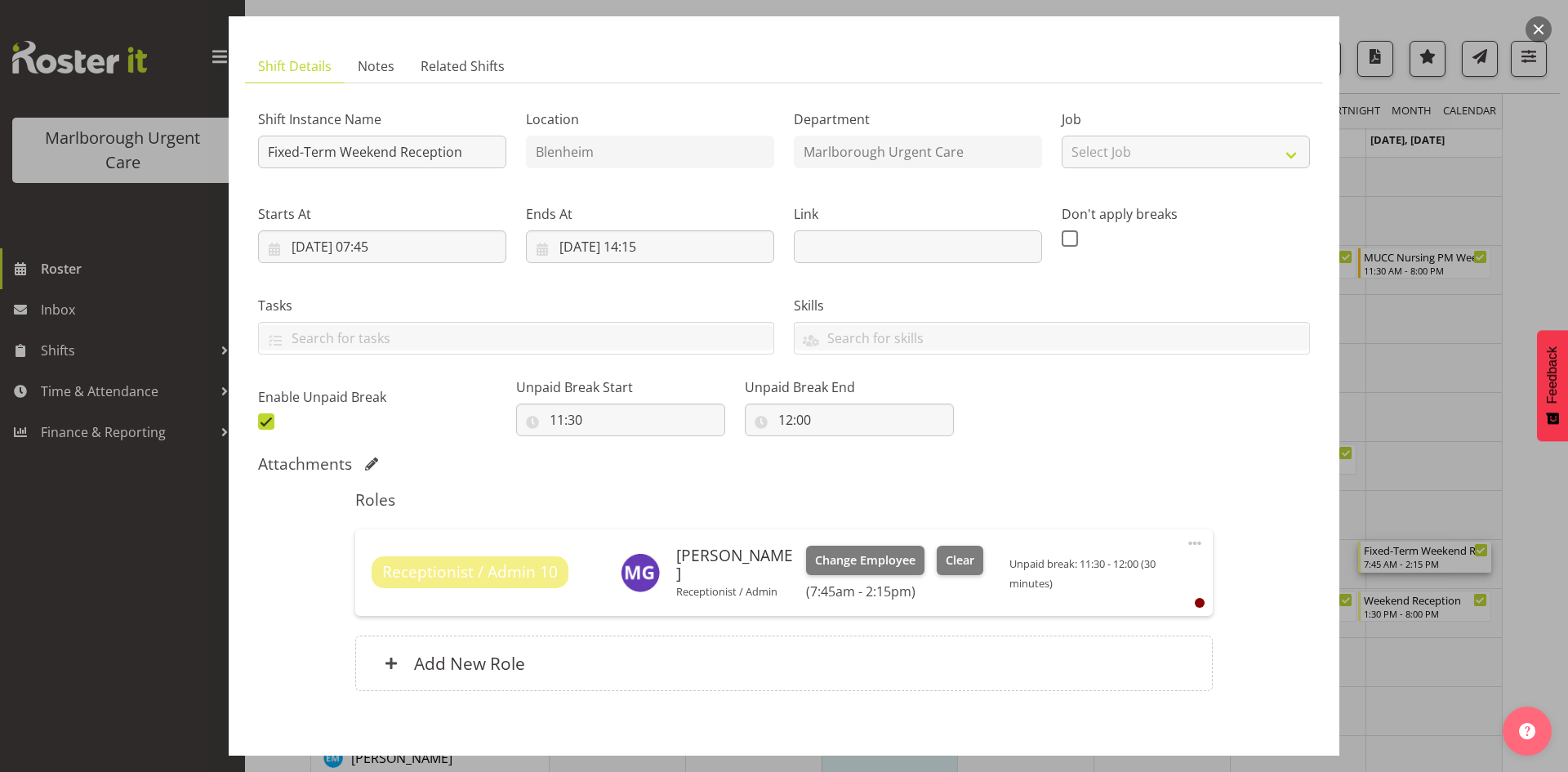
click at [1171, 544] on div "Receptionist / Admin 10 Megan Gander Receptionist / Admin Change Employee Clear…" at bounding box center [784, 572] width 857 height 87
click at [1185, 542] on span at bounding box center [1194, 543] width 19 height 19
click at [1017, 475] on div "Attachments" at bounding box center [784, 465] width 1052 height 23
click at [847, 561] on span "Change Employee" at bounding box center [865, 560] width 100 height 18
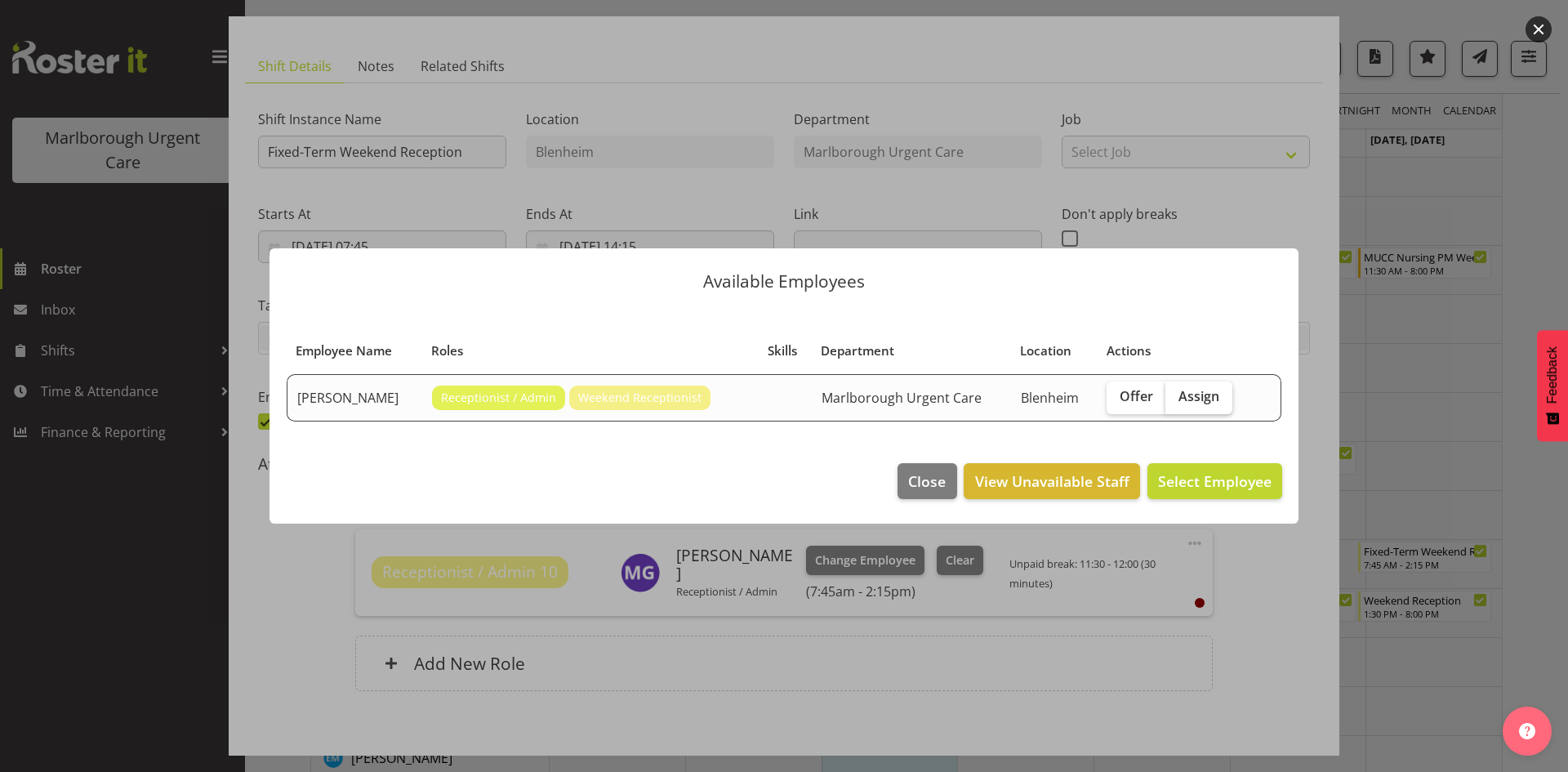
click at [1220, 398] on label "Assign" at bounding box center [1199, 397] width 67 height 32
click at [1176, 398] on input "Assign" at bounding box center [1171, 397] width 11 height 11
checkbox input "true"
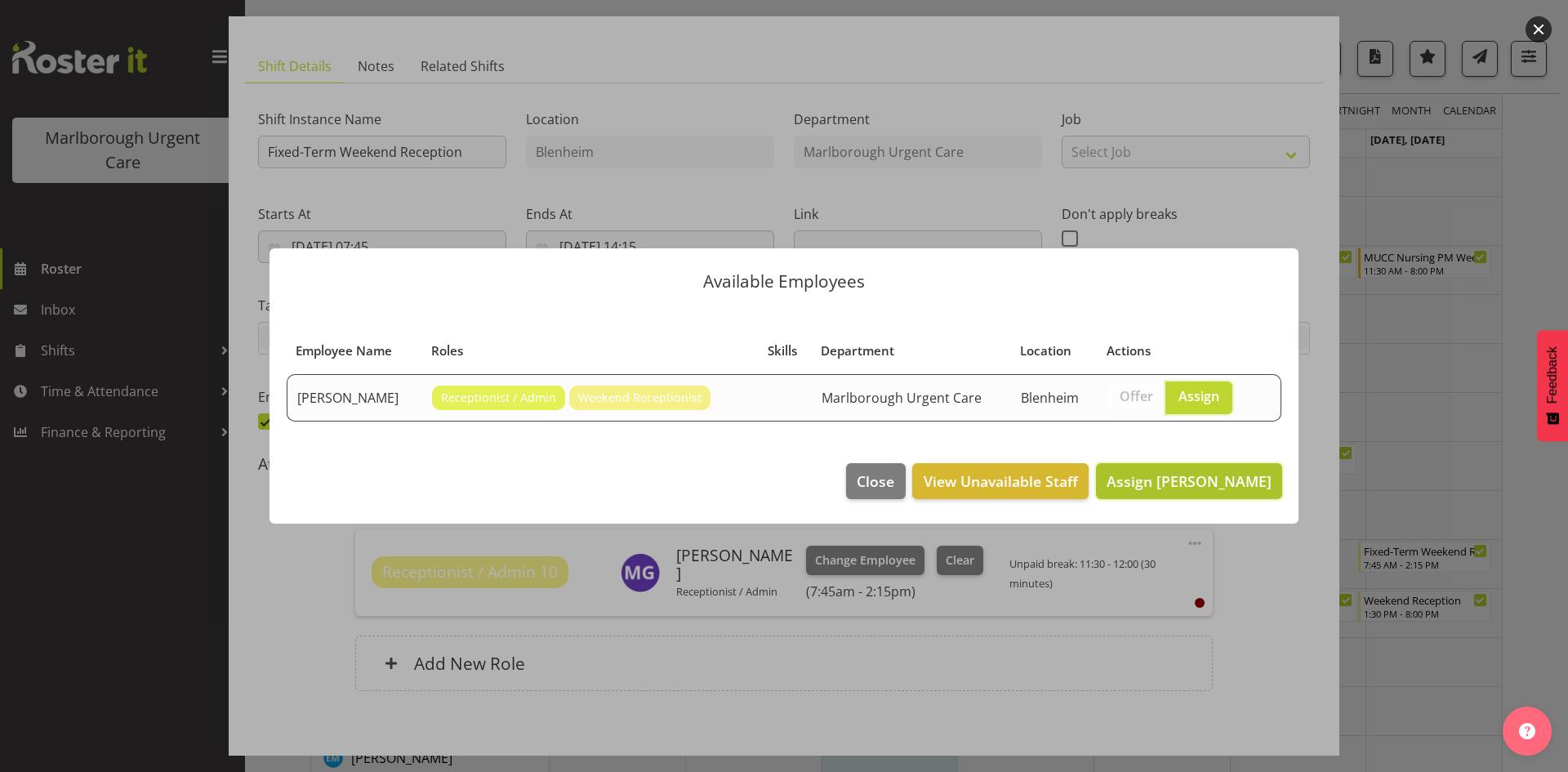
click at [1173, 472] on span "Assign Margie Vuto" at bounding box center [1188, 481] width 165 height 19
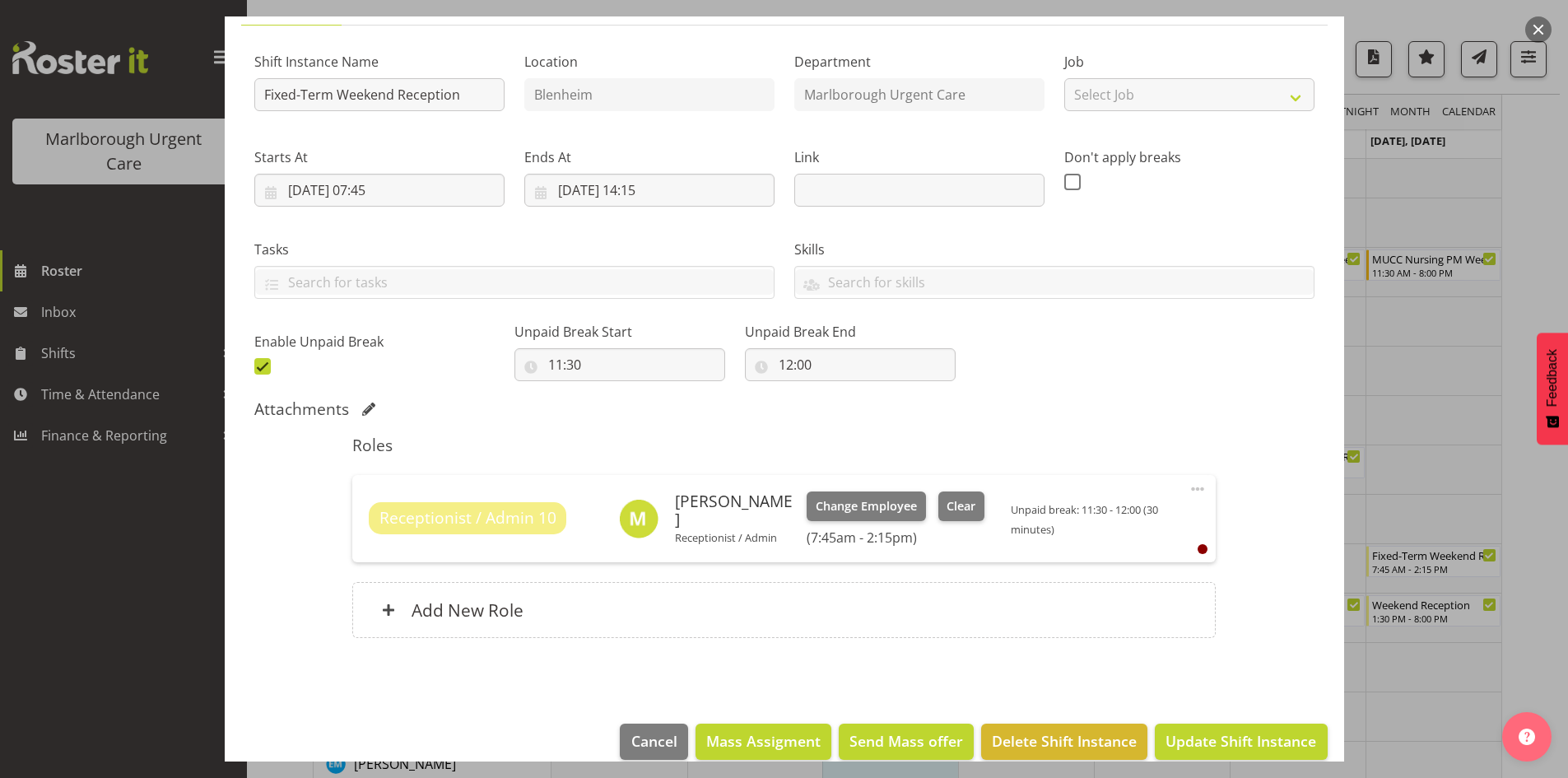
scroll to position [163, 0]
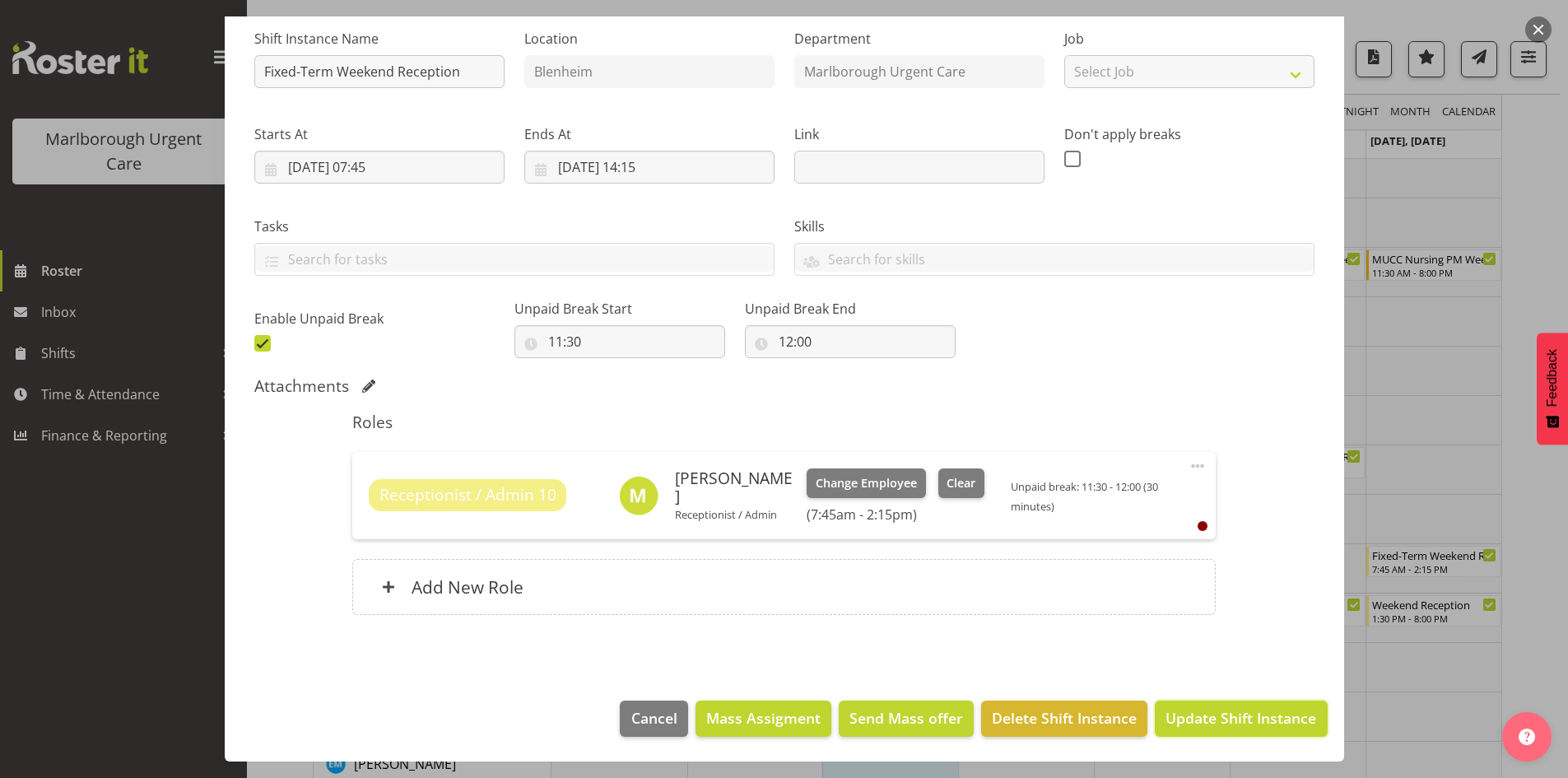
click at [1190, 715] on span "Update Shift Instance" at bounding box center [1240, 717] width 150 height 21
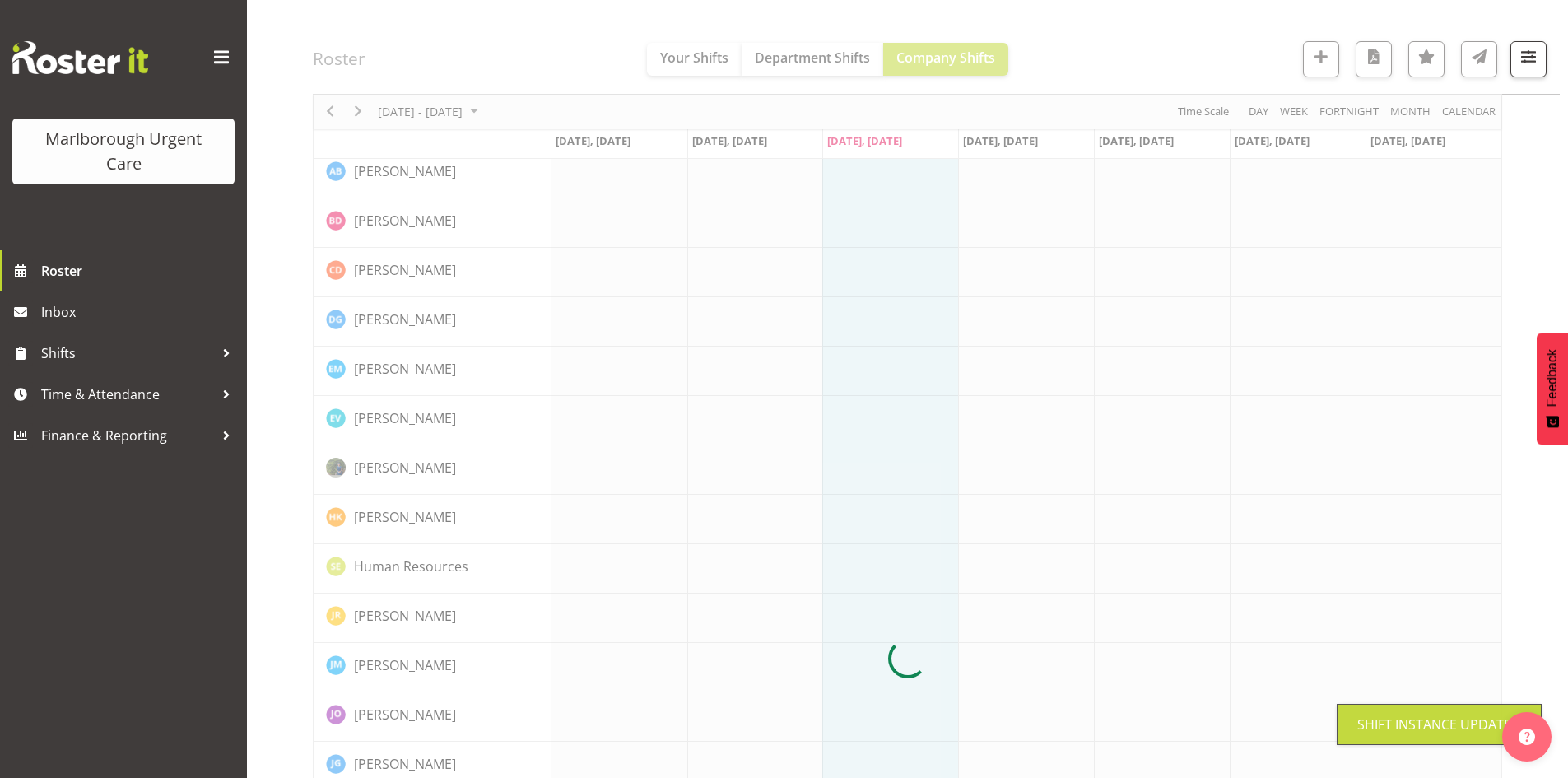
scroll to position [0, 0]
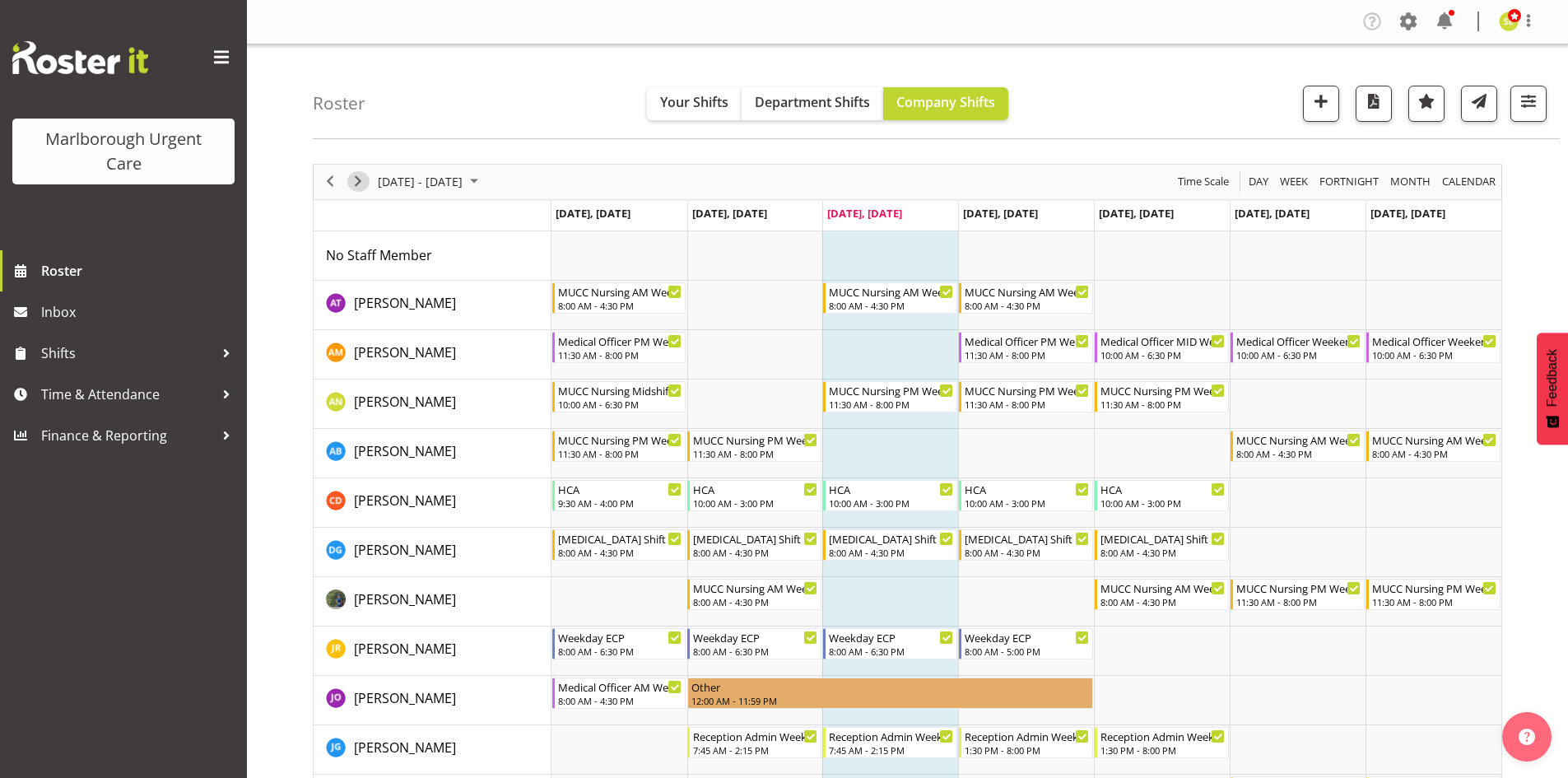
click at [359, 181] on span "Next" at bounding box center [357, 181] width 19 height 20
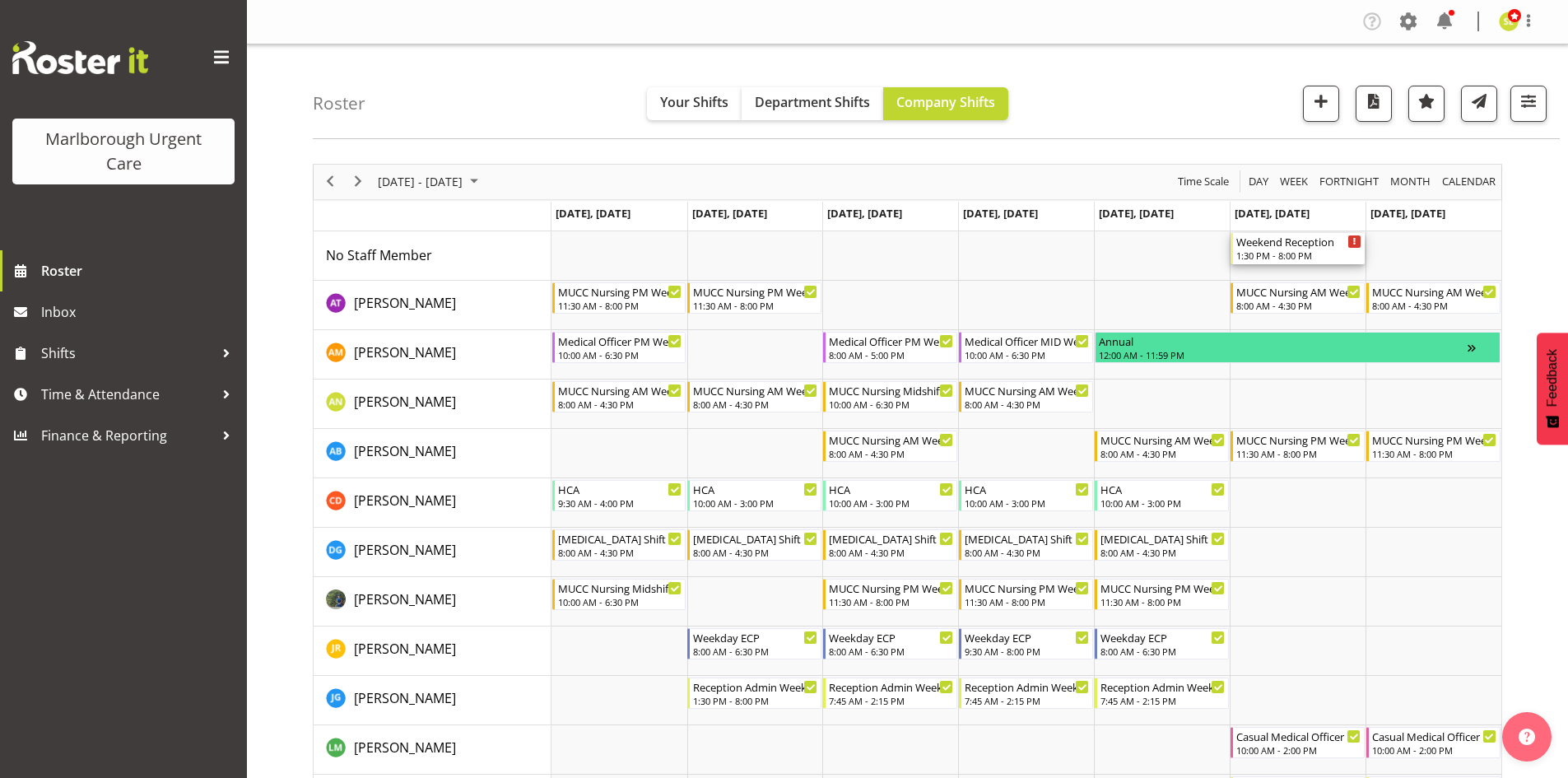
click at [1309, 256] on div "1:30 PM - 8:00 PM" at bounding box center [1299, 255] width 125 height 13
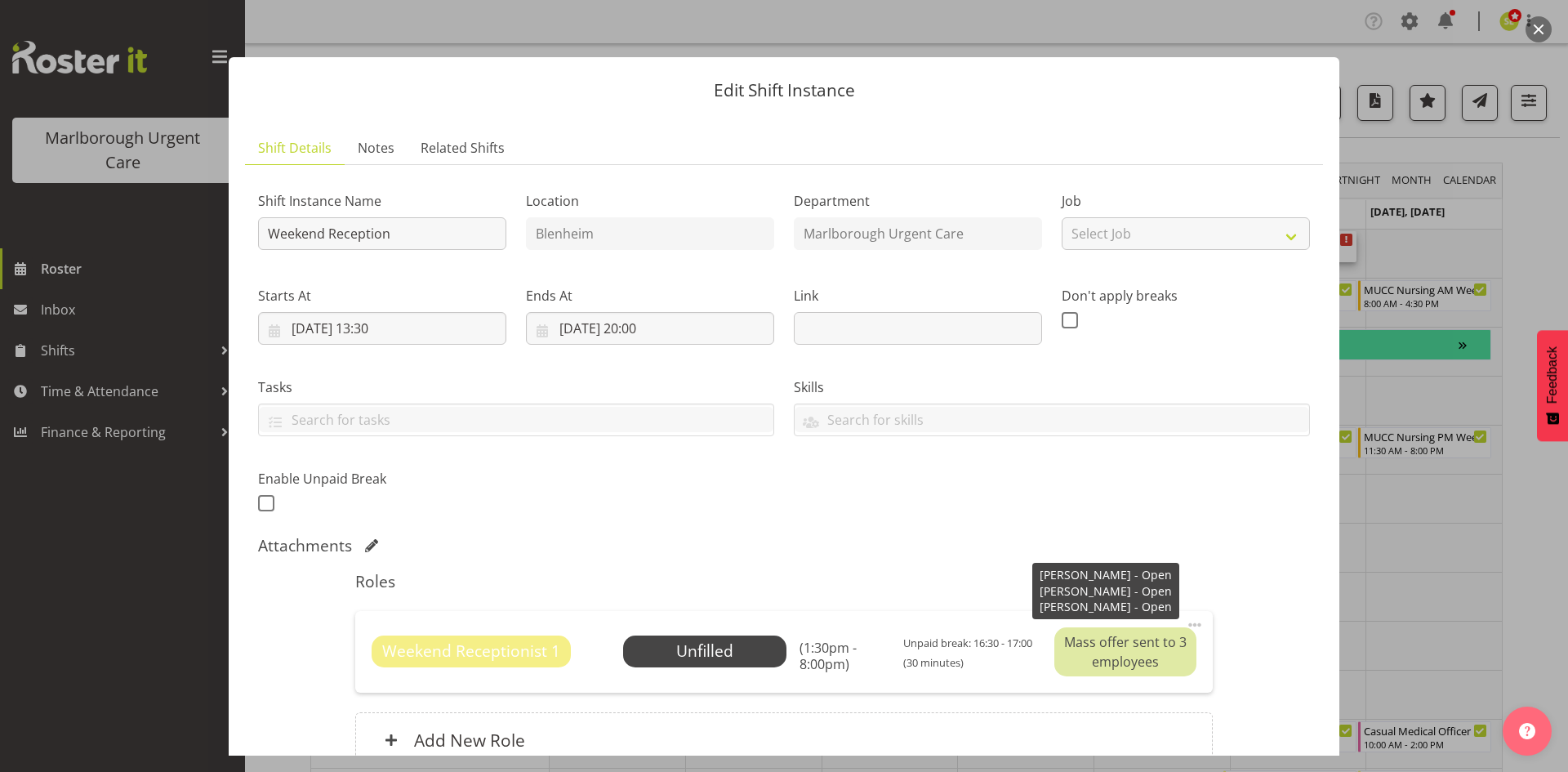
click at [1120, 647] on div "Mass offer sent to 3 employees" at bounding box center [1125, 651] width 142 height 49
click at [1533, 32] on button "button" at bounding box center [1539, 29] width 26 height 26
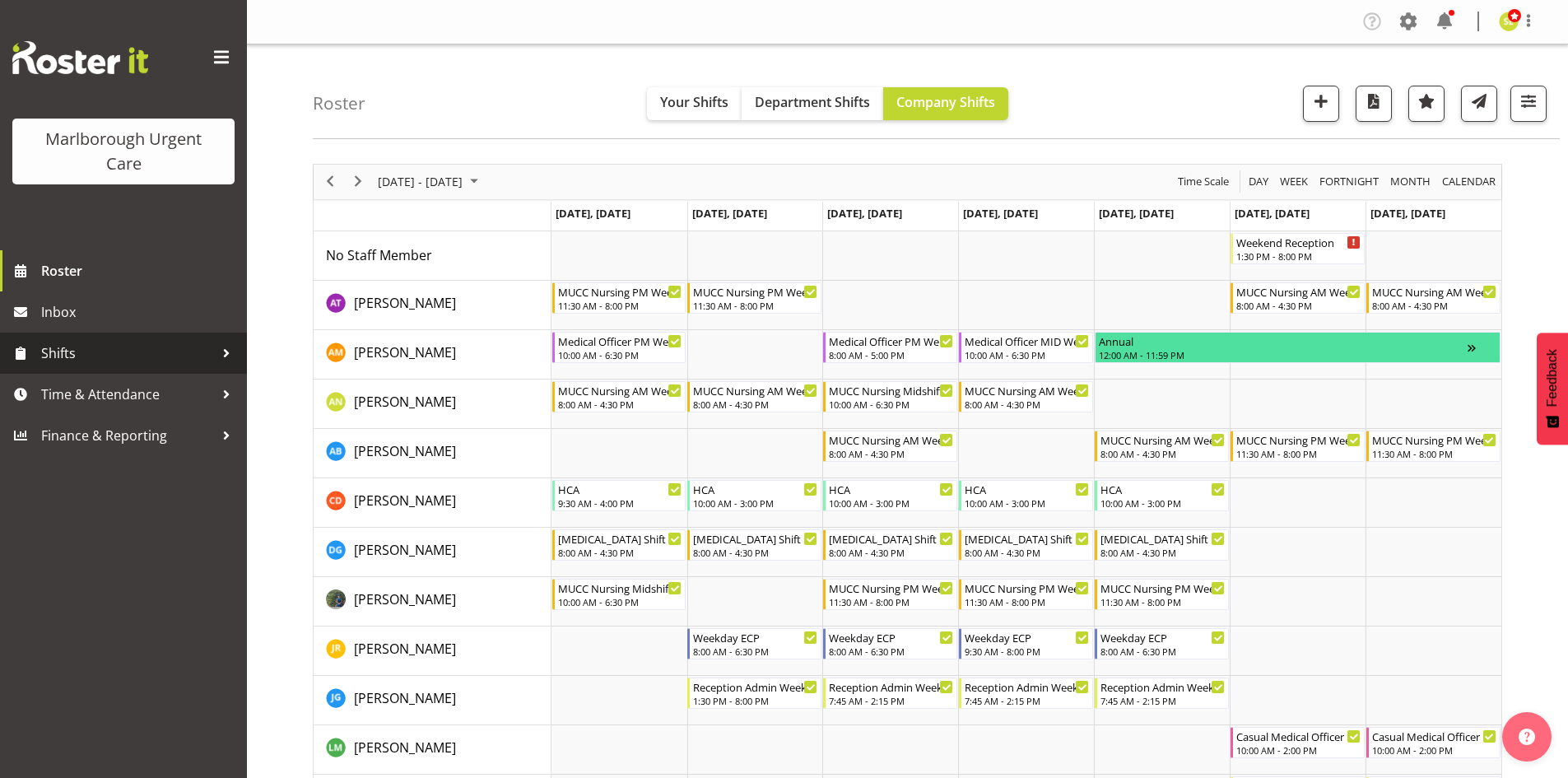
click at [187, 355] on span "Shifts" at bounding box center [127, 353] width 173 height 25
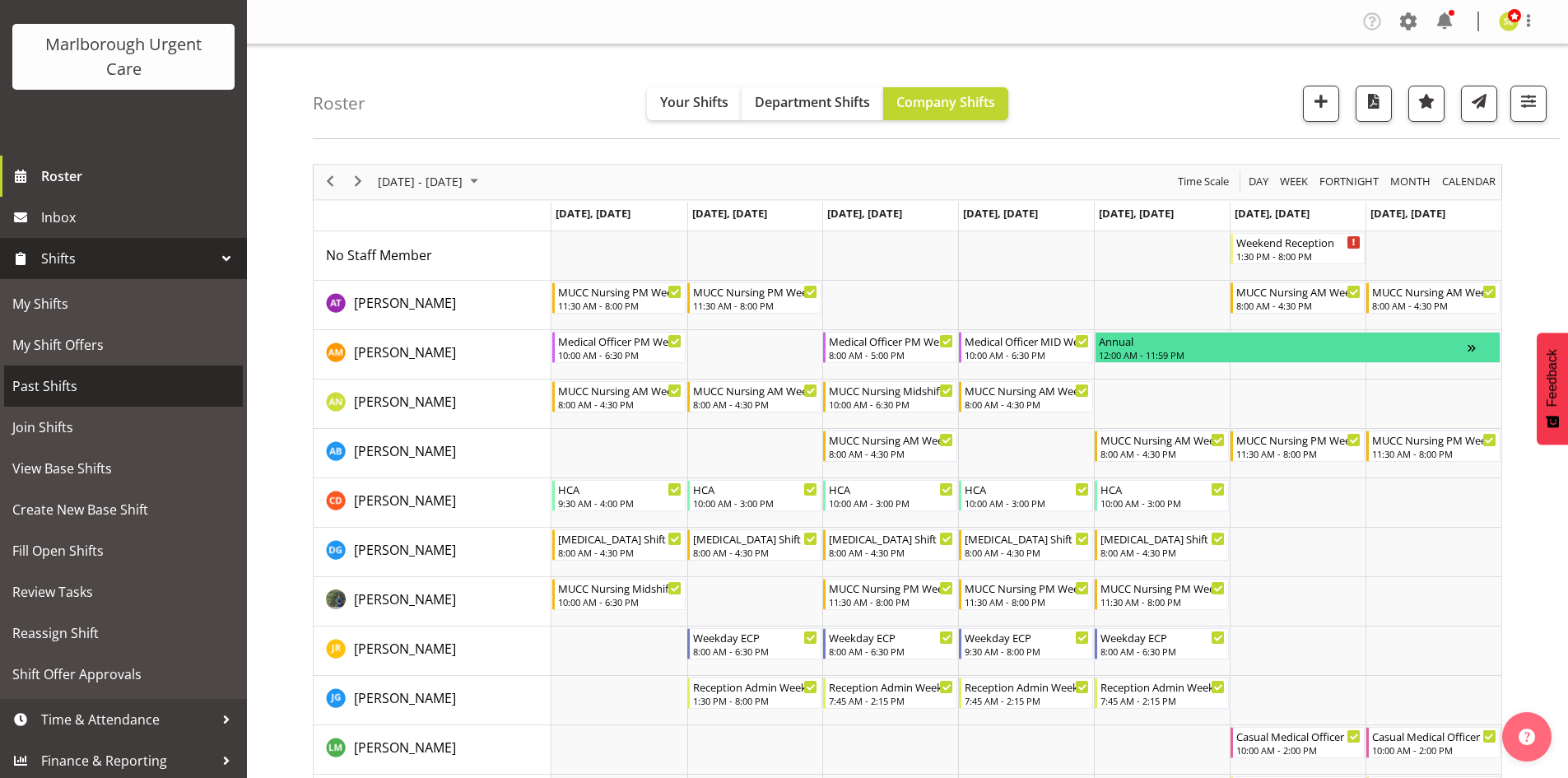
scroll to position [97, 0]
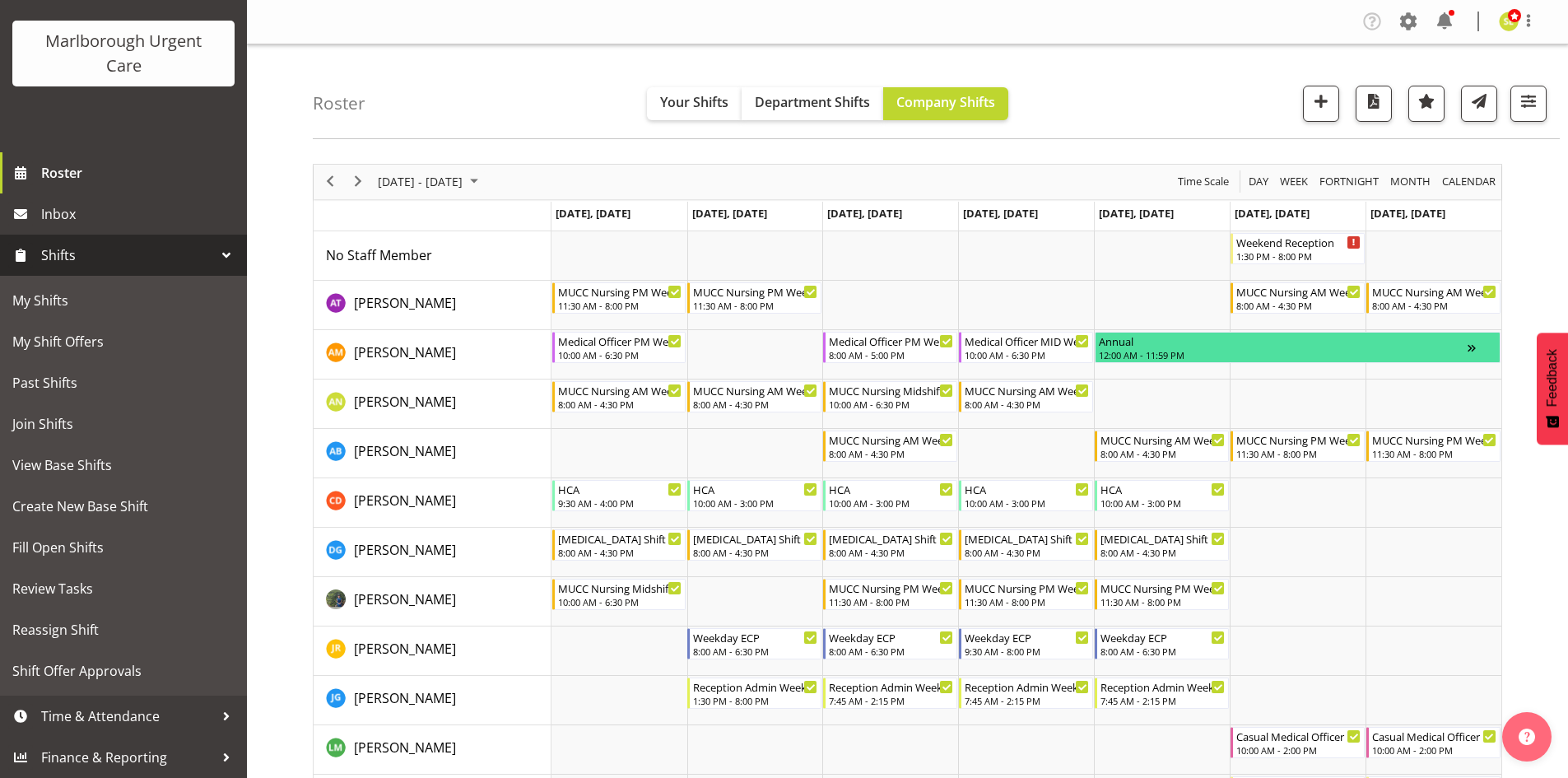
click at [158, 250] on span "Shifts" at bounding box center [127, 255] width 173 height 25
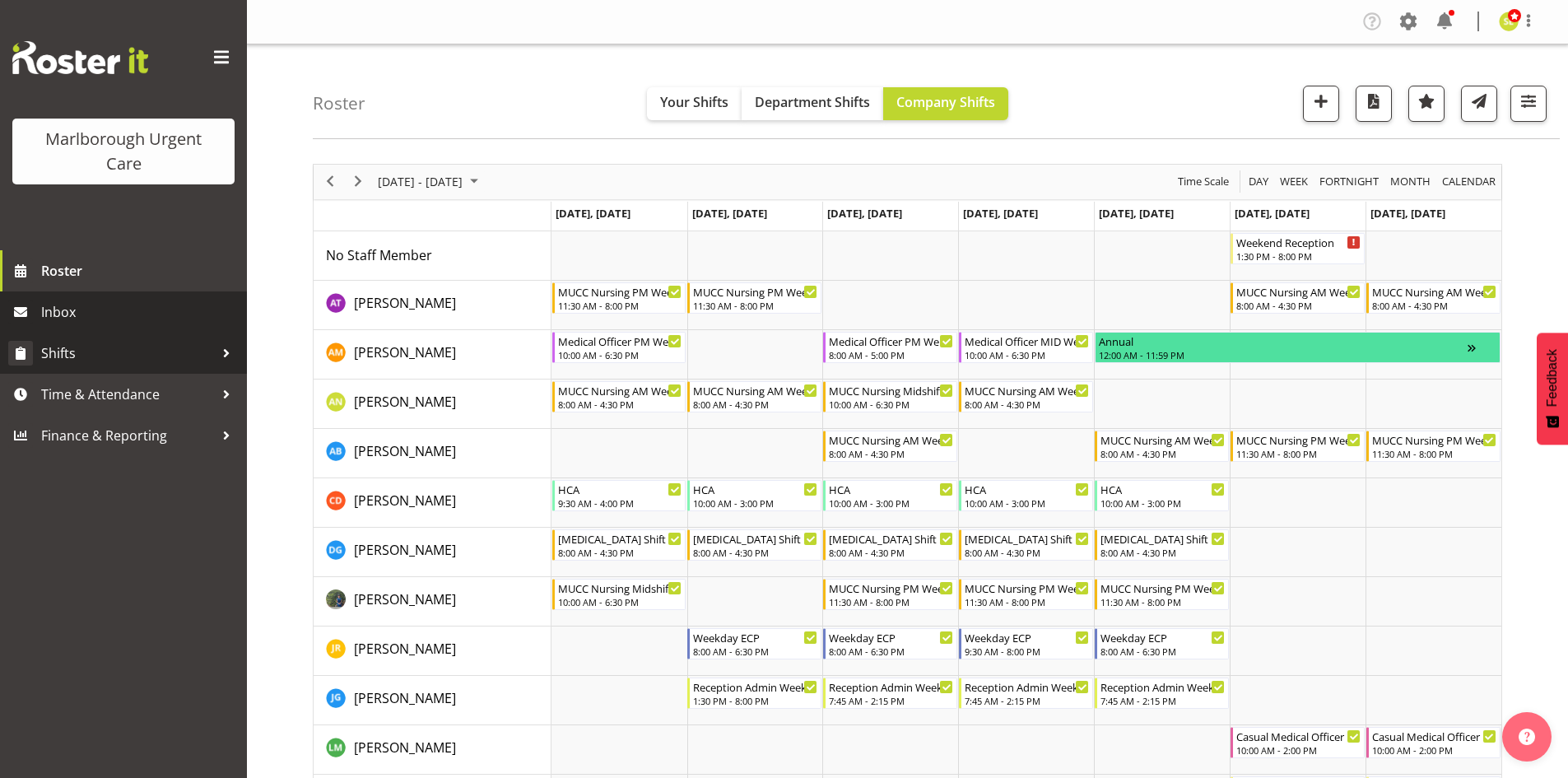
scroll to position [0, 0]
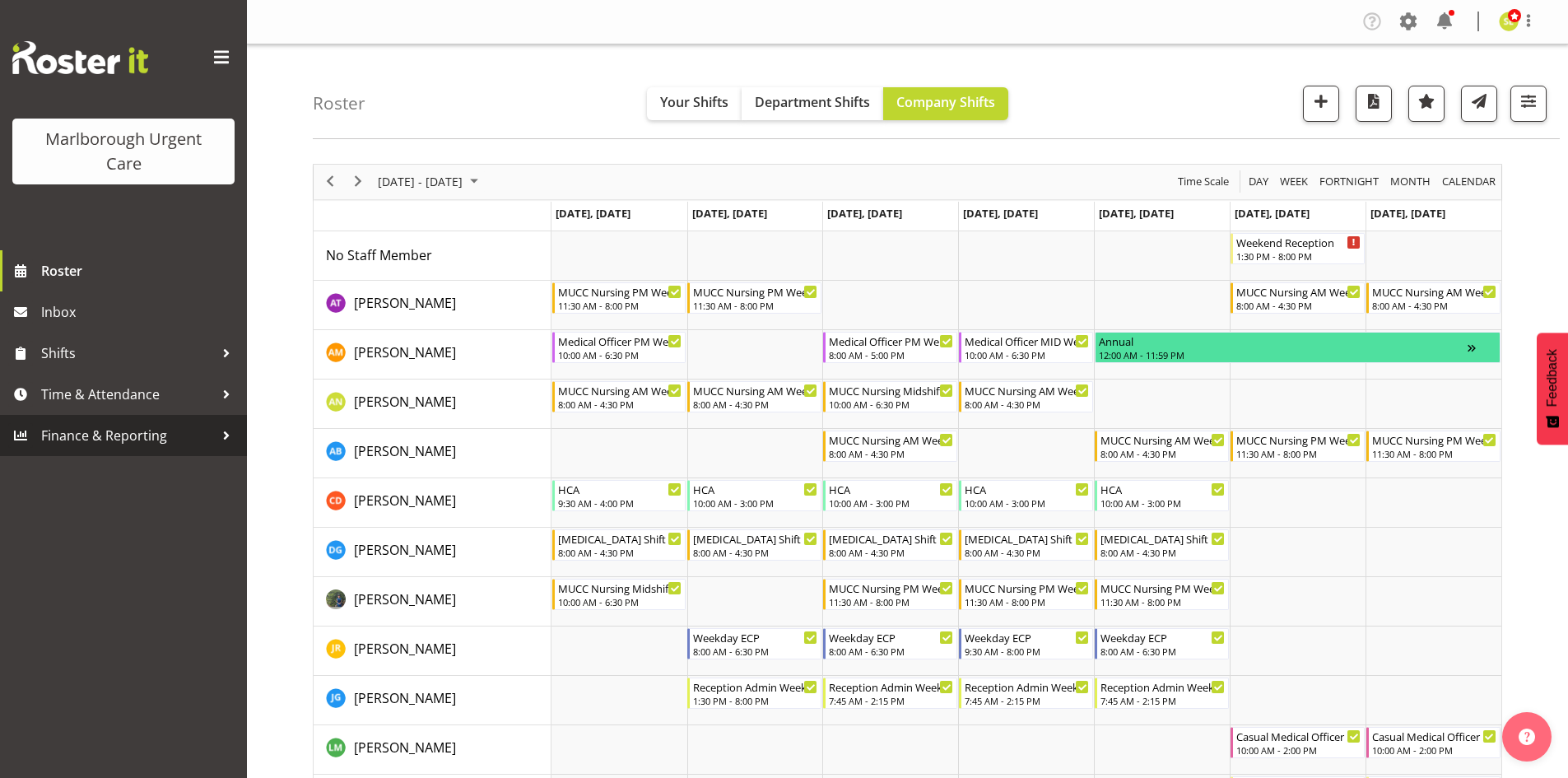
click at [146, 441] on span "Finance & Reporting" at bounding box center [127, 435] width 173 height 25
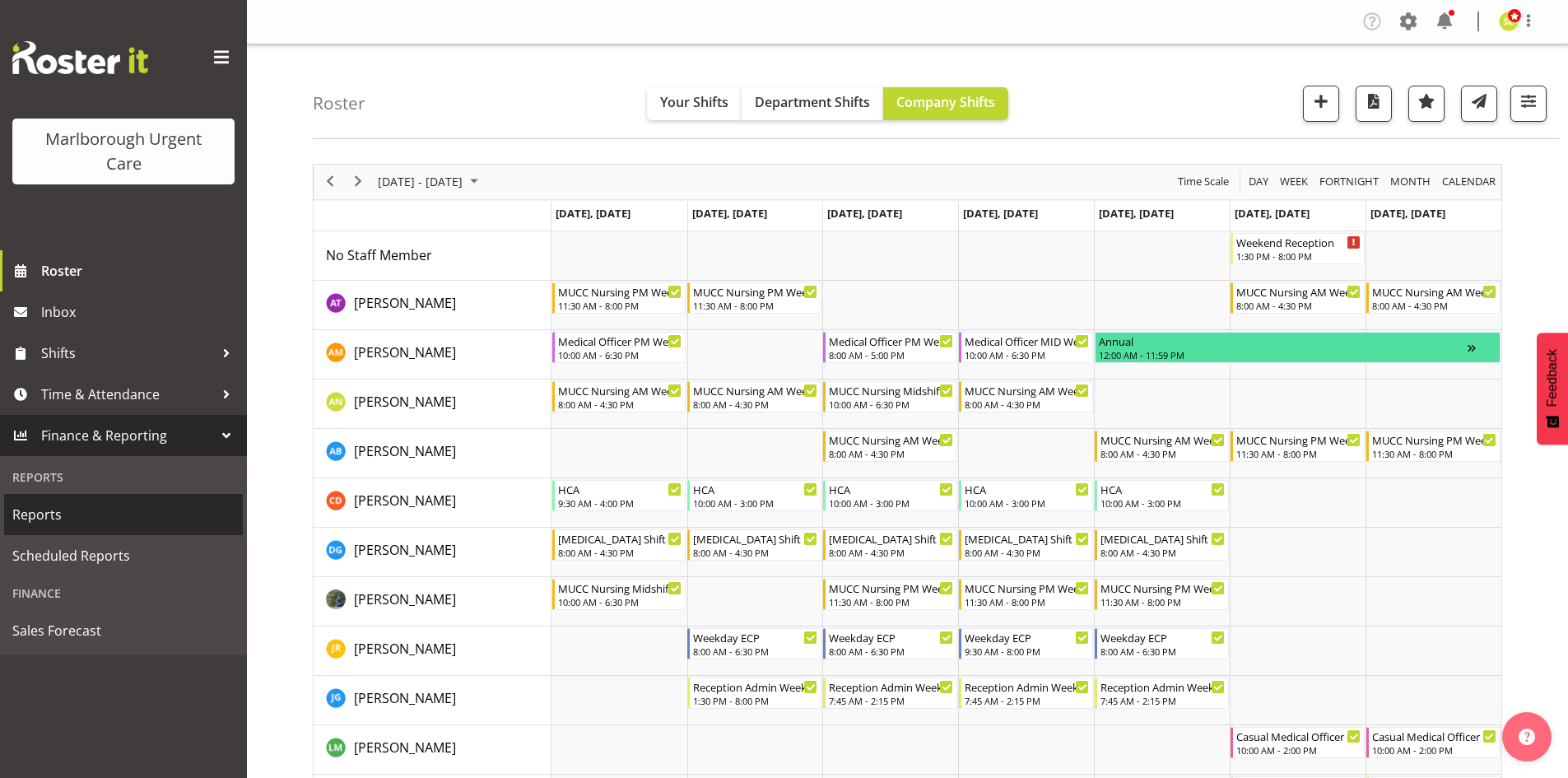
click at [129, 512] on span "Reports" at bounding box center [123, 514] width 222 height 25
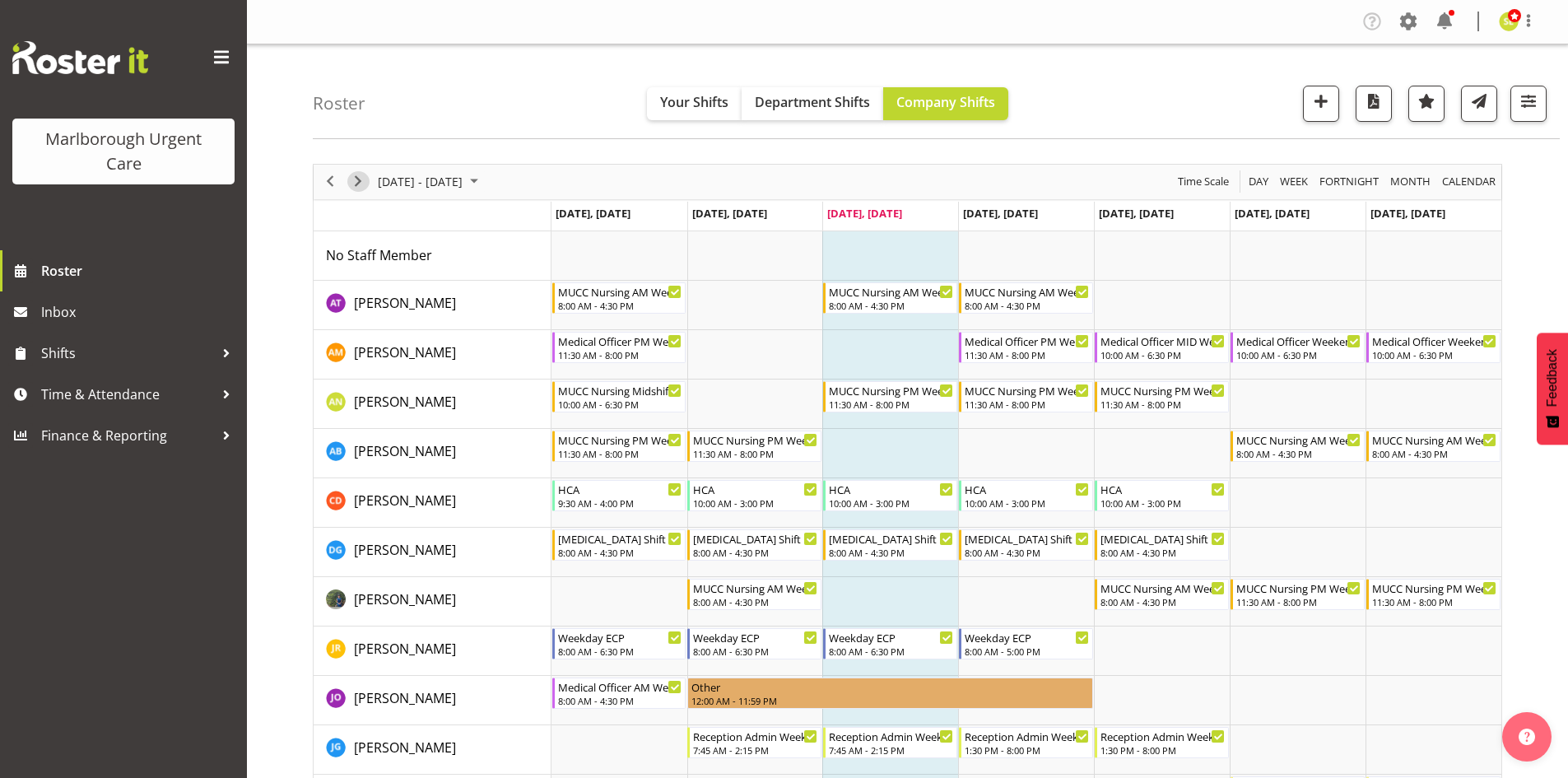
click at [356, 184] on span "Next" at bounding box center [357, 181] width 19 height 20
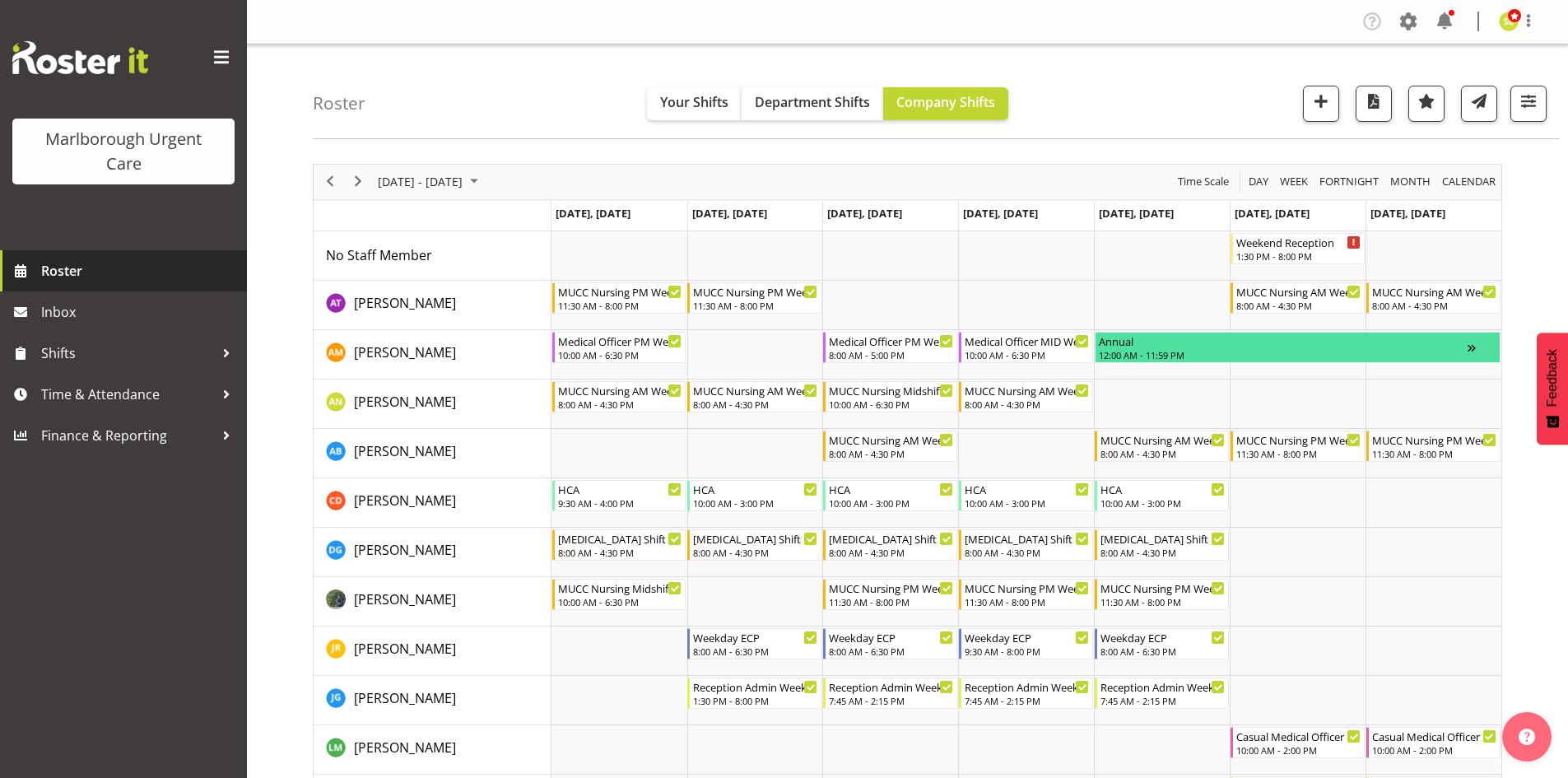
click at [136, 257] on link "Roster" at bounding box center [123, 270] width 247 height 41
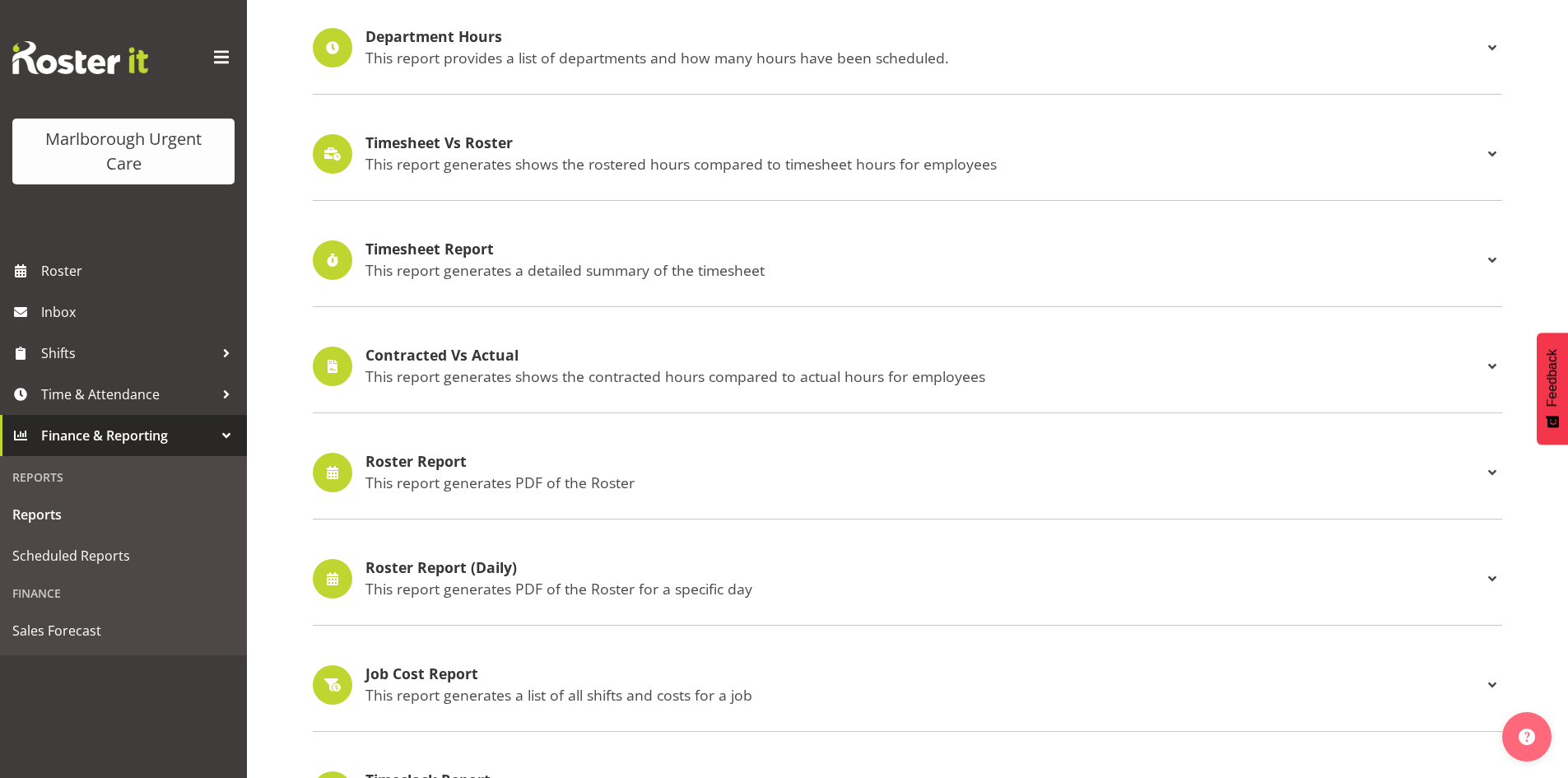
scroll to position [330, 0]
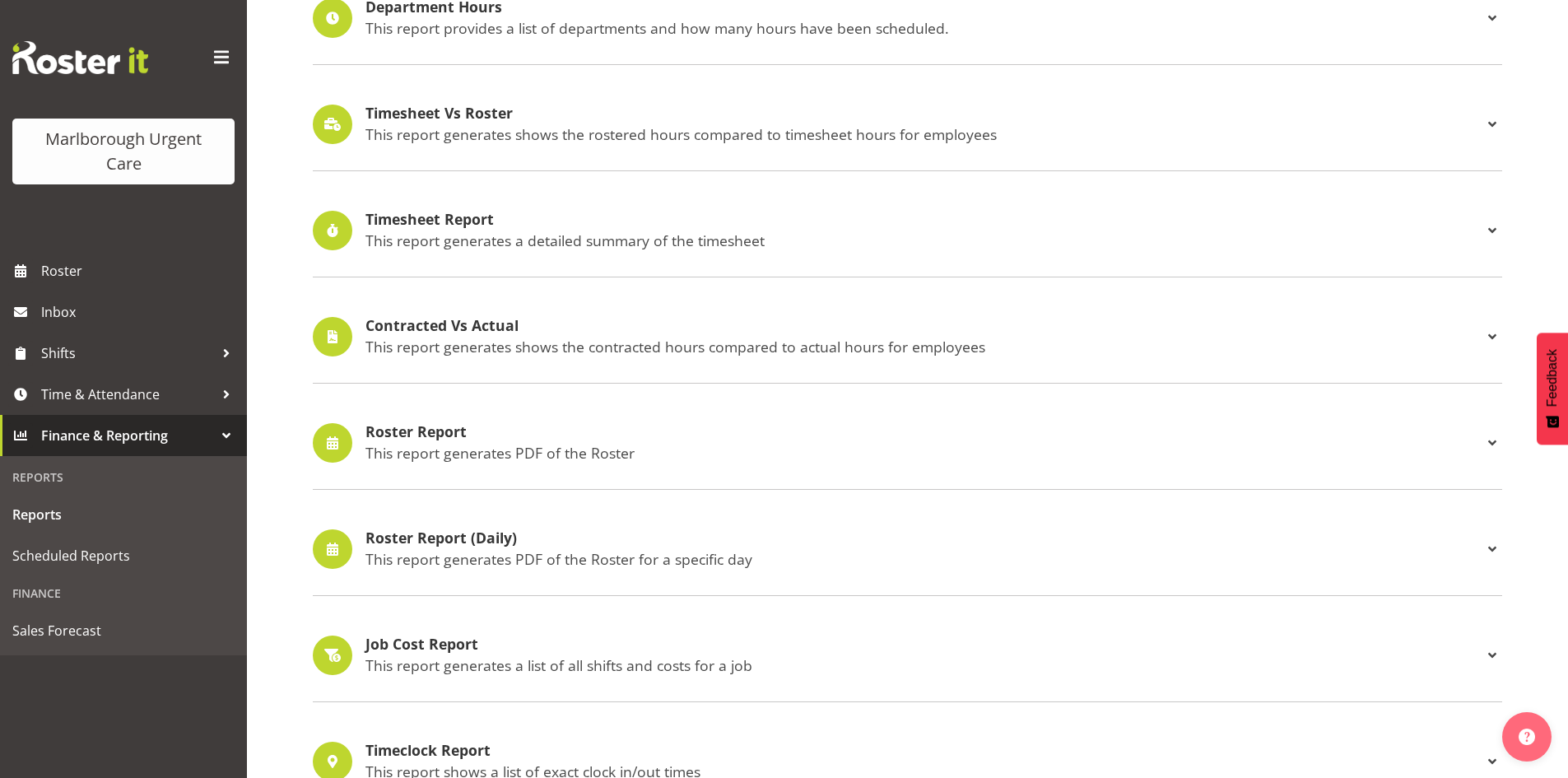
click at [510, 434] on h4 "Roster Report" at bounding box center [924, 433] width 1117 height 17
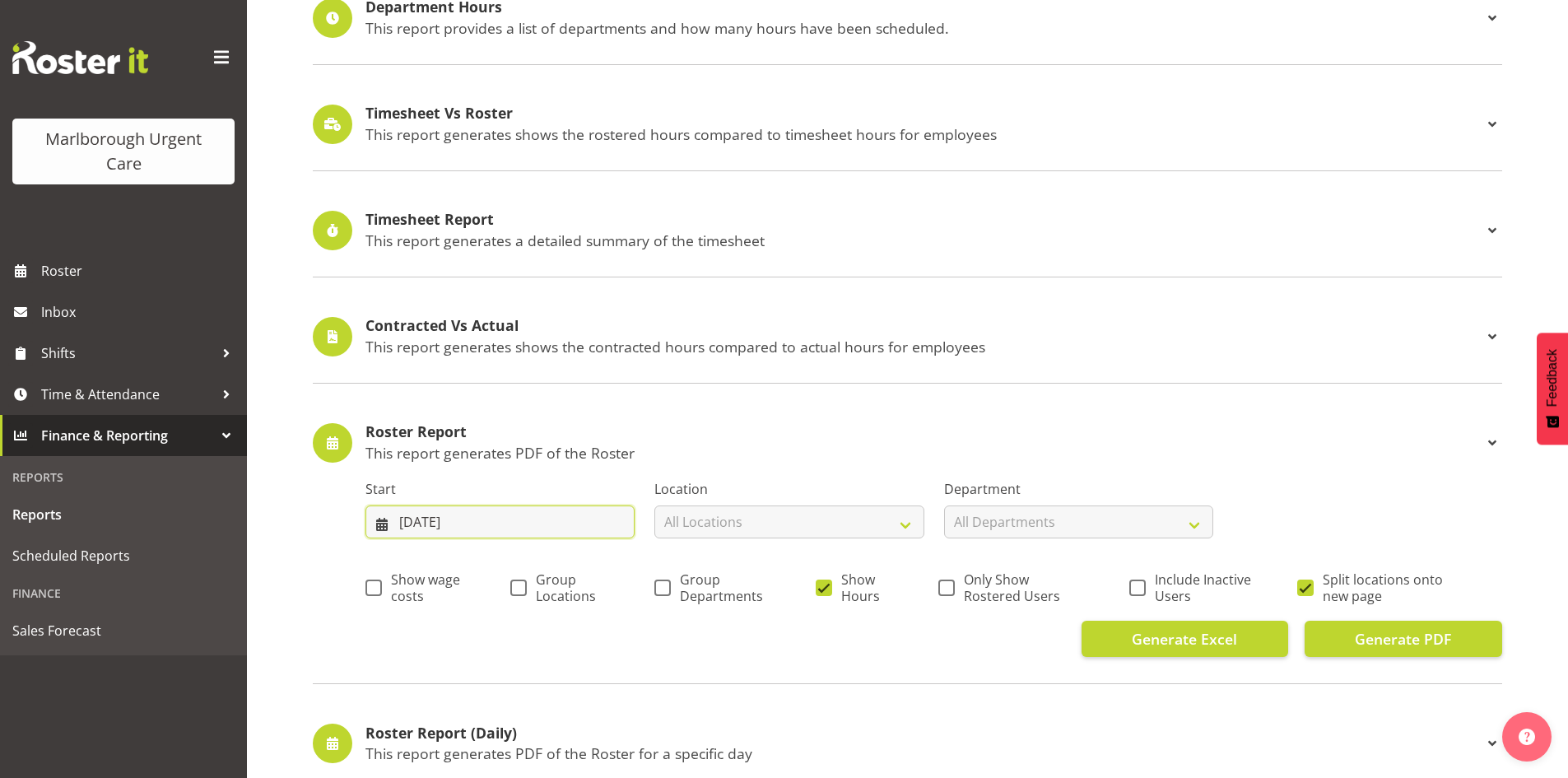
click at [595, 517] on input "[DATE]" at bounding box center [500, 521] width 269 height 32
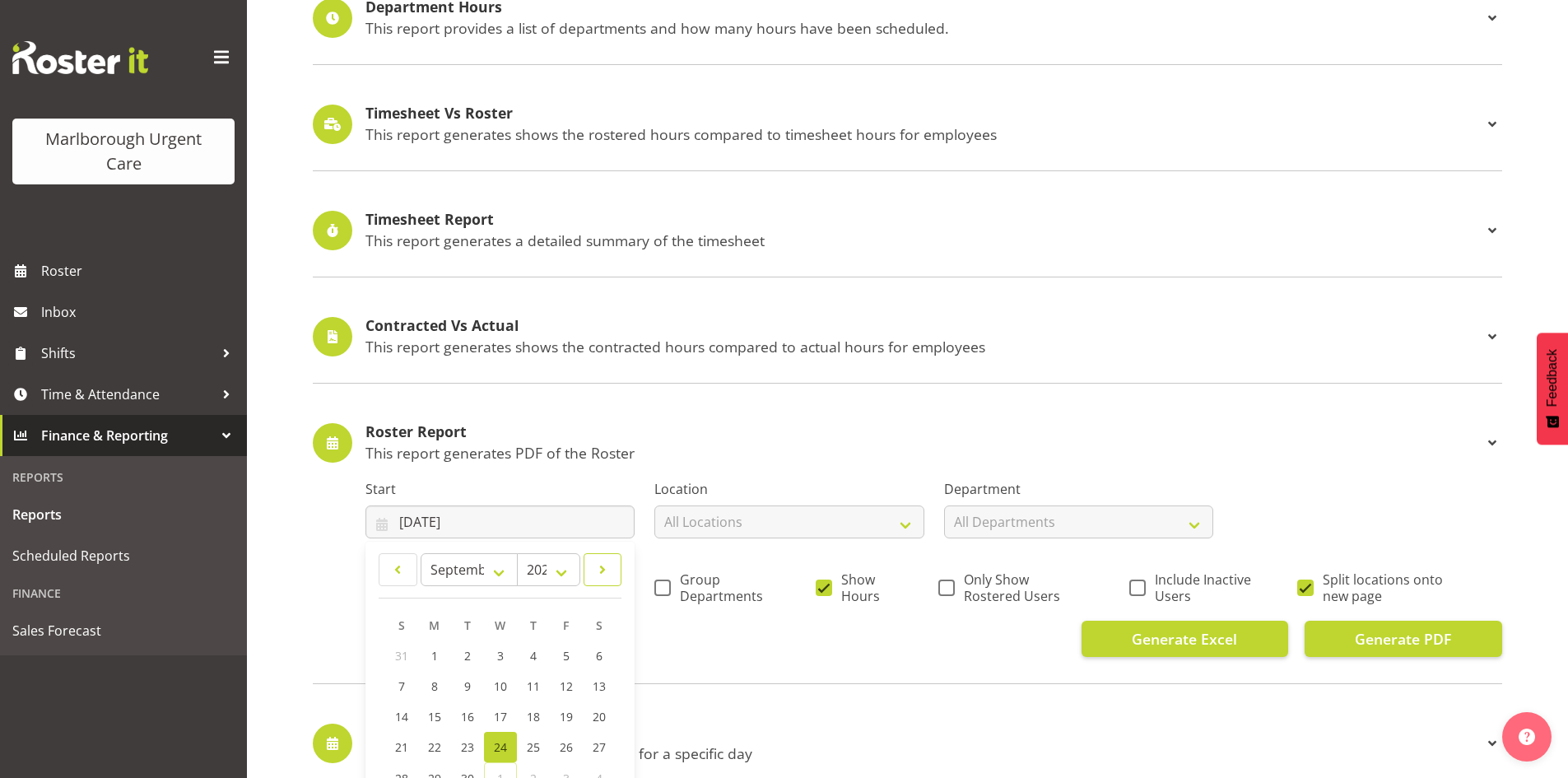
click at [605, 561] on span at bounding box center [603, 569] width 18 height 19
select select "9"
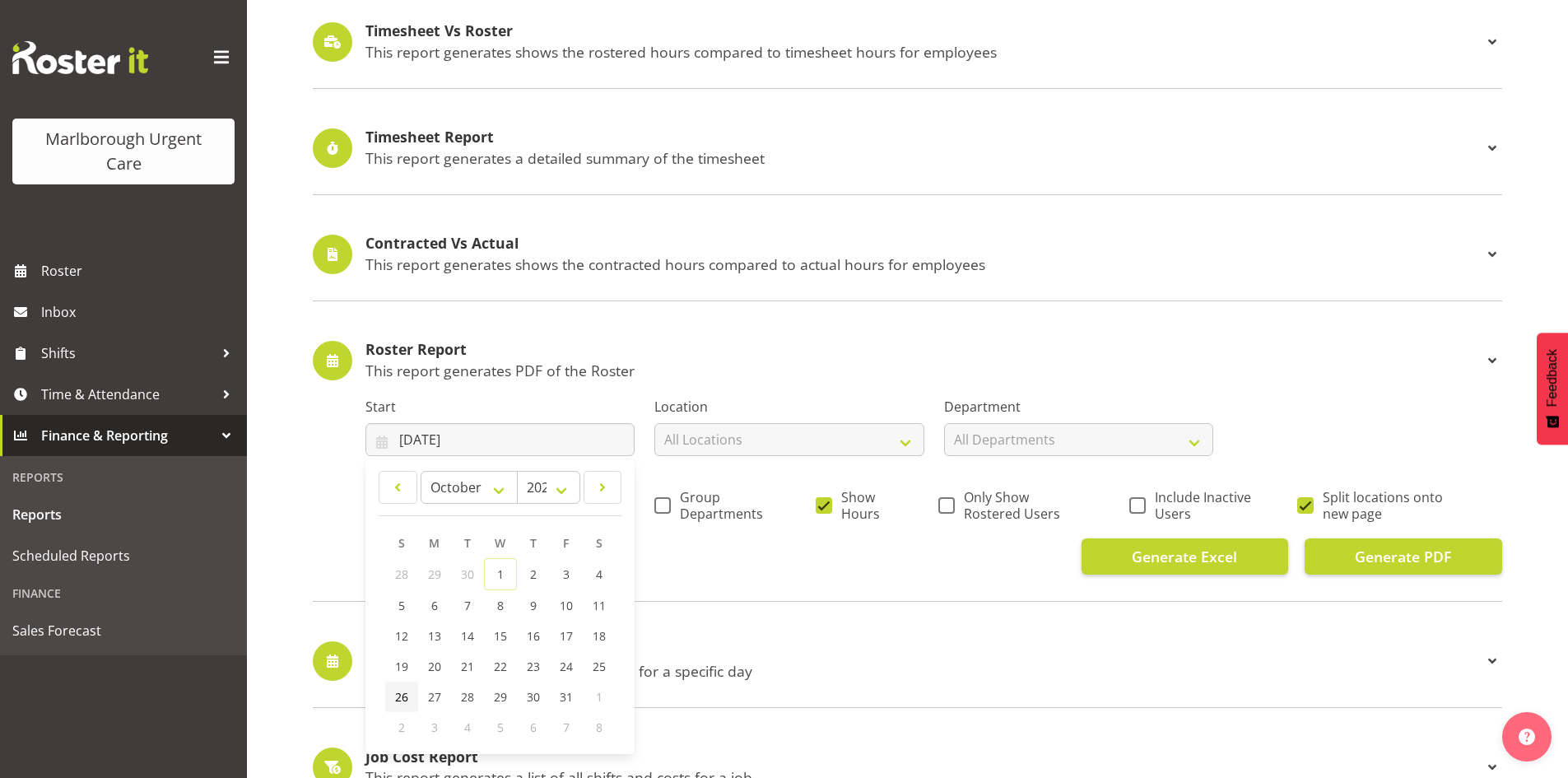
click at [406, 693] on span "26" at bounding box center [402, 696] width 13 height 16
type input "[DATE]"
click at [586, 438] on input "[DATE]" at bounding box center [500, 439] width 269 height 32
click at [771, 554] on div "Generate Excel Generate PDF" at bounding box center [934, 556] width 1136 height 36
click at [841, 511] on span "Show Hours" at bounding box center [862, 505] width 60 height 32
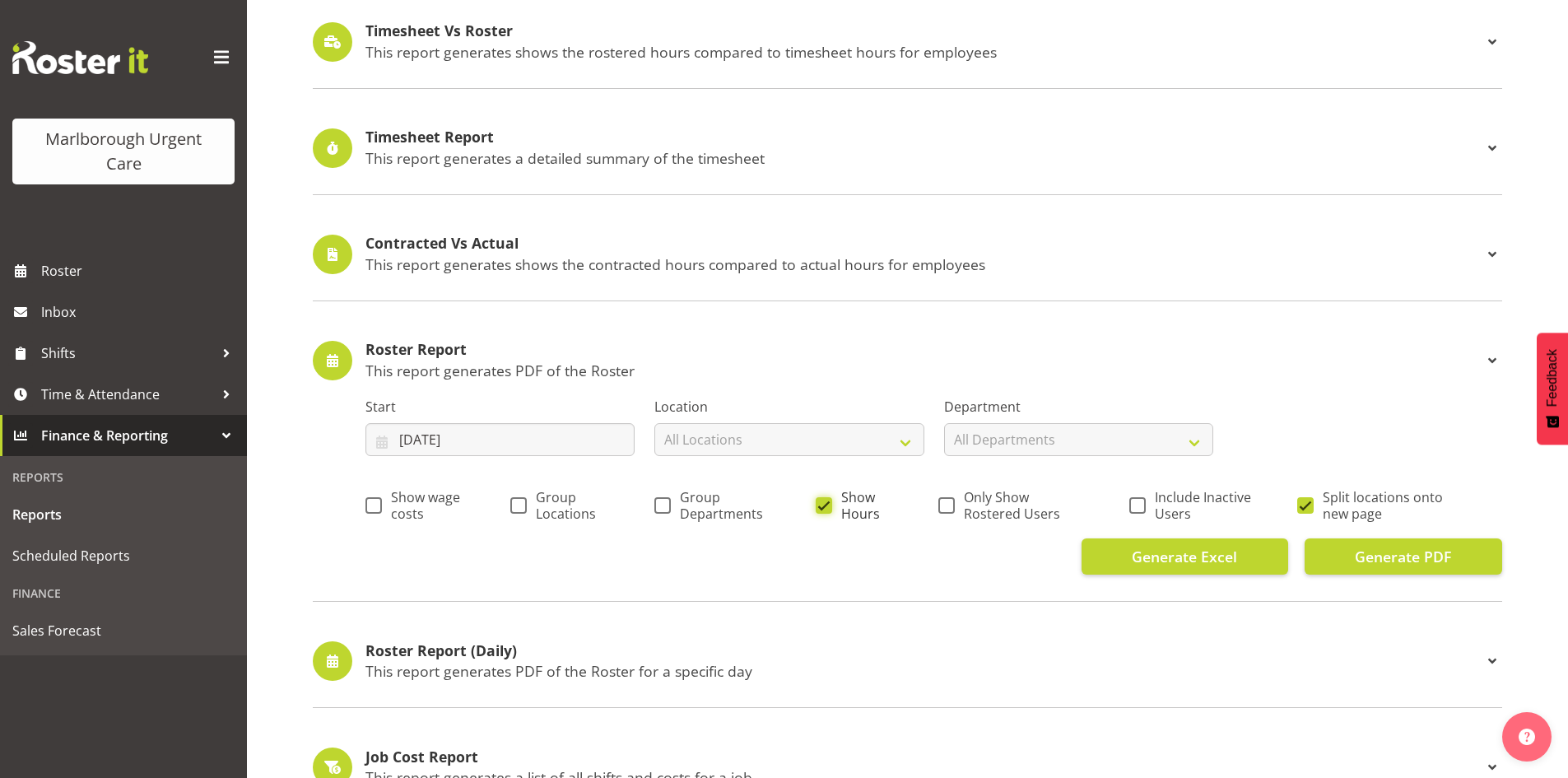
click at [826, 511] on input "Show Hours" at bounding box center [822, 505] width 11 height 11
click at [830, 510] on span at bounding box center [824, 505] width 17 height 17
click at [826, 510] on input "Show Hours" at bounding box center [822, 505] width 11 height 11
checkbox input "true"
click at [1386, 554] on span "Generate PDF" at bounding box center [1403, 556] width 97 height 21
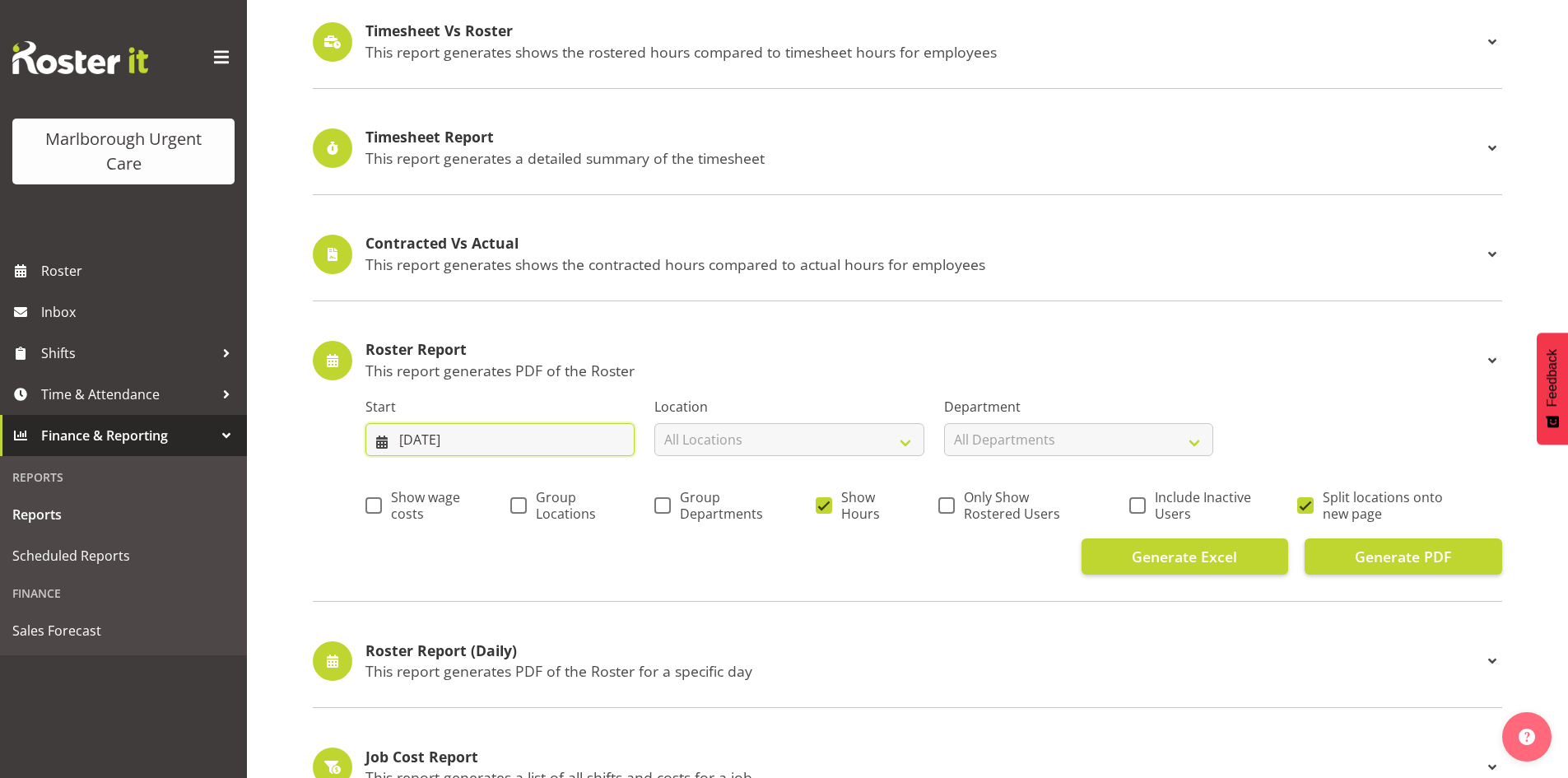
click at [577, 443] on input "[DATE]" at bounding box center [500, 439] width 269 height 32
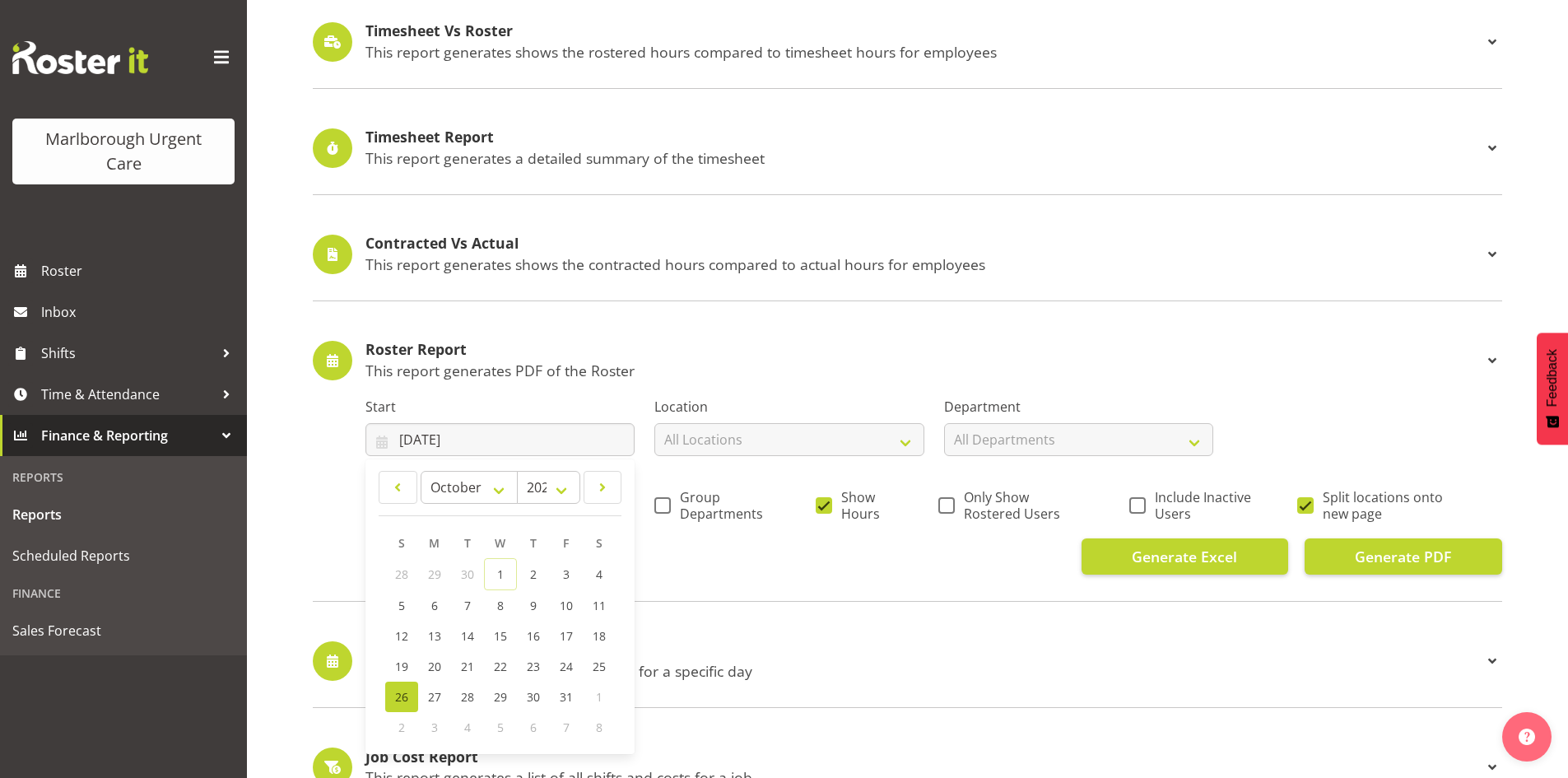
click at [398, 723] on span "2" at bounding box center [401, 727] width 6 height 16
click at [406, 732] on div "2" at bounding box center [401, 727] width 32 height 31
click at [407, 721] on div "2" at bounding box center [401, 727] width 32 height 31
click at [870, 610] on div "Unfilled Shifts This report generates a list of all shifts with open positions.…" at bounding box center [907, 511] width 1189 height 1457
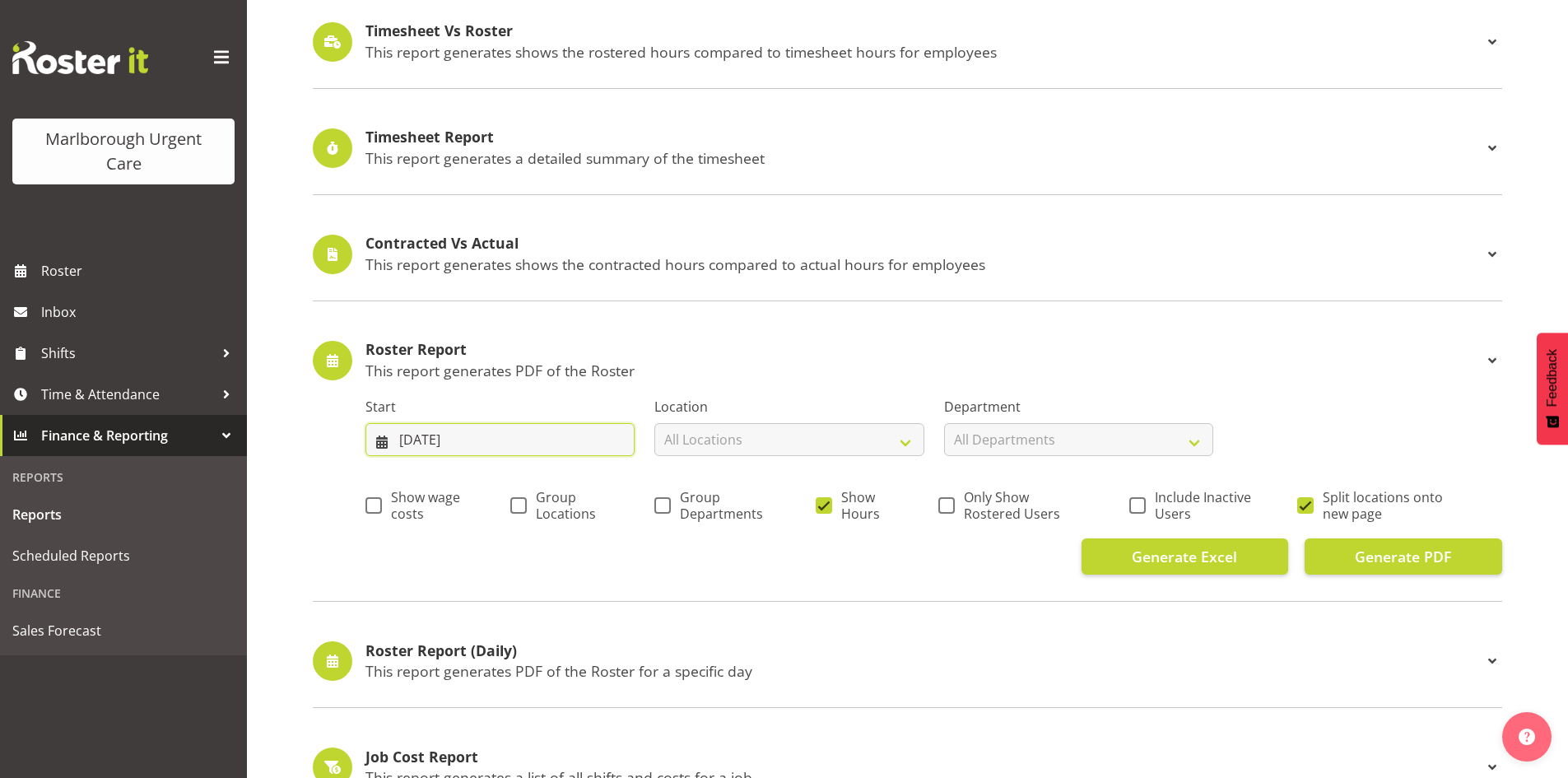
click at [508, 443] on input "[DATE]" at bounding box center [500, 439] width 269 height 32
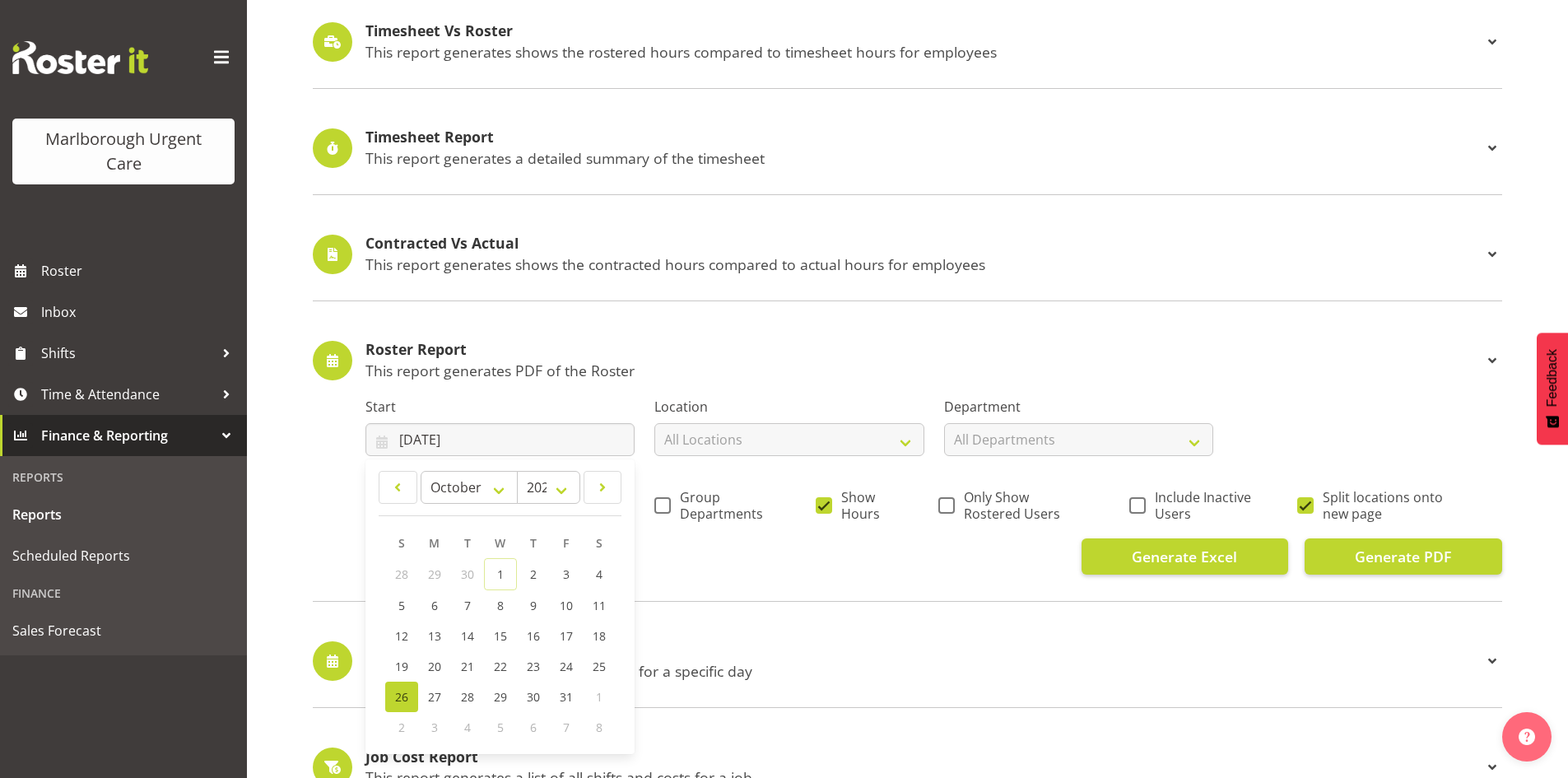
click at [772, 669] on p "This report generates PDF of the Roster for a specific day" at bounding box center [924, 671] width 1117 height 19
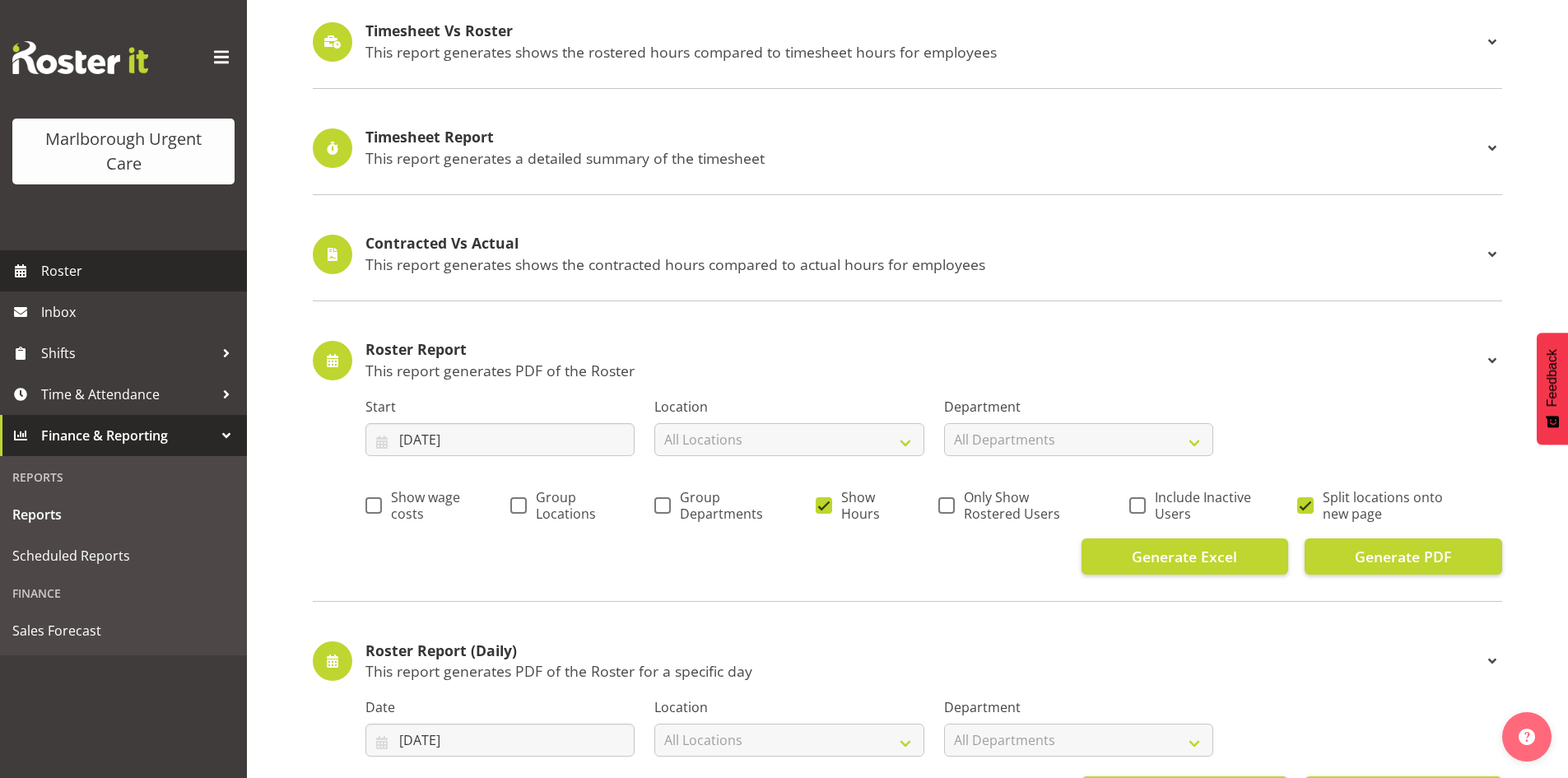
click at [51, 272] on span "Roster" at bounding box center [139, 270] width 198 height 25
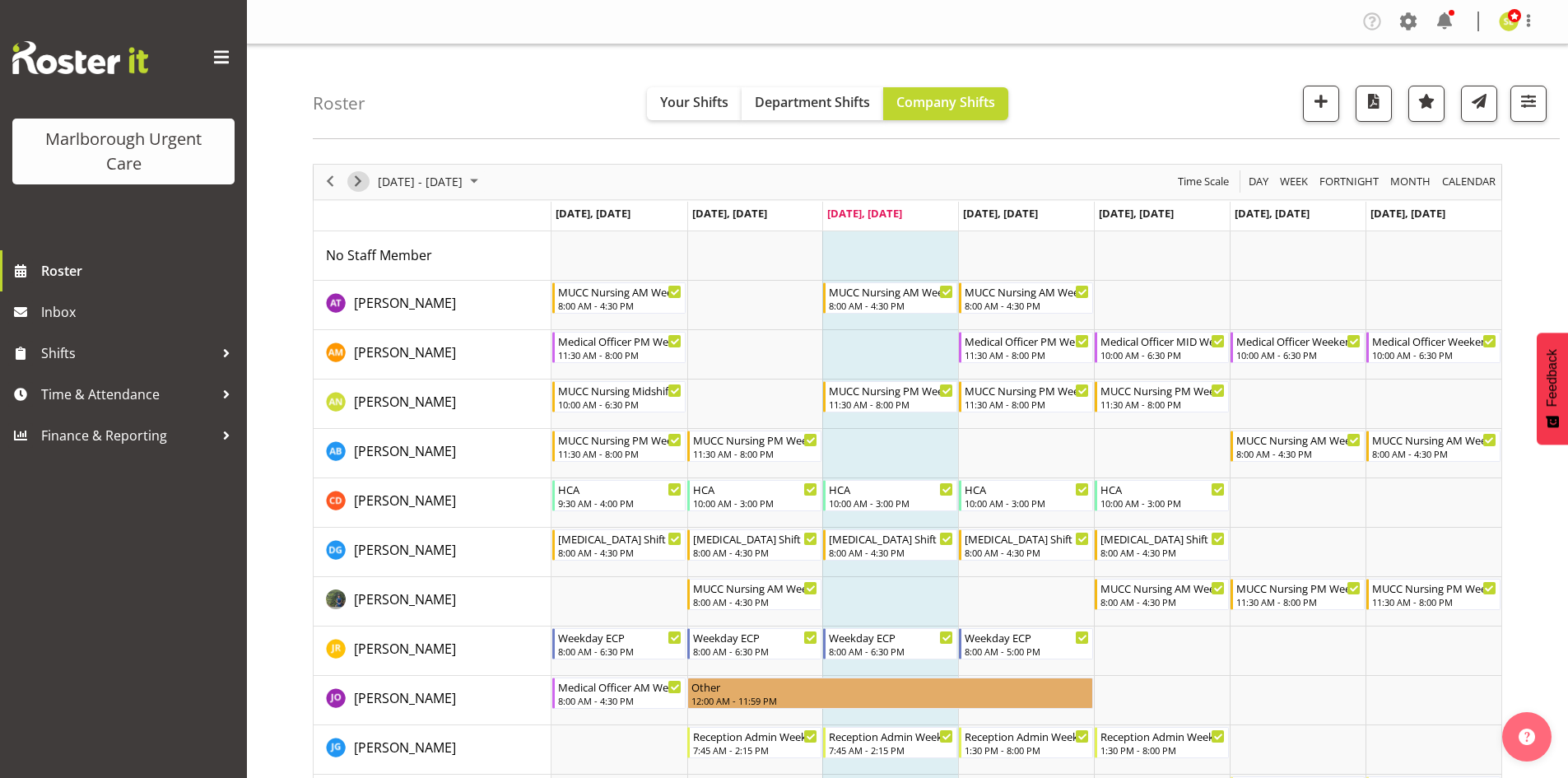
click at [351, 178] on span "Next" at bounding box center [357, 181] width 19 height 20
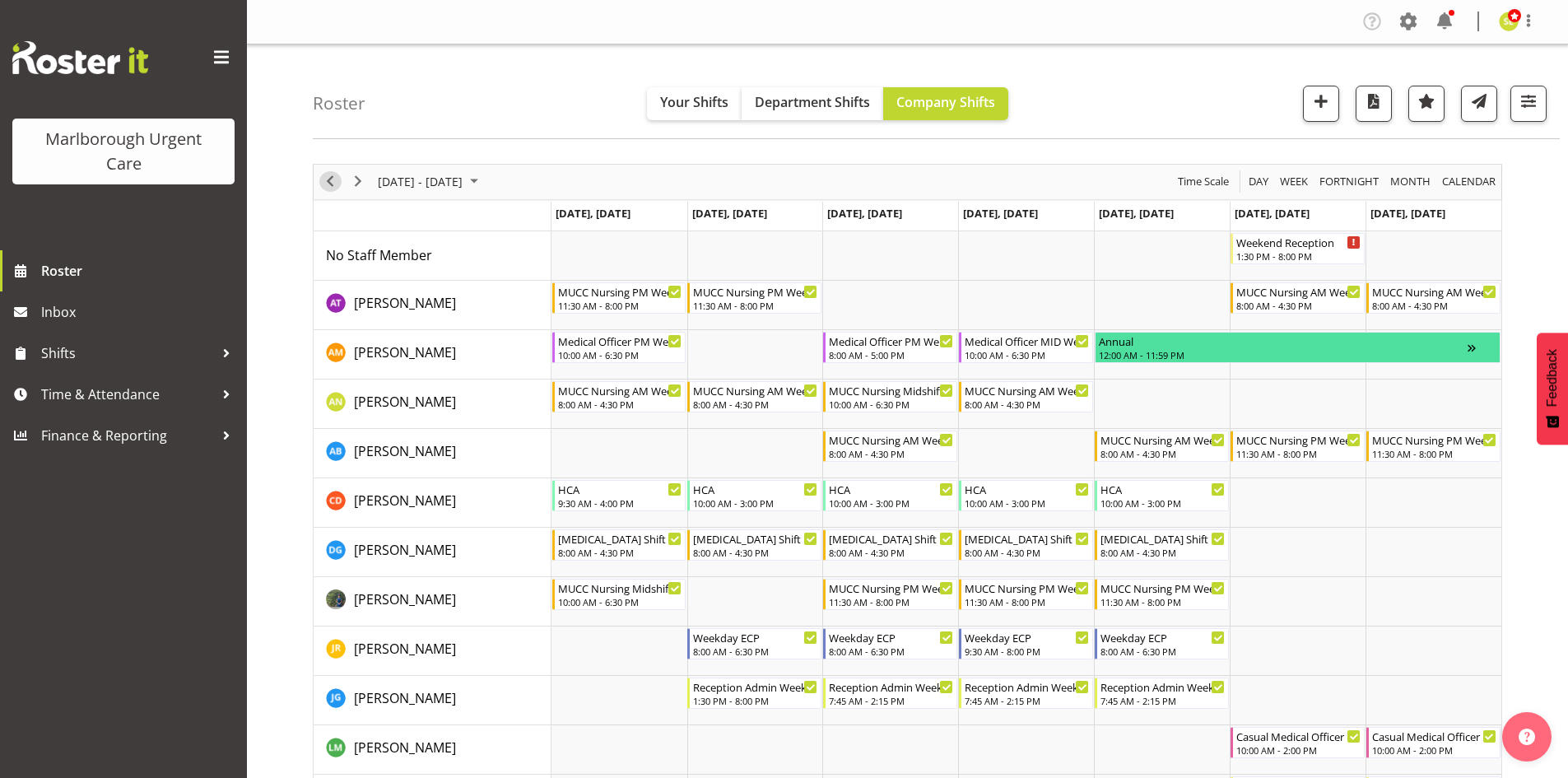
click at [330, 185] on span "Previous" at bounding box center [330, 181] width 19 height 20
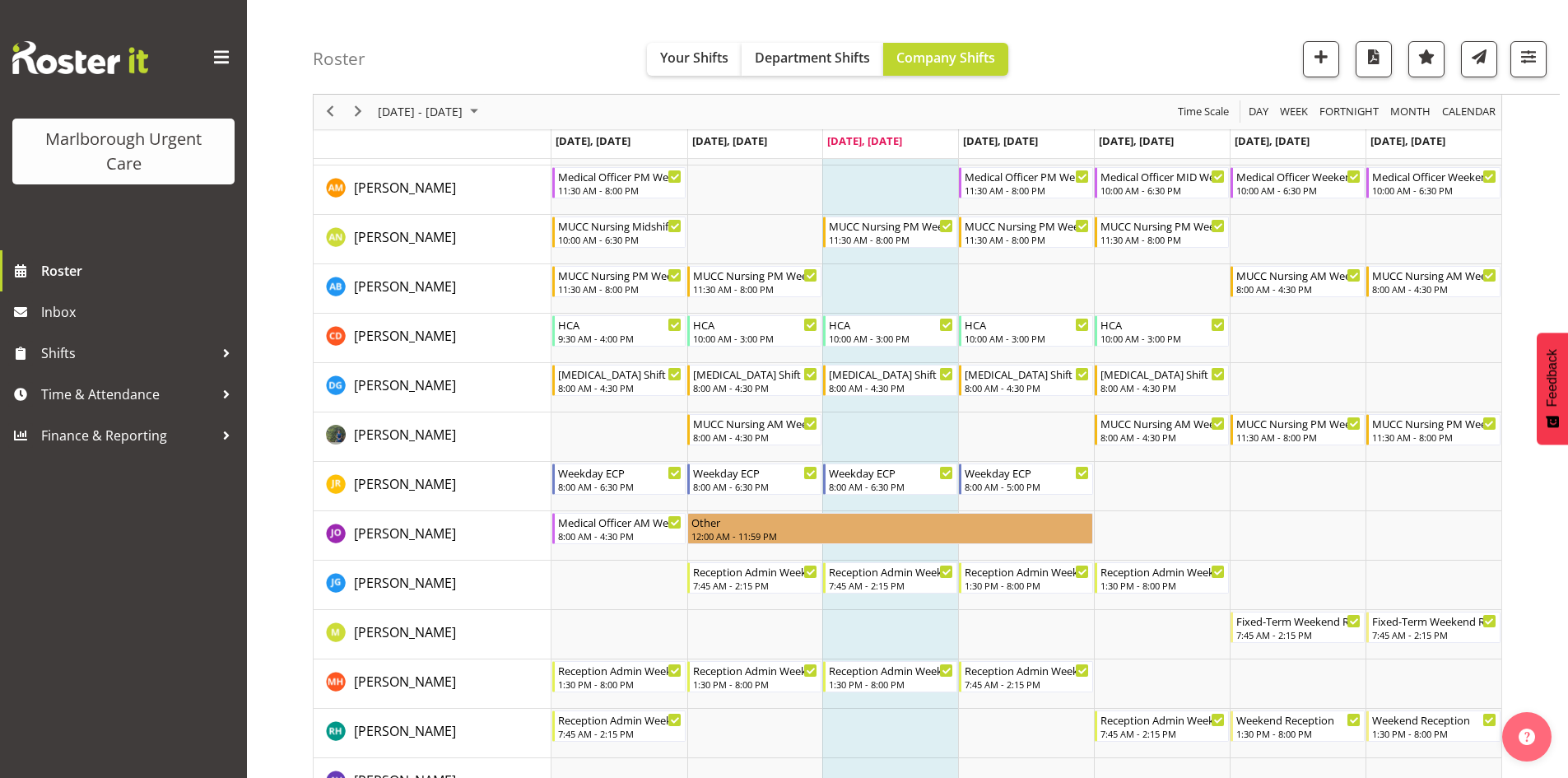
scroll to position [247, 0]
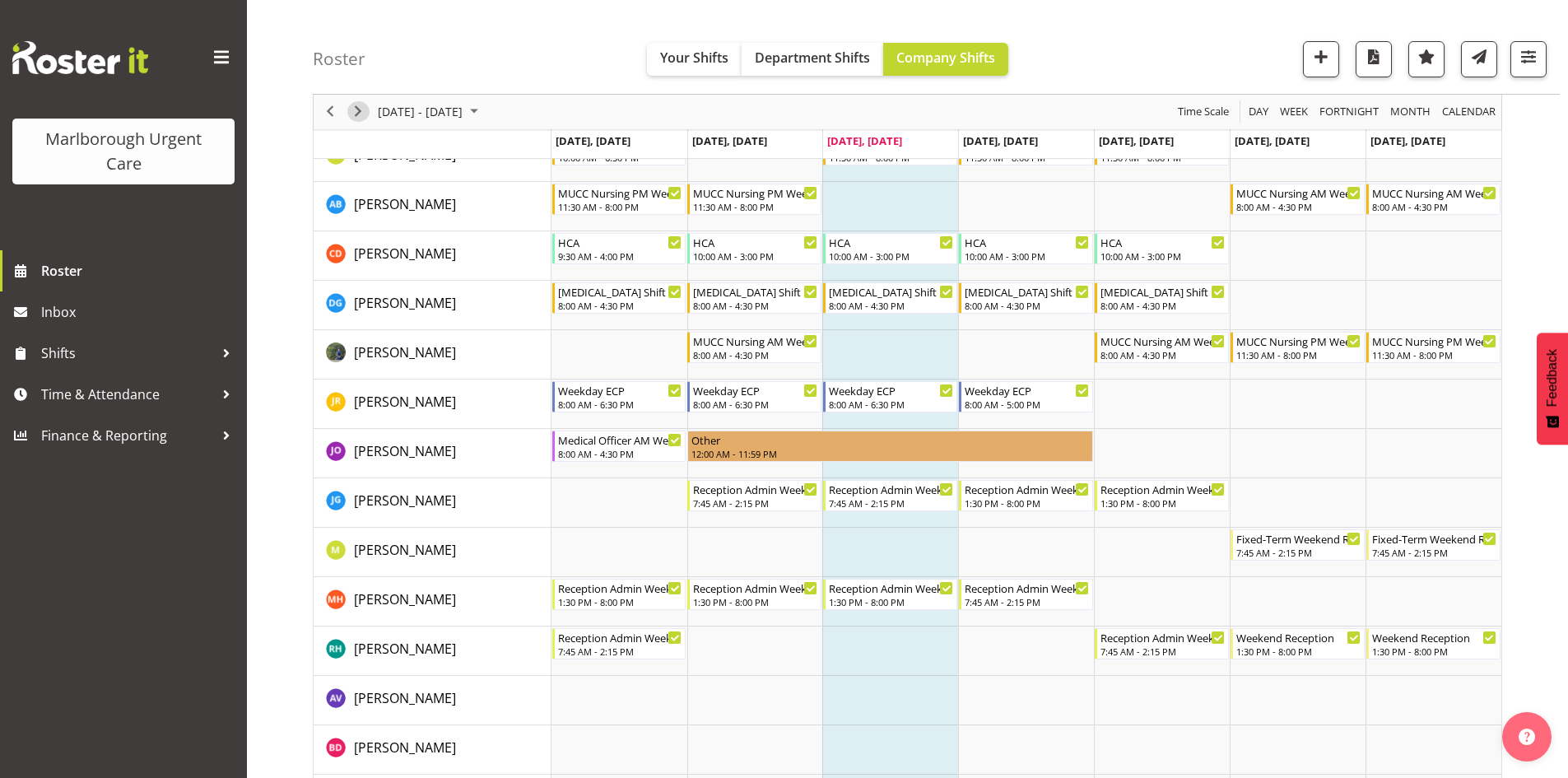
click at [353, 110] on span "Next" at bounding box center [357, 112] width 19 height 20
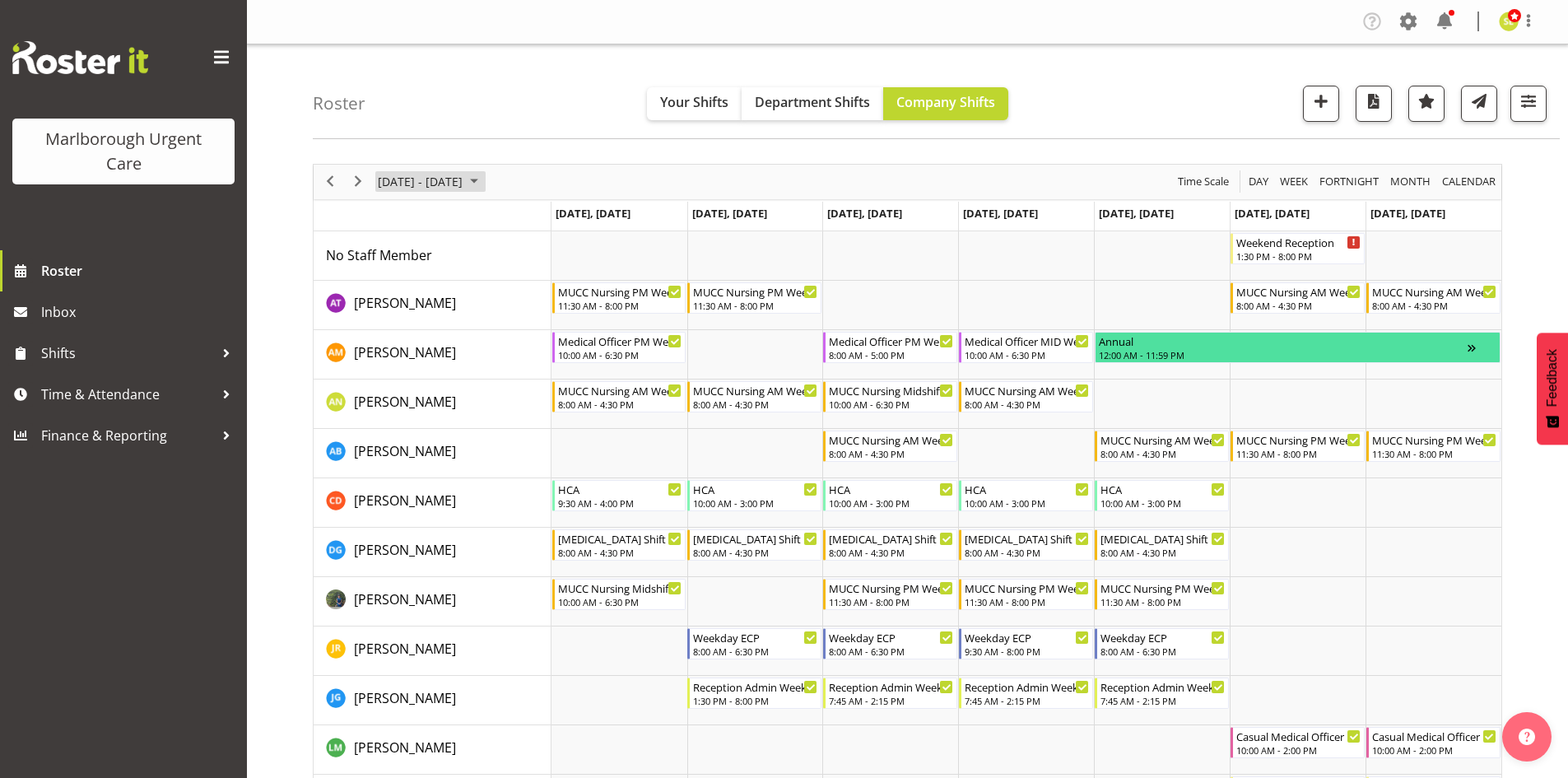
click at [399, 185] on span "October 06 - 12, 2025" at bounding box center [420, 181] width 88 height 20
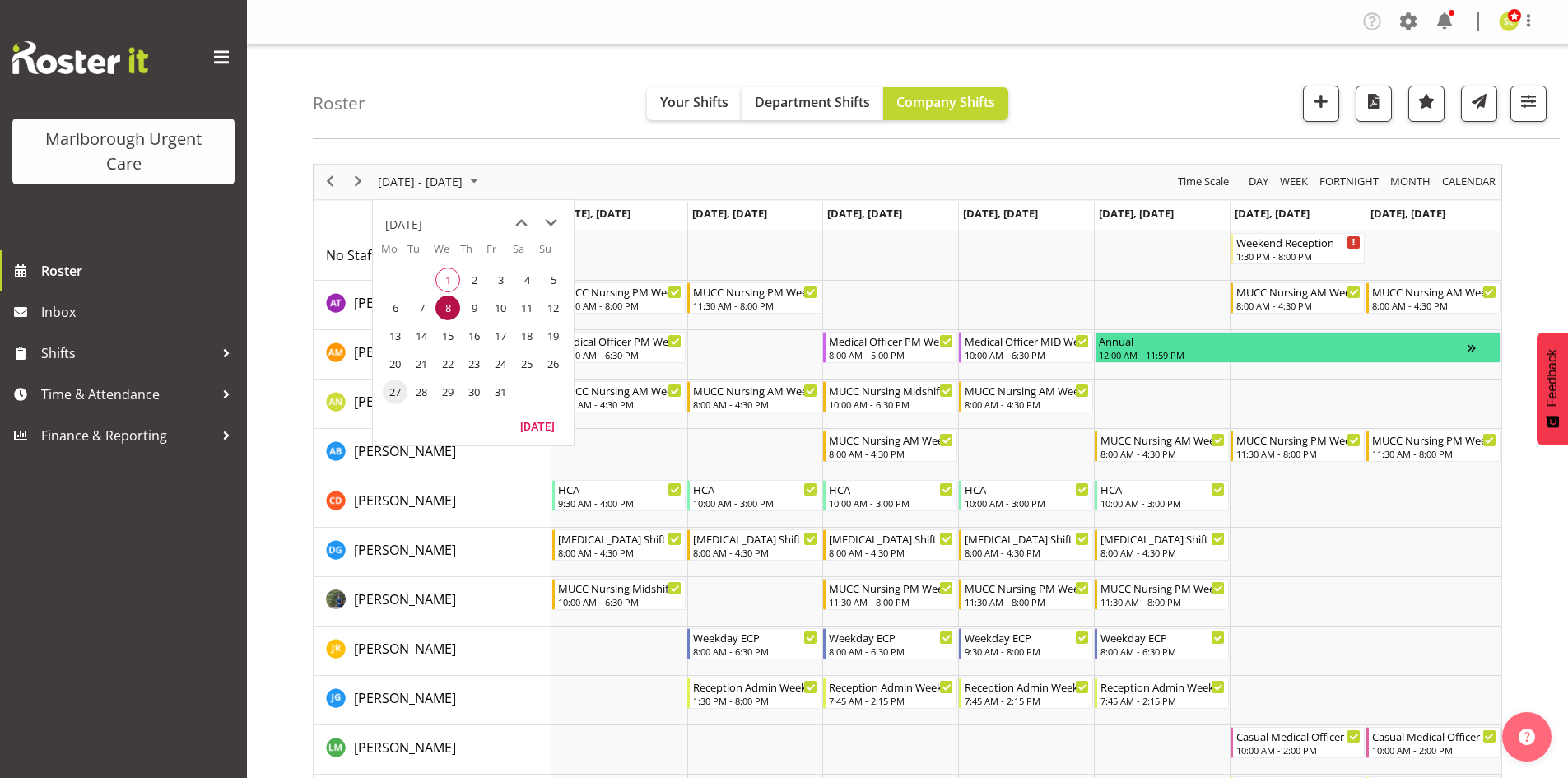
click at [396, 389] on span "27" at bounding box center [395, 392] width 25 height 25
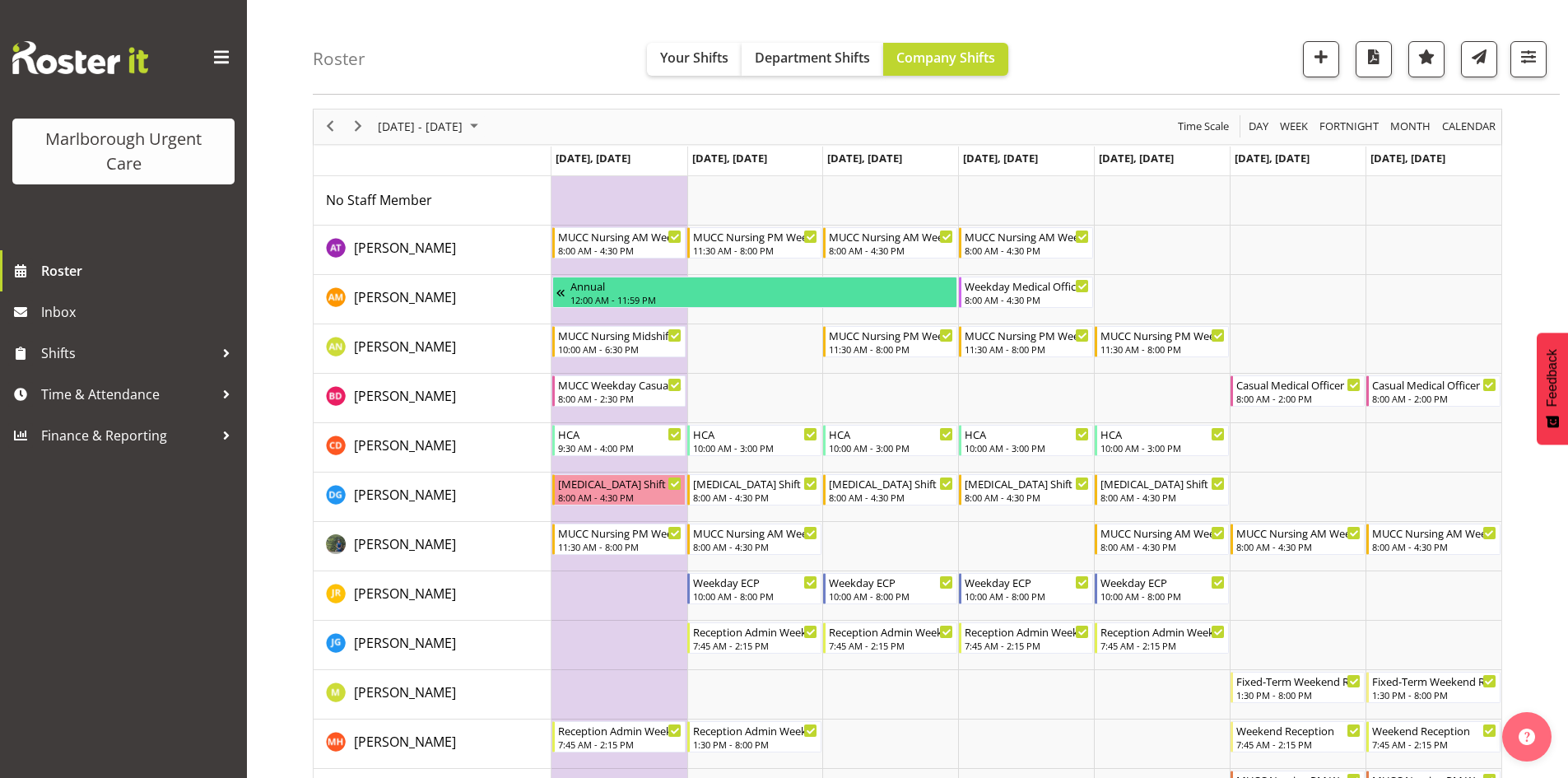
scroll to position [83, 0]
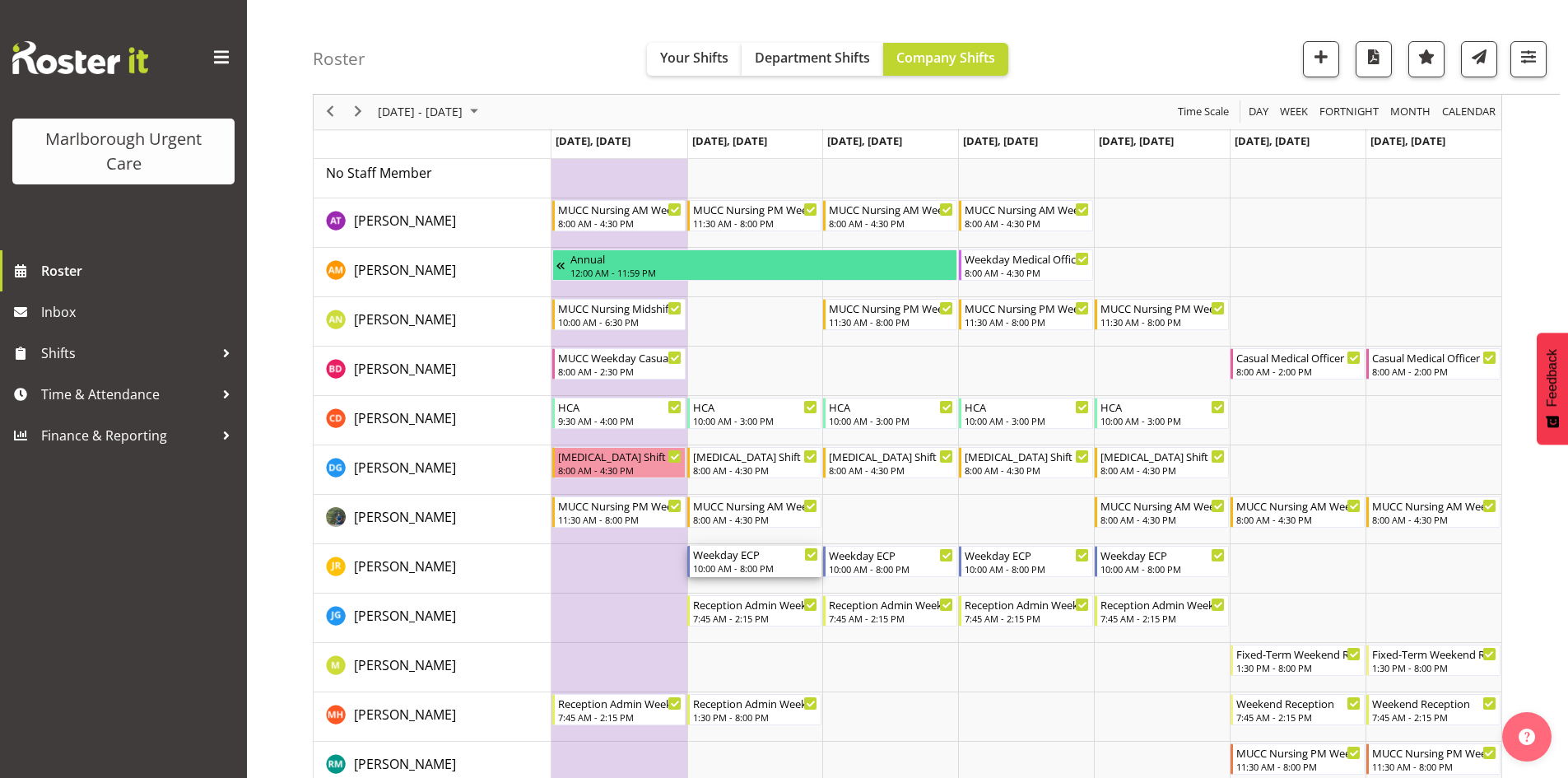
click at [786, 559] on div "Weekday ECP" at bounding box center [755, 554] width 125 height 17
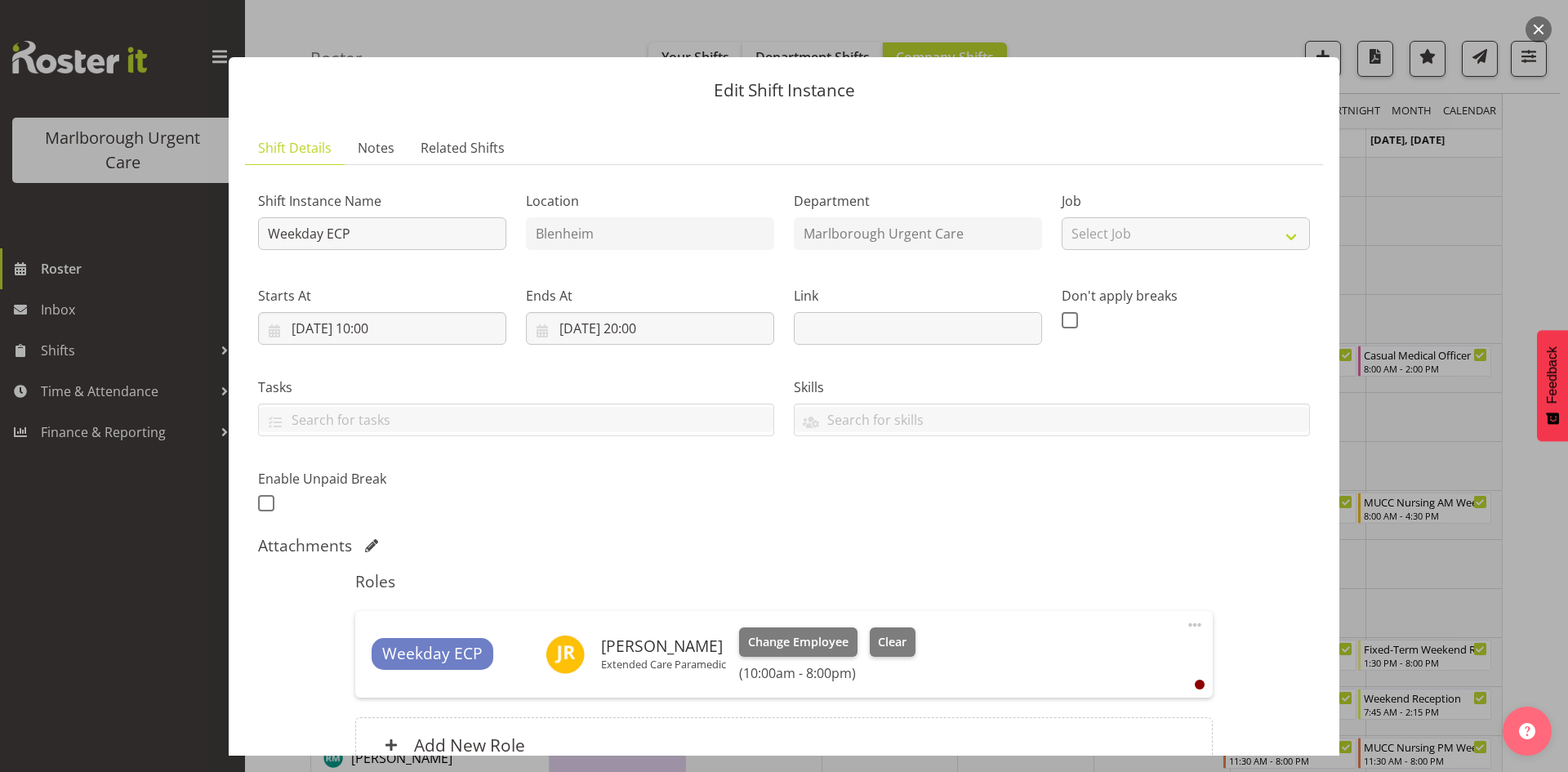
click at [1185, 621] on span at bounding box center [1194, 625] width 19 height 19
click at [1140, 658] on link "Edit" at bounding box center [1126, 661] width 157 height 29
select select "9"
select select "2025"
select select "10"
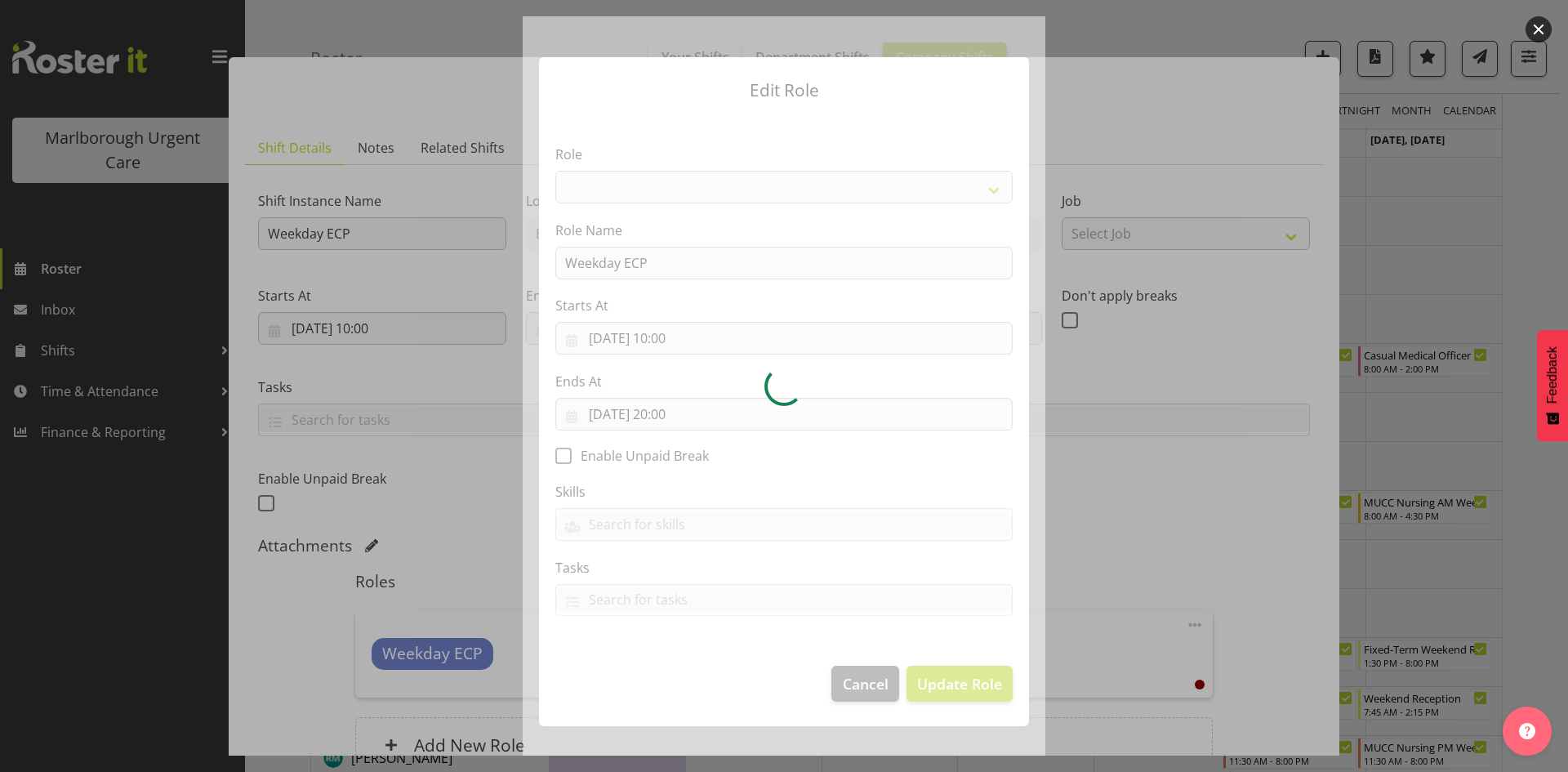
select select "1570"
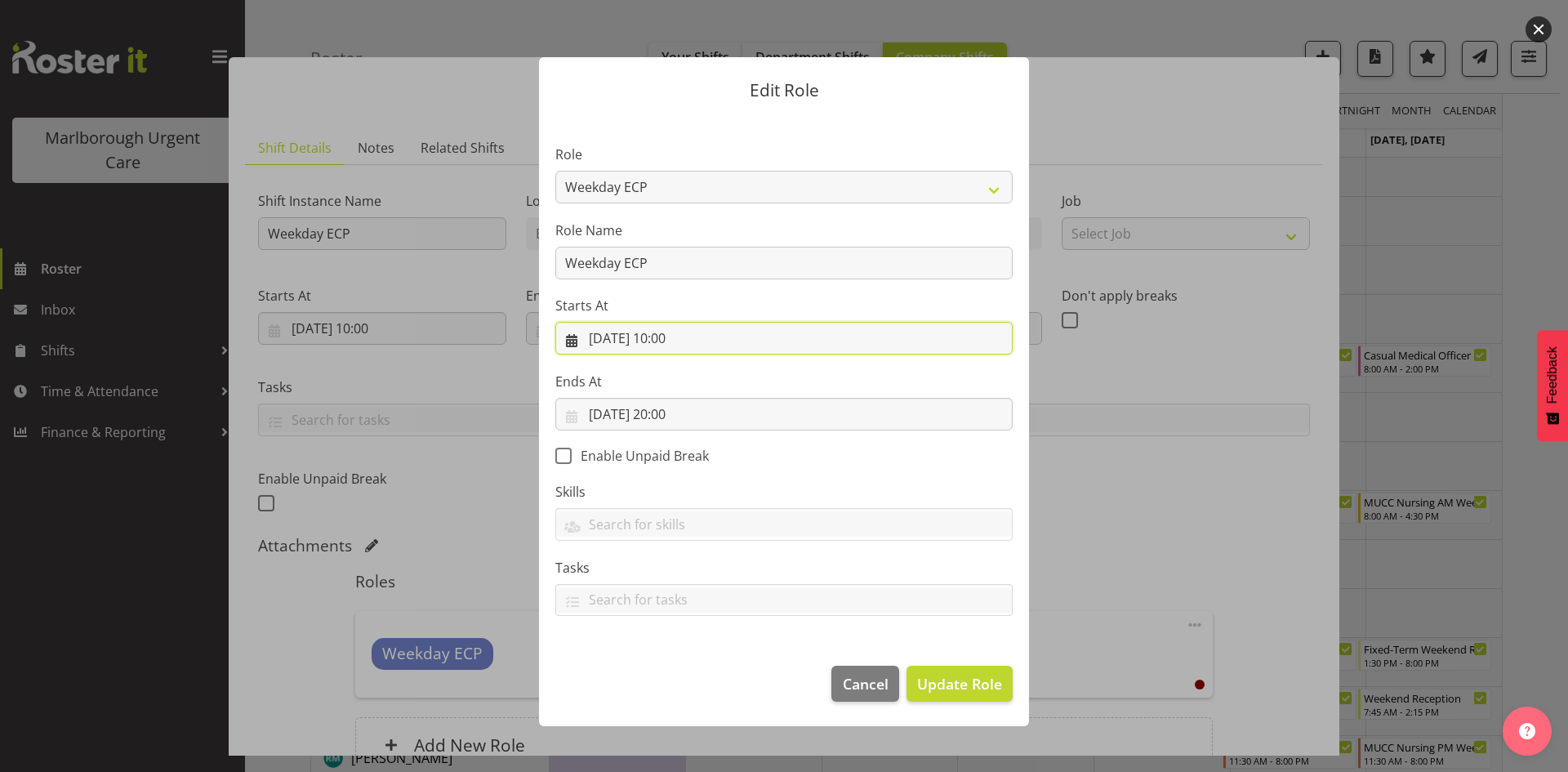
click at [692, 339] on input "[DATE] 10:00" at bounding box center [784, 337] width 457 height 32
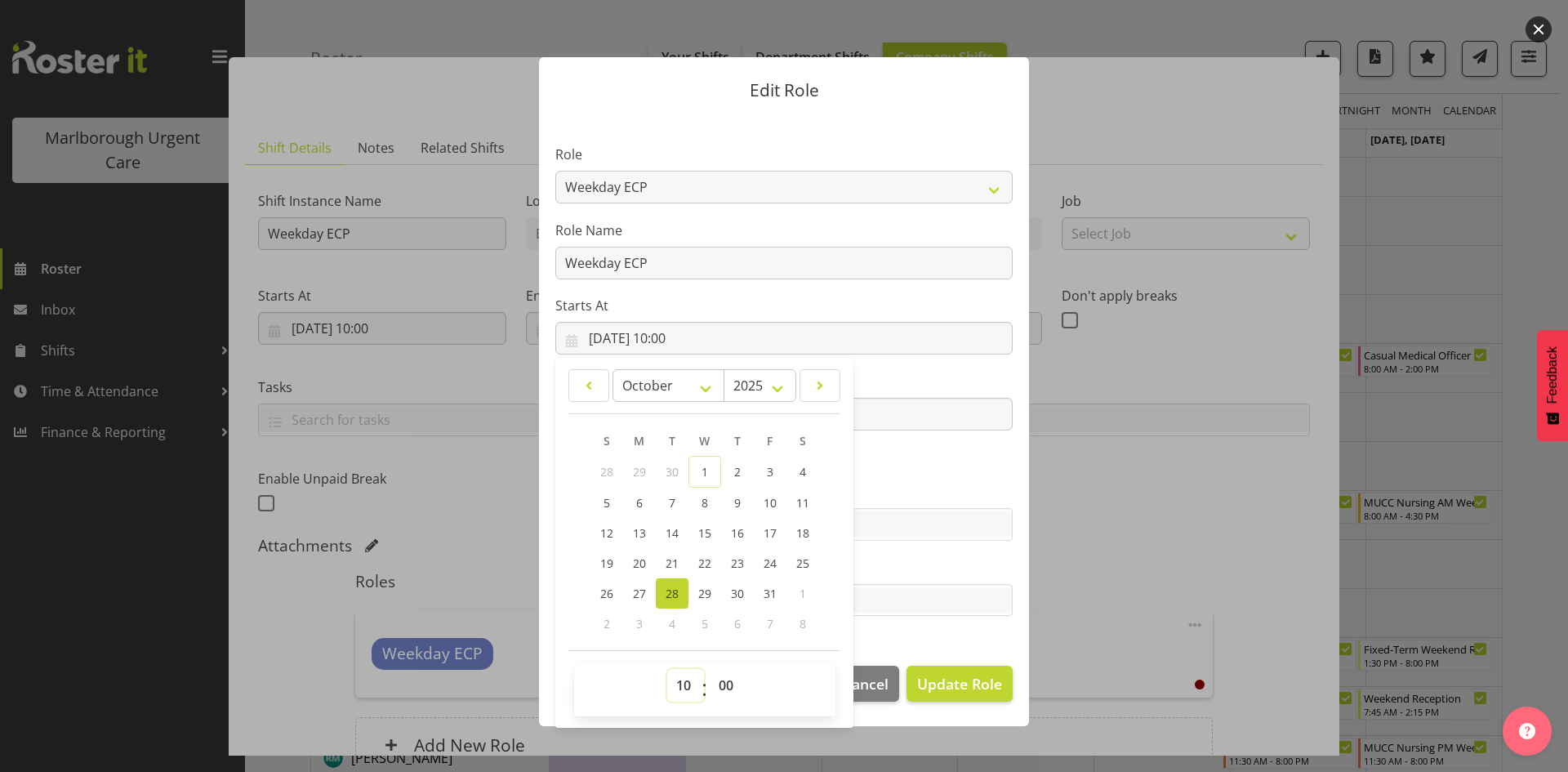
click at [685, 685] on select "00 01 02 03 04 05 06 07 08 09 10 11 12 13 14 15 16 17 18 19 20 21 22 23" at bounding box center [685, 684] width 37 height 32
select select "9"
click at [667, 669] on select "00 01 02 03 04 05 06 07 08 09 10 11 12 13 14 15 16 17 18 19 20 21 22 23" at bounding box center [685, 684] width 37 height 32
type input "28/10/2025, 09:00"
click at [720, 680] on select "00 01 02 03 04 05 06 07 08 09 10 11 12 13 14 15 16 17 18 19 20 21 22 23 24 25 2…" at bounding box center [728, 684] width 37 height 32
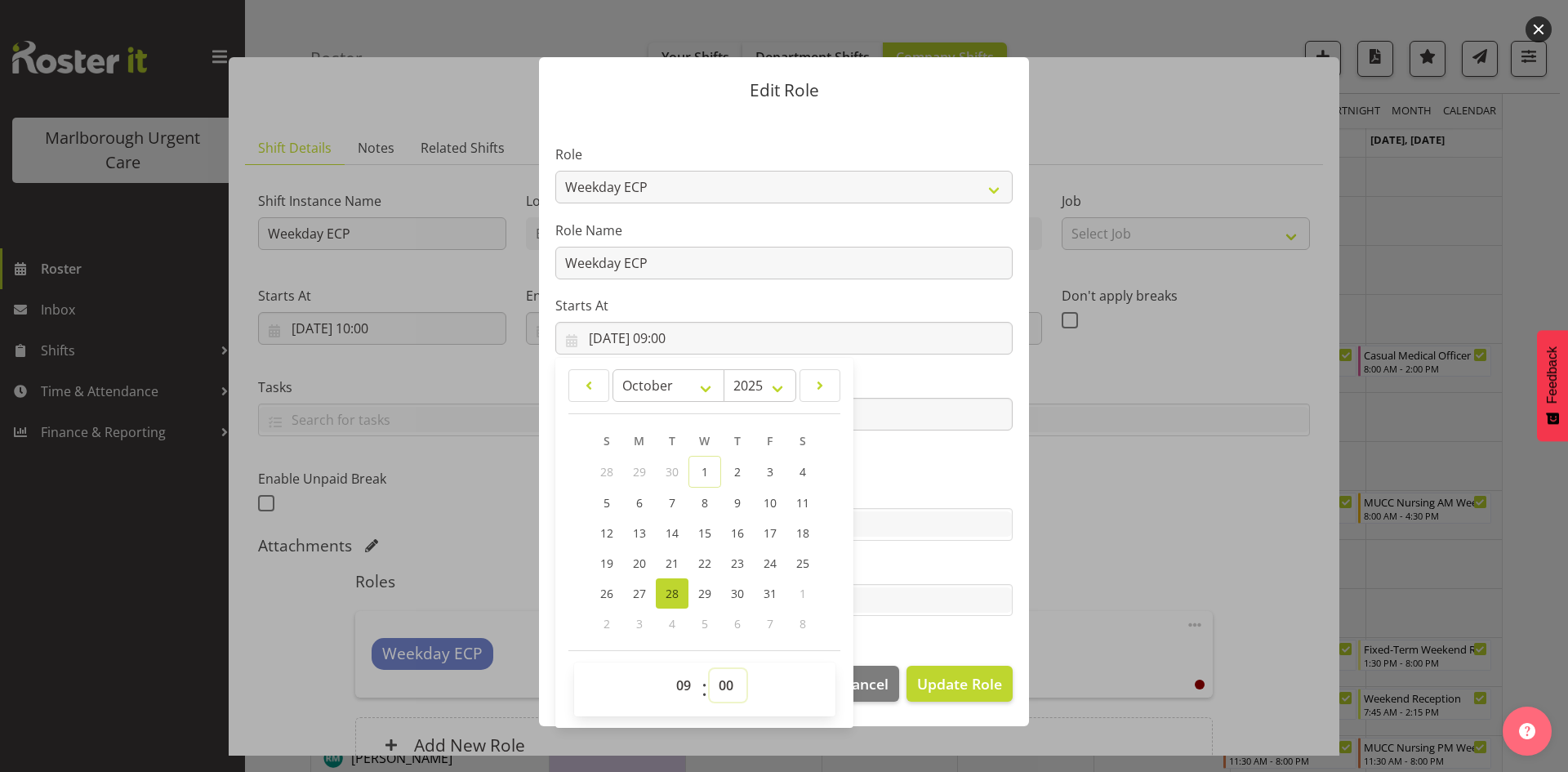
select select "30"
type input "28/10/2025, 09:30"
click at [720, 680] on select "00 01 02 03 04 05 06 07 08 09 10 11 12 13 14 15 16 17 18 19 20 21 22 23 24 25 2…" at bounding box center [728, 684] width 37 height 32
click at [933, 486] on label "Skills" at bounding box center [784, 491] width 457 height 19
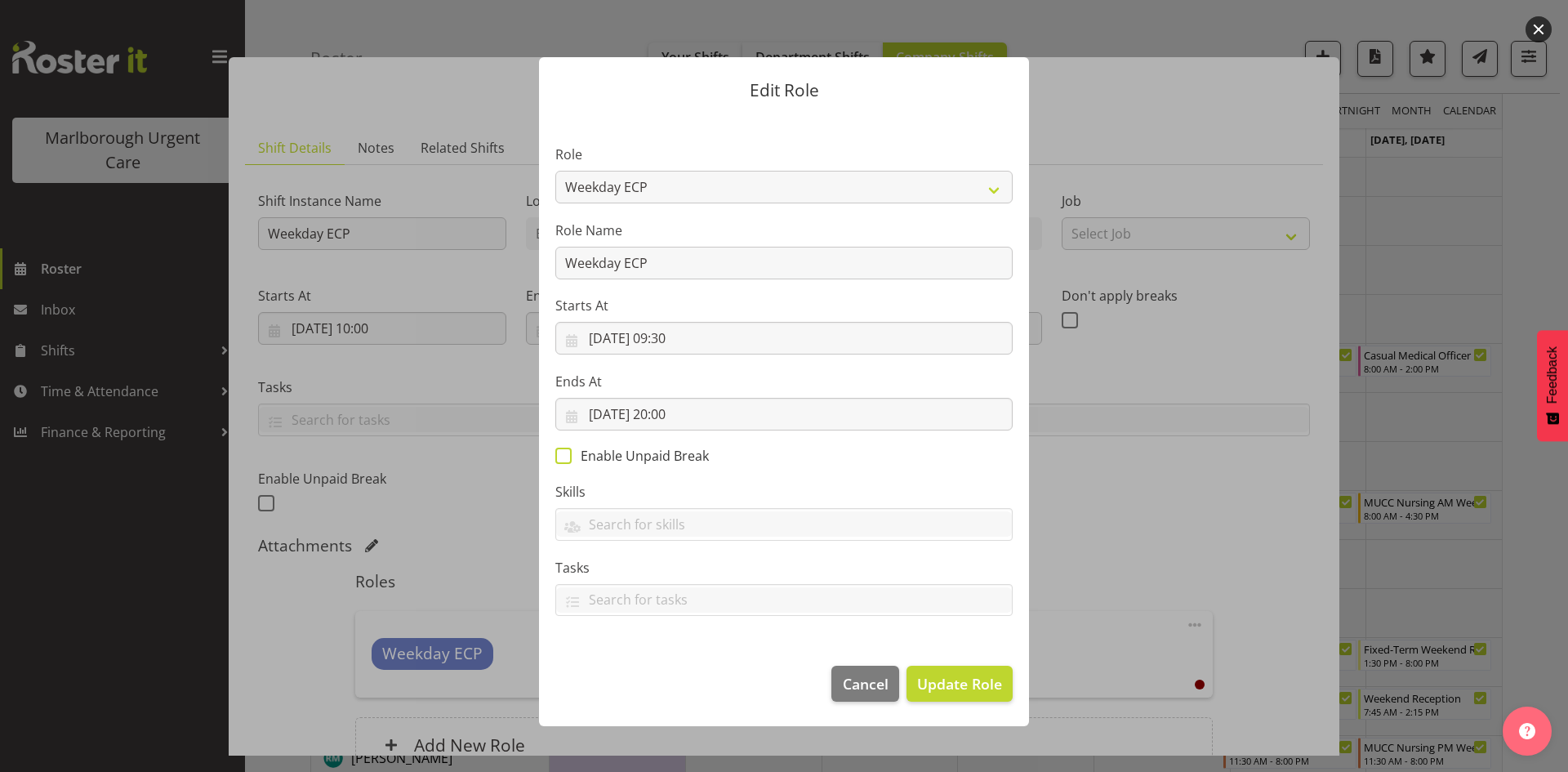
click at [608, 458] on span "Enable Unpaid Break" at bounding box center [640, 456] width 137 height 17
click at [566, 458] on input "Enable Unpaid Break" at bounding box center [561, 455] width 11 height 11
checkbox input "true"
click at [950, 672] on button "Update Role" at bounding box center [959, 683] width 106 height 36
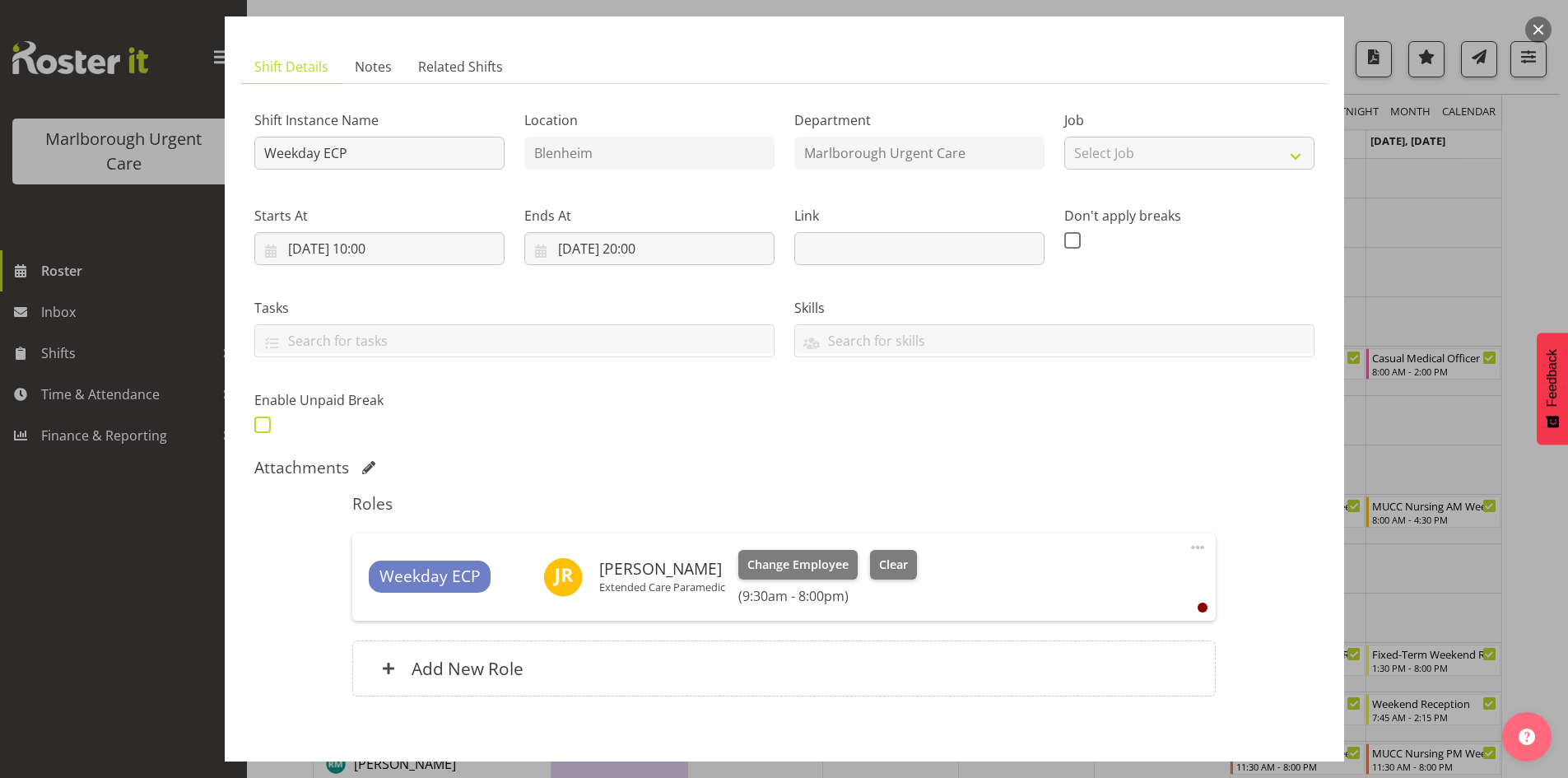
click at [266, 426] on span at bounding box center [263, 425] width 17 height 17
click at [265, 426] on input "checkbox" at bounding box center [260, 424] width 11 height 11
checkbox input "true"
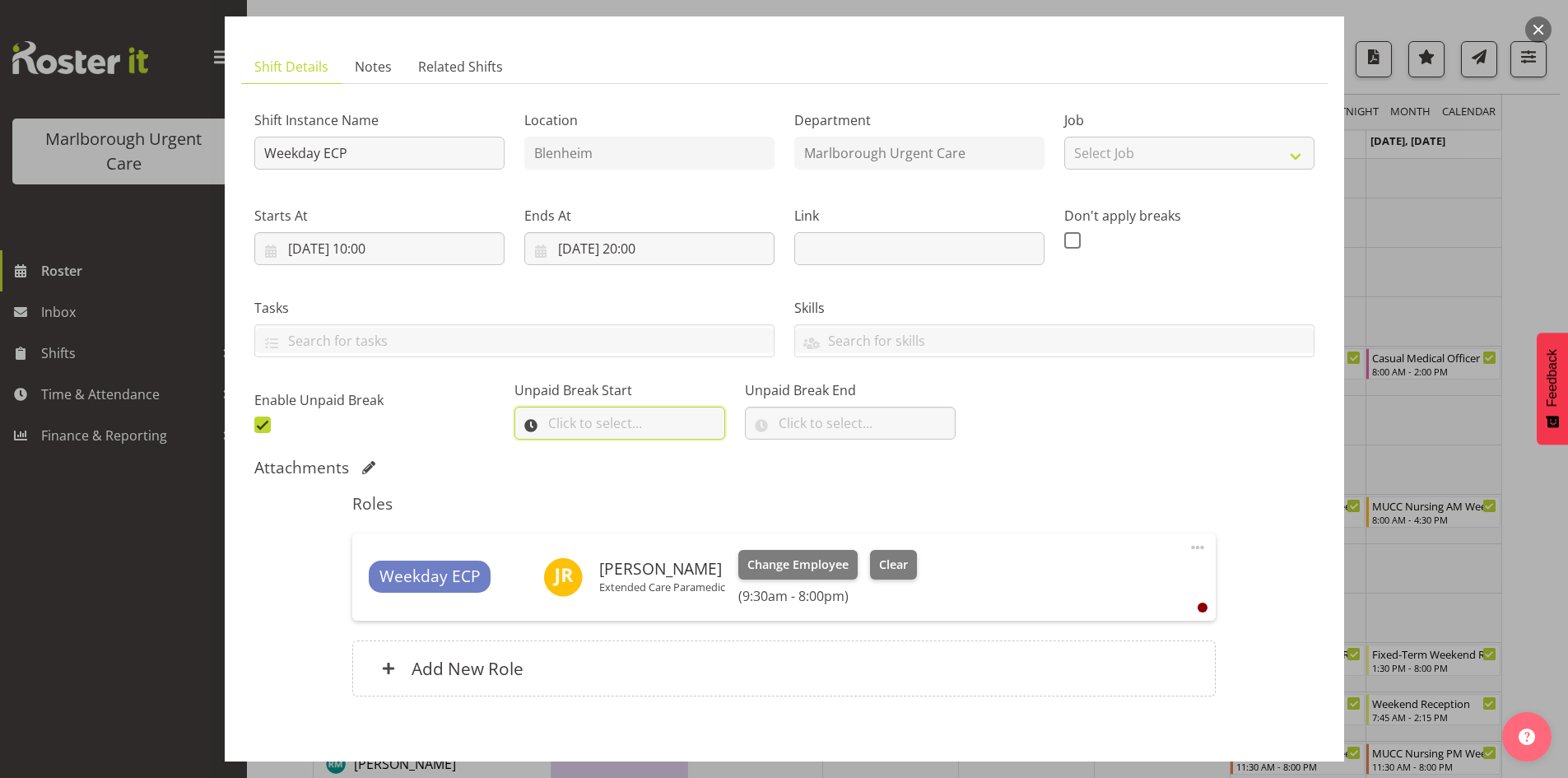
click at [582, 416] on input "text" at bounding box center [619, 422] width 211 height 32
click at [625, 470] on select "00 00 01 02 03 04 05 06 07 08 09 10 11 12 13 14 15 16 17 18 19 20 21 22 23" at bounding box center [627, 465] width 37 height 32
select select "14"
click at [608, 449] on select "00 00 01 02 03 04 05 06 07 08 09 10 11 12 13 14 15 16 17 18 19 20 21 22 23" at bounding box center [627, 465] width 37 height 32
click at [662, 460] on select "00 00 01 02 03 04 05 06 07 08 09 10 11 12 13 14 15 16 17 18 19 20 21 22 23 24 2…" at bounding box center [669, 465] width 37 height 32
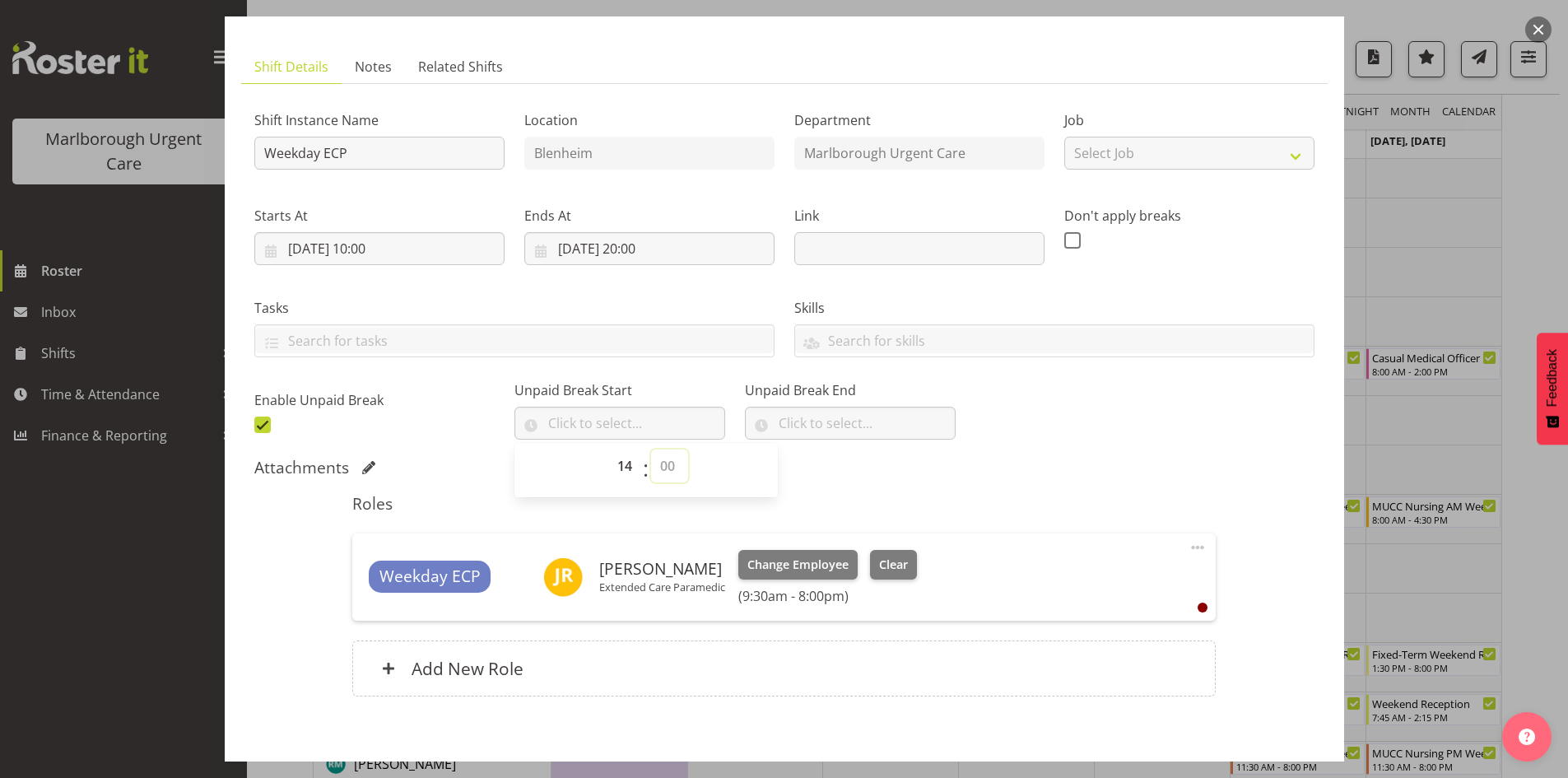
select select "30"
click at [651, 449] on select "00 00 01 02 03 04 05 06 07 08 09 10 11 12 13 14 15 16 17 18 19 20 21 22 23 24 2…" at bounding box center [669, 465] width 37 height 32
type input "14:30"
click at [789, 422] on input "text" at bounding box center [849, 422] width 211 height 32
click at [838, 466] on select "00 00 01 02 03 04 05 06 07 08 09 10 11 12 13 14 15 16 17 18 19 20 21 22 23" at bounding box center [857, 465] width 37 height 32
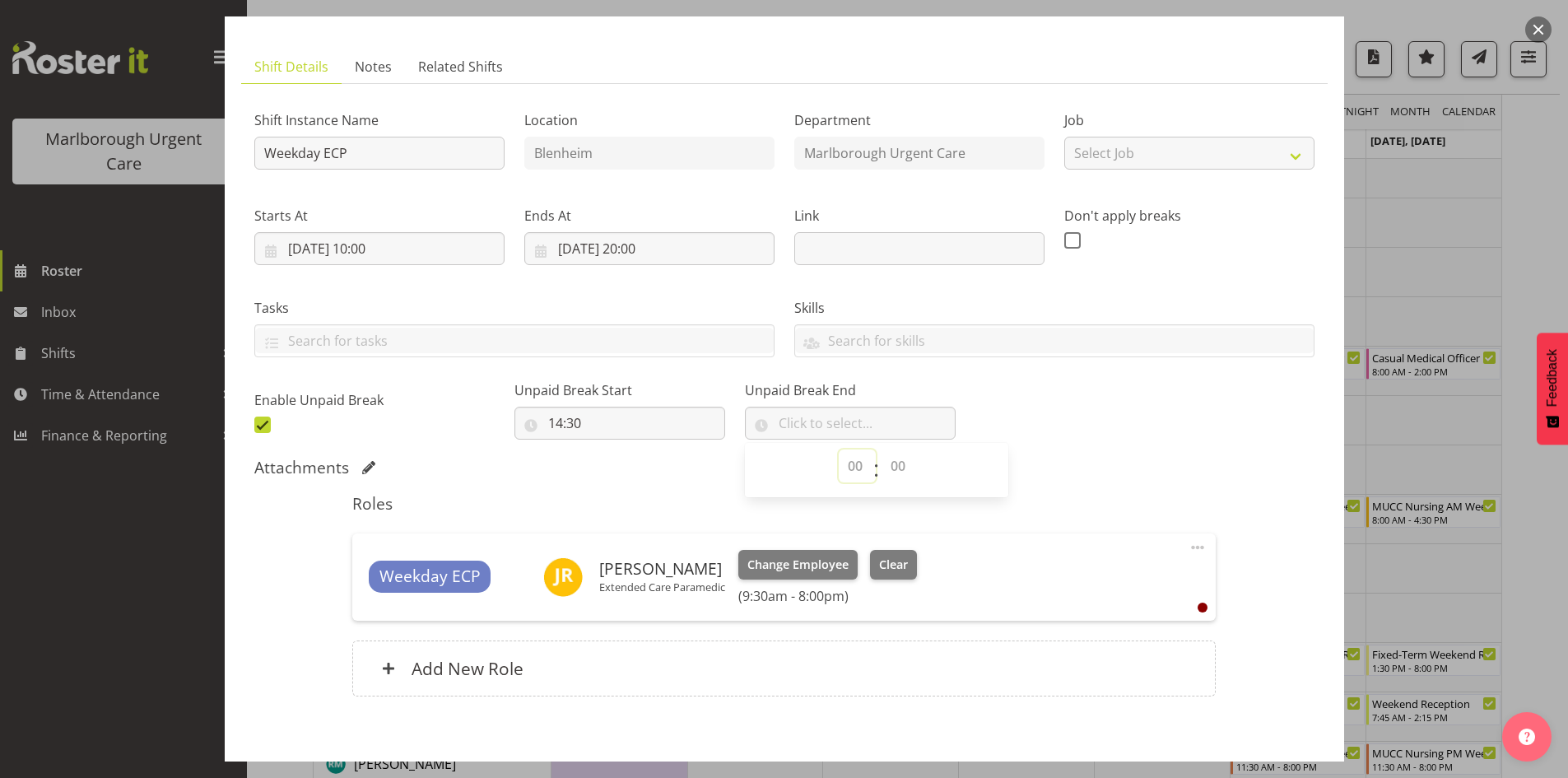
select select "15"
click at [838, 449] on select "00 00 01 02 03 04 05 06 07 08 09 10 11 12 13 14 15 16 17 18 19 20 21 22 23" at bounding box center [857, 465] width 37 height 32
click at [881, 464] on select "00 00 01 02 03 04 05 06 07 08 09 10 11 12 13 14 15 16 17 18 19 20 21 22 23 24 2…" at bounding box center [900, 465] width 37 height 32
select select "0"
click at [881, 449] on select "00 00 01 02 03 04 05 06 07 08 09 10 11 12 13 14 15 16 17 18 19 20 21 22 23 24 2…" at bounding box center [900, 465] width 37 height 32
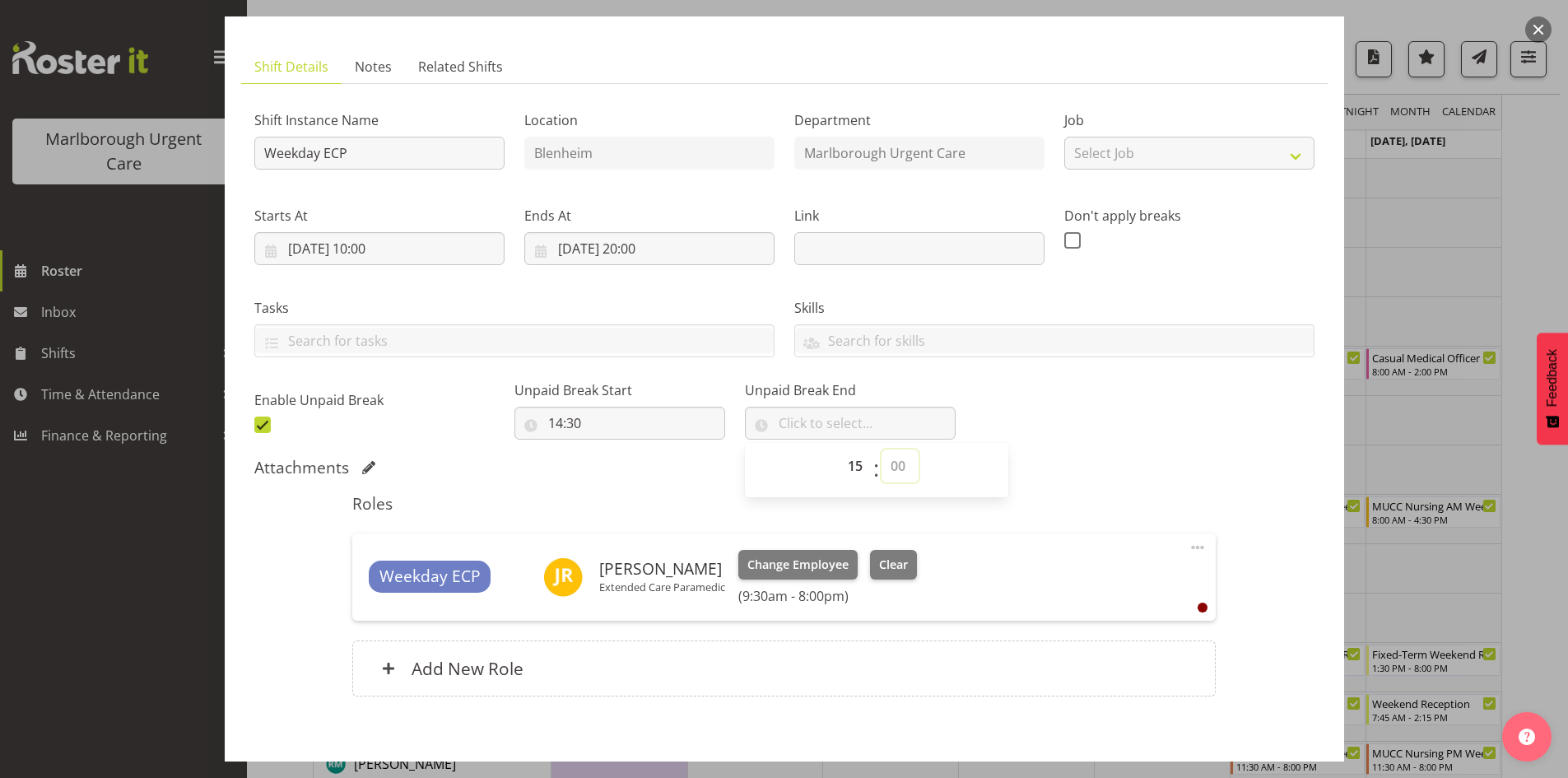
type input "15:00"
click at [1105, 468] on div "Attachments" at bounding box center [784, 467] width 1060 height 19
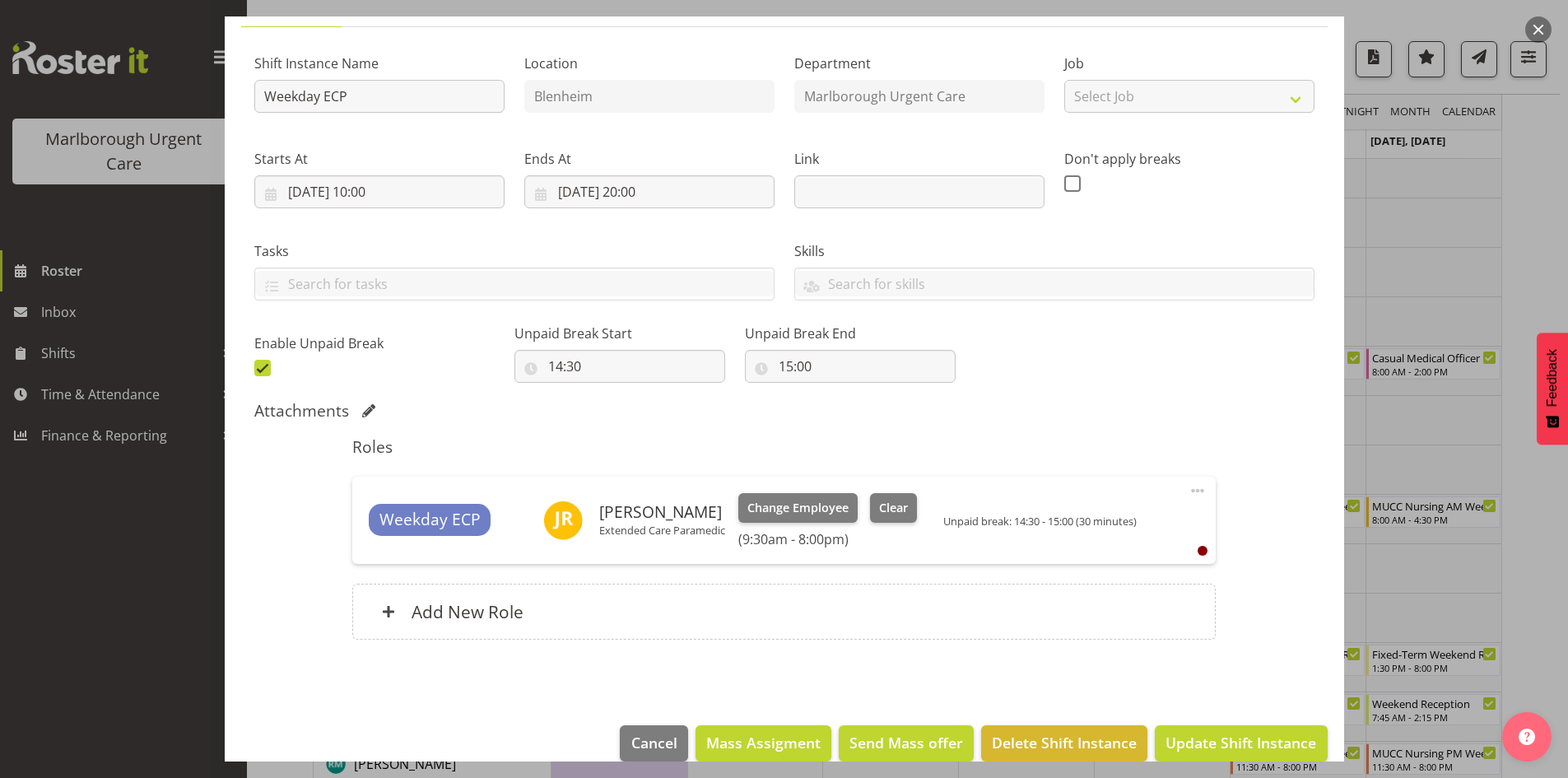
scroll to position [163, 0]
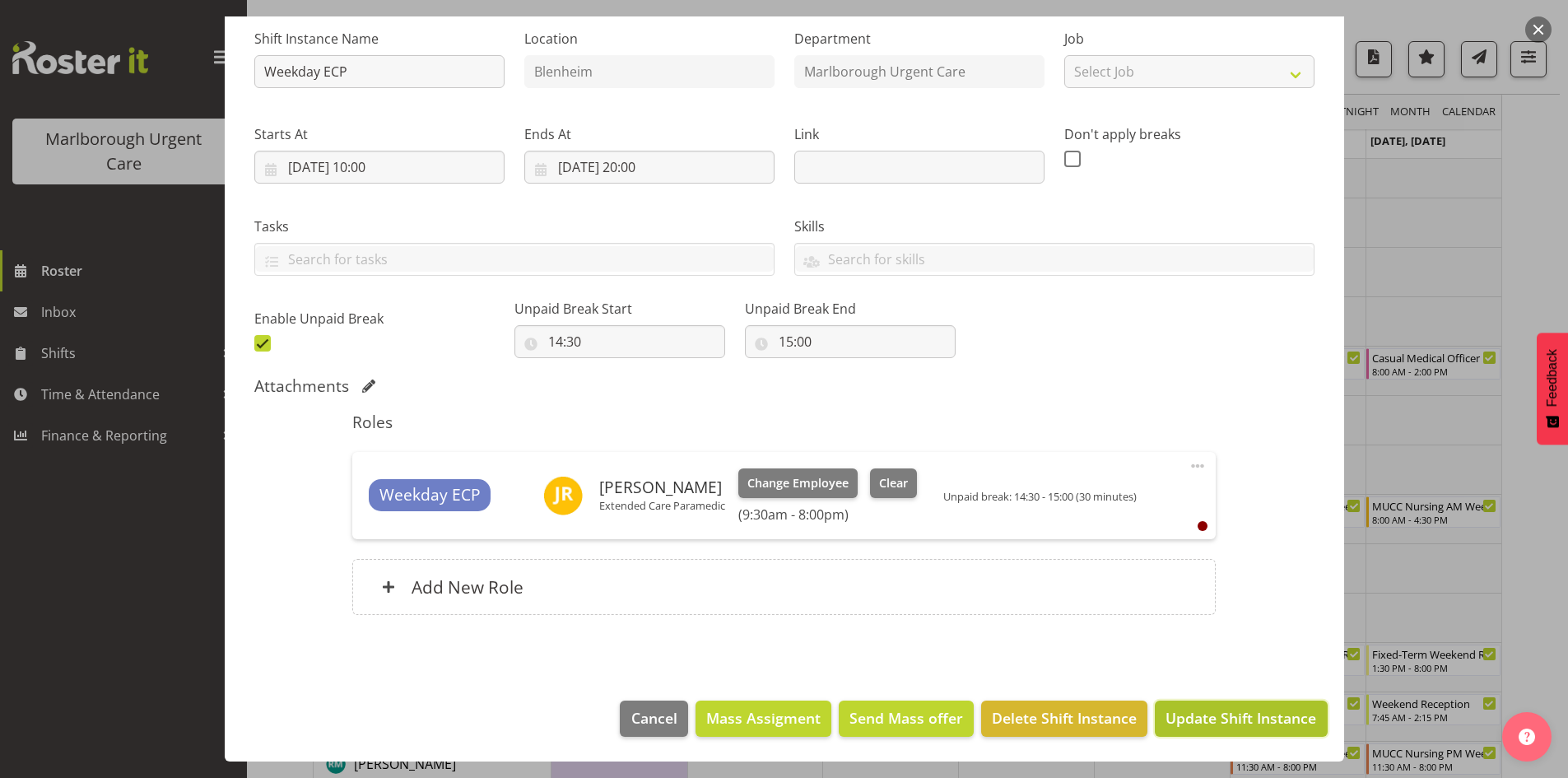
click at [1232, 714] on span "Update Shift Instance" at bounding box center [1240, 717] width 150 height 21
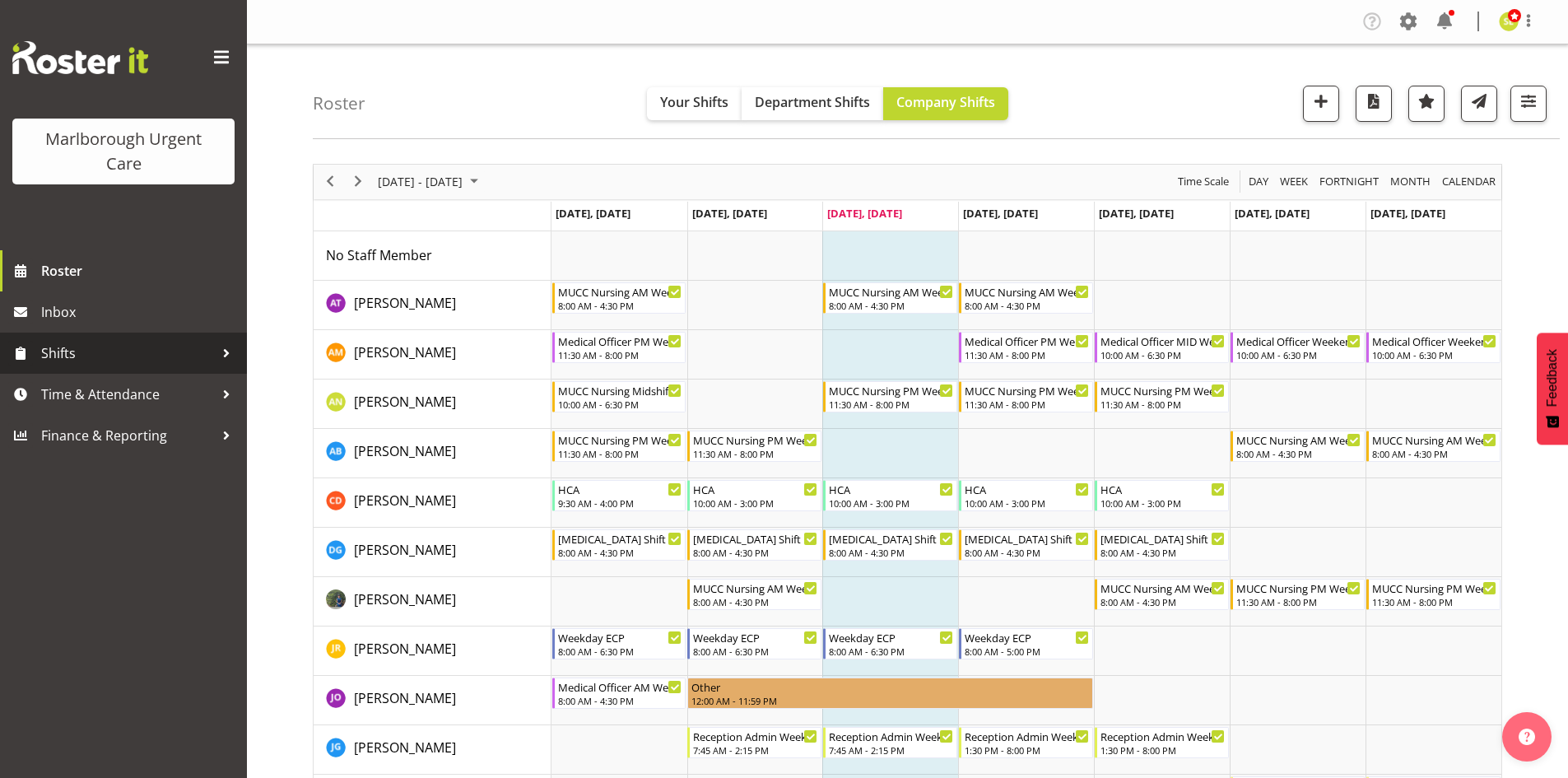
click at [138, 363] on span "Shifts" at bounding box center [127, 353] width 173 height 25
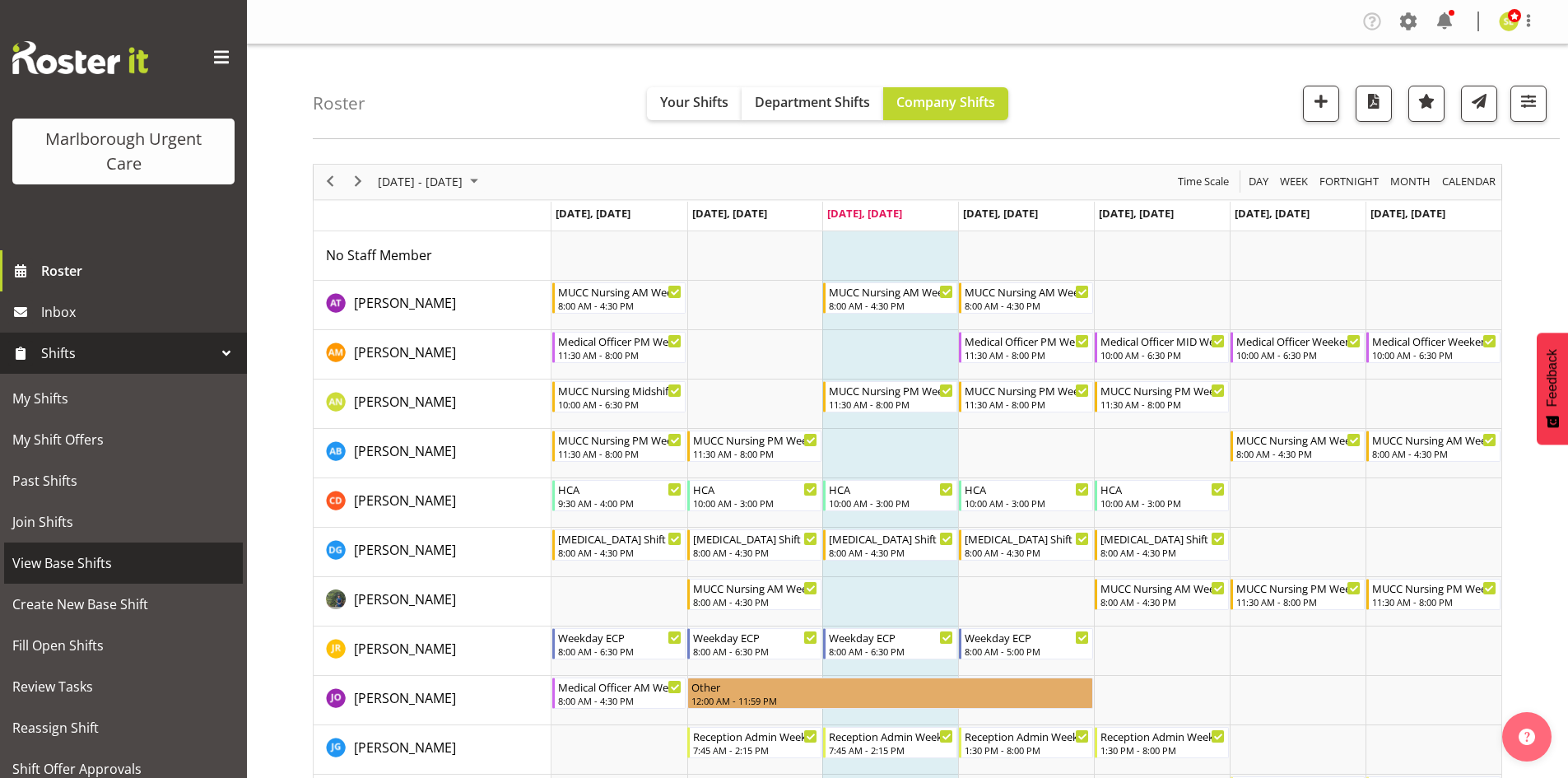
click at [127, 576] on span "View Base Shifts" at bounding box center [123, 563] width 222 height 25
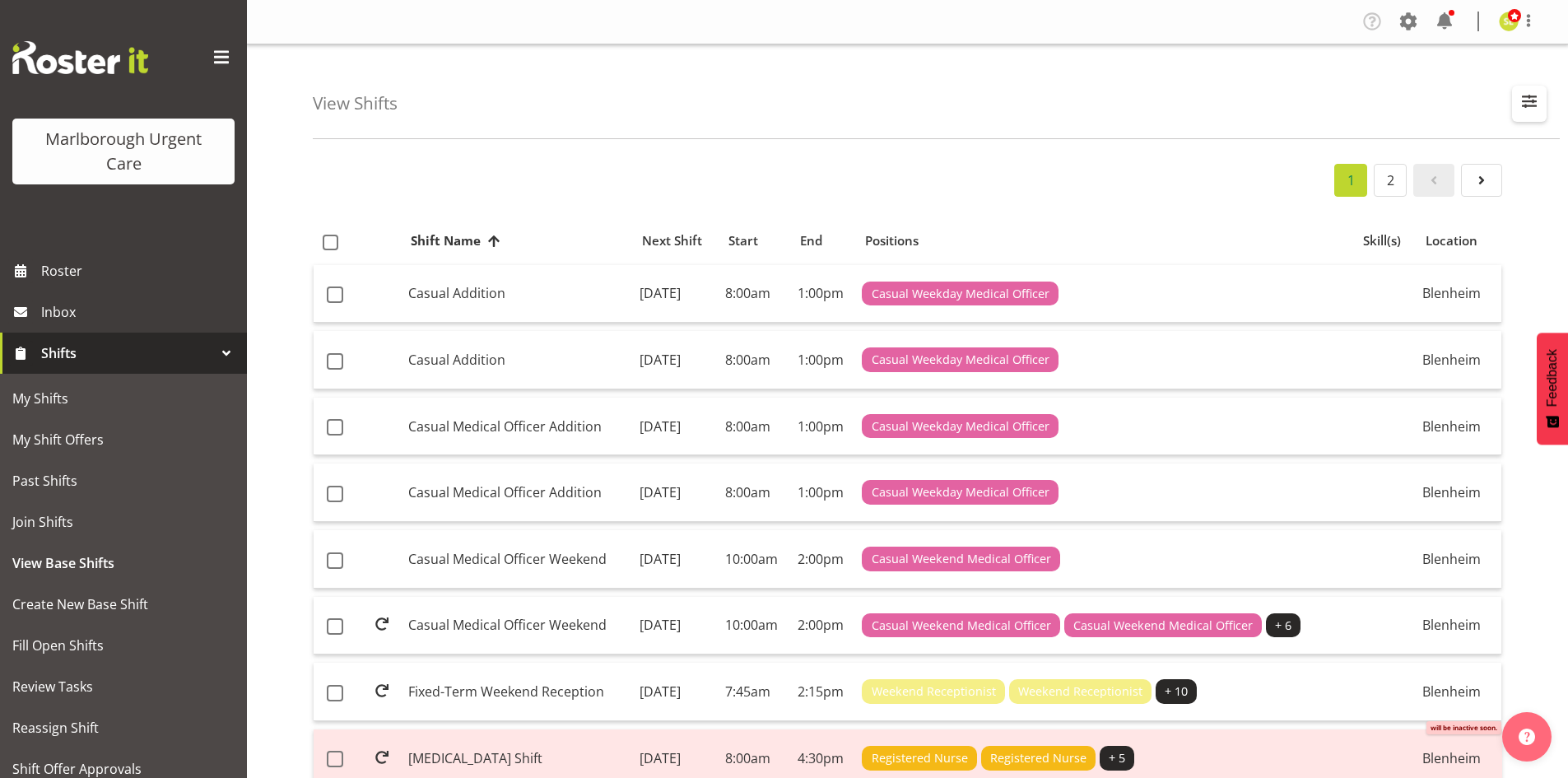
click at [1519, 106] on span "button" at bounding box center [1529, 101] width 21 height 21
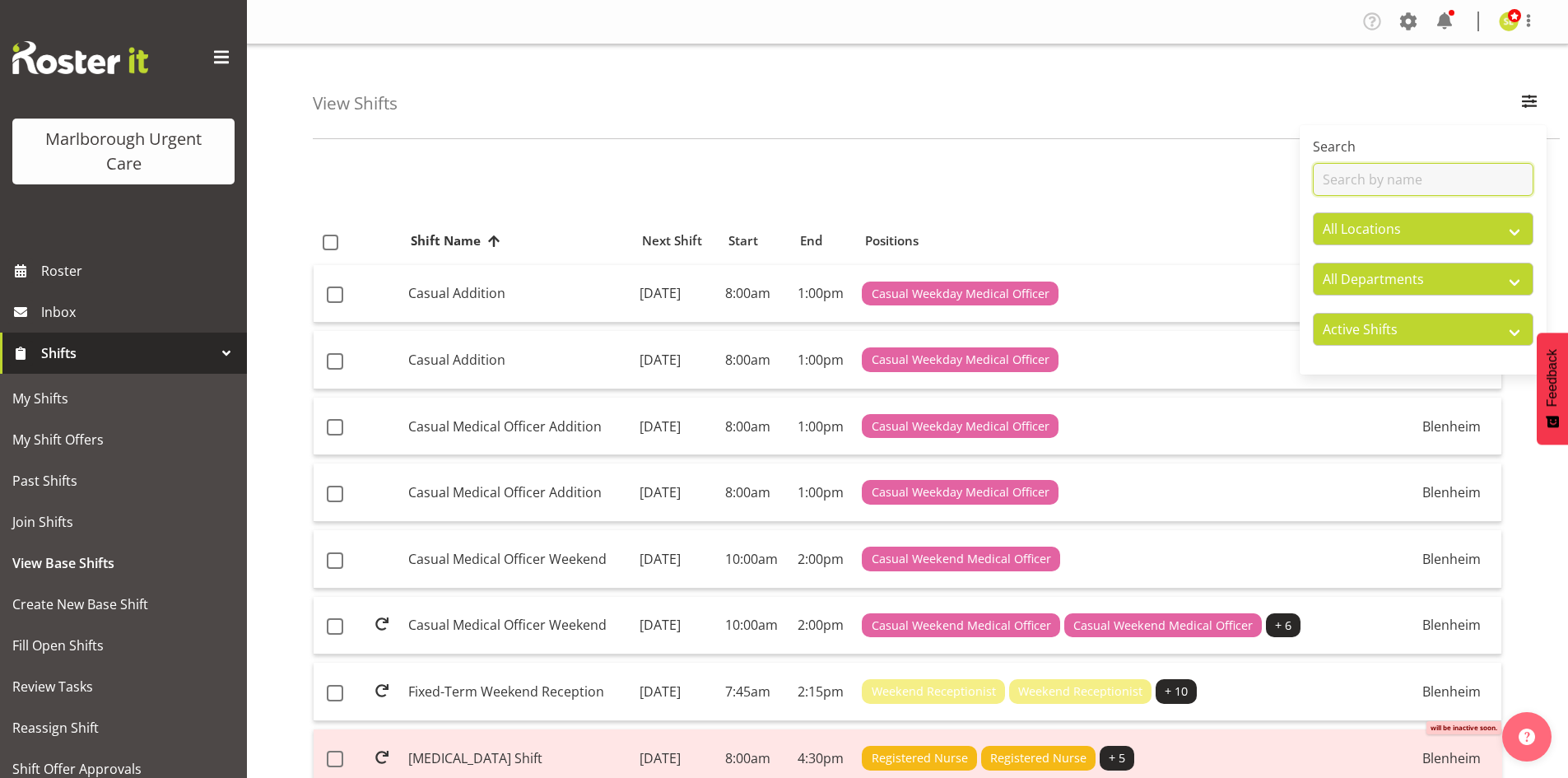
click at [1359, 177] on input "text" at bounding box center [1423, 179] width 221 height 32
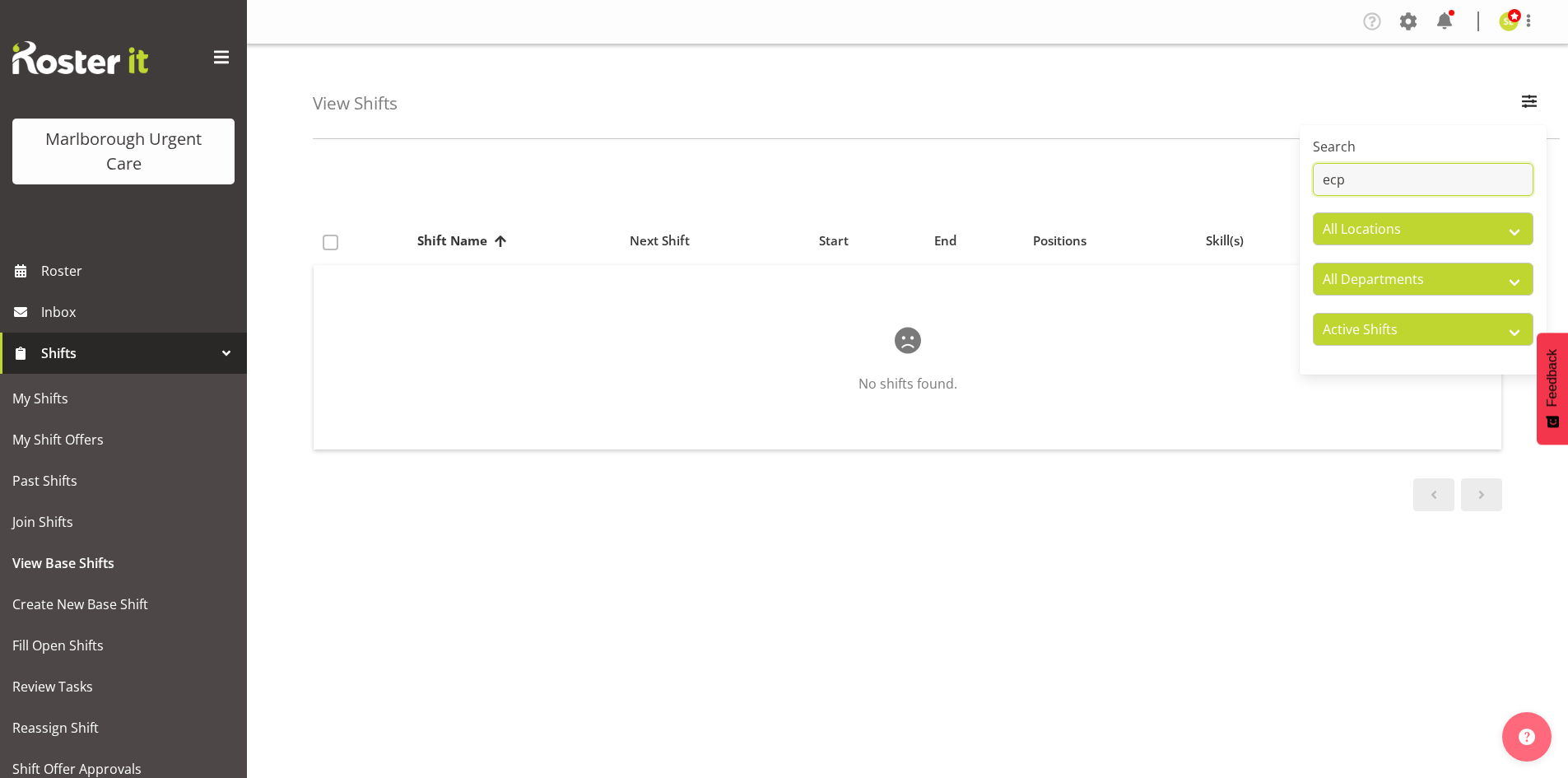
type input "ecp"
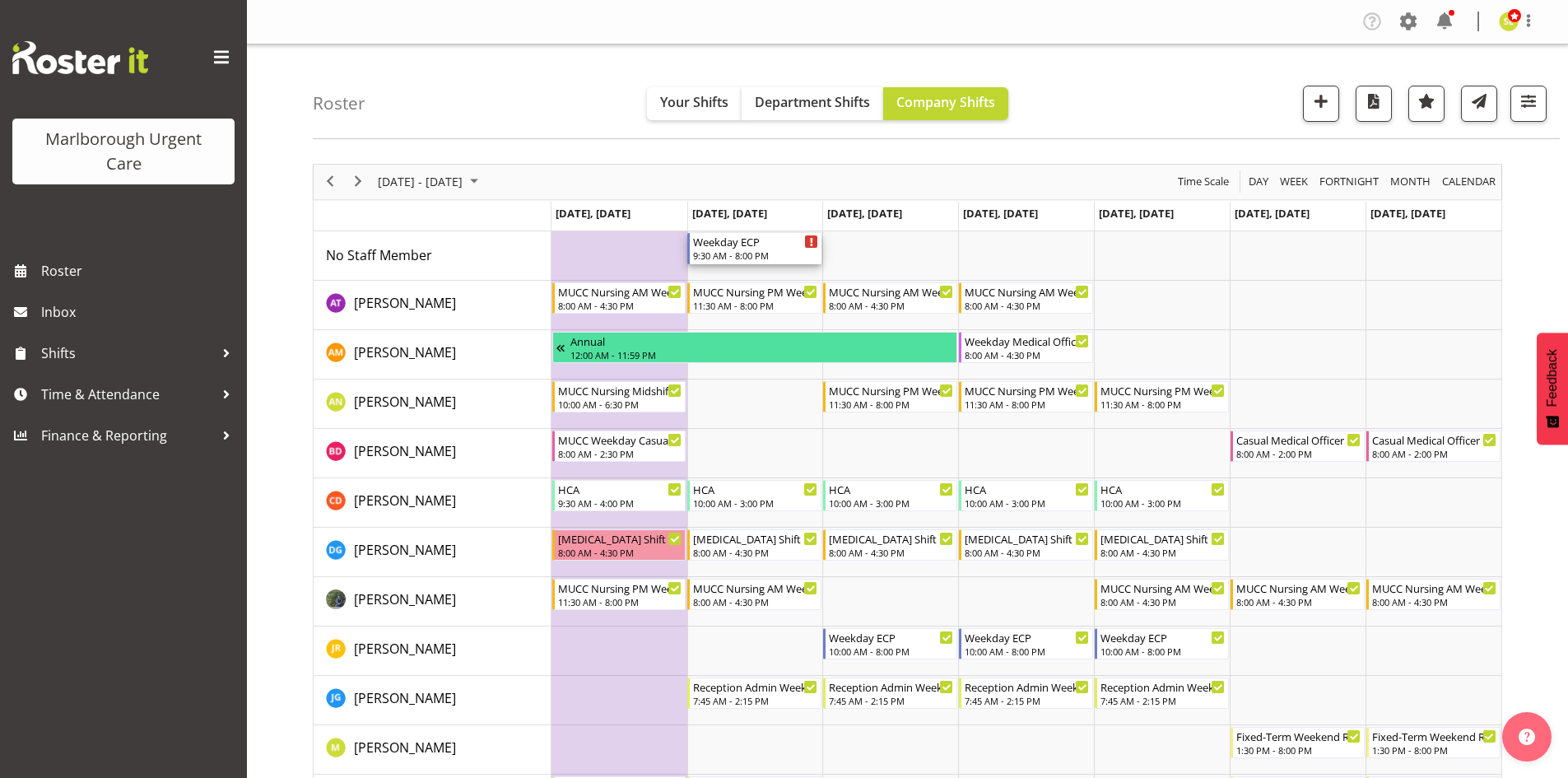
click at [766, 248] on div "Weekday ECP" at bounding box center [755, 241] width 125 height 17
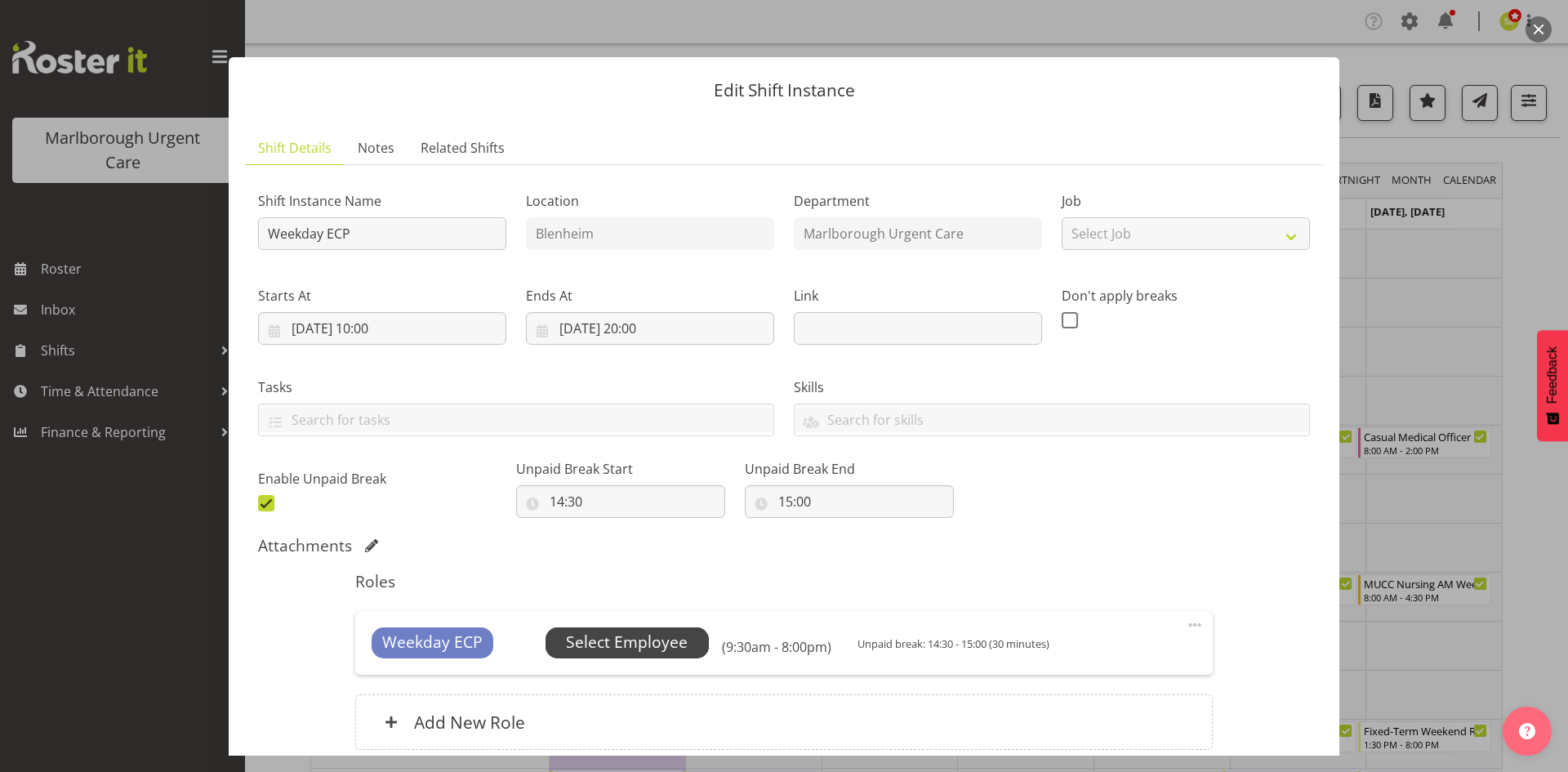
click at [651, 637] on span "Select Employee" at bounding box center [626, 642] width 122 height 24
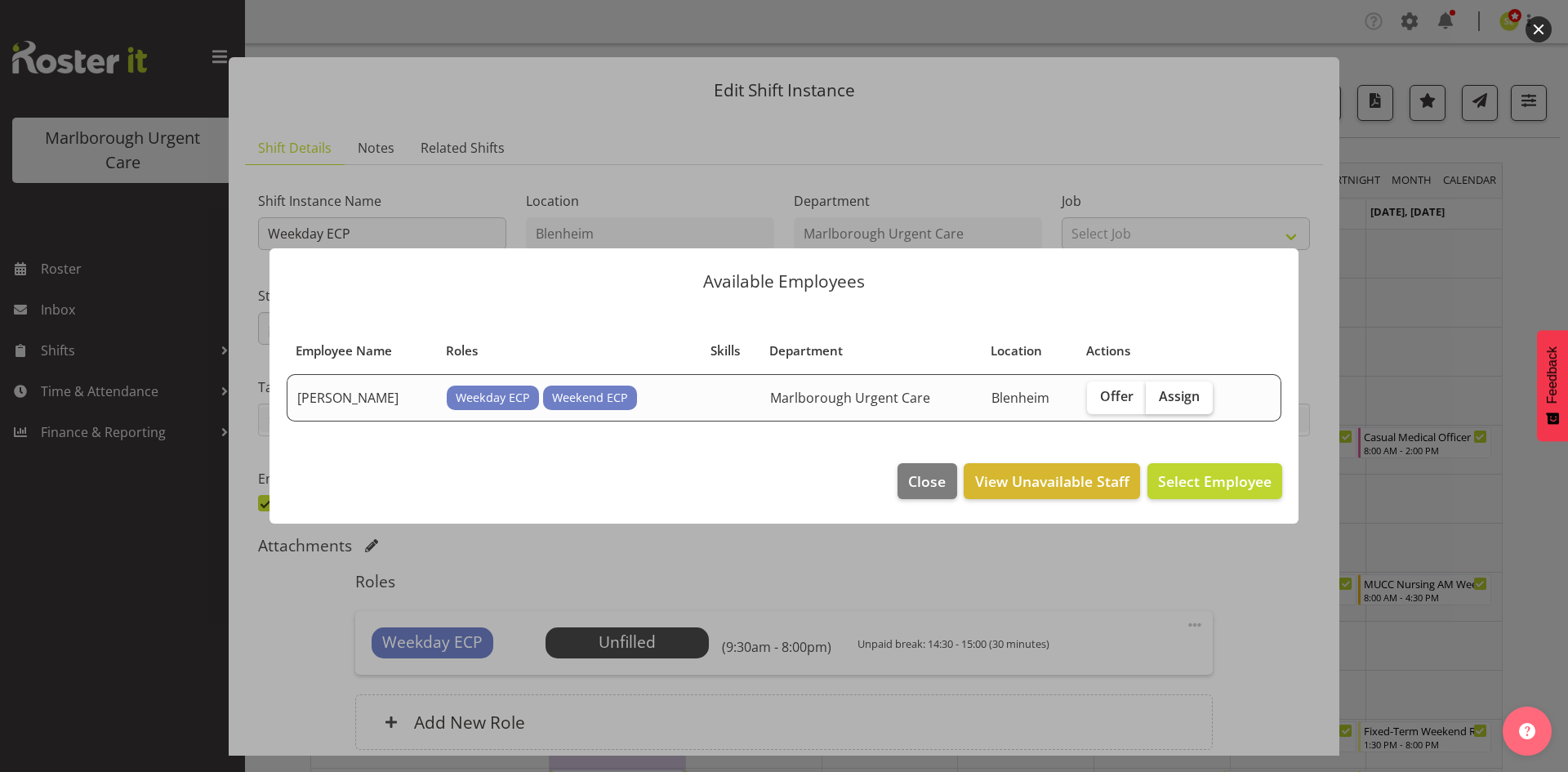
click at [1176, 392] on span "Assign" at bounding box center [1179, 396] width 41 height 17
click at [1156, 392] on input "Assign" at bounding box center [1152, 397] width 11 height 11
checkbox input "true"
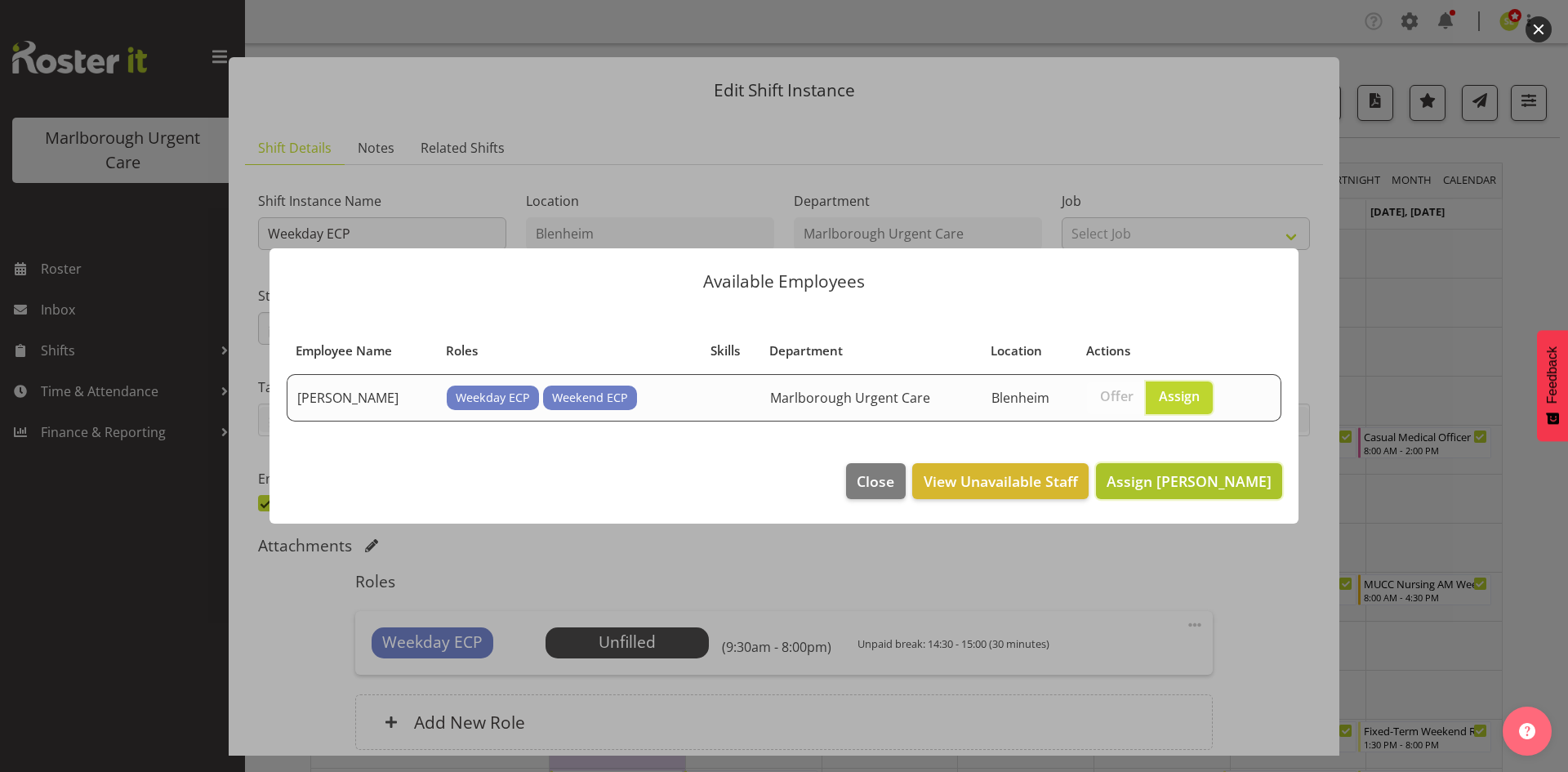
click at [1211, 491] on span "Assign [PERSON_NAME]" at bounding box center [1188, 481] width 165 height 21
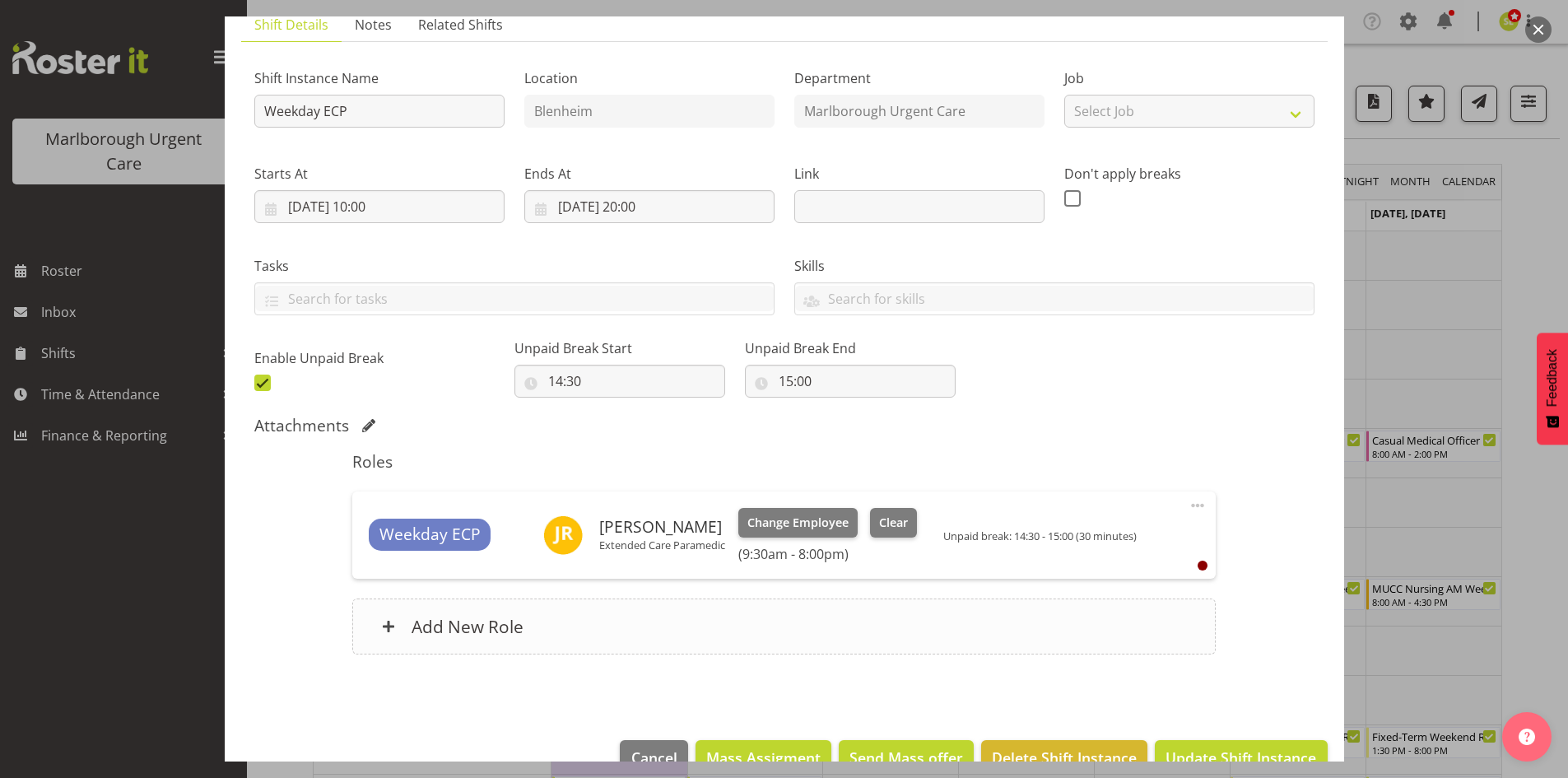
scroll to position [163, 0]
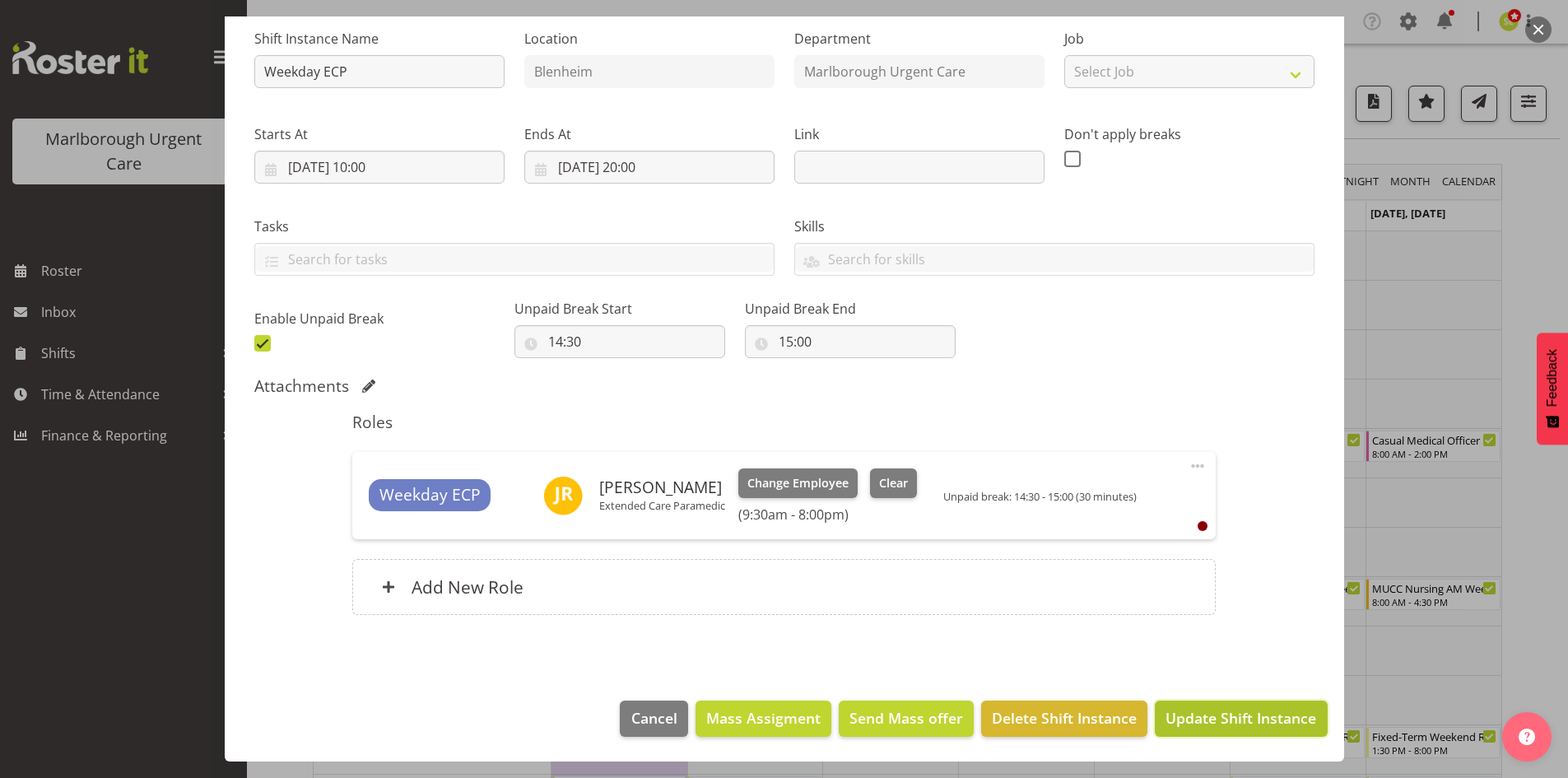
click at [1221, 719] on span "Update Shift Instance" at bounding box center [1240, 717] width 150 height 21
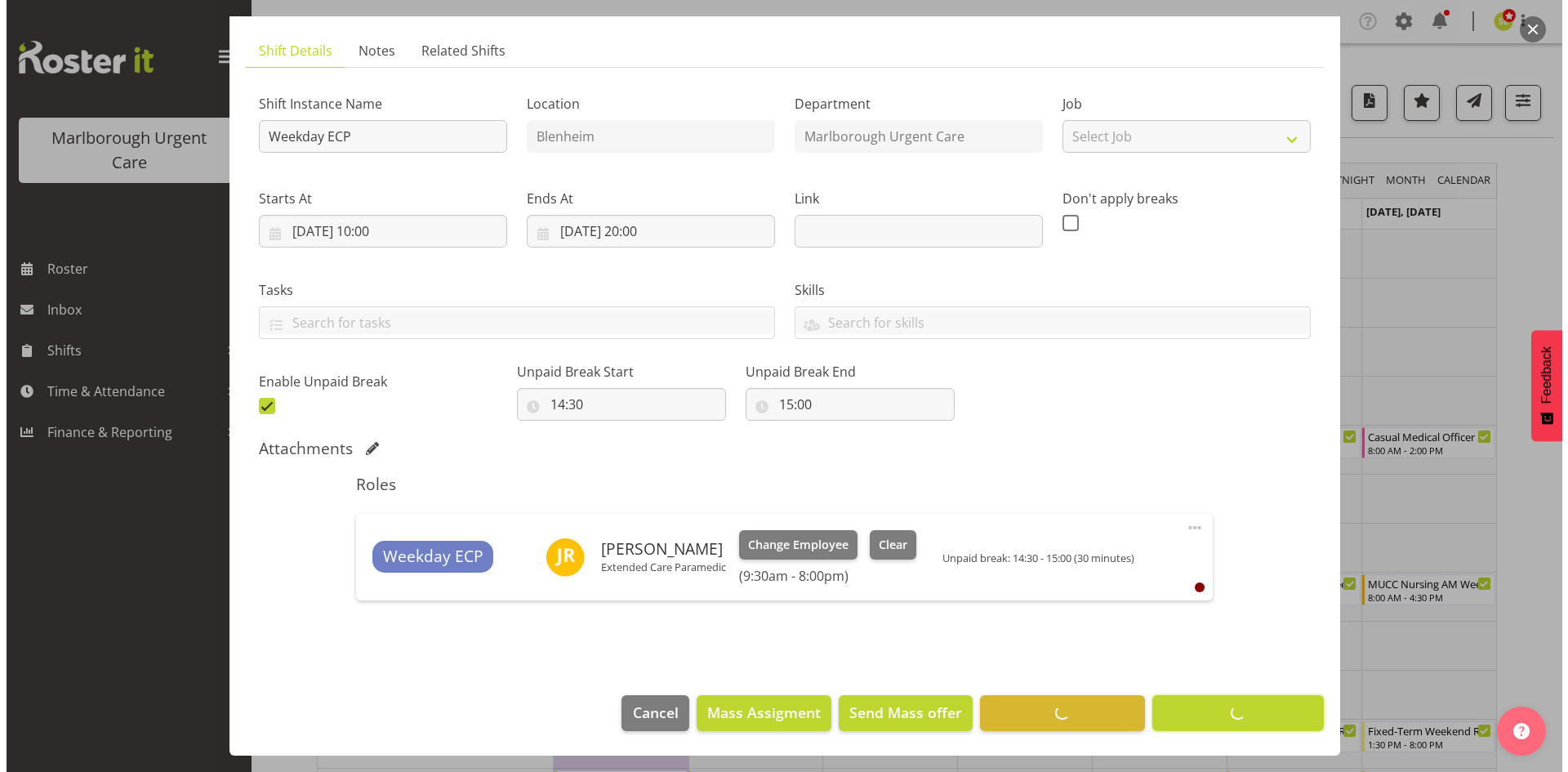
scroll to position [97, 0]
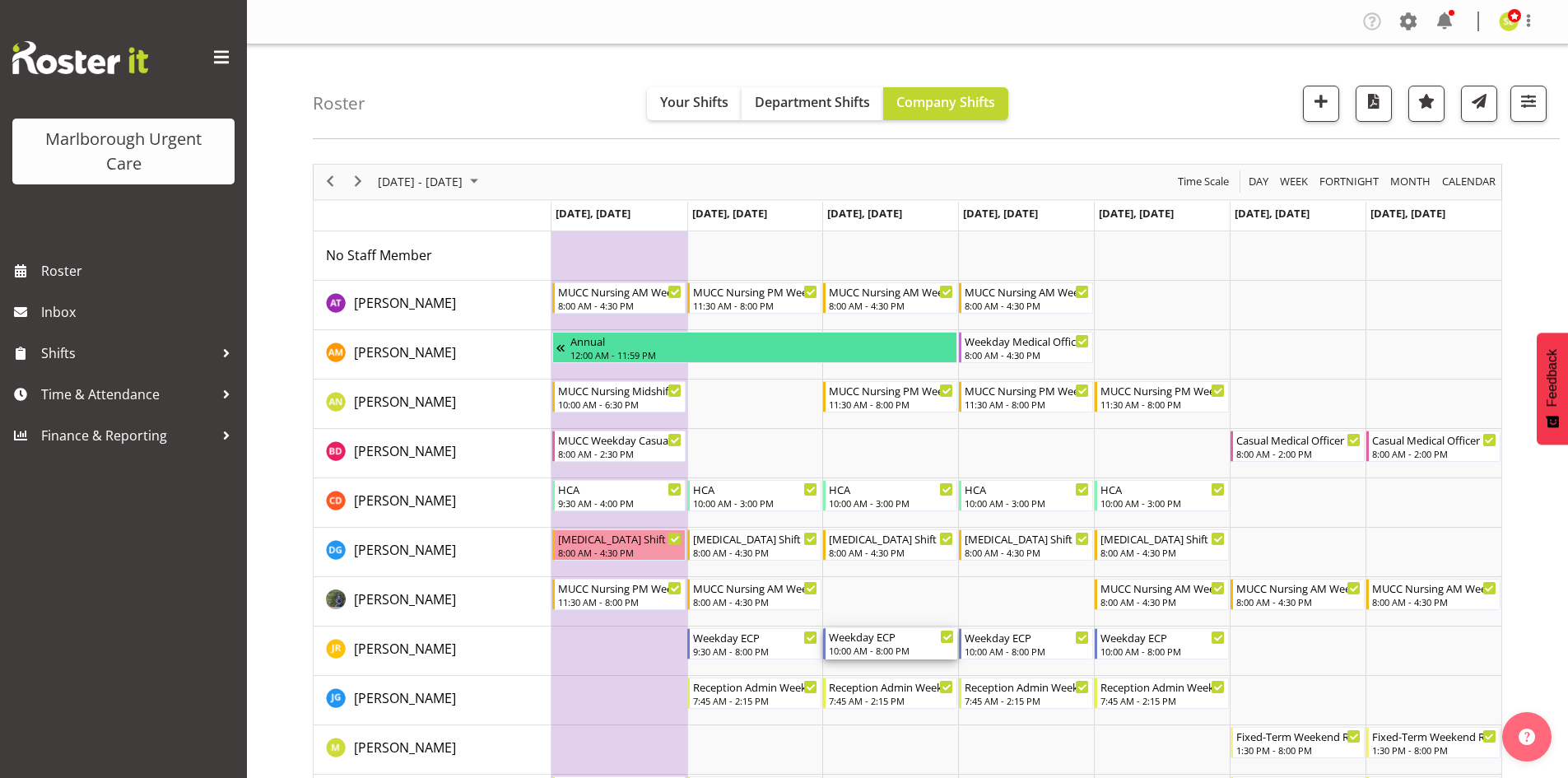
click at [910, 644] on div "10:00 AM - 8:00 PM" at bounding box center [891, 650] width 125 height 13
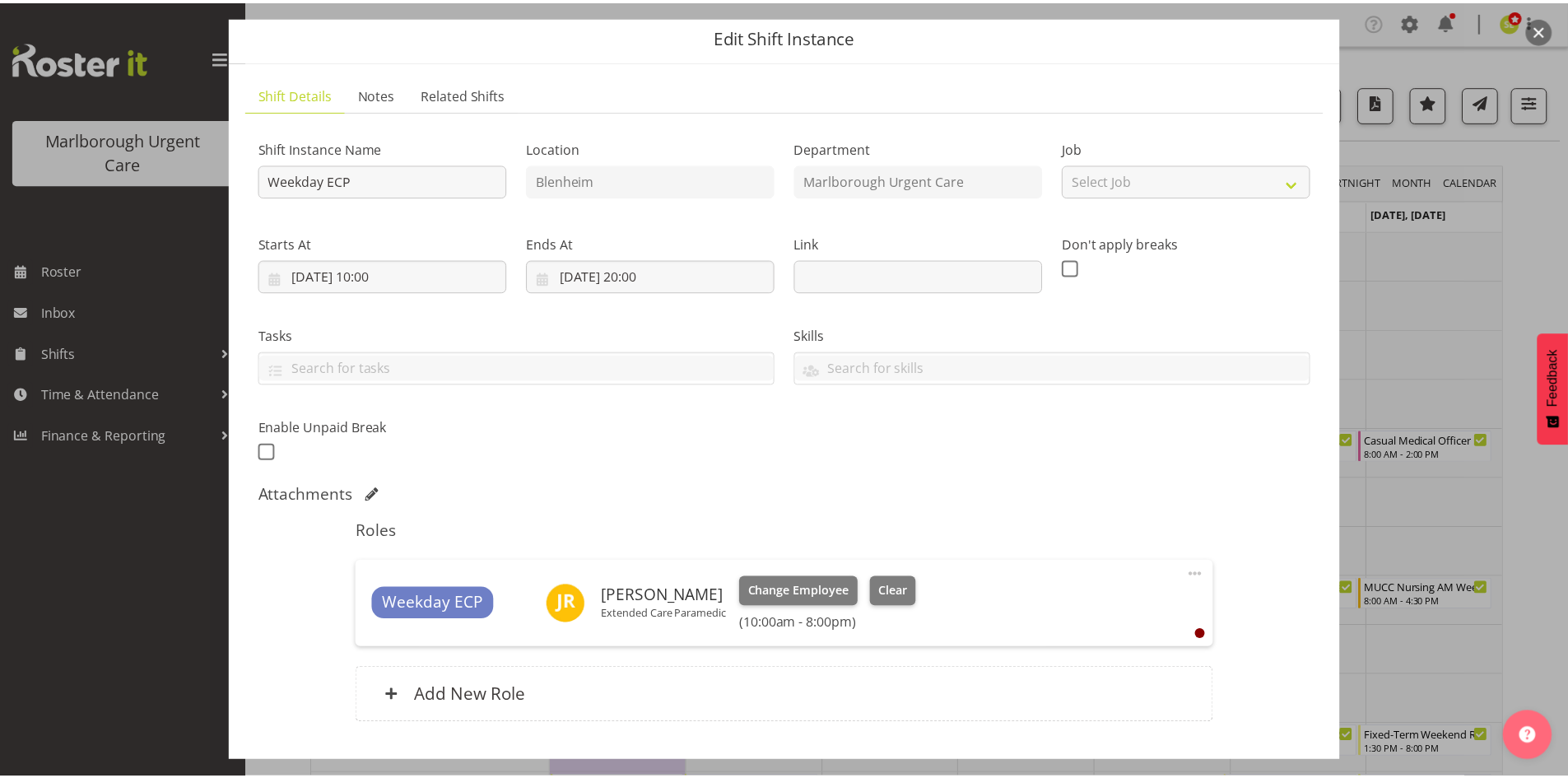
scroll to position [83, 0]
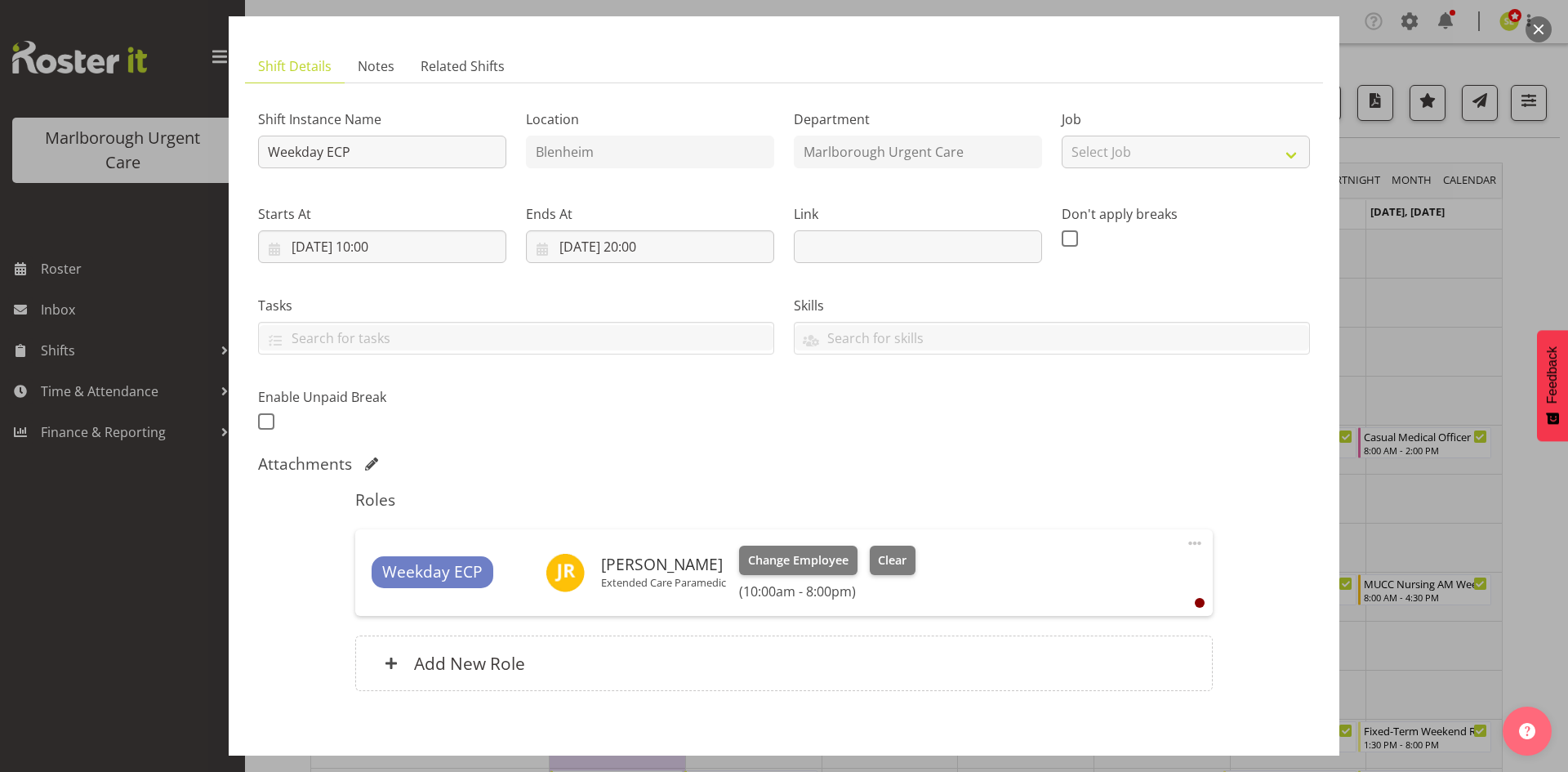
click at [1185, 541] on span at bounding box center [1194, 543] width 19 height 19
click at [1116, 571] on link "Edit" at bounding box center [1126, 579] width 157 height 29
select select "9"
select select "2025"
select select "10"
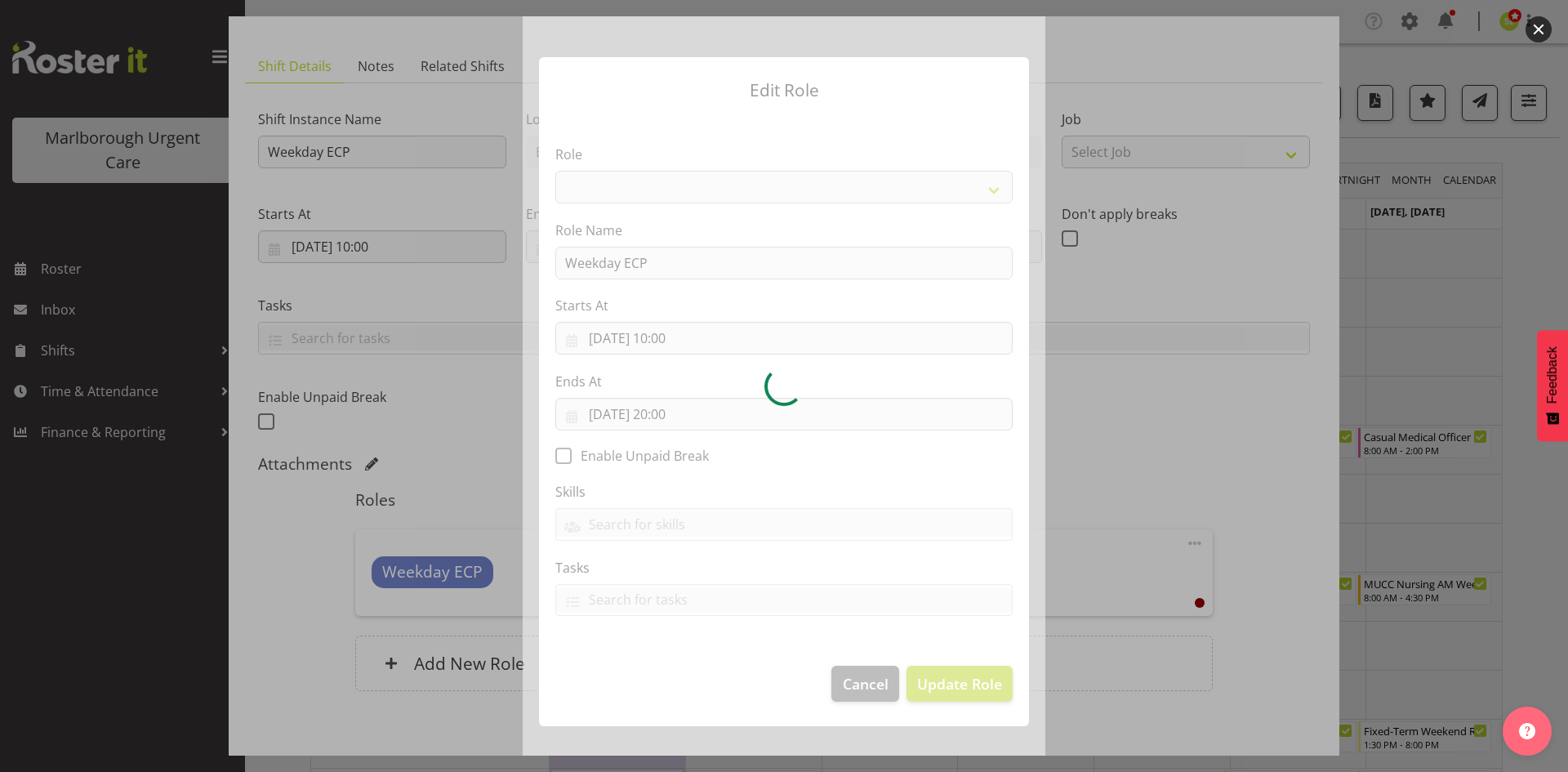
select select "1570"
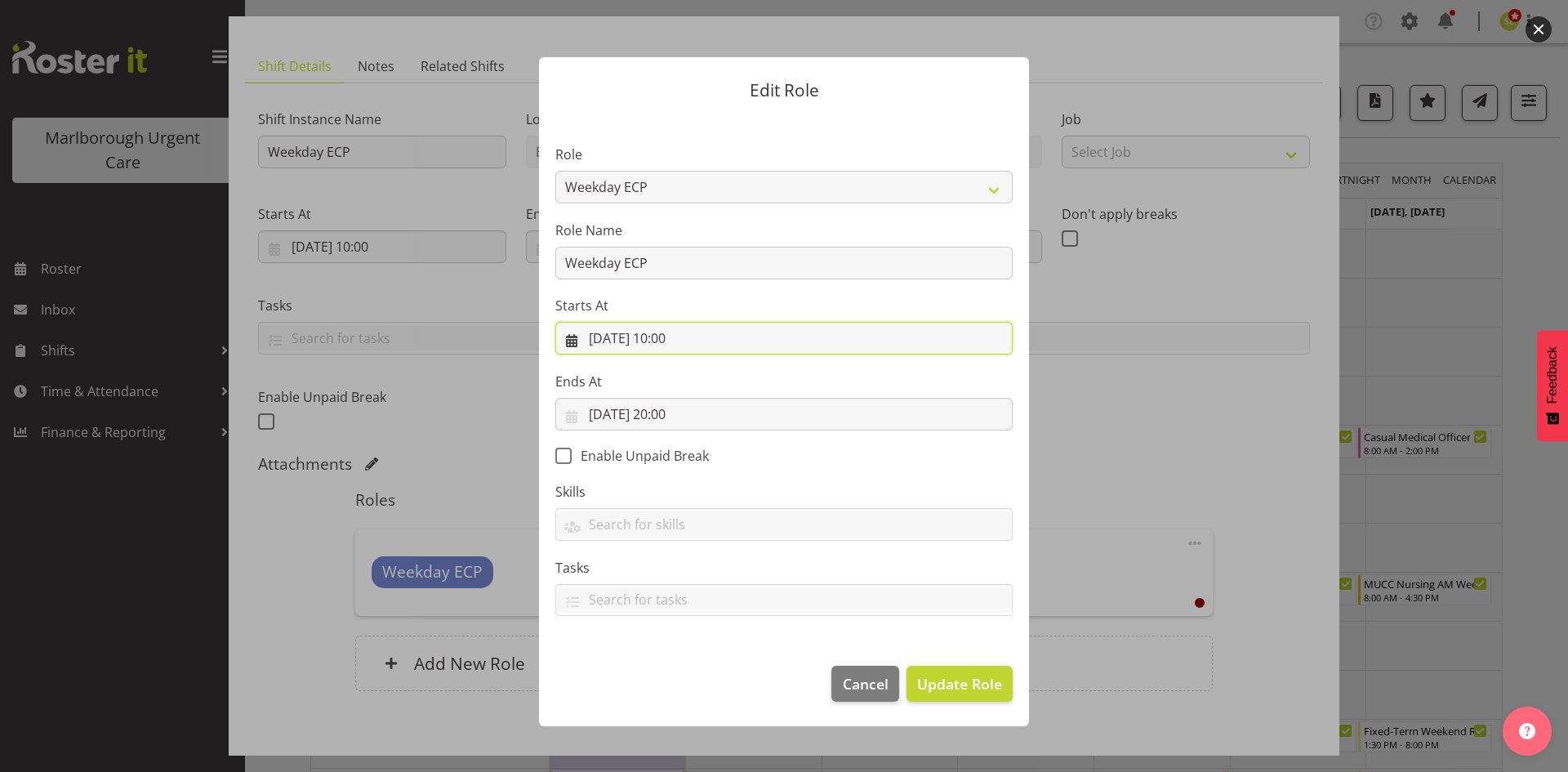
click at [695, 340] on input "[DATE] 10:00" at bounding box center [784, 337] width 457 height 32
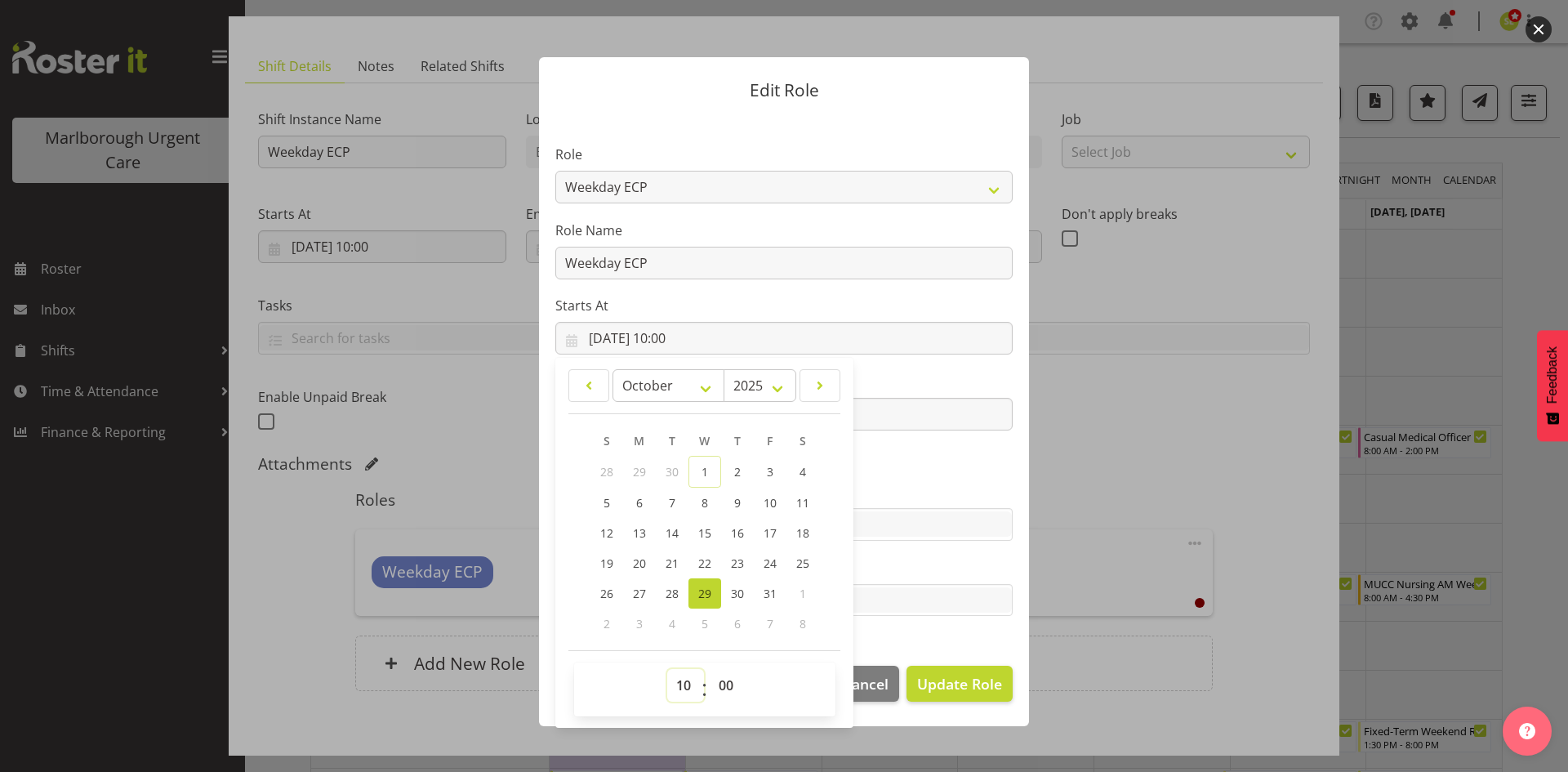
click at [680, 681] on select "00 01 02 03 04 05 06 07 08 09 10 11 12 13 14 15 16 17 18 19 20 21 22 23" at bounding box center [685, 684] width 37 height 32
select select "9"
click at [667, 669] on select "00 01 02 03 04 05 06 07 08 09 10 11 12 13 14 15 16 17 18 19 20 21 22 23" at bounding box center [685, 684] width 37 height 32
type input "[DATE] 09:00"
click at [722, 685] on select "00 01 02 03 04 05 06 07 08 09 10 11 12 13 14 15 16 17 18 19 20 21 22 23 24 25 2…" at bounding box center [728, 684] width 37 height 32
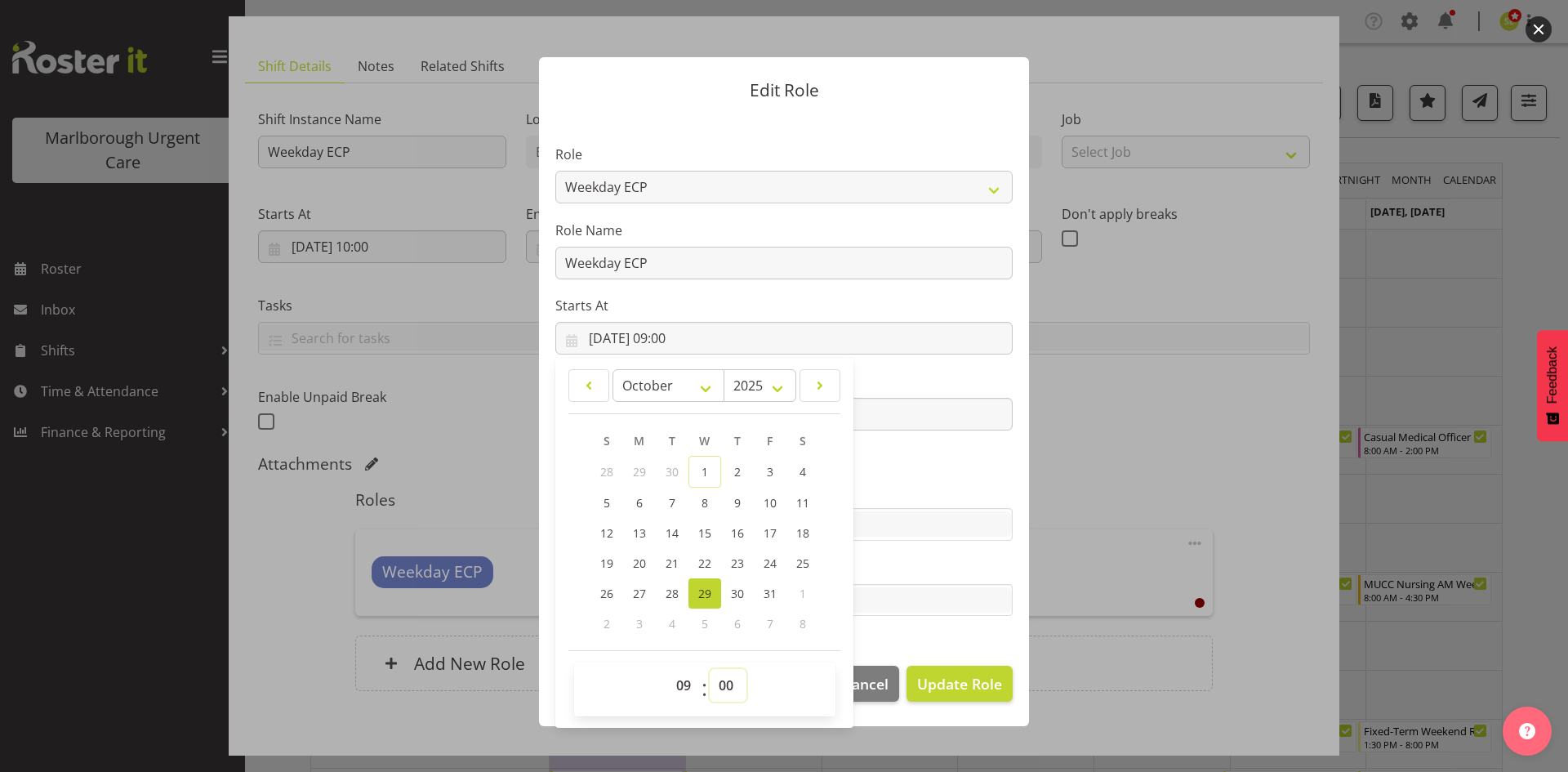
select select "30"
click at [709, 669] on select "00 01 02 03 04 05 06 07 08 09 10 11 12 13 14 15 16 17 18 19 20 21 22 23 24 25 2…" at bounding box center [728, 684] width 37 height 32
type input "[DATE] 09:30"
click at [899, 632] on section "Role Casual Registered Nurse Casual Weekday Medical Officer Casual Weekday Rece…" at bounding box center [784, 382] width 490 height 534
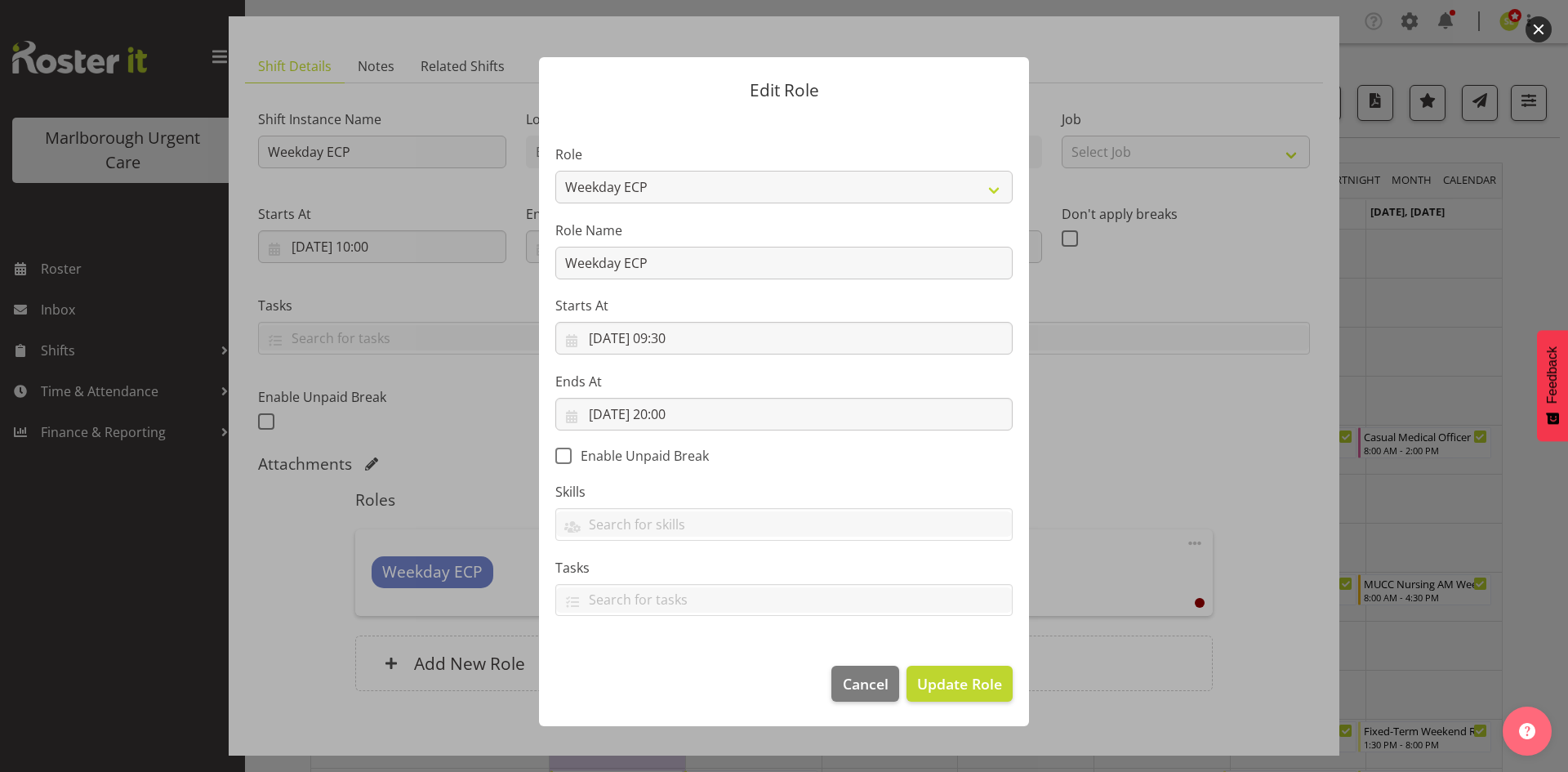
click at [562, 438] on section "Role Casual Registered Nurse Casual Weekday Medical Officer Casual Weekday Rece…" at bounding box center [784, 382] width 490 height 534
click at [578, 461] on span "Enable Unpaid Break" at bounding box center [640, 456] width 137 height 17
click at [566, 461] on input "Enable Unpaid Break" at bounding box center [561, 455] width 11 height 11
checkbox input "true"
click at [942, 668] on button "Update Role" at bounding box center [959, 683] width 106 height 36
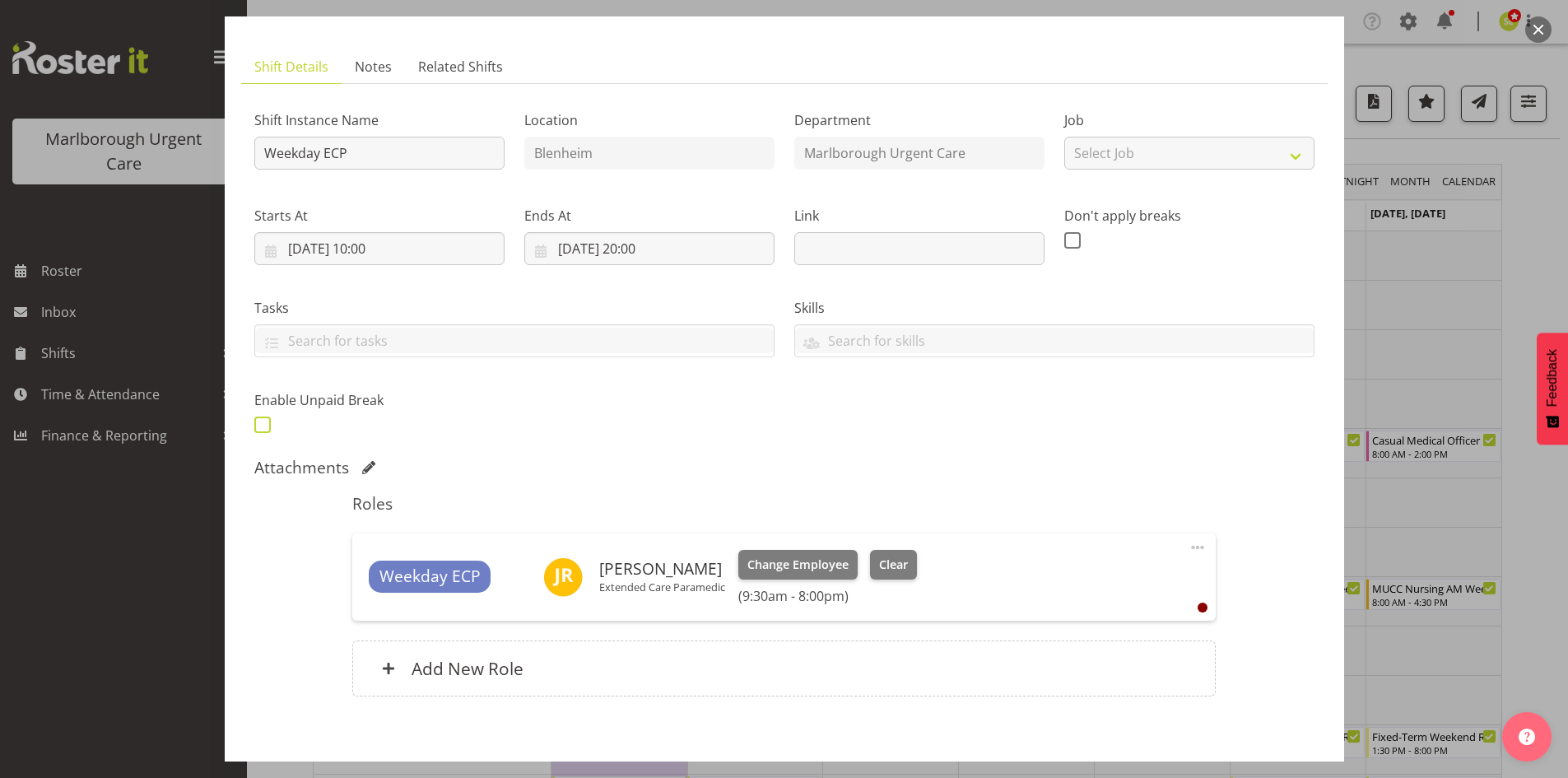
click at [265, 421] on span at bounding box center [263, 425] width 17 height 17
click at [265, 421] on input "checkbox" at bounding box center [260, 424] width 11 height 11
checkbox input "true"
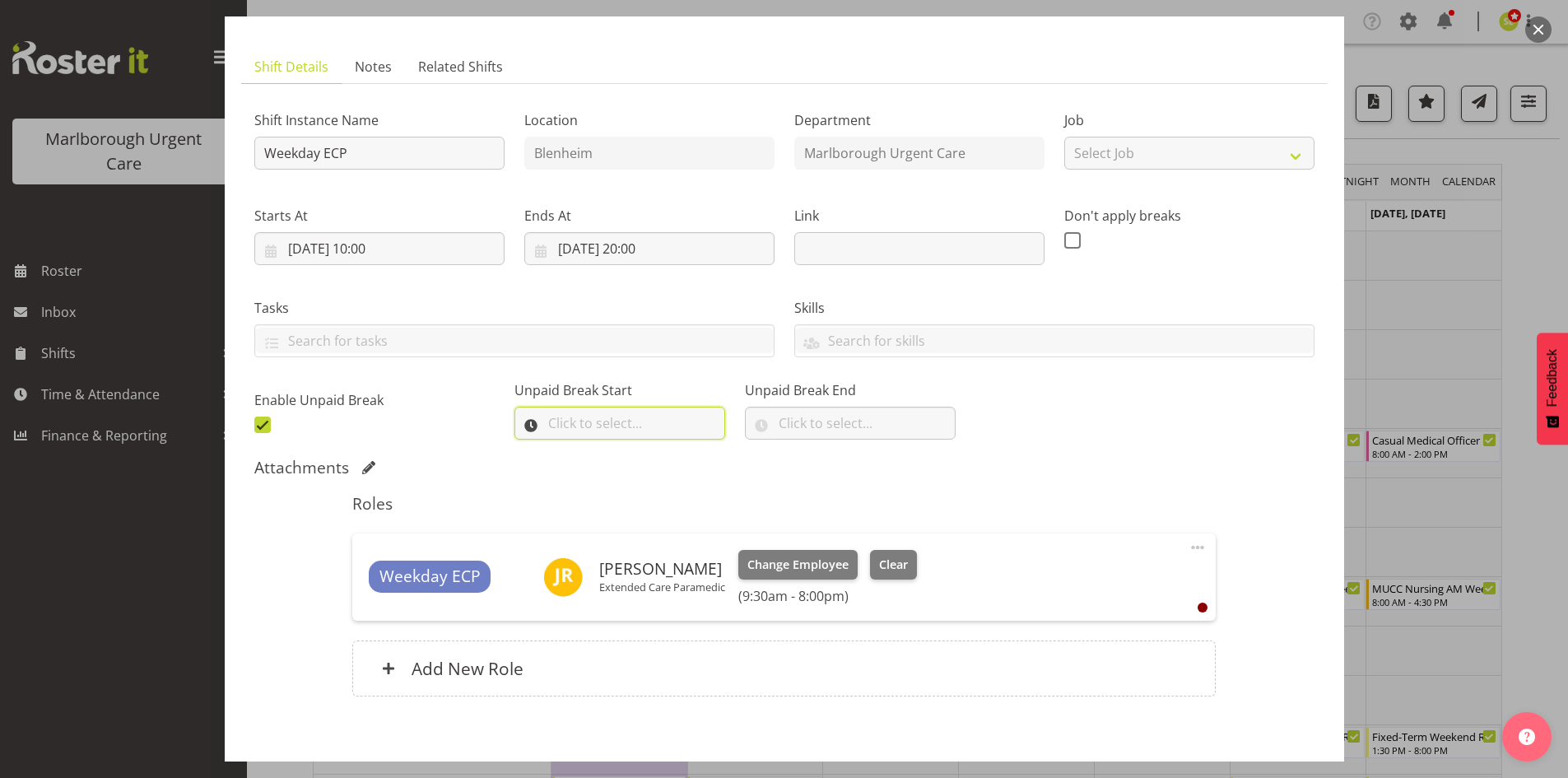
click at [584, 425] on input "text" at bounding box center [619, 422] width 211 height 32
click at [622, 460] on select "00 00 01 02 03 04 05 06 07 08 09 10 11 12 13 14 15 16 17 18 19 20 21 22 23" at bounding box center [627, 465] width 37 height 32
select select "14"
click at [608, 449] on select "00 00 01 02 03 04 05 06 07 08 09 10 11 12 13 14 15 16 17 18 19 20 21 22 23" at bounding box center [627, 465] width 37 height 32
click at [656, 467] on select "00 00 01 02 03 04 05 06 07 08 09 10 11 12 13 14 15 16 17 18 19 20 21 22 23 24 2…" at bounding box center [669, 465] width 37 height 32
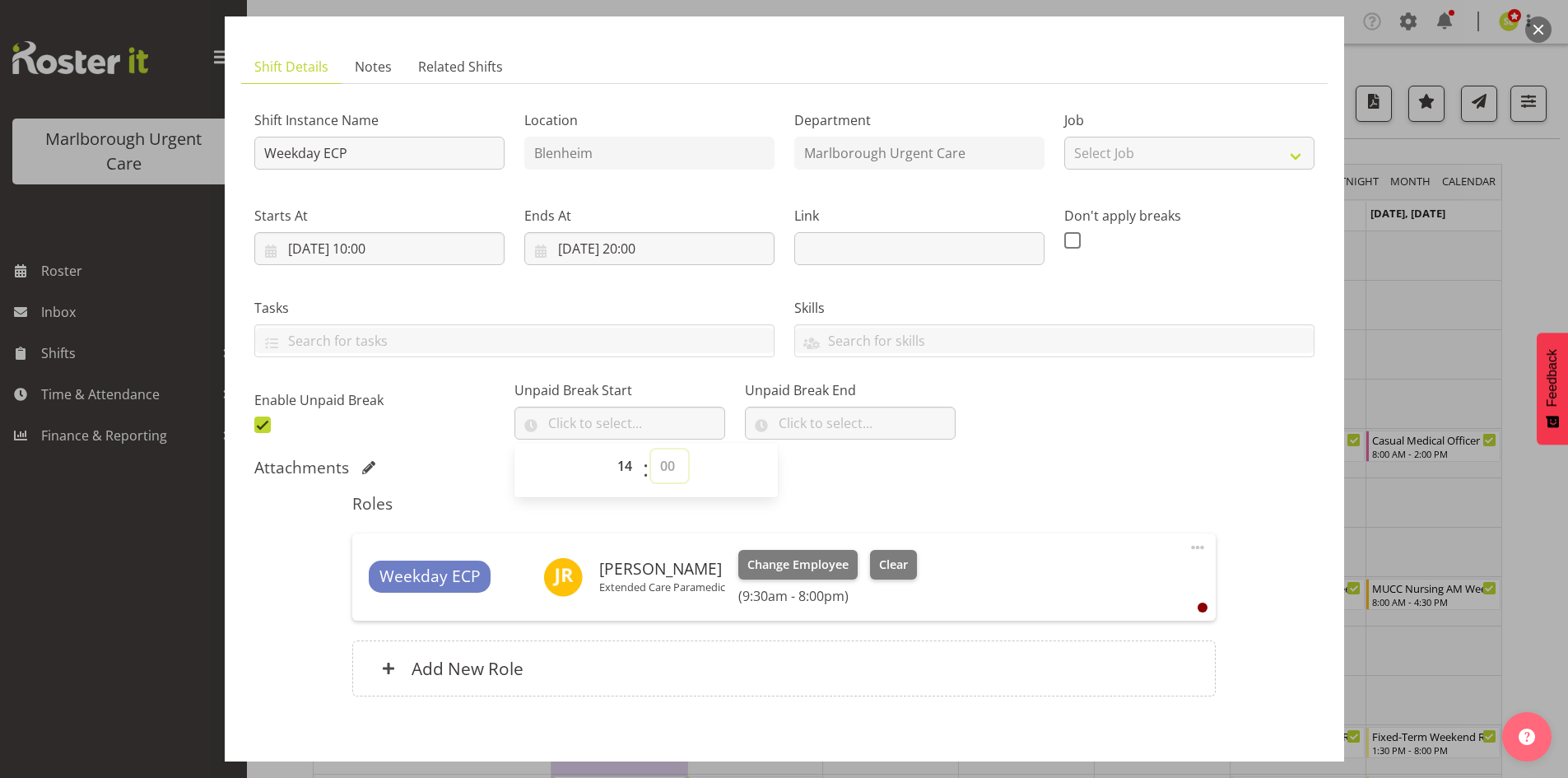
select select "30"
click at [651, 449] on select "00 00 01 02 03 04 05 06 07 08 09 10 11 12 13 14 15 16 17 18 19 20 21 22 23 24 2…" at bounding box center [669, 465] width 37 height 32
type input "14:30"
click at [788, 429] on input "text" at bounding box center [849, 422] width 211 height 32
click at [838, 470] on select "00 00 01 02 03 04 05 06 07 08 09 10 11 12 13 14 15 16 17 18 19 20 21 22 23" at bounding box center [857, 465] width 37 height 32
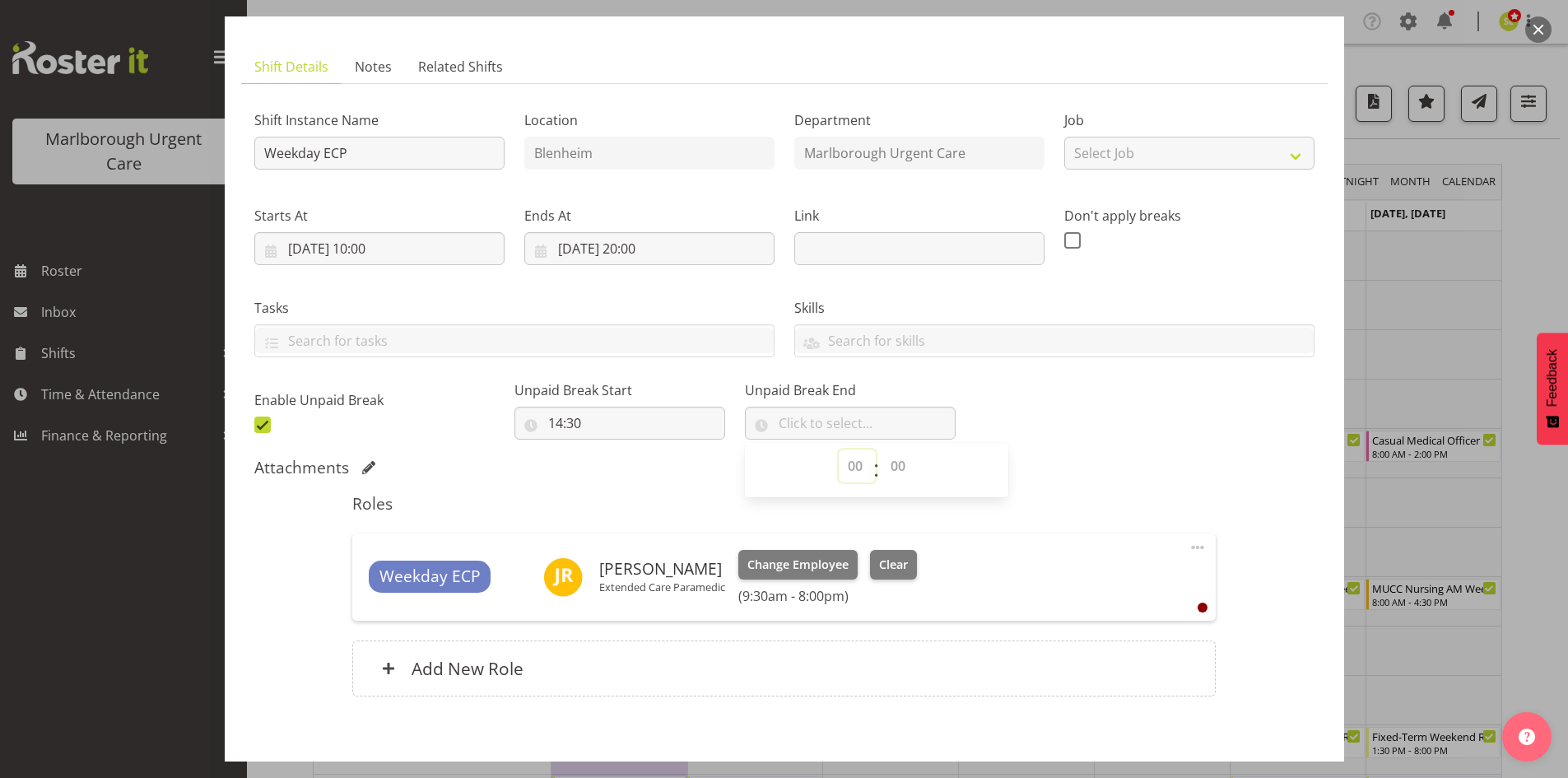
select select "15"
click at [838, 449] on select "00 00 01 02 03 04 05 06 07 08 09 10 11 12 13 14 15 16 17 18 19 20 21 22 23" at bounding box center [857, 465] width 37 height 32
click at [881, 468] on select "00 00 01 02 03 04 05 06 07 08 09 10 11 12 13 14 15 16 17 18 19 20 21 22 23 24 2…" at bounding box center [900, 465] width 37 height 32
select select "0"
click at [881, 449] on select "00 00 01 02 03 04 05 06 07 08 09 10 11 12 13 14 15 16 17 18 19 20 21 22 23 24 2…" at bounding box center [900, 465] width 37 height 32
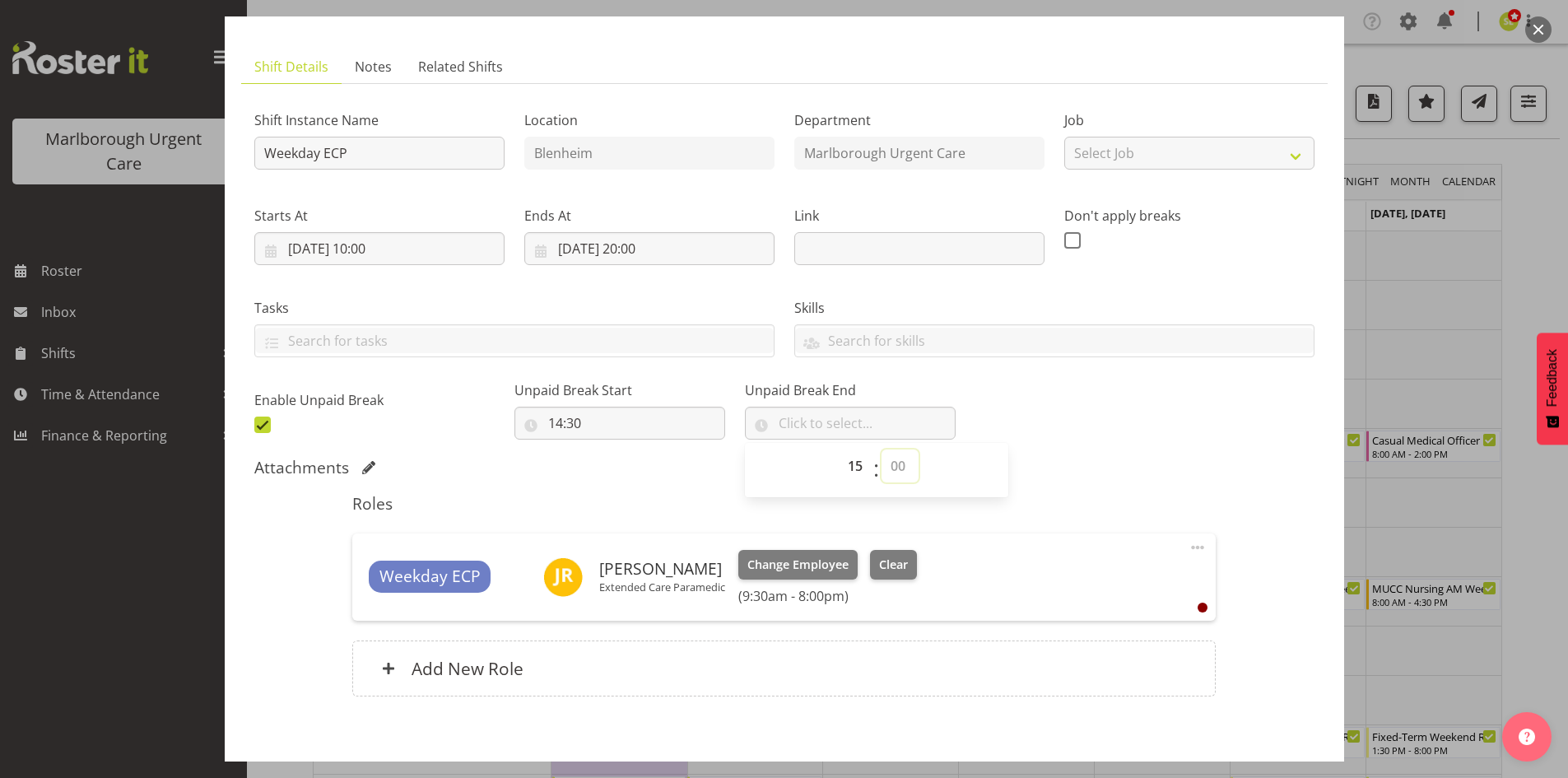
type input "15:00"
click at [1014, 446] on div "Shift Instance Name Weekday ECP Location [GEOGRAPHIC_DATA] Department [GEOGRAPH…" at bounding box center [784, 267] width 1080 height 360
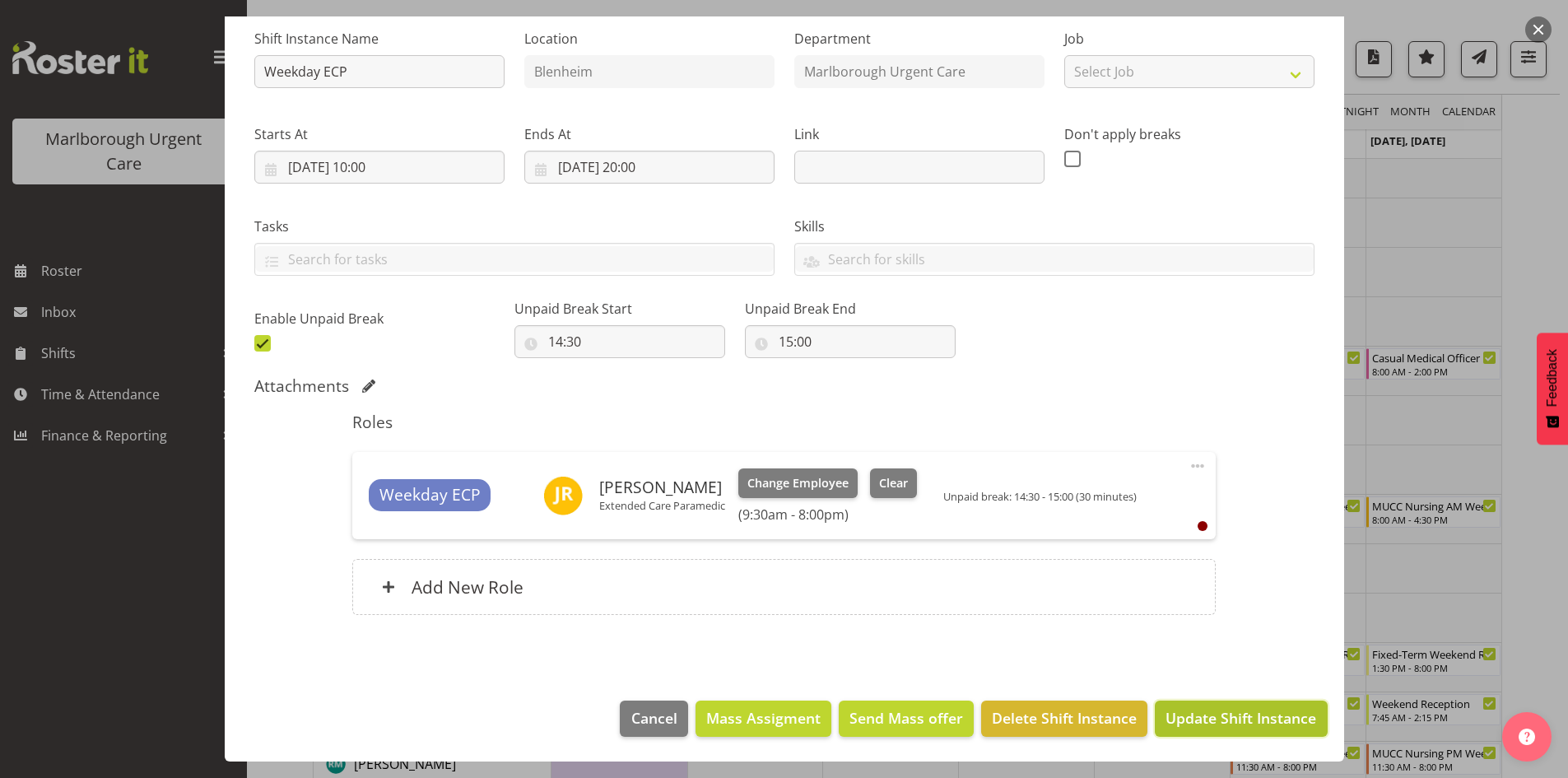
click at [1202, 720] on span "Update Shift Instance" at bounding box center [1240, 717] width 150 height 21
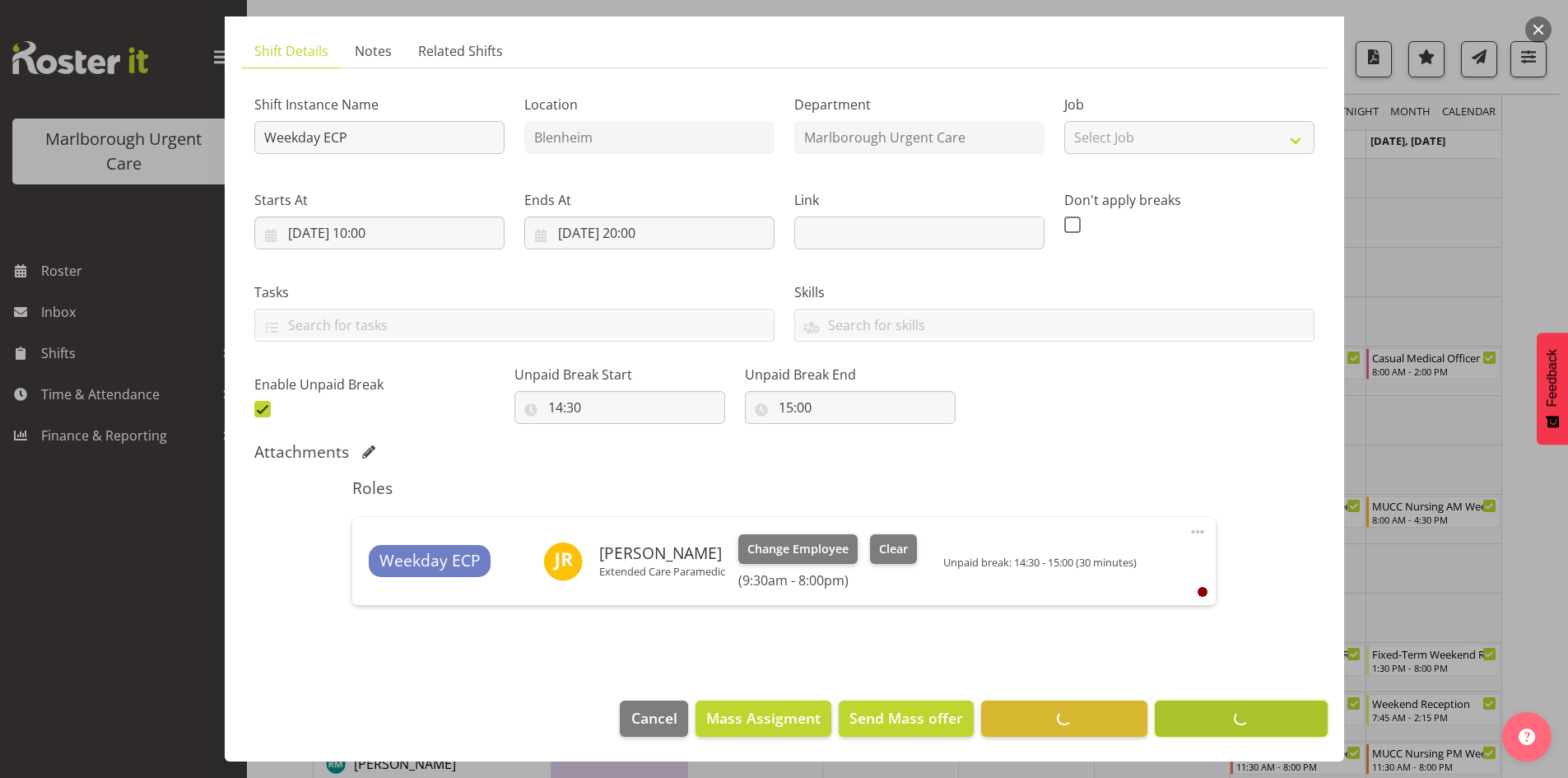
scroll to position [97, 0]
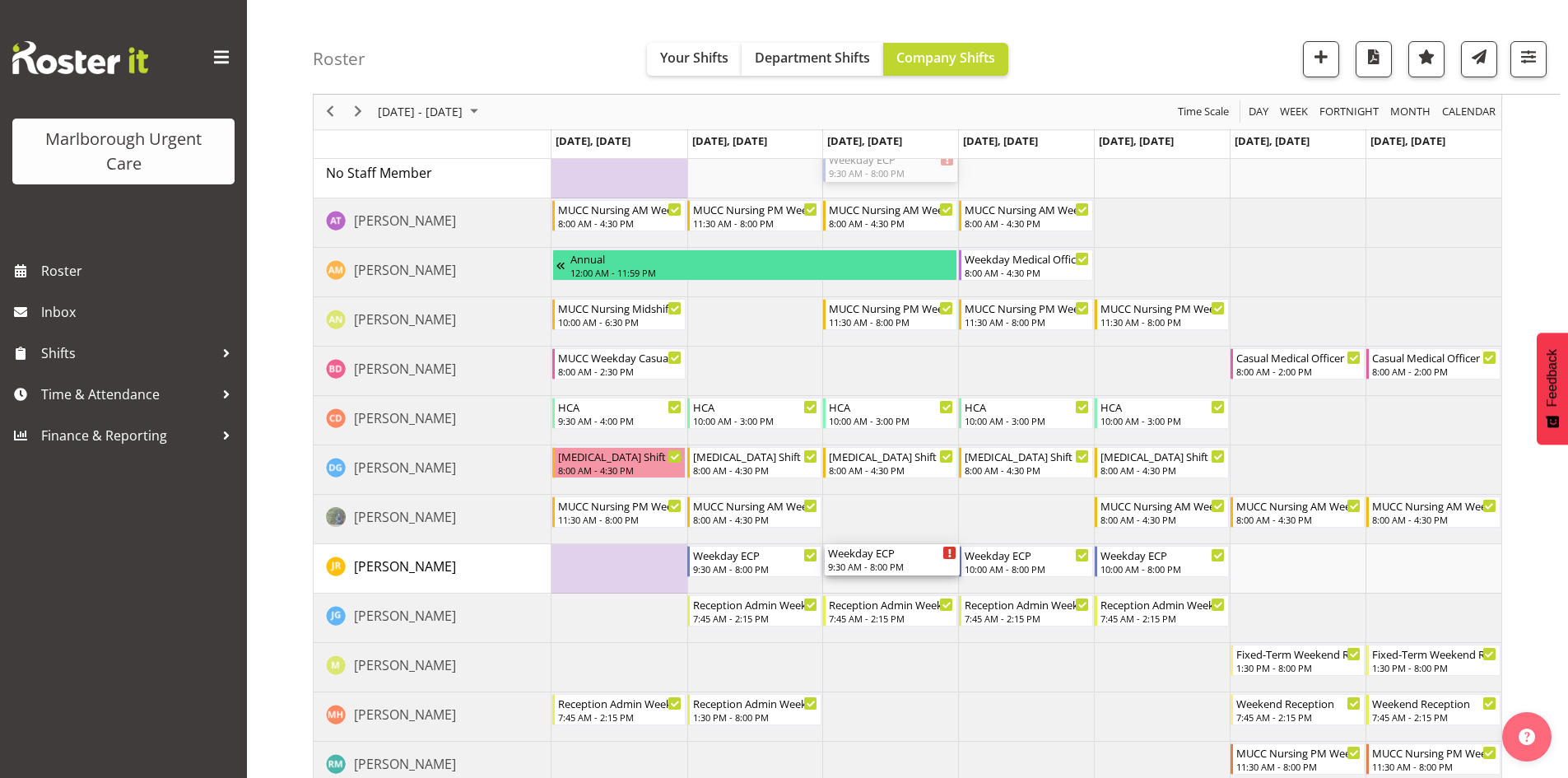
drag, startPoint x: 868, startPoint y: 171, endPoint x: 881, endPoint y: 578, distance: 407.2
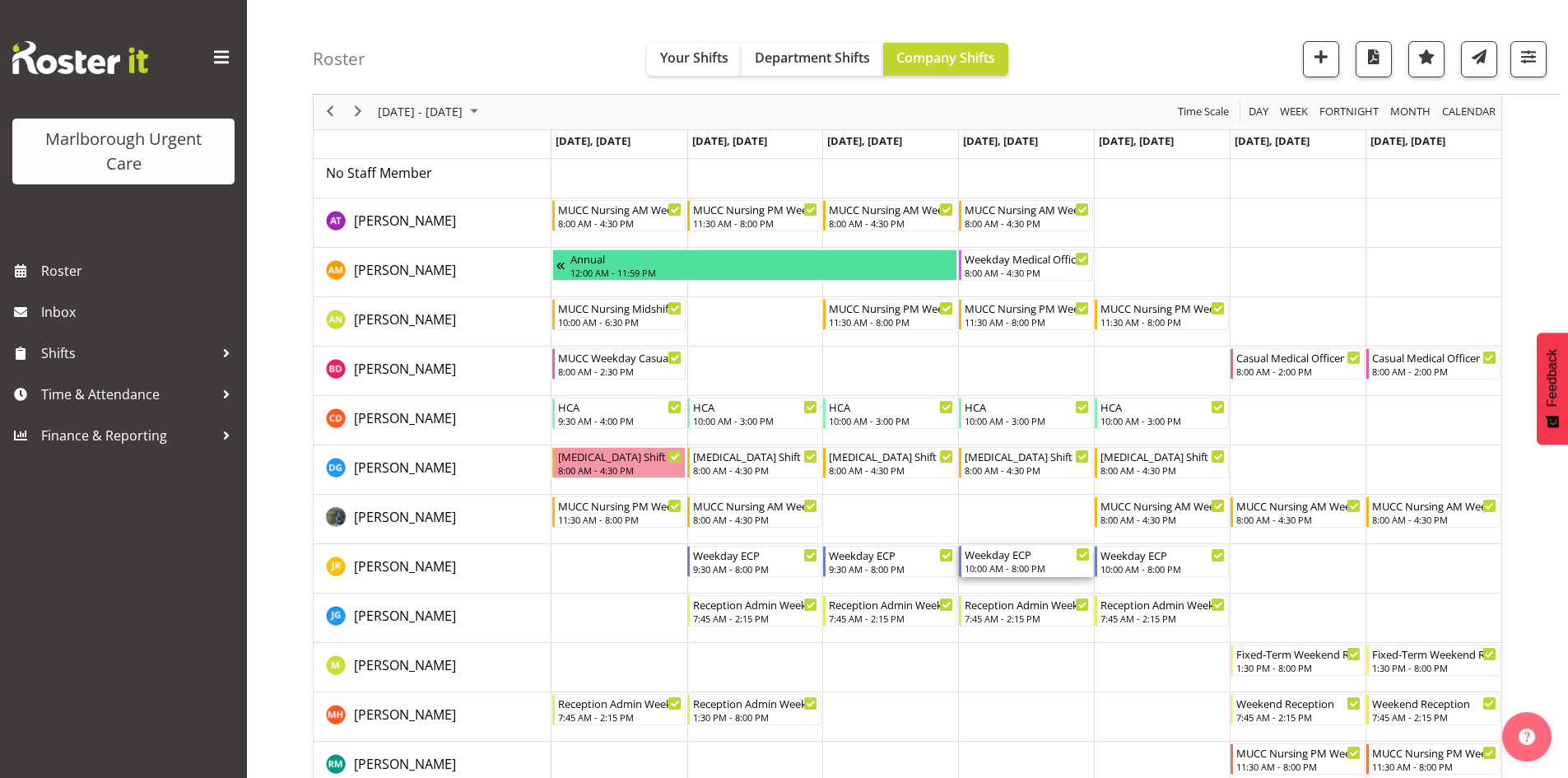
click at [1011, 559] on div "Weekday ECP" at bounding box center [1027, 554] width 125 height 17
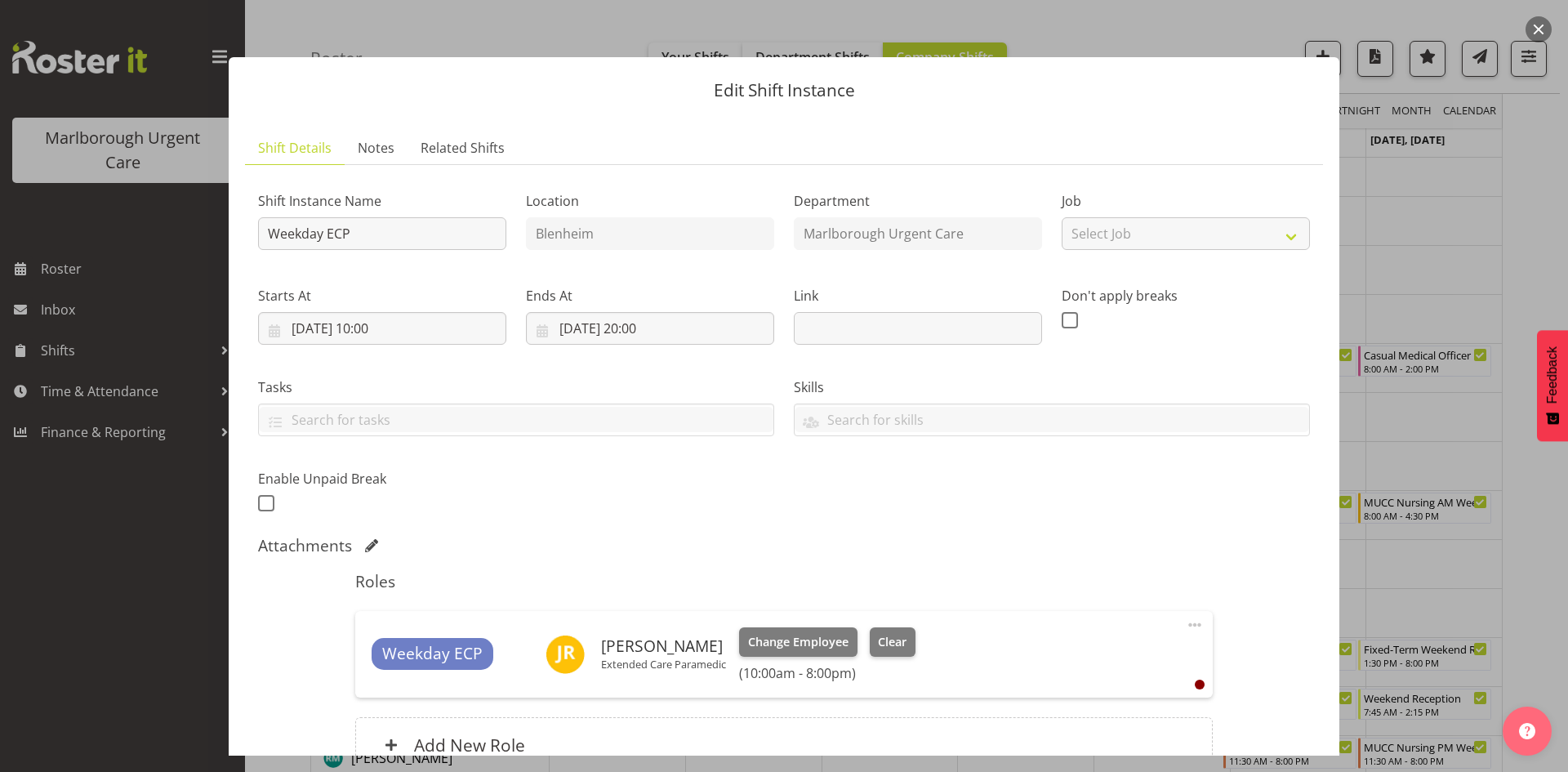
click at [1185, 617] on span at bounding box center [1194, 625] width 19 height 19
click at [1117, 650] on link "Edit" at bounding box center [1126, 661] width 157 height 29
select select "9"
select select "2025"
select select "10"
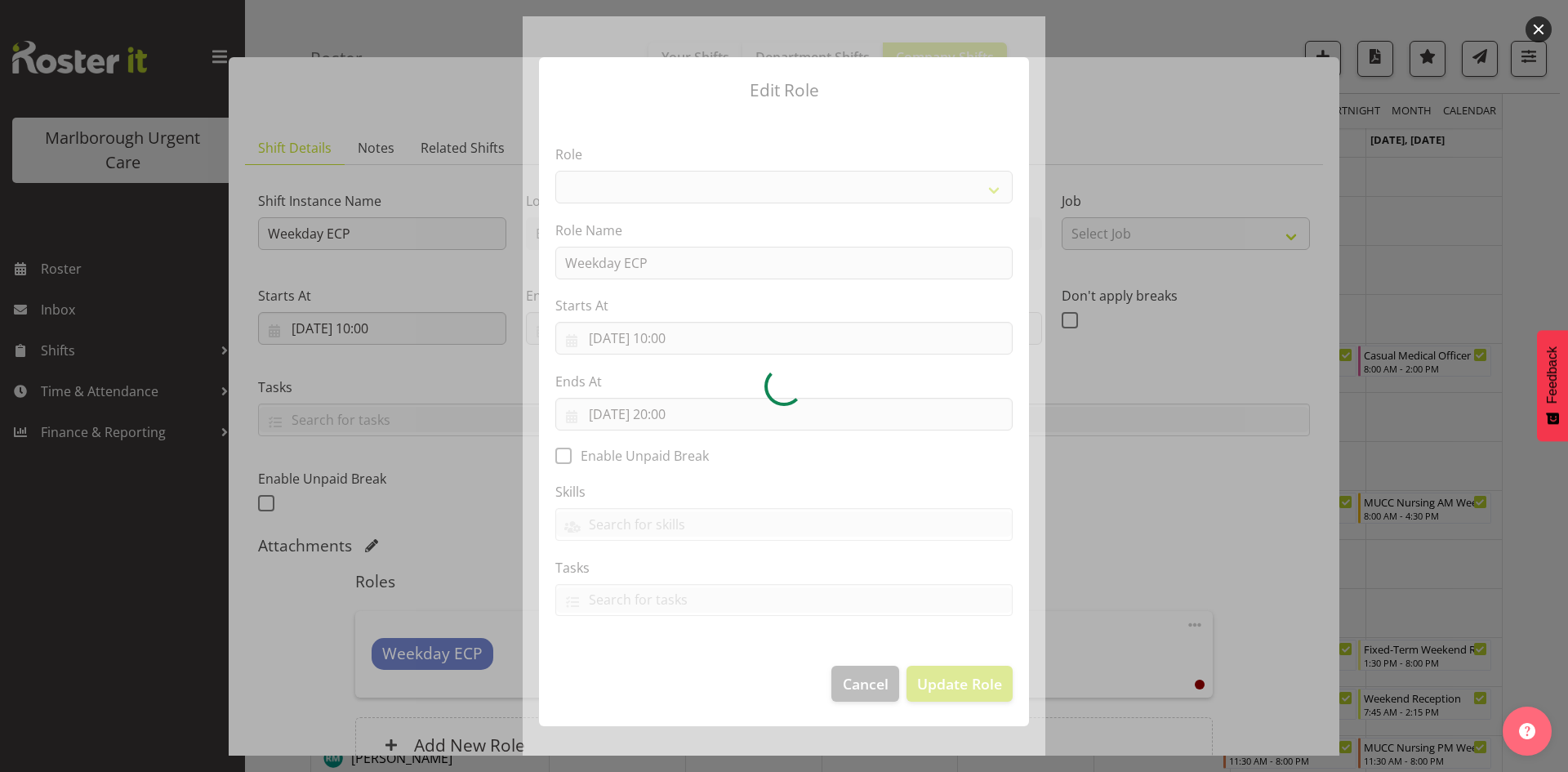
select select "1570"
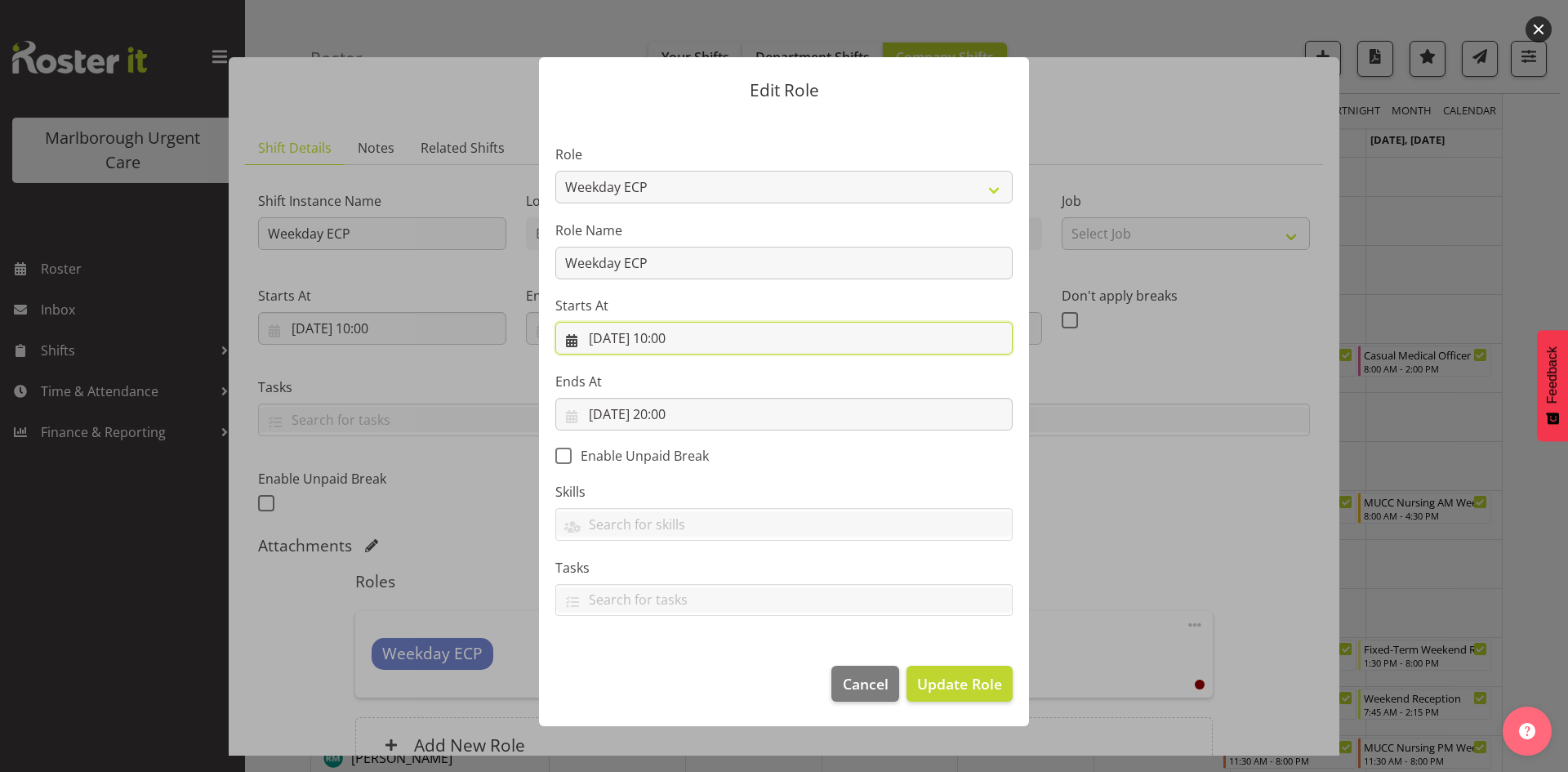
click at [699, 341] on input "[DATE] 10:00" at bounding box center [784, 337] width 457 height 32
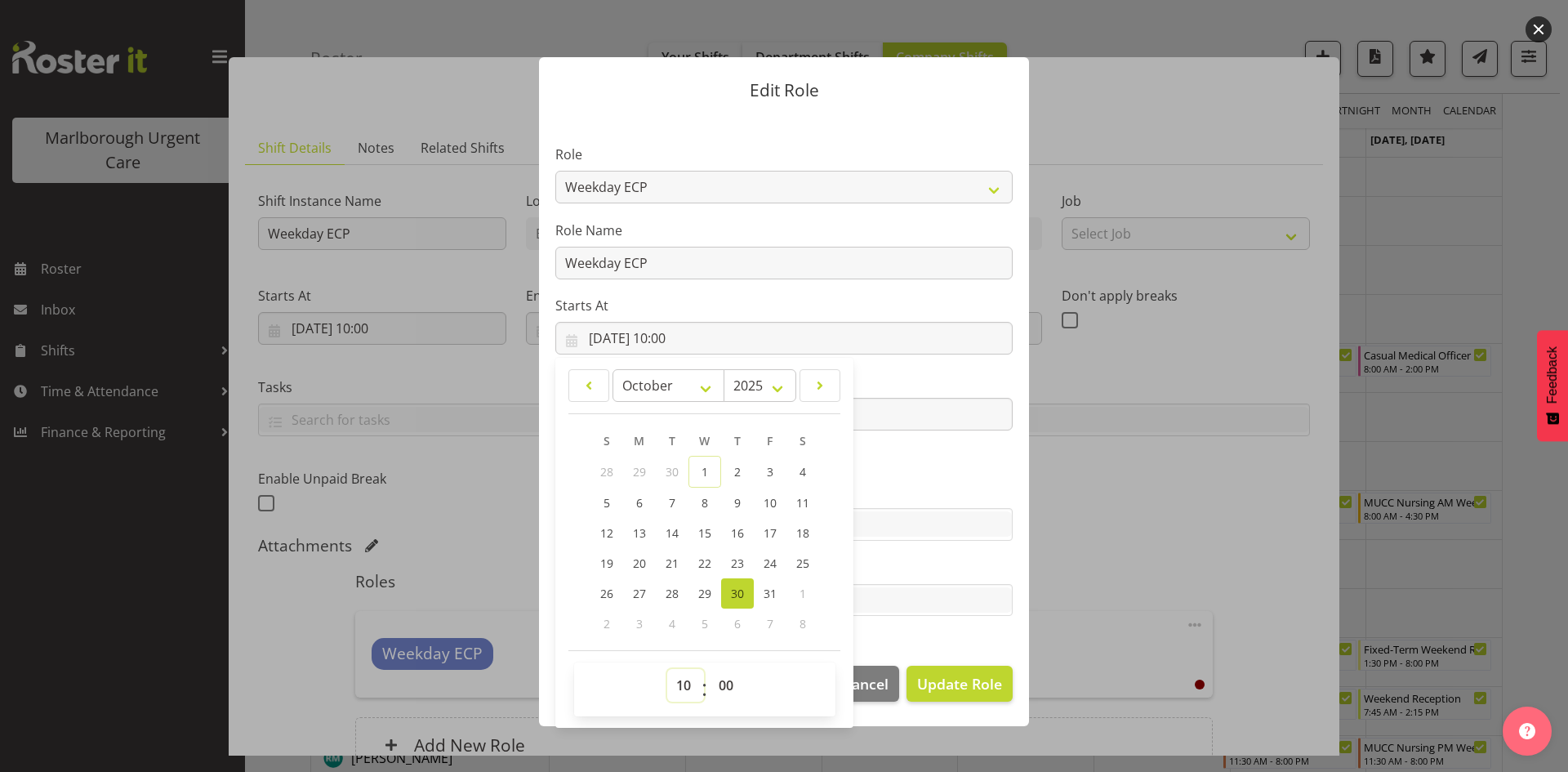
click at [680, 687] on select "00 01 02 03 04 05 06 07 08 09 10 11 12 13 14 15 16 17 18 19 20 21 22 23" at bounding box center [685, 684] width 37 height 32
select select "9"
click at [667, 669] on select "00 01 02 03 04 05 06 07 08 09 10 11 12 13 14 15 16 17 18 19 20 21 22 23" at bounding box center [685, 684] width 37 height 32
type input "[DATE] 09:00"
click at [731, 684] on select "00 01 02 03 04 05 06 07 08 09 10 11 12 13 14 15 16 17 18 19 20 21 22 23 24 25 2…" at bounding box center [728, 684] width 37 height 32
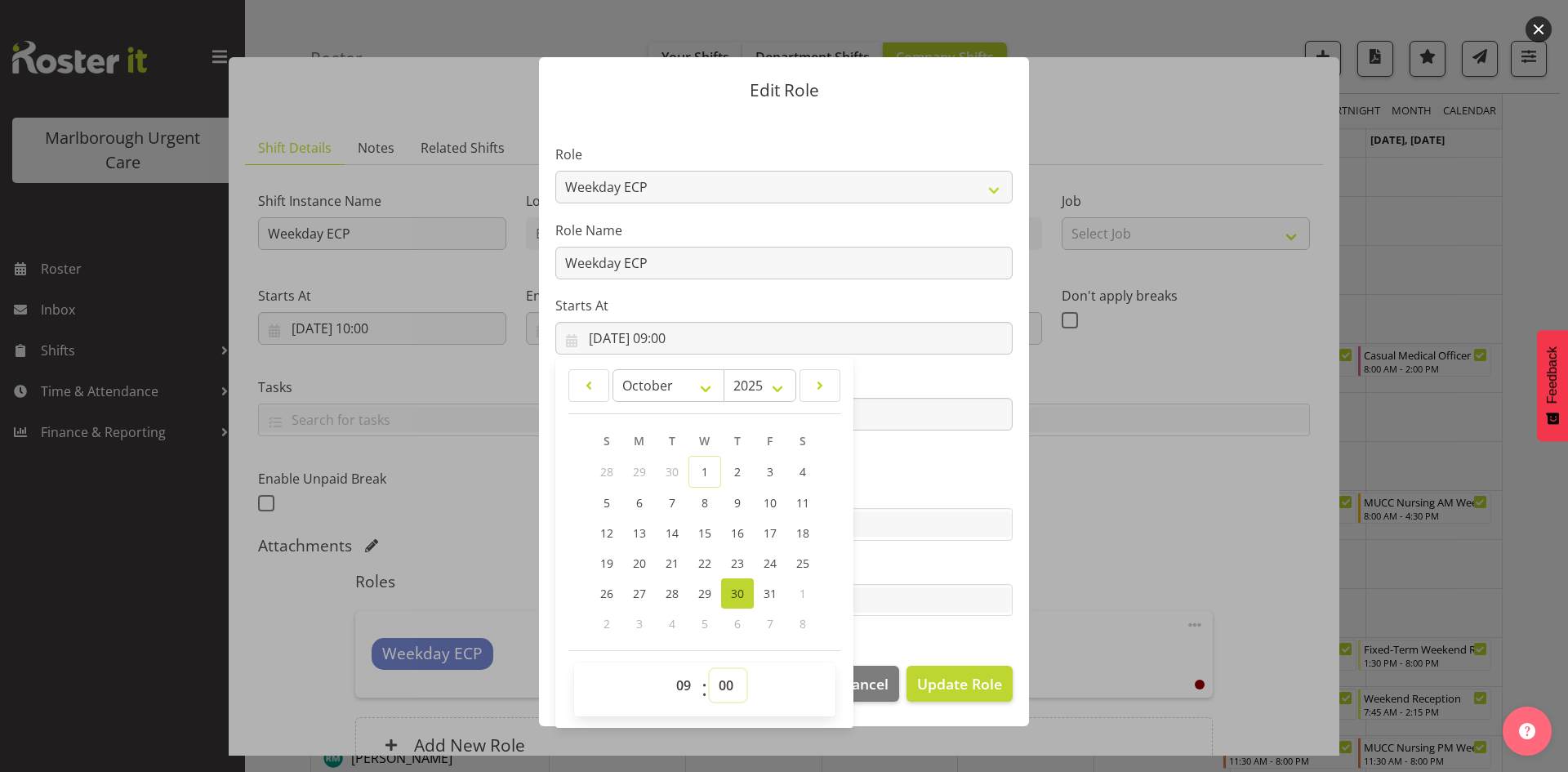
select select "30"
click at [709, 669] on select "00 01 02 03 04 05 06 07 08 09 10 11 12 13 14 15 16 17 18 19 20 21 22 23 24 25 2…" at bounding box center [728, 684] width 37 height 32
type input "[DATE] 09:30"
click at [923, 608] on input "text" at bounding box center [784, 599] width 456 height 25
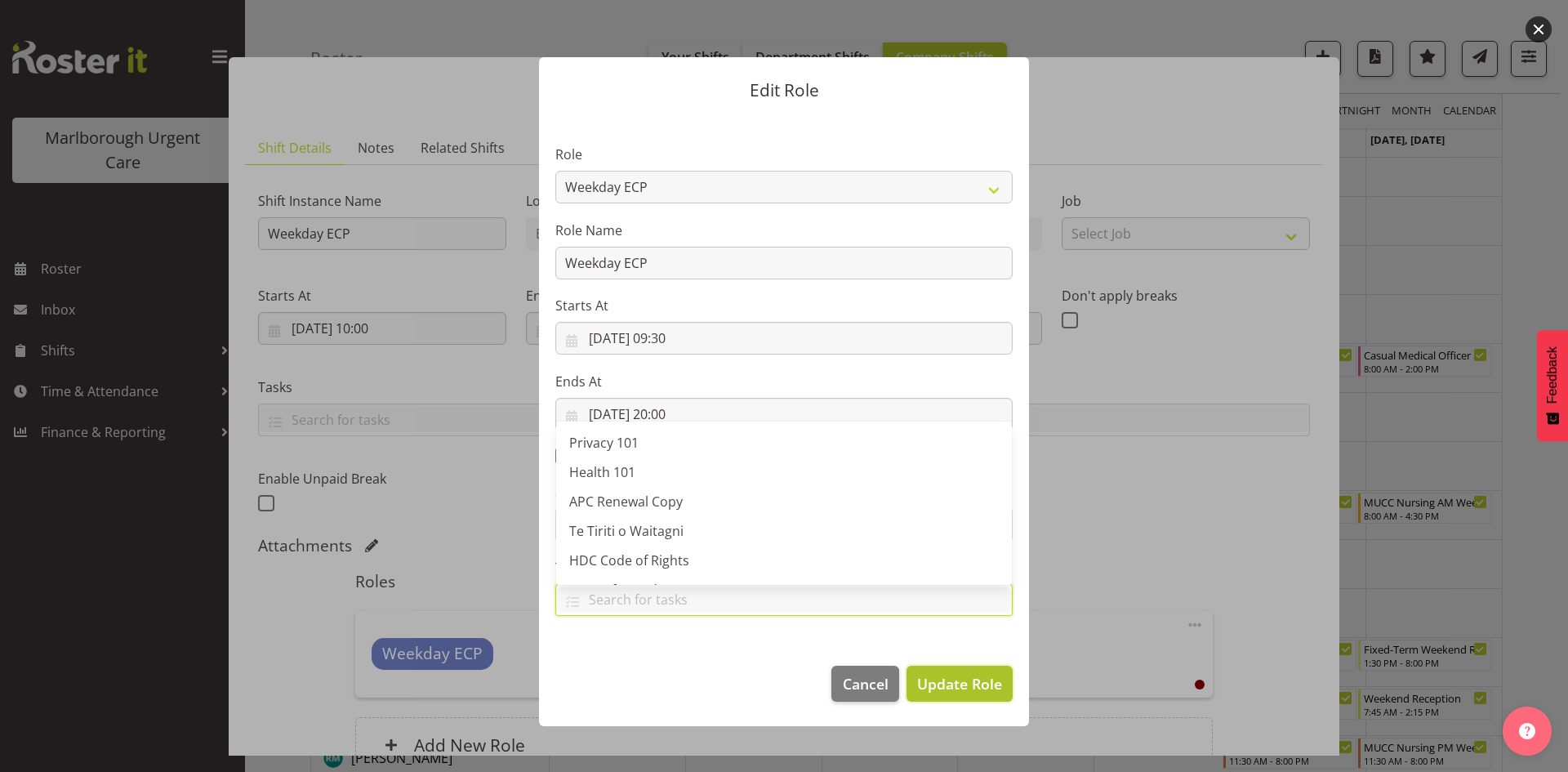
click at [968, 681] on span "Update Role" at bounding box center [960, 683] width 85 height 21
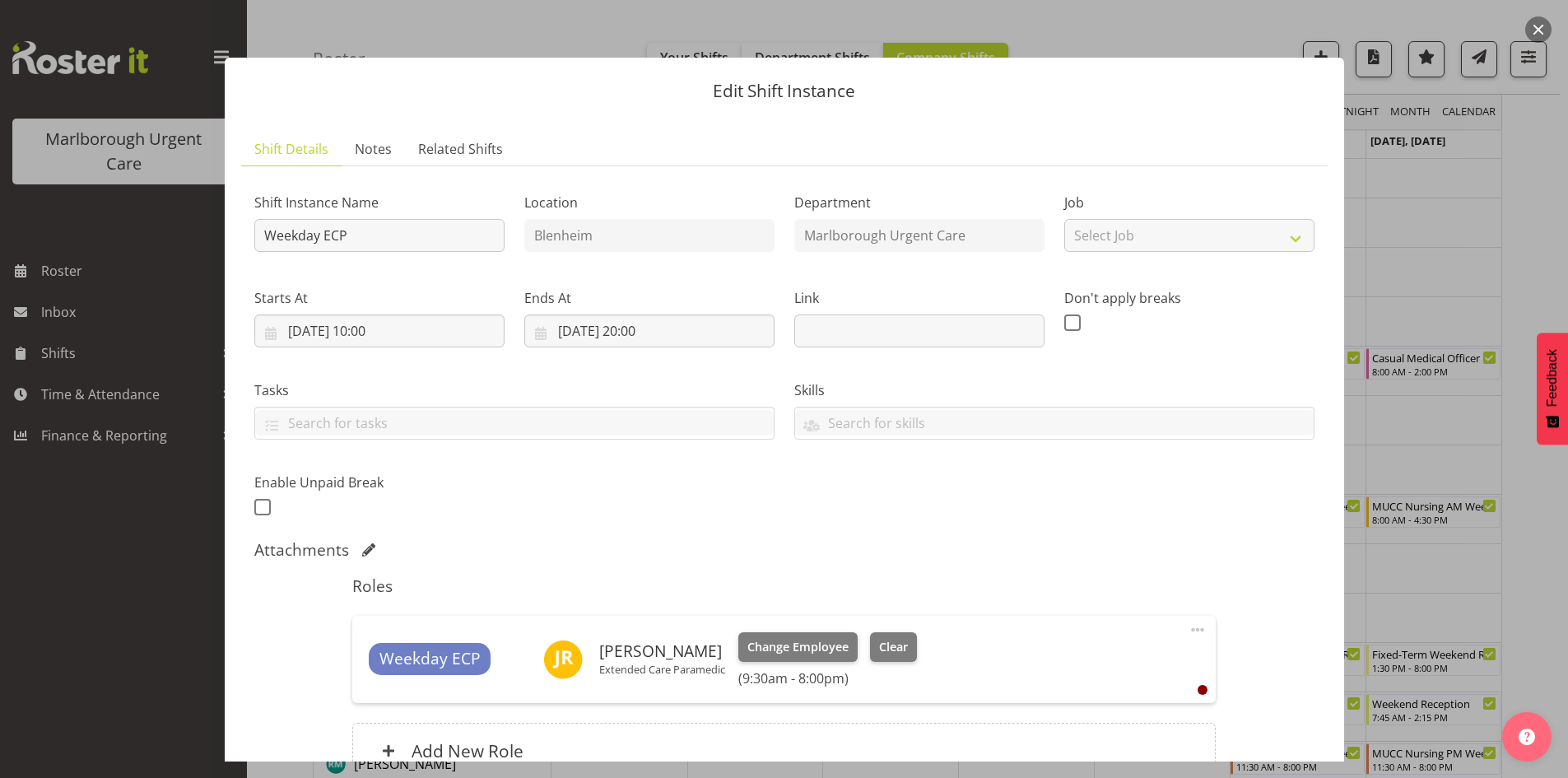
click at [280, 510] on div "Enable Unpaid Break" at bounding box center [379, 496] width 250 height 47
click at [266, 509] on span at bounding box center [263, 507] width 17 height 17
click at [265, 509] on input "checkbox" at bounding box center [260, 507] width 11 height 11
checkbox input "true"
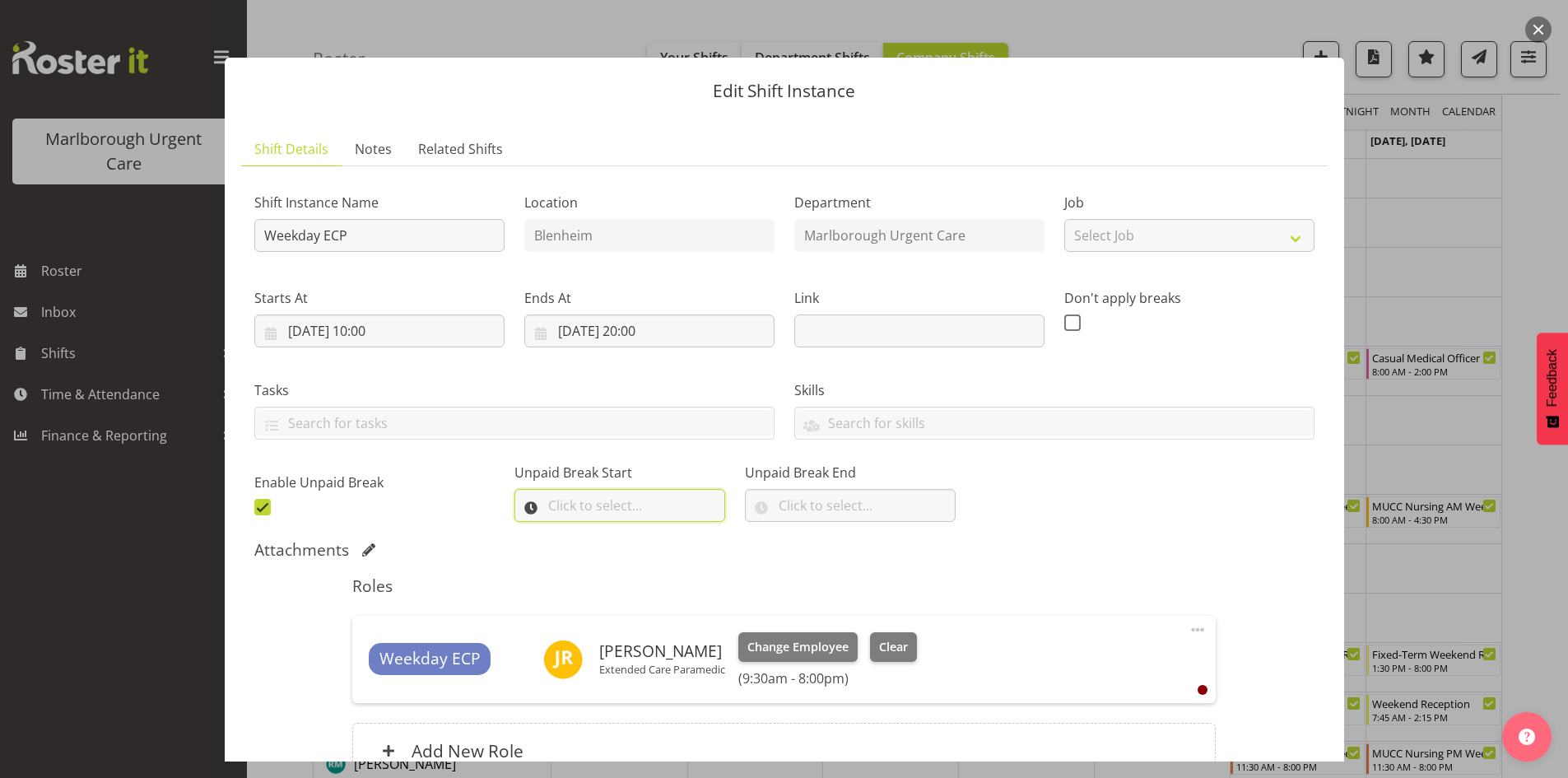
click at [579, 512] on input "text" at bounding box center [619, 505] width 211 height 32
click at [628, 551] on select "00 00 01 02 03 04 05 06 07 08 09 10 11 12 13 14 15 16 17 18 19 20 21 22 23" at bounding box center [627, 548] width 37 height 32
select select "14"
click at [608, 532] on select "00 00 01 02 03 04 05 06 07 08 09 10 11 12 13 14 15 16 17 18 19 20 21 22 23" at bounding box center [627, 548] width 37 height 32
click at [667, 550] on select "00 00 01 02 03 04 05 06 07 08 09 10 11 12 13 14 15 16 17 18 19 20 21 22 23 24 2…" at bounding box center [669, 548] width 37 height 32
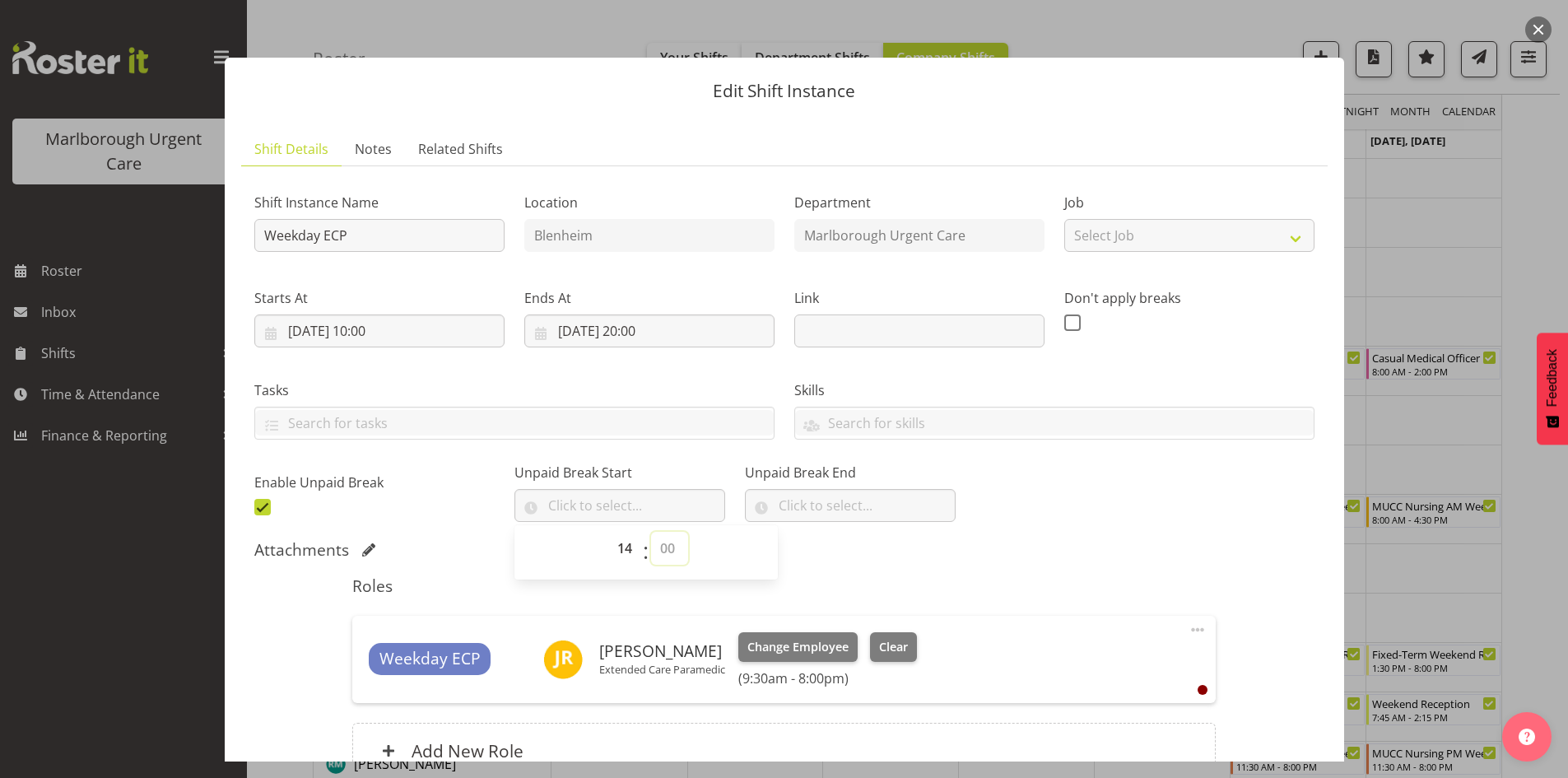
select select "30"
click at [651, 532] on select "00 00 01 02 03 04 05 06 07 08 09 10 11 12 13 14 15 16 17 18 19 20 21 22 23 24 2…" at bounding box center [669, 548] width 37 height 32
type input "14:30"
click at [792, 511] on input "text" at bounding box center [849, 505] width 211 height 32
click at [838, 554] on select "00 00 01 02 03 04 05 06 07 08 09 10 11 12 13 14 15 16 17 18 19 20 21 22 23" at bounding box center [857, 548] width 37 height 32
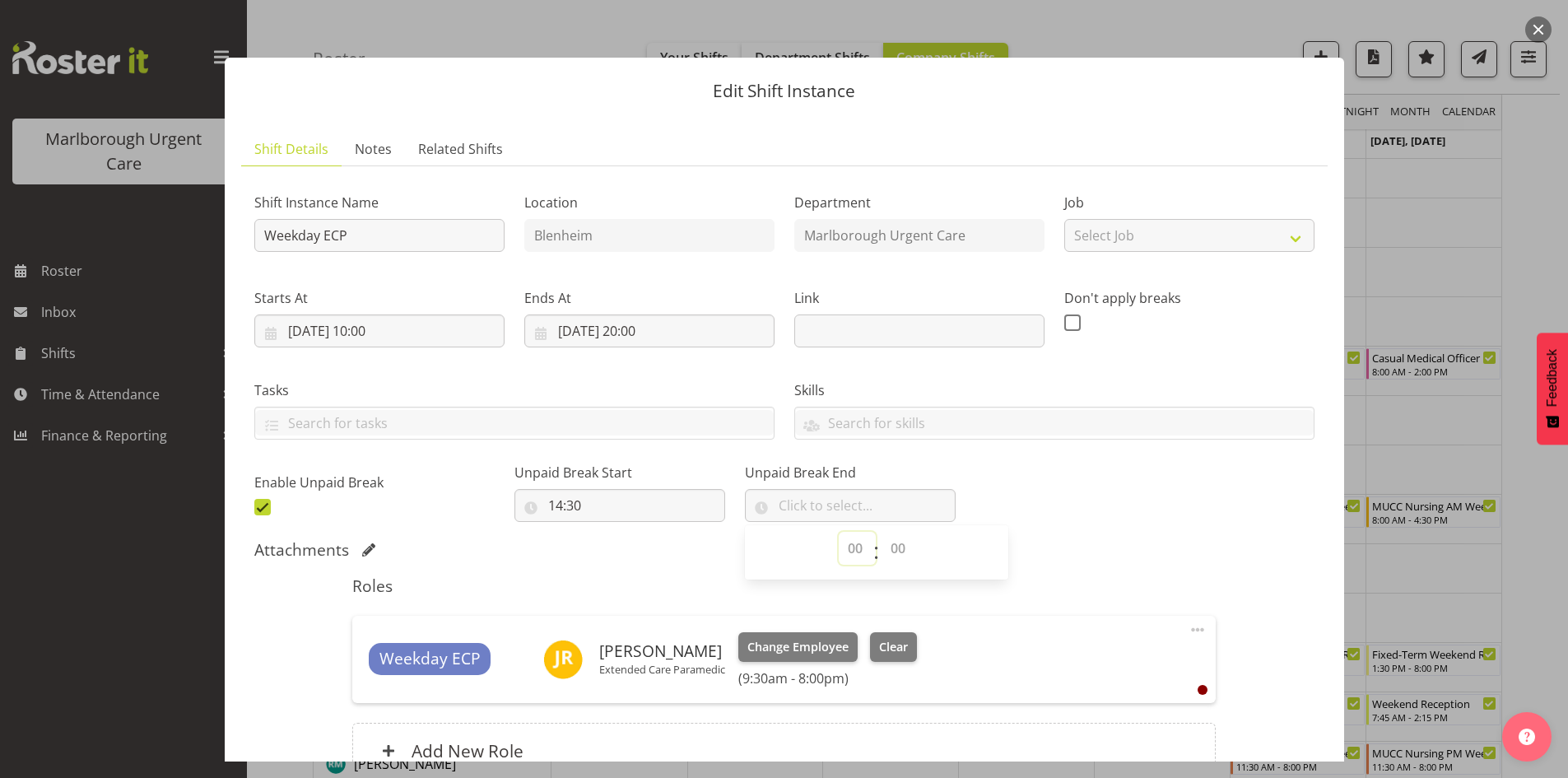
select select "15"
click at [838, 532] on select "00 00 01 02 03 04 05 06 07 08 09 10 11 12 13 14 15 16 17 18 19 20 21 22 23" at bounding box center [857, 548] width 37 height 32
click at [881, 551] on select "00 00 01 02 03 04 05 06 07 08 09 10 11 12 13 14 15 16 17 18 19 20 21 22 23 24 2…" at bounding box center [900, 548] width 37 height 32
select select "0"
click at [881, 532] on select "00 00 01 02 03 04 05 06 07 08 09 10 11 12 13 14 15 16 17 18 19 20 21 22 23 24 2…" at bounding box center [900, 548] width 37 height 32
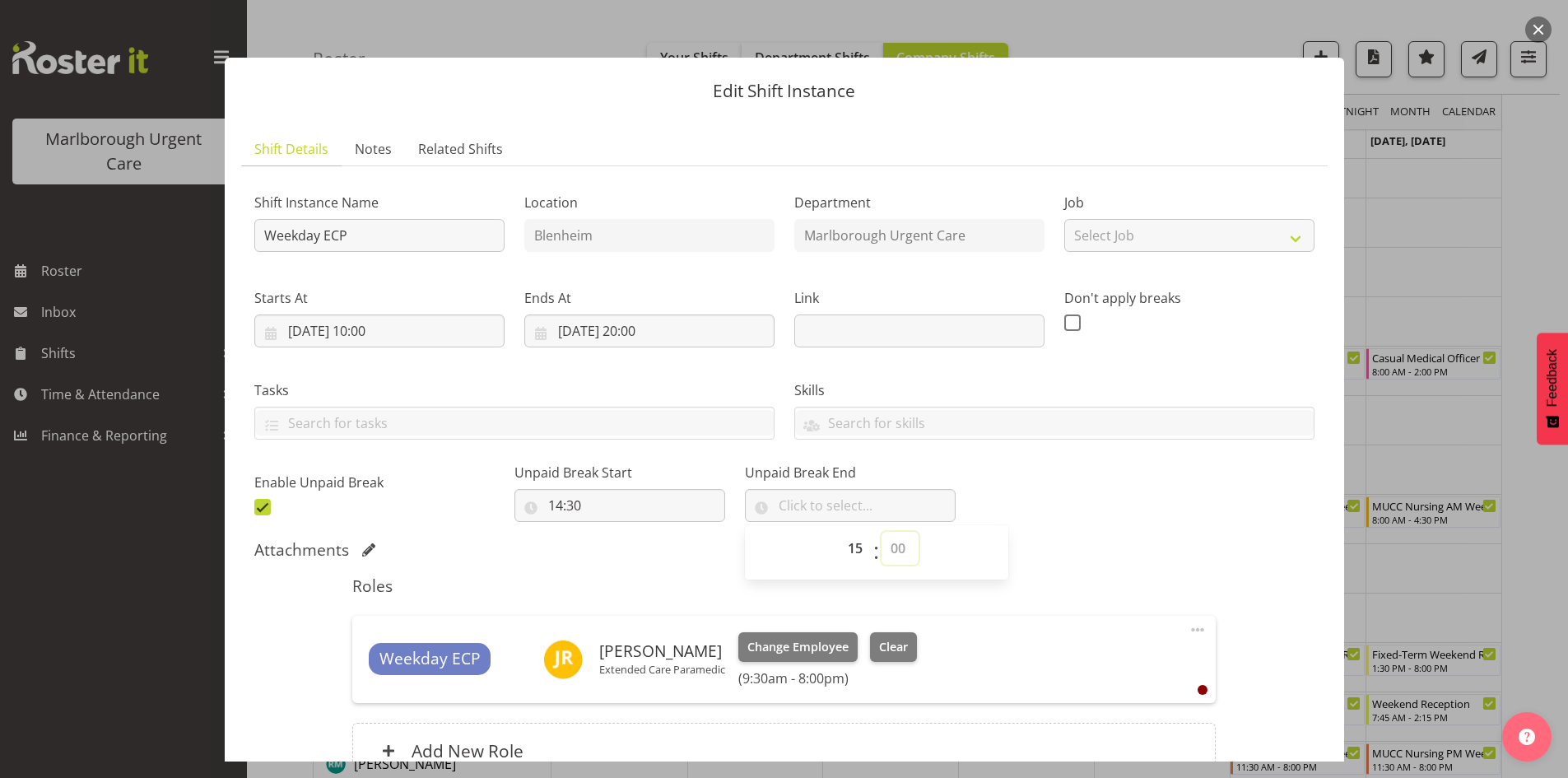
type input "15:00"
click at [1023, 514] on div "Shift Instance Name Weekday ECP Location [GEOGRAPHIC_DATA] Department [GEOGRAPH…" at bounding box center [784, 350] width 1080 height 360
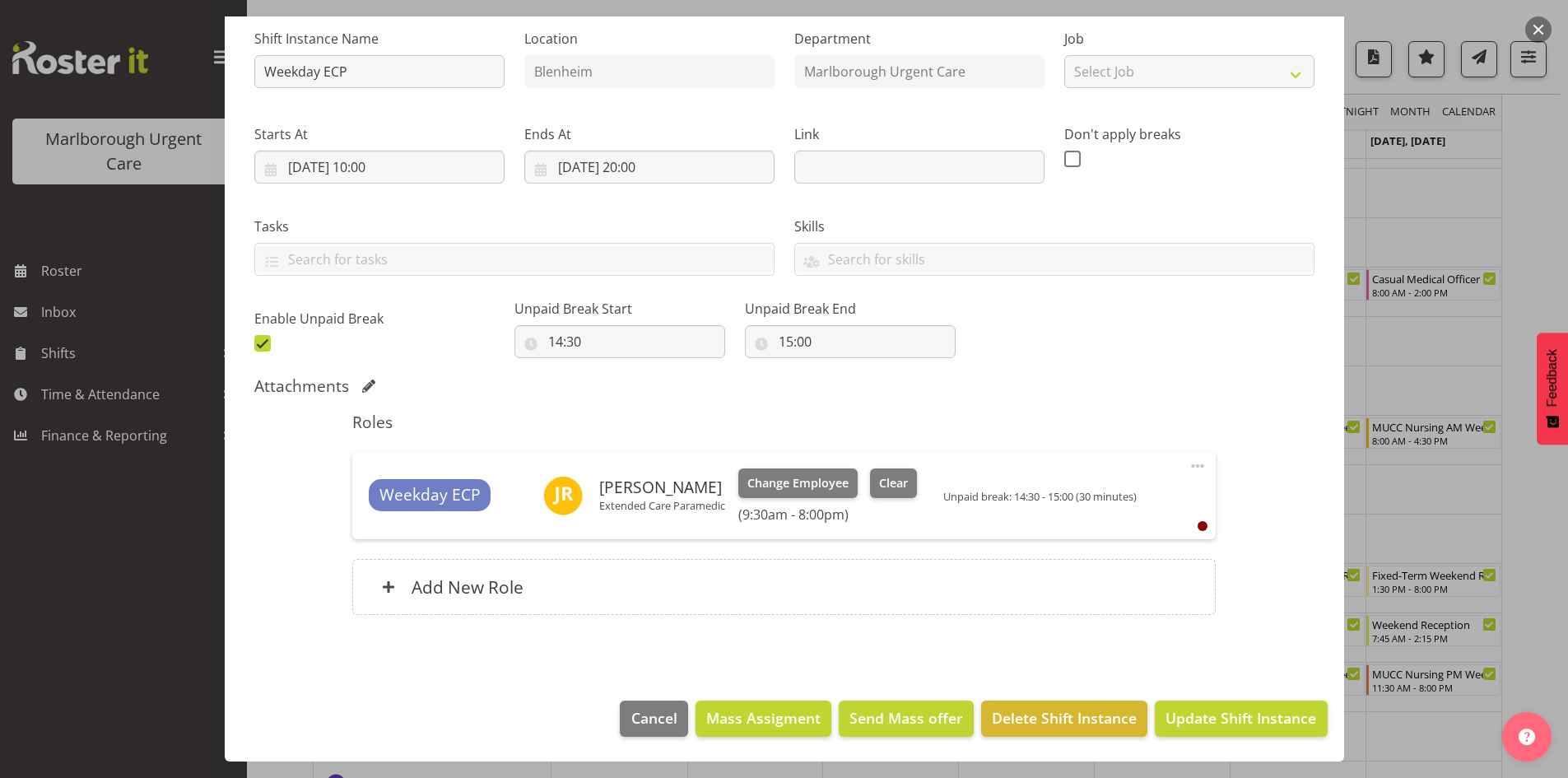
scroll to position [164, 0]
click at [1238, 728] on span "Update Shift Instance" at bounding box center [1240, 717] width 150 height 21
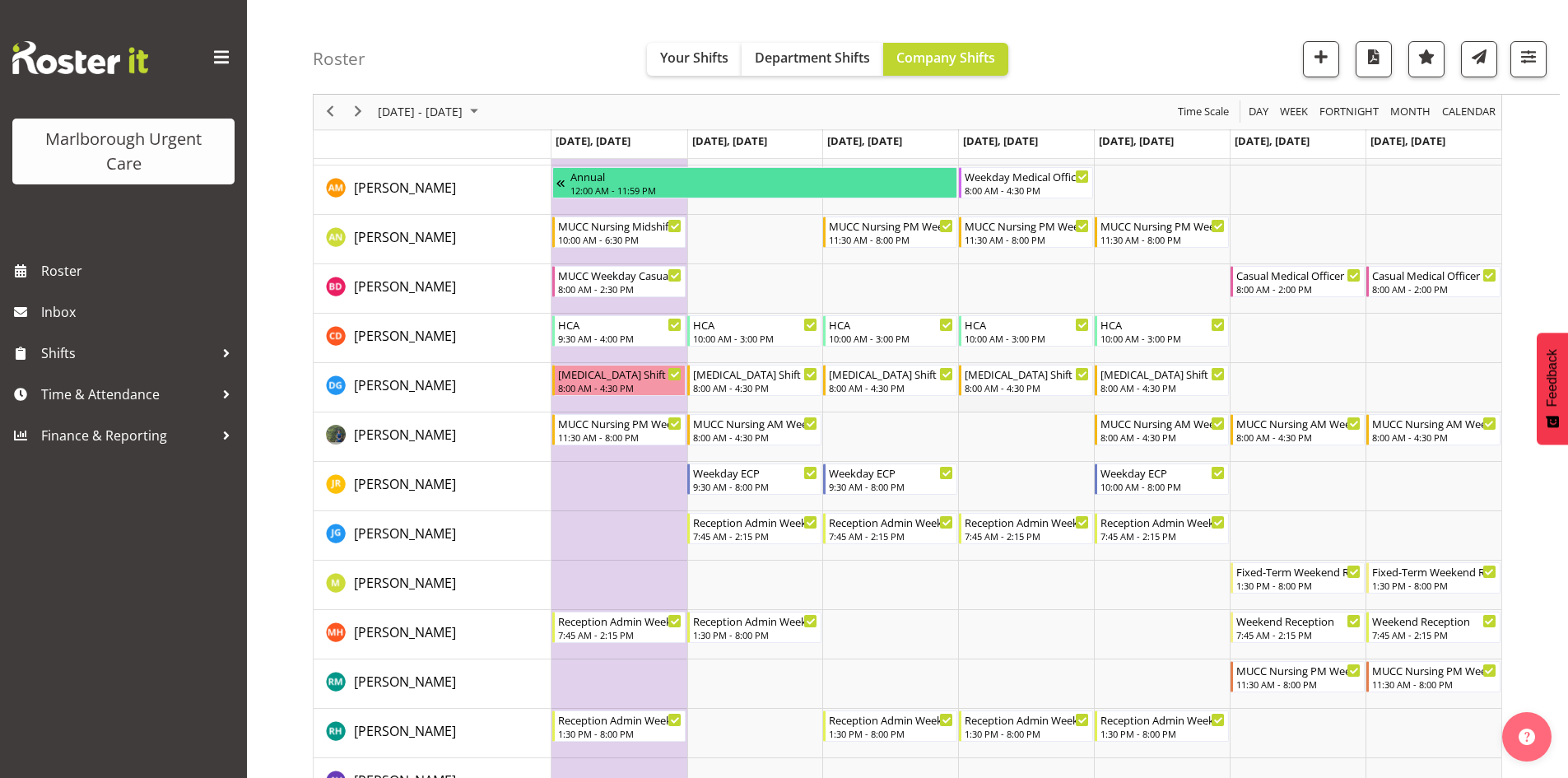
scroll to position [0, 0]
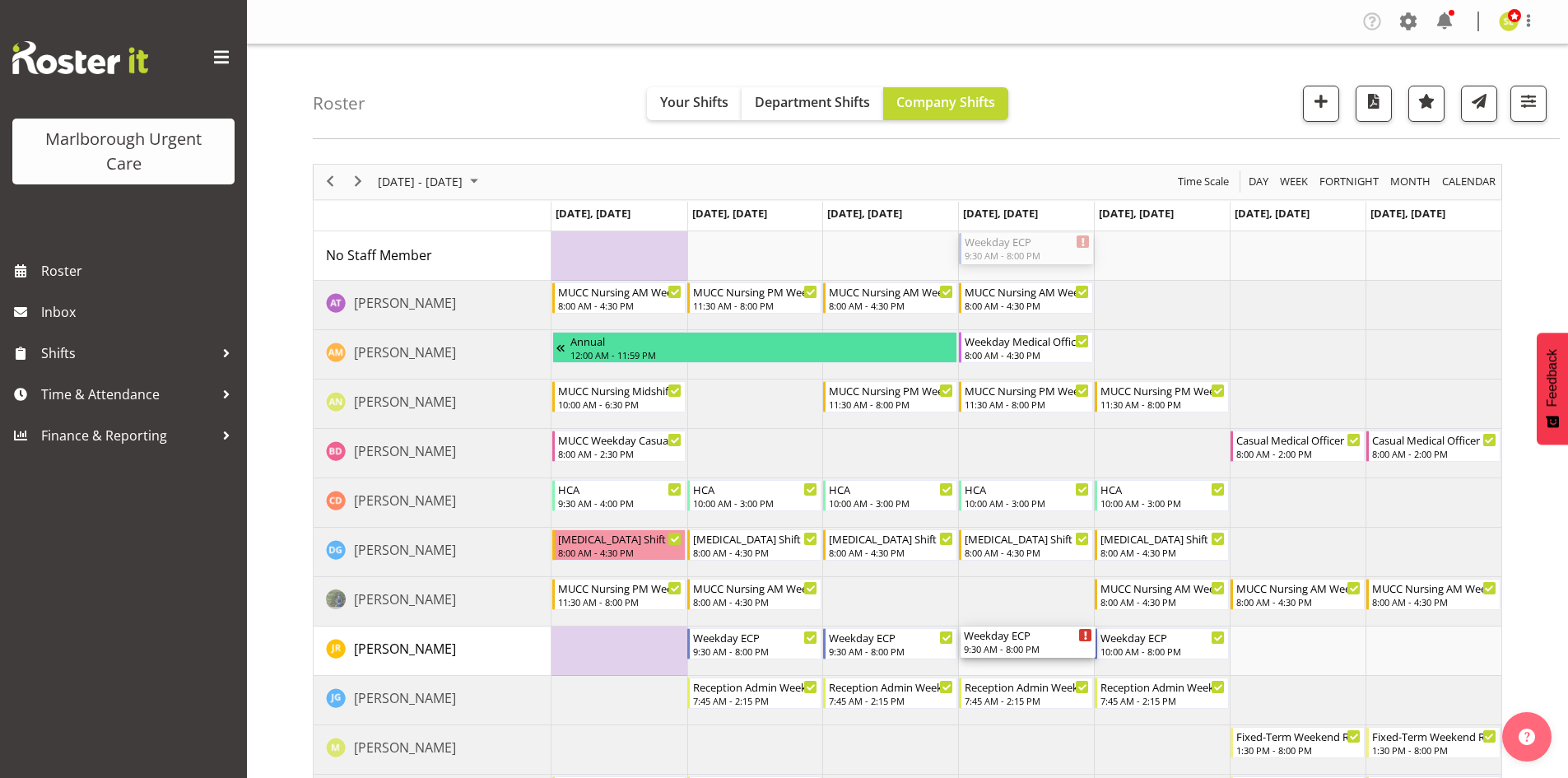
drag, startPoint x: 1026, startPoint y: 250, endPoint x: 1044, endPoint y: 628, distance: 378.4
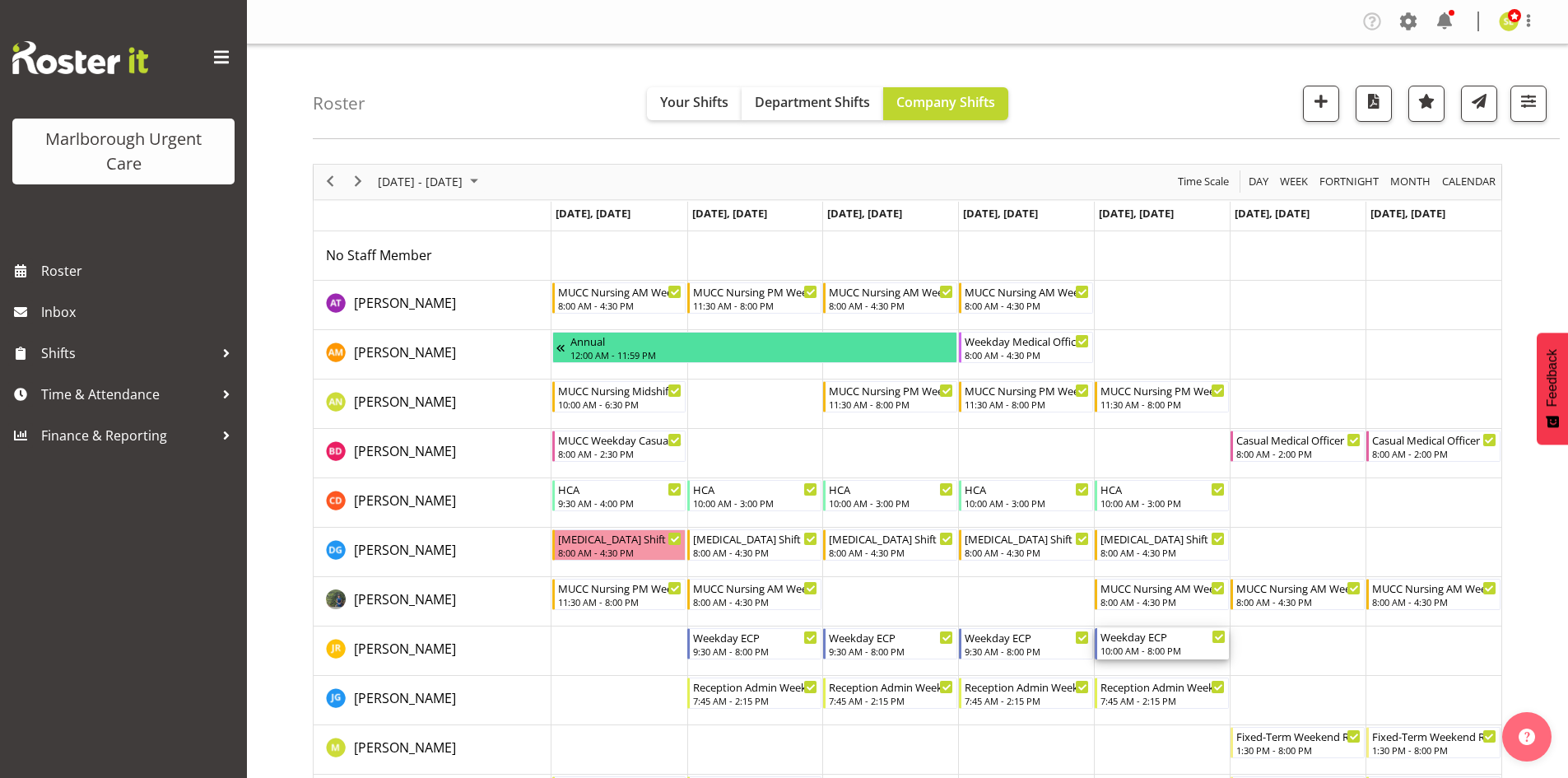
click at [1186, 641] on div "Weekday ECP" at bounding box center [1162, 636] width 125 height 17
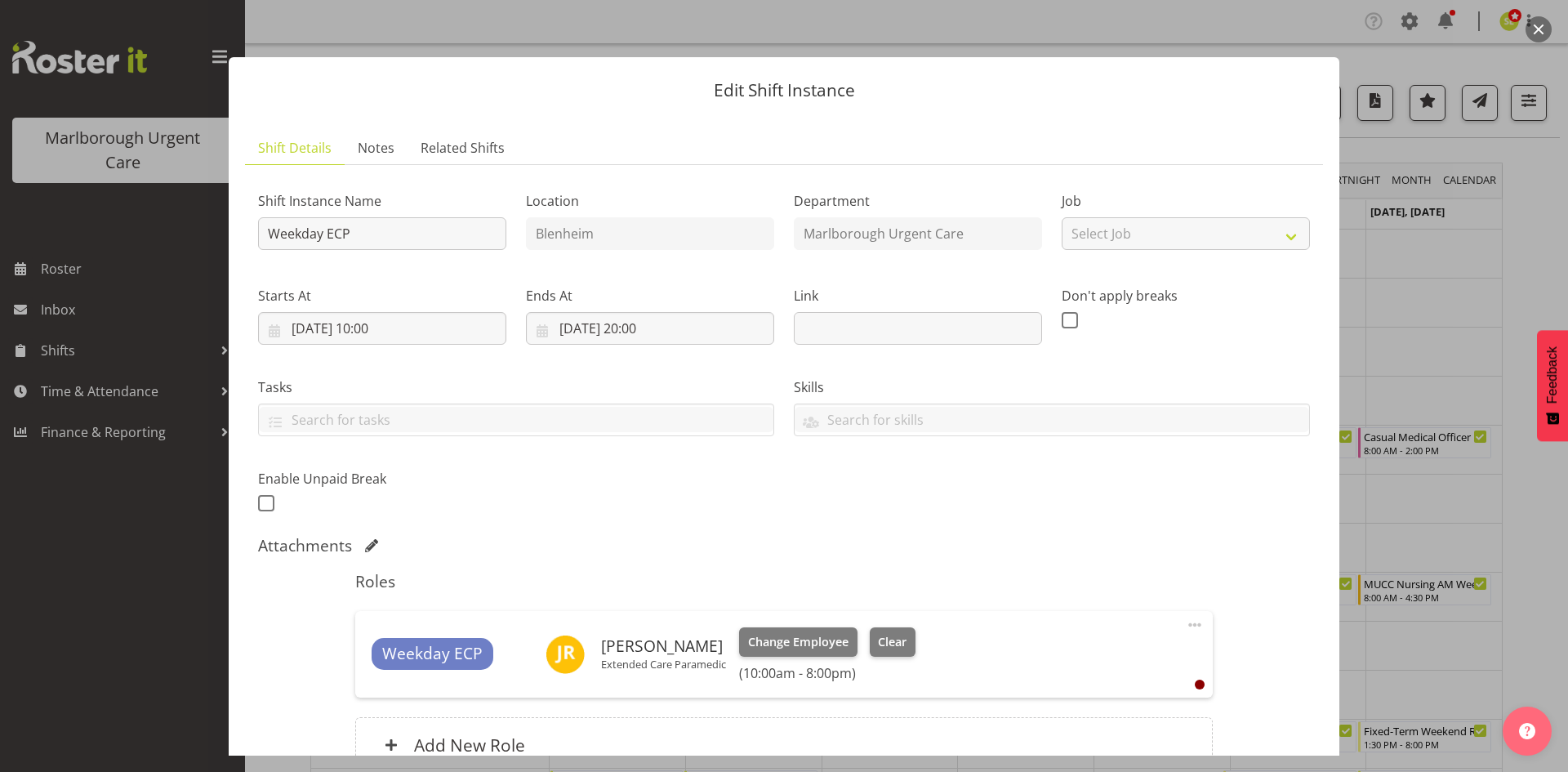
click at [1185, 623] on span at bounding box center [1194, 625] width 19 height 19
click at [1121, 663] on link "Edit" at bounding box center [1126, 661] width 157 height 29
select select "9"
select select "2025"
select select "10"
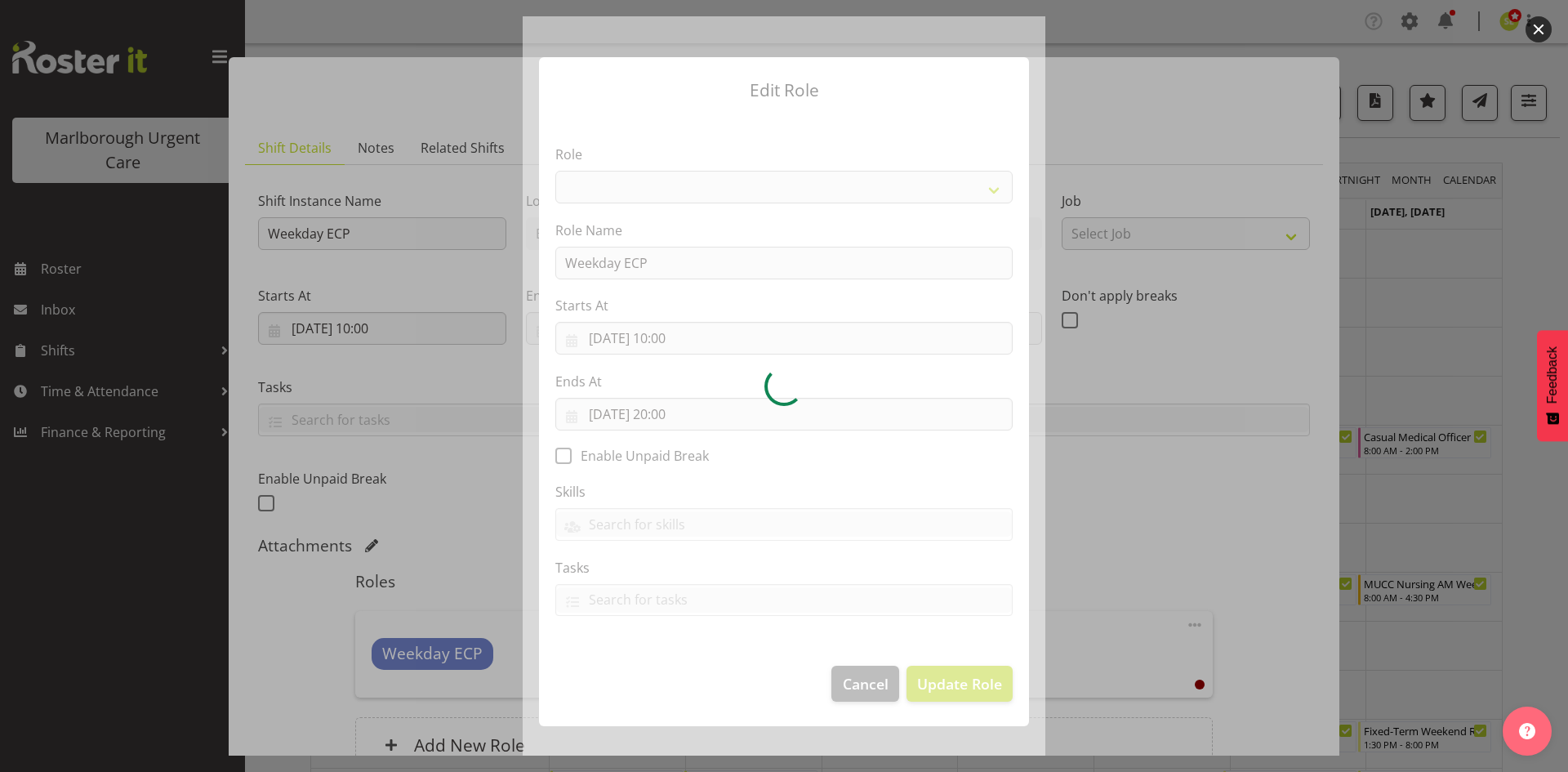
select select "1570"
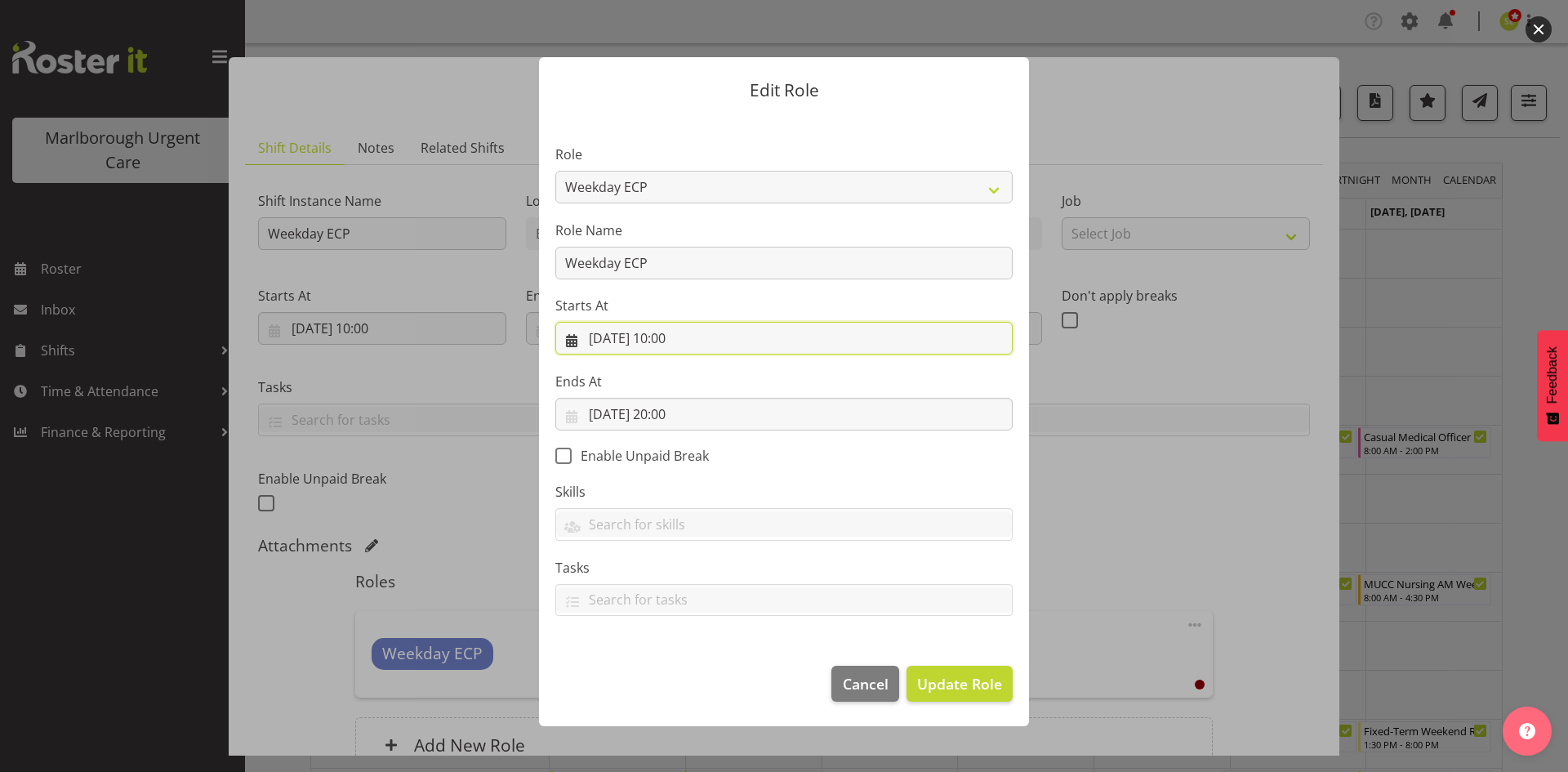
click at [697, 341] on input "[DATE] 10:00" at bounding box center [784, 337] width 457 height 32
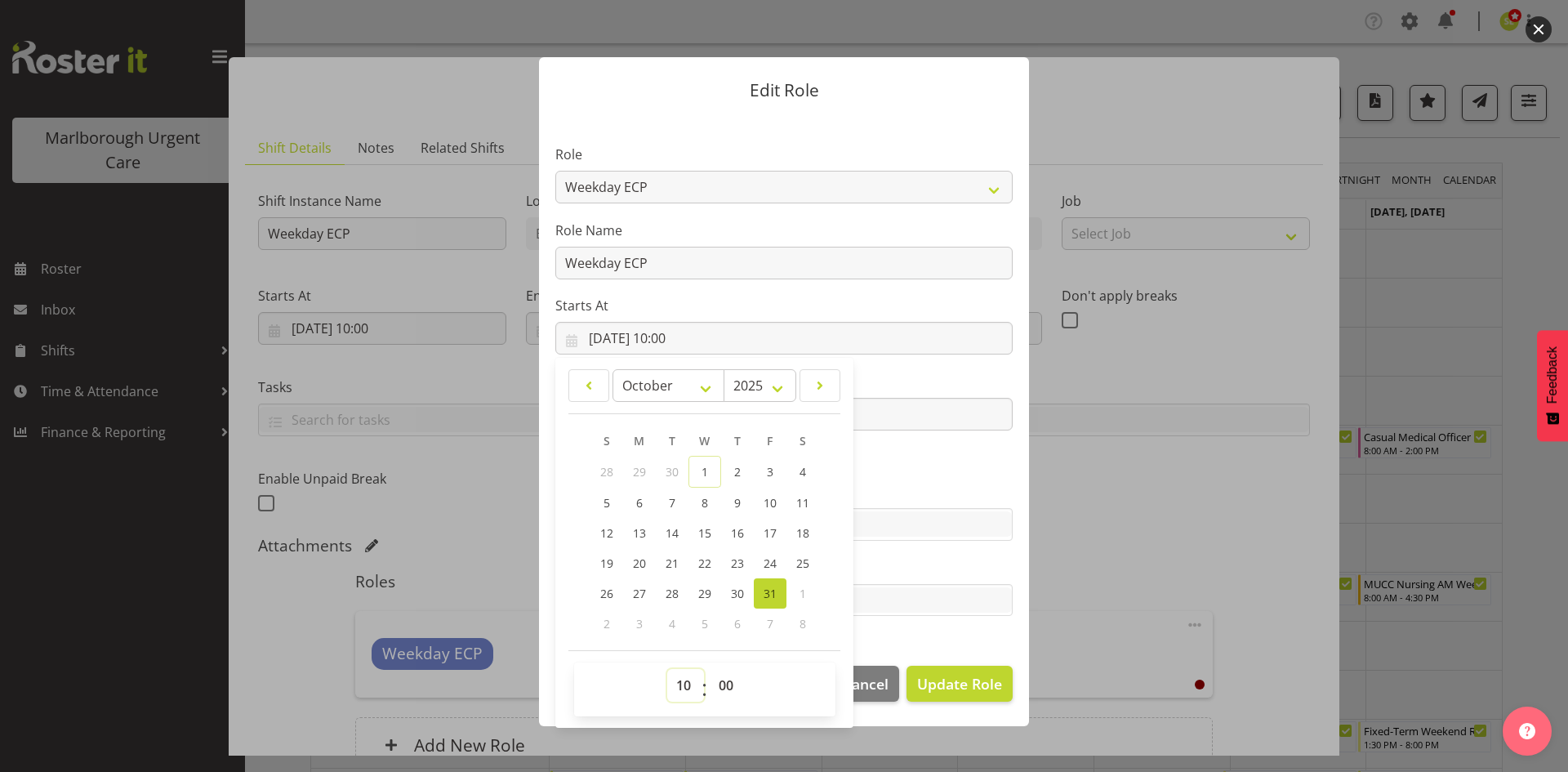
click at [684, 684] on select "00 01 02 03 04 05 06 07 08 09 10 11 12 13 14 15 16 17 18 19 20 21 22 23" at bounding box center [685, 684] width 37 height 32
click at [667, 669] on select "00 01 02 03 04 05 06 07 08 09 10 11 12 13 14 15 16 17 18 19 20 21 22 23" at bounding box center [685, 684] width 37 height 32
click at [683, 688] on select "00 01 02 03 04 05 06 07 08 09 10 11 12 13 14 15 16 17 18 19 20 21 22 23" at bounding box center [685, 684] width 37 height 32
select select "9"
click at [667, 669] on select "00 01 02 03 04 05 06 07 08 09 10 11 12 13 14 15 16 17 18 19 20 21 22 23" at bounding box center [685, 684] width 37 height 32
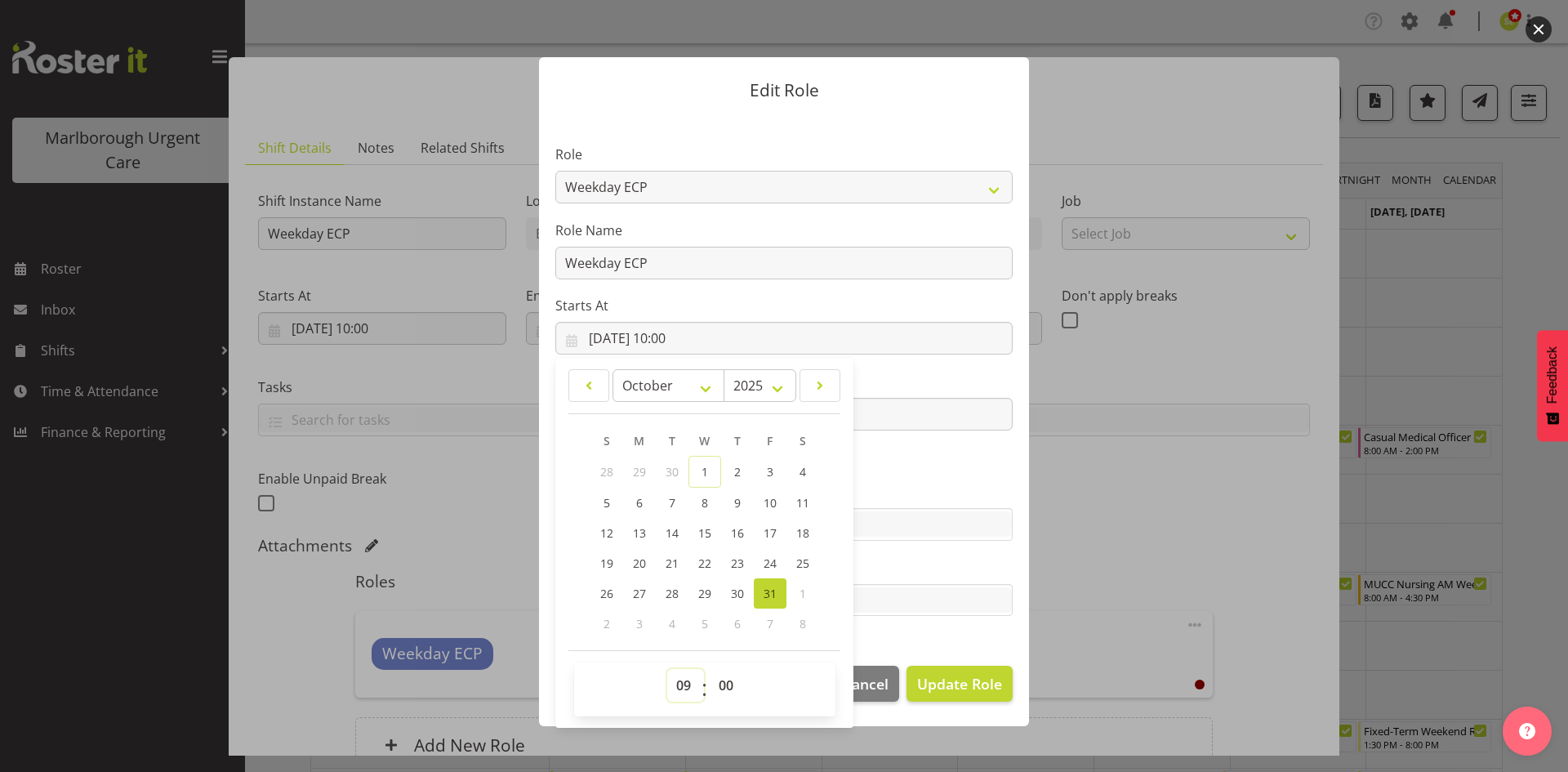
type input "[DATE] 09:00"
click at [709, 689] on select "00 01 02 03 04 05 06 07 08 09 10 11 12 13 14 15 16 17 18 19 20 21 22 23 24 25 2…" at bounding box center [728, 684] width 37 height 32
select select "30"
click at [709, 669] on select "00 01 02 03 04 05 06 07 08 09 10 11 12 13 14 15 16 17 18 19 20 21 22 23 24 25 2…" at bounding box center [728, 684] width 37 height 32
type input "[DATE] 09:30"
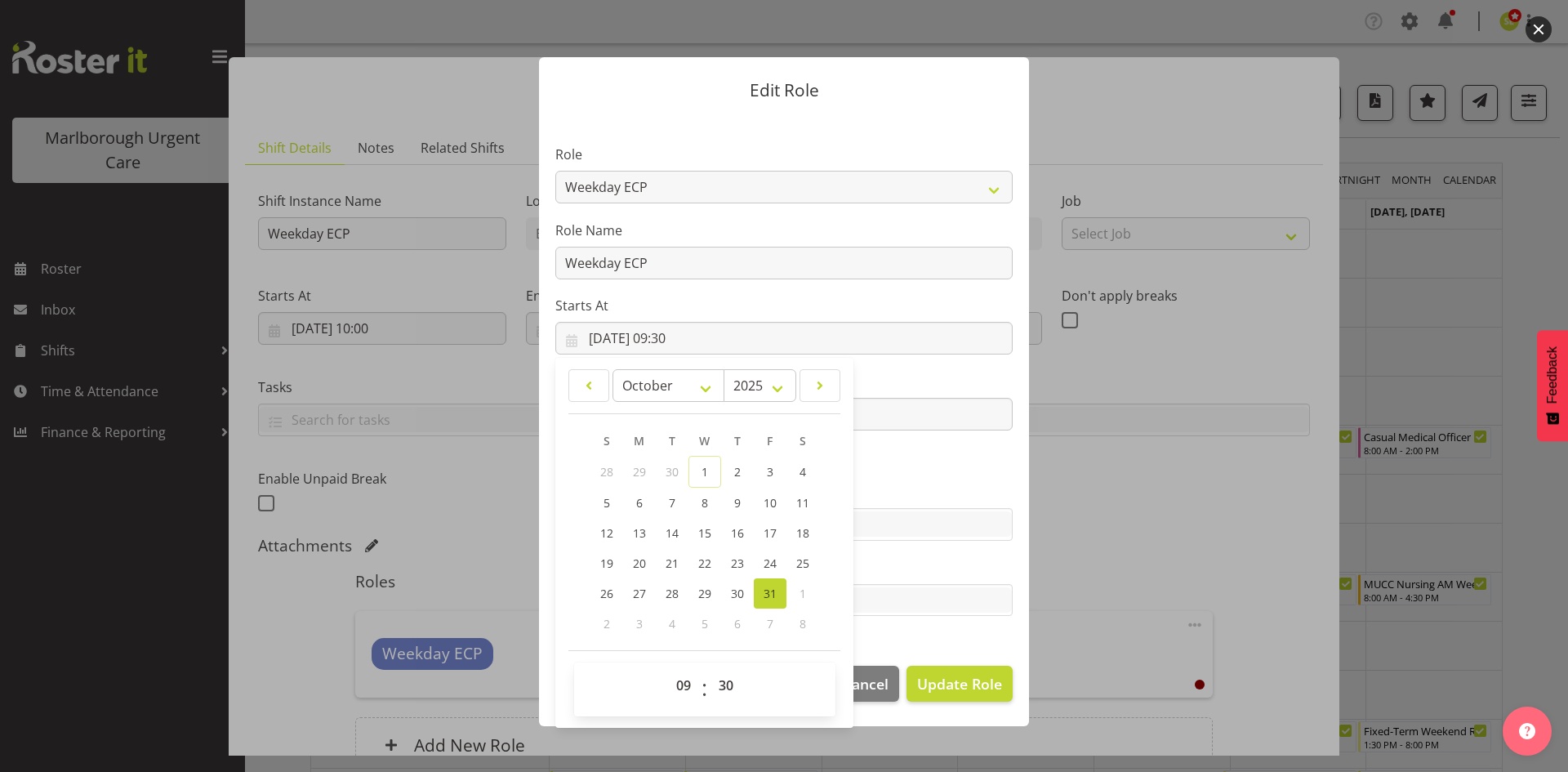
click at [868, 648] on section "Role Casual Registered Nurse Casual Weekday Medical Officer Casual Weekday Rece…" at bounding box center [784, 382] width 490 height 534
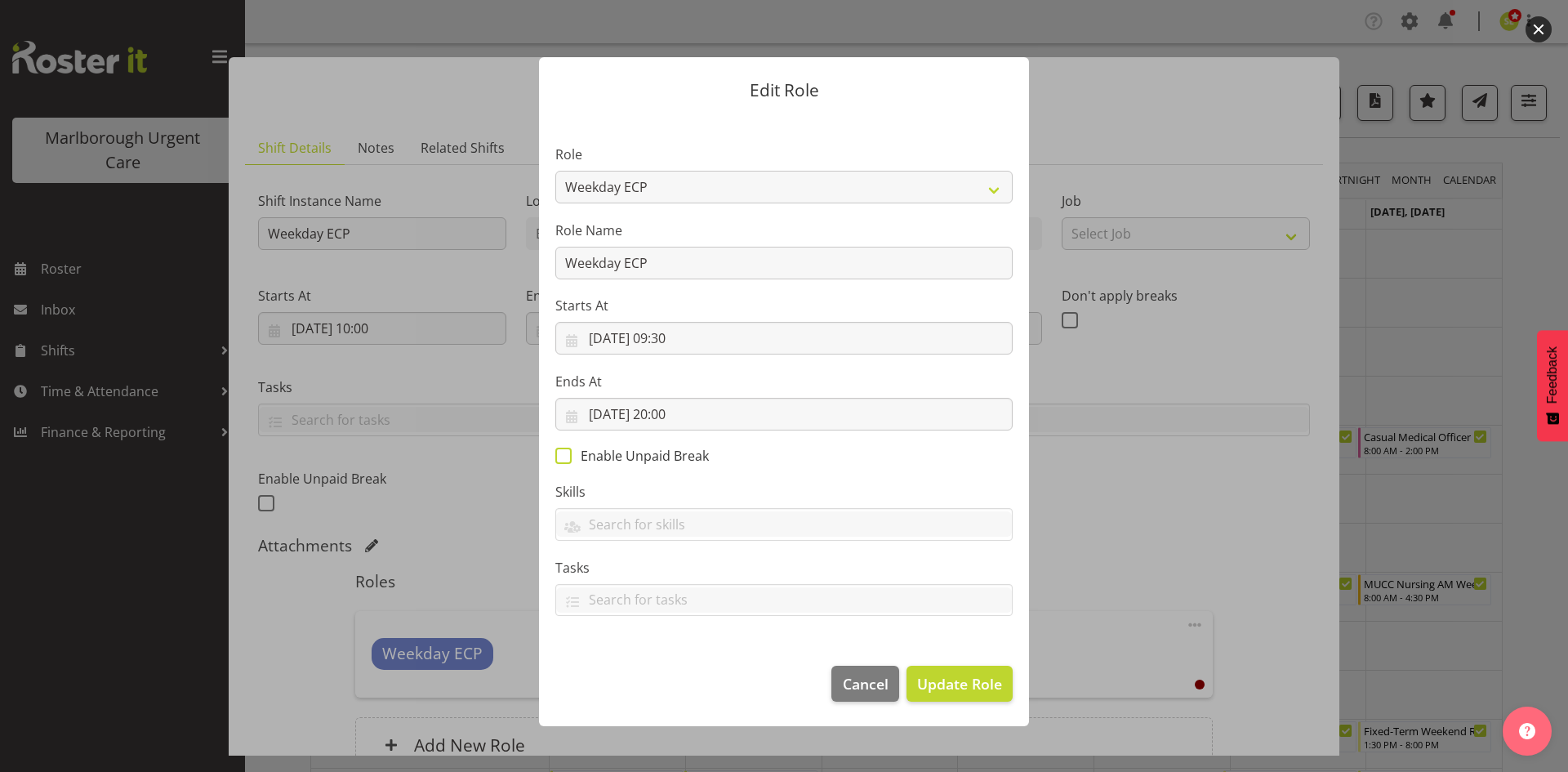
click at [682, 455] on span "Enable Unpaid Break" at bounding box center [640, 456] width 137 height 17
click at [566, 455] on input "Enable Unpaid Break" at bounding box center [561, 455] width 11 height 11
checkbox input "true"
click at [957, 689] on span "Update Role" at bounding box center [960, 683] width 85 height 21
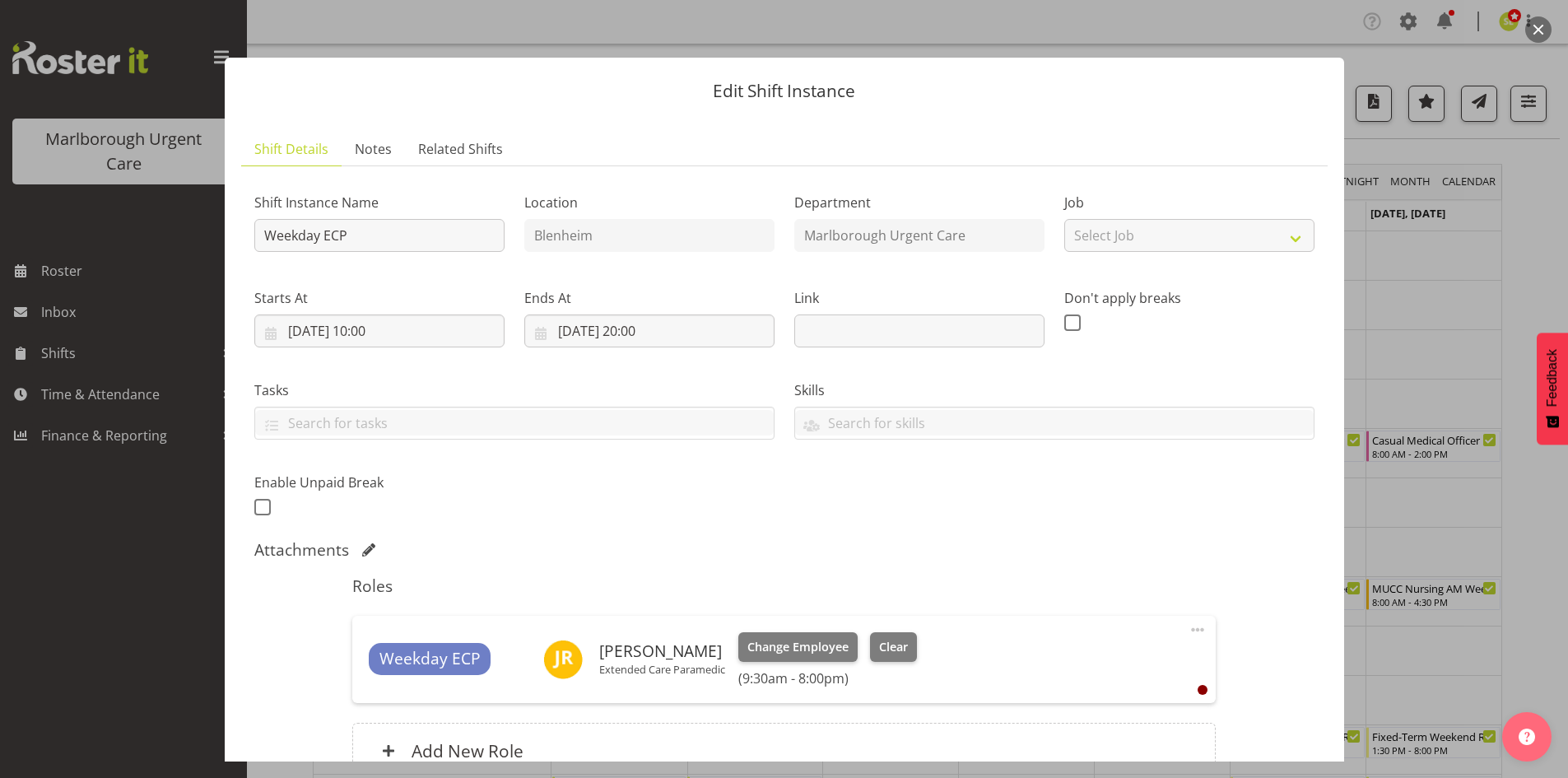
click at [266, 497] on div "Enable Unpaid Break" at bounding box center [379, 496] width 250 height 47
click at [262, 508] on span at bounding box center [263, 507] width 17 height 17
click at [262, 508] on input "checkbox" at bounding box center [260, 507] width 11 height 11
checkbox input "true"
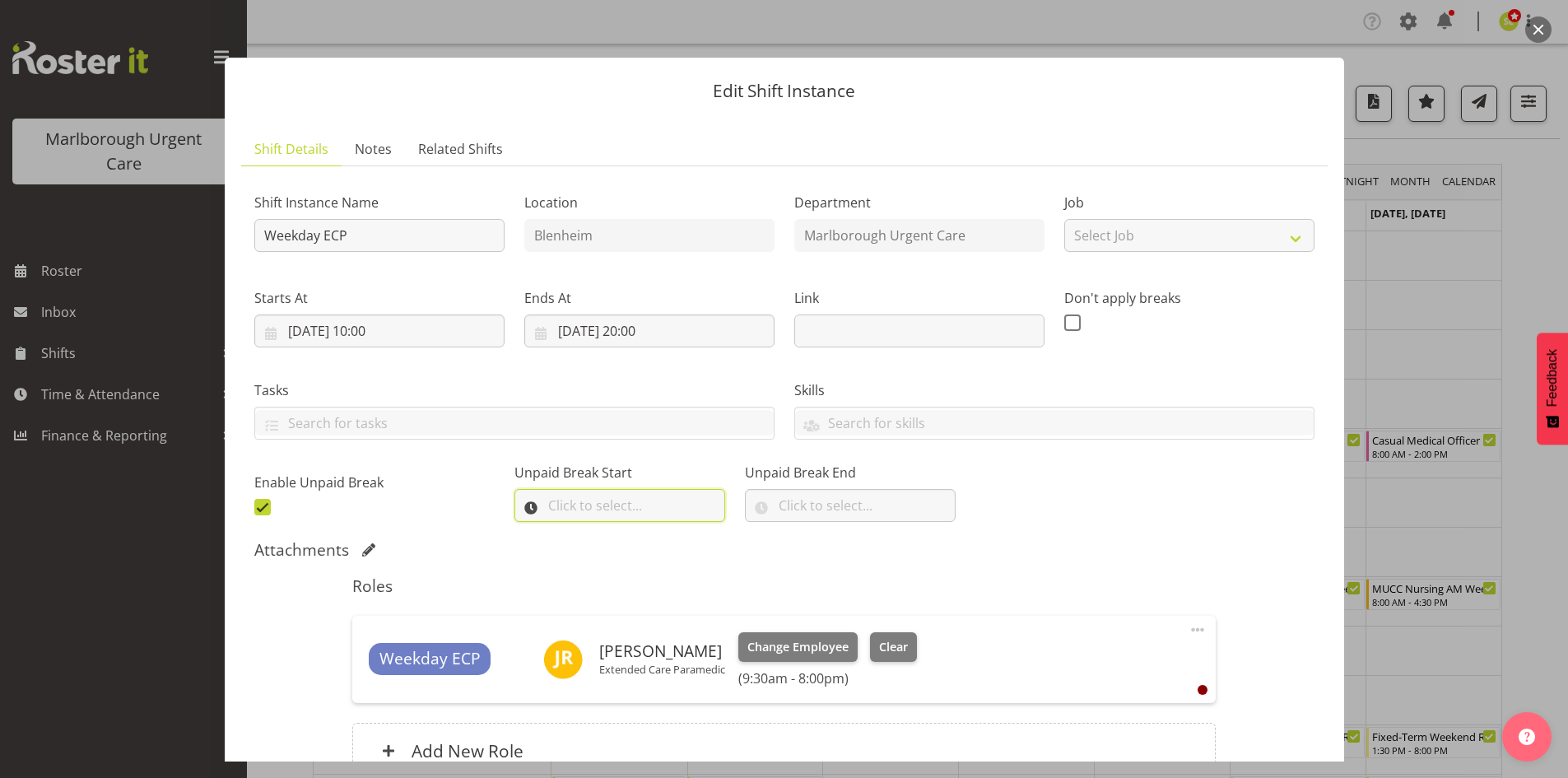
click at [574, 505] on input "text" at bounding box center [619, 505] width 211 height 32
click at [625, 554] on select "00 00 01 02 03 04 05 06 07 08 09 10 11 12 13 14 15 16 17 18 19 20 21 22 23" at bounding box center [627, 548] width 37 height 32
select select "14"
click at [608, 532] on select "00 00 01 02 03 04 05 06 07 08 09 10 11 12 13 14 15 16 17 18 19 20 21 22 23" at bounding box center [627, 548] width 37 height 32
click at [661, 549] on select "00 00 01 02 03 04 05 06 07 08 09 10 11 12 13 14 15 16 17 18 19 20 21 22 23 24 2…" at bounding box center [669, 548] width 37 height 32
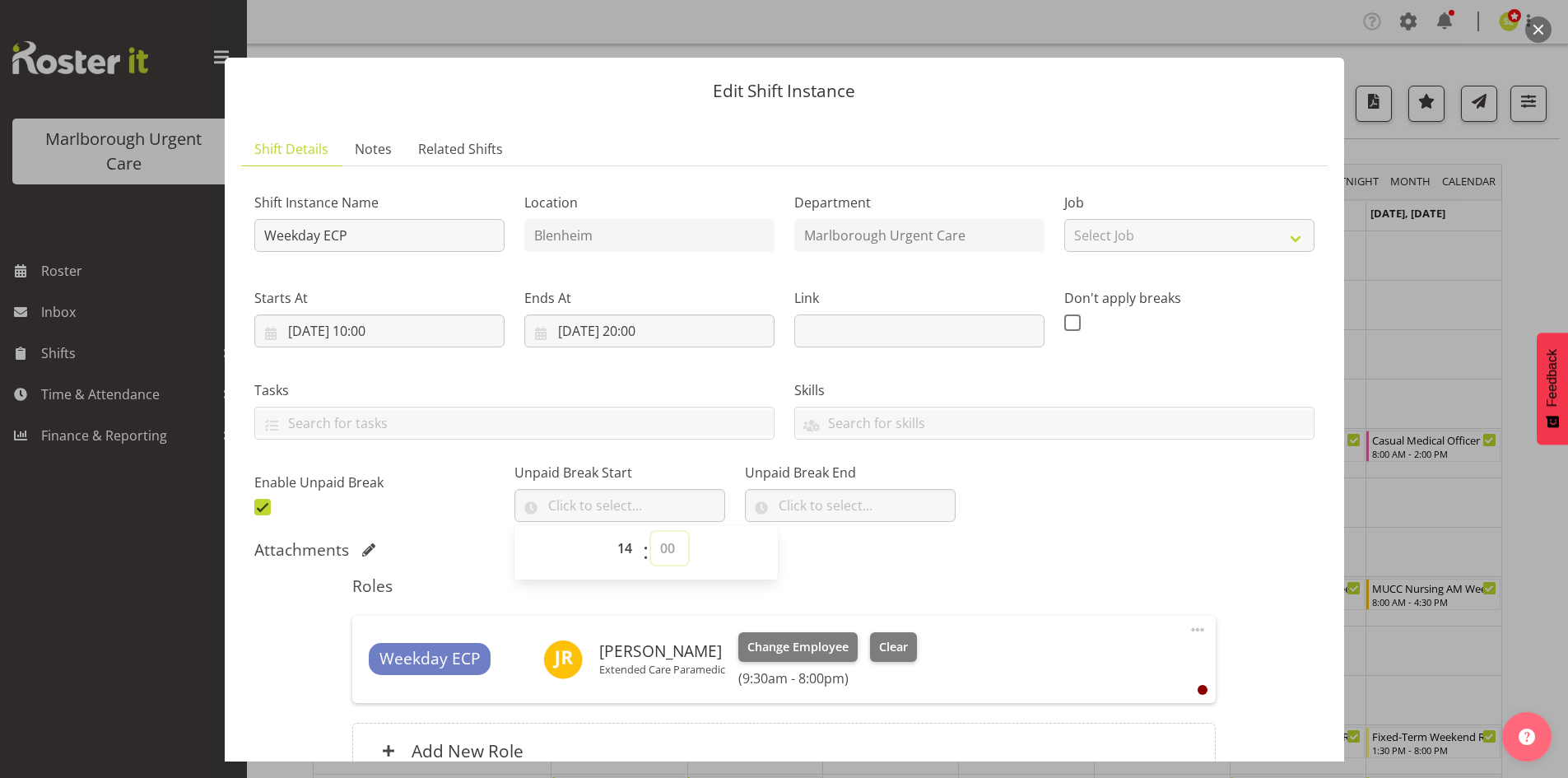
select select "0"
click at [651, 532] on select "00 00 01 02 03 04 05 06 07 08 09 10 11 12 13 14 15 16 17 18 19 20 21 22 23 24 2…" at bounding box center [669, 548] width 37 height 32
type input "14:00"
click at [813, 511] on input "text" at bounding box center [849, 505] width 211 height 32
click at [838, 551] on select "00 00 01 02 03 04 05 06 07 08 09 10 11 12 13 14 15 16 17 18 19 20 21 22 23" at bounding box center [857, 548] width 37 height 32
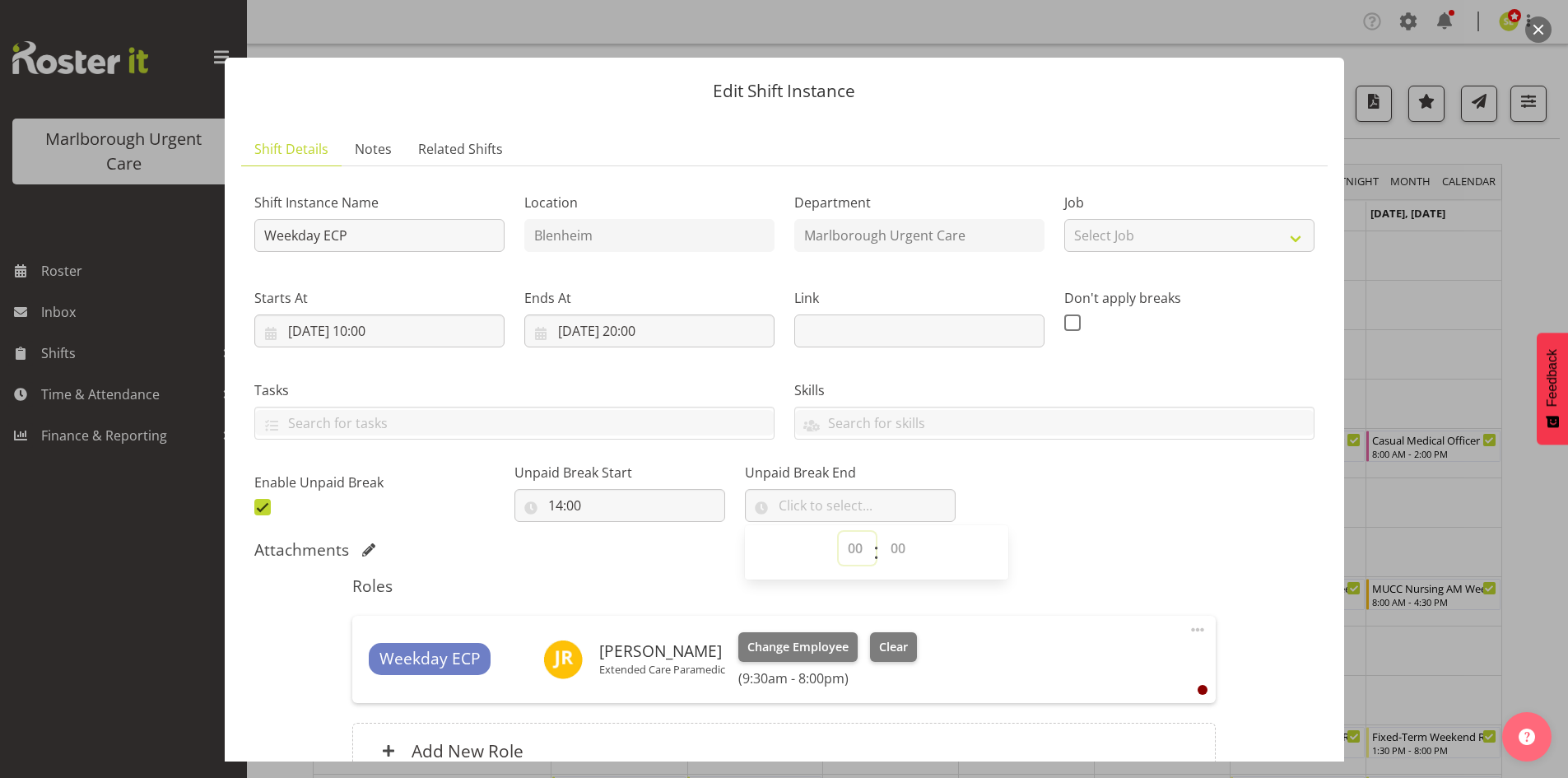
select select "14"
click at [838, 532] on select "00 00 01 02 03 04 05 06 07 08 09 10 11 12 13 14 15 16 17 18 19 20 21 22 23" at bounding box center [857, 548] width 37 height 32
click at [881, 551] on select "00 00 01 02 03 04 05 06 07 08 09 10 11 12 13 14 15 16 17 18 19 20 21 22 23 24 2…" at bounding box center [900, 548] width 37 height 32
select select "30"
click at [881, 532] on select "00 00 01 02 03 04 05 06 07 08 09 10 11 12 13 14 15 16 17 18 19 20 21 22 23 24 2…" at bounding box center [900, 548] width 37 height 32
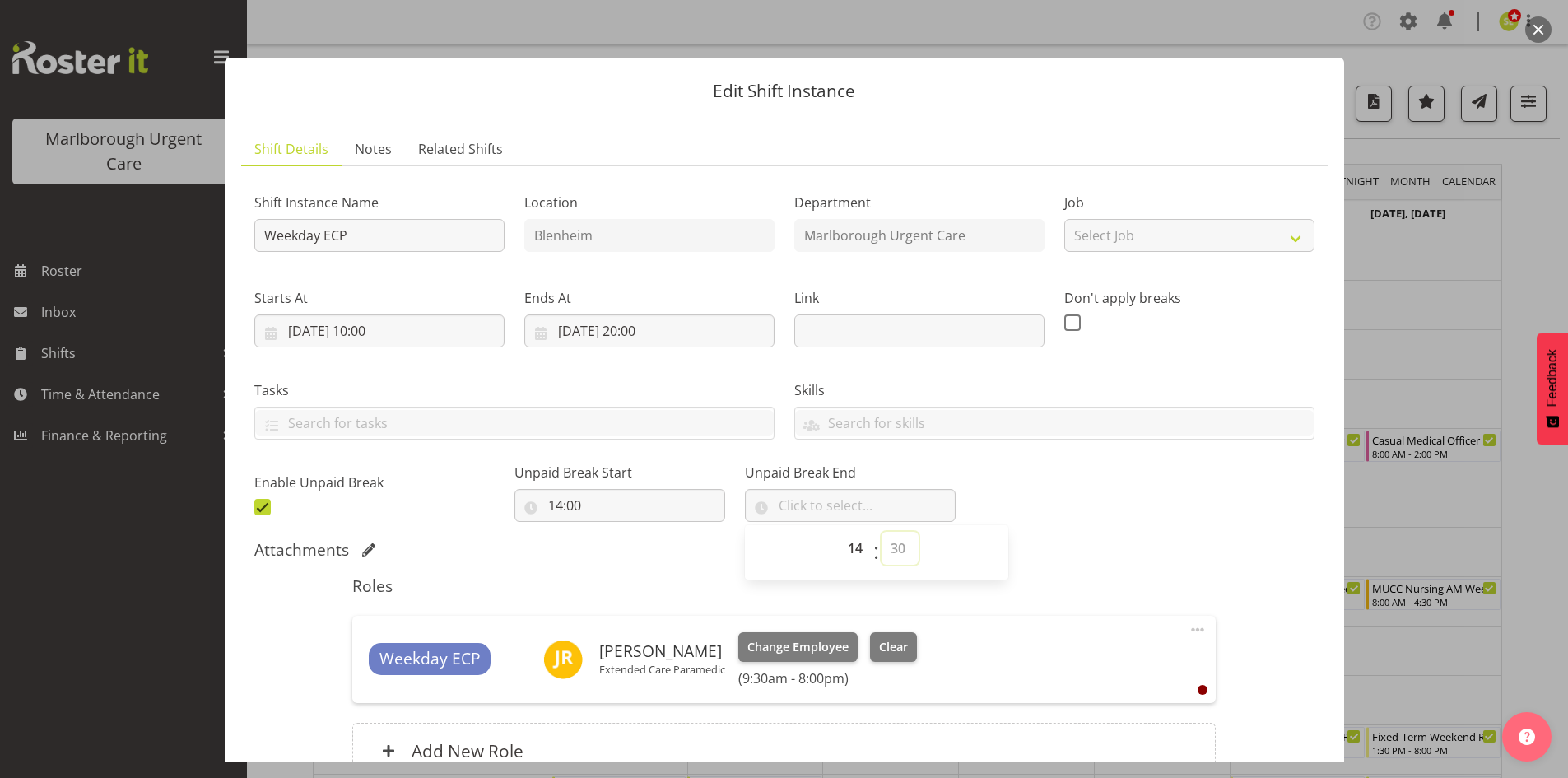
type input "14:30"
click at [1089, 514] on div "Shift Instance Name Weekday ECP Location [GEOGRAPHIC_DATA] Department [GEOGRAPH…" at bounding box center [784, 350] width 1080 height 360
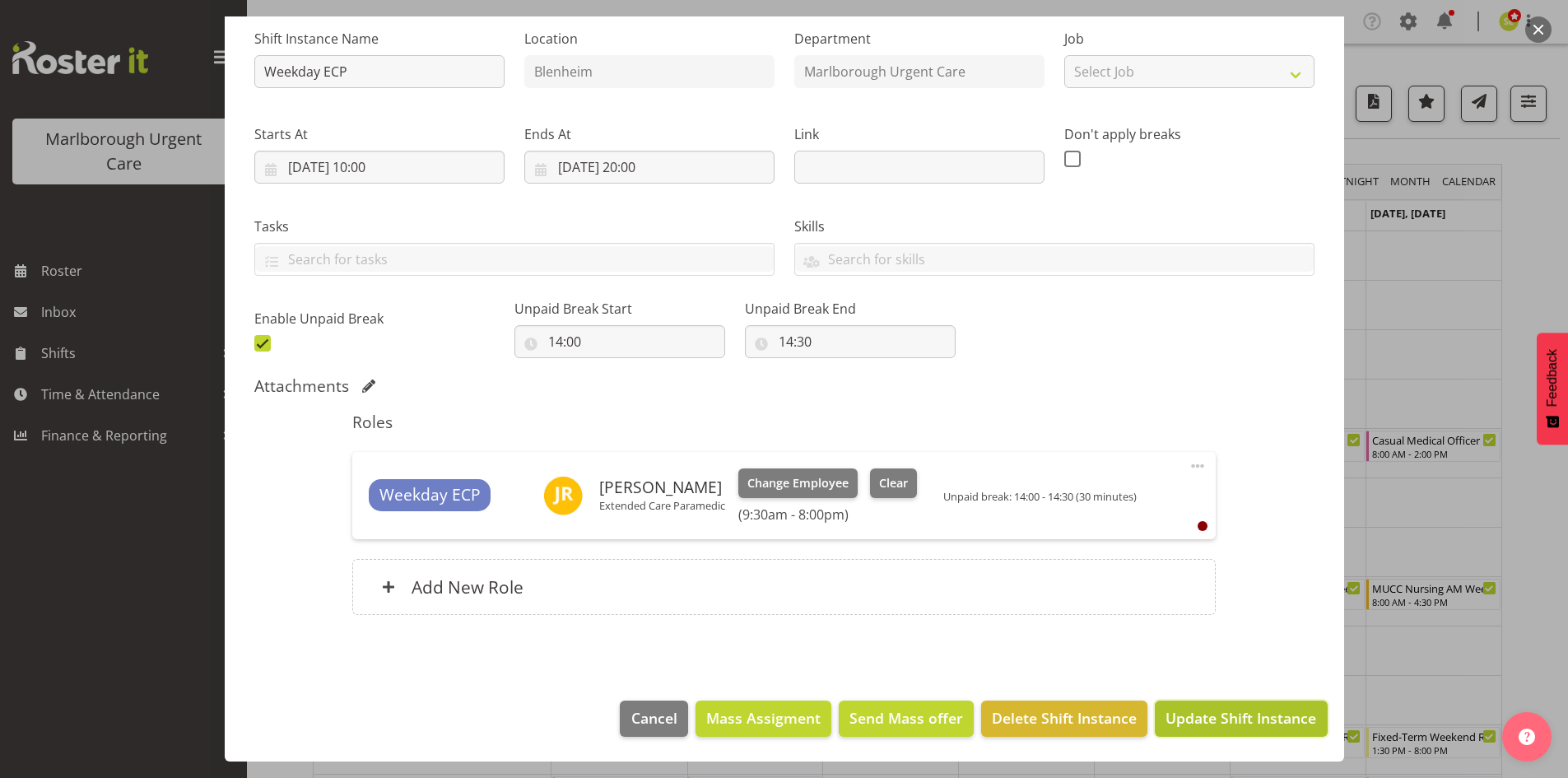
click at [1194, 715] on span "Update Shift Instance" at bounding box center [1240, 717] width 150 height 21
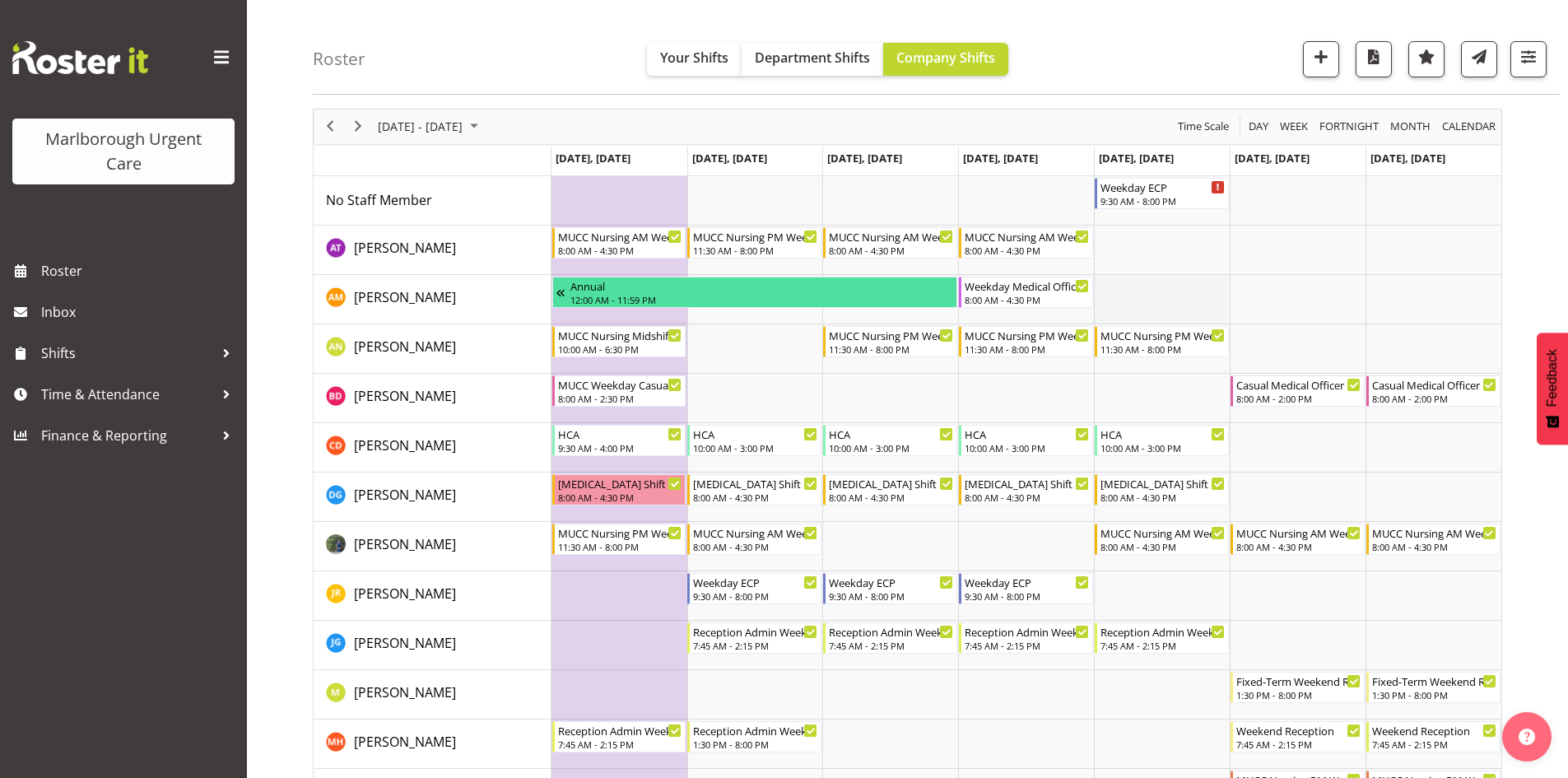
scroll to position [83, 0]
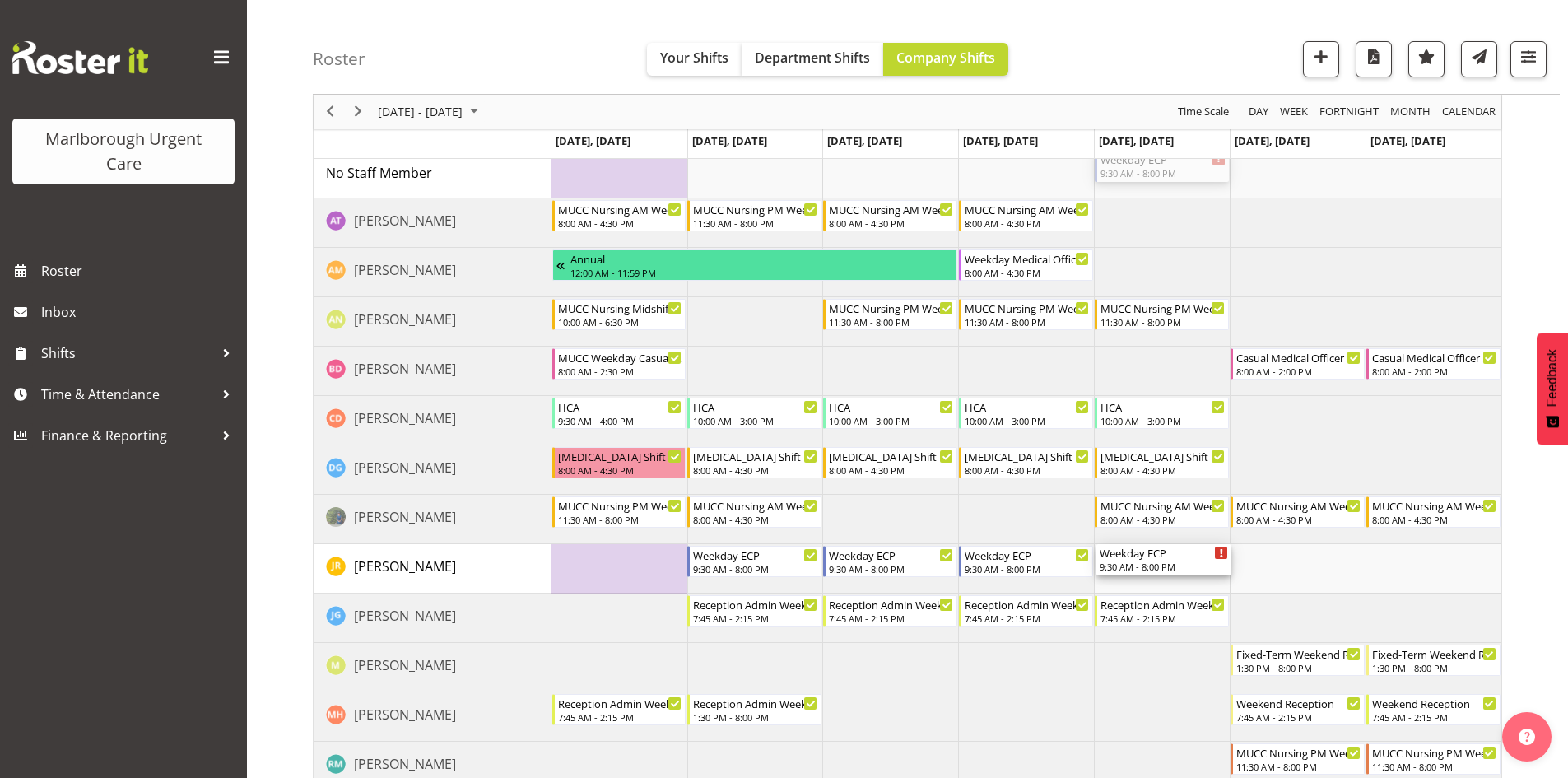
drag, startPoint x: 1142, startPoint y: 171, endPoint x: 1146, endPoint y: 562, distance: 391.0
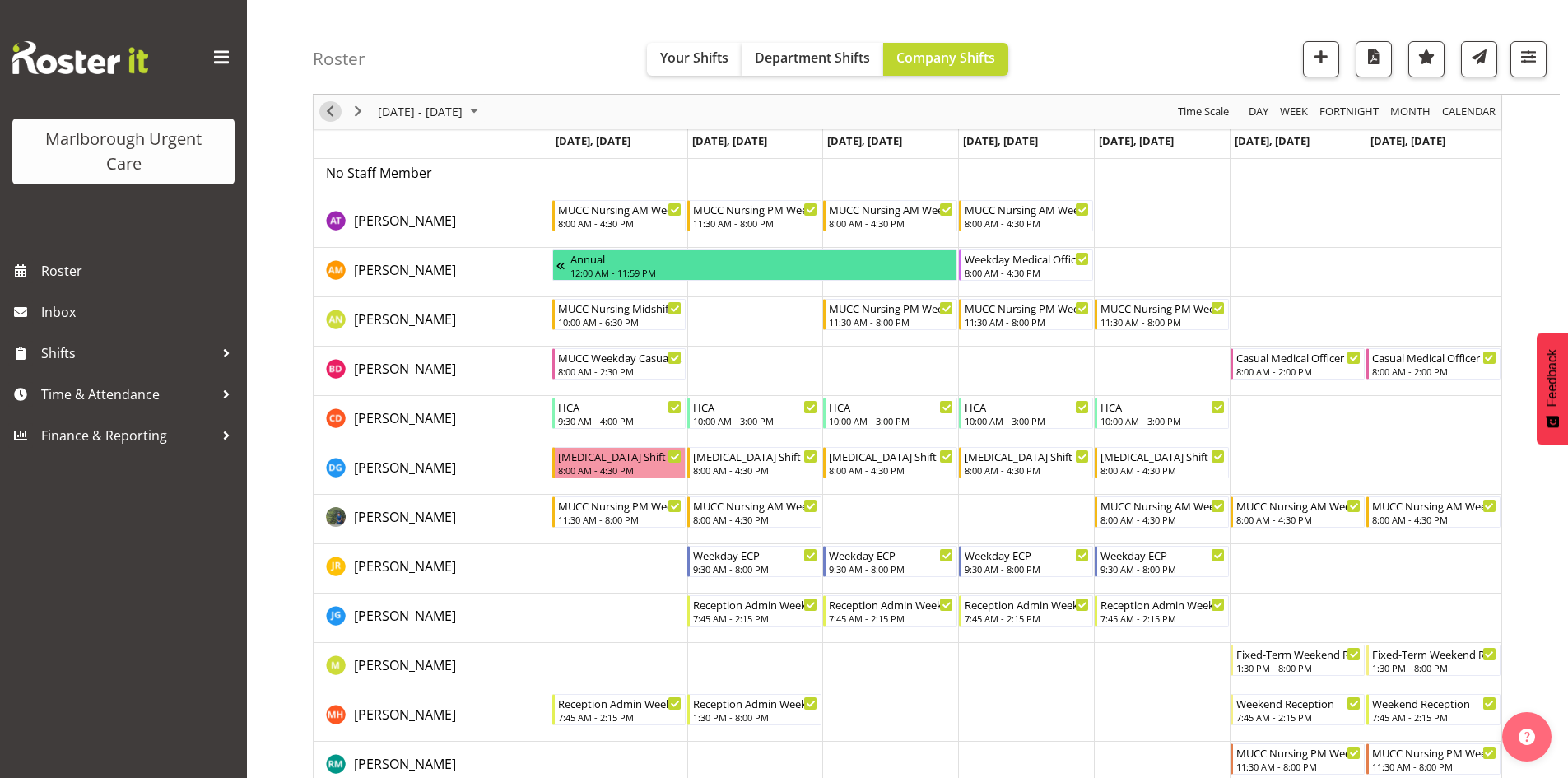
click at [335, 115] on span "Previous" at bounding box center [330, 112] width 19 height 20
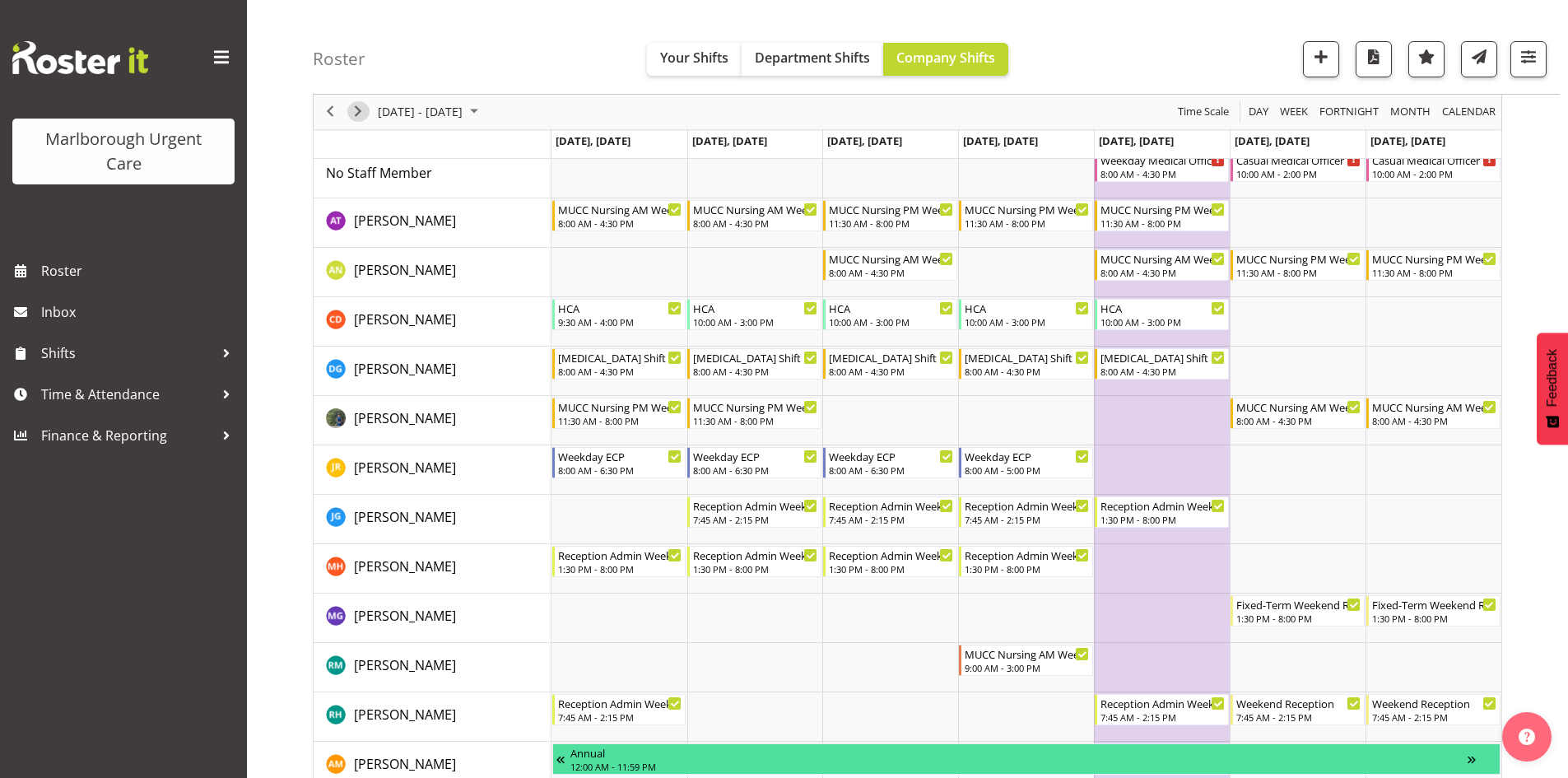
click at [355, 112] on span "Next" at bounding box center [357, 112] width 19 height 20
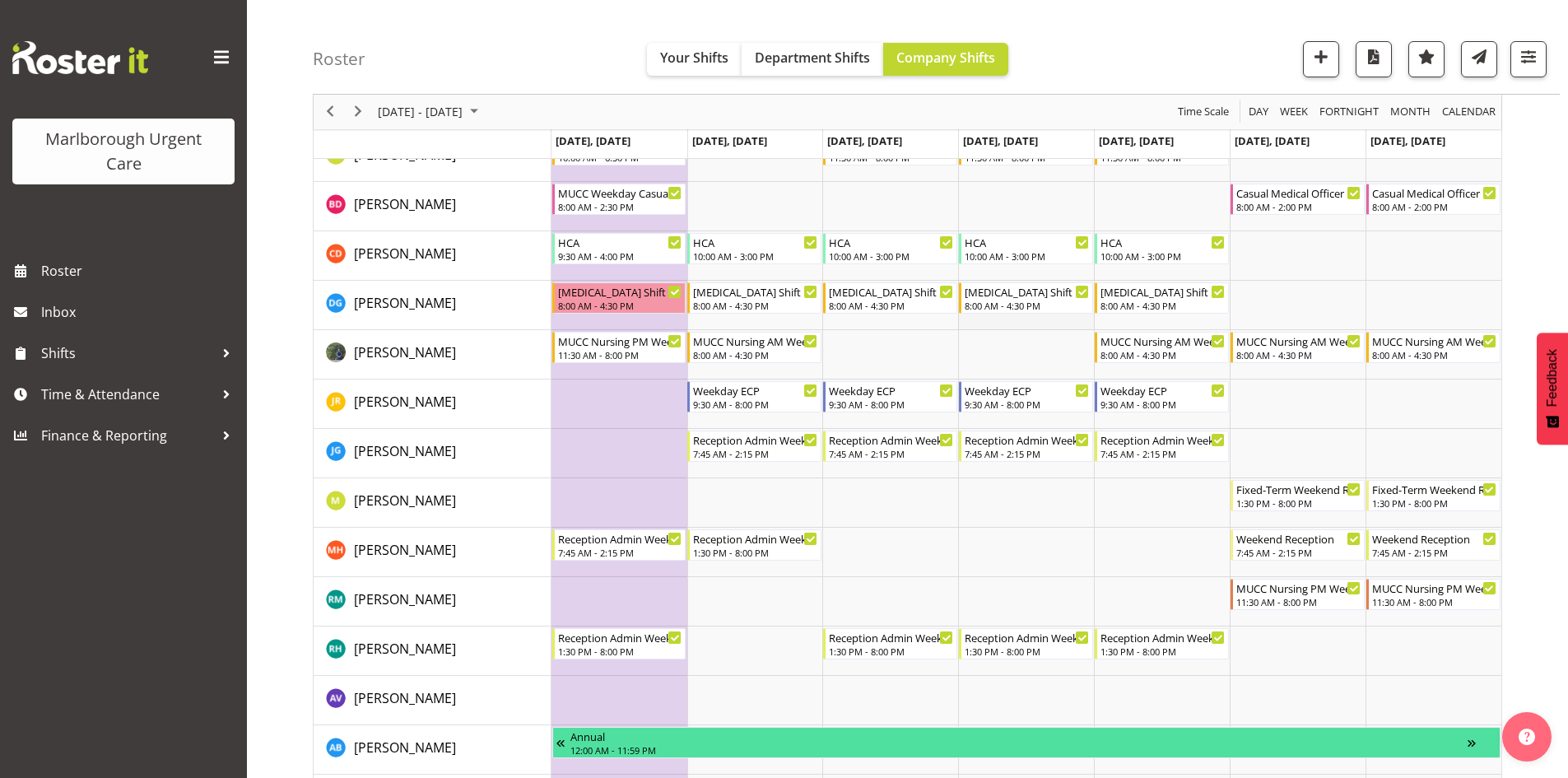
scroll to position [164, 0]
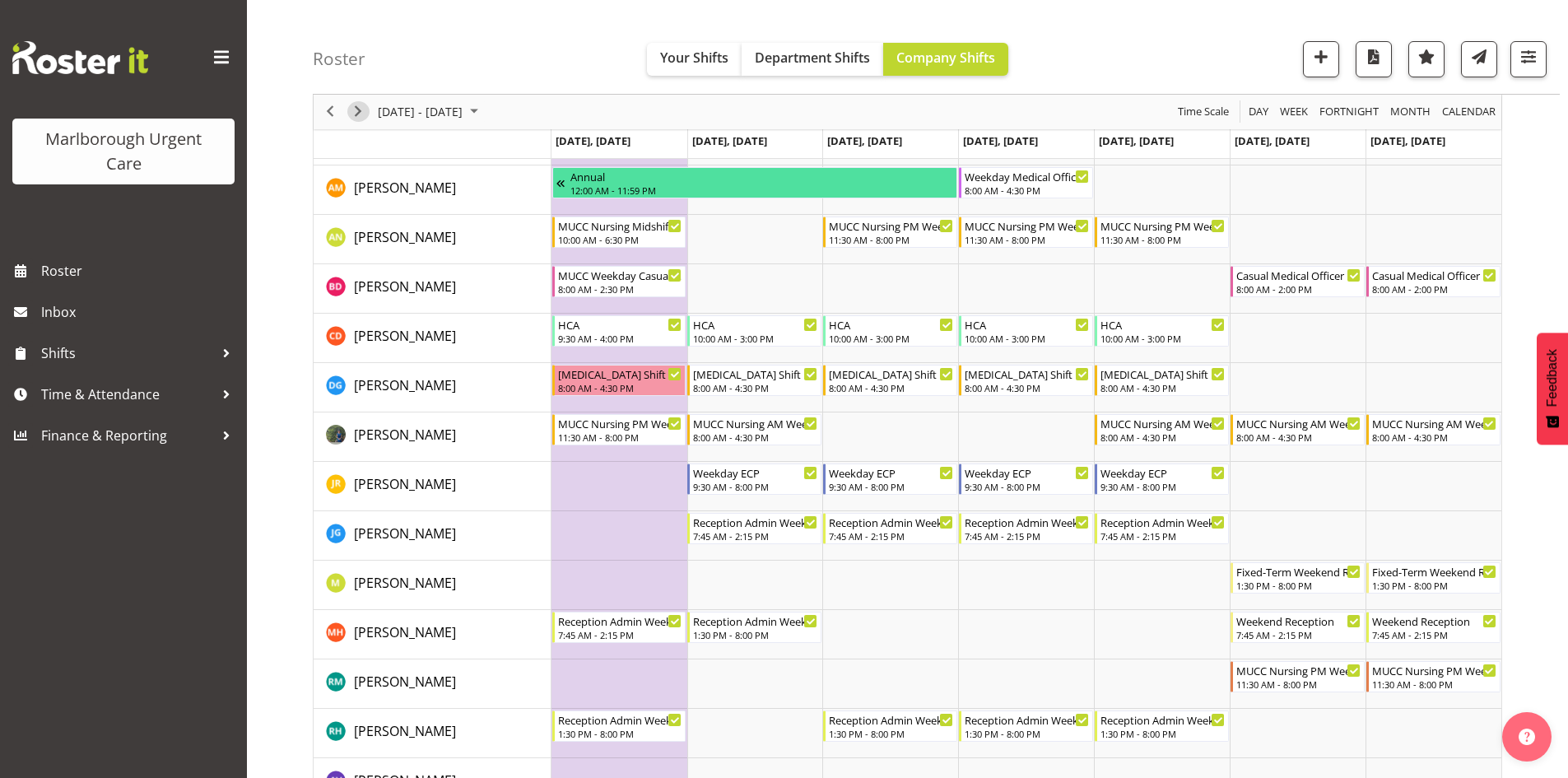
click at [356, 112] on span "Next" at bounding box center [357, 112] width 19 height 20
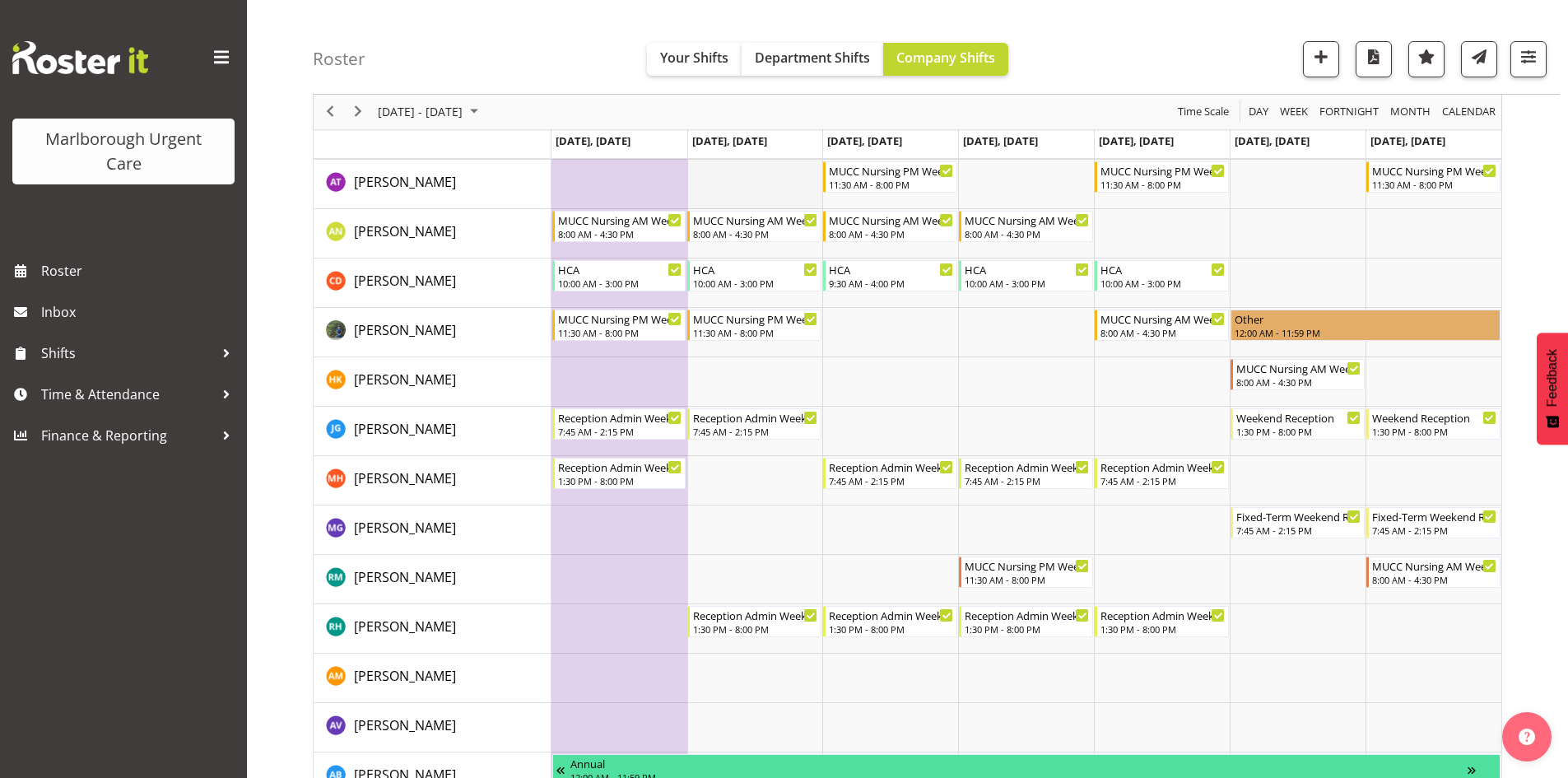
scroll to position [164, 0]
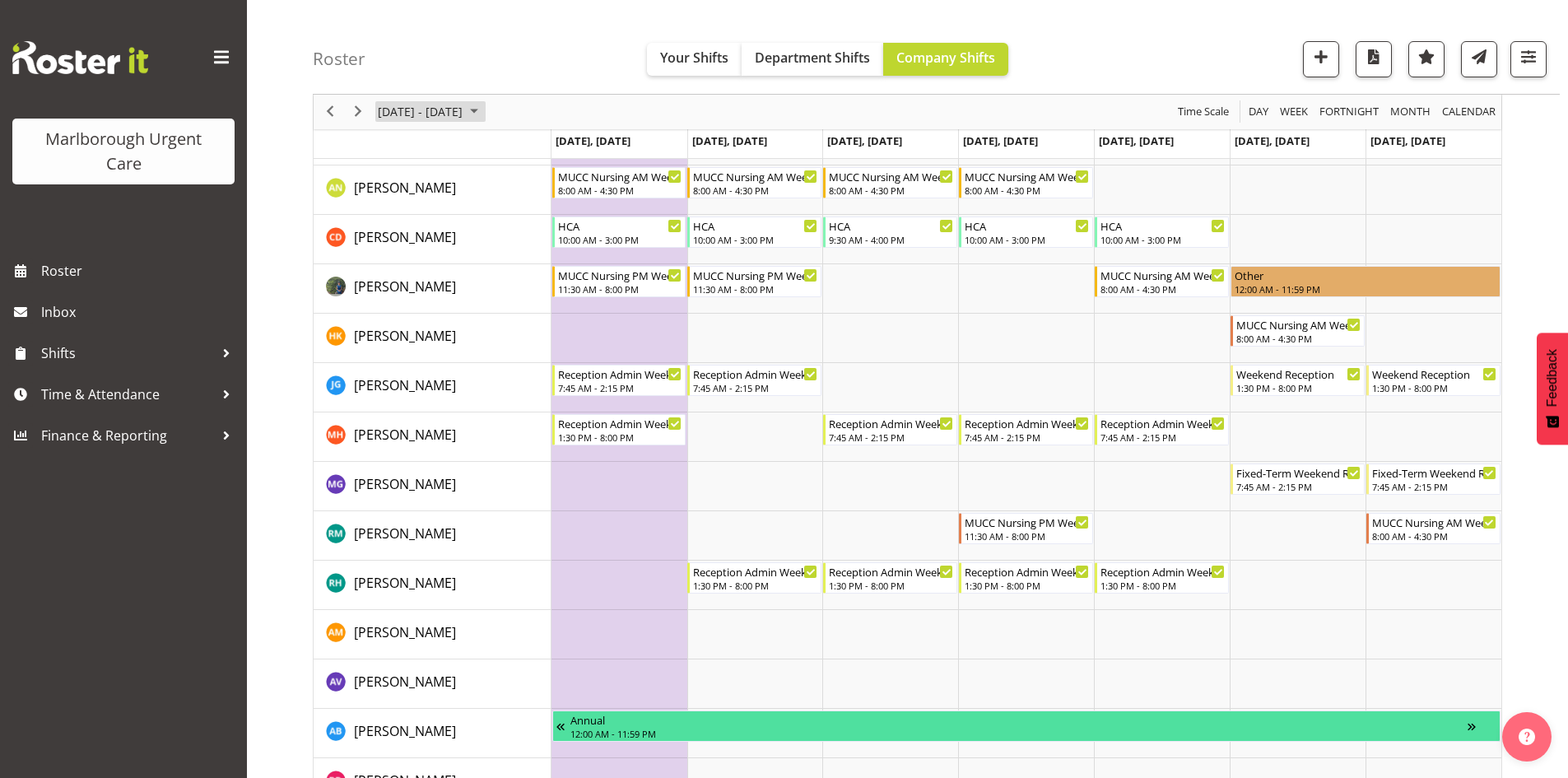
click at [399, 120] on span "[DATE] - [DATE]" at bounding box center [420, 112] width 88 height 20
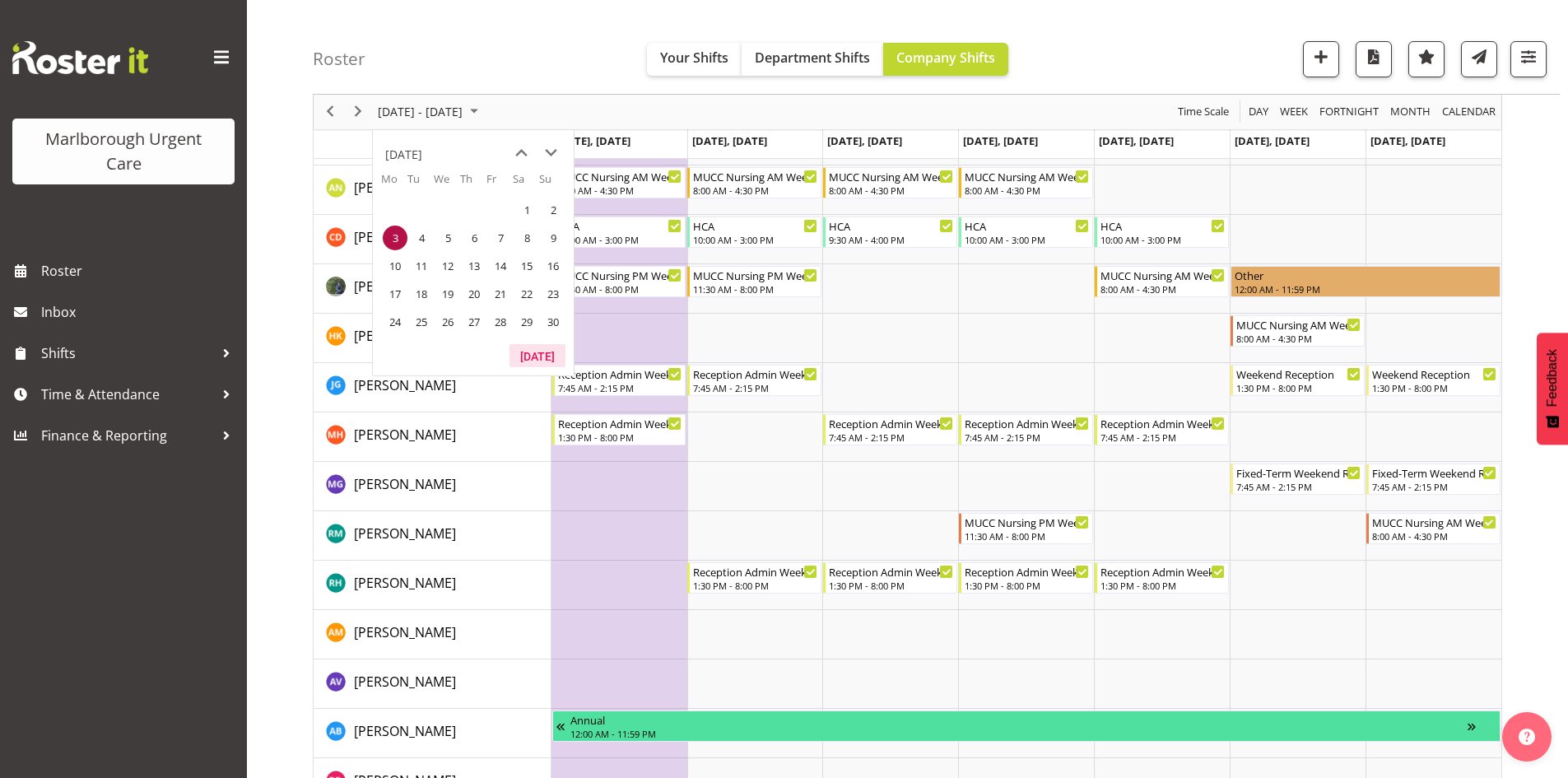
click at [548, 355] on button "[DATE]" at bounding box center [538, 356] width 56 height 23
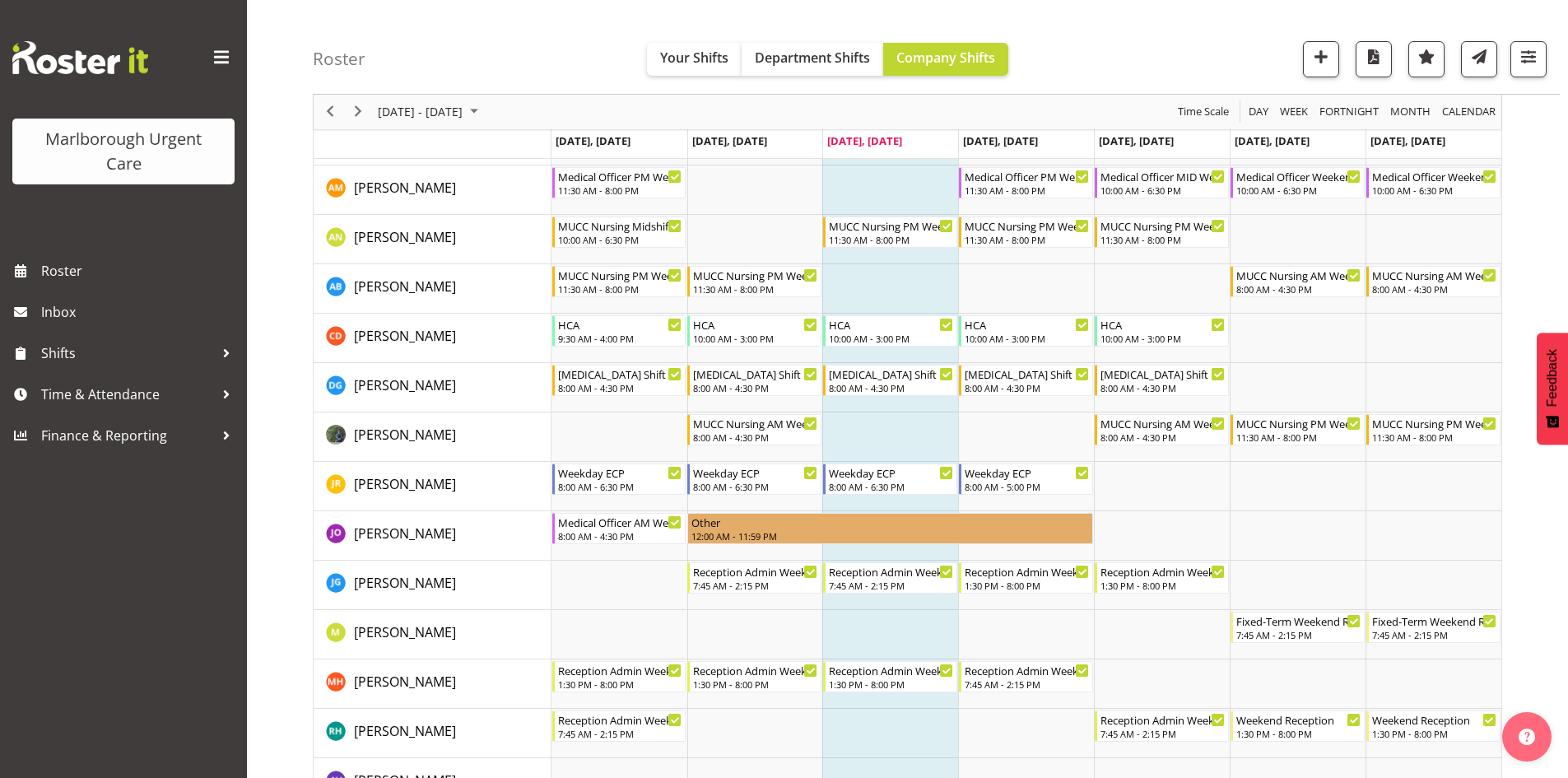
scroll to position [83, 0]
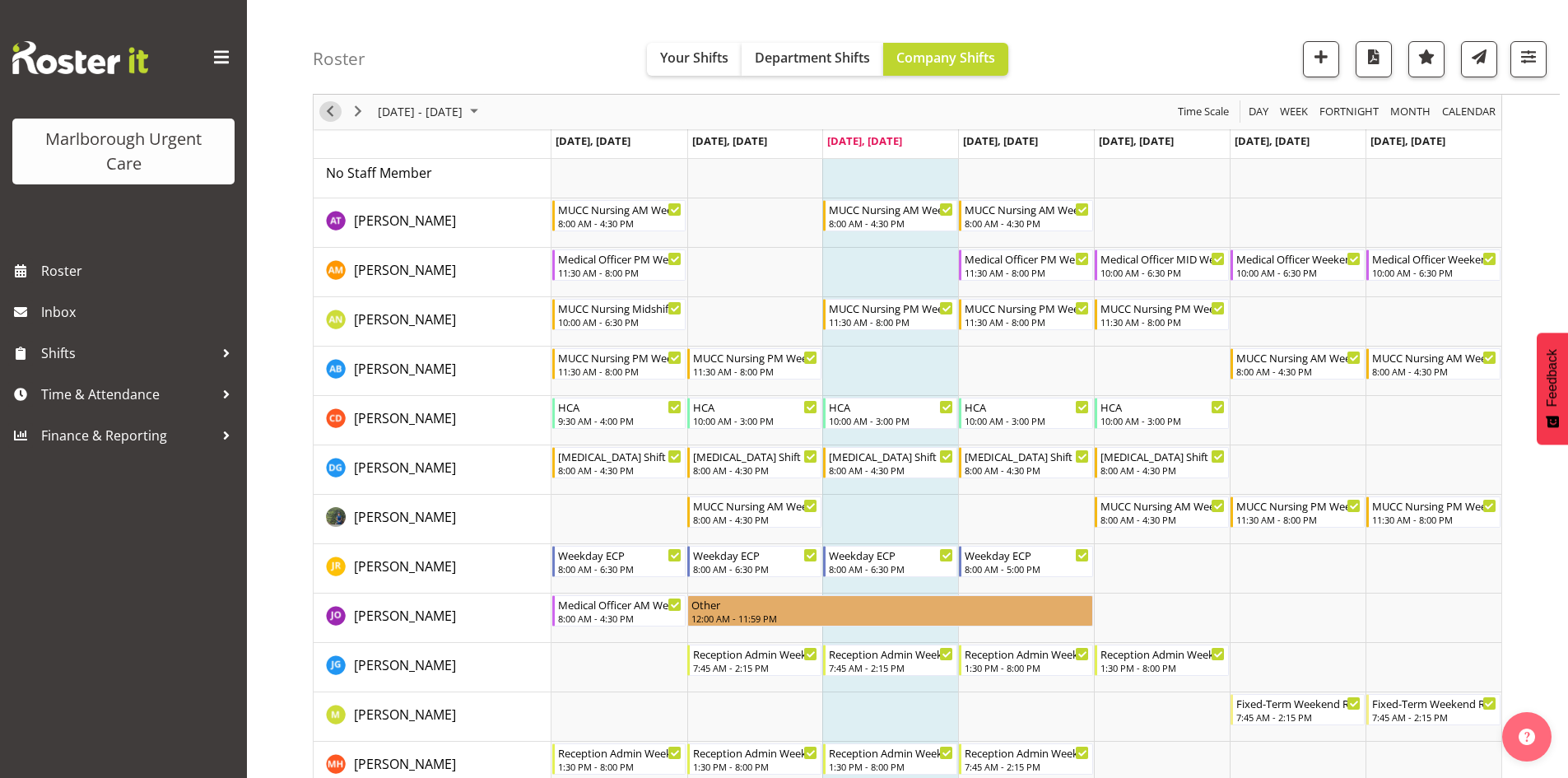
click at [324, 121] on span "Previous" at bounding box center [330, 112] width 19 height 20
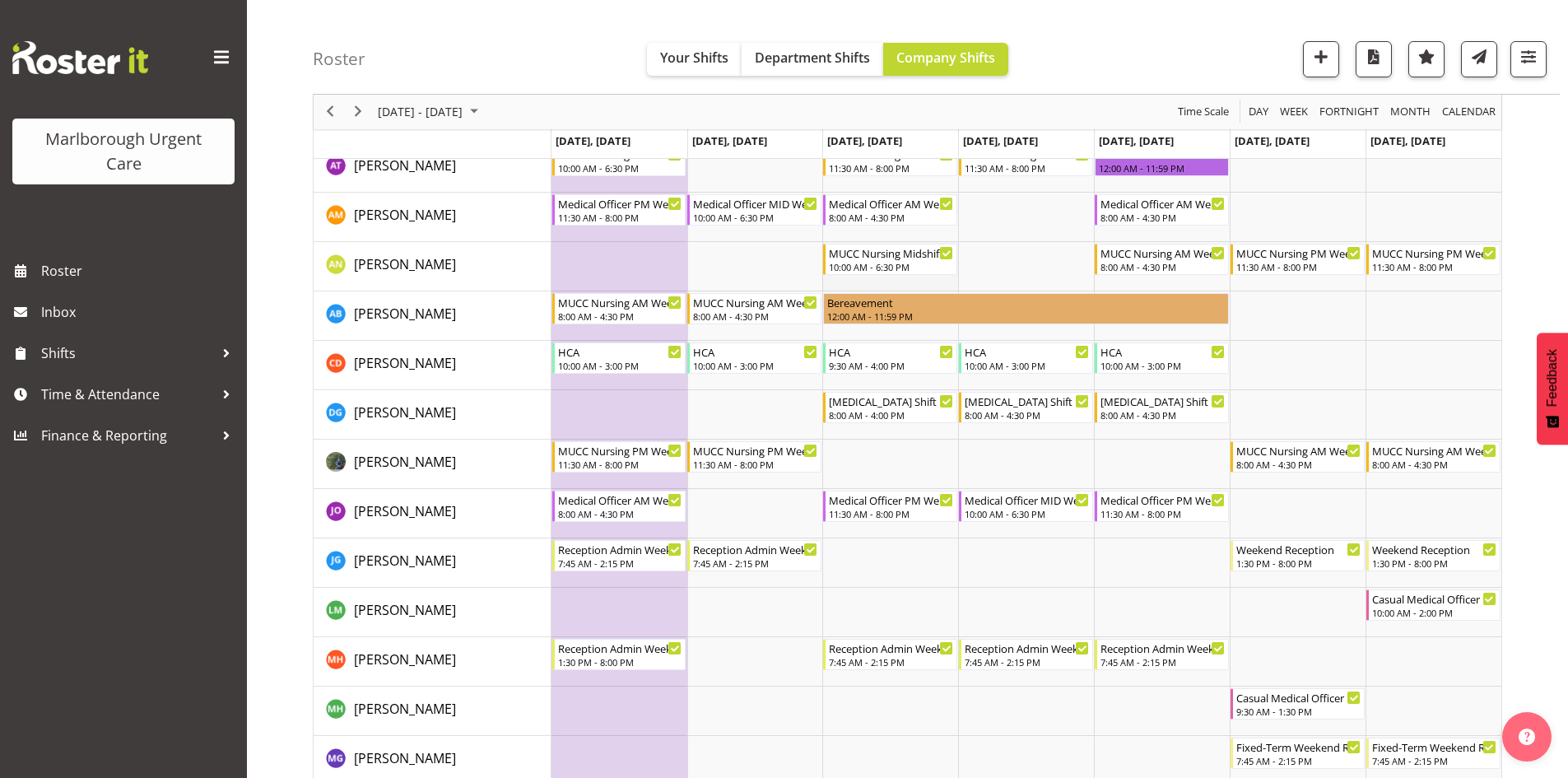
scroll to position [164, 0]
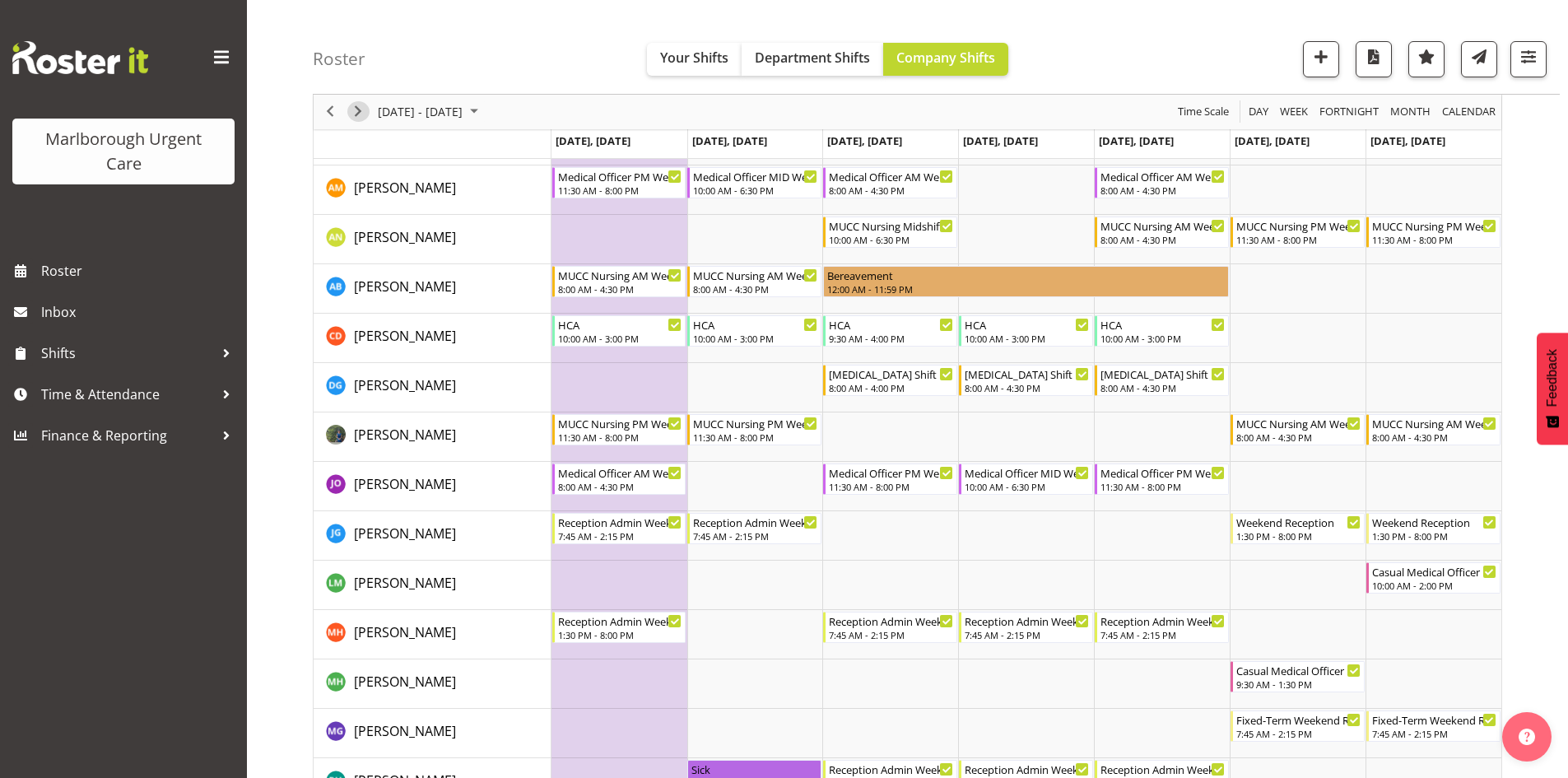
click at [364, 112] on span "Next" at bounding box center [357, 112] width 19 height 20
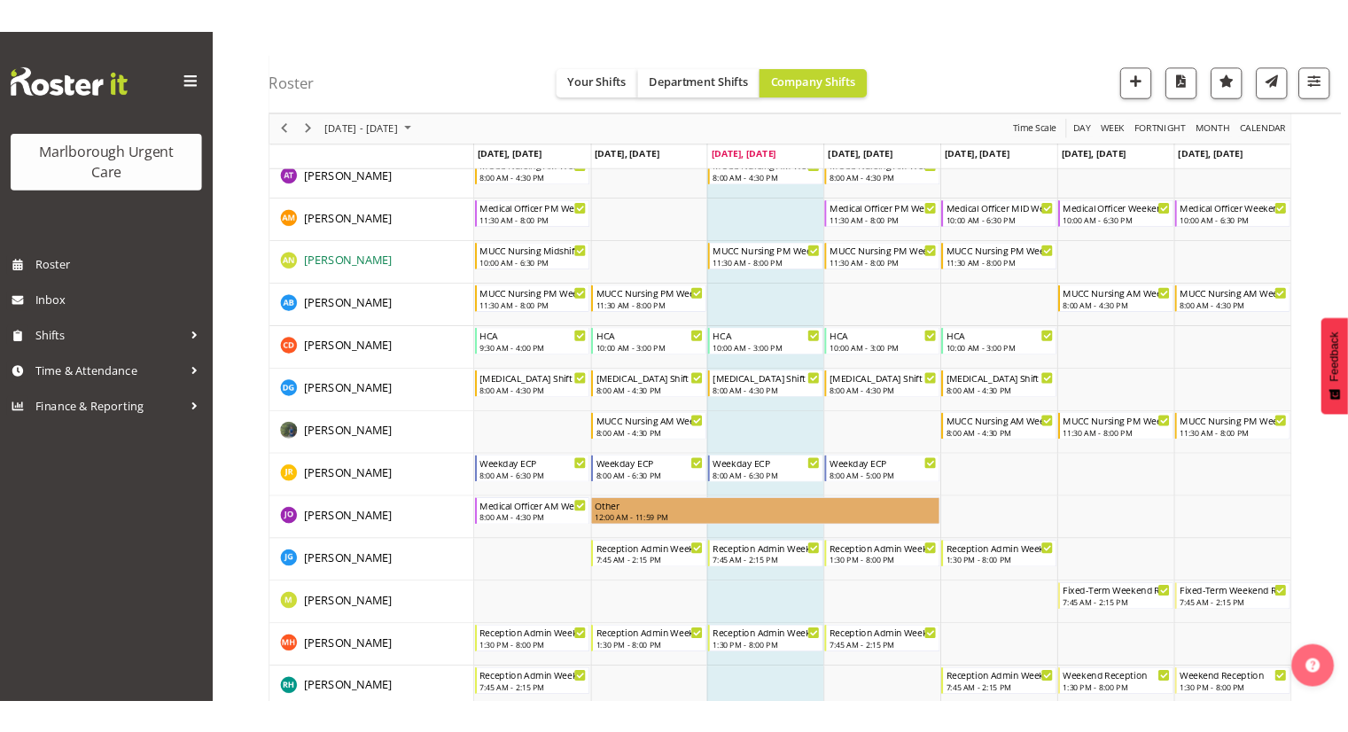
scroll to position [177, 0]
